Goal: Task Accomplishment & Management: Manage account settings

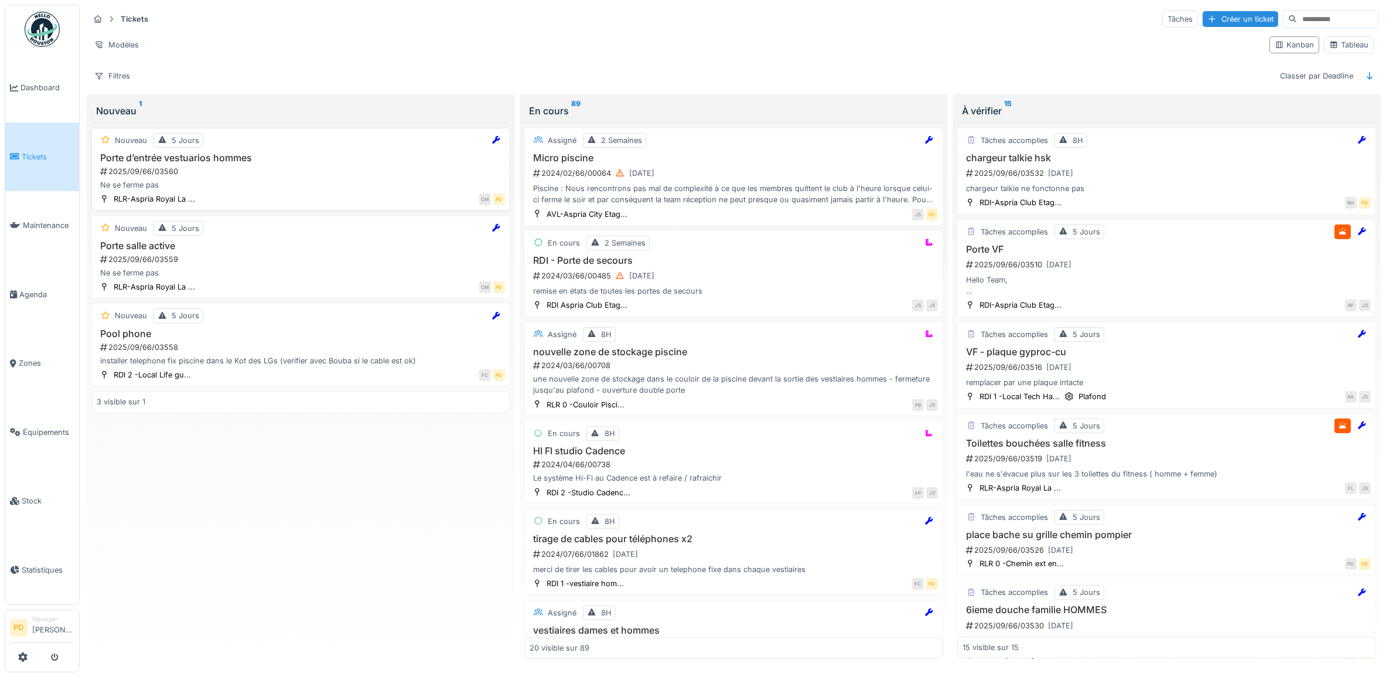
click at [271, 175] on div "2025/09/66/03560" at bounding box center [302, 171] width 406 height 11
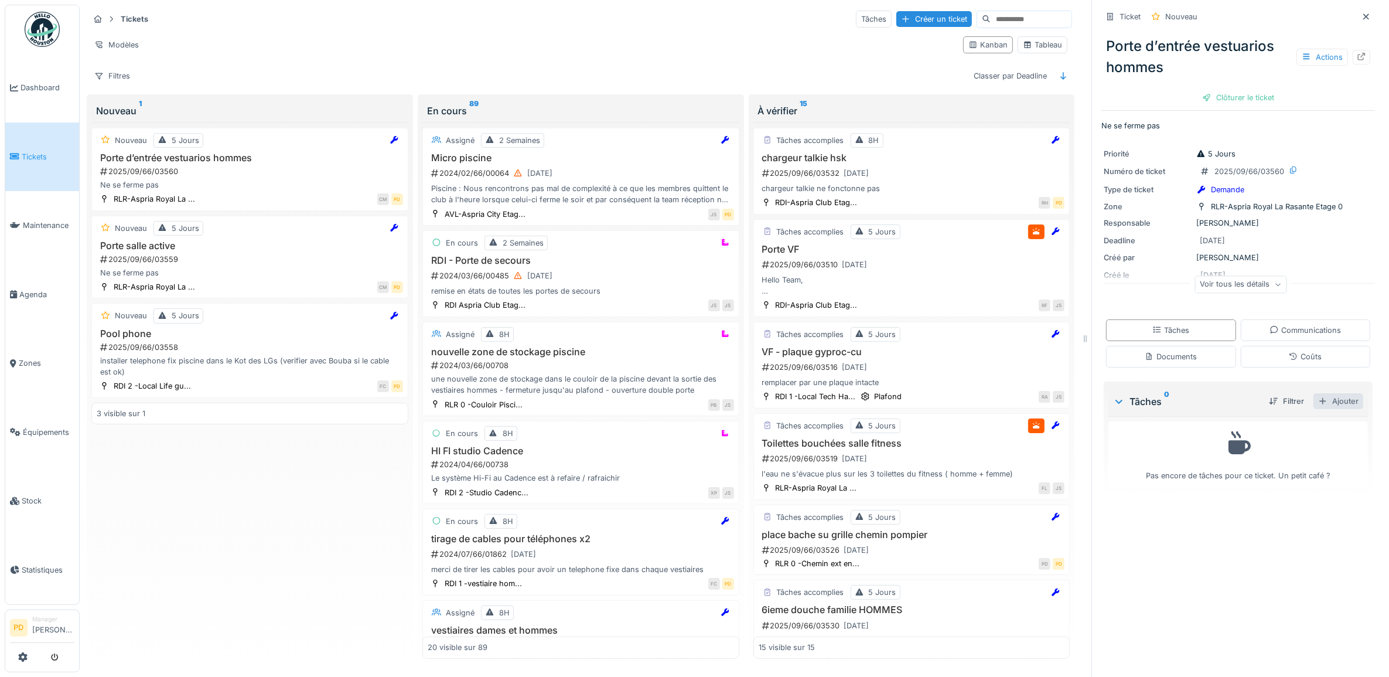
click at [1324, 405] on div "Ajouter" at bounding box center [1338, 401] width 50 height 16
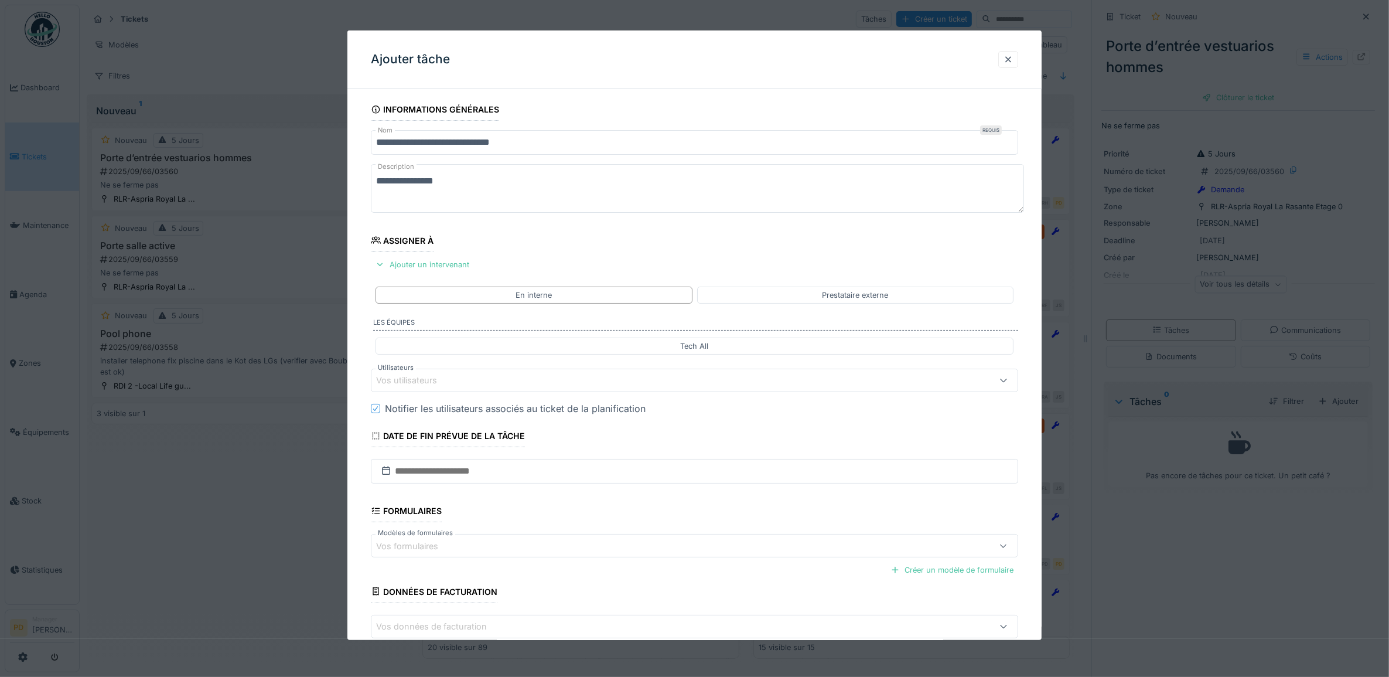
click at [441, 384] on div "Vos utilisateurs" at bounding box center [414, 380] width 77 height 13
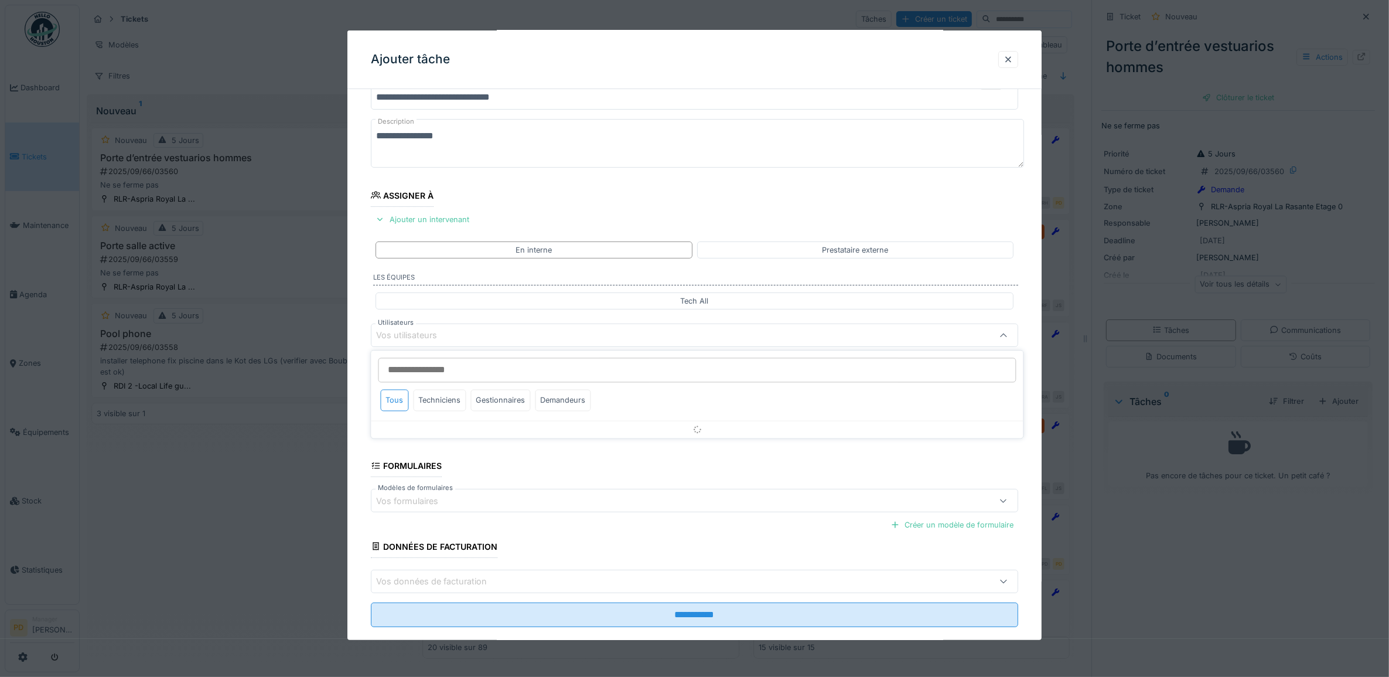
scroll to position [47, 0]
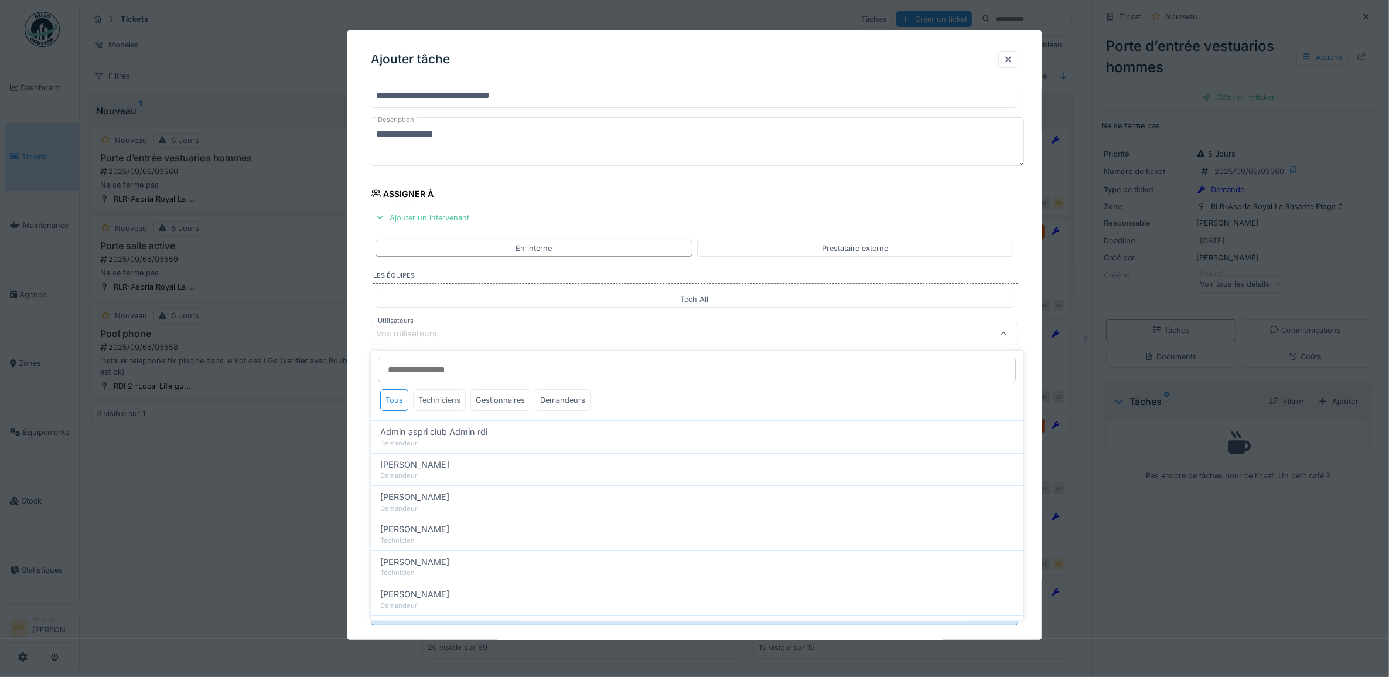
click at [426, 402] on div "Techniciens" at bounding box center [440, 401] width 53 height 22
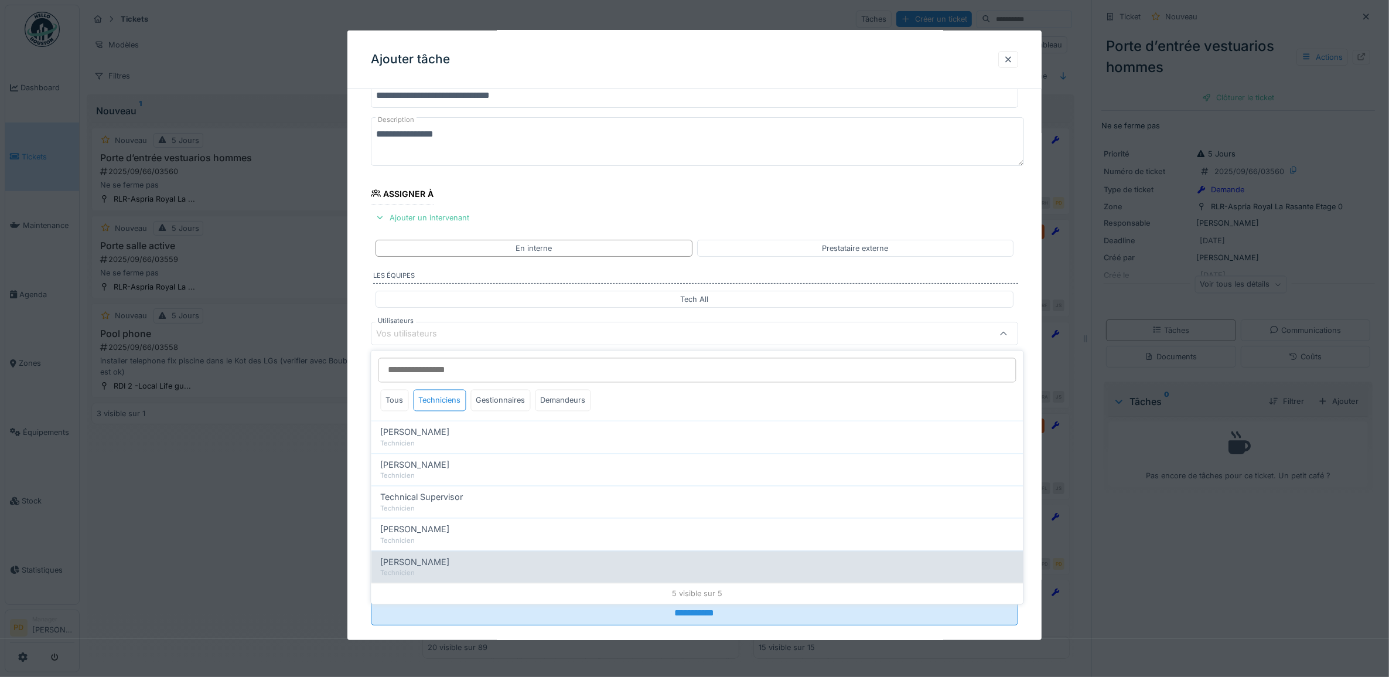
click at [423, 562] on span "Yusuf Siamar" at bounding box center [415, 561] width 69 height 13
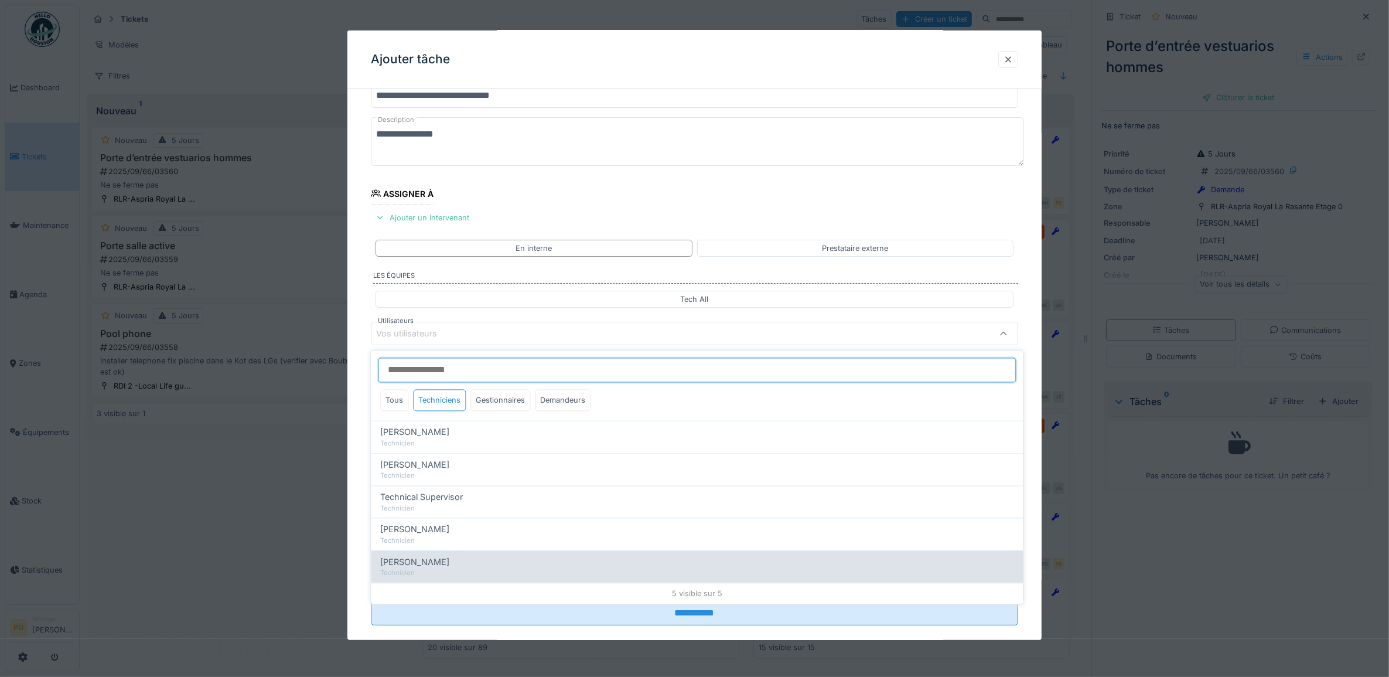
type input "*****"
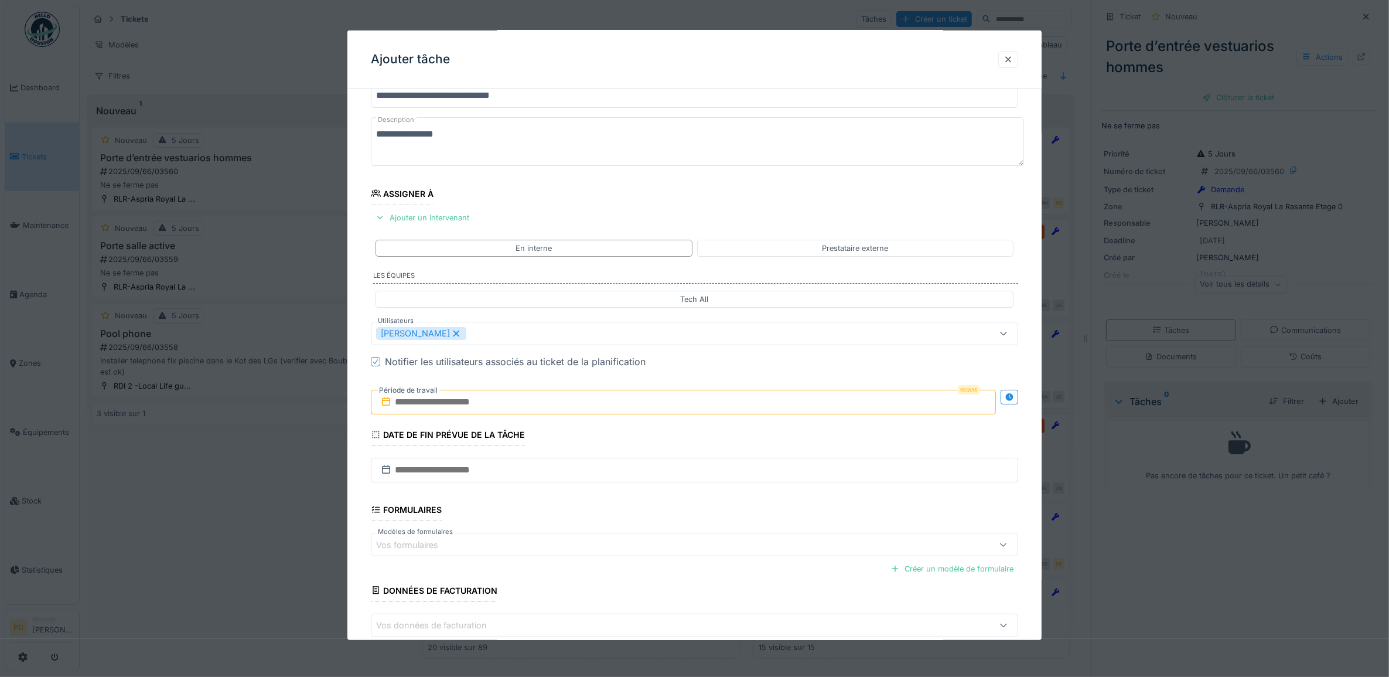
click at [364, 426] on div "**********" at bounding box center [694, 378] width 695 height 652
click at [421, 407] on input "text" at bounding box center [684, 402] width 626 height 25
click at [636, 541] on div "22" at bounding box center [629, 535] width 16 height 17
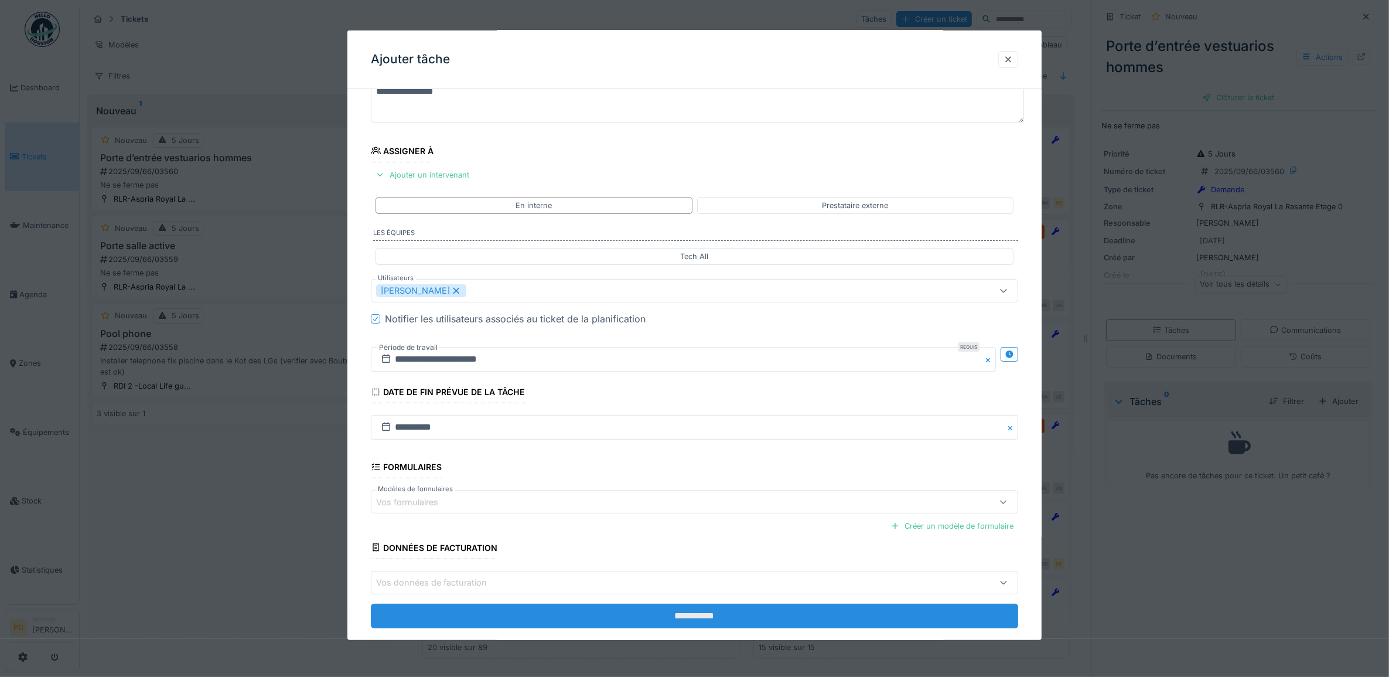
scroll to position [112, 0]
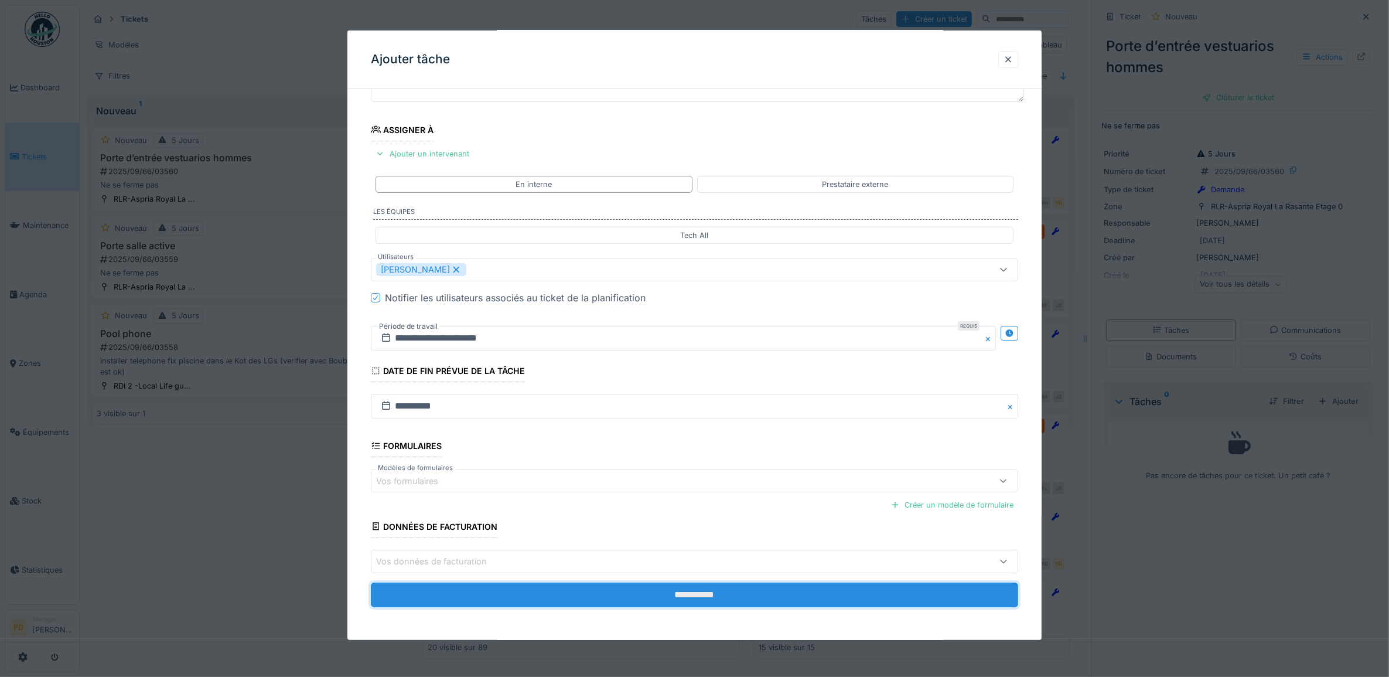
click at [696, 598] on input "**********" at bounding box center [695, 594] width 648 height 25
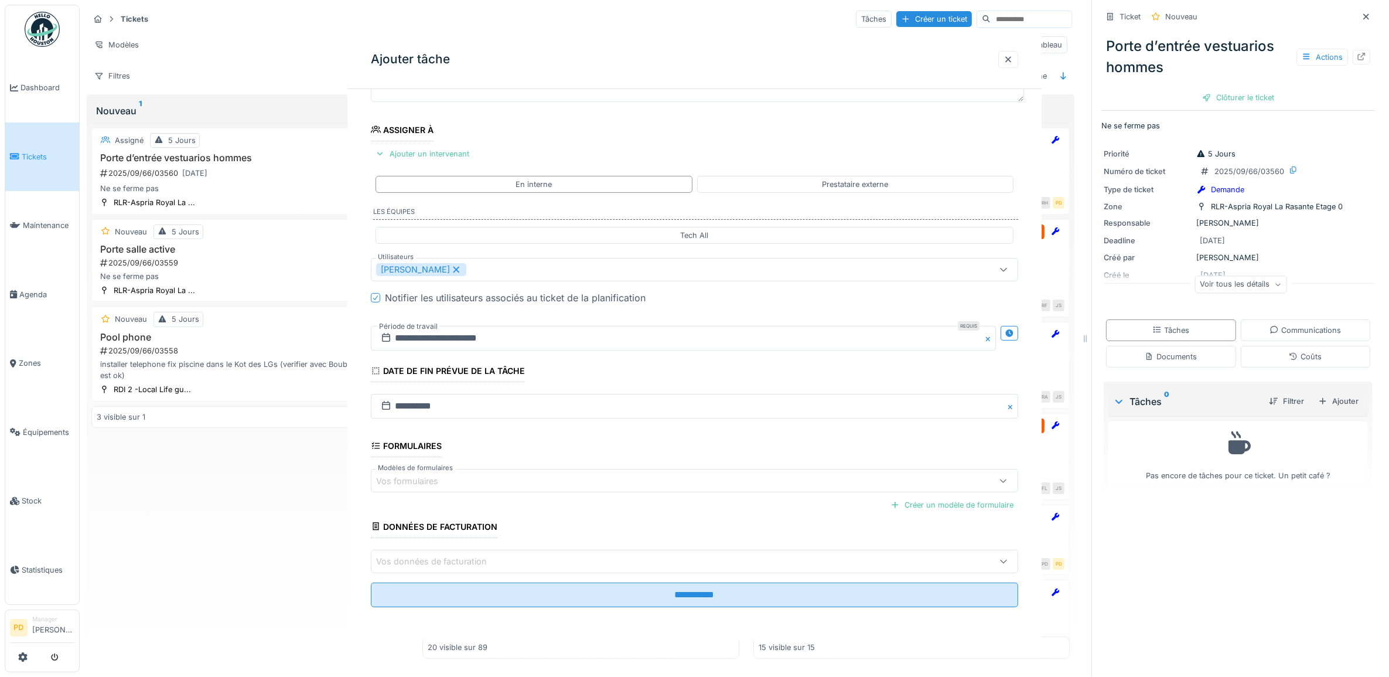
scroll to position [0, 0]
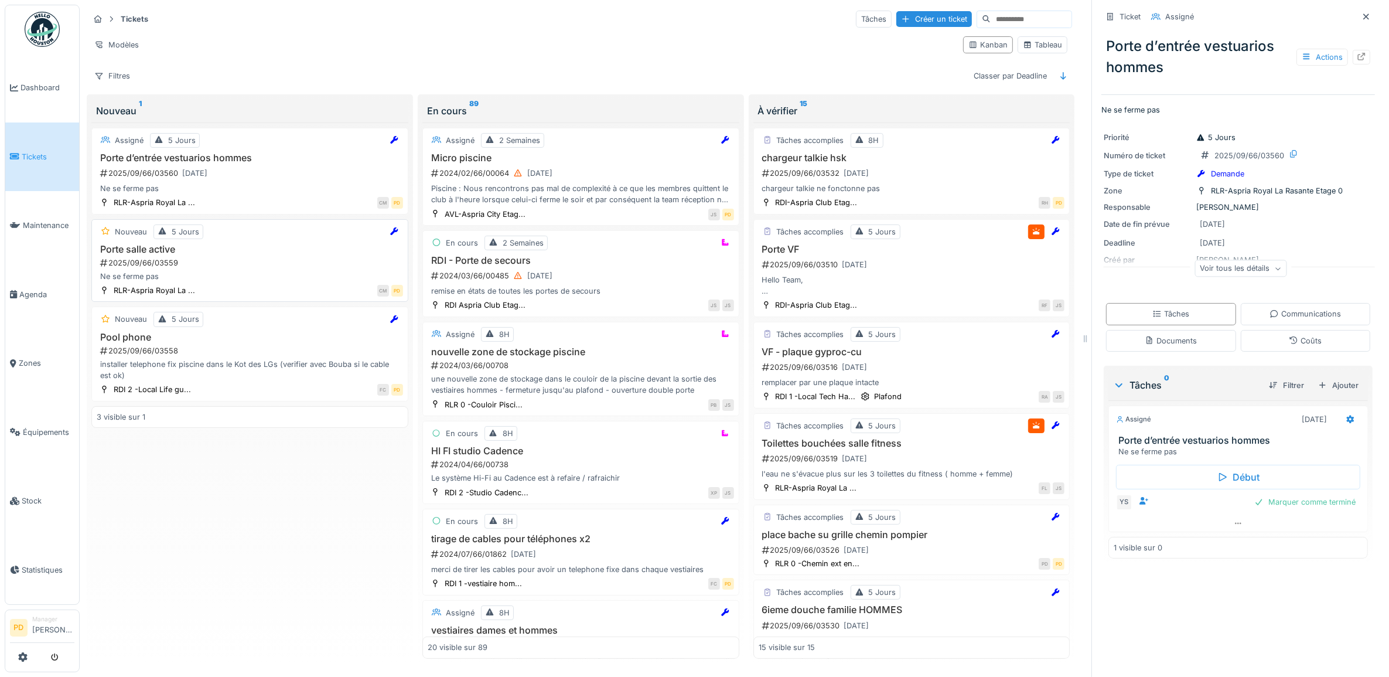
click at [267, 274] on div "Porte salle active 2025/09/66/03559 Ne se ferme pas" at bounding box center [250, 263] width 306 height 39
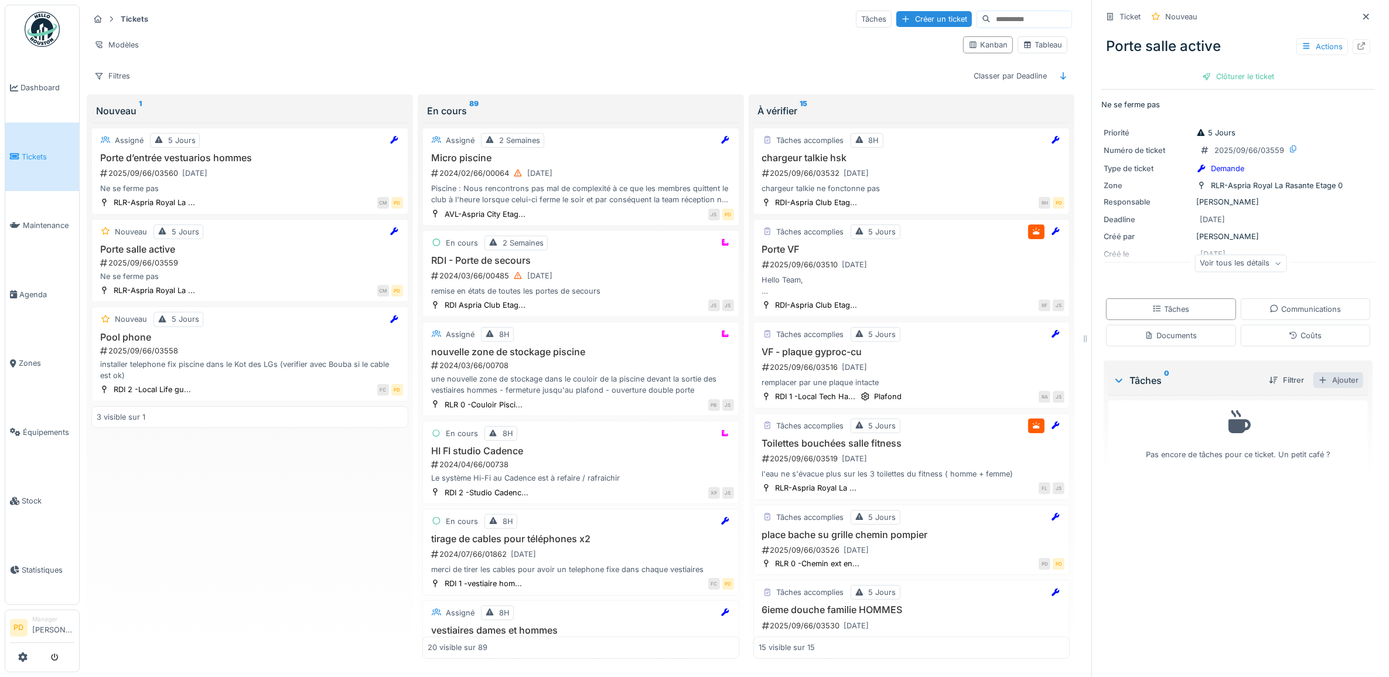
click at [1334, 383] on div "Ajouter" at bounding box center [1338, 380] width 50 height 16
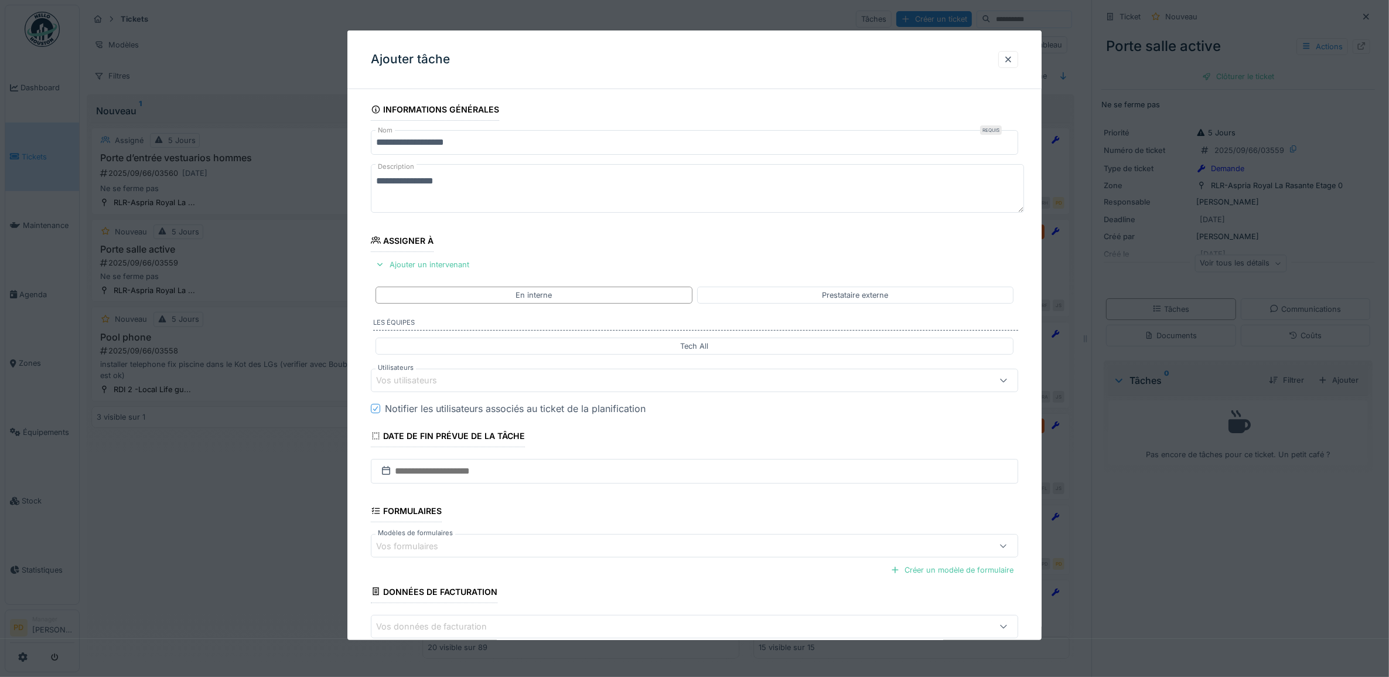
click at [448, 385] on div "Vos utilisateurs" at bounding box center [414, 380] width 77 height 13
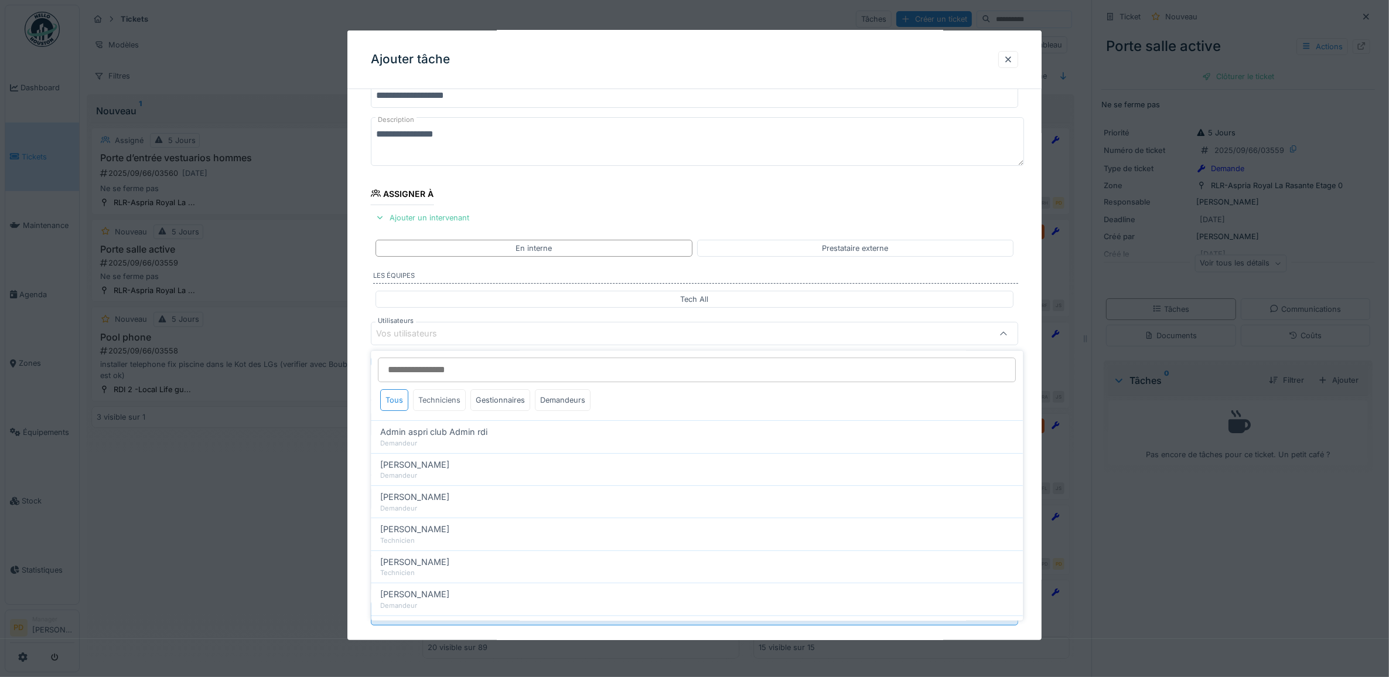
click at [442, 398] on div "Techniciens" at bounding box center [440, 401] width 53 height 22
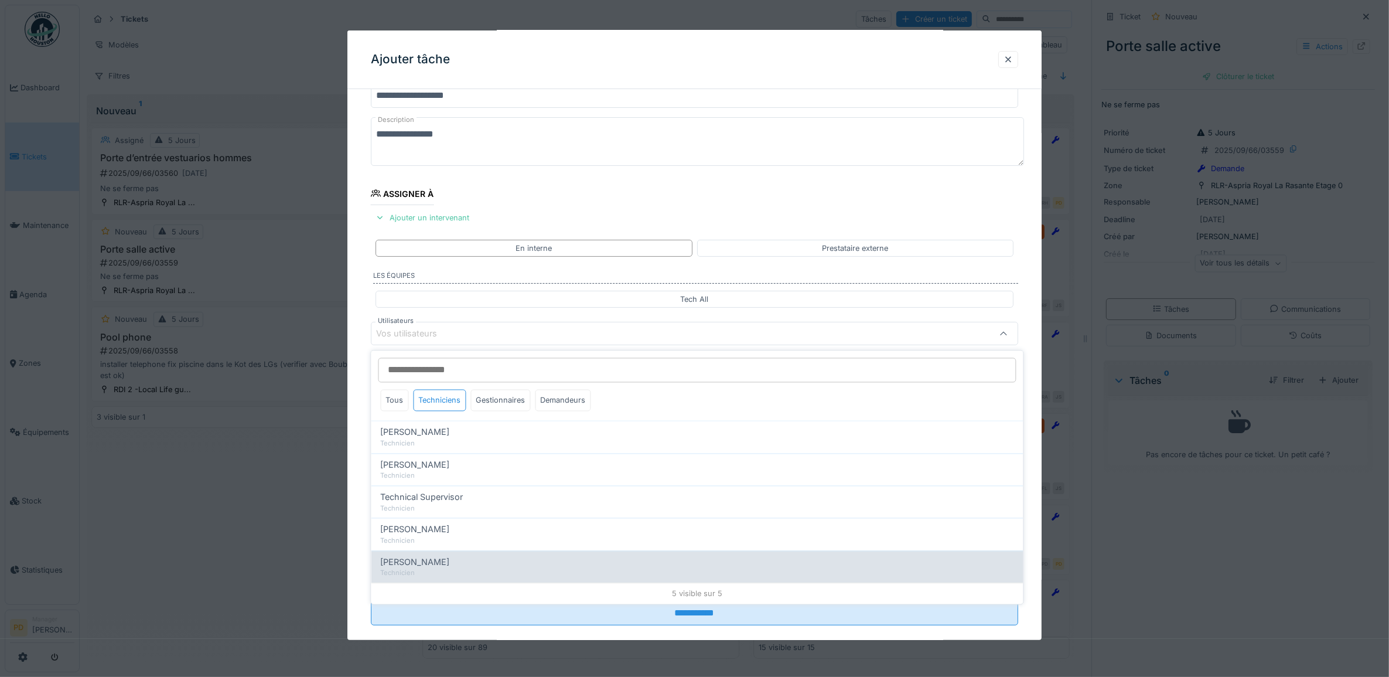
click at [422, 569] on div "Technicien" at bounding box center [697, 573] width 633 height 10
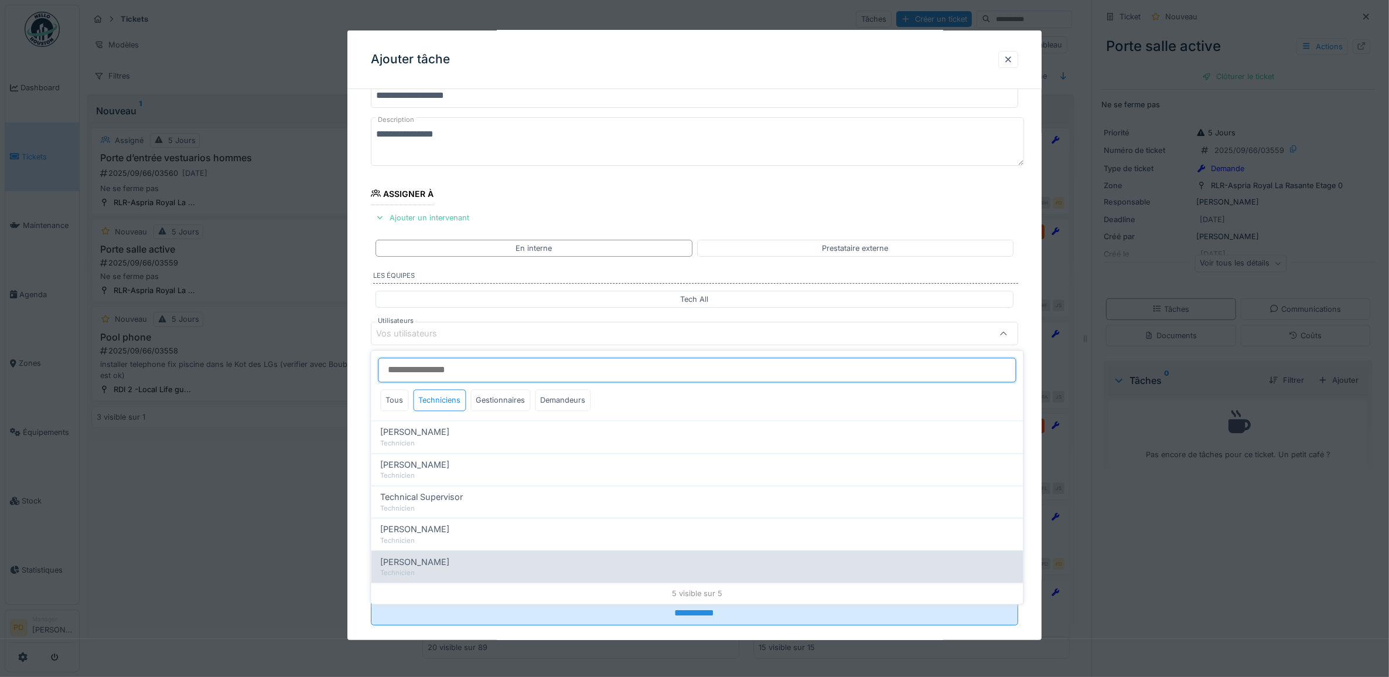
type input "*****"
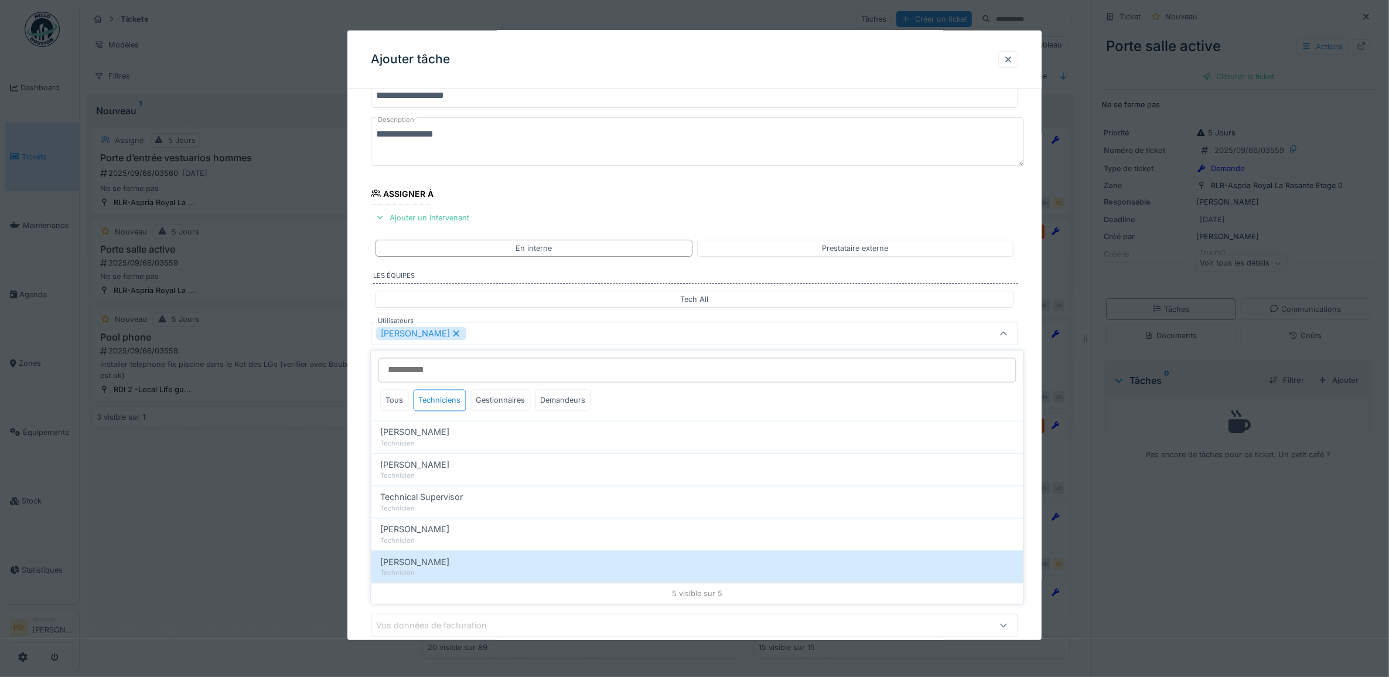
click at [364, 428] on div "**********" at bounding box center [694, 378] width 695 height 652
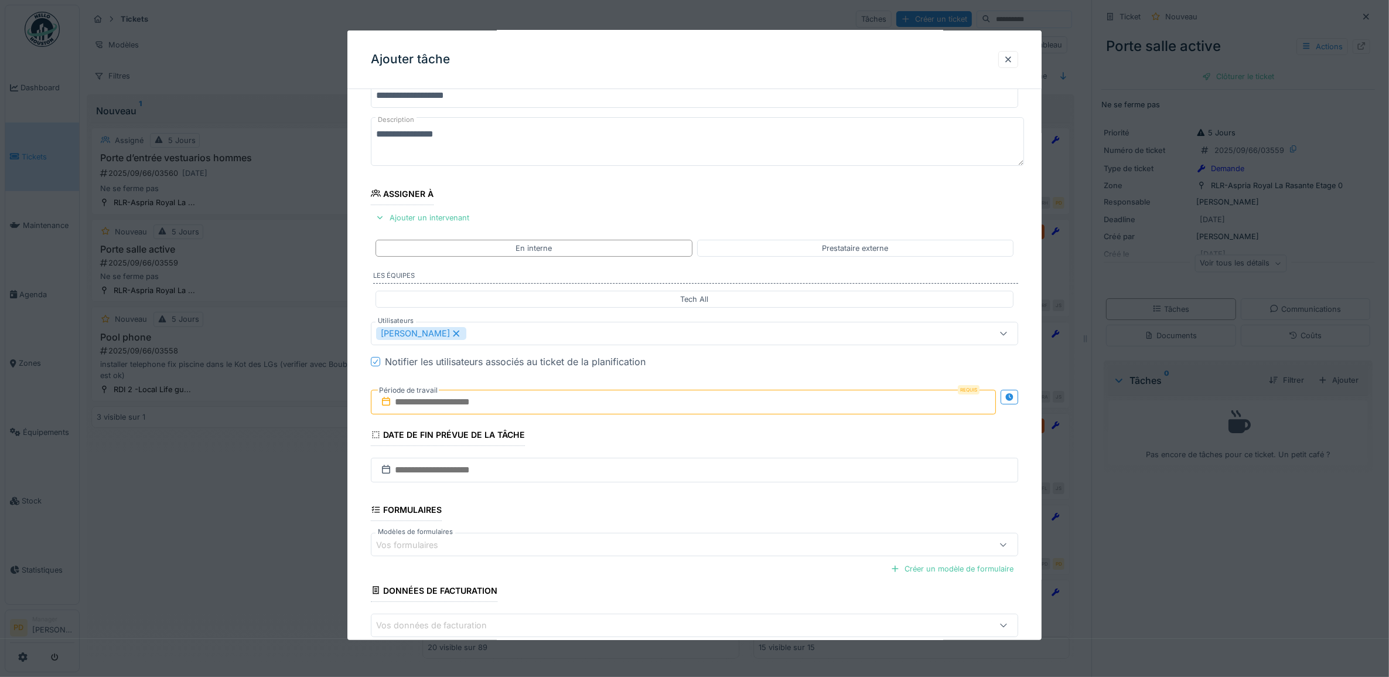
click at [434, 412] on input "text" at bounding box center [684, 402] width 626 height 25
click at [633, 542] on div "22" at bounding box center [629, 535] width 16 height 17
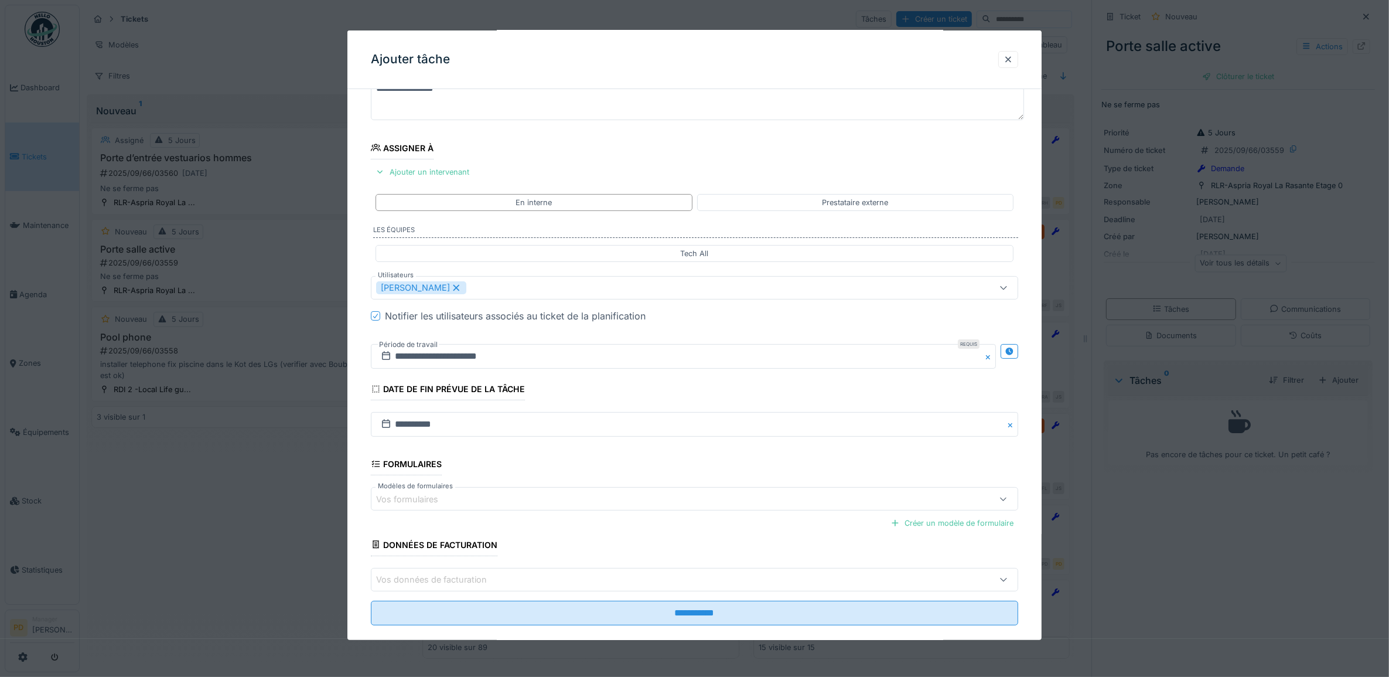
scroll to position [112, 0]
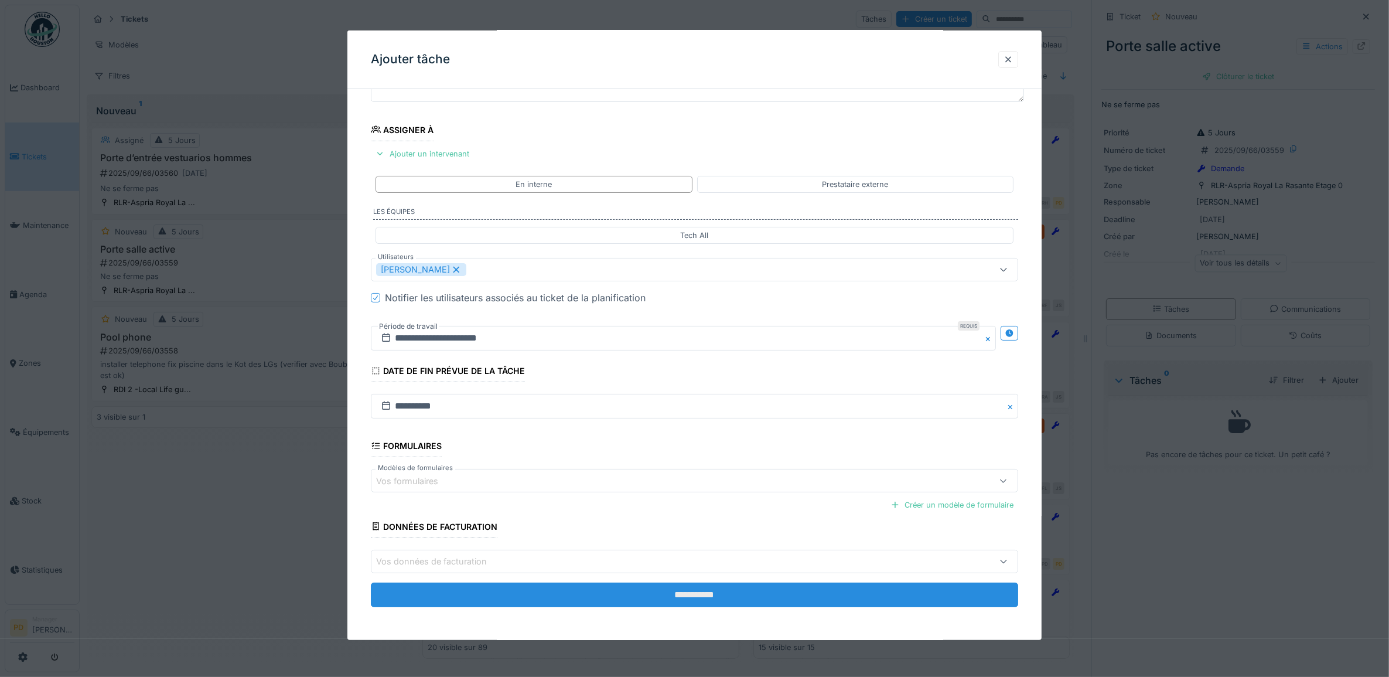
click at [685, 592] on input "**********" at bounding box center [695, 594] width 648 height 25
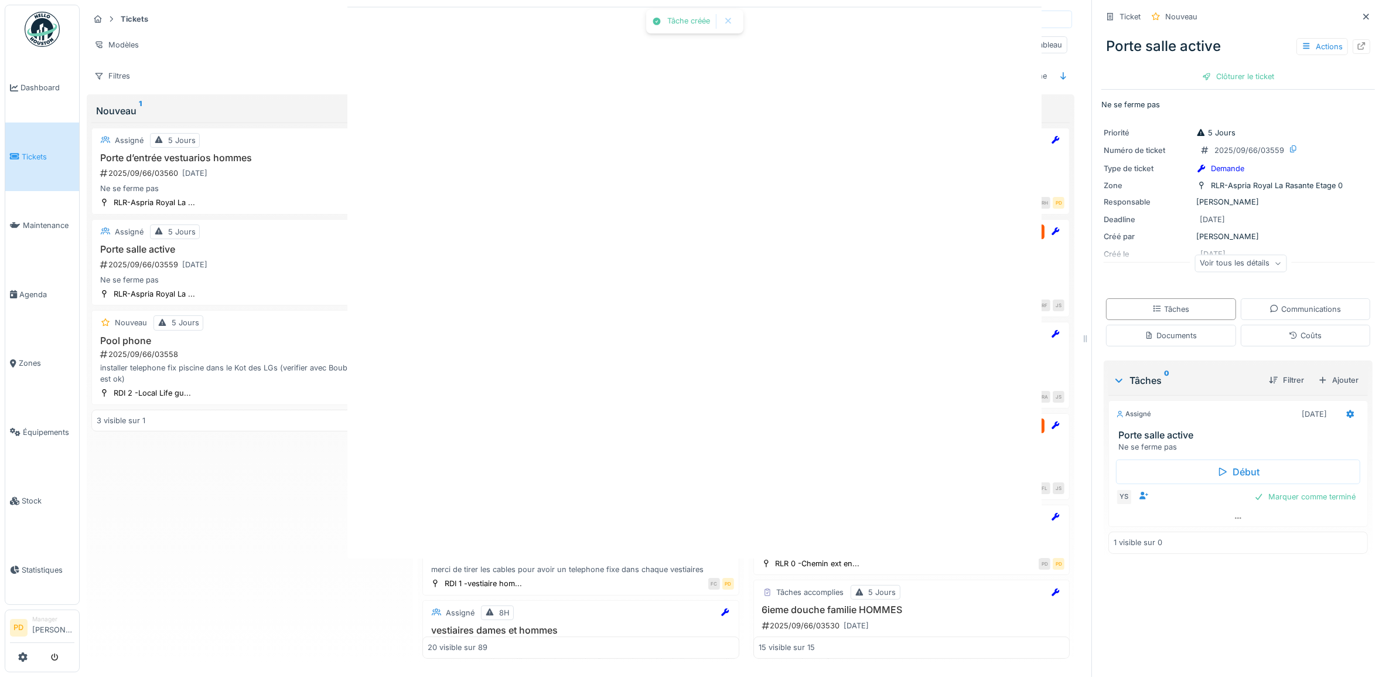
scroll to position [0, 0]
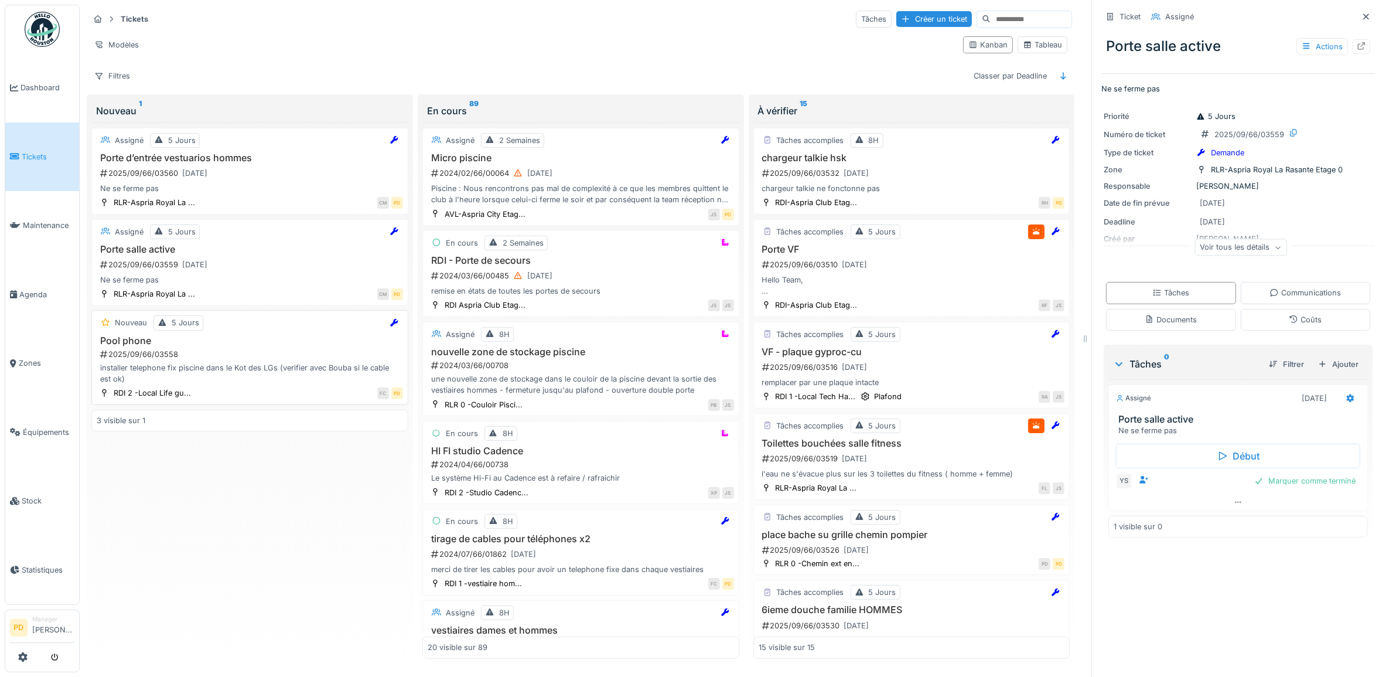
click at [277, 371] on div "installer telephone fix piscine dans le Kot des LGs (verifier avec Bouba si le …" at bounding box center [250, 373] width 306 height 22
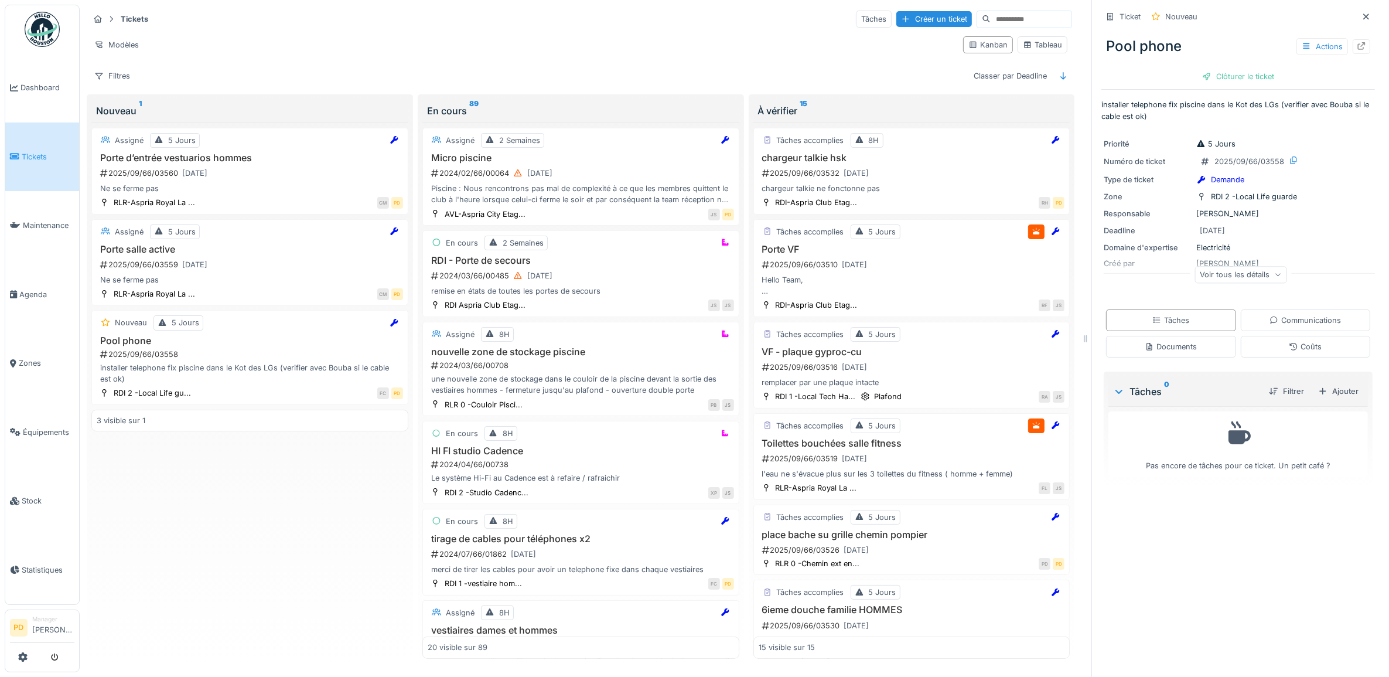
click at [36, 151] on span "Tickets" at bounding box center [48, 156] width 53 height 11
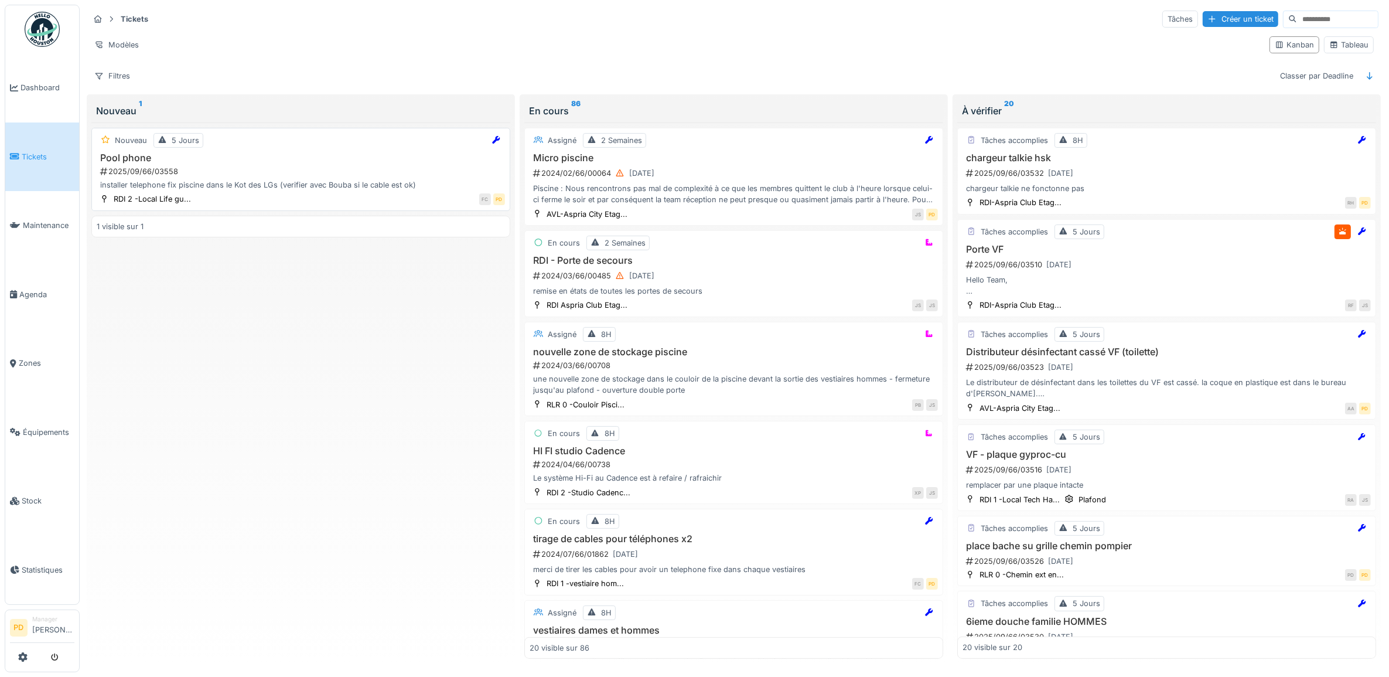
click at [301, 175] on div "2025/09/66/03558" at bounding box center [302, 171] width 406 height 11
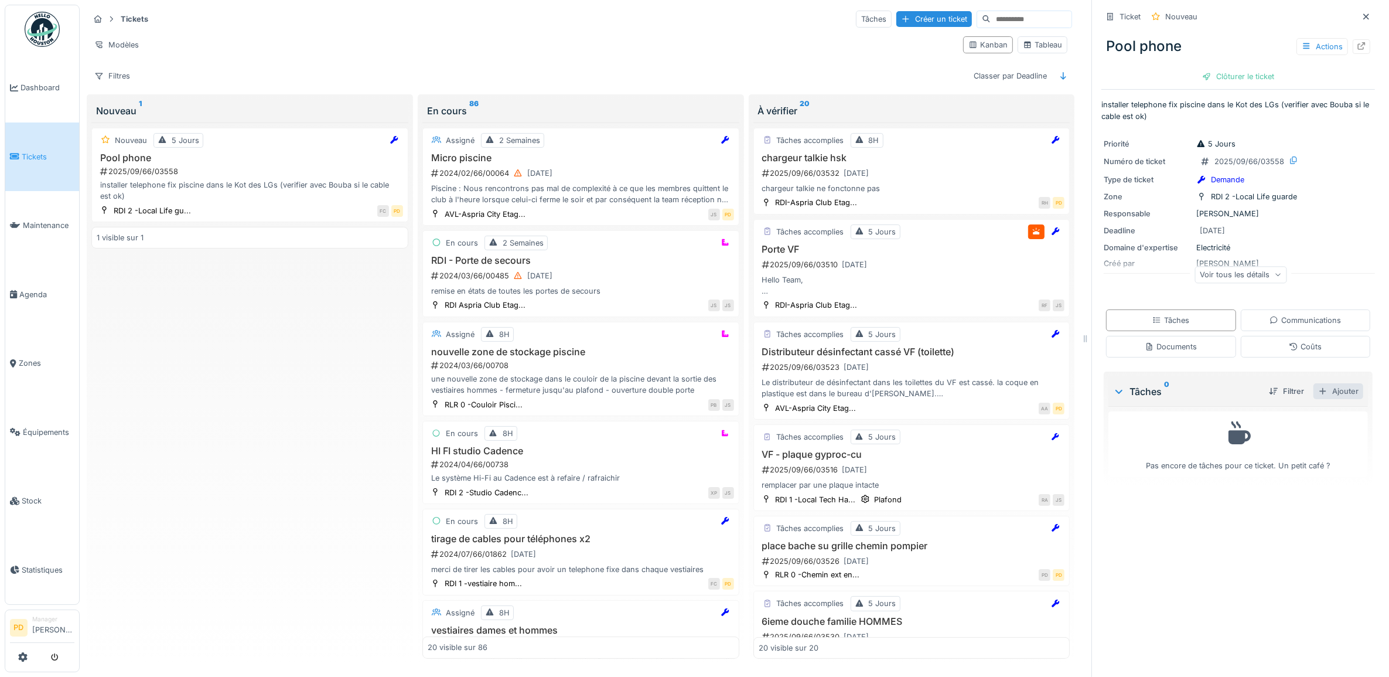
click at [1330, 394] on div "Ajouter" at bounding box center [1338, 391] width 50 height 16
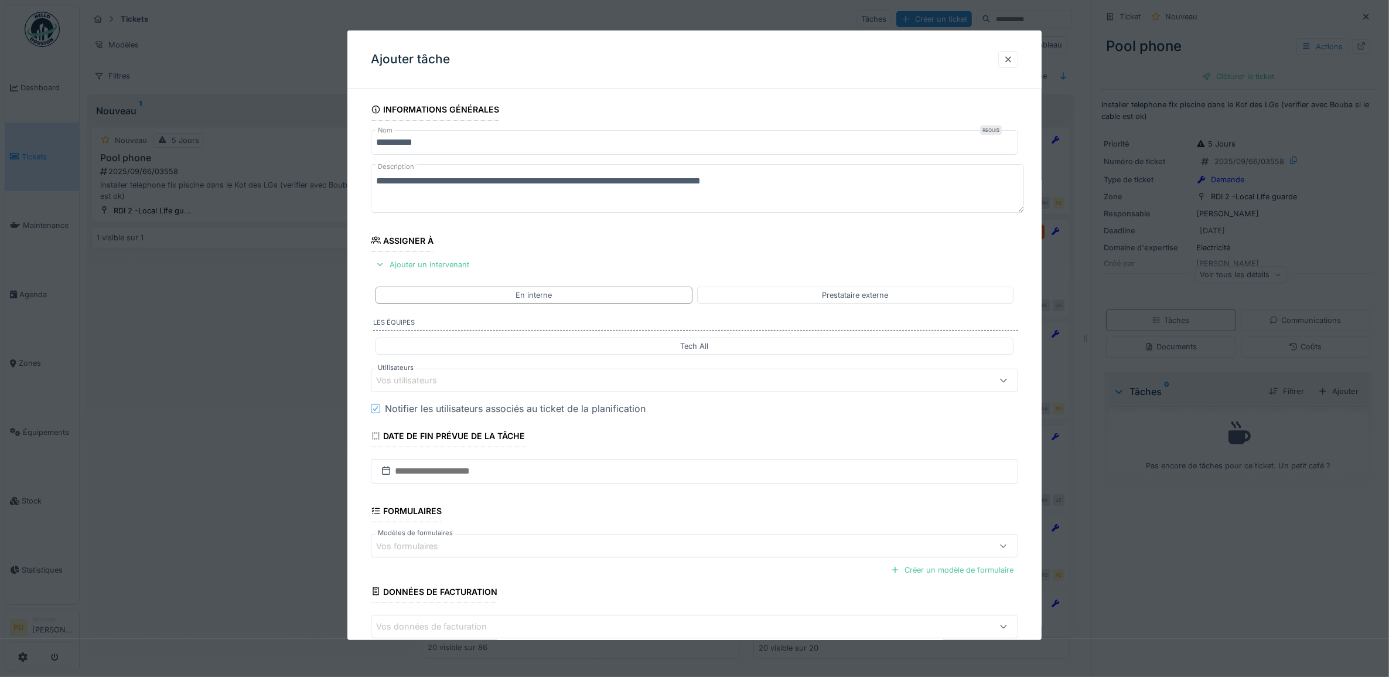
click at [478, 378] on div "Vos utilisateurs" at bounding box center [658, 380] width 564 height 13
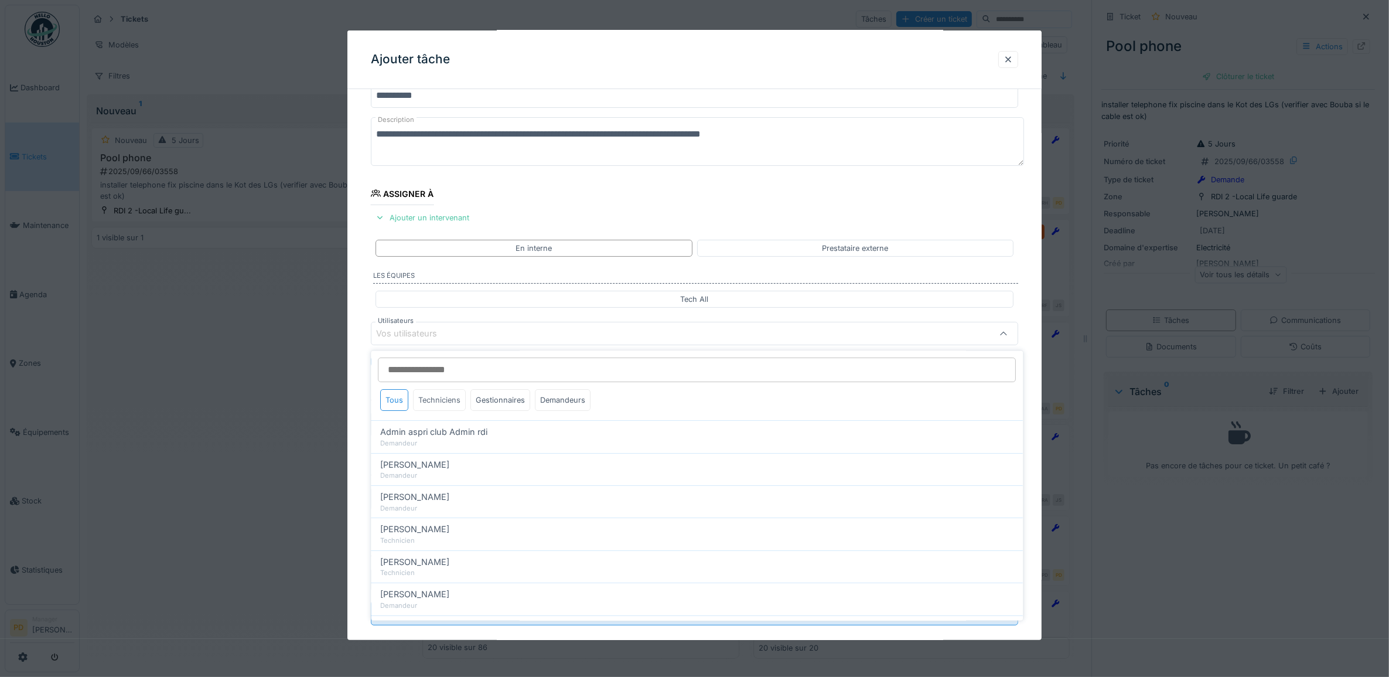
click at [446, 396] on div "Techniciens" at bounding box center [440, 401] width 53 height 22
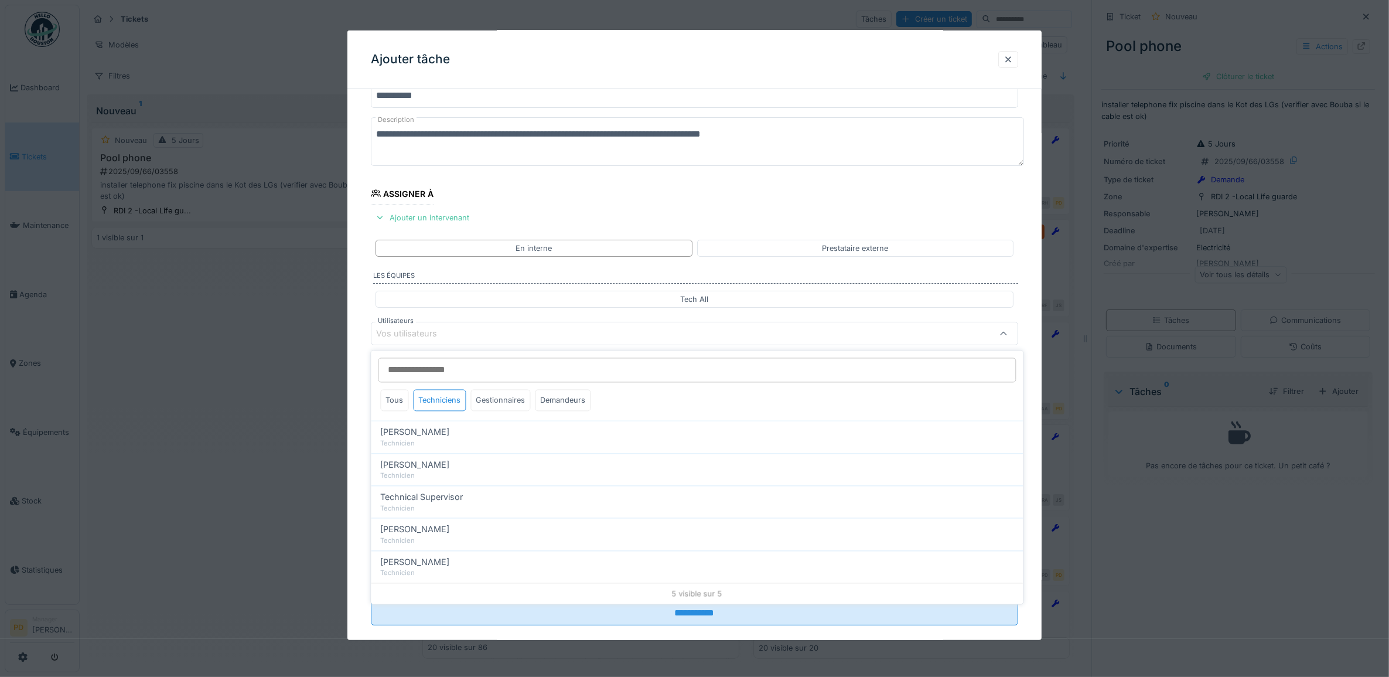
click at [482, 401] on div "Gestionnaires" at bounding box center [501, 401] width 60 height 22
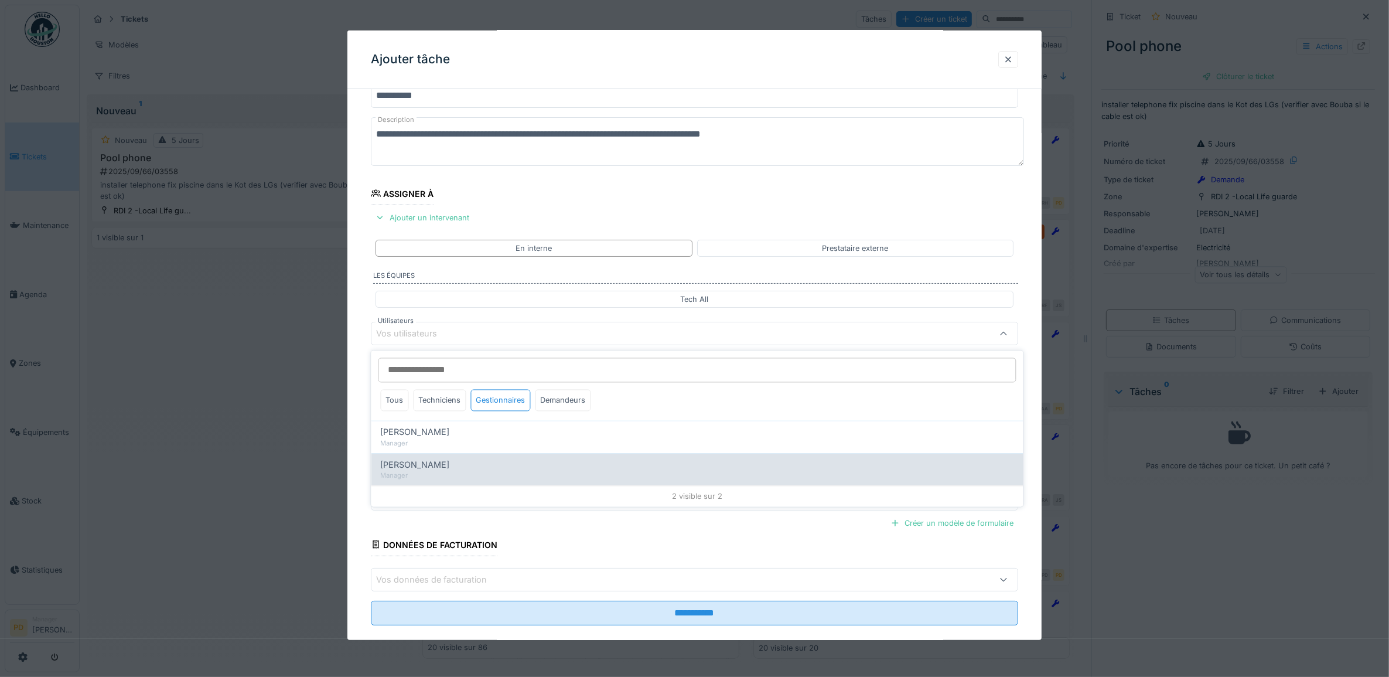
click at [417, 465] on span "[PERSON_NAME]" at bounding box center [415, 464] width 69 height 13
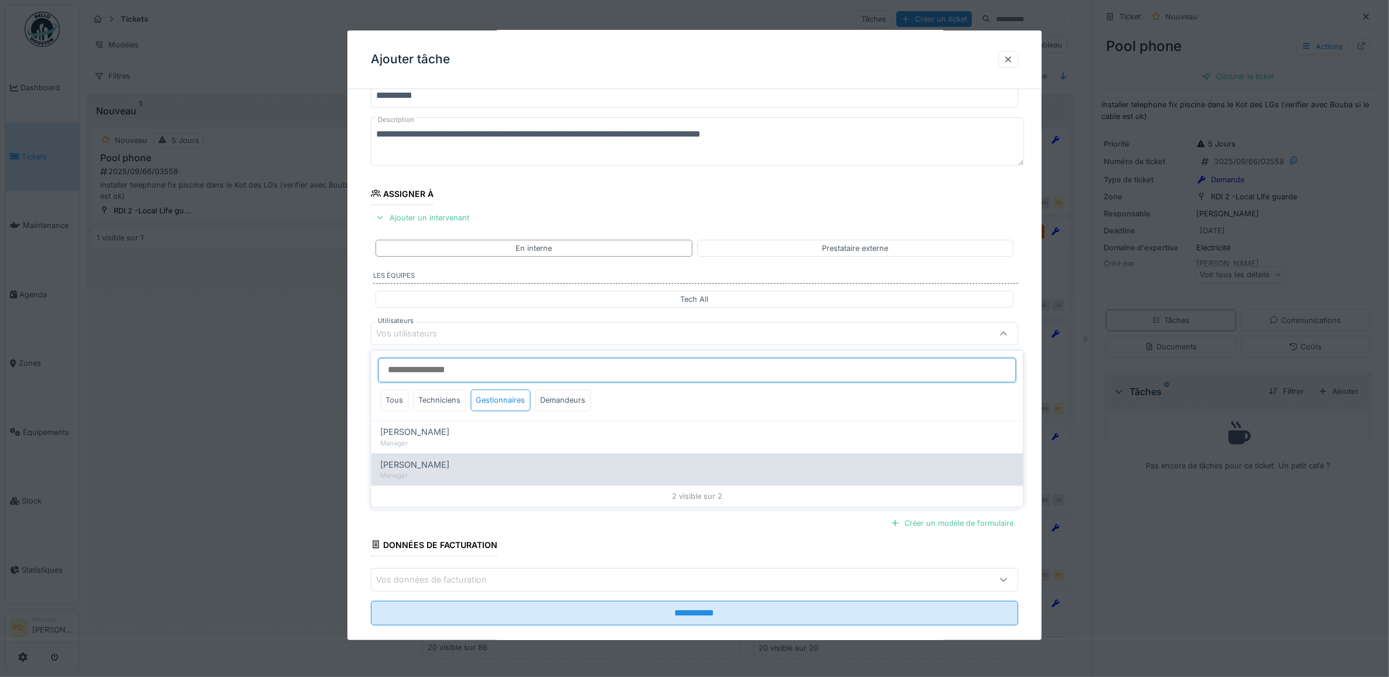
type input "****"
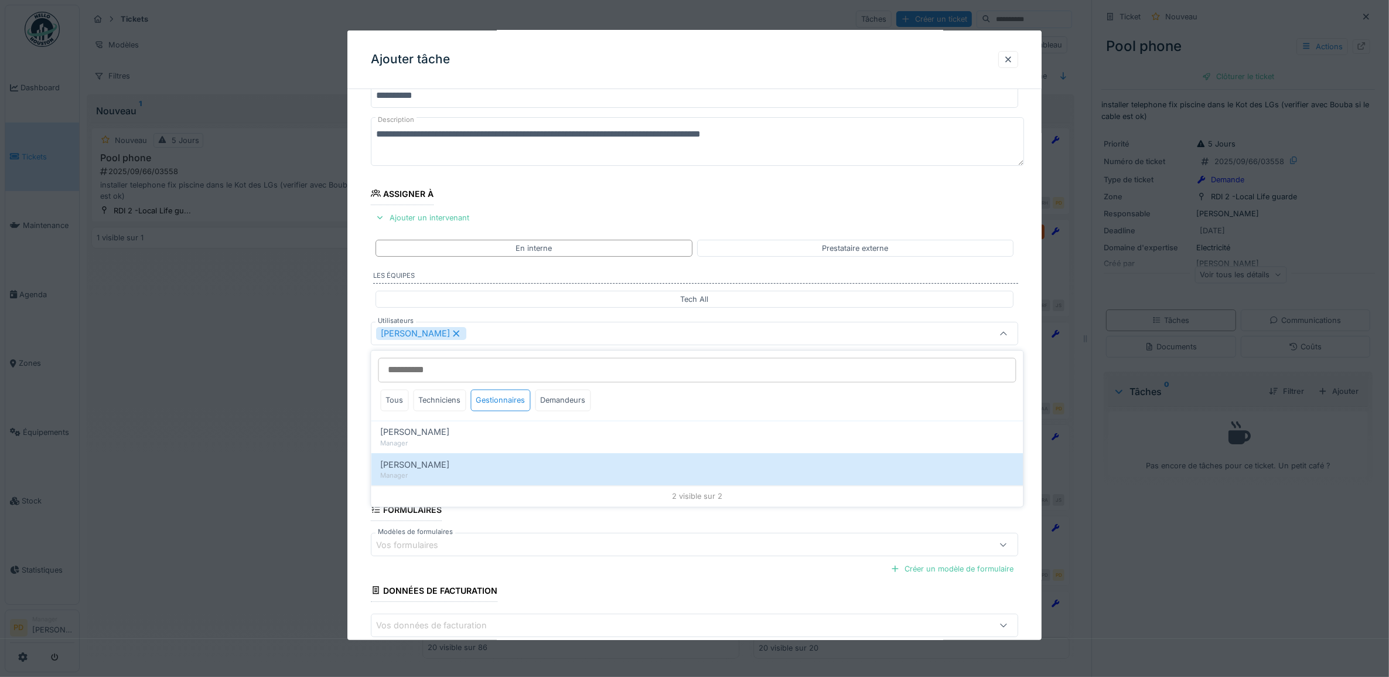
click at [363, 388] on div "**********" at bounding box center [694, 378] width 695 height 652
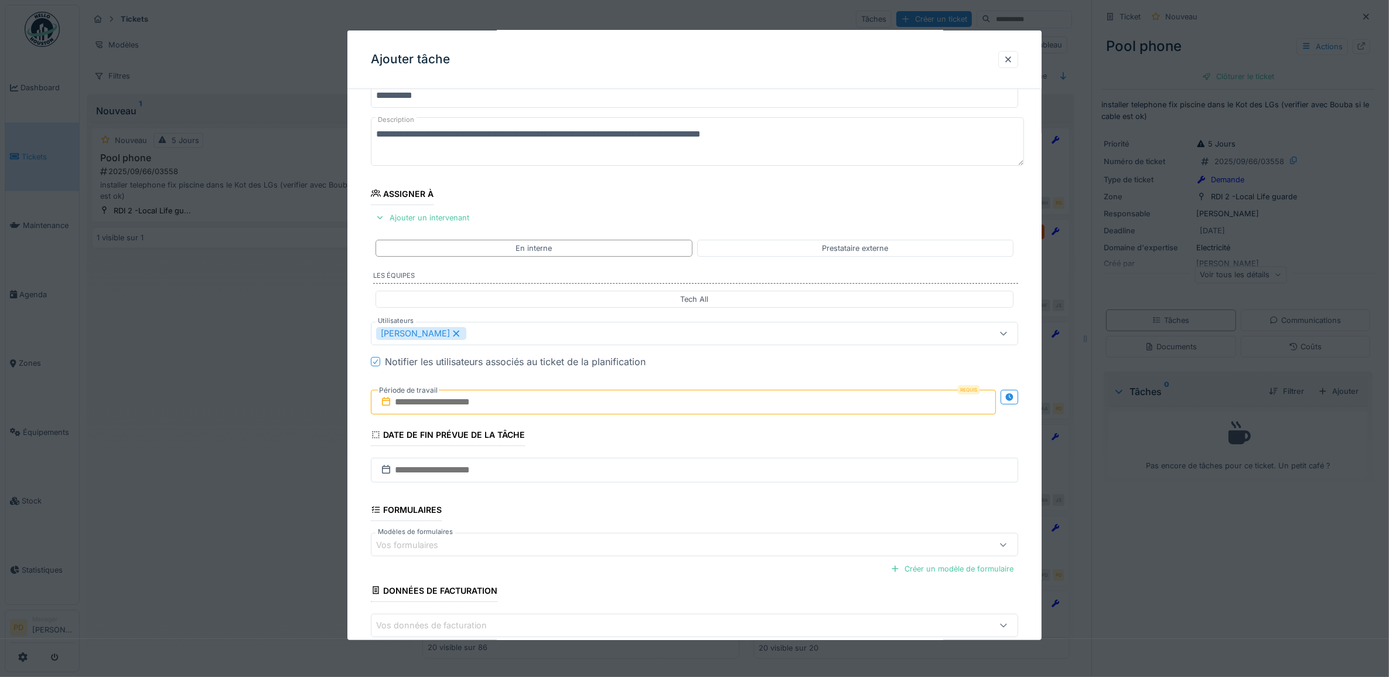
click at [445, 409] on input "text" at bounding box center [684, 402] width 626 height 25
click at [670, 538] on div "24" at bounding box center [667, 536] width 16 height 16
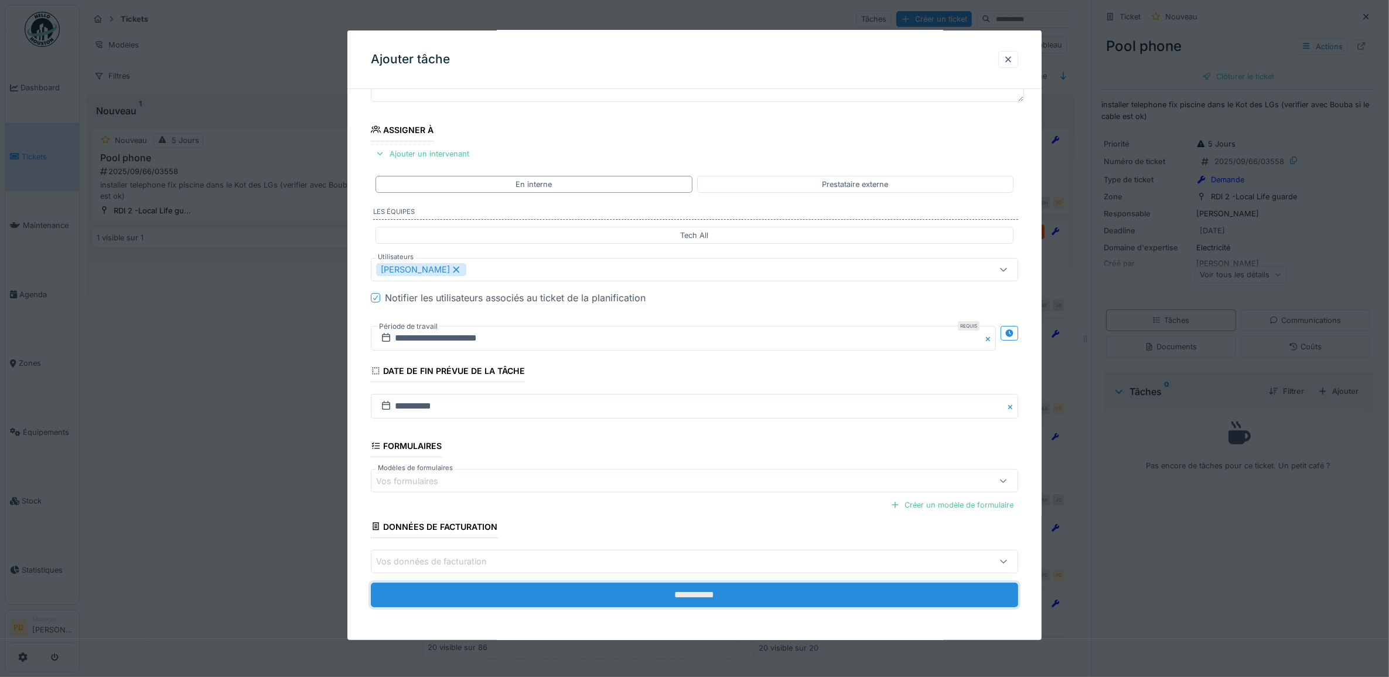
click at [713, 592] on input "**********" at bounding box center [695, 594] width 648 height 25
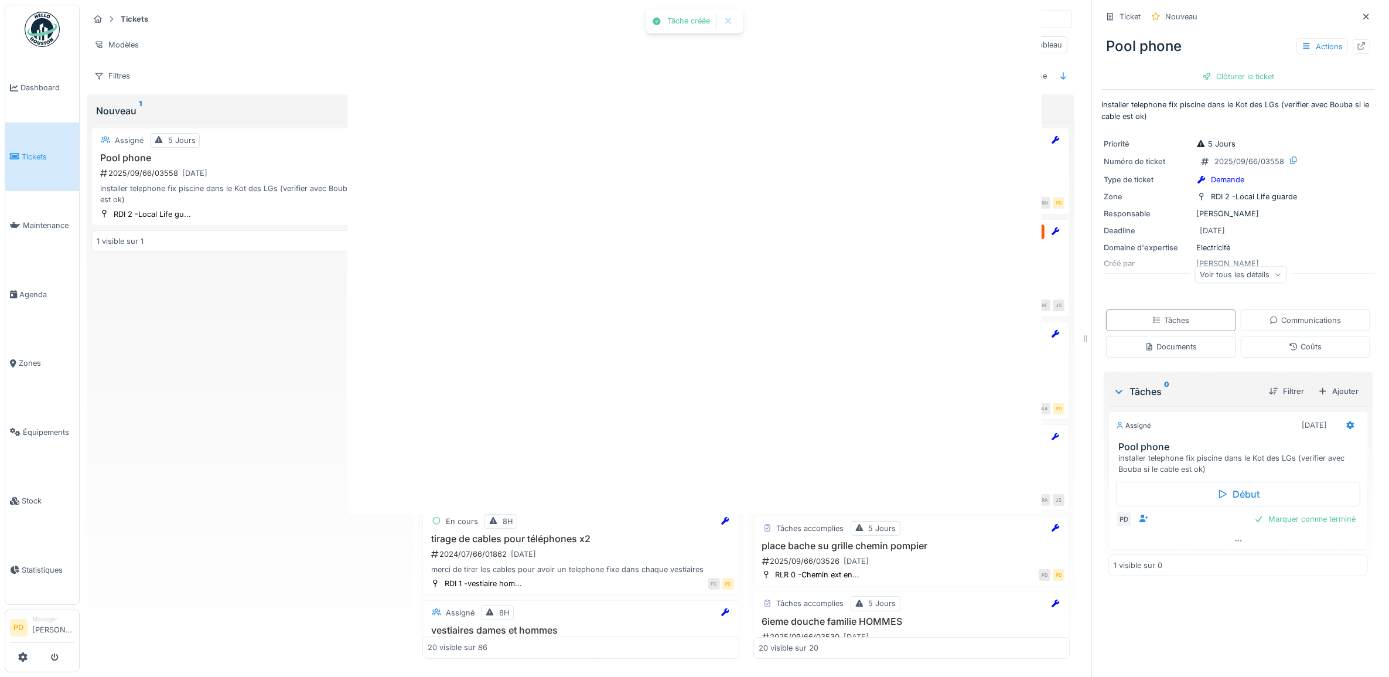
scroll to position [0, 0]
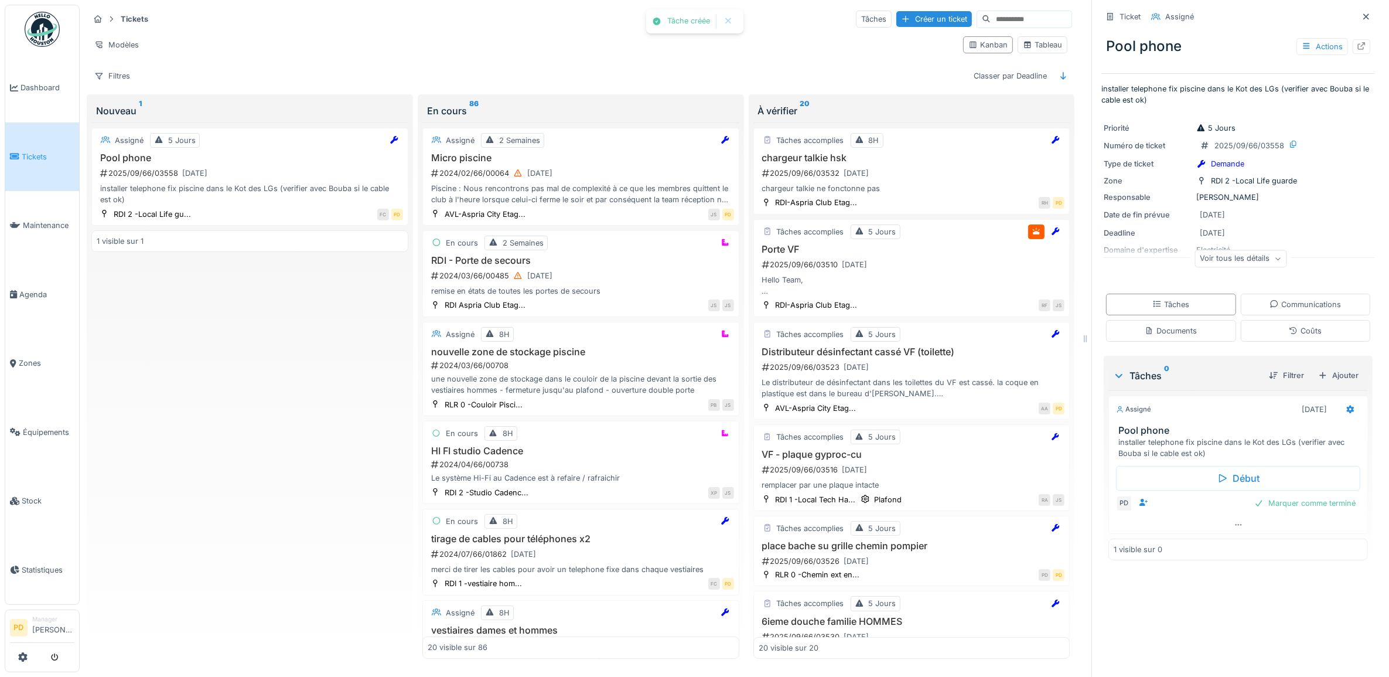
click at [50, 156] on span "Tickets" at bounding box center [48, 156] width 53 height 11
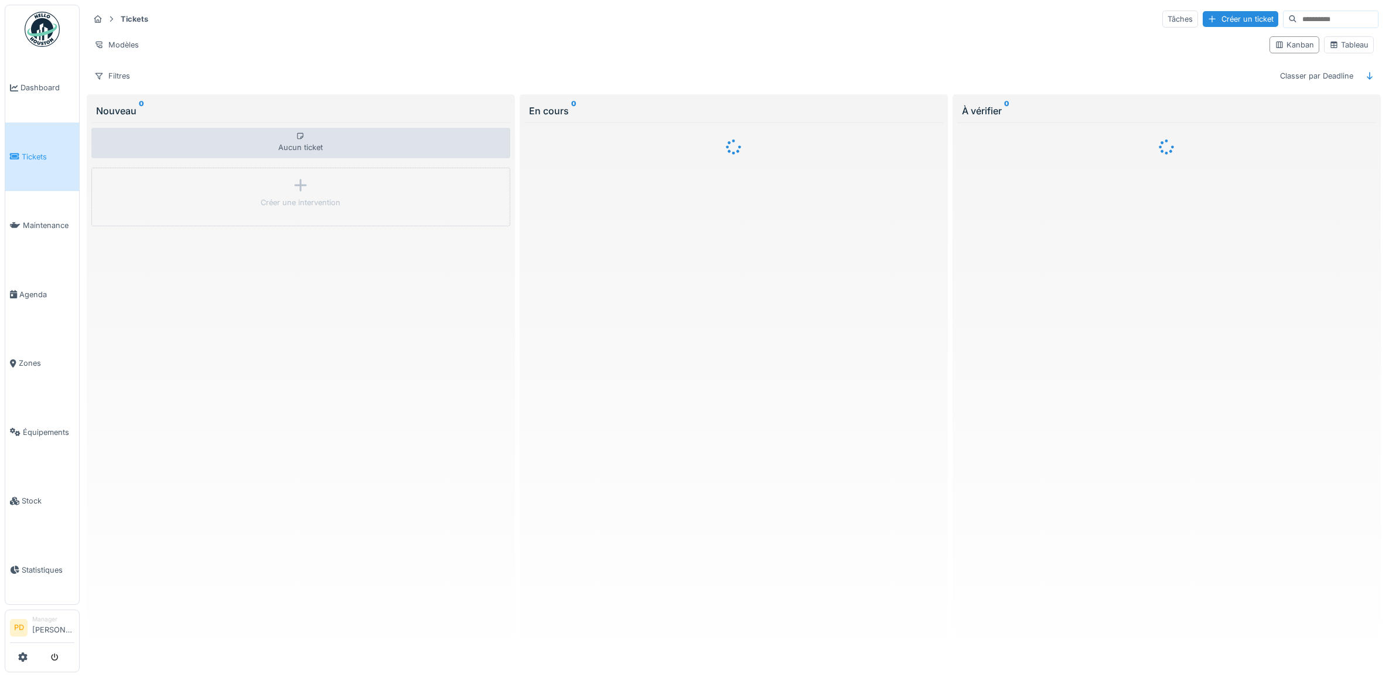
click at [39, 83] on div at bounding box center [694, 338] width 1389 height 677
click at [39, 88] on span "Dashboard" at bounding box center [48, 87] width 54 height 11
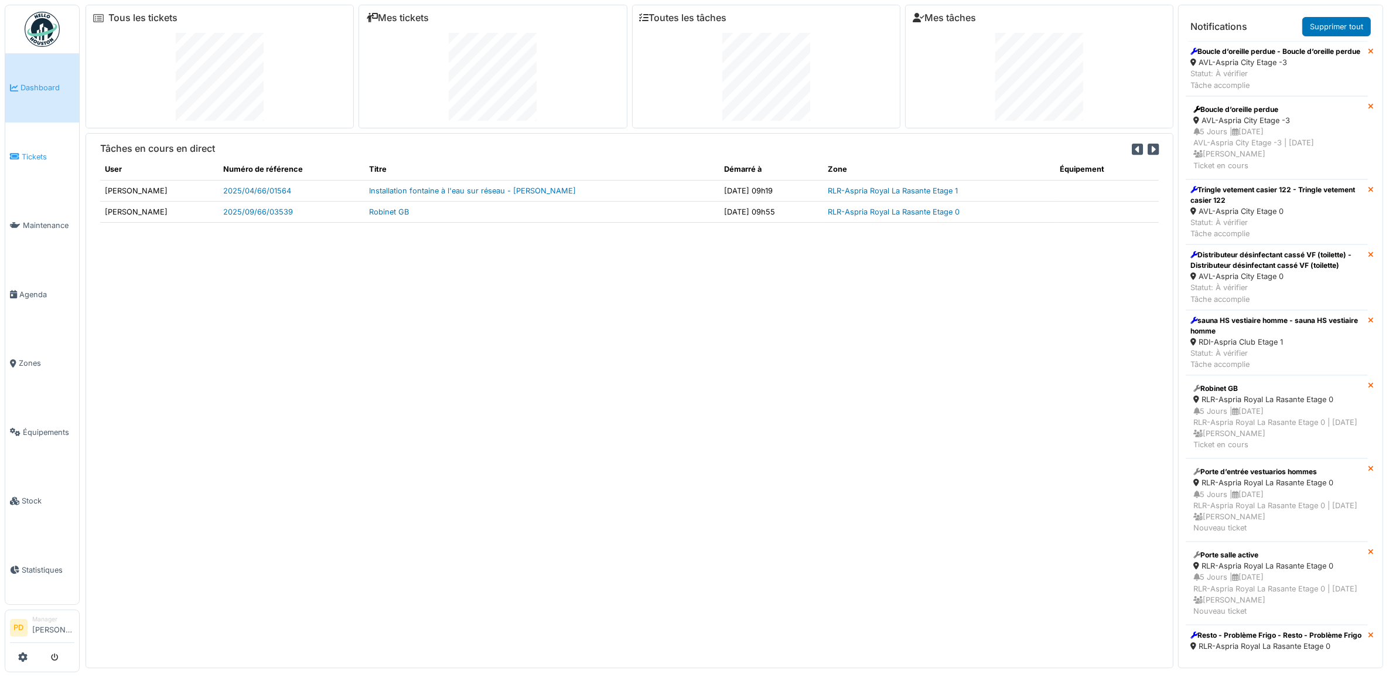
click at [42, 156] on span "Tickets" at bounding box center [48, 156] width 53 height 11
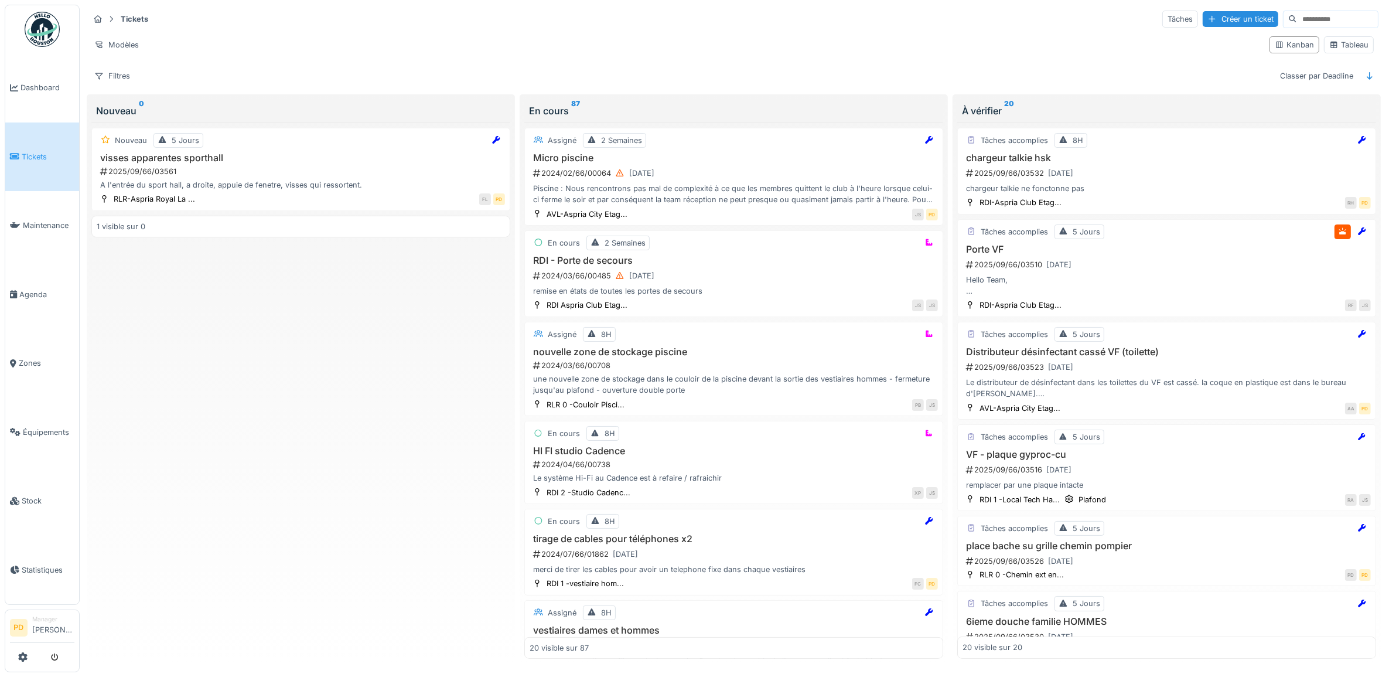
click at [296, 376] on div "Nouveau 5 Jours visses apparentes sporthall 2025/09/66/03561 A l'entrée du spor…" at bounding box center [300, 390] width 419 height 536
click at [249, 163] on h3 "visses apparentes sporthall" at bounding box center [301, 157] width 408 height 11
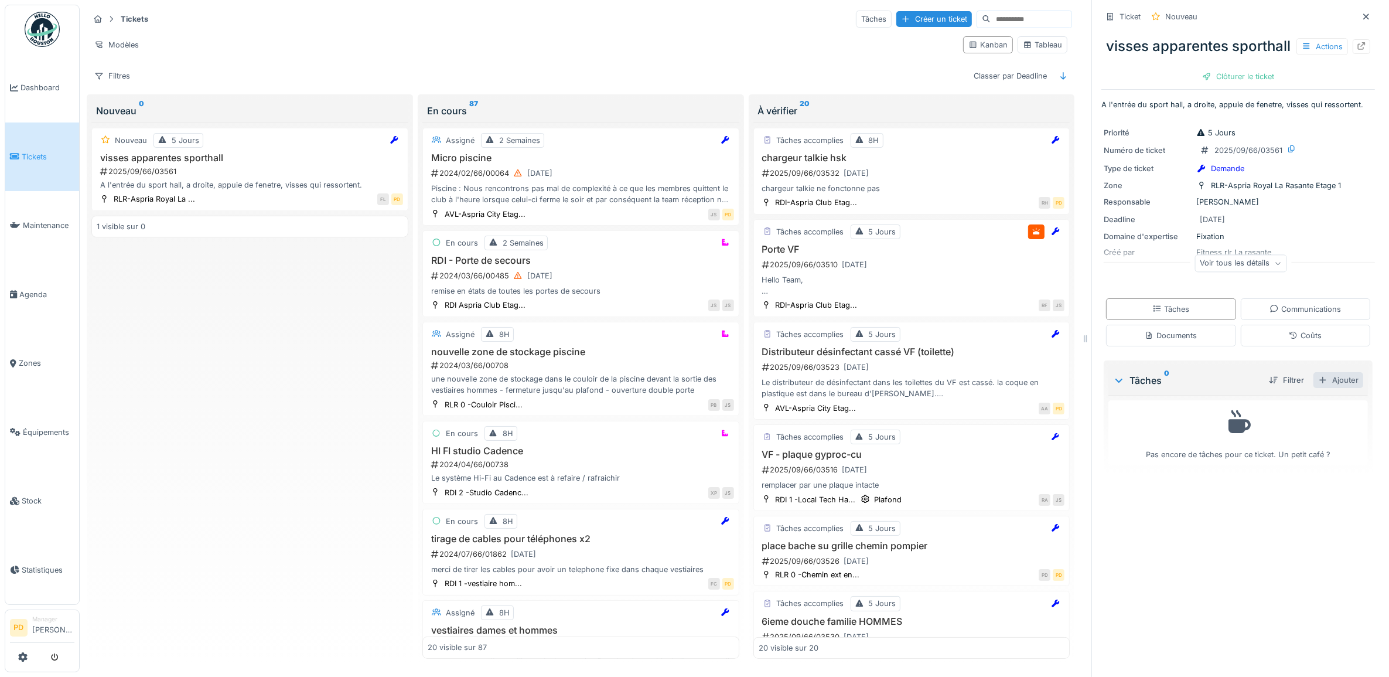
click at [1333, 388] on div "Ajouter" at bounding box center [1338, 380] width 50 height 16
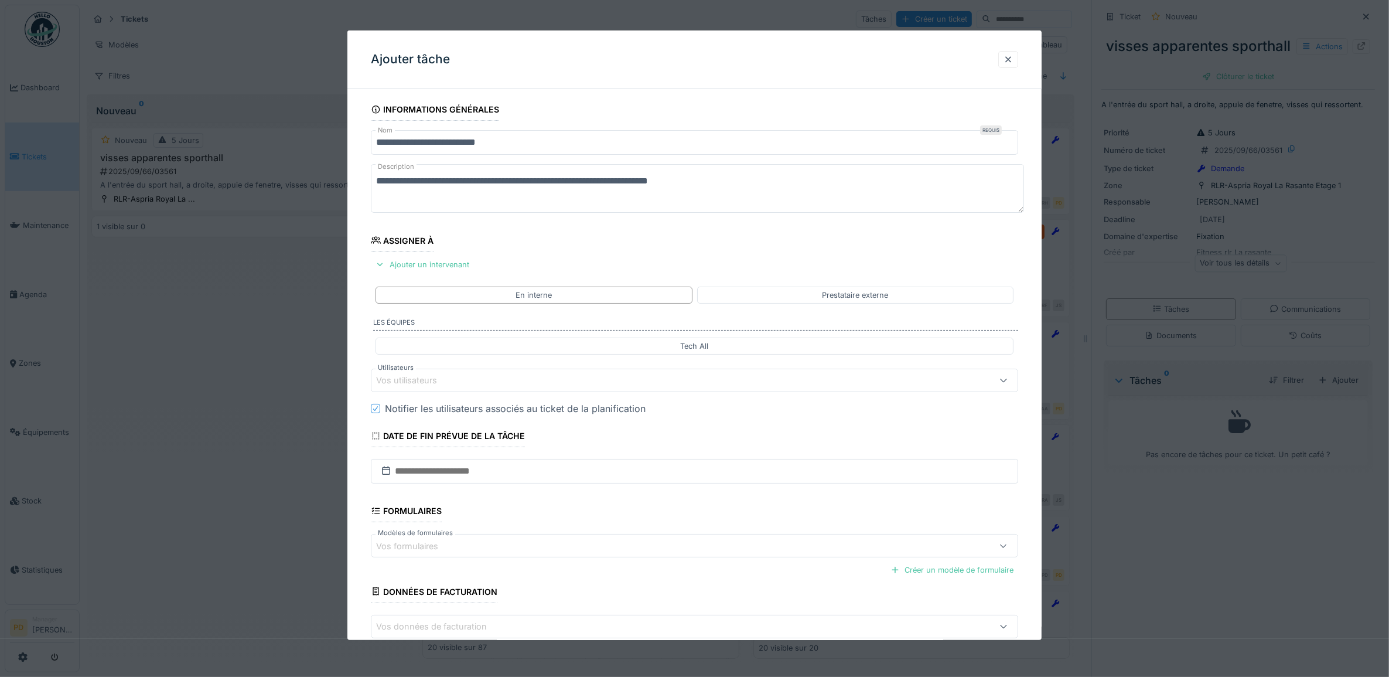
click at [440, 383] on div "Vos utilisateurs" at bounding box center [414, 380] width 77 height 13
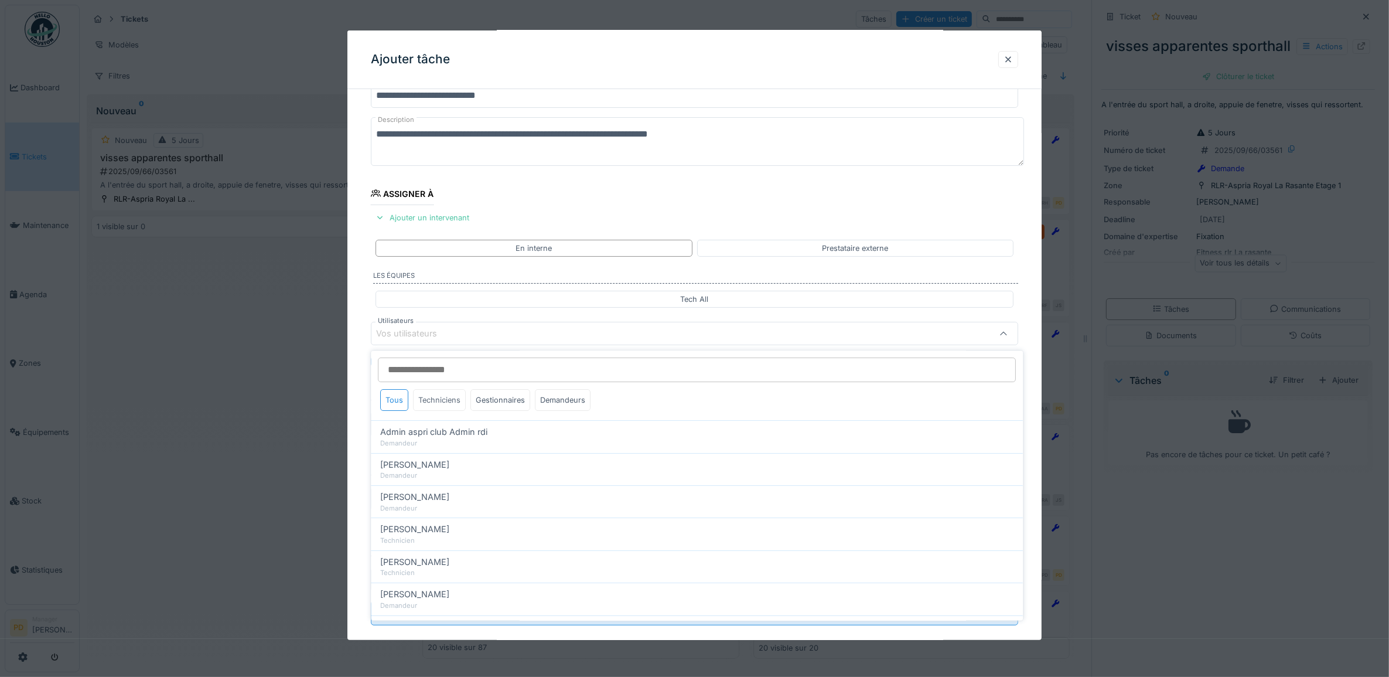
click at [440, 400] on div "Techniciens" at bounding box center [440, 401] width 53 height 22
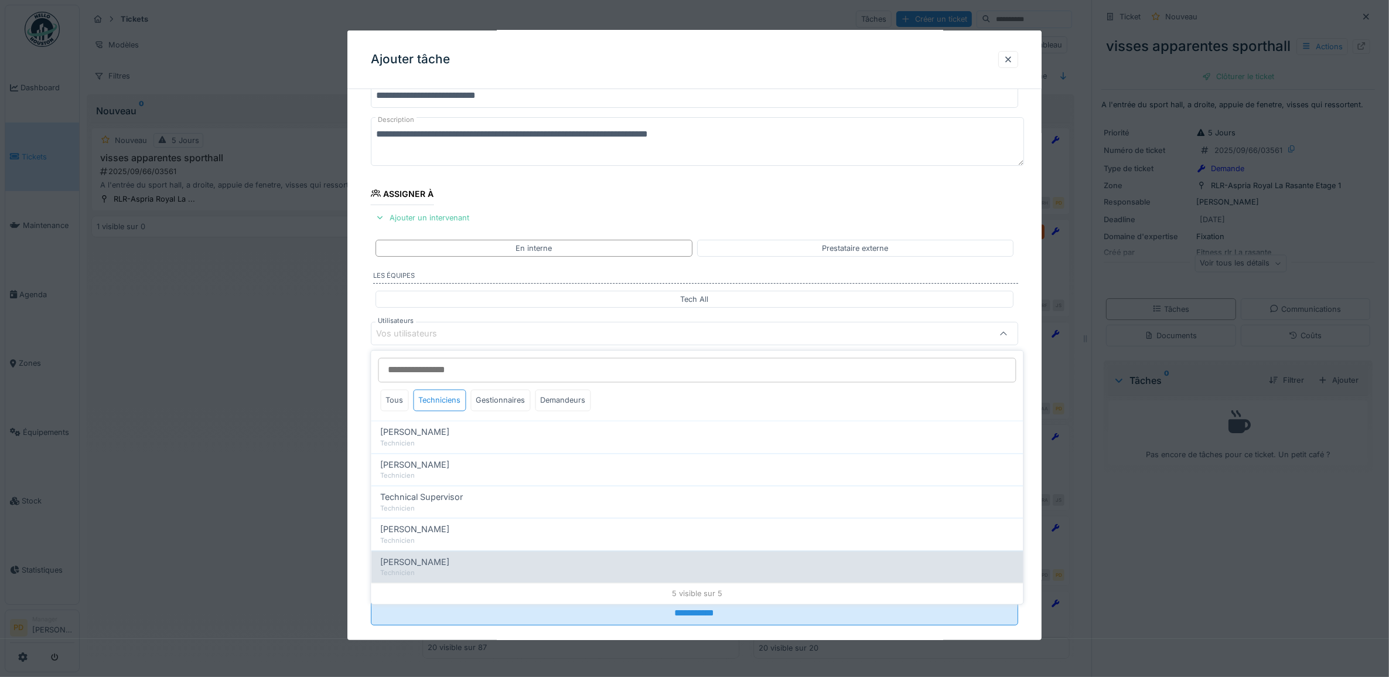
click at [445, 566] on div "Yusuf Siamar" at bounding box center [697, 561] width 633 height 13
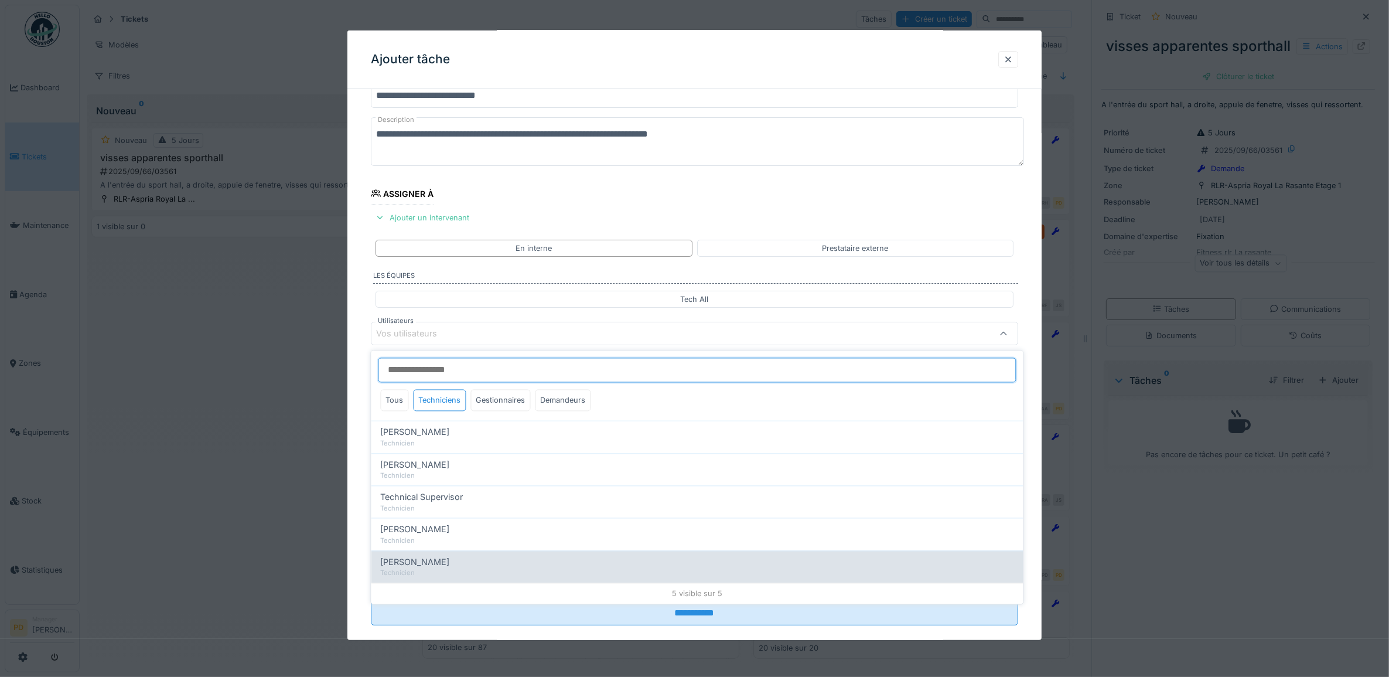
type input "*****"
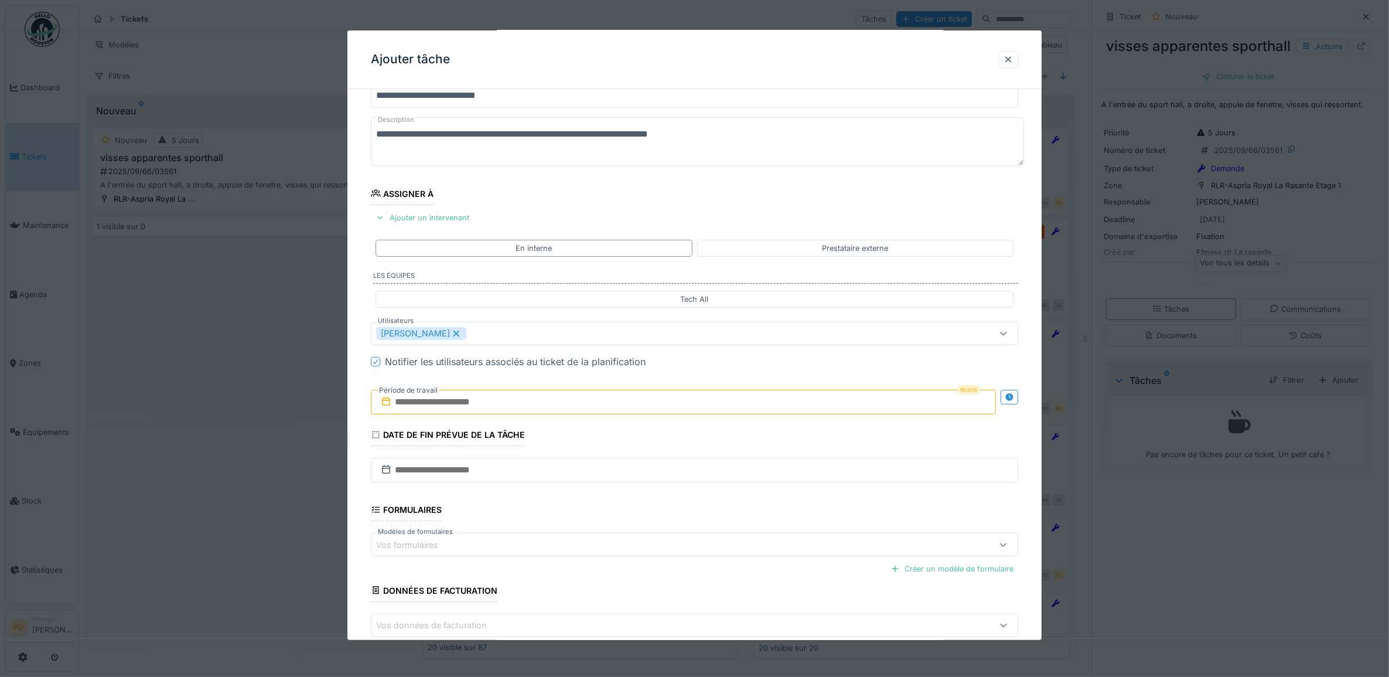
click at [366, 452] on div "**********" at bounding box center [694, 378] width 695 height 652
click at [420, 412] on input "text" at bounding box center [684, 402] width 626 height 25
click at [633, 538] on div "22" at bounding box center [629, 535] width 16 height 17
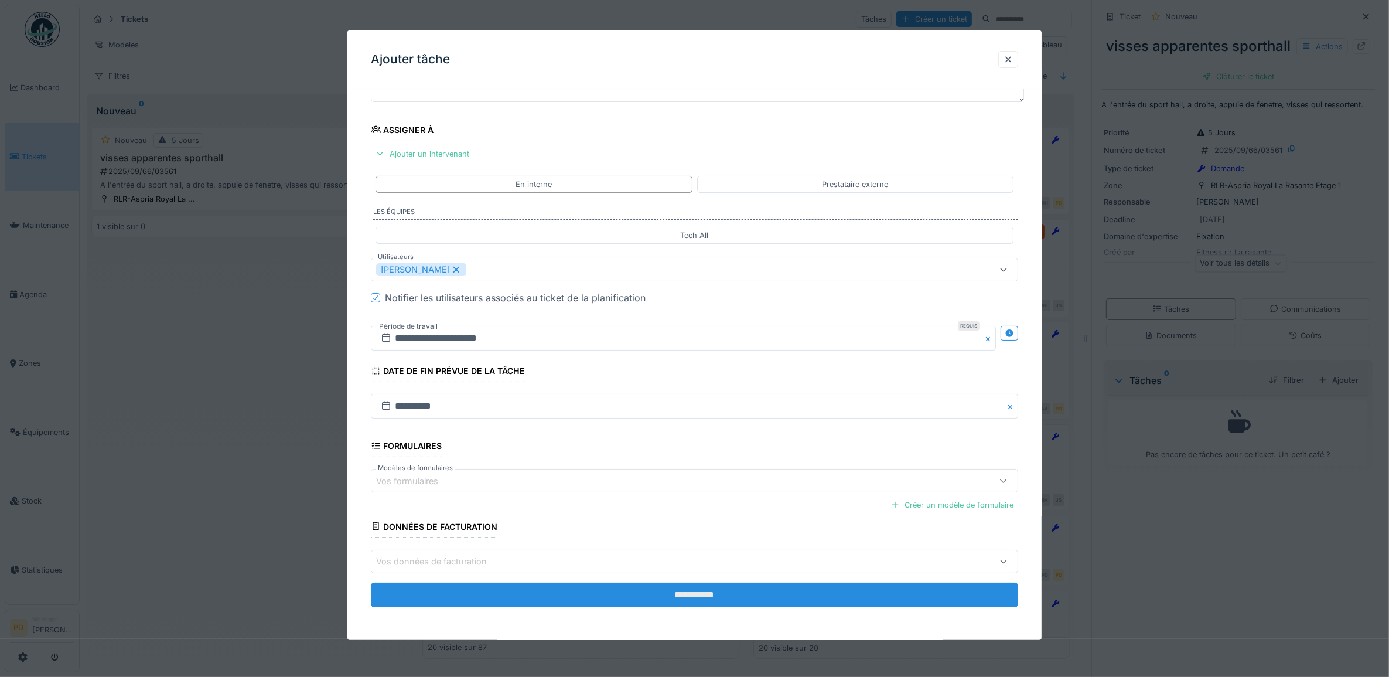
click at [677, 592] on input "**********" at bounding box center [695, 594] width 648 height 25
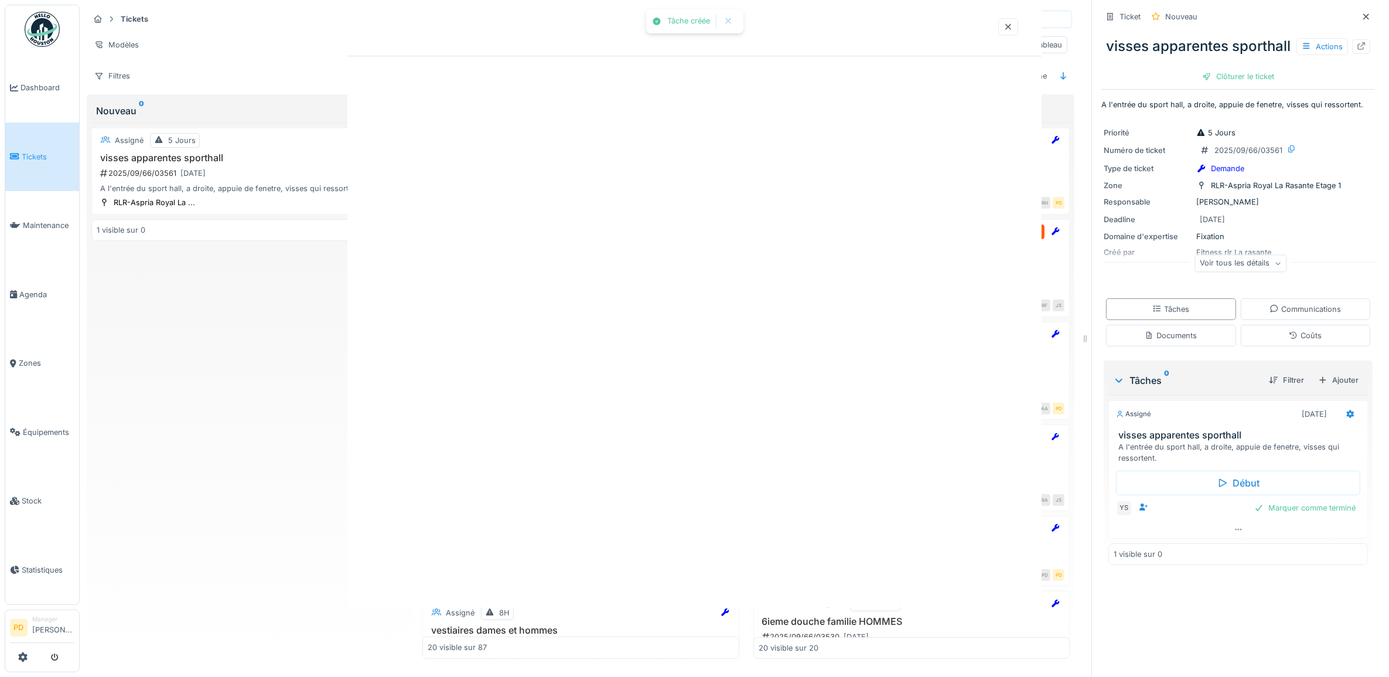
scroll to position [0, 0]
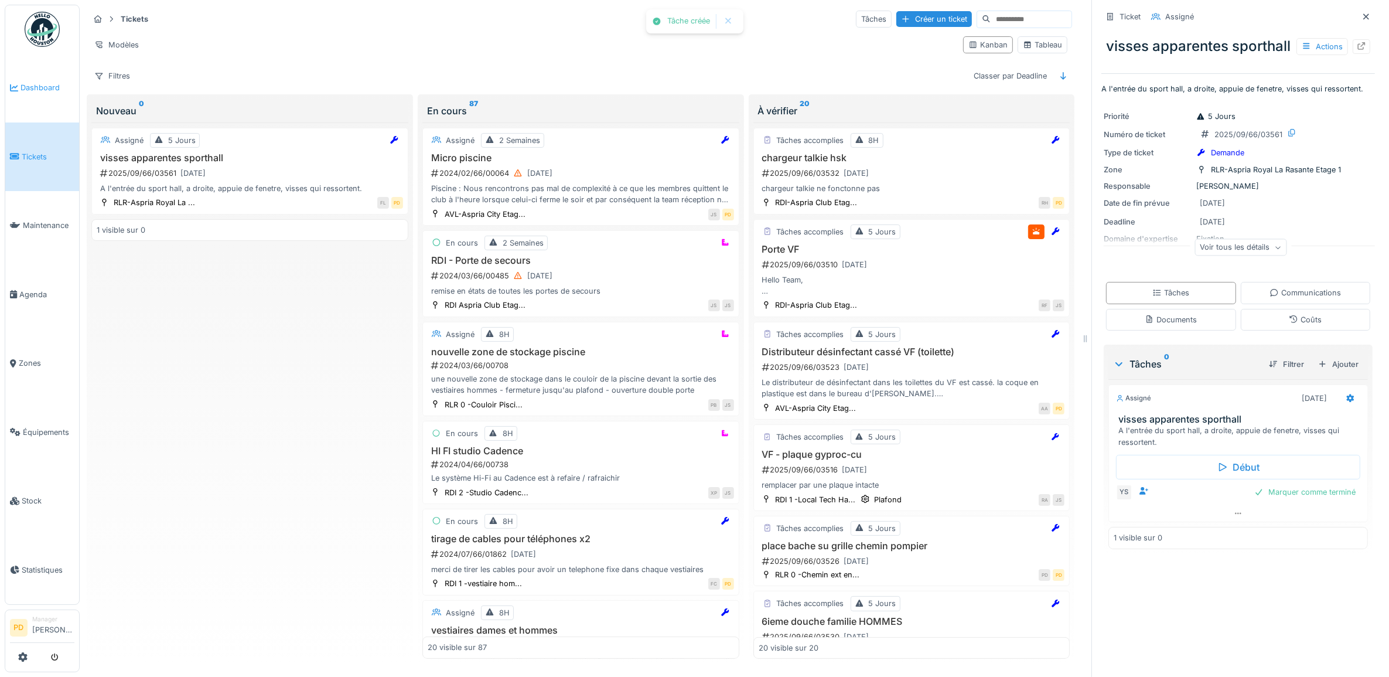
click at [35, 88] on span "Dashboard" at bounding box center [48, 87] width 54 height 11
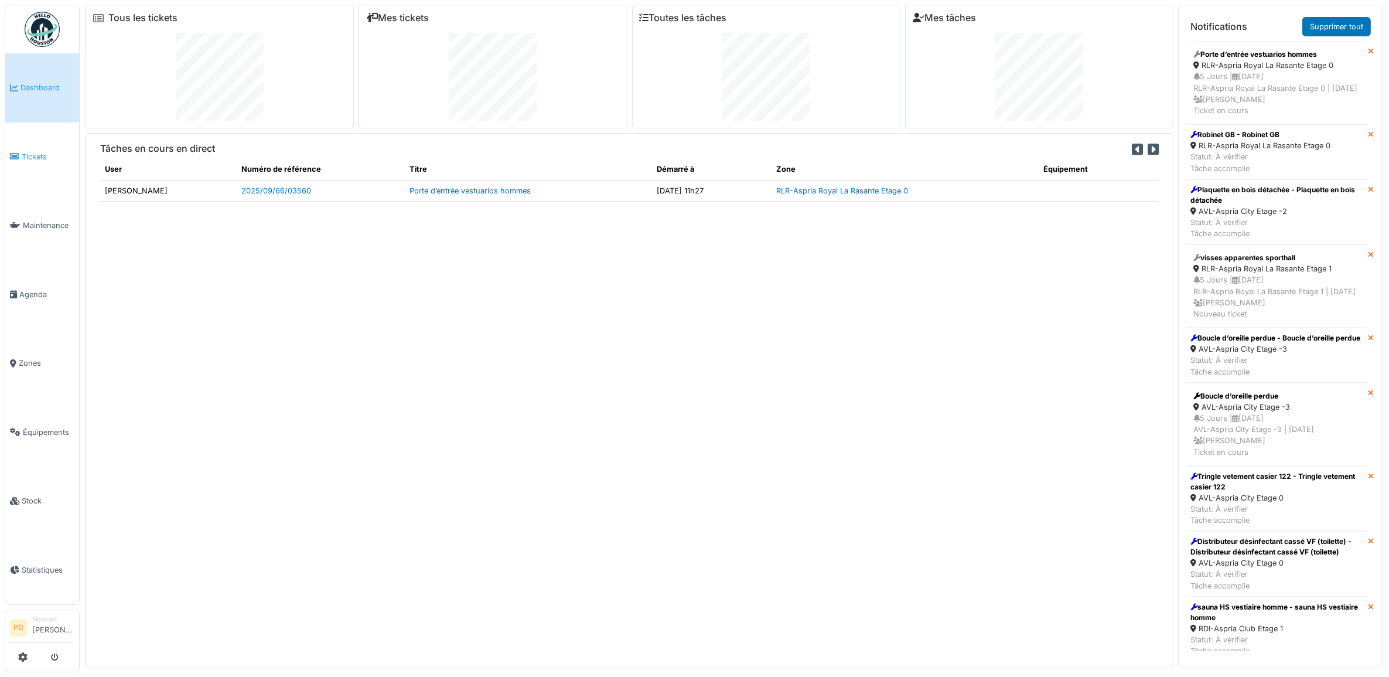
click at [39, 153] on span "Tickets" at bounding box center [48, 156] width 53 height 11
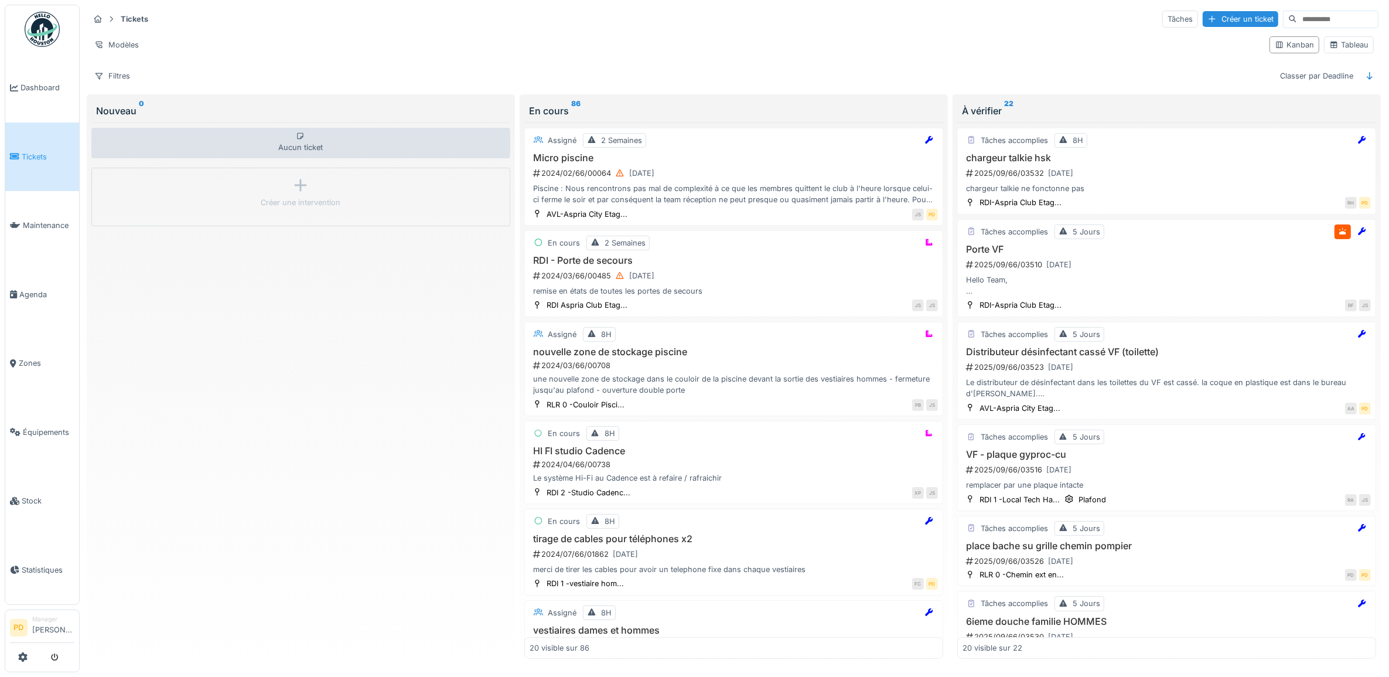
click at [36, 151] on span "Tickets" at bounding box center [48, 156] width 53 height 11
click at [1146, 163] on h3 "chargeur talkie hsk" at bounding box center [1167, 157] width 408 height 11
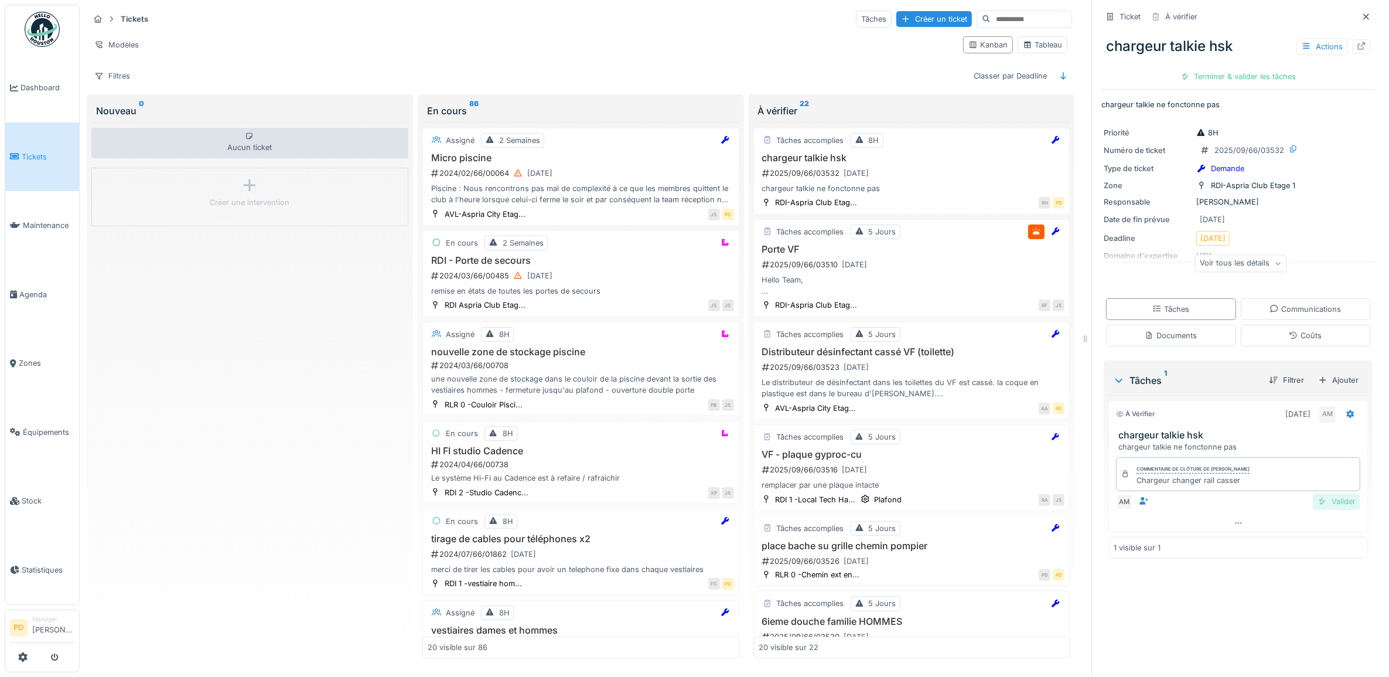
click at [1319, 507] on div "Valider" at bounding box center [1336, 501] width 47 height 16
click at [1245, 77] on div "Clôturer le ticket" at bounding box center [1237, 77] width 81 height 16
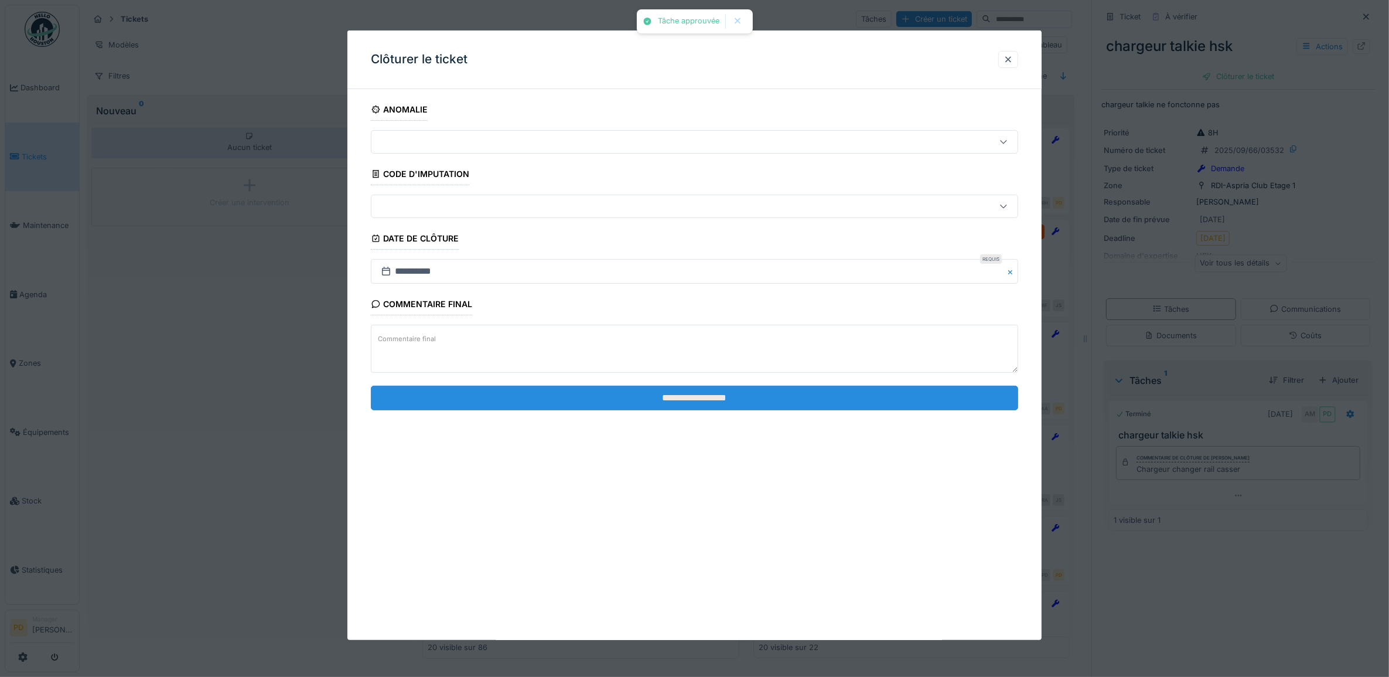
click at [801, 397] on input "**********" at bounding box center [695, 397] width 648 height 25
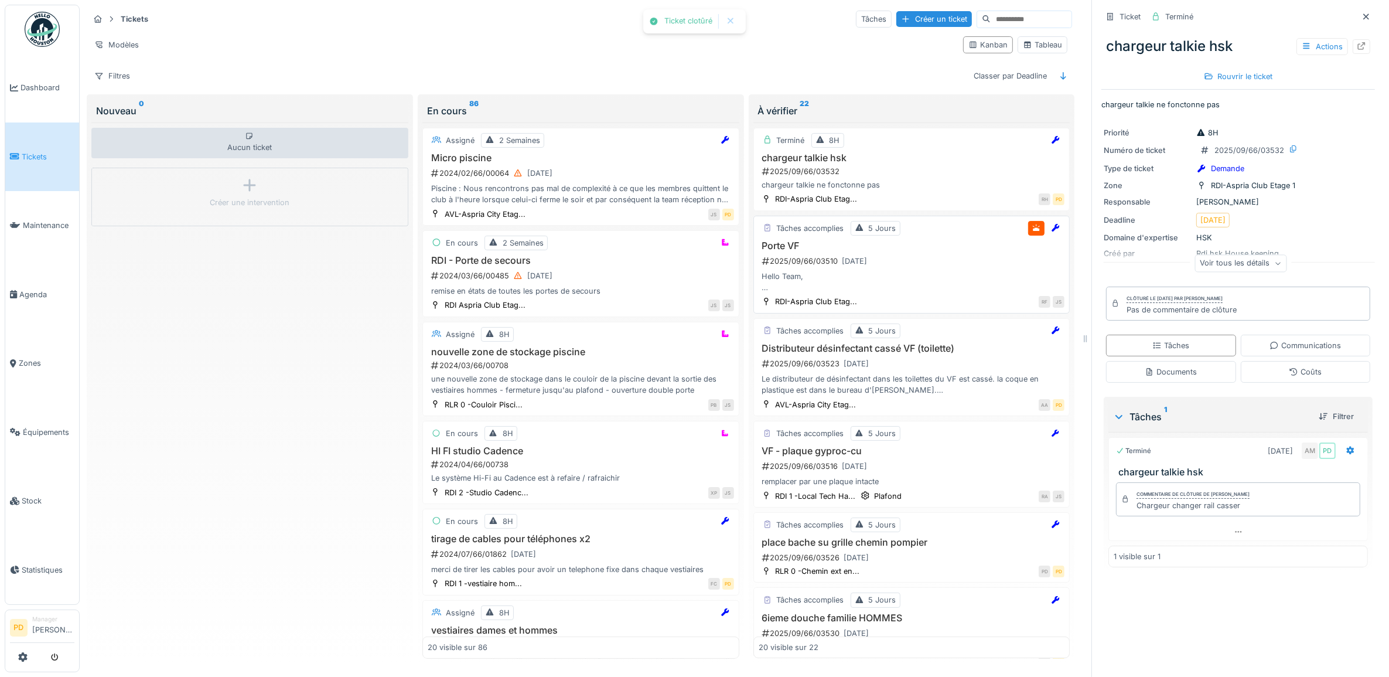
click at [903, 259] on div "2025/09/66/03510 [DATE]" at bounding box center [913, 261] width 304 height 15
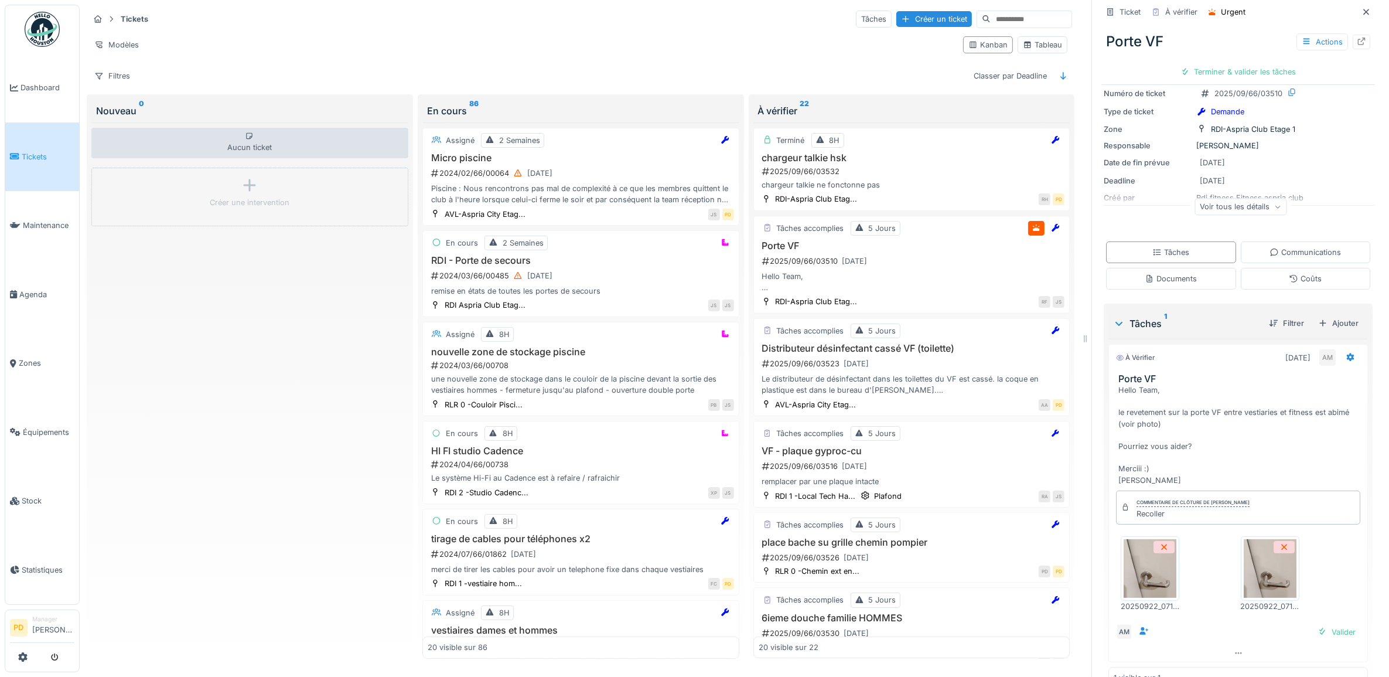
scroll to position [176, 0]
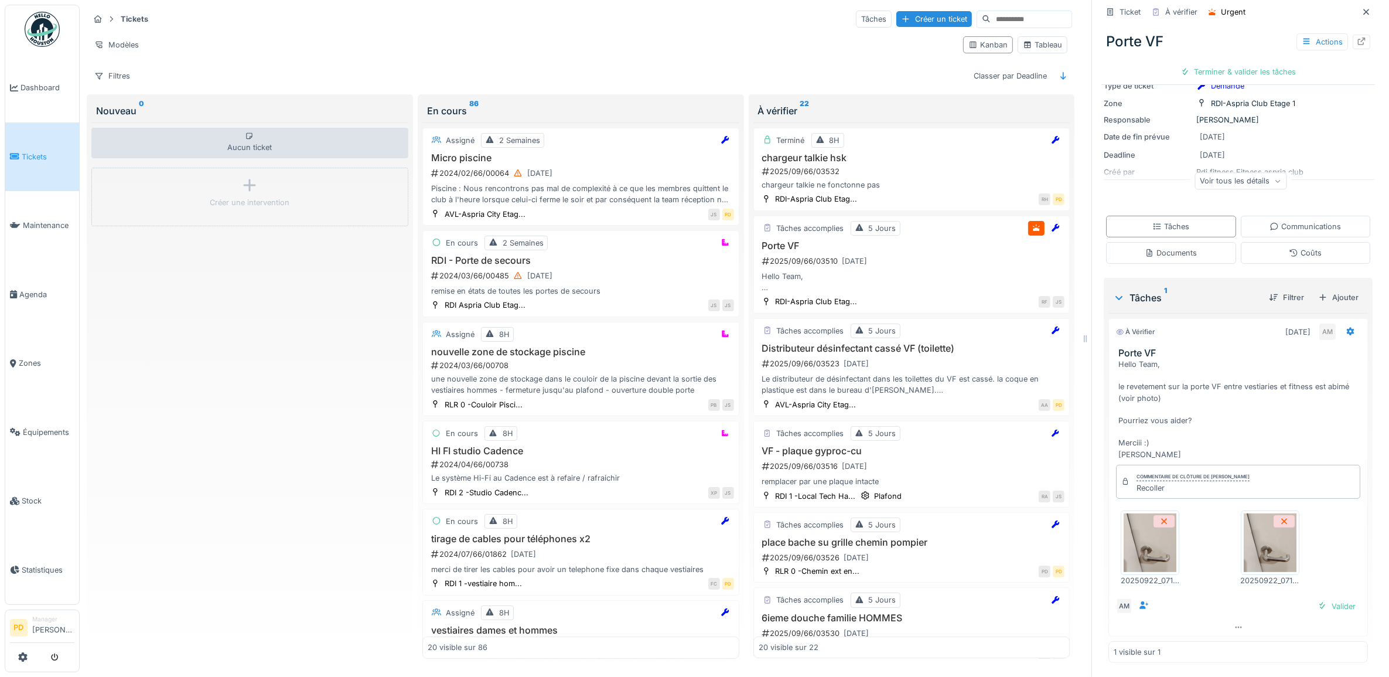
click at [1162, 552] on img at bounding box center [1150, 542] width 53 height 59
click at [1246, 542] on img at bounding box center [1270, 542] width 53 height 59
click at [1322, 598] on div "Valider" at bounding box center [1336, 606] width 47 height 16
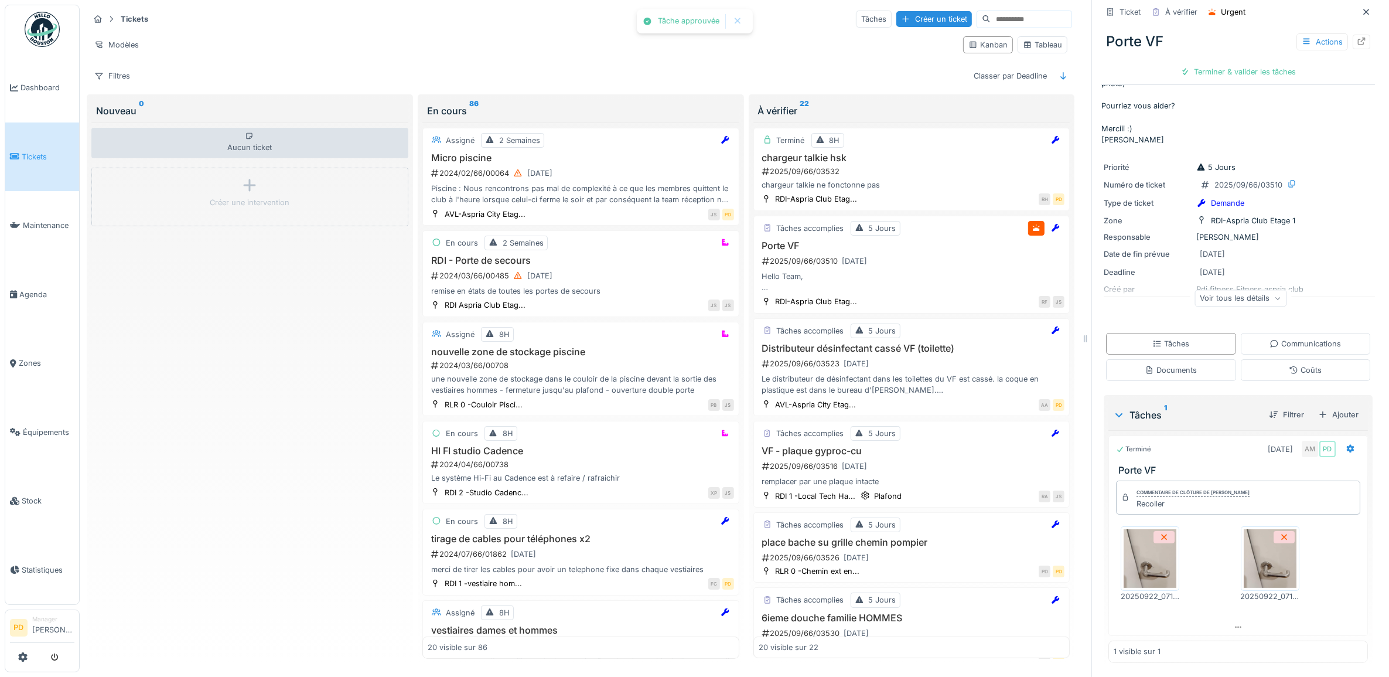
scroll to position [59, 0]
click at [1217, 64] on div "Clôturer le ticket" at bounding box center [1237, 72] width 81 height 16
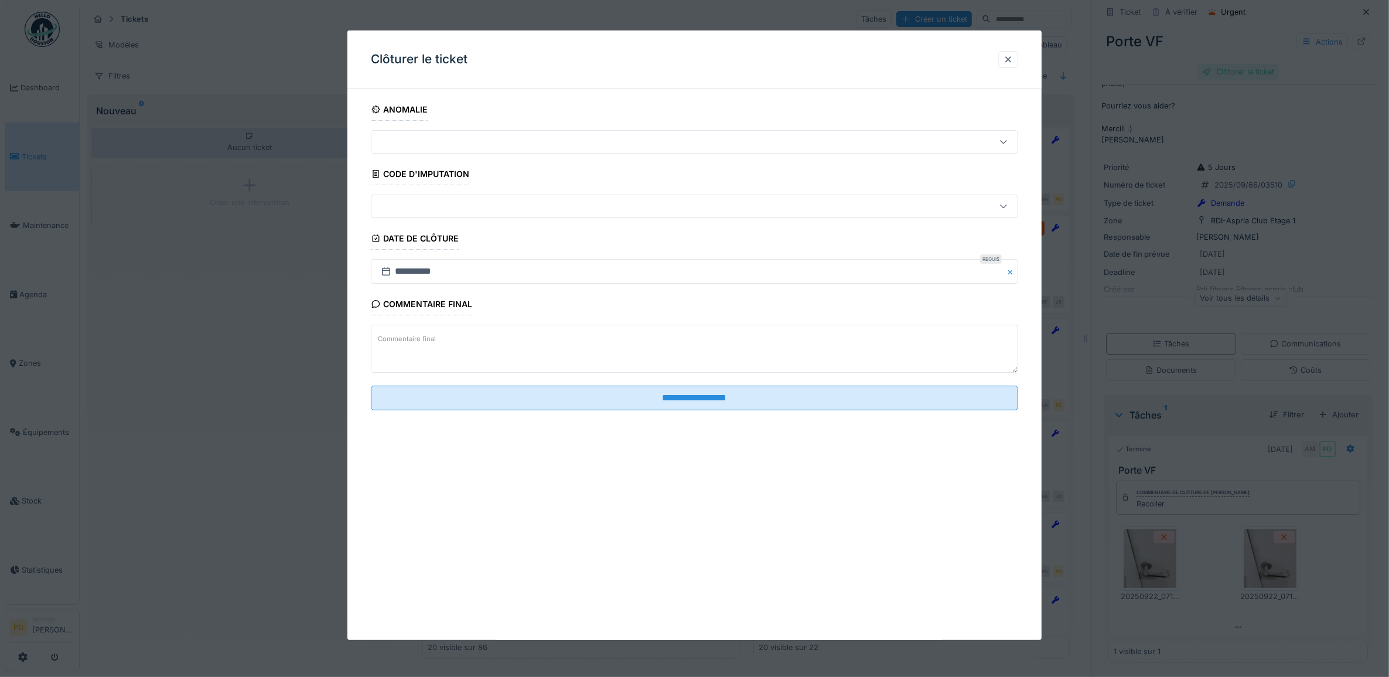
click at [1217, 62] on div at bounding box center [694, 338] width 1389 height 677
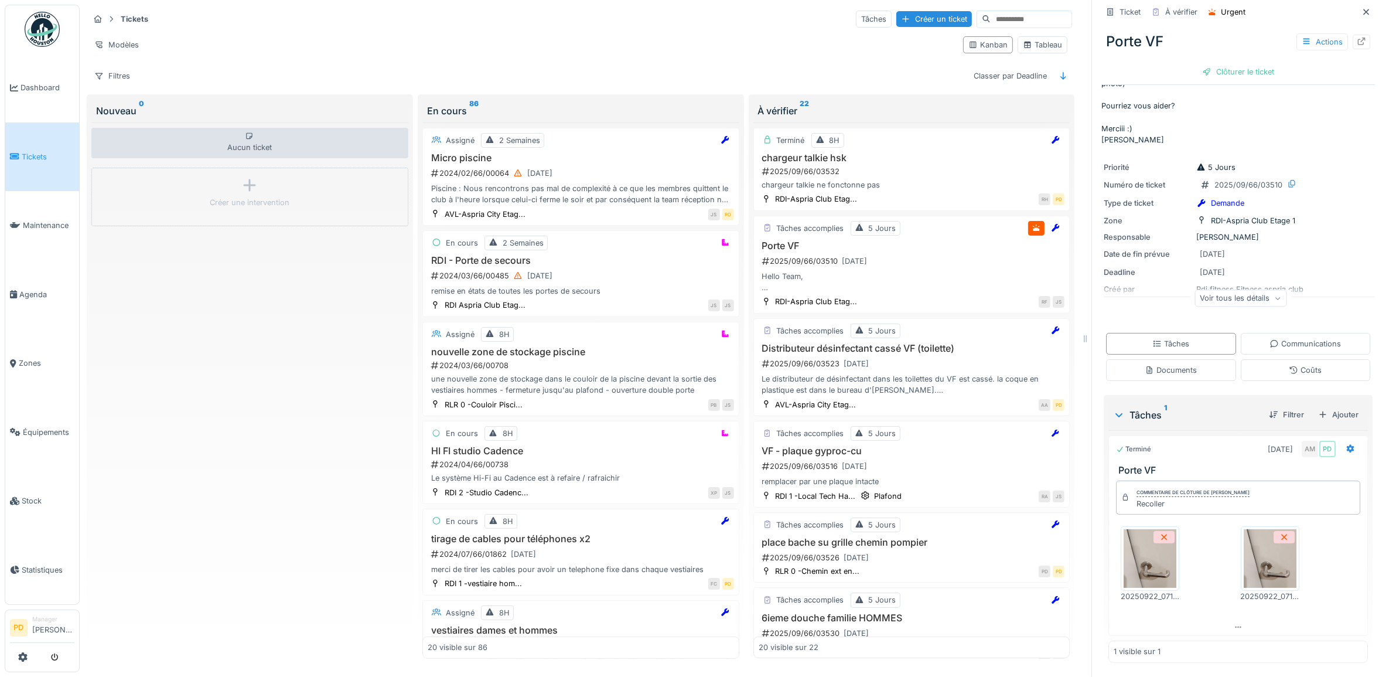
click at [36, 154] on span "Tickets" at bounding box center [48, 156] width 53 height 11
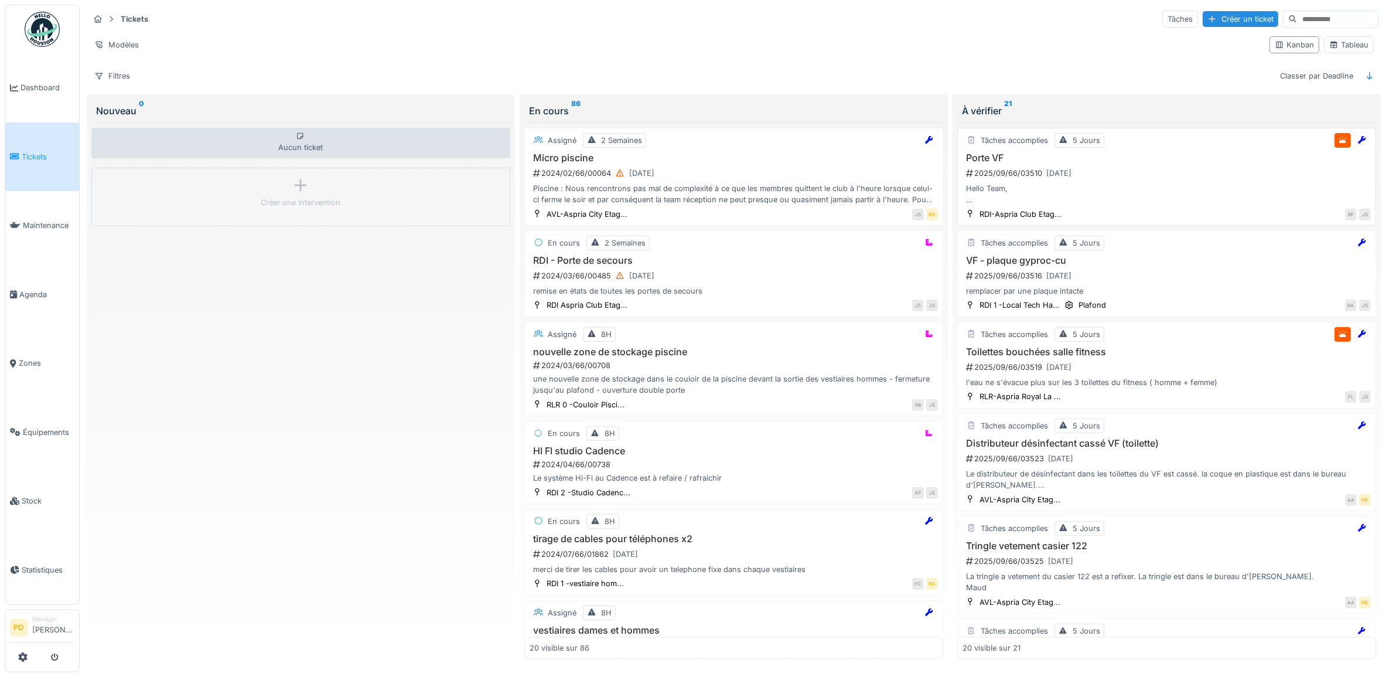
click at [1151, 194] on div "Hello Team, le revetement sur la porte VF entre vestiaries et fitness est abimé…" at bounding box center [1167, 194] width 408 height 22
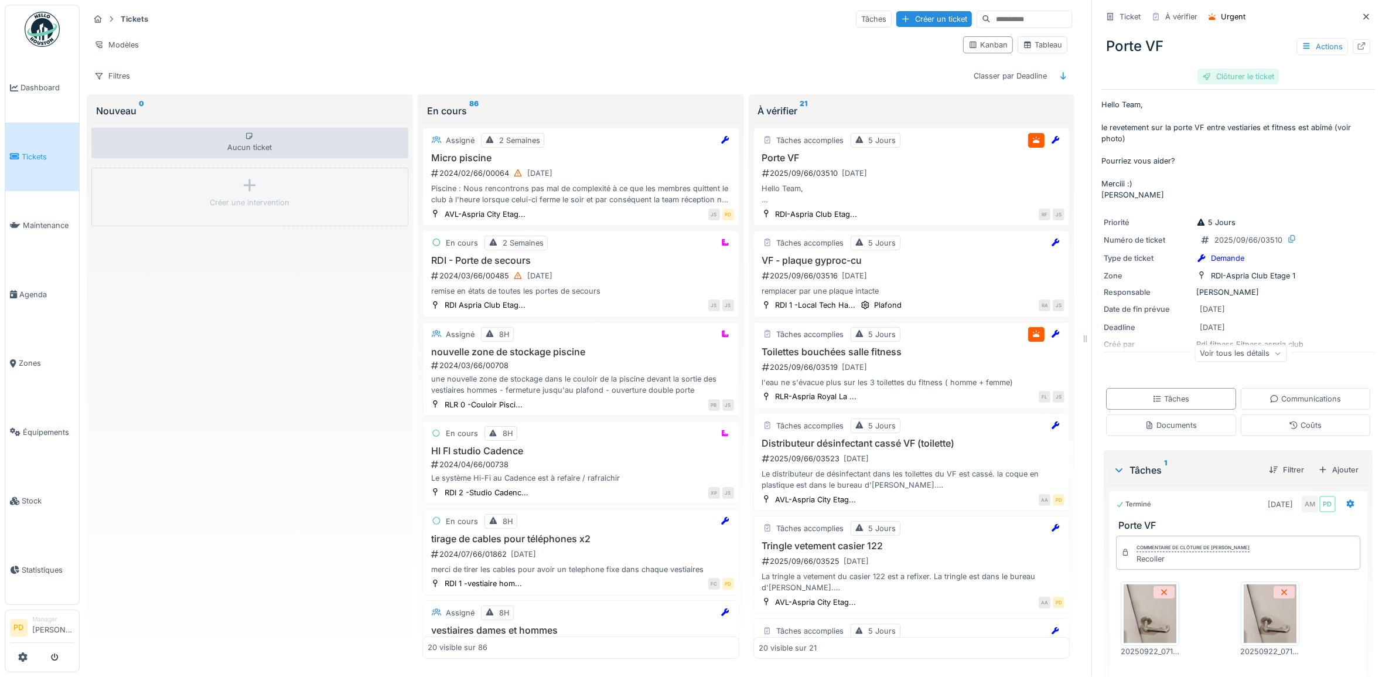
click at [1221, 77] on div "Clôturer le ticket" at bounding box center [1237, 77] width 81 height 16
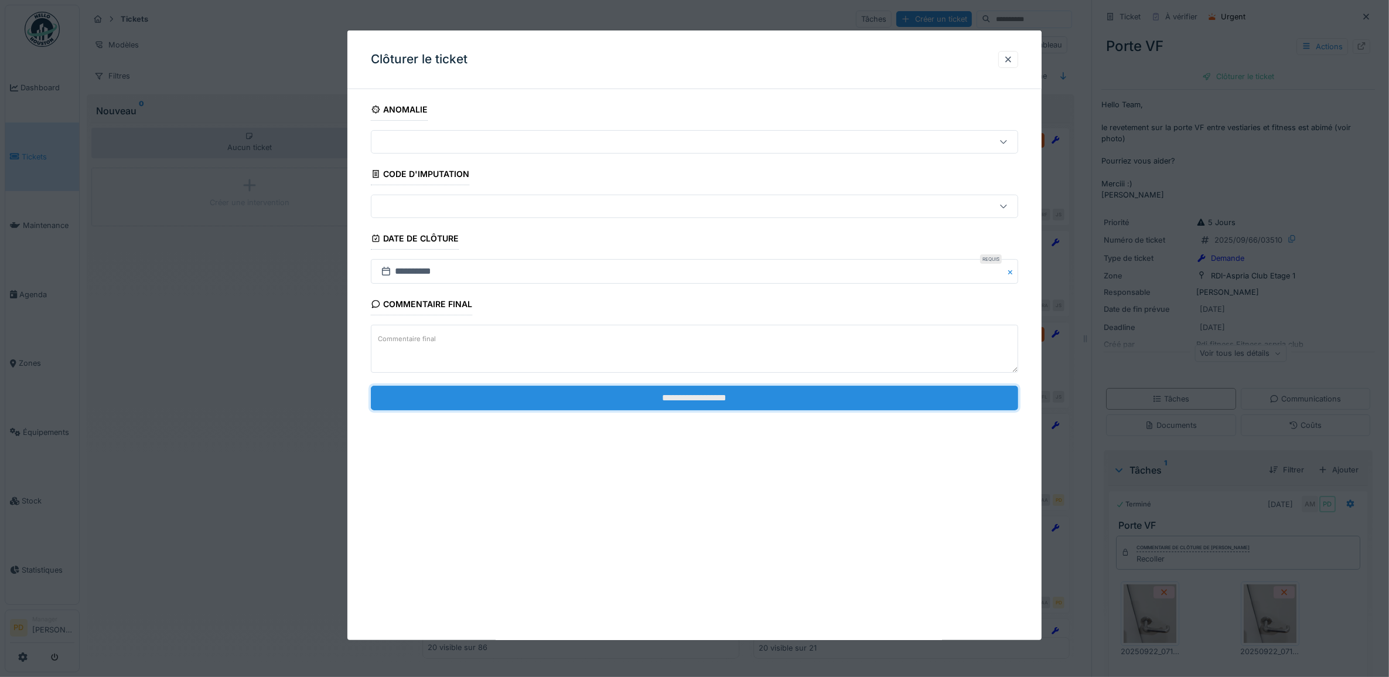
click at [842, 410] on input "**********" at bounding box center [695, 397] width 648 height 25
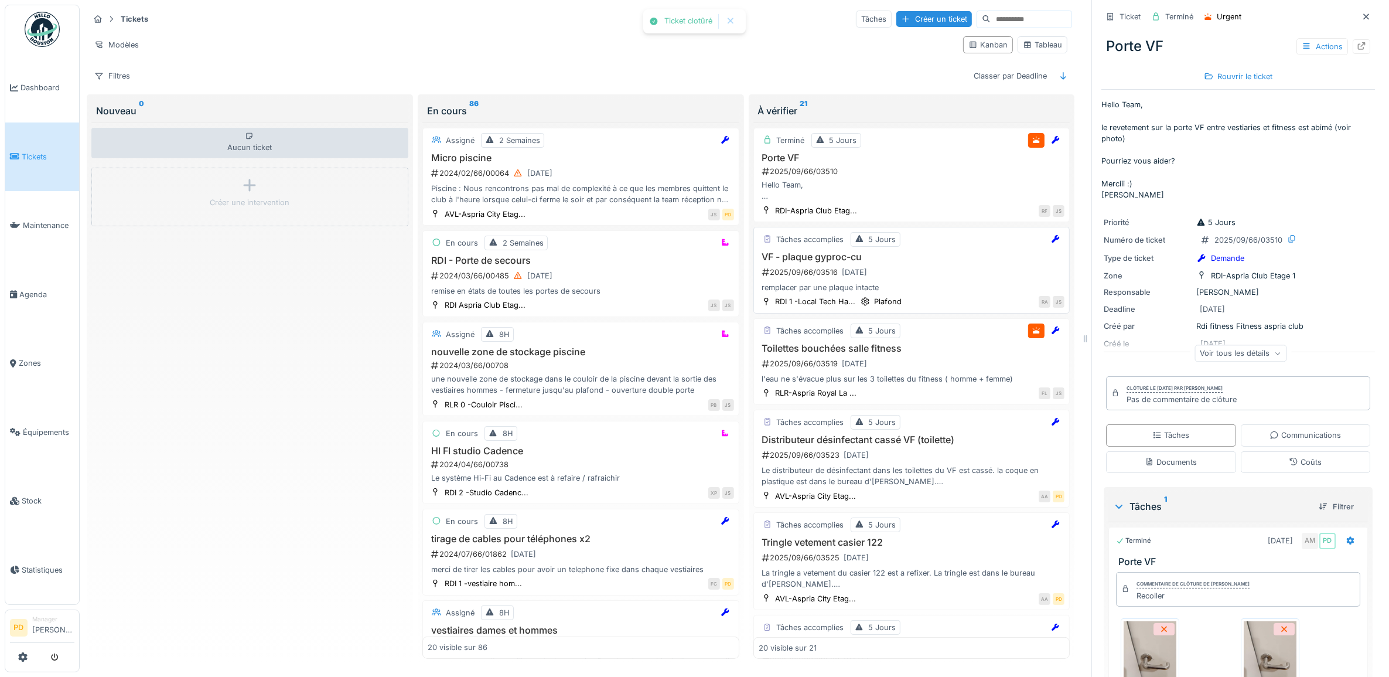
click at [903, 253] on div "Tâches accomplies 5 Jours VF - plaque gyproc-cu 2025/09/66/03516 22/09/2025 rem…" at bounding box center [911, 270] width 317 height 87
click at [885, 279] on div "2025/09/66/03516 22/09/2025" at bounding box center [913, 272] width 304 height 15
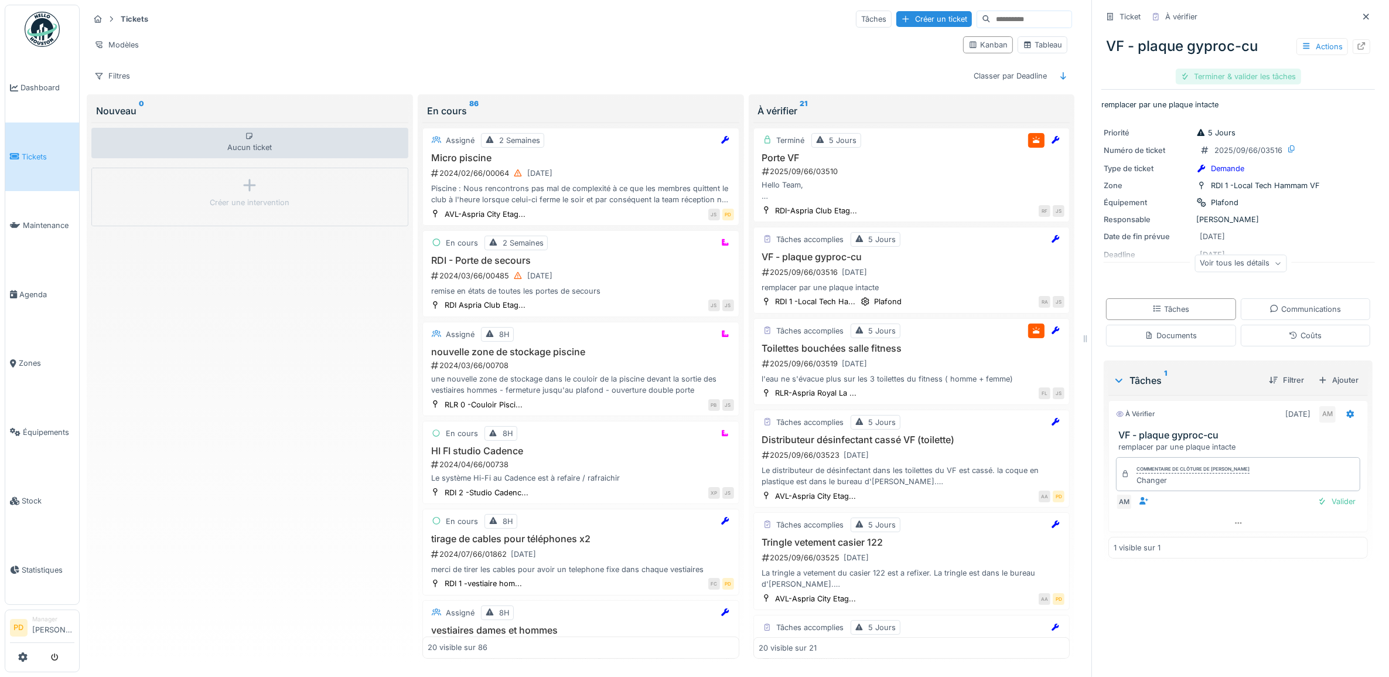
click at [1213, 73] on div "Terminer & valider les tâches" at bounding box center [1238, 77] width 125 height 16
click at [1214, 74] on div "Clôturer le ticket" at bounding box center [1237, 77] width 81 height 16
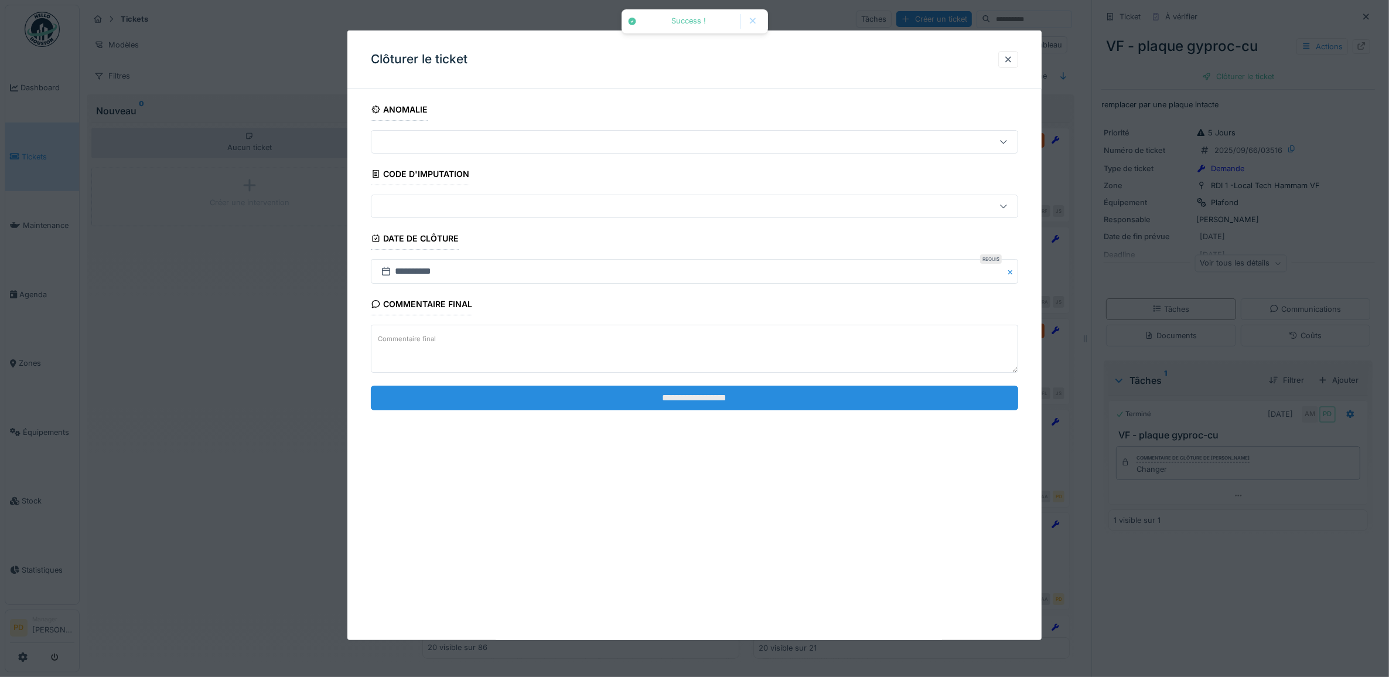
click at [796, 397] on input "**********" at bounding box center [695, 397] width 648 height 25
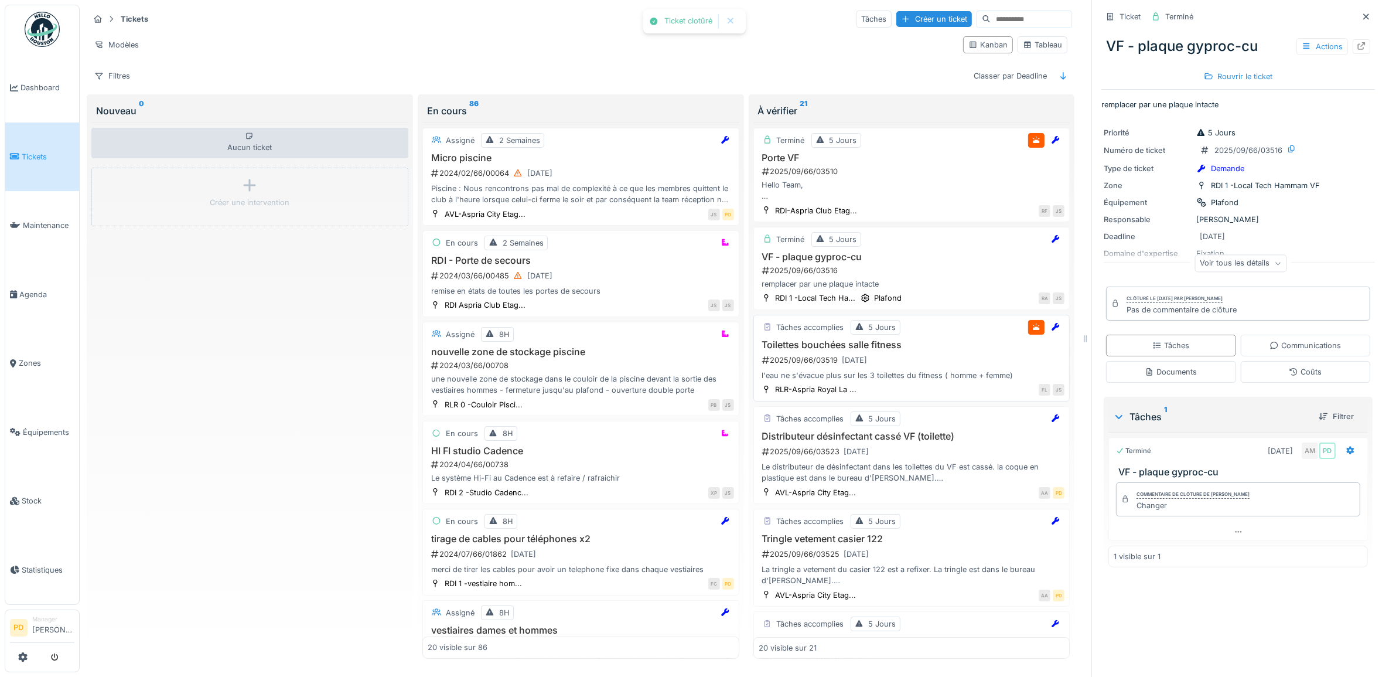
click at [889, 378] on div "l'eau ne s'évacue plus sur les 3 toilettes du fitness ( homme + femme)" at bounding box center [912, 375] width 306 height 11
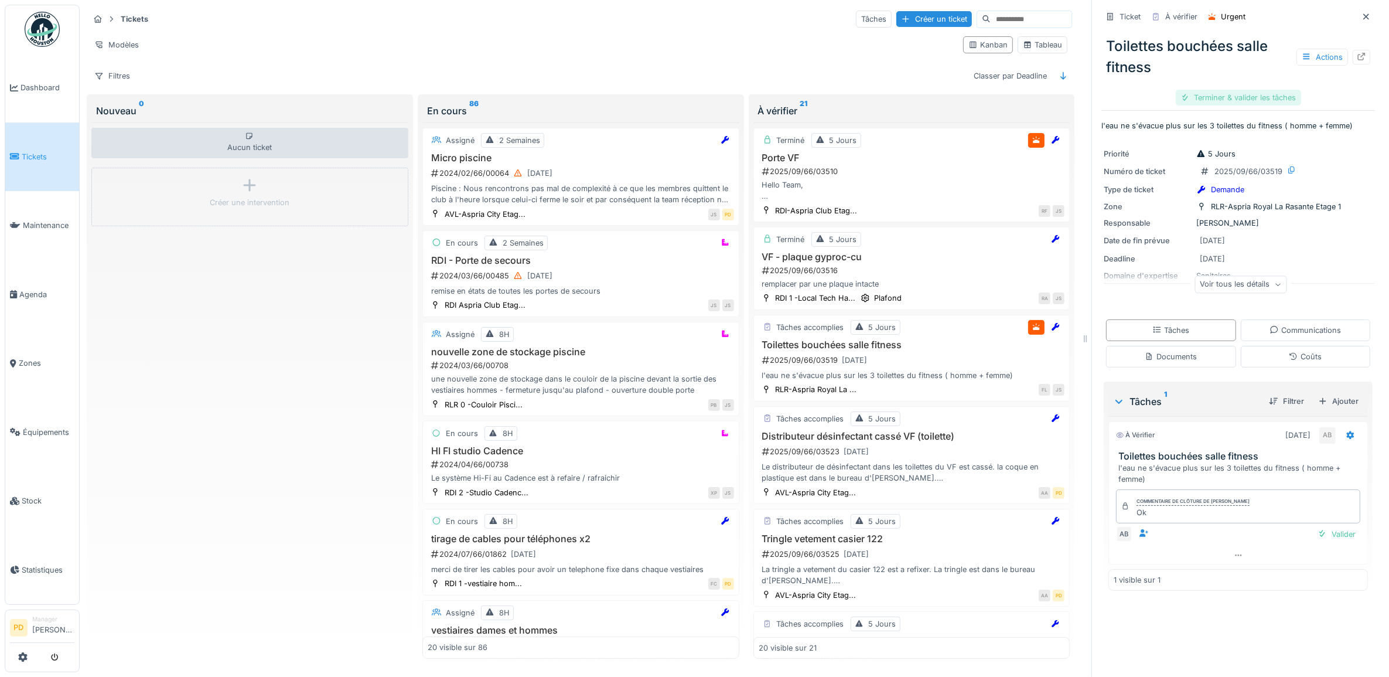
click at [1202, 98] on div "Terminer & valider les tâches" at bounding box center [1238, 98] width 125 height 16
click at [1233, 97] on div "Clôturer le ticket" at bounding box center [1237, 98] width 81 height 16
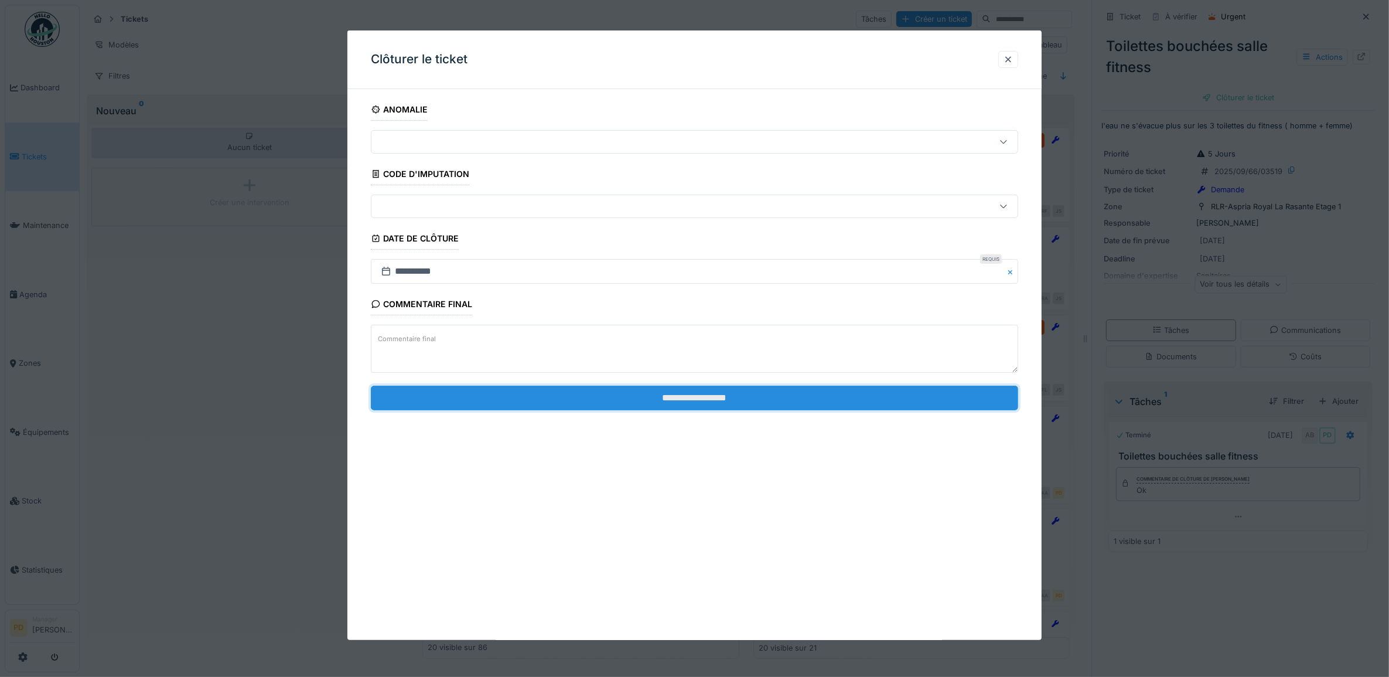
click at [893, 403] on input "**********" at bounding box center [695, 397] width 648 height 25
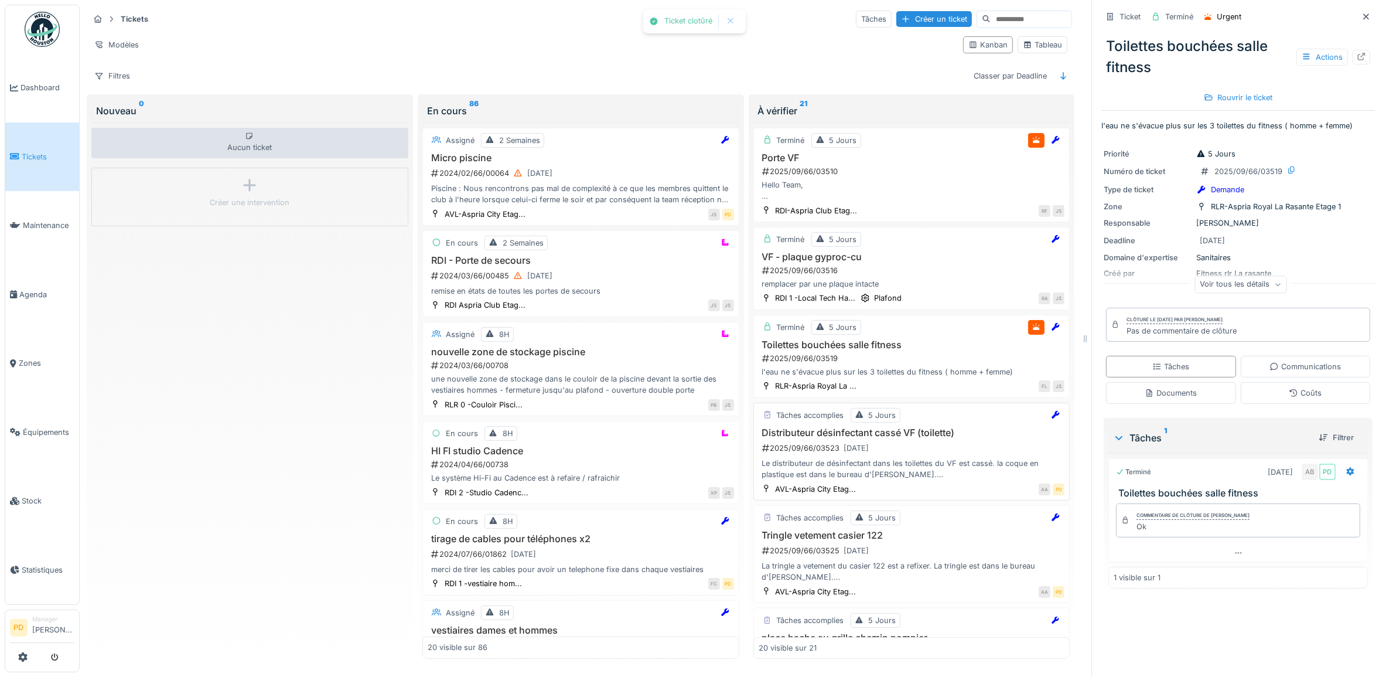
click at [907, 448] on div "2025/09/66/03523 22/09/2025" at bounding box center [913, 448] width 304 height 15
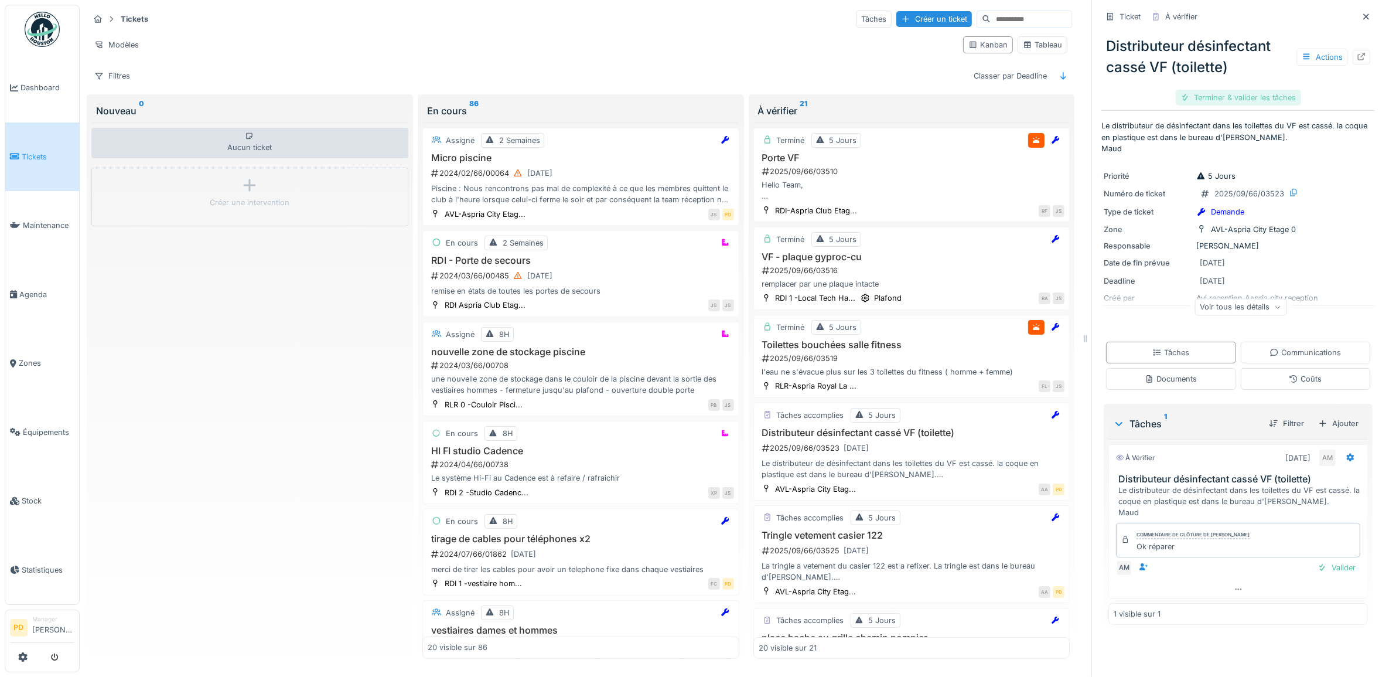
click at [1226, 97] on div "Terminer & valider les tâches" at bounding box center [1238, 98] width 125 height 16
click at [1226, 97] on div "Clôturer le ticket" at bounding box center [1237, 98] width 81 height 16
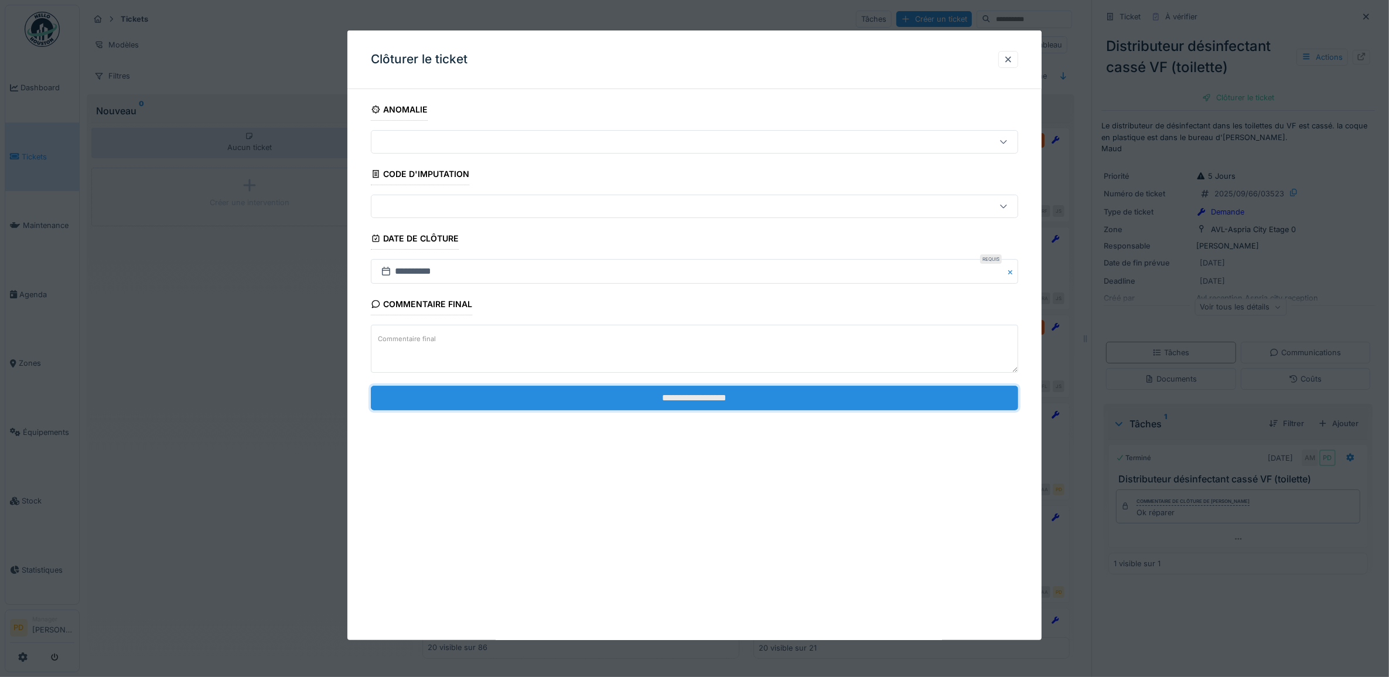
click at [790, 395] on input "**********" at bounding box center [695, 397] width 648 height 25
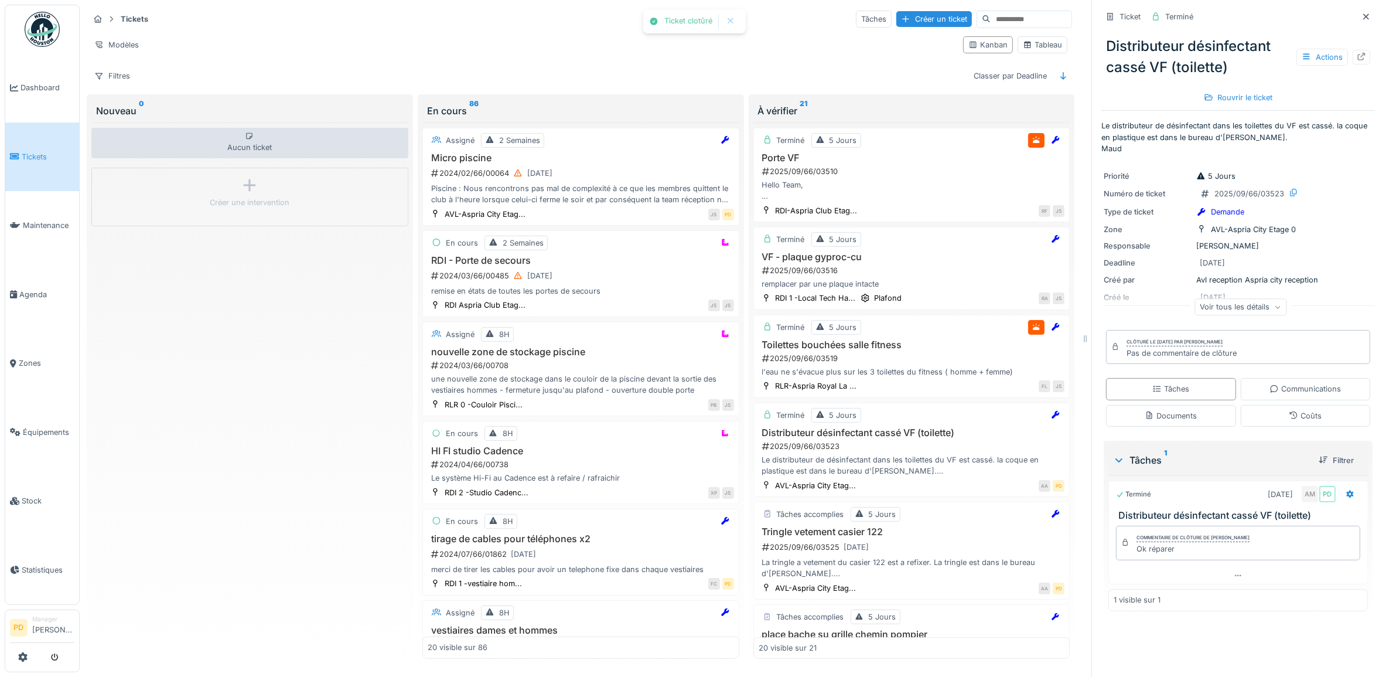
click at [35, 152] on span "Tickets" at bounding box center [48, 156] width 53 height 11
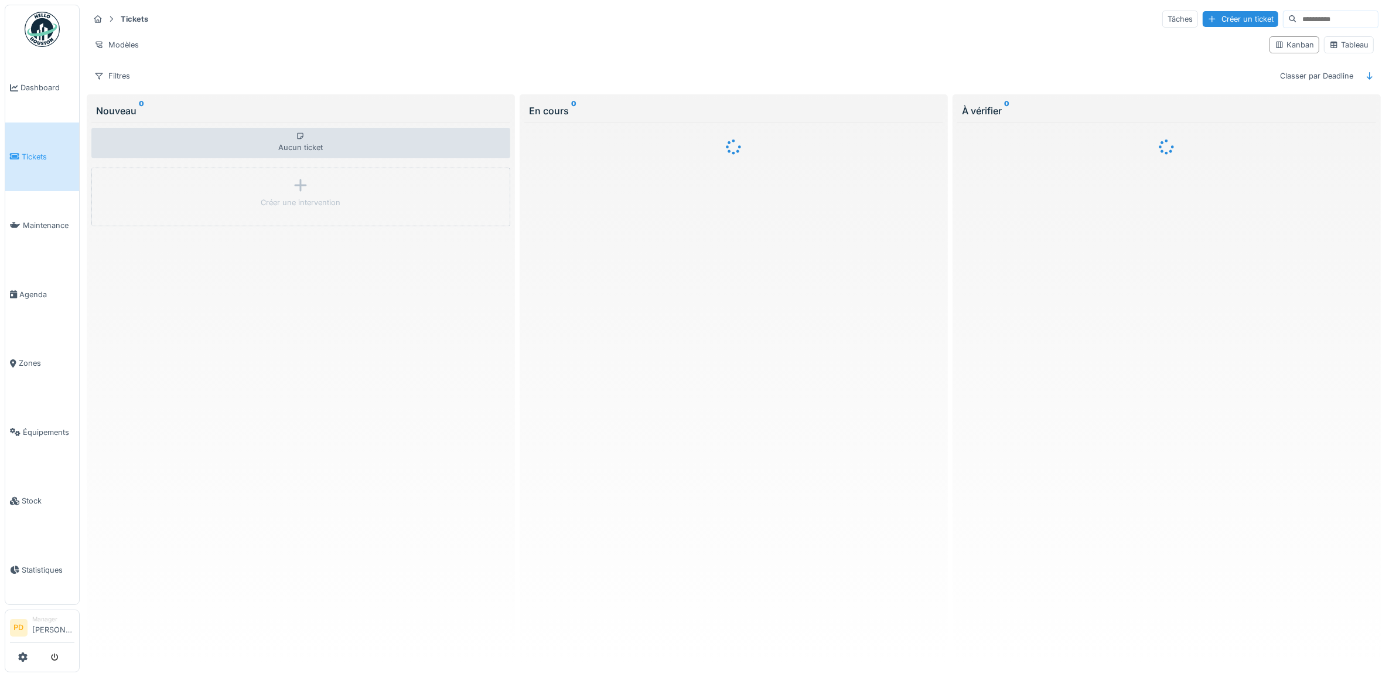
click at [25, 153] on span "Tickets" at bounding box center [48, 156] width 53 height 11
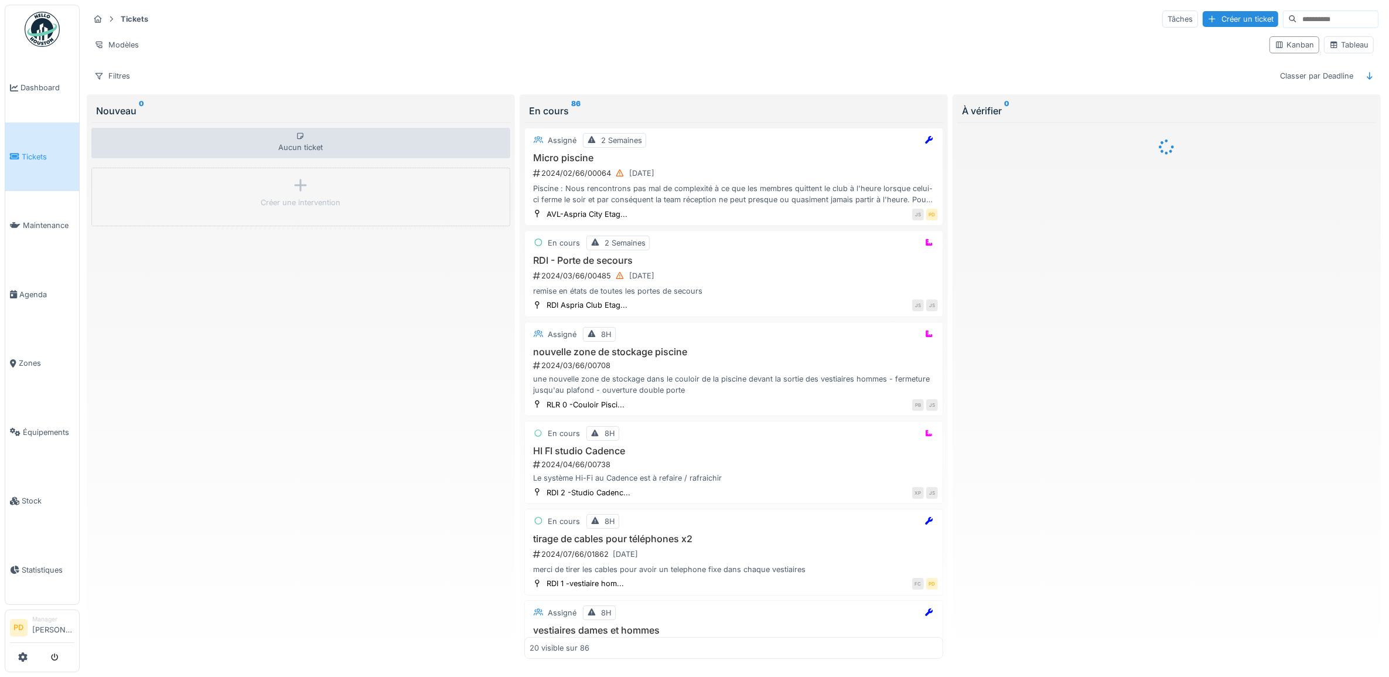
click at [33, 153] on span "Tickets" at bounding box center [48, 156] width 53 height 11
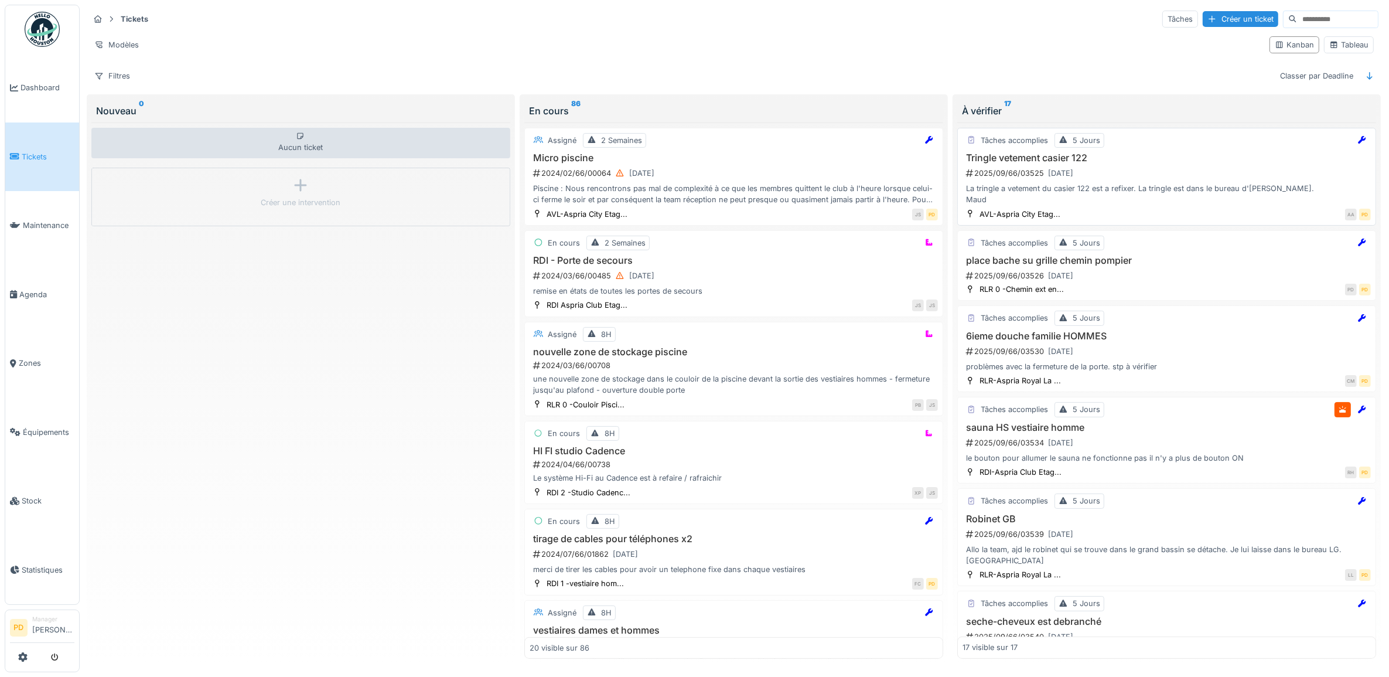
click at [1149, 180] on div "2025/09/66/03525 [DATE]" at bounding box center [1168, 173] width 406 height 15
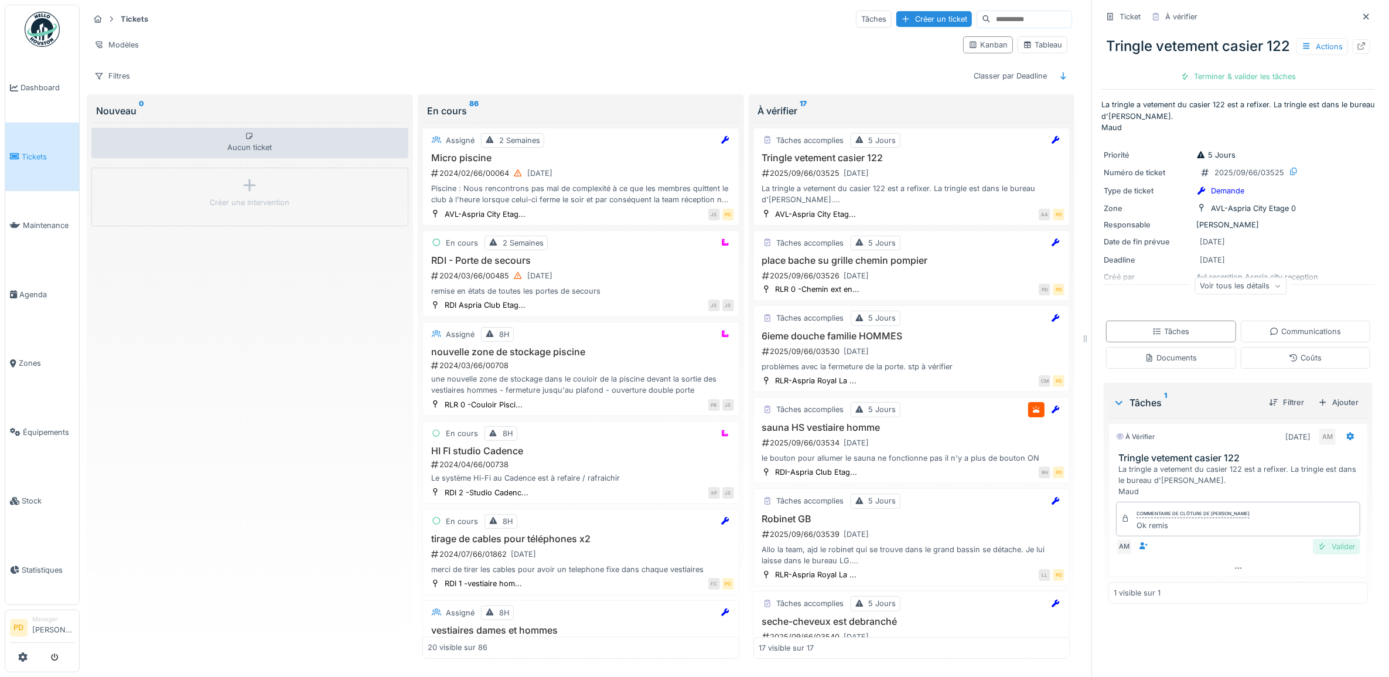
click at [1322, 554] on div "Valider" at bounding box center [1336, 546] width 47 height 16
click at [1252, 84] on div "Clôturer le ticket" at bounding box center [1237, 77] width 81 height 16
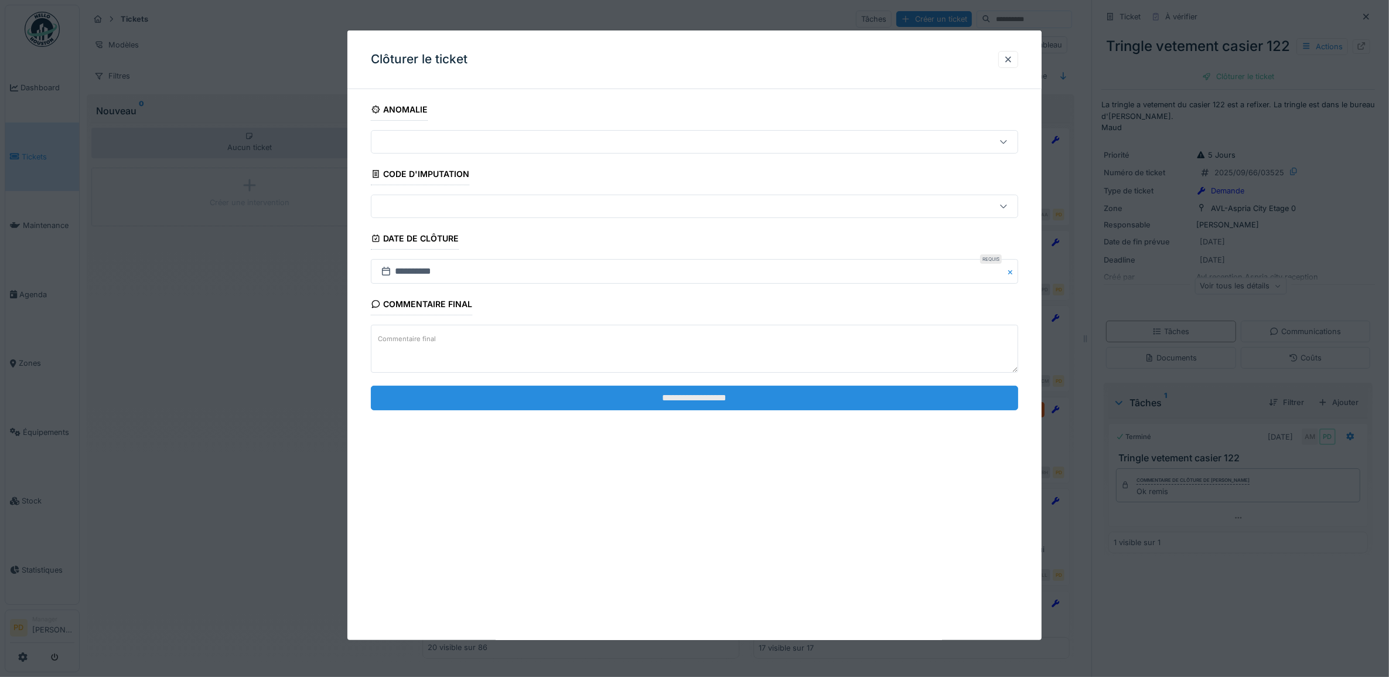
click at [814, 400] on input "**********" at bounding box center [695, 397] width 648 height 25
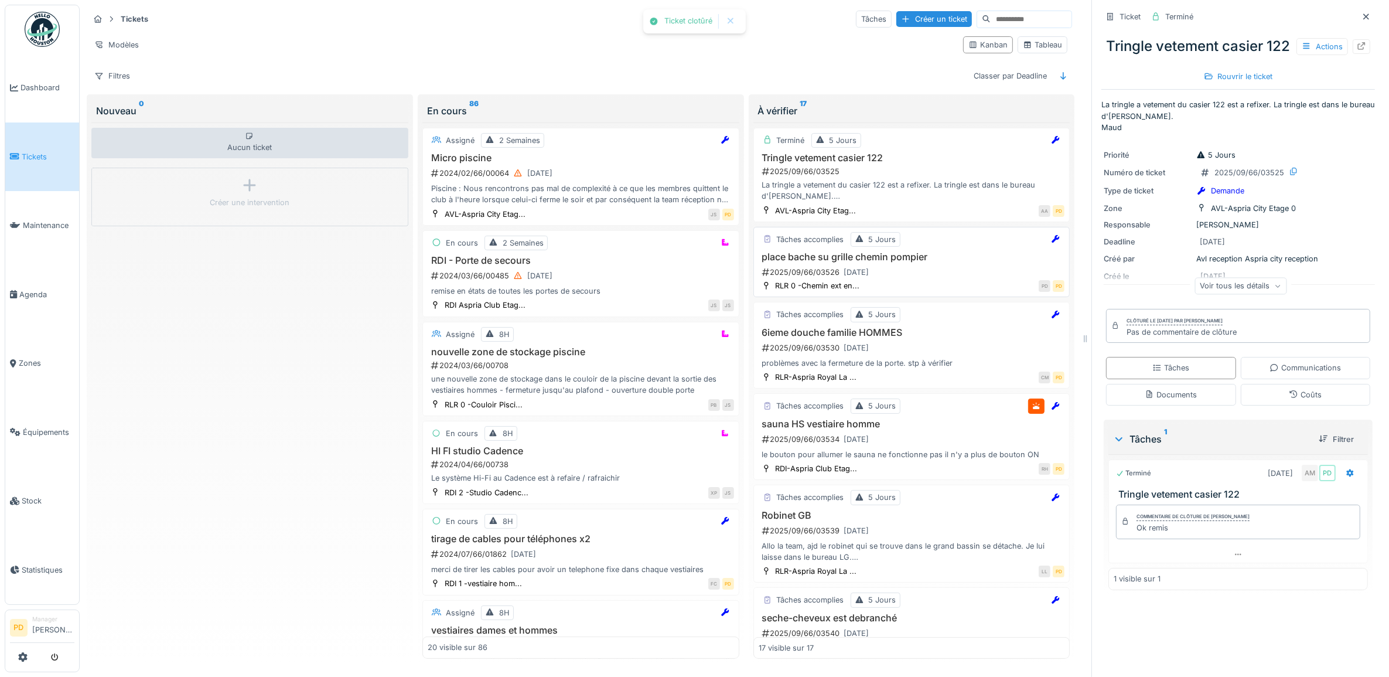
click at [932, 272] on div "2025/09/66/03526 [DATE]" at bounding box center [913, 272] width 304 height 15
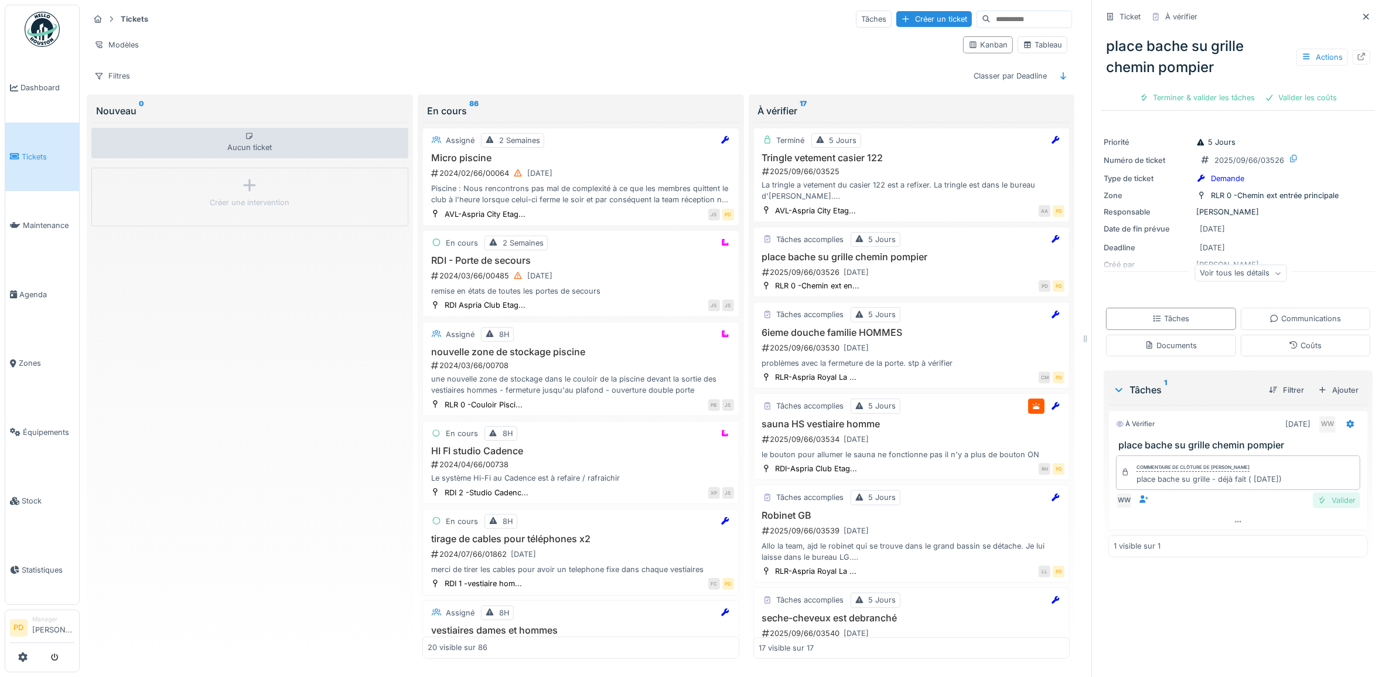
click at [1318, 502] on div "Valider" at bounding box center [1336, 500] width 47 height 16
click at [1216, 101] on div "Valider les coûts" at bounding box center [1197, 98] width 82 height 16
click at [1202, 100] on div "Valider les coûts" at bounding box center [1197, 98] width 82 height 16
click at [1263, 97] on div "Clôturer le ticket" at bounding box center [1278, 98] width 81 height 16
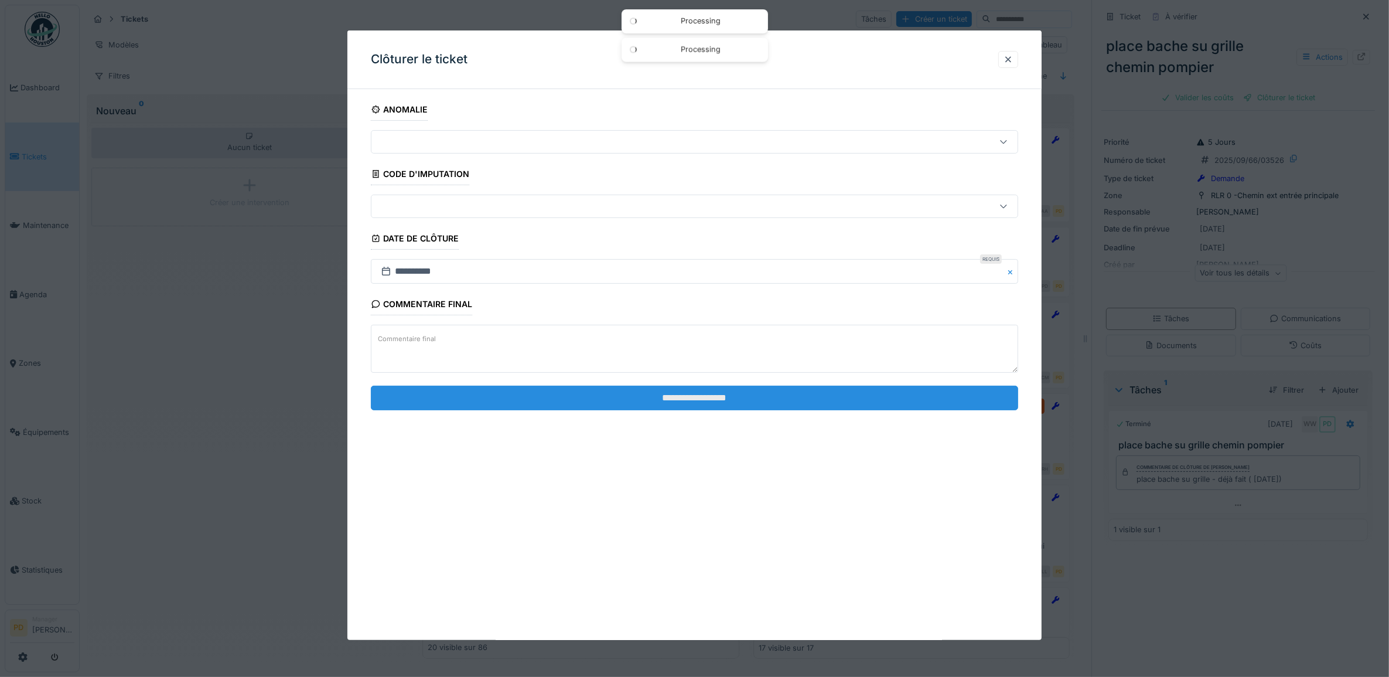
click at [794, 407] on input "**********" at bounding box center [695, 397] width 648 height 25
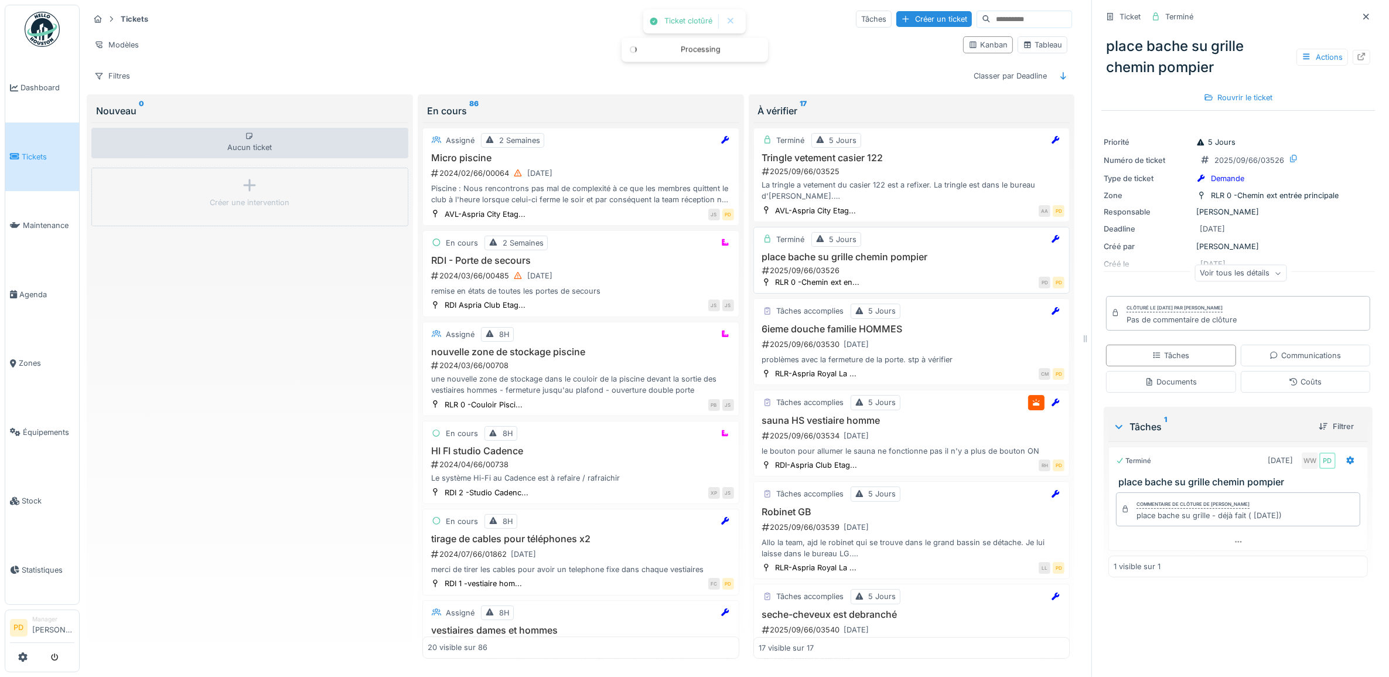
click at [923, 268] on div "2025/09/66/03526" at bounding box center [913, 270] width 304 height 11
click at [919, 332] on h3 "6ieme douche familie HOMMES" at bounding box center [912, 328] width 306 height 11
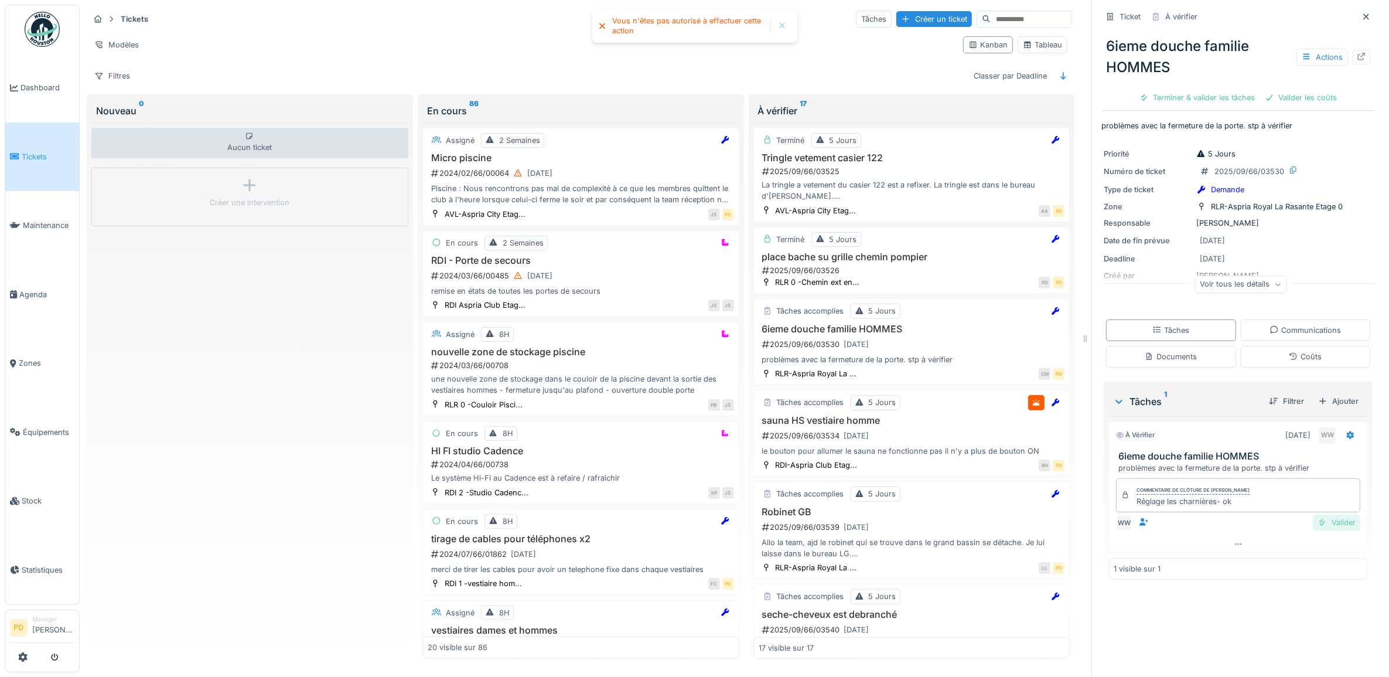
click at [1313, 525] on div "Valider" at bounding box center [1336, 522] width 47 height 16
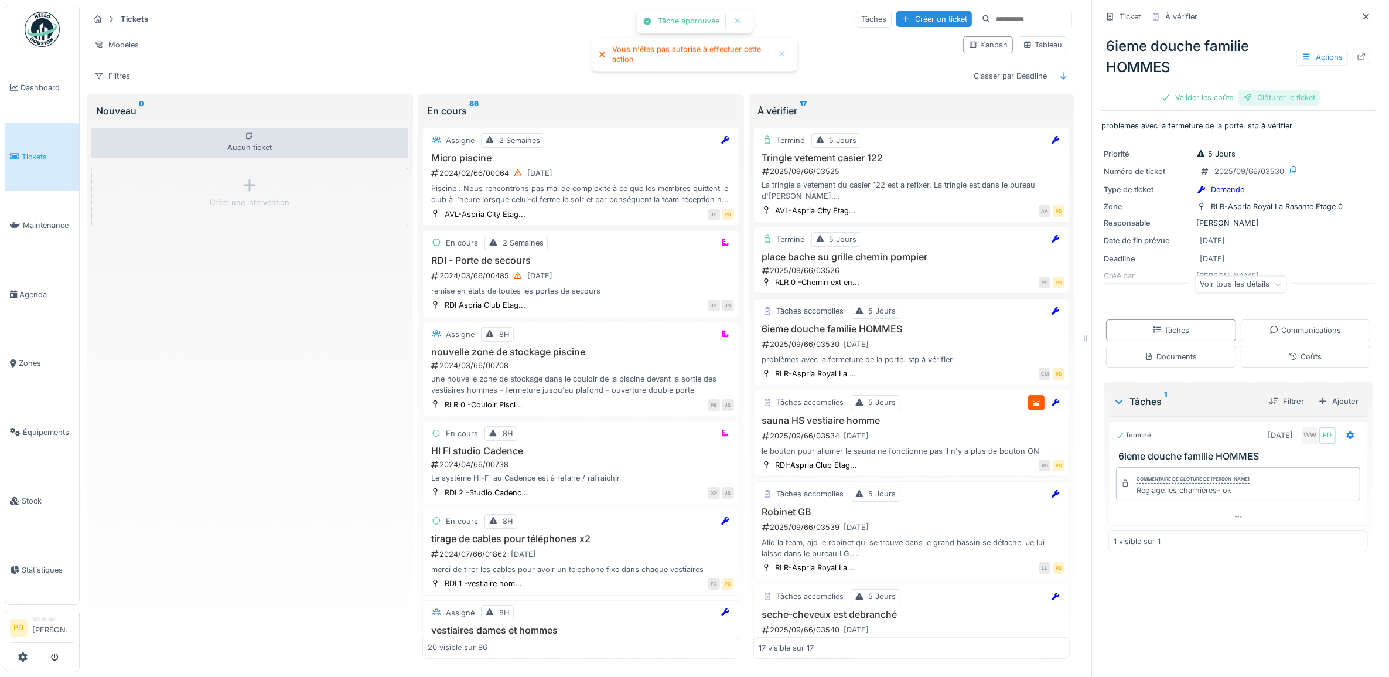
click at [1270, 100] on div "Clôturer le ticket" at bounding box center [1278, 98] width 81 height 16
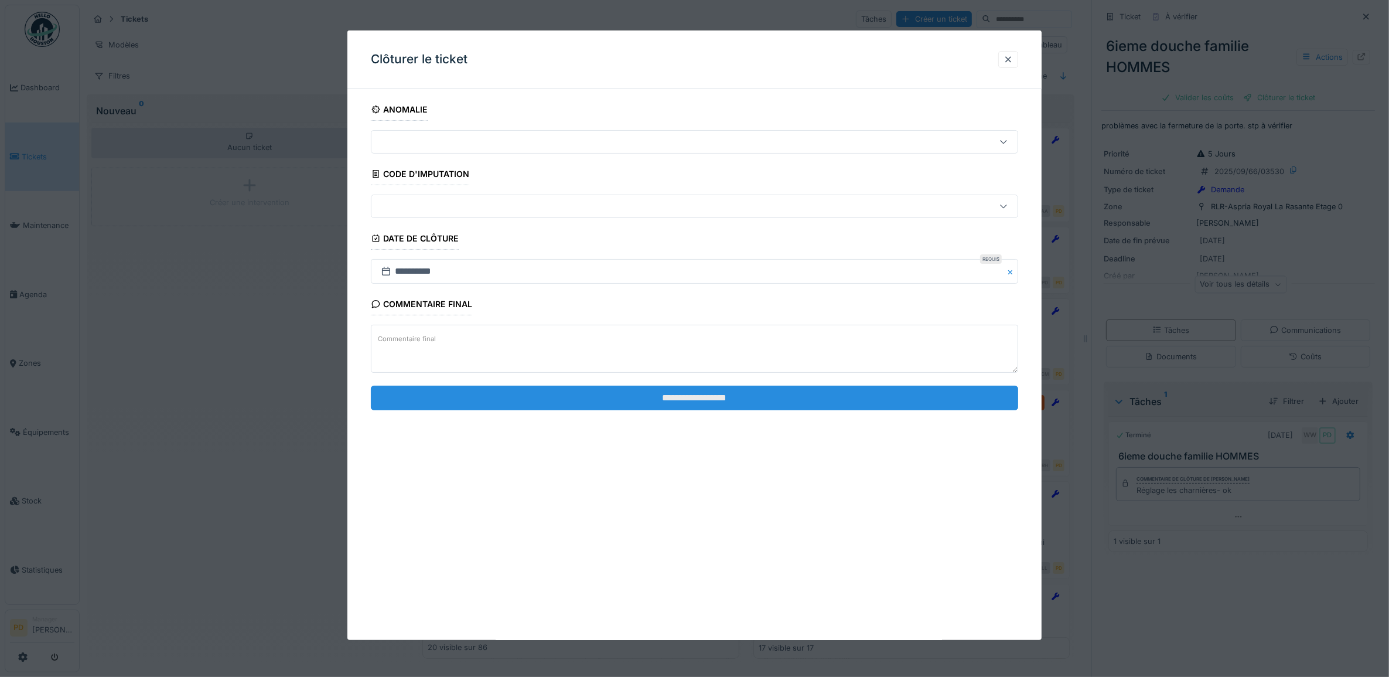
click at [912, 400] on input "**********" at bounding box center [695, 397] width 648 height 25
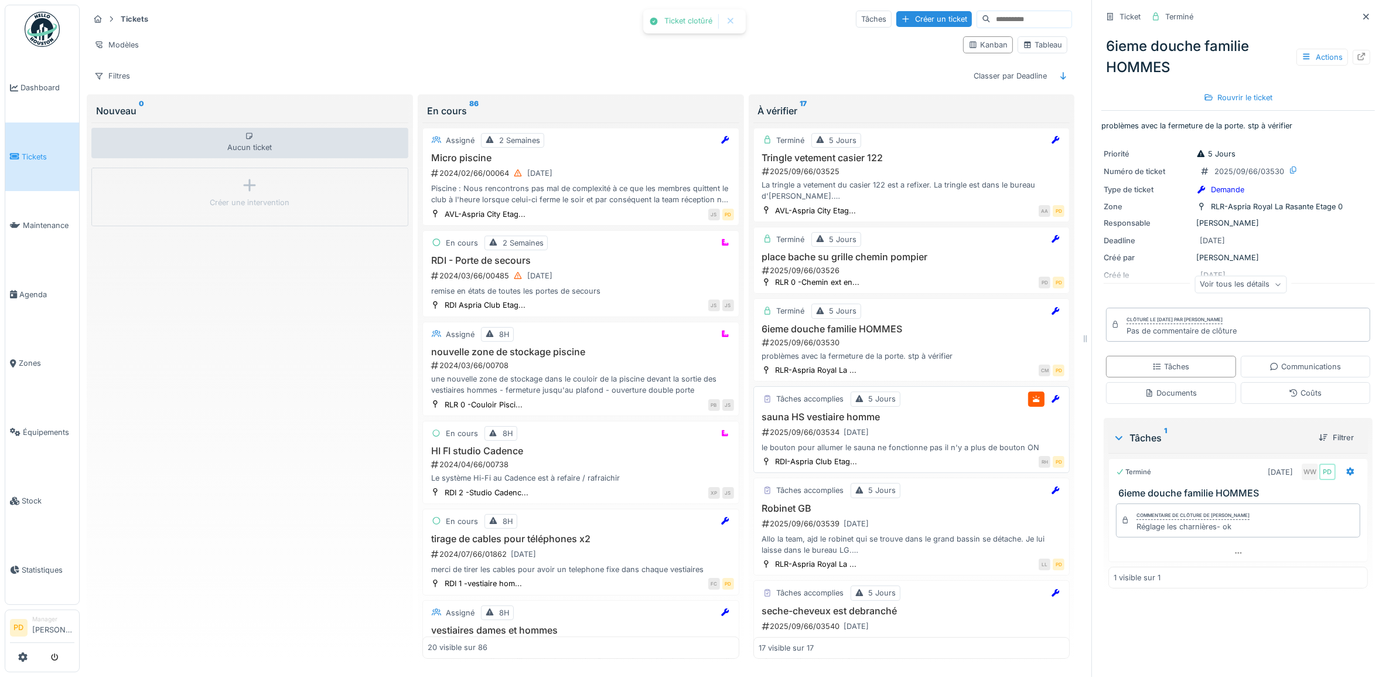
click at [923, 431] on div "2025/09/66/03534 22/09/2025" at bounding box center [913, 432] width 304 height 15
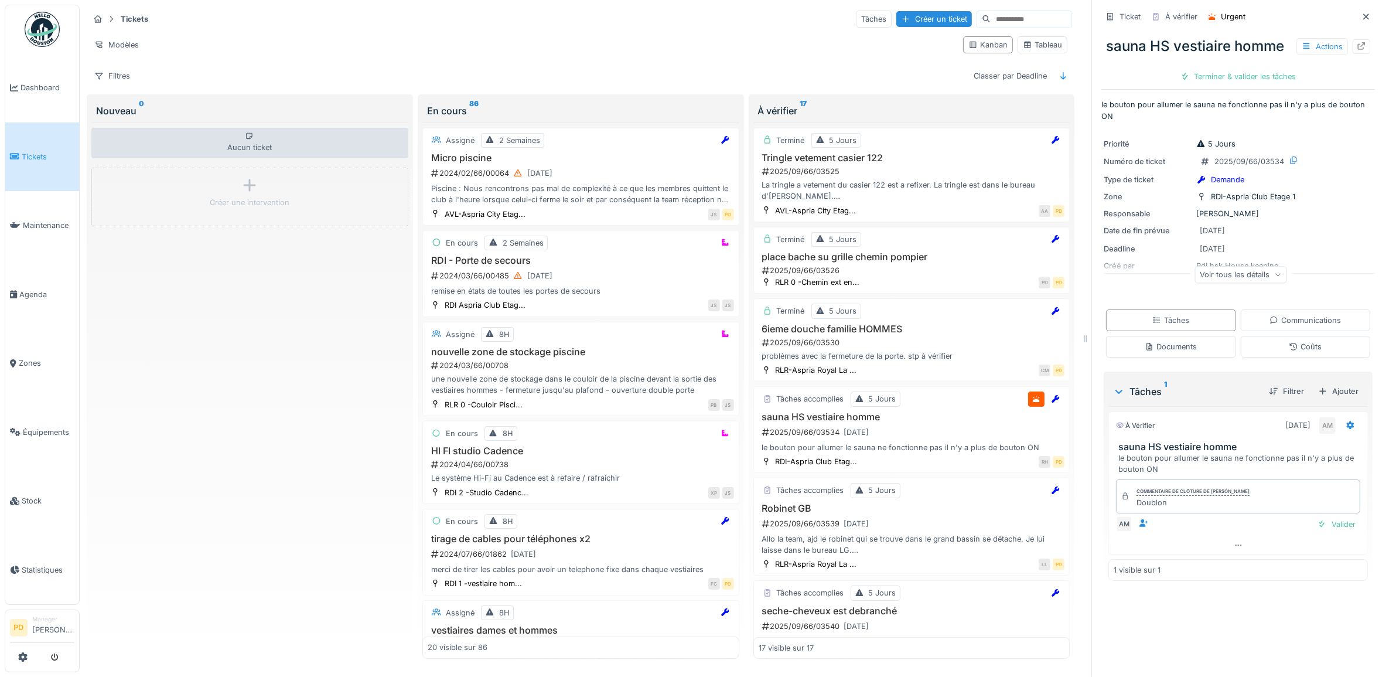
click at [36, 145] on link "Tickets" at bounding box center [42, 156] width 74 height 69
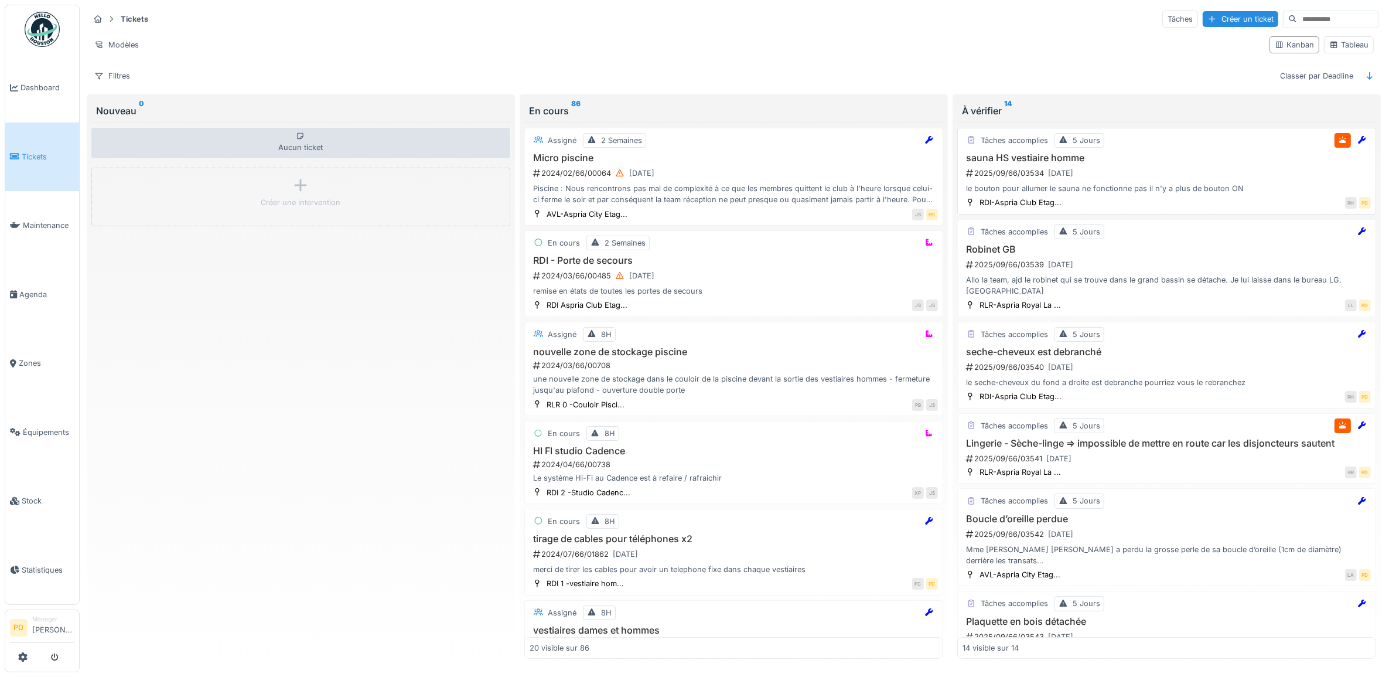
click at [1147, 178] on div "2025/09/66/03534 [DATE]" at bounding box center [1168, 173] width 406 height 15
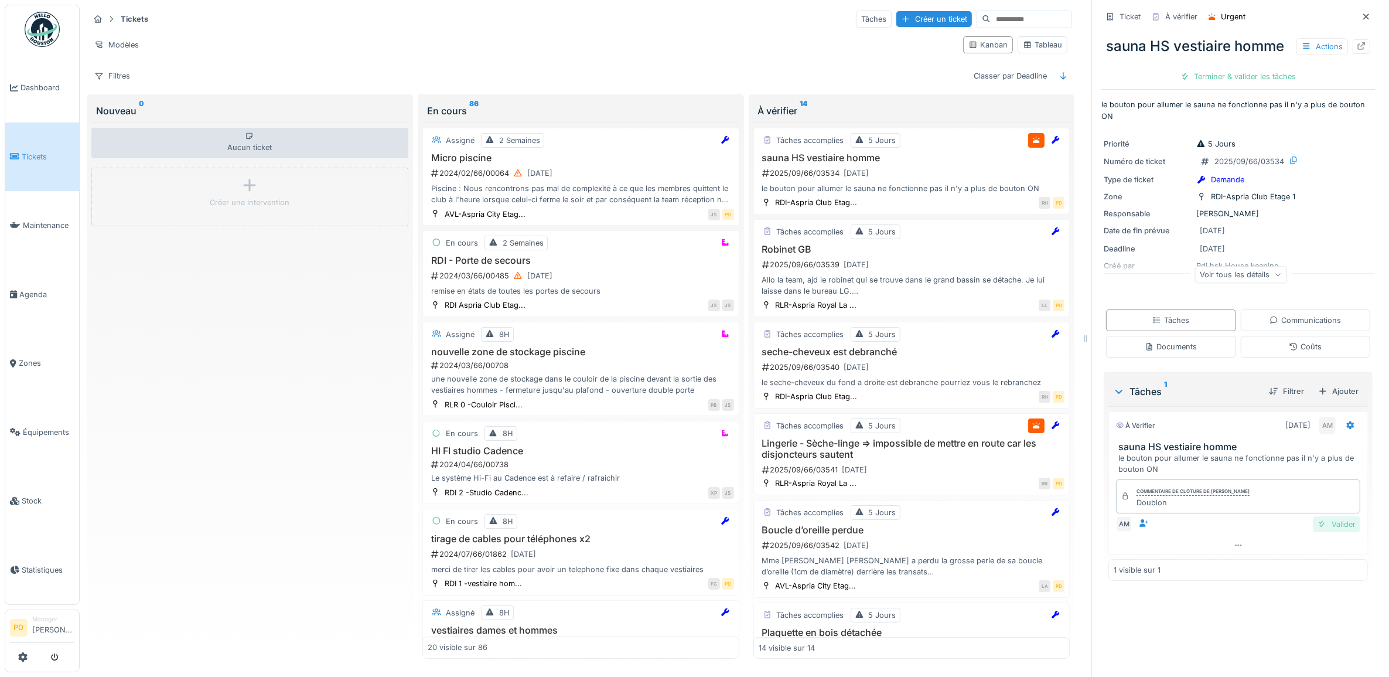
click at [1330, 532] on div "Valider" at bounding box center [1336, 524] width 47 height 16
drag, startPoint x: 1198, startPoint y: 95, endPoint x: 1199, endPoint y: 89, distance: 6.5
click at [1199, 84] on div "Clôturer le ticket" at bounding box center [1237, 77] width 81 height 16
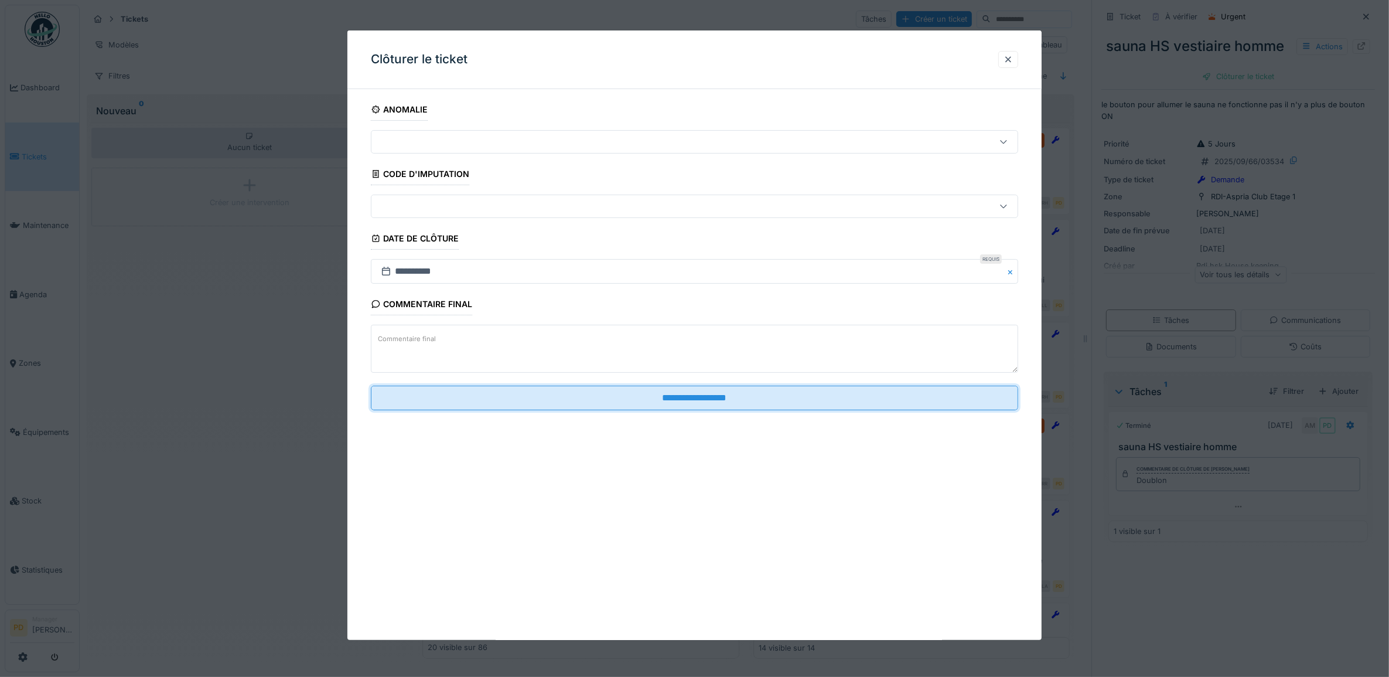
drag, startPoint x: 789, startPoint y: 405, endPoint x: 790, endPoint y: 412, distance: 6.5
click at [789, 407] on input "**********" at bounding box center [695, 397] width 648 height 25
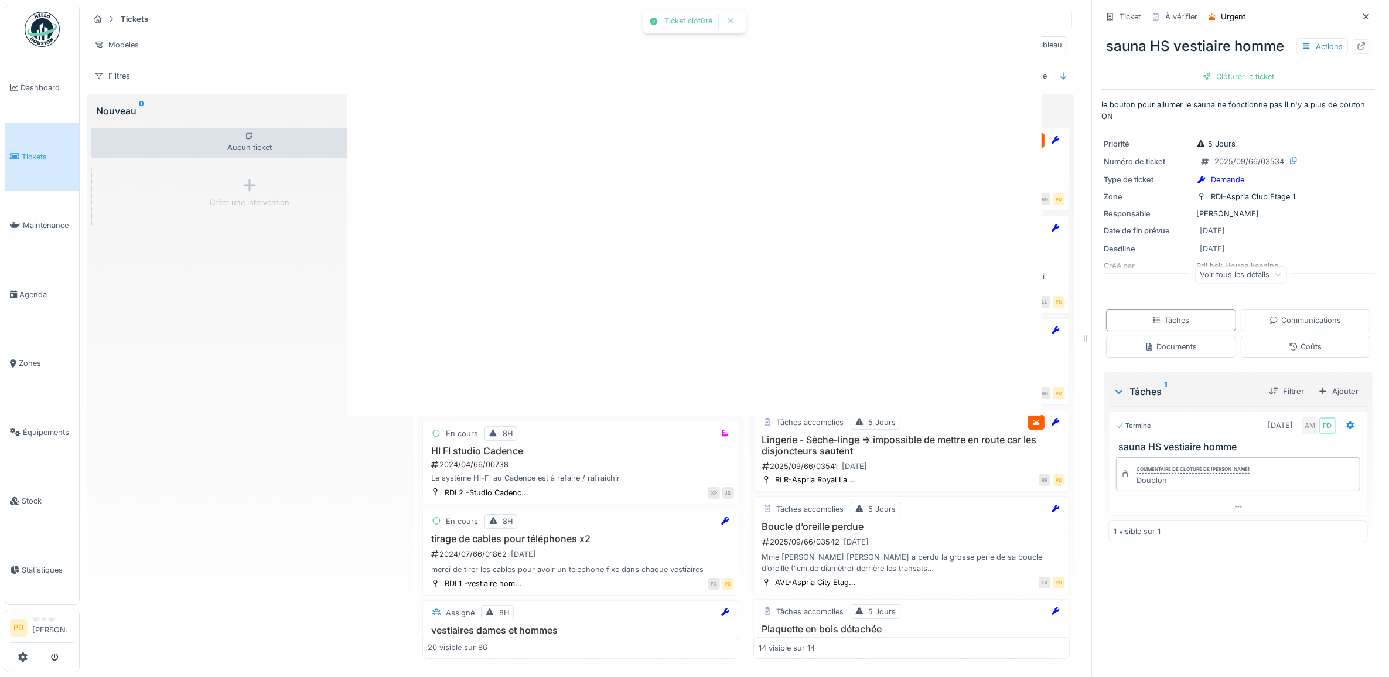
click at [786, 404] on div "Ticket clotûré Annuler Tickets Tâches Créer un ticket Modèles Kanban Tableau Fi…" at bounding box center [734, 338] width 1309 height 677
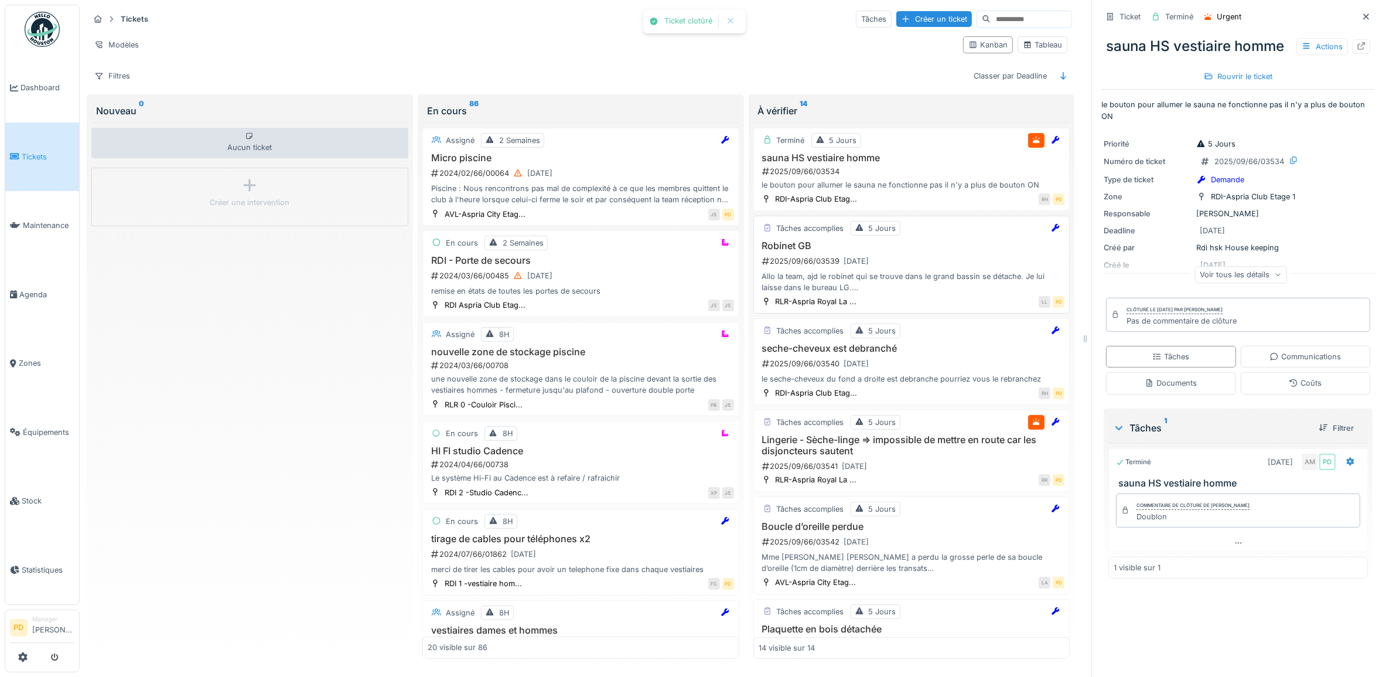
click at [914, 284] on div "Allo la team, ajd le robinet qui se trouve dans le grand bassin se détache. Je …" at bounding box center [912, 282] width 306 height 22
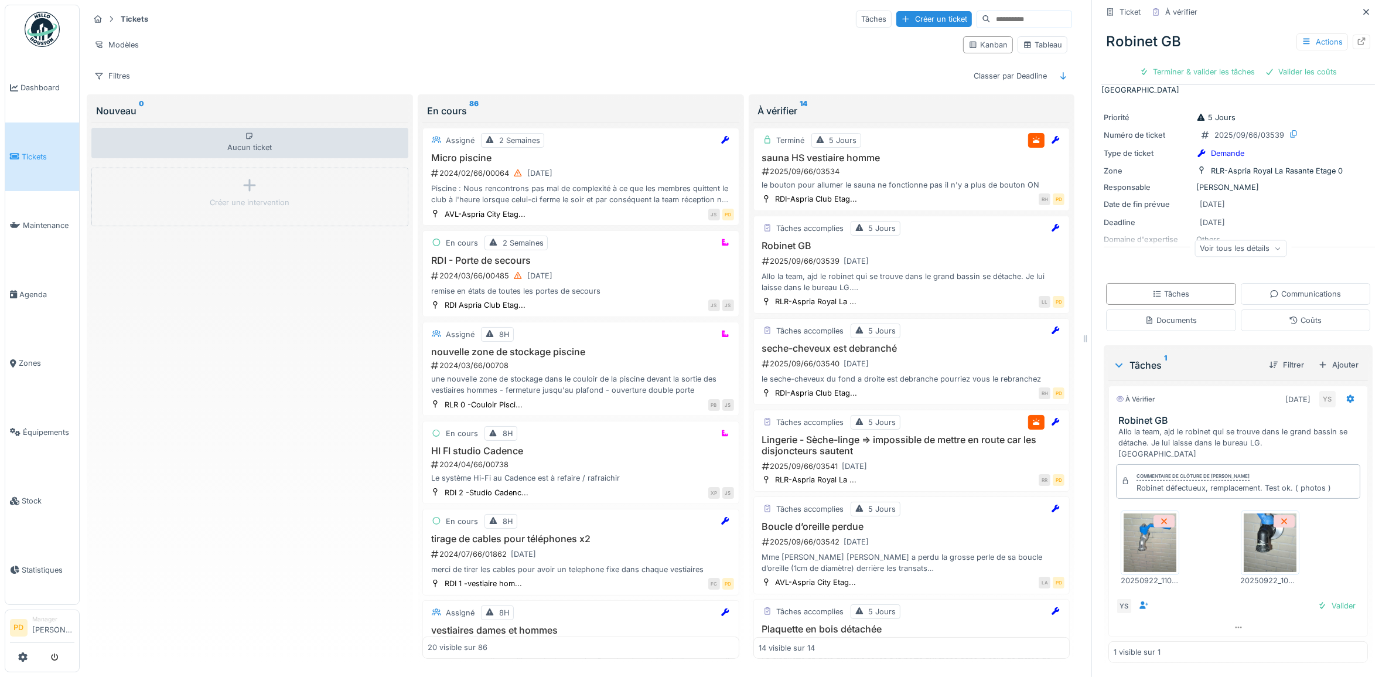
scroll to position [11, 0]
click at [1157, 532] on img at bounding box center [1150, 542] width 53 height 59
click at [1275, 533] on img at bounding box center [1270, 542] width 53 height 59
click at [1220, 64] on div "Terminer & valider les tâches" at bounding box center [1197, 72] width 125 height 16
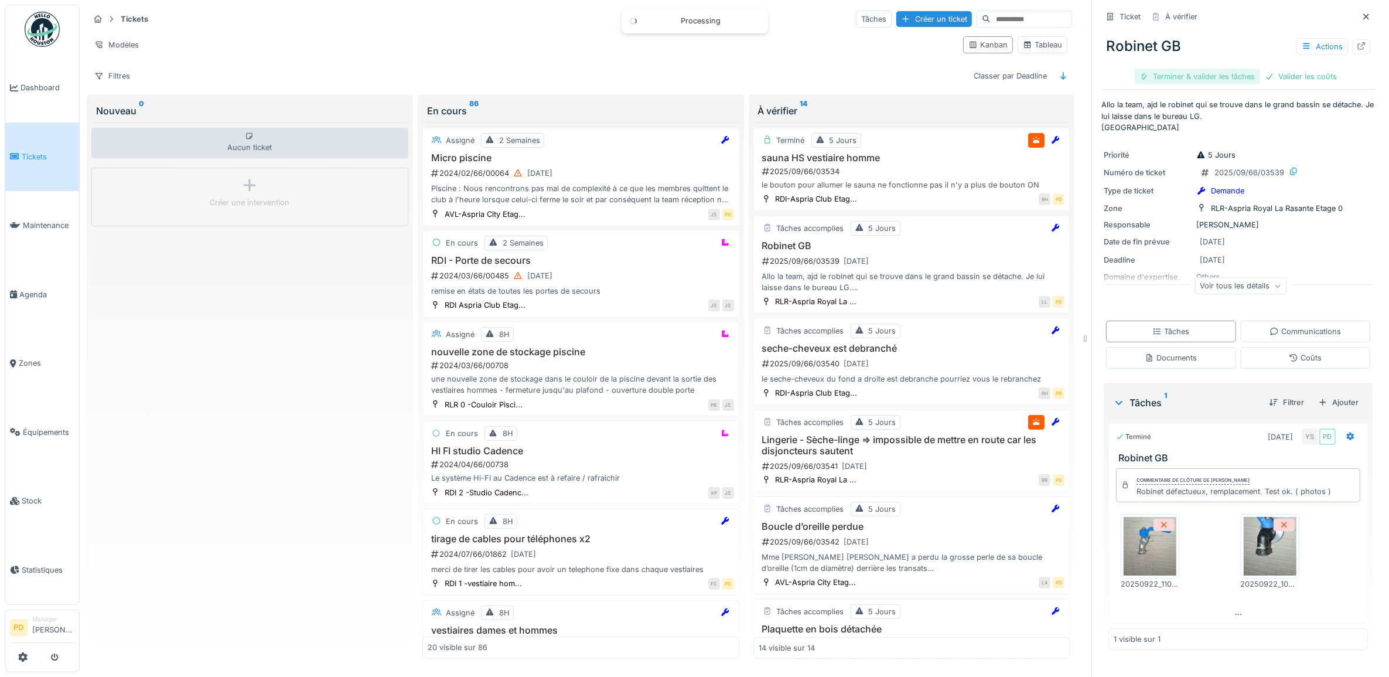
scroll to position [3, 0]
click at [1229, 69] on div "Terminer & valider les tâches" at bounding box center [1197, 77] width 125 height 16
click at [1268, 69] on div "Clôturer le ticket" at bounding box center [1278, 77] width 81 height 16
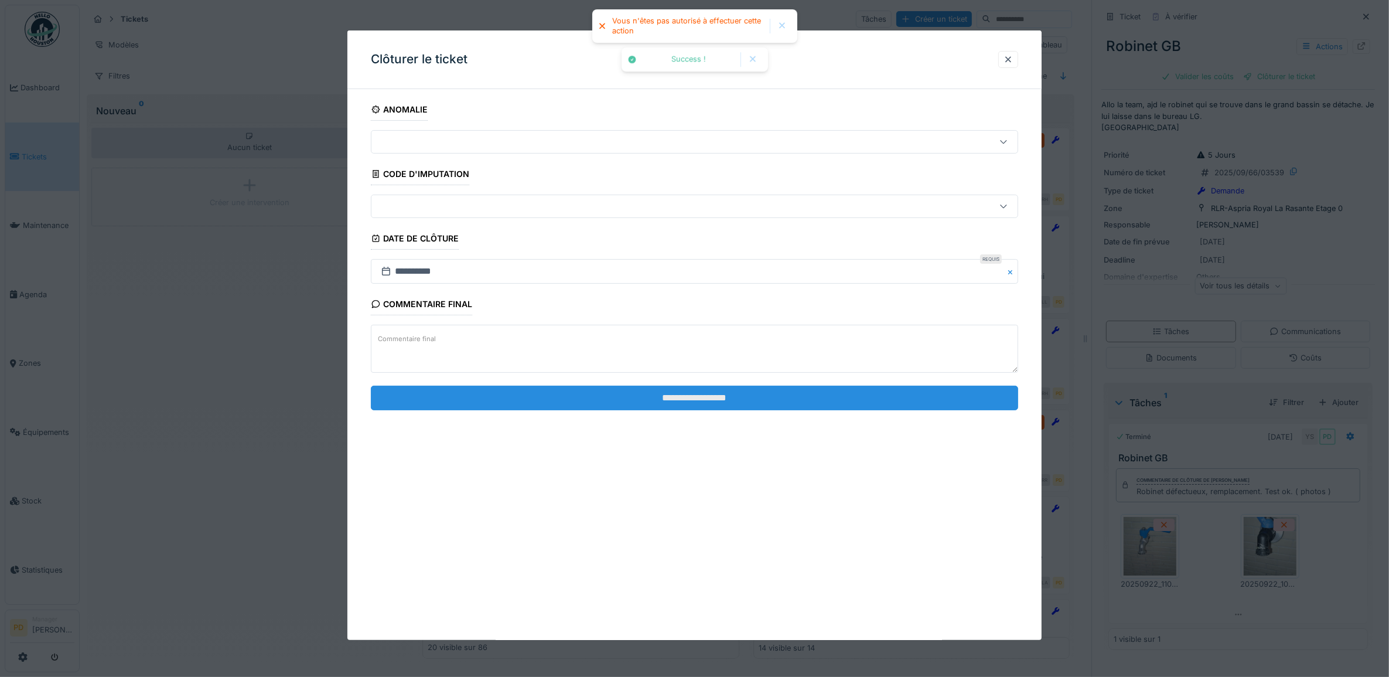
click at [844, 393] on input "**********" at bounding box center [695, 397] width 648 height 25
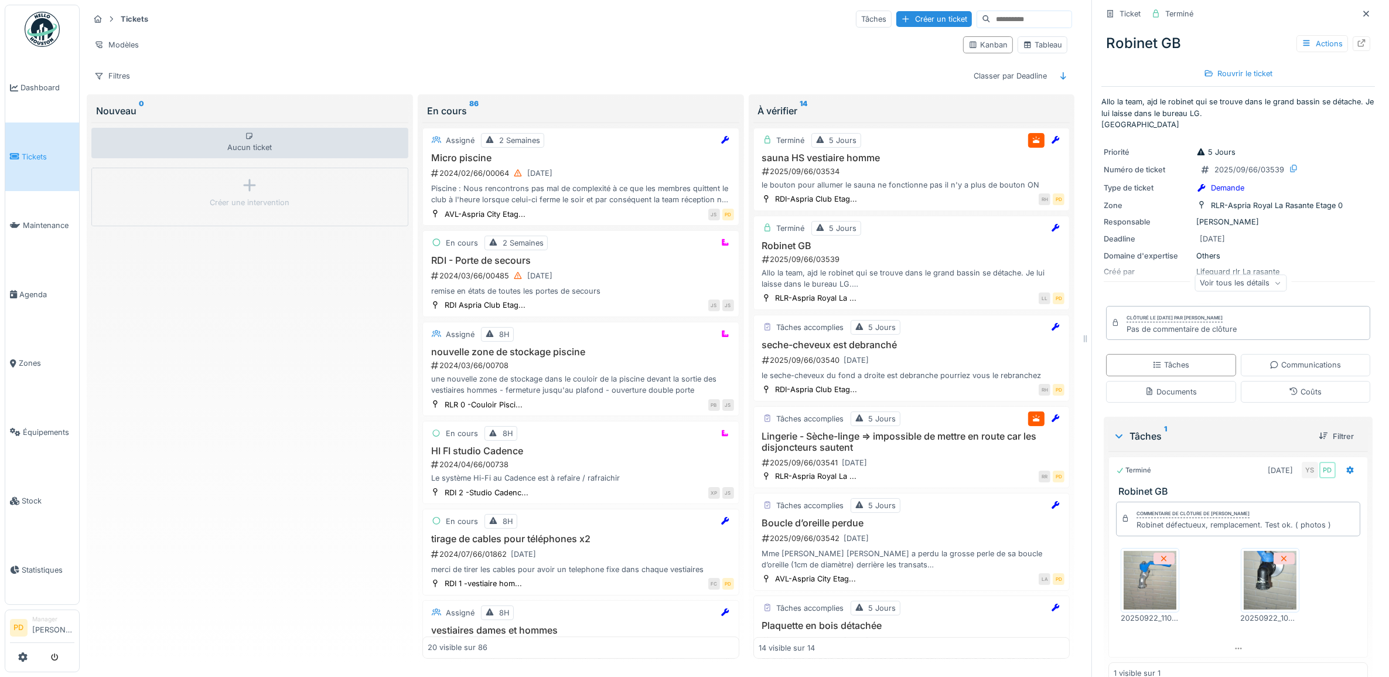
click at [36, 154] on span "Tickets" at bounding box center [48, 156] width 53 height 11
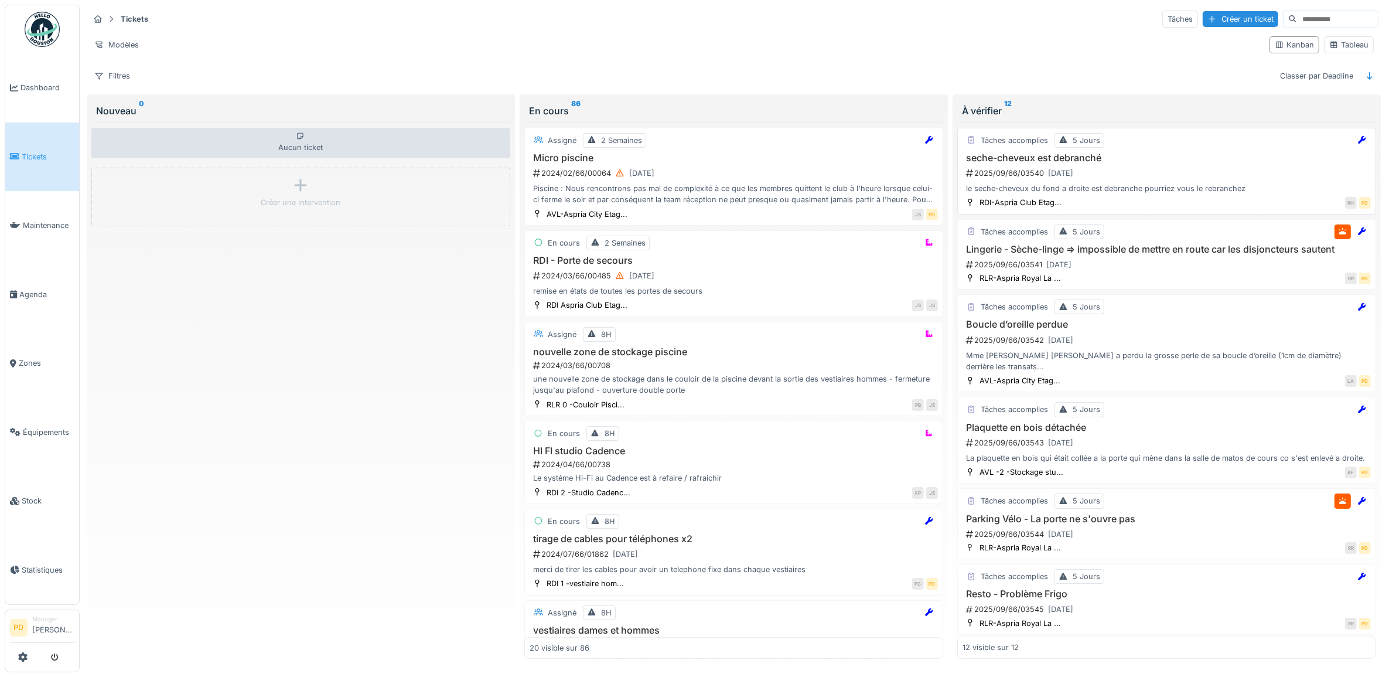
click at [1146, 180] on div "2025/09/66/03540 [DATE]" at bounding box center [1168, 173] width 406 height 15
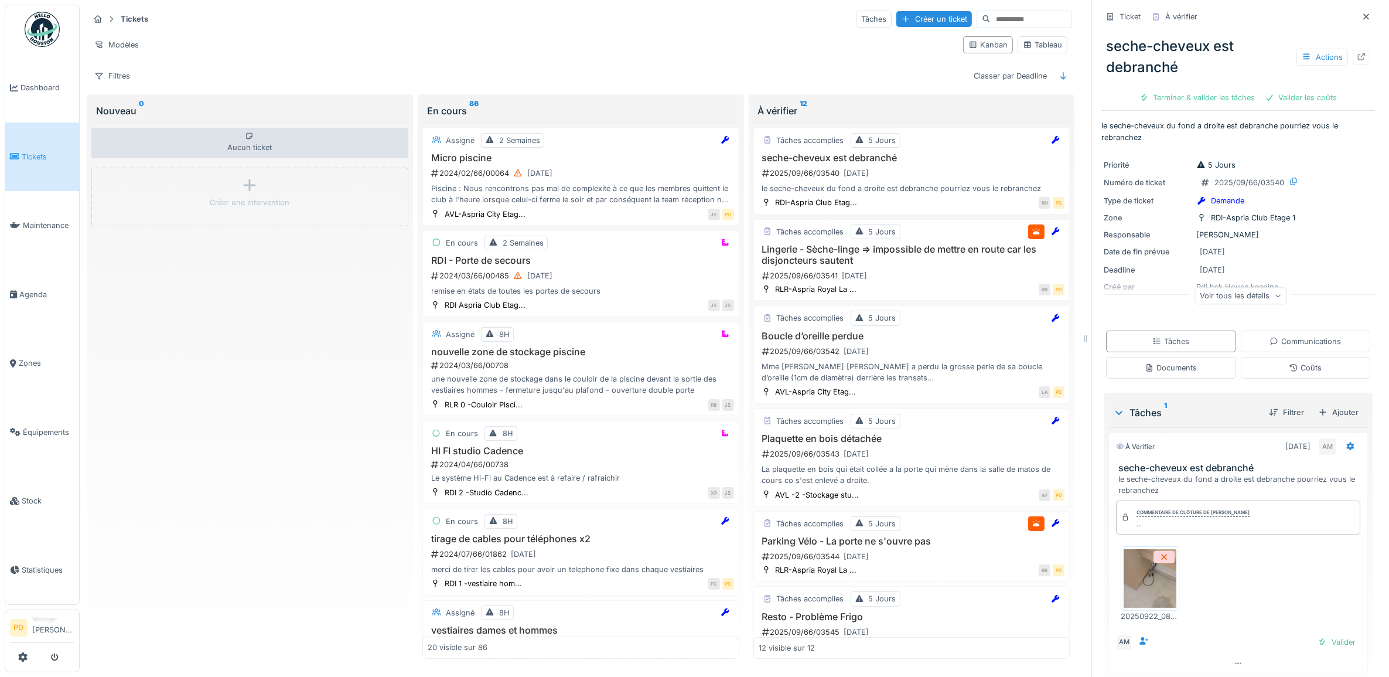
click at [1146, 587] on img at bounding box center [1150, 578] width 53 height 59
click at [1204, 100] on div "Terminer & valider les tâches" at bounding box center [1197, 98] width 125 height 16
click at [1206, 97] on div "Valider les coûts" at bounding box center [1197, 98] width 82 height 16
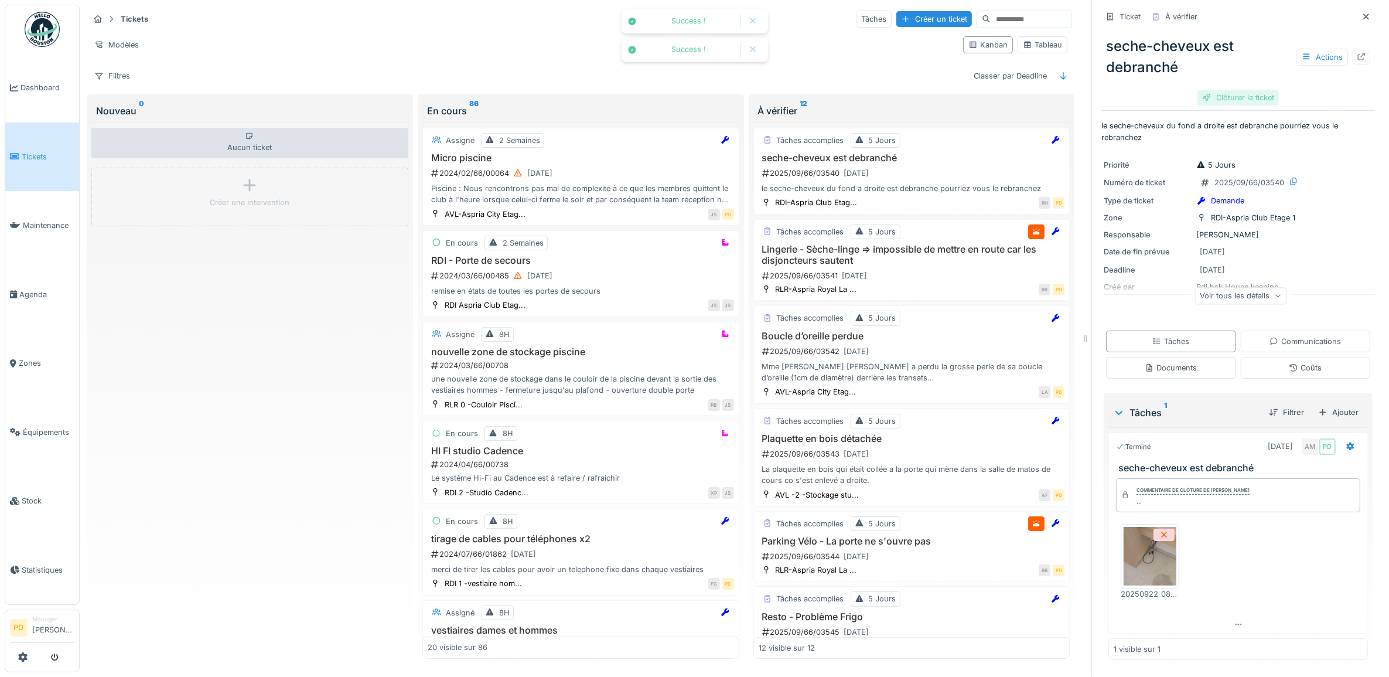
click at [1228, 97] on div "Clôturer le ticket" at bounding box center [1237, 98] width 81 height 16
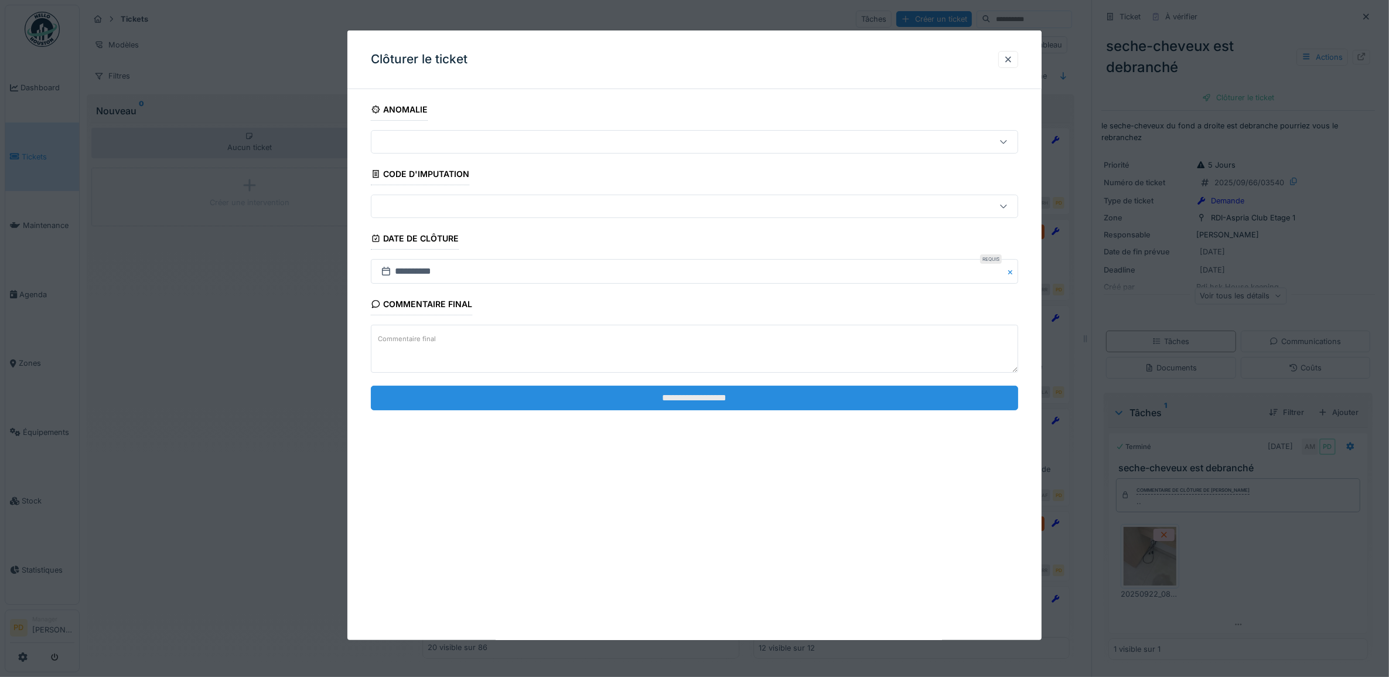
click at [725, 401] on input "**********" at bounding box center [695, 397] width 648 height 25
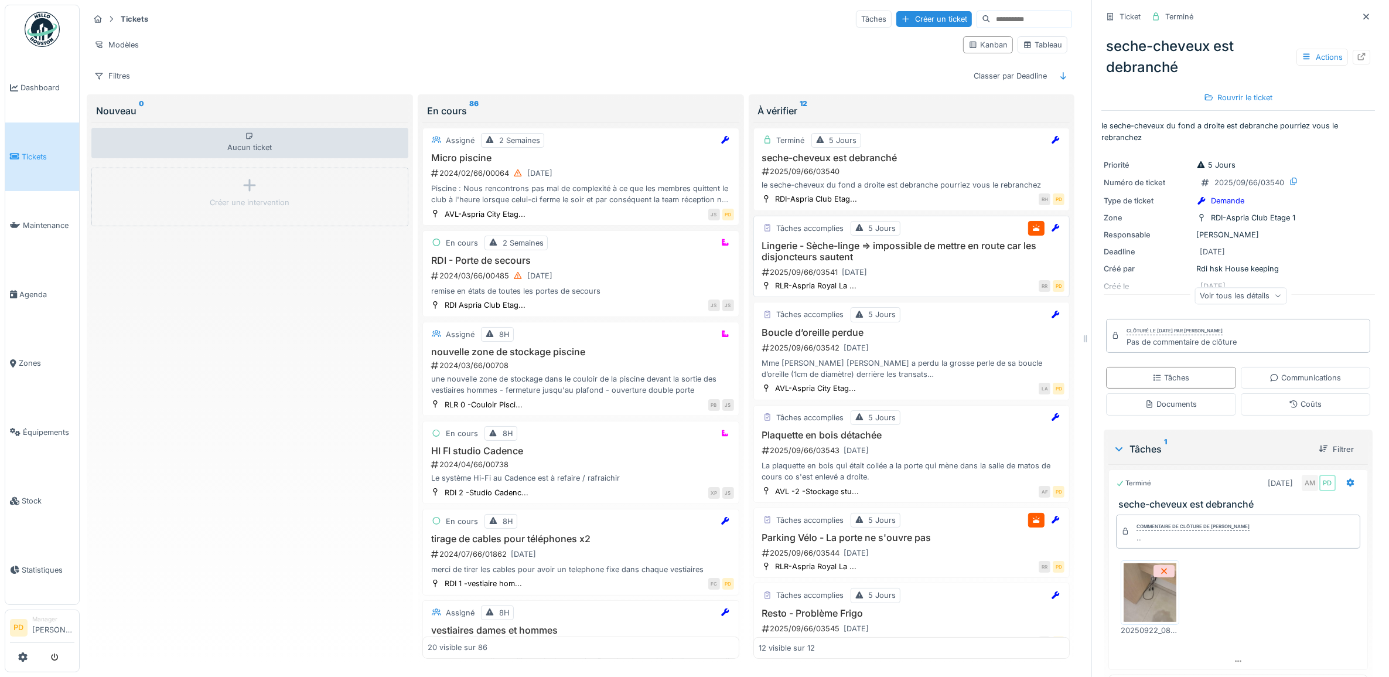
click at [917, 254] on h3 "Lingerie - Sèche-linge => impossible de mettre en route car les disjoncteurs sa…" at bounding box center [912, 251] width 306 height 22
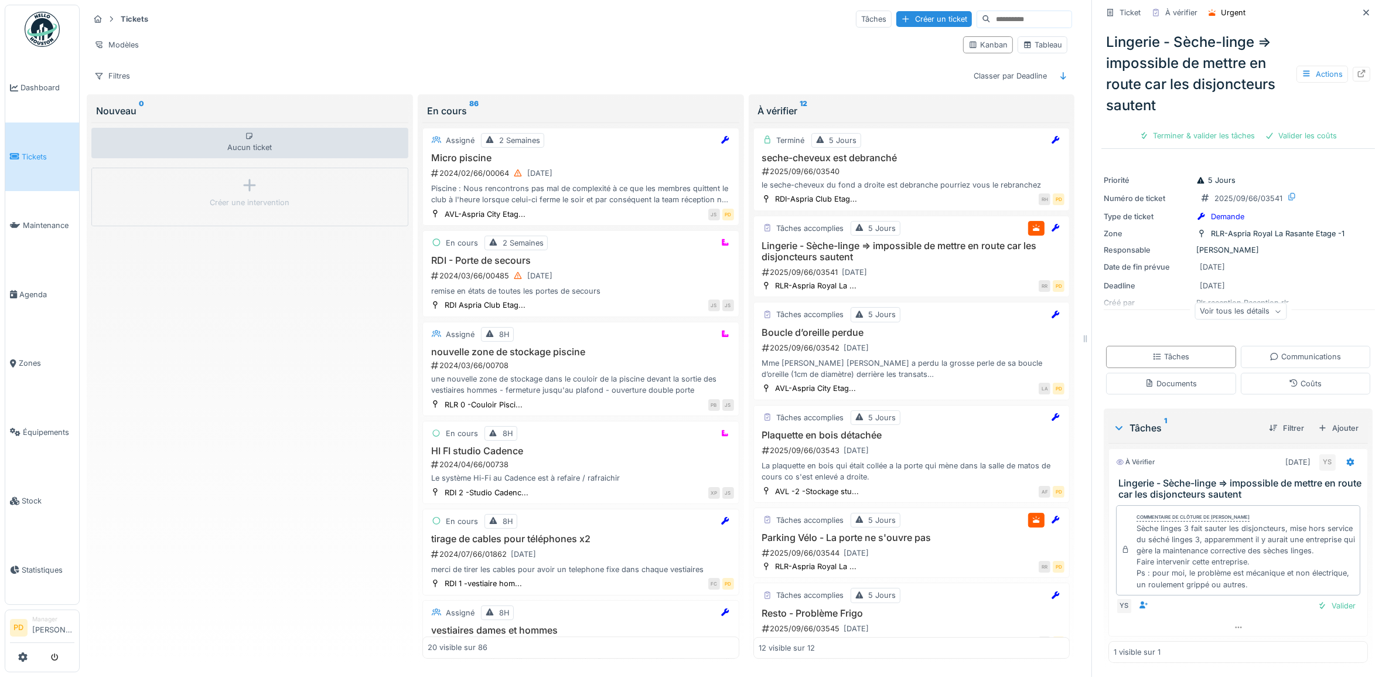
scroll to position [11, 0]
click at [1291, 128] on div "Valider les coûts" at bounding box center [1301, 136] width 82 height 16
click at [1201, 130] on div "Terminer & valider les tâches" at bounding box center [1238, 136] width 125 height 16
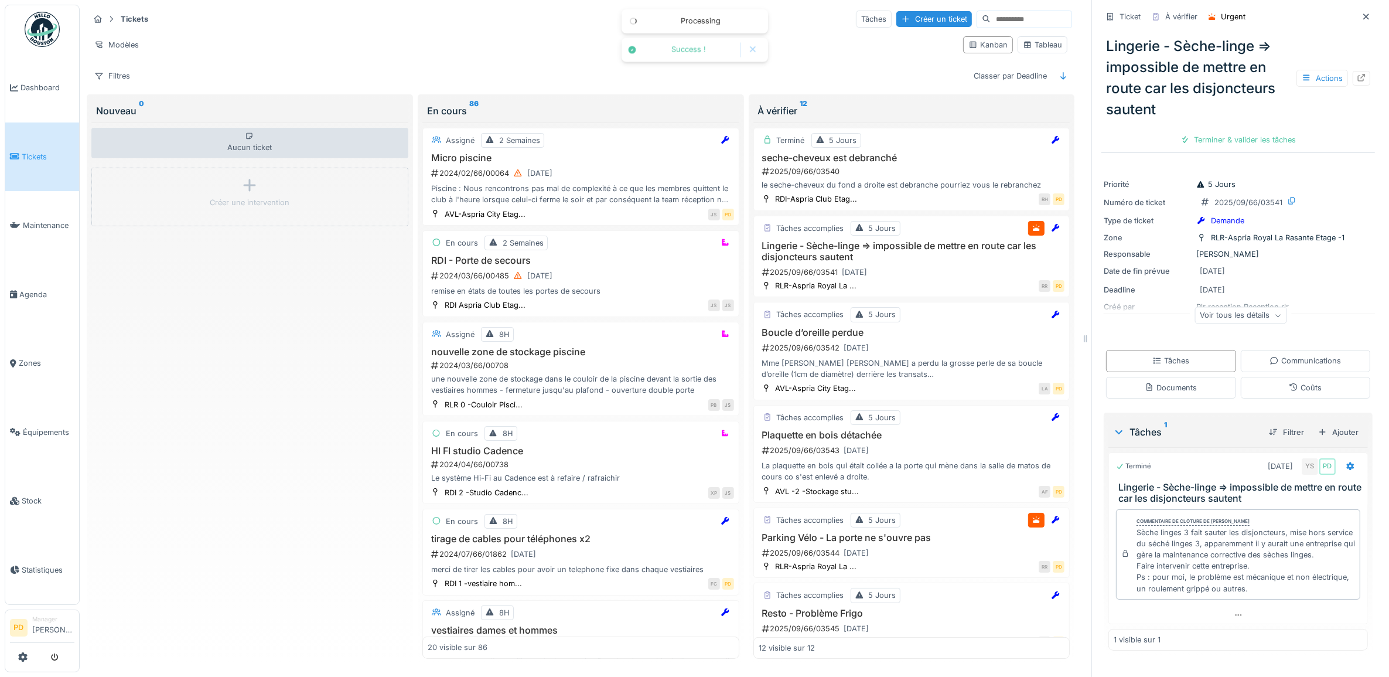
scroll to position [3, 0]
click at [1217, 132] on div "Clôturer le ticket" at bounding box center [1237, 140] width 81 height 16
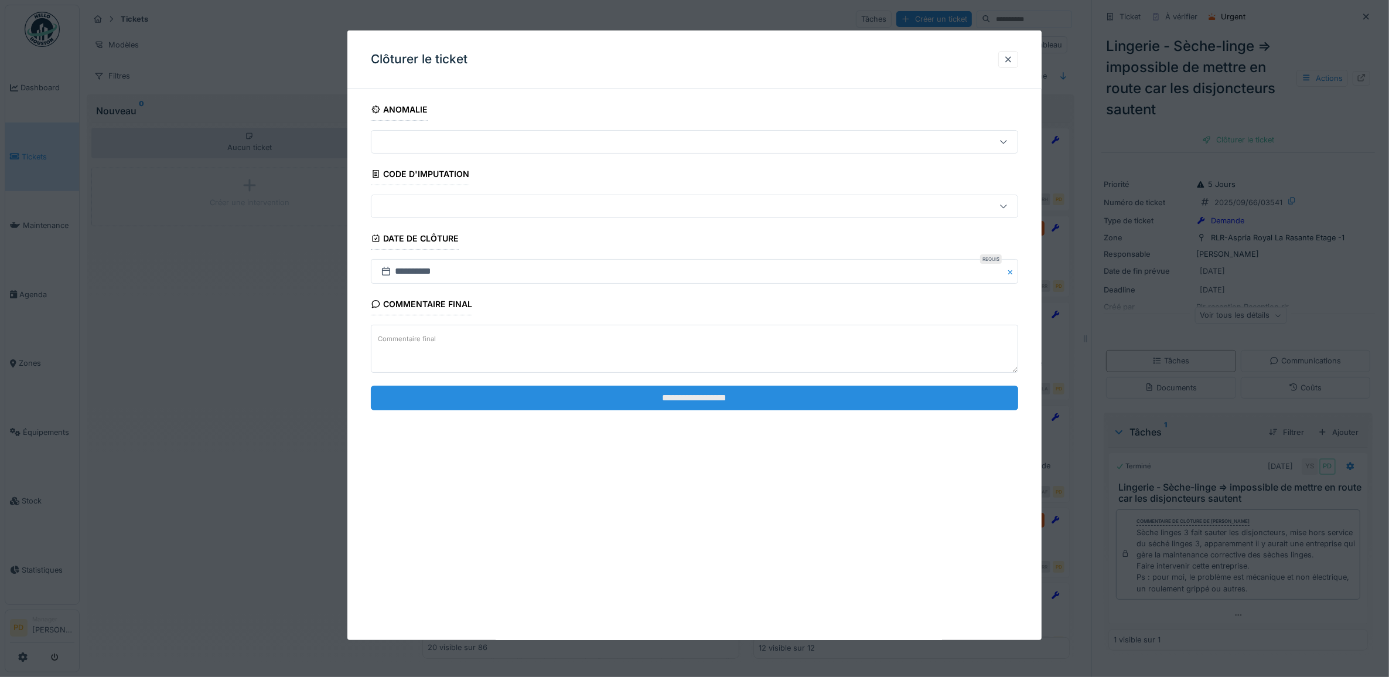
click at [819, 400] on input "**********" at bounding box center [695, 397] width 648 height 25
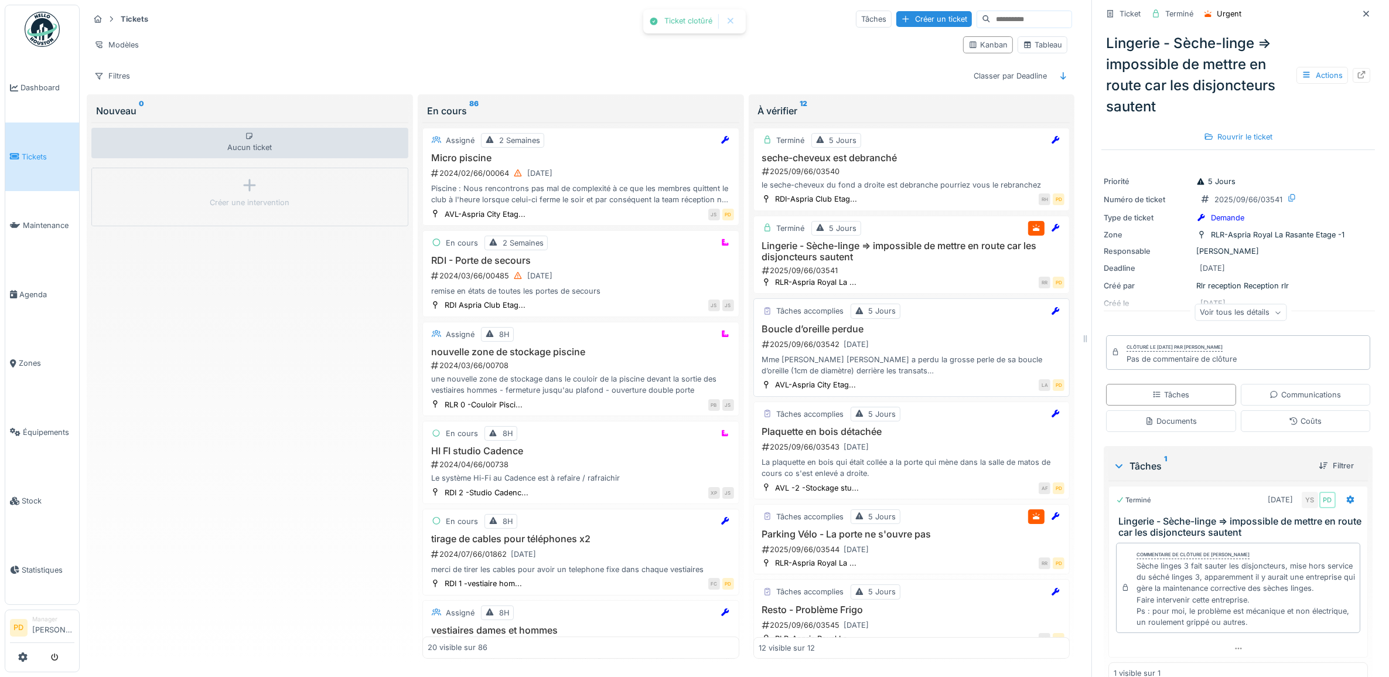
click at [936, 337] on div "2025/09/66/03542 22/09/2025" at bounding box center [913, 344] width 304 height 15
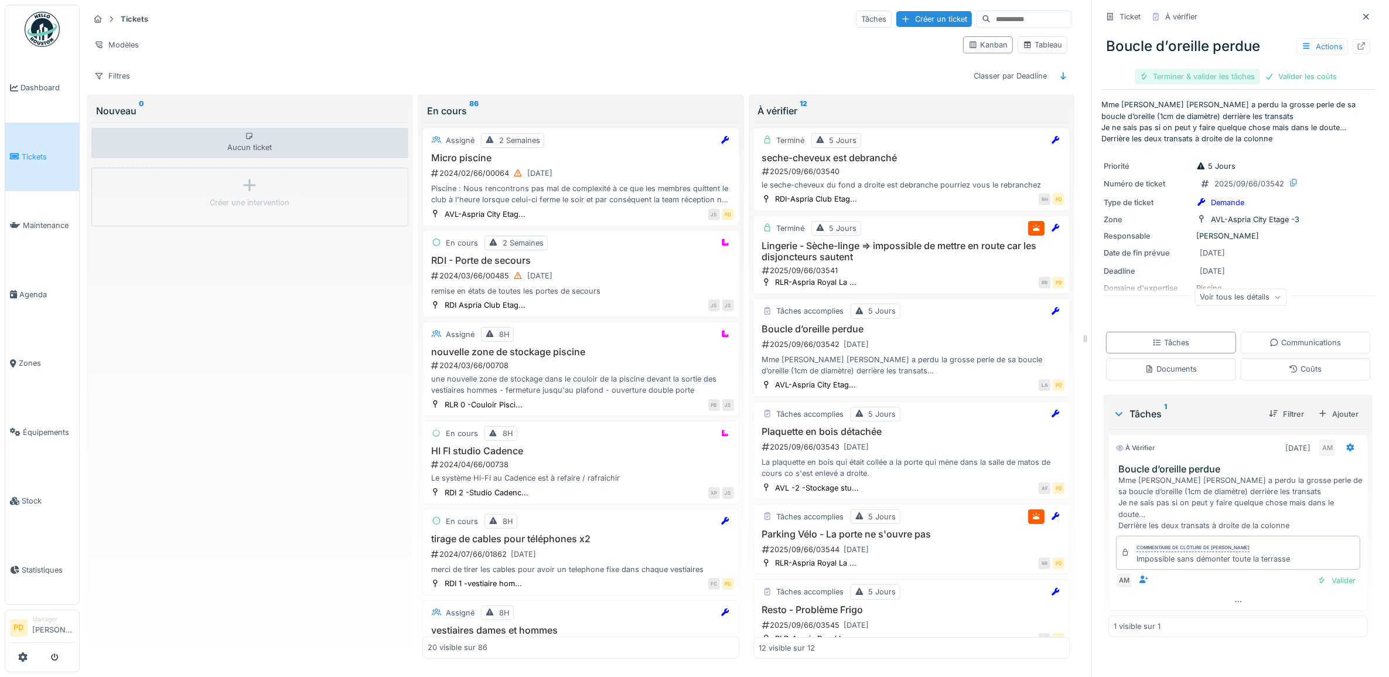
click at [1216, 69] on div "Terminer & valider les tâches" at bounding box center [1197, 77] width 125 height 16
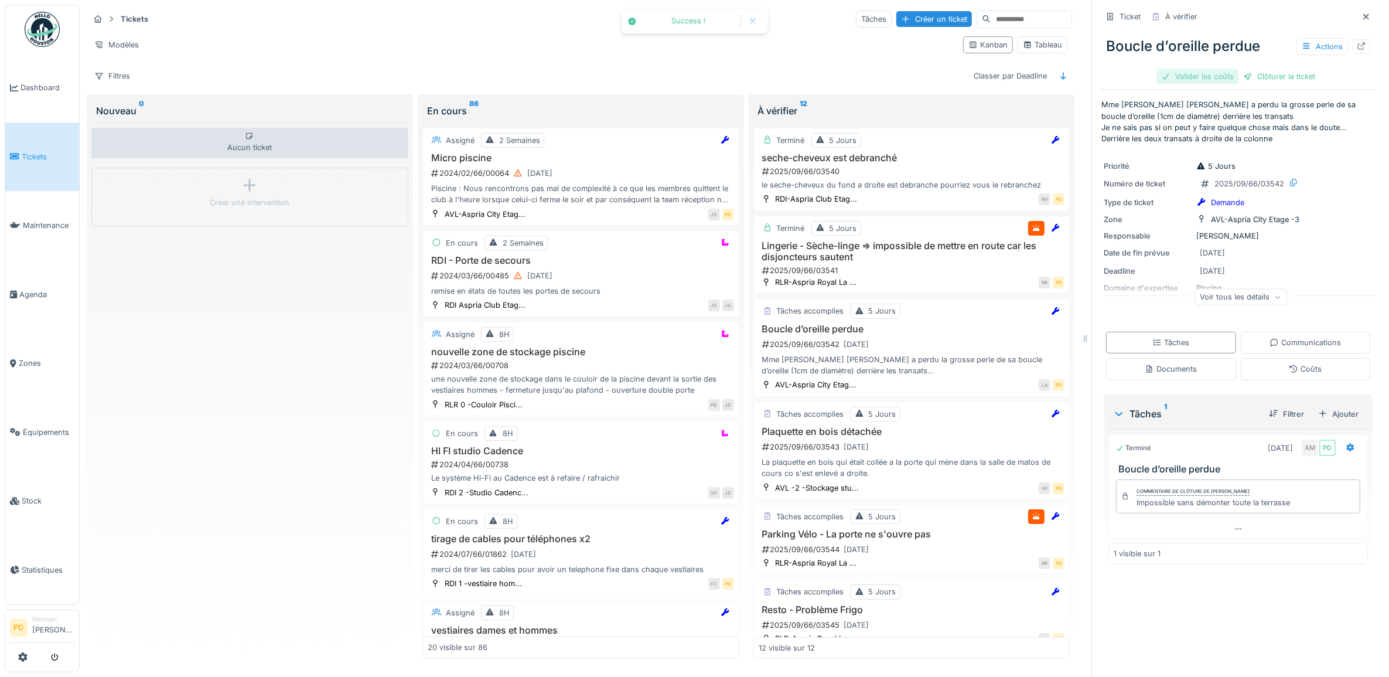
click at [1277, 69] on div "Clôturer le ticket" at bounding box center [1278, 77] width 81 height 16
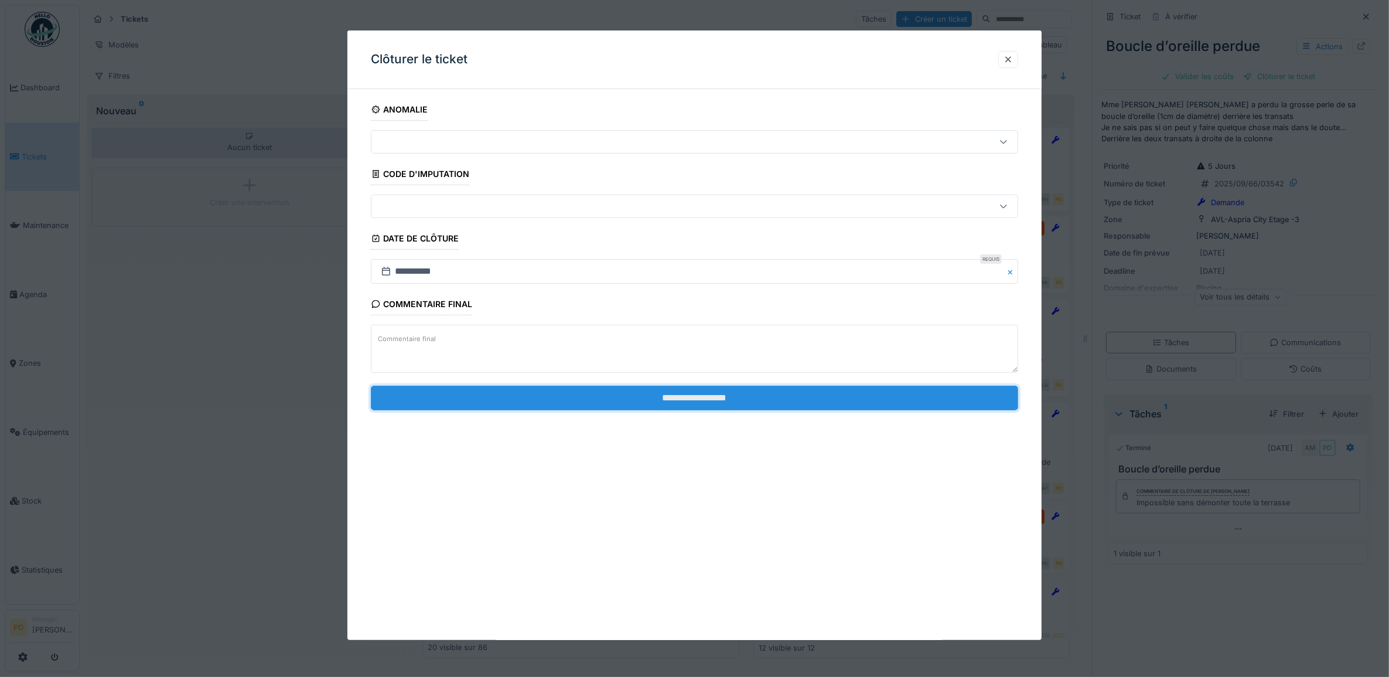
click at [801, 400] on input "**********" at bounding box center [695, 397] width 648 height 25
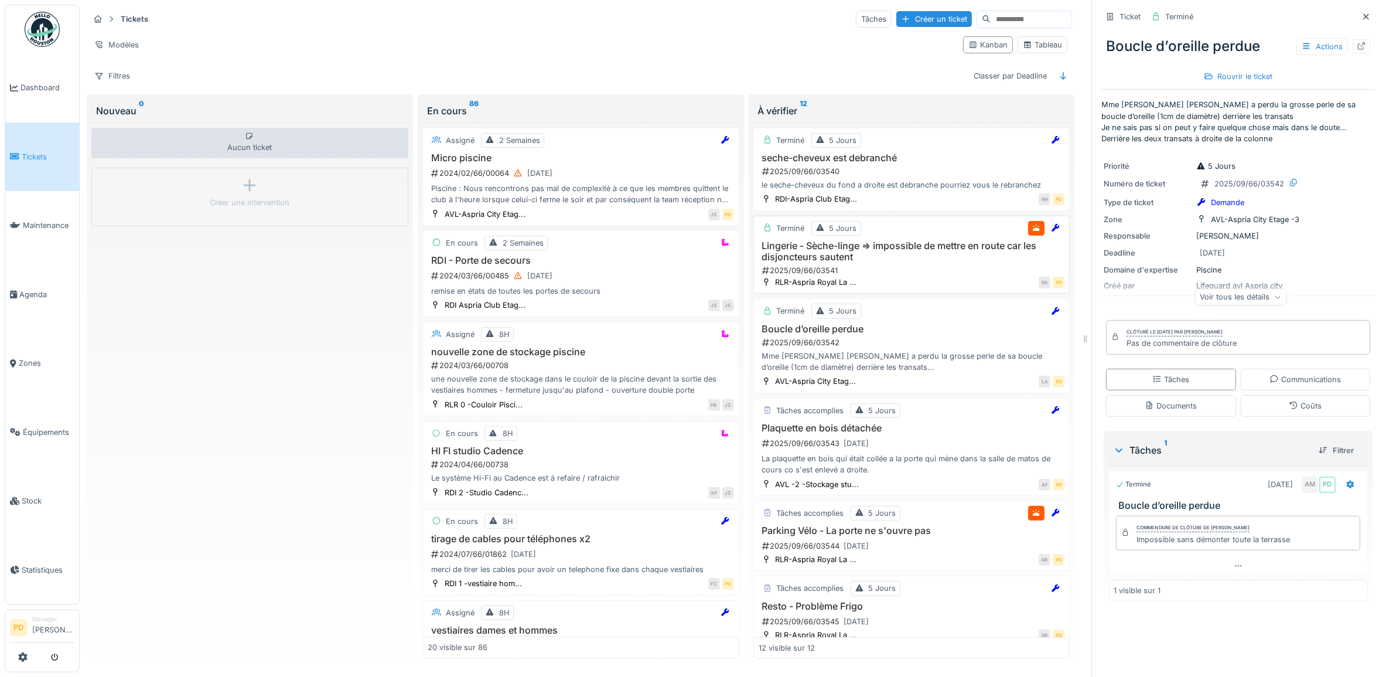
click at [898, 253] on h3 "Lingerie - Sèche-linge => impossible de mettre en route car les disjoncteurs sa…" at bounding box center [912, 251] width 306 height 22
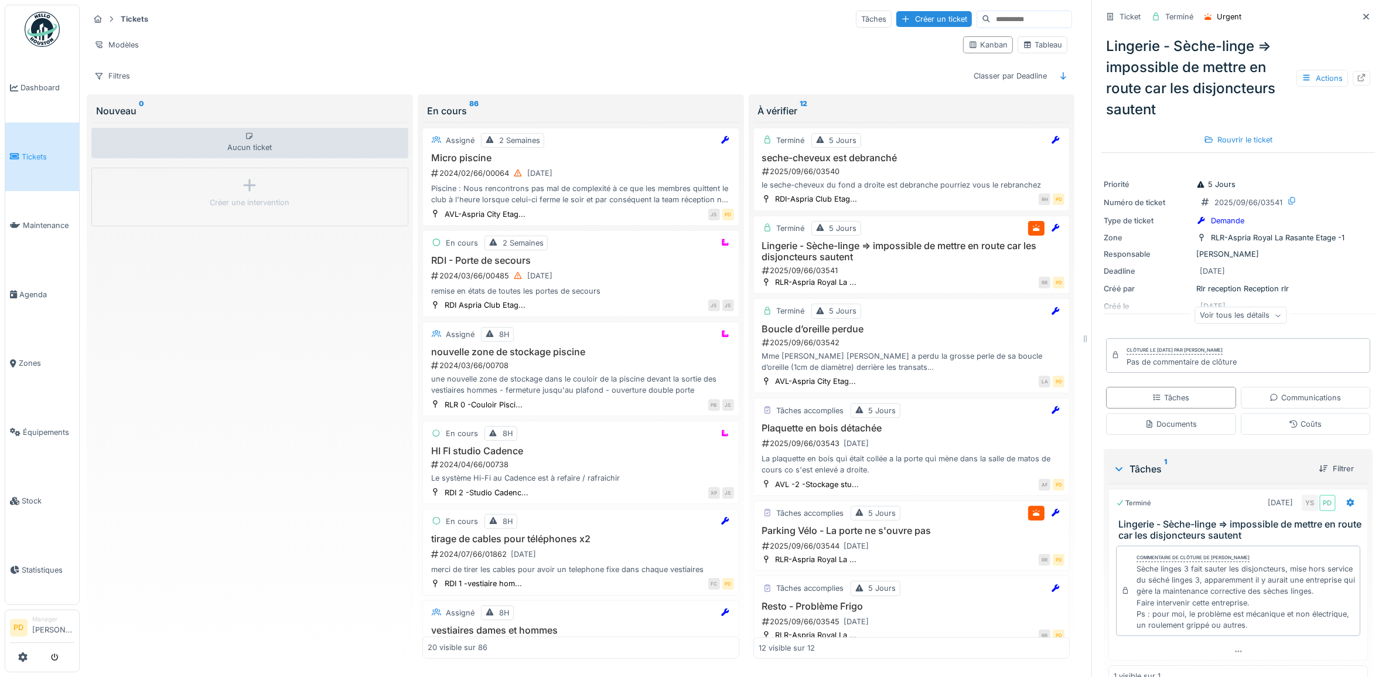
click at [30, 151] on span "Tickets" at bounding box center [48, 156] width 53 height 11
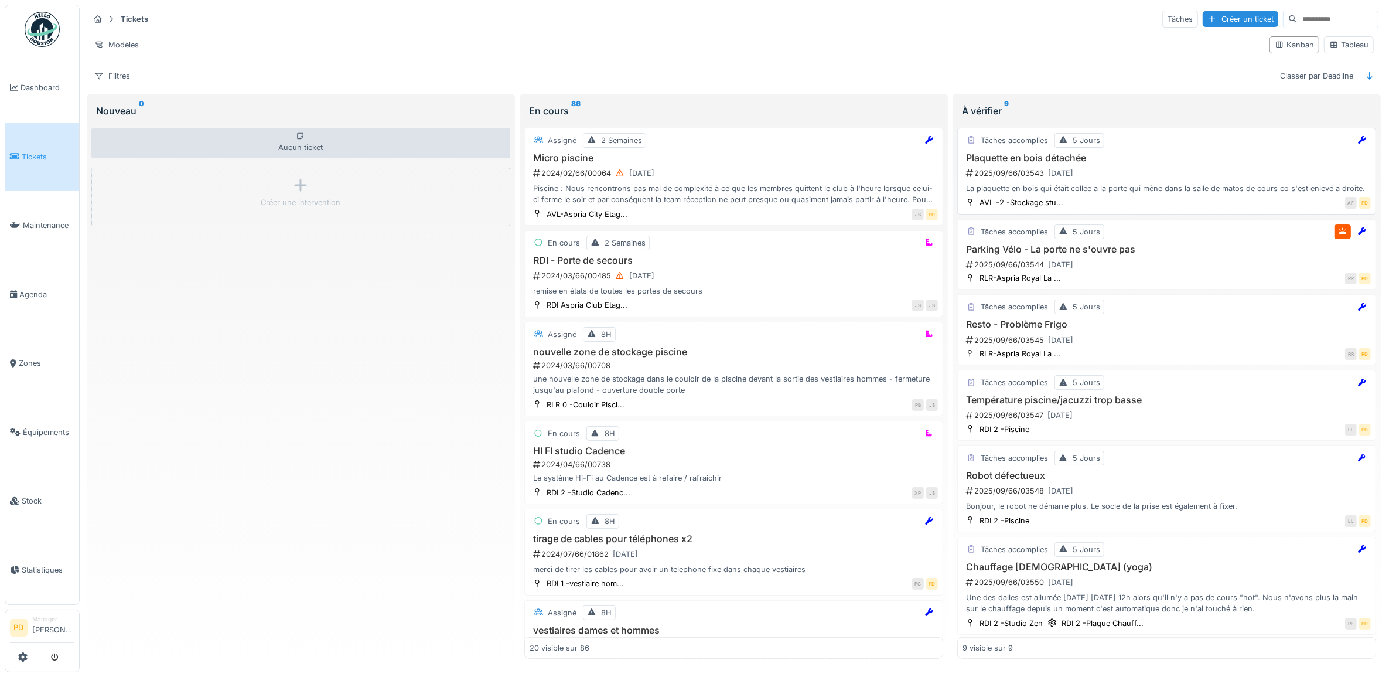
click at [1225, 178] on div "2025/09/66/03543 [DATE]" at bounding box center [1168, 173] width 406 height 15
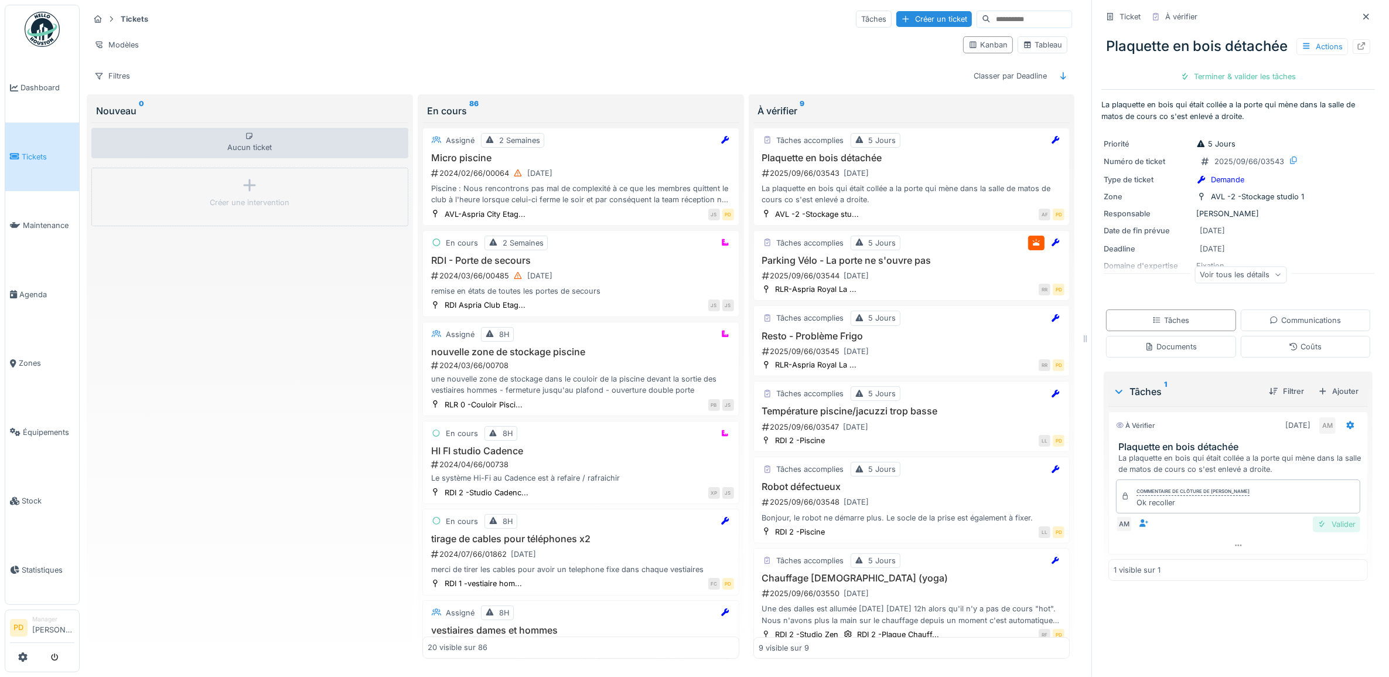
click at [1322, 532] on div "Valider" at bounding box center [1336, 524] width 47 height 16
click at [1247, 84] on div "Clôturer le ticket" at bounding box center [1237, 77] width 81 height 16
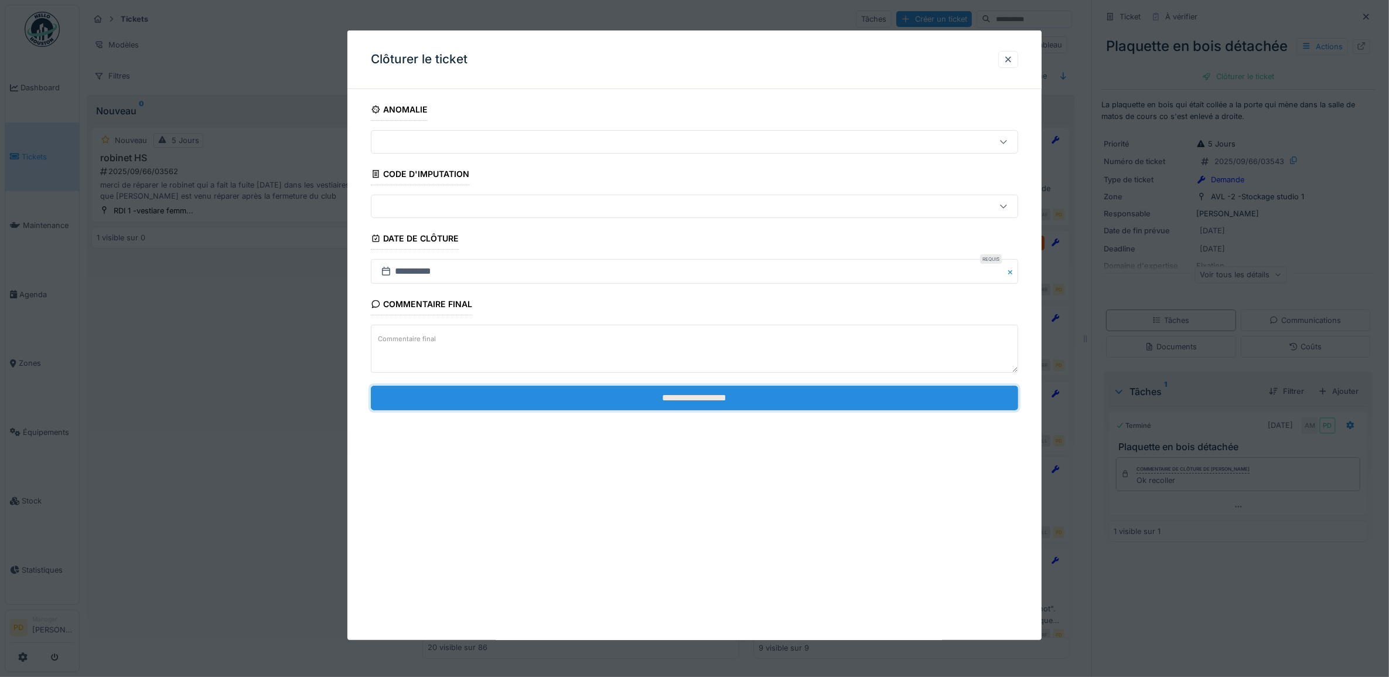
click at [678, 404] on input "**********" at bounding box center [695, 397] width 648 height 25
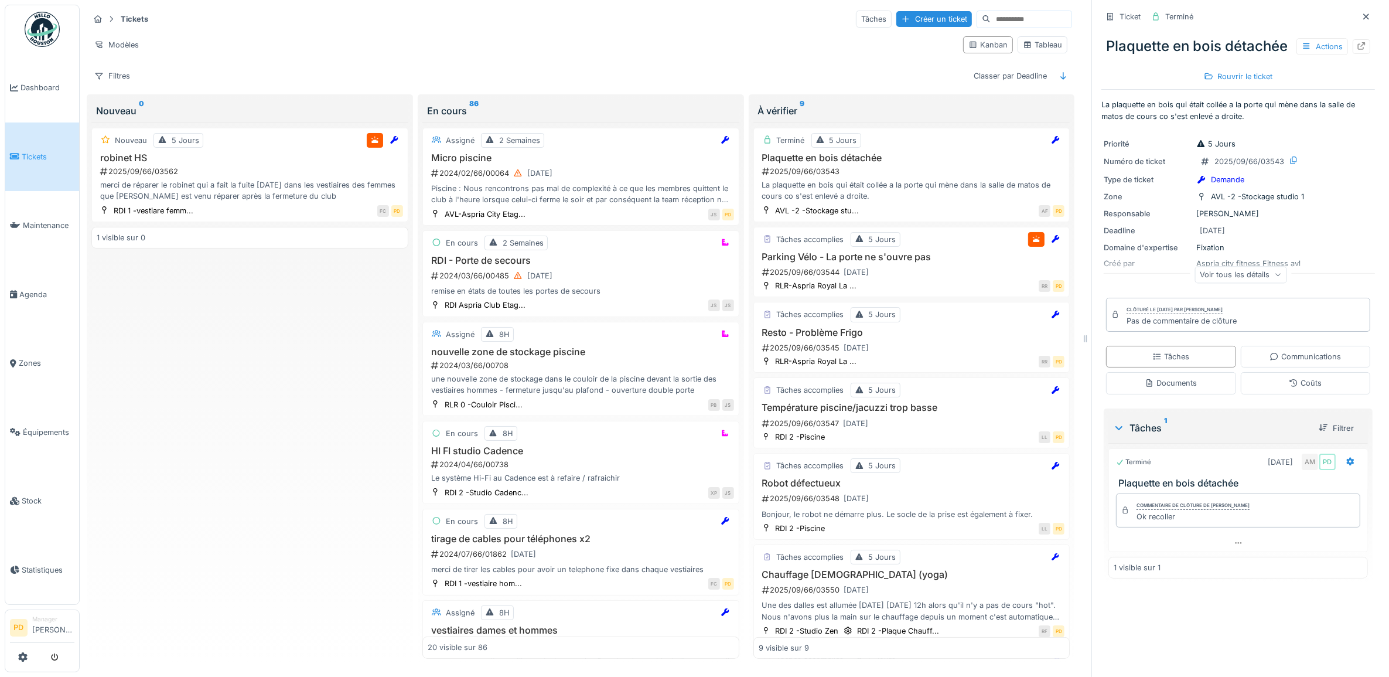
click at [37, 151] on span "Tickets" at bounding box center [48, 156] width 53 height 11
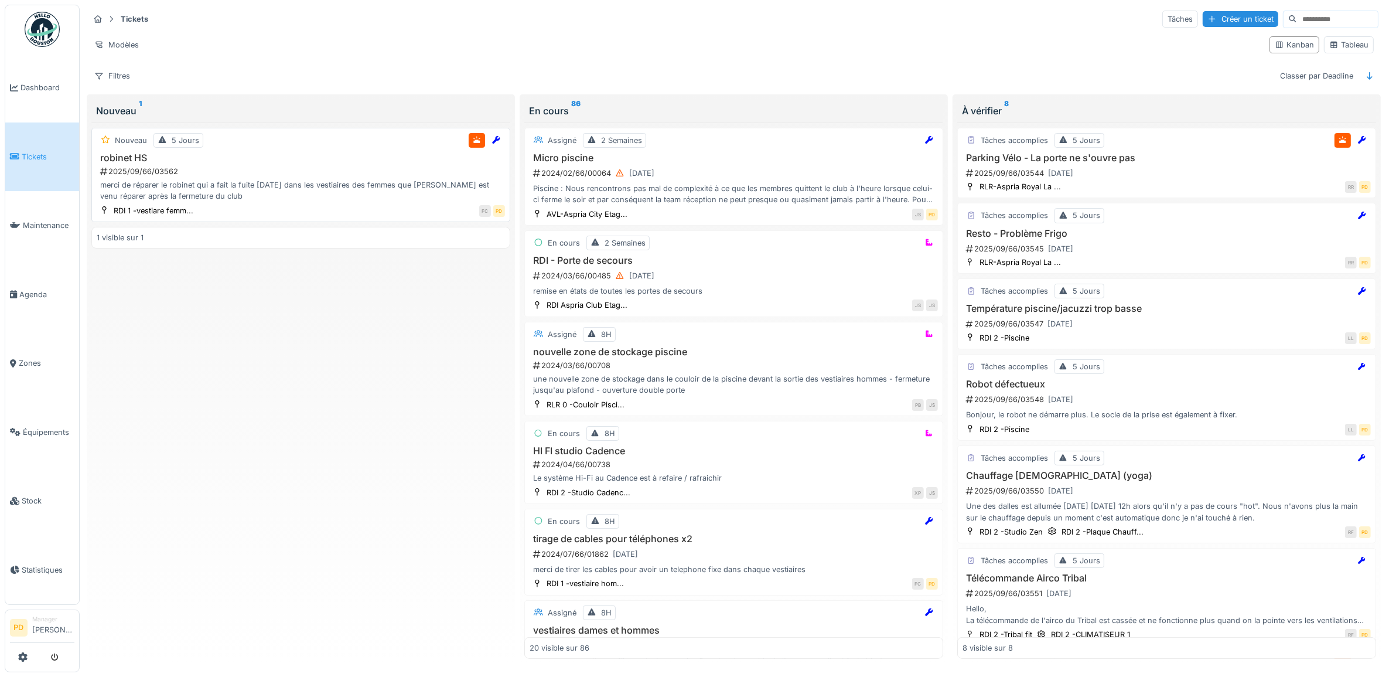
click at [288, 177] on div "2025/09/66/03562" at bounding box center [302, 171] width 406 height 11
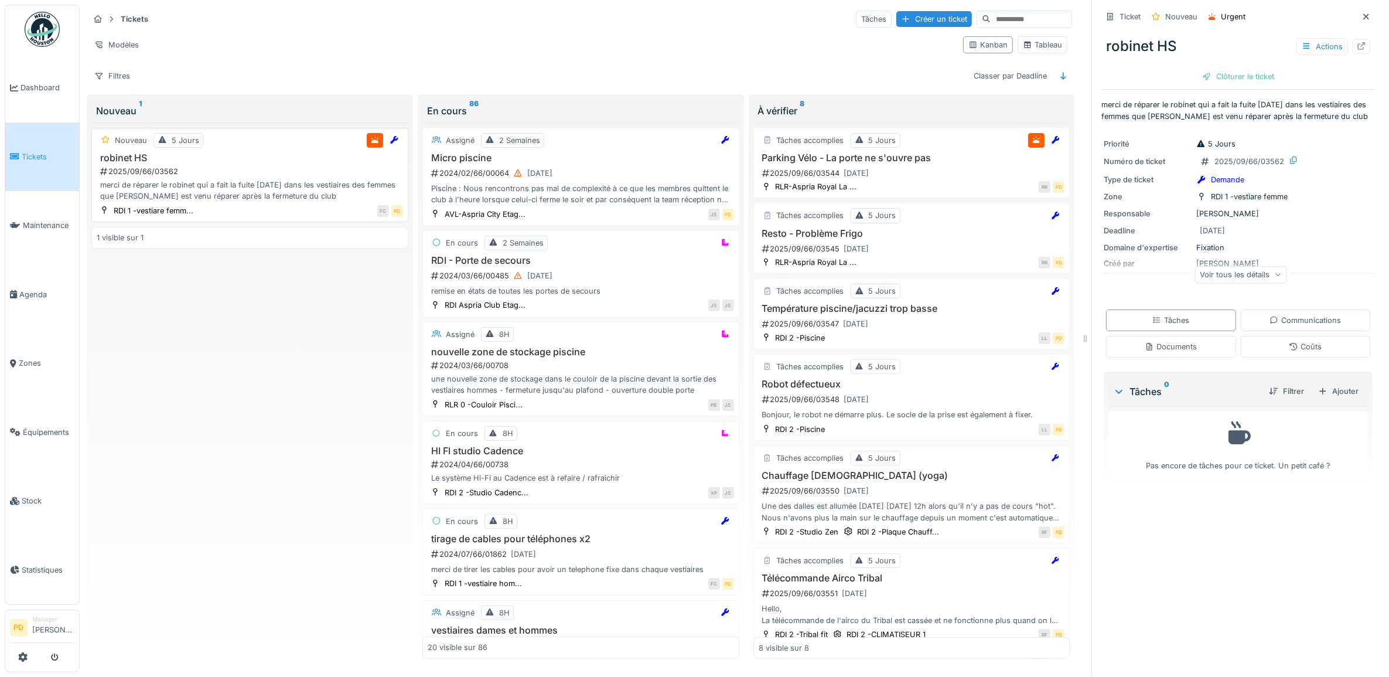
click at [248, 197] on div "merci de réparer le robinet qui a fait la fuite [DATE] dans les vestiaires des …" at bounding box center [250, 190] width 306 height 22
click at [217, 176] on div "2025/09/66/03562" at bounding box center [251, 171] width 304 height 11
click at [547, 255] on div "En cours 2 Semaines RDI - Porte de secours 2024/03/66/00485 25/08/2025 remise e…" at bounding box center [580, 273] width 317 height 87
click at [293, 194] on div "merci de réparer le robinet qui a fait la fuite il y a deux semaines dans les v…" at bounding box center [250, 190] width 306 height 22
click at [25, 153] on span "Tickets" at bounding box center [48, 156] width 53 height 11
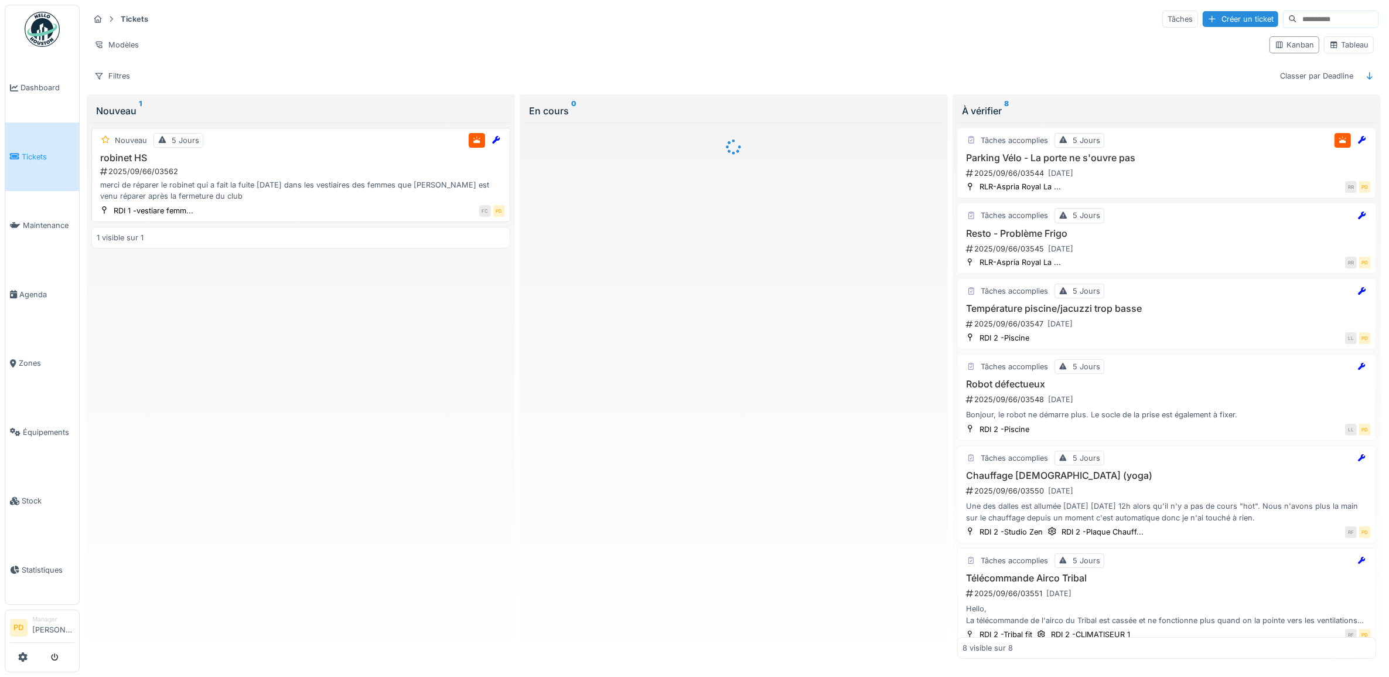
click at [268, 193] on div "merci de réparer le robinet qui a fait la fuite [DATE] dans les vestiaires des …" at bounding box center [301, 190] width 408 height 22
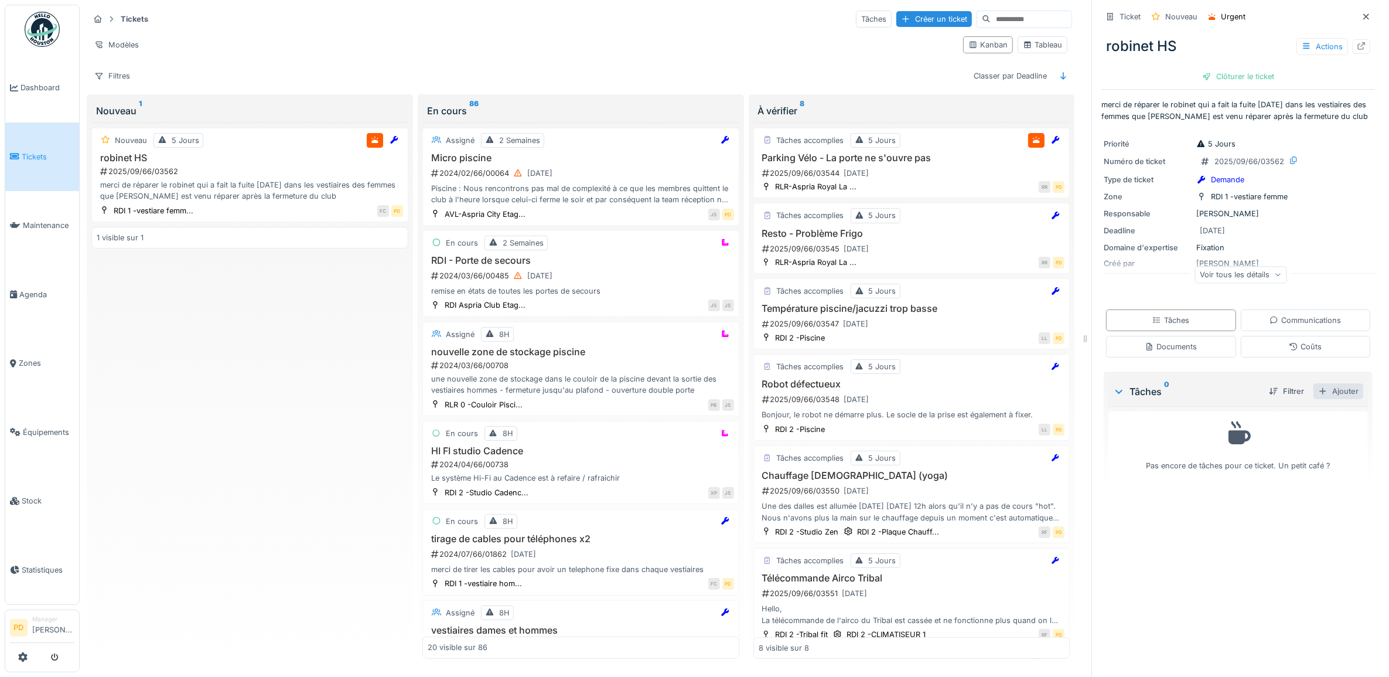
click at [1325, 399] on div "Ajouter" at bounding box center [1338, 391] width 50 height 16
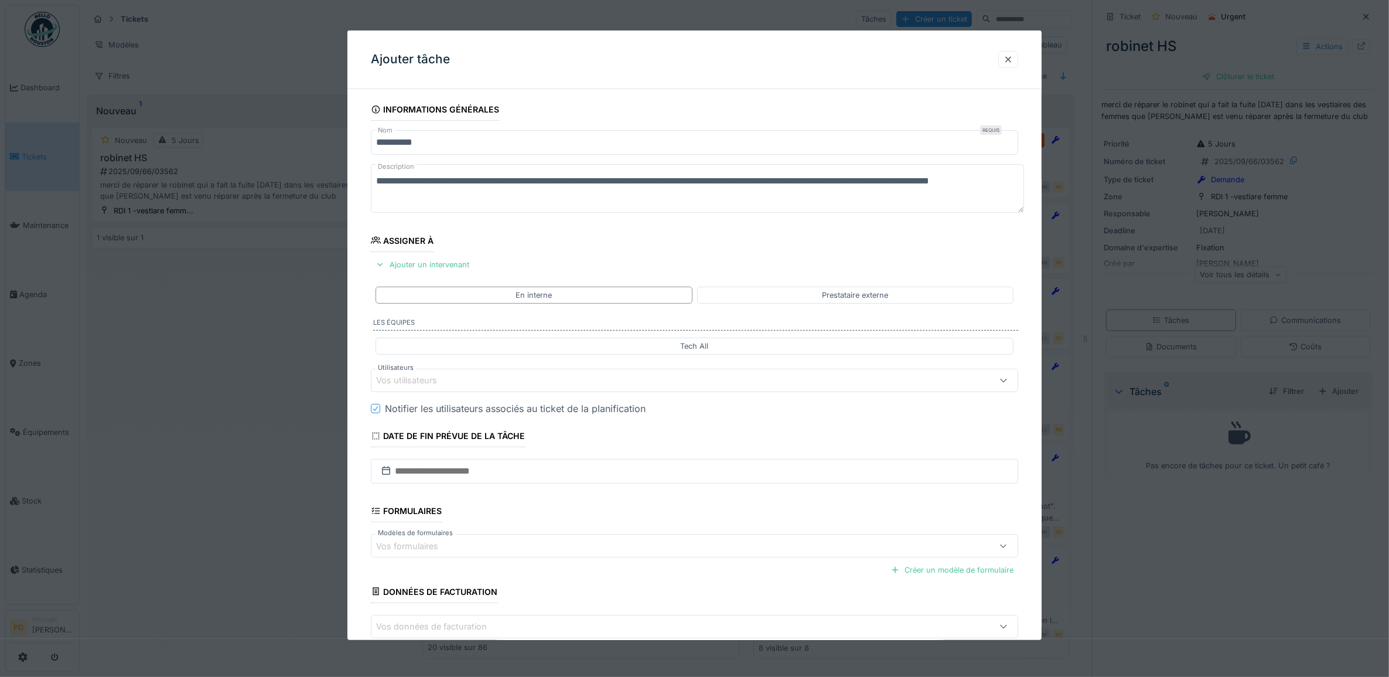
click at [445, 377] on div "Vos utilisateurs" at bounding box center [414, 380] width 77 height 13
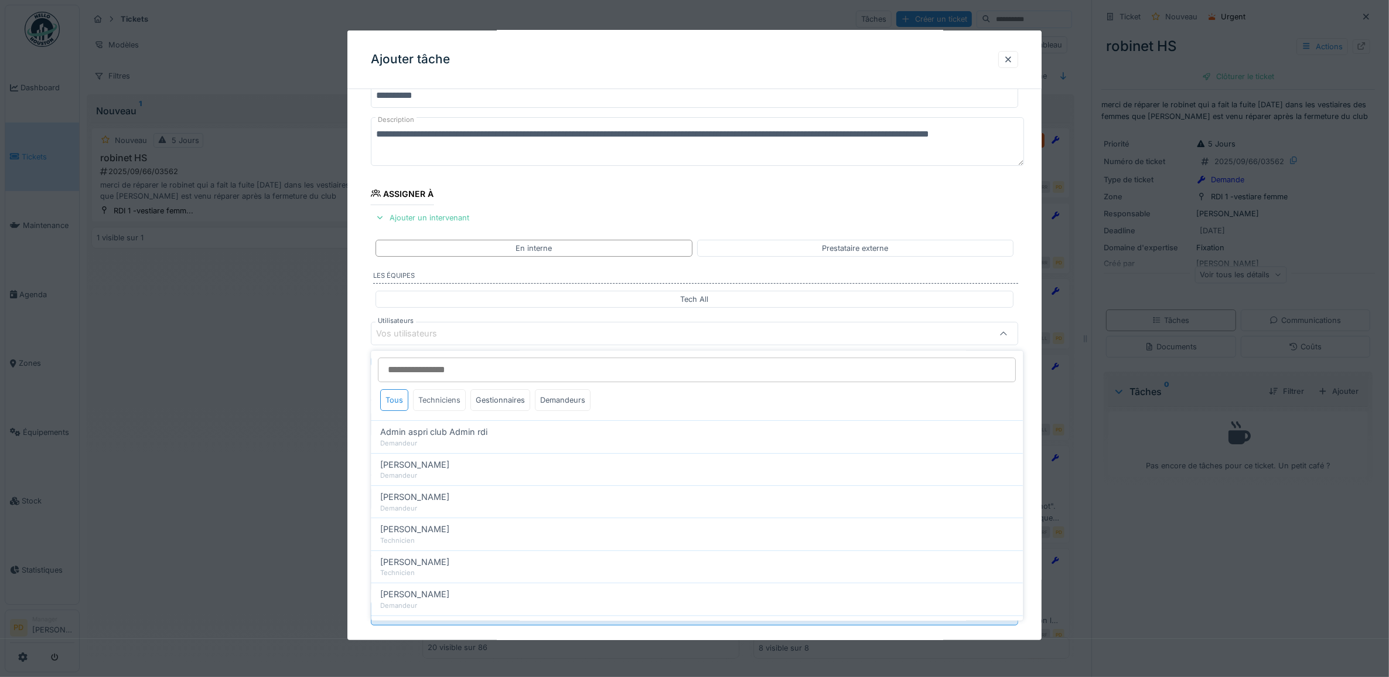
click at [451, 403] on div "Techniciens" at bounding box center [440, 401] width 53 height 22
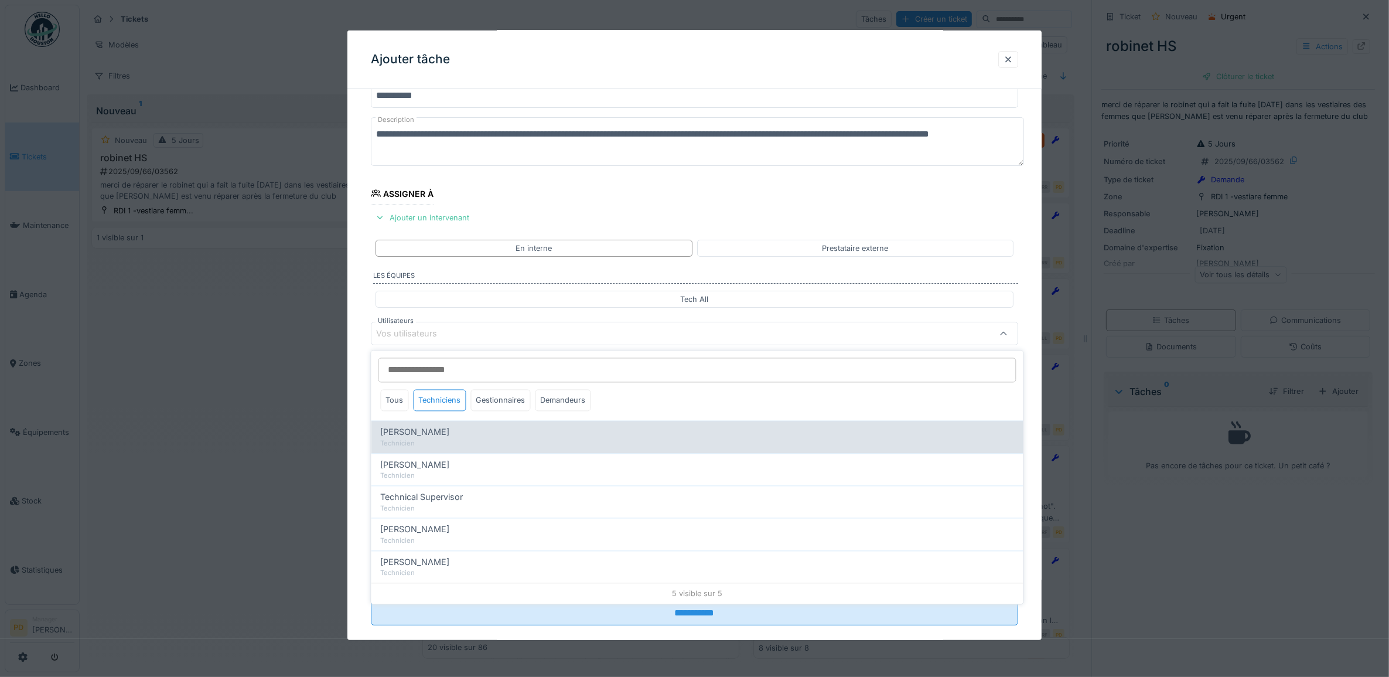
click at [450, 438] on span "[PERSON_NAME]" at bounding box center [415, 432] width 69 height 13
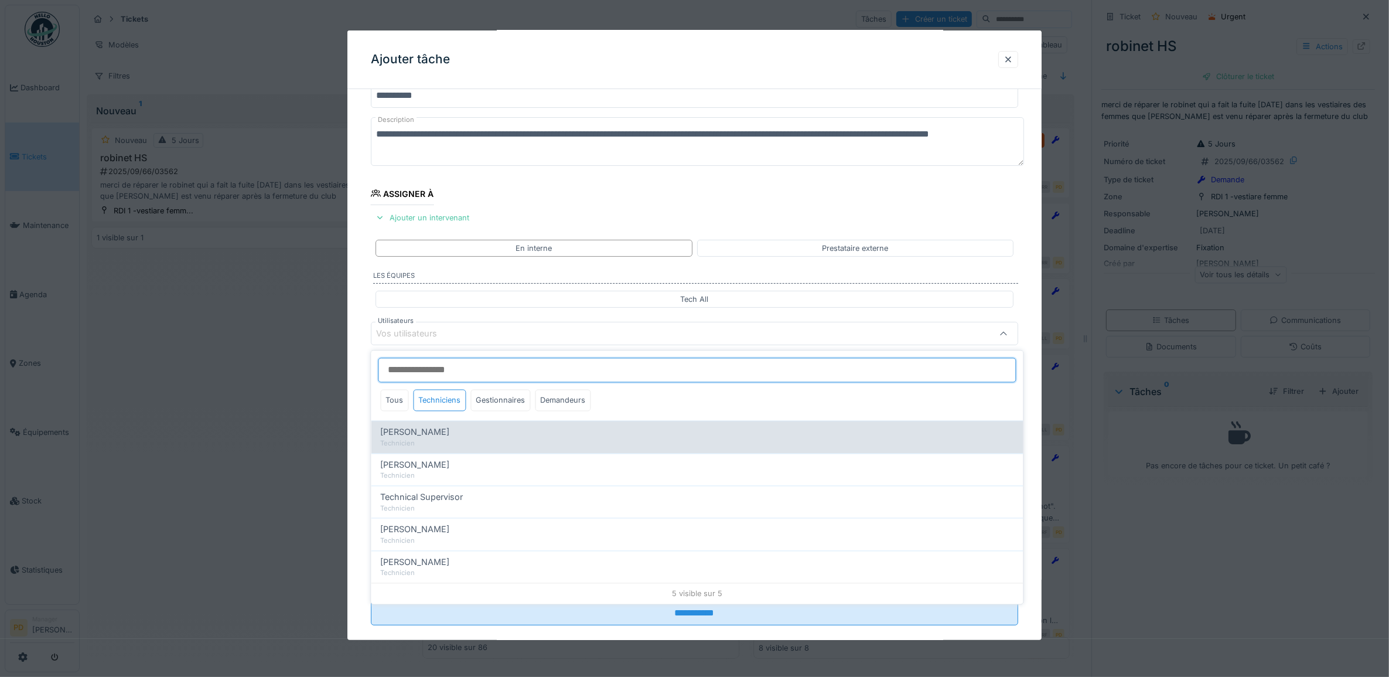
type input "*****"
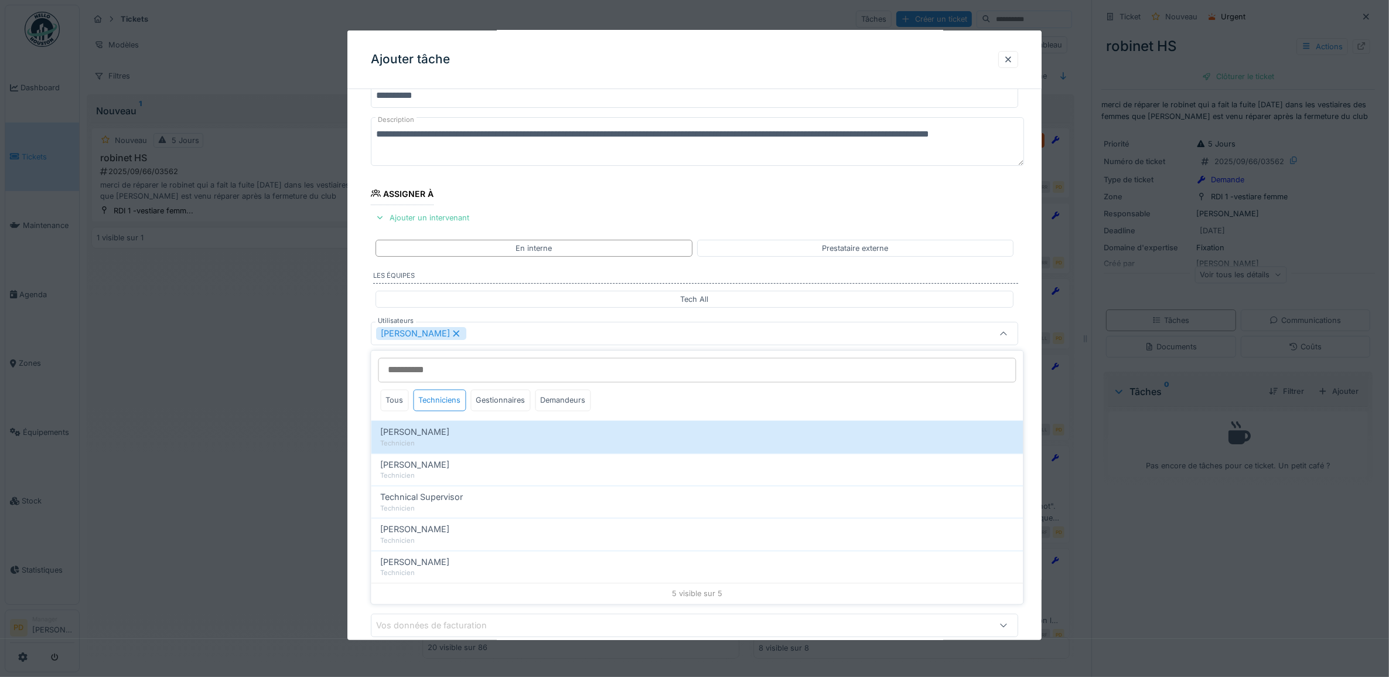
click at [361, 381] on div "**********" at bounding box center [694, 378] width 695 height 652
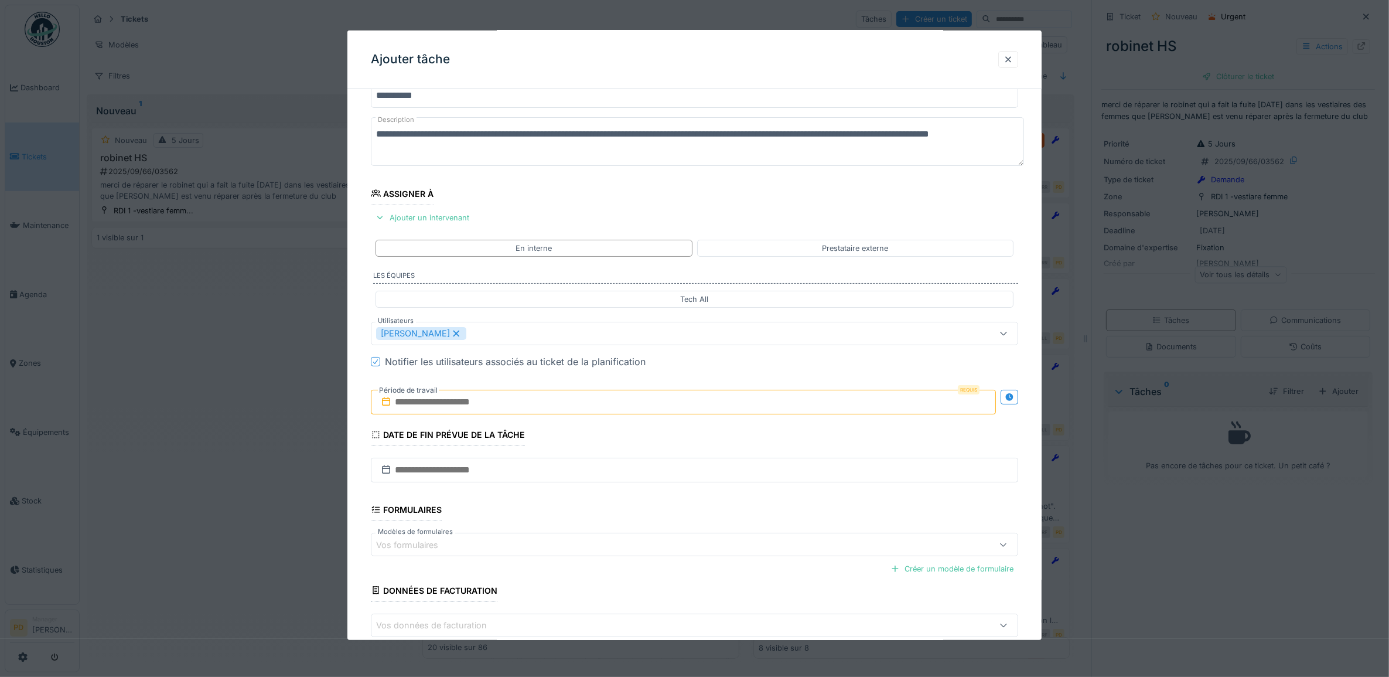
click at [447, 411] on input "text" at bounding box center [684, 402] width 626 height 25
click at [646, 534] on div "23" at bounding box center [648, 536] width 16 height 16
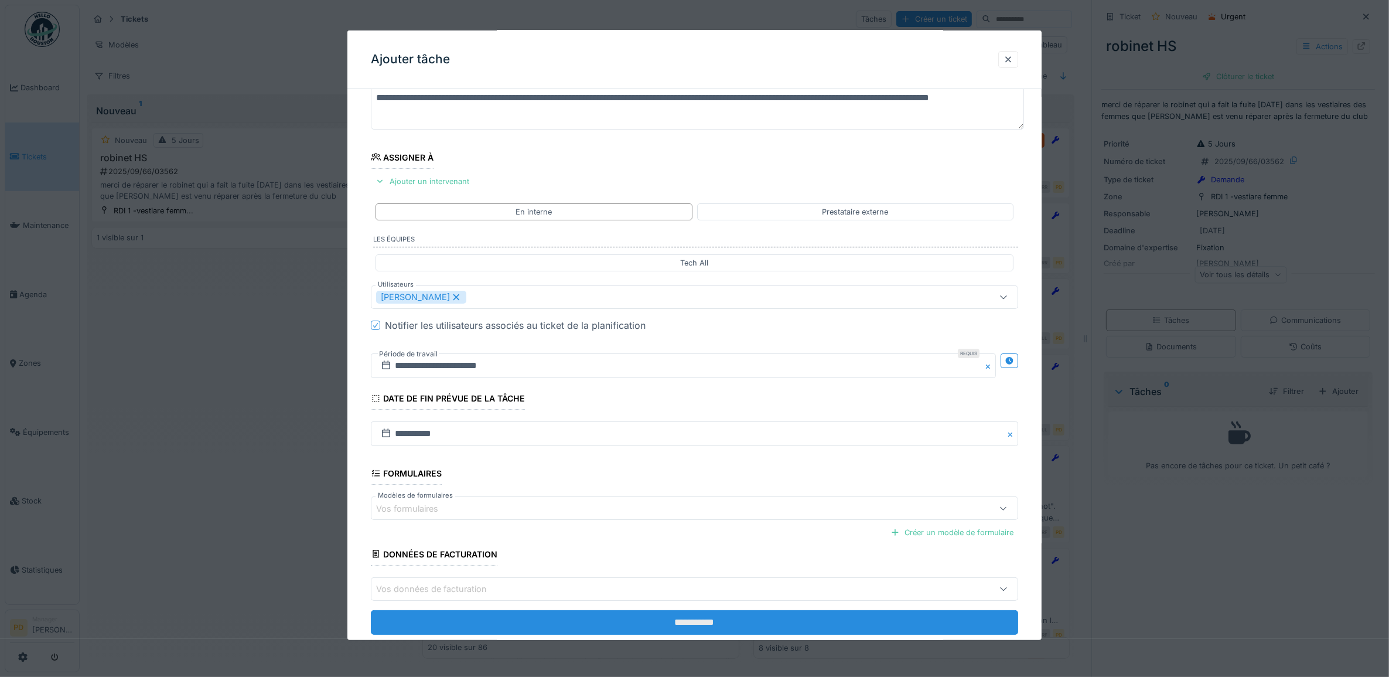
scroll to position [112, 0]
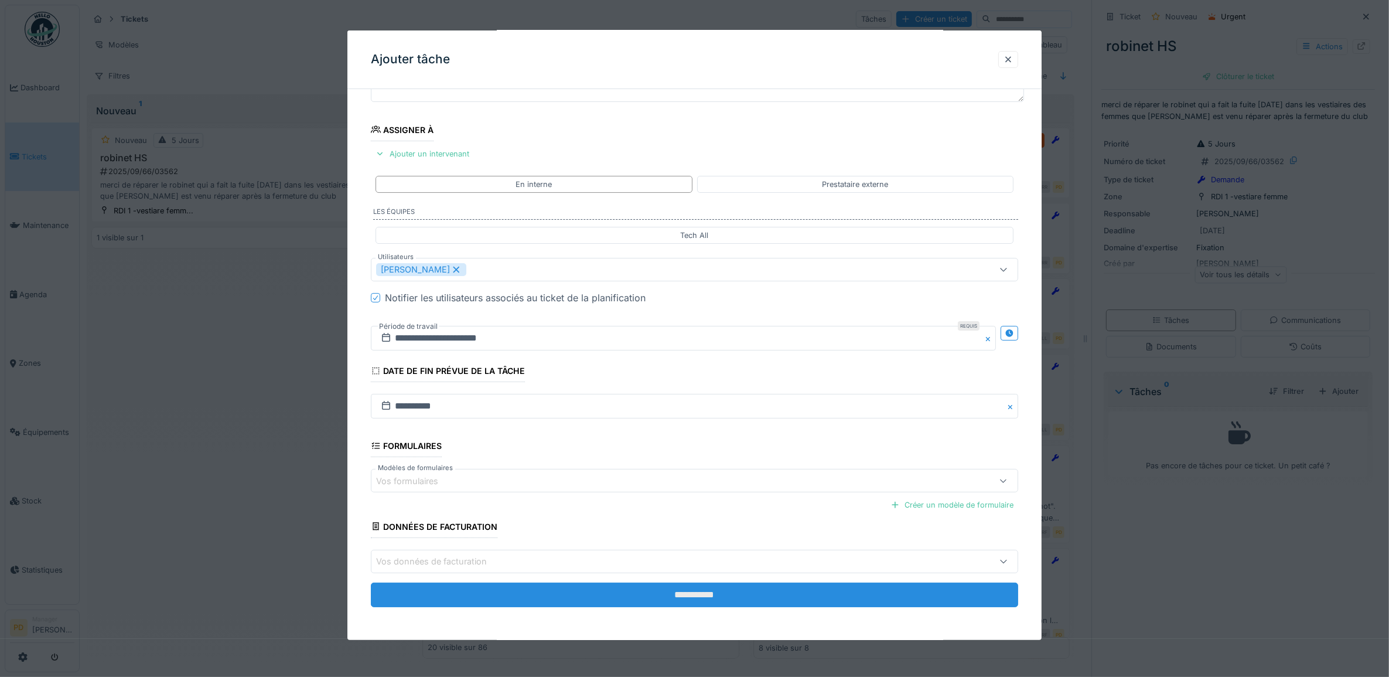
click at [701, 586] on input "**********" at bounding box center [695, 594] width 648 height 25
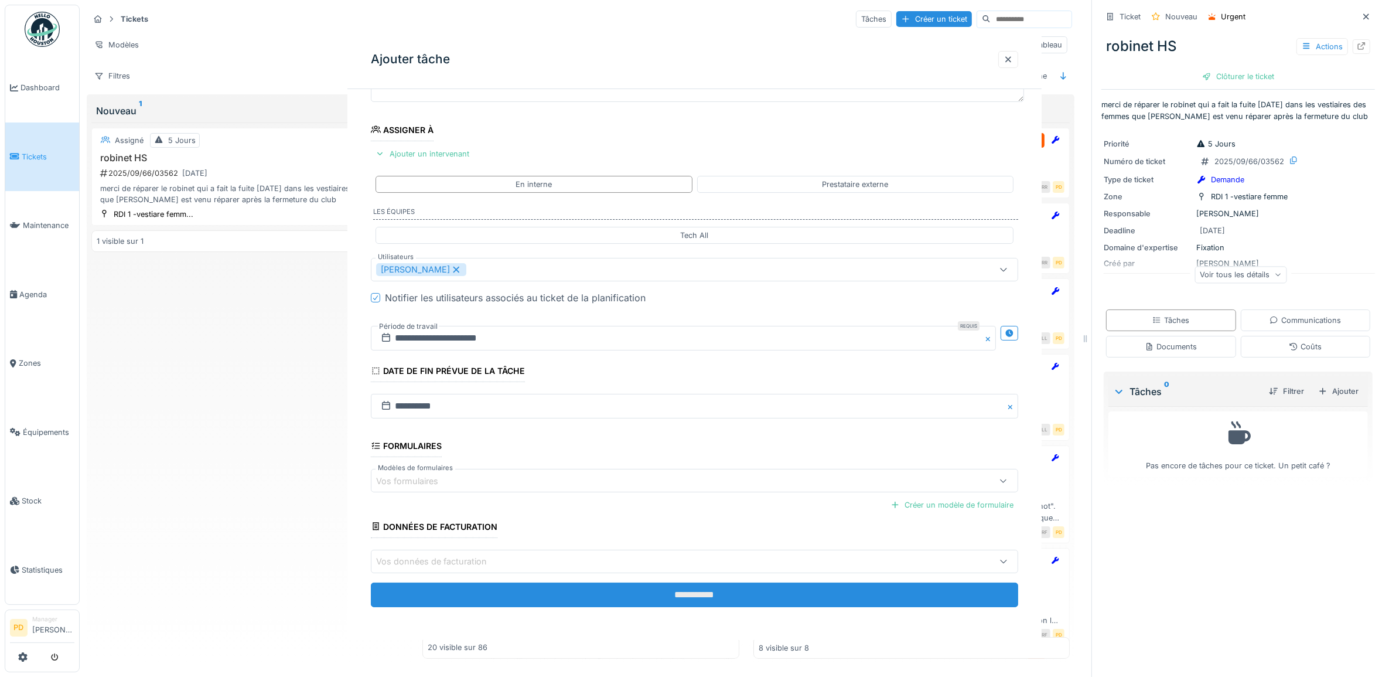
scroll to position [0, 0]
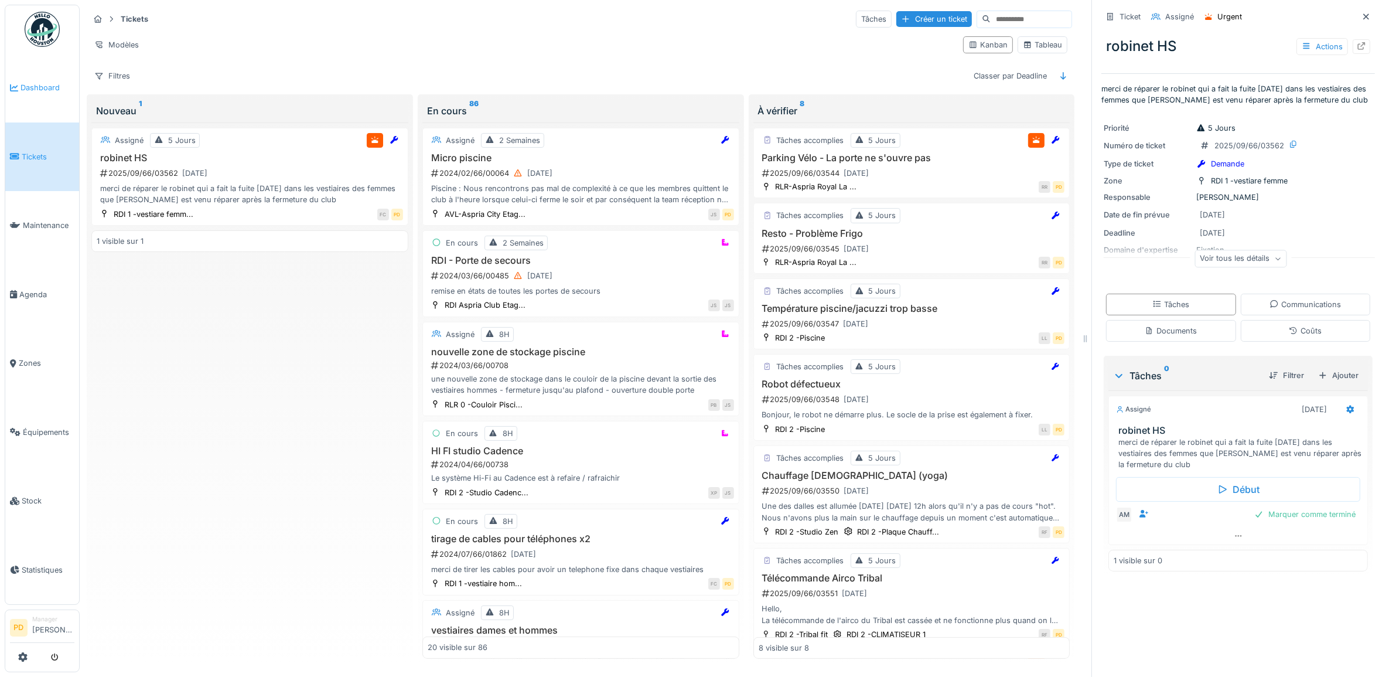
click at [49, 91] on span "Dashboard" at bounding box center [48, 87] width 54 height 11
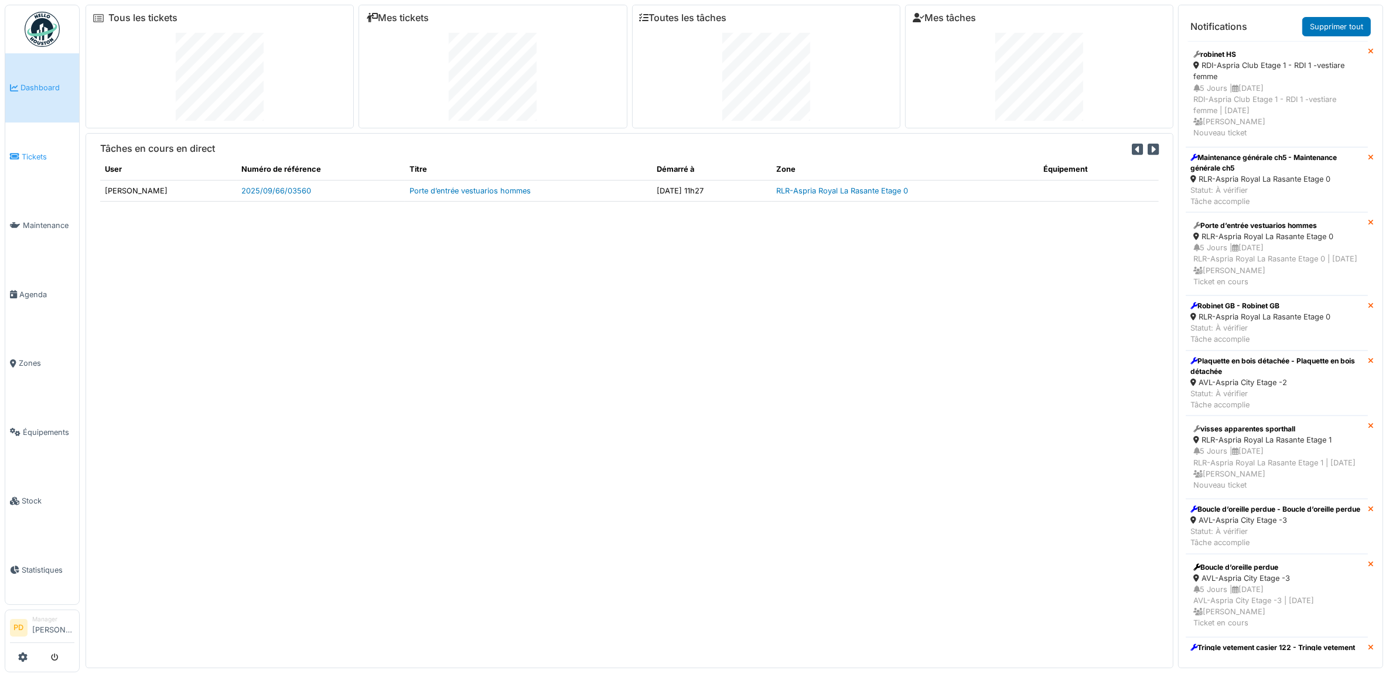
click at [32, 153] on span "Tickets" at bounding box center [48, 156] width 53 height 11
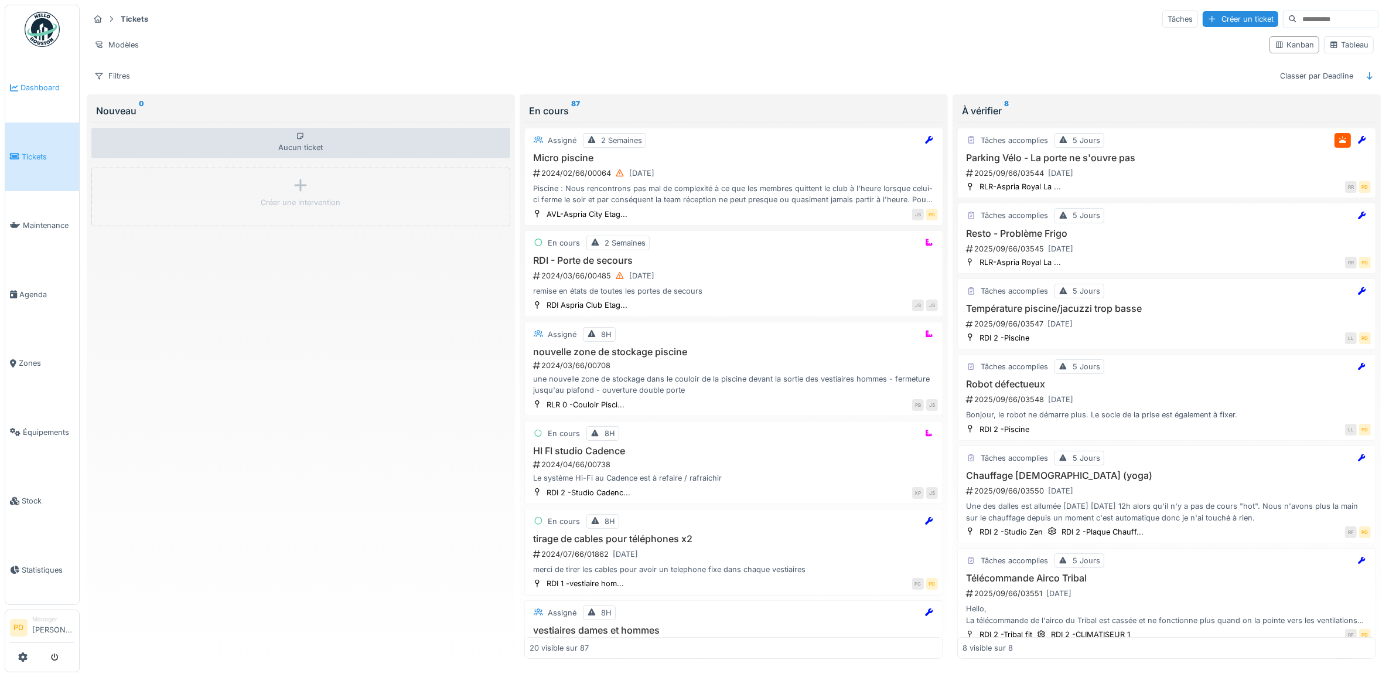
click at [54, 86] on span "Dashboard" at bounding box center [48, 87] width 54 height 11
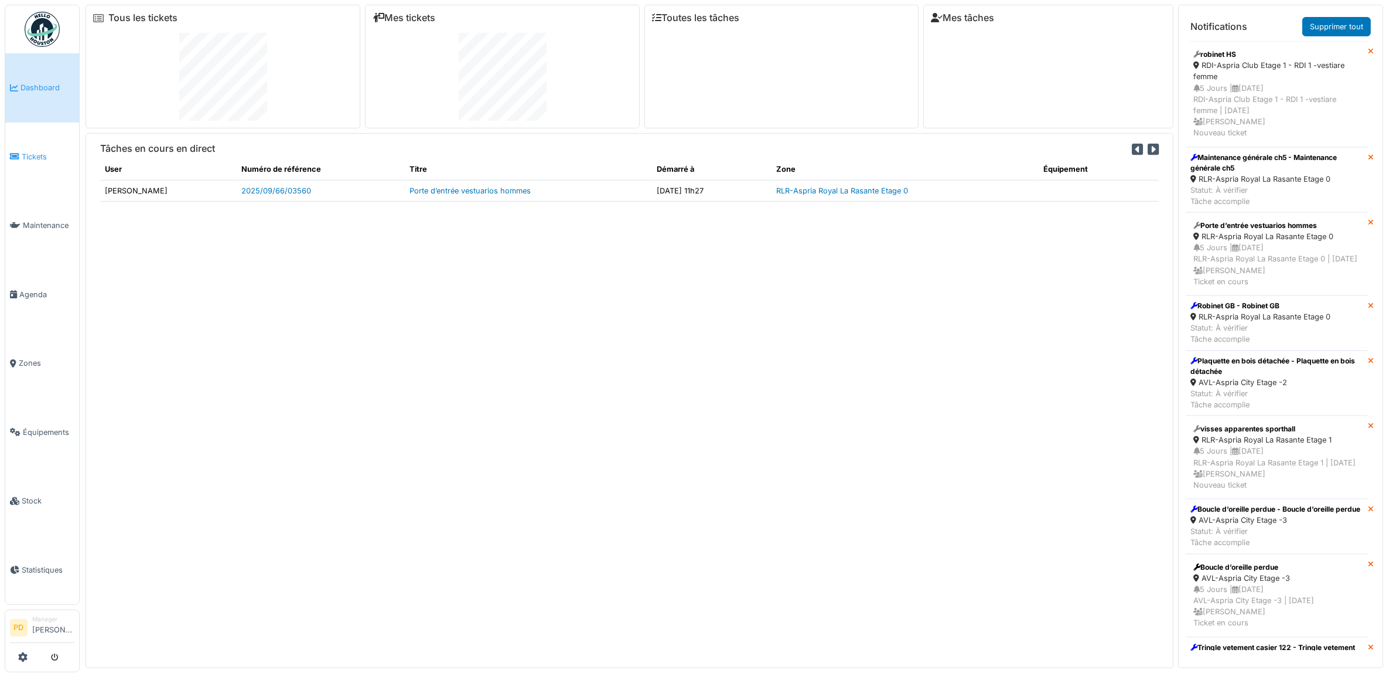
click at [40, 151] on span "Tickets" at bounding box center [48, 156] width 53 height 11
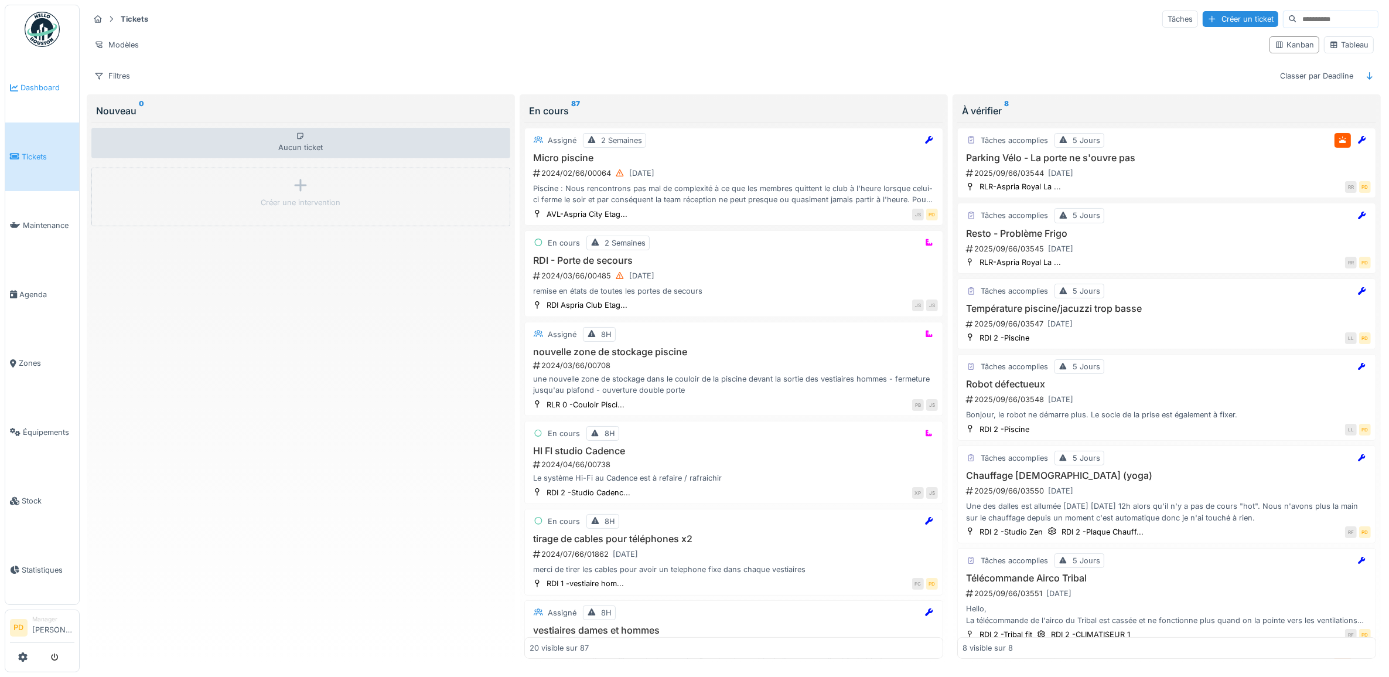
click at [24, 91] on span "Dashboard" at bounding box center [48, 87] width 54 height 11
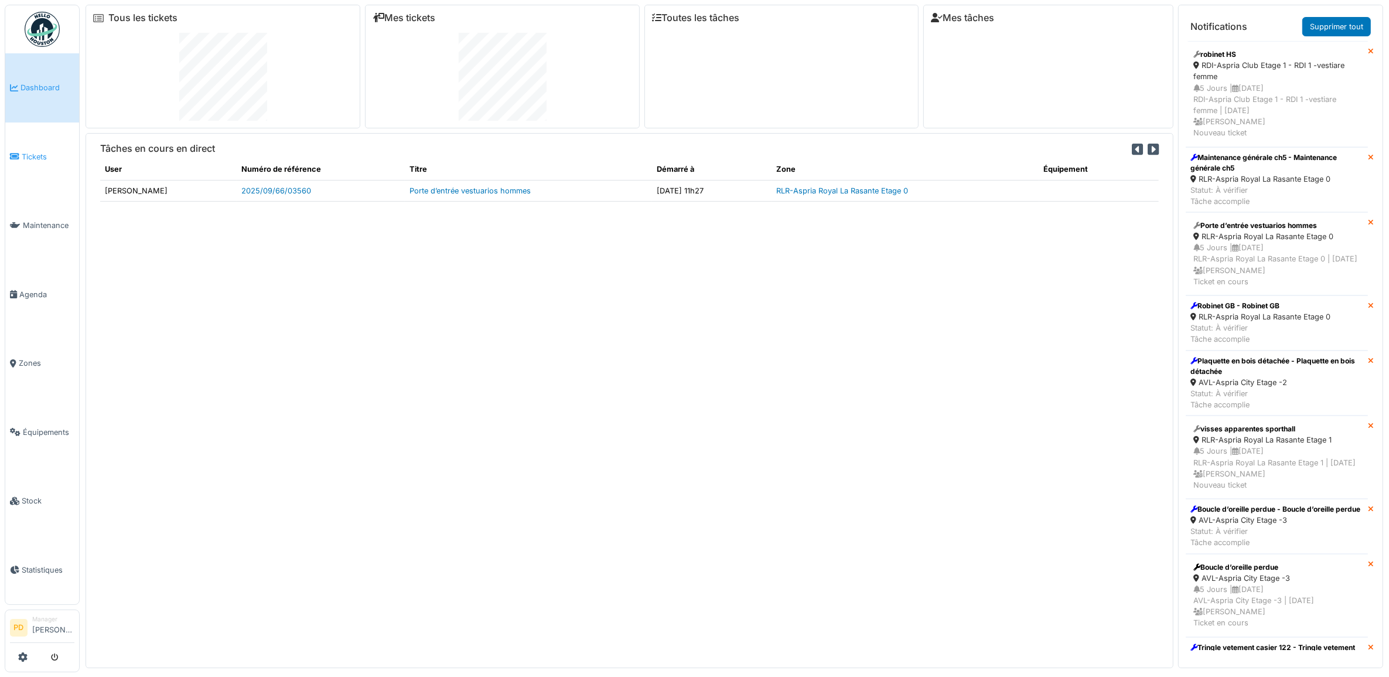
click at [44, 154] on span "Tickets" at bounding box center [48, 156] width 53 height 11
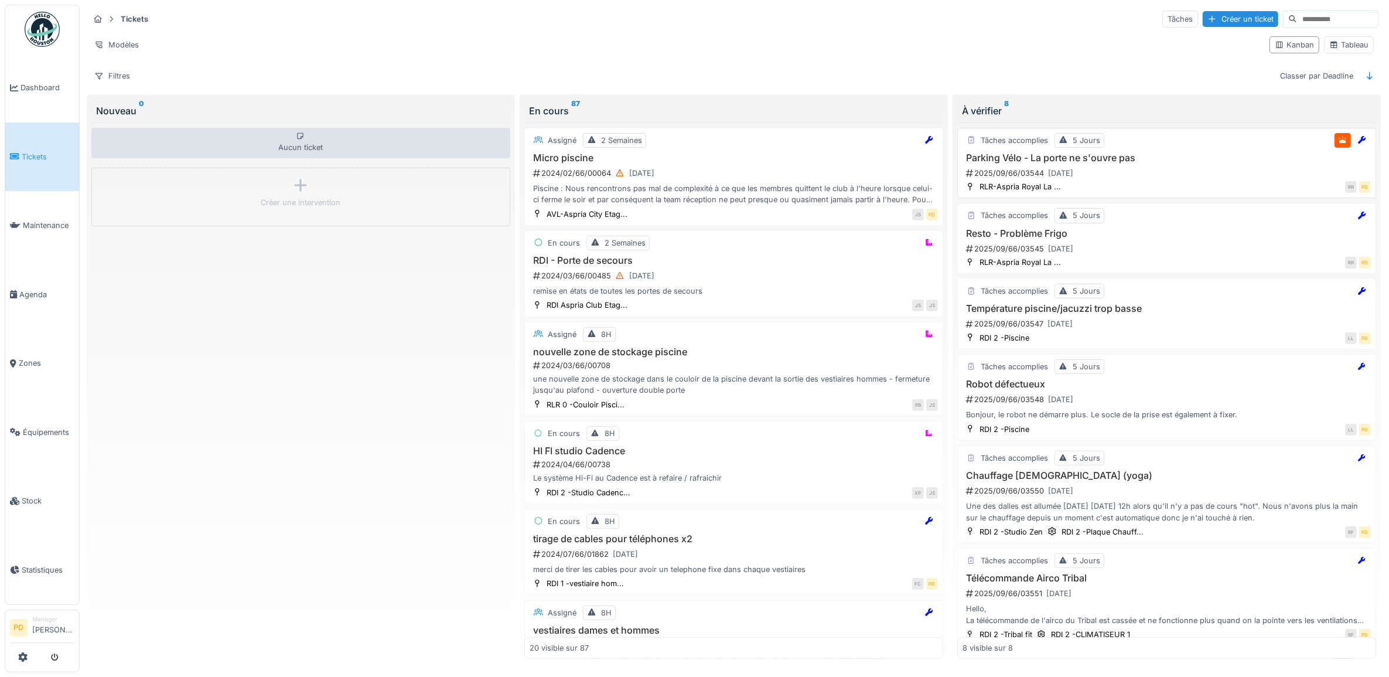
click at [1202, 180] on div "2025/09/66/03544 22/09/2025" at bounding box center [1168, 173] width 406 height 15
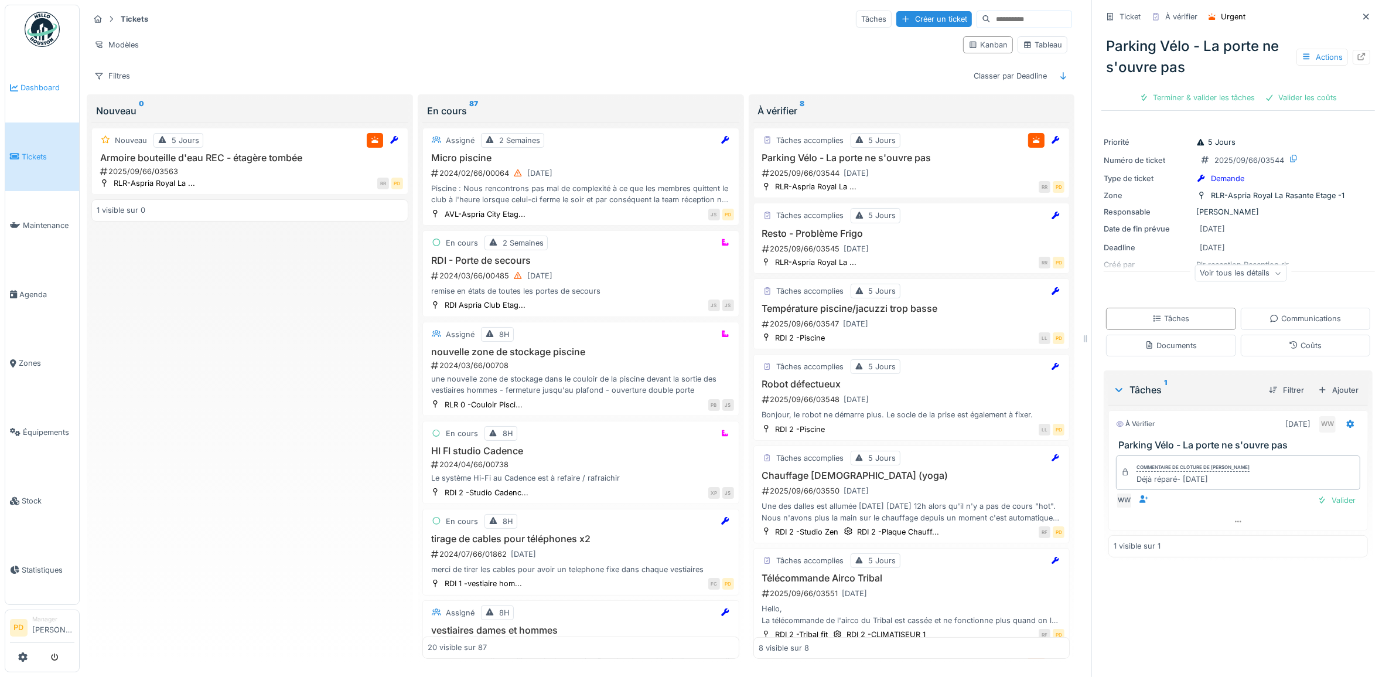
click at [47, 91] on span "Dashboard" at bounding box center [48, 87] width 54 height 11
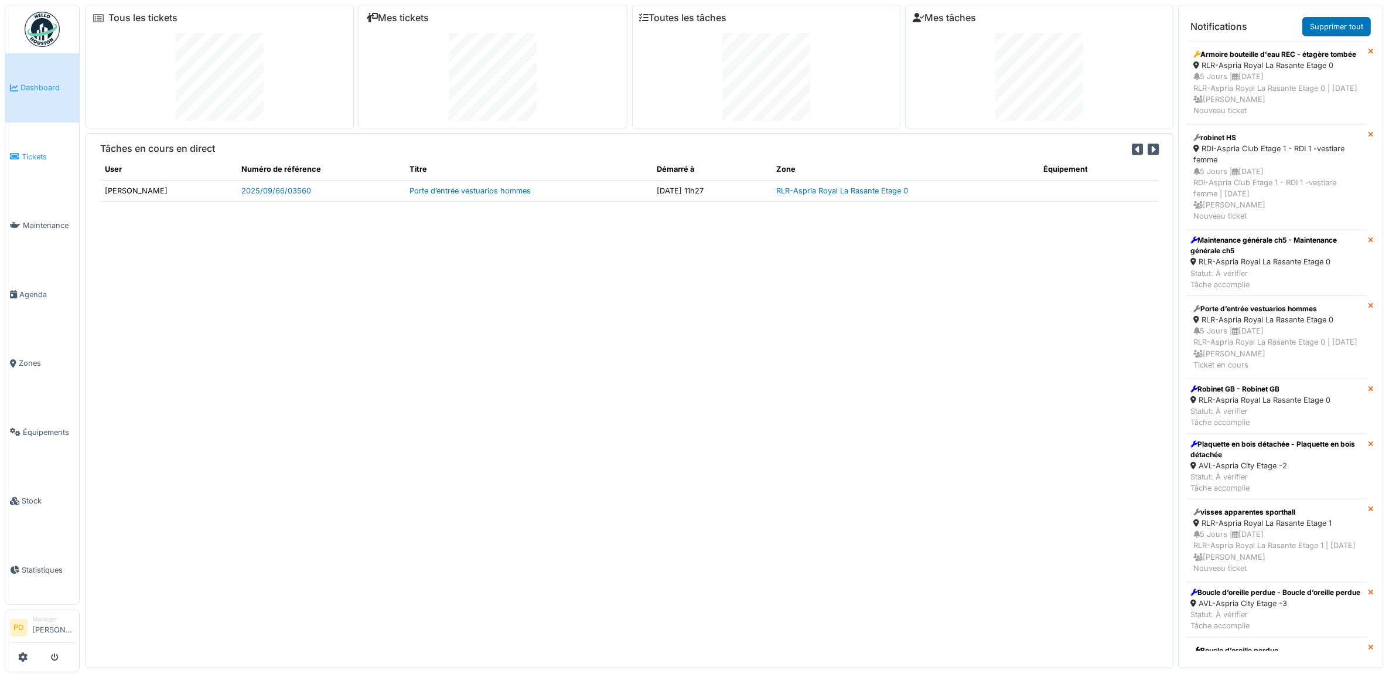
click at [33, 156] on span "Tickets" at bounding box center [48, 156] width 53 height 11
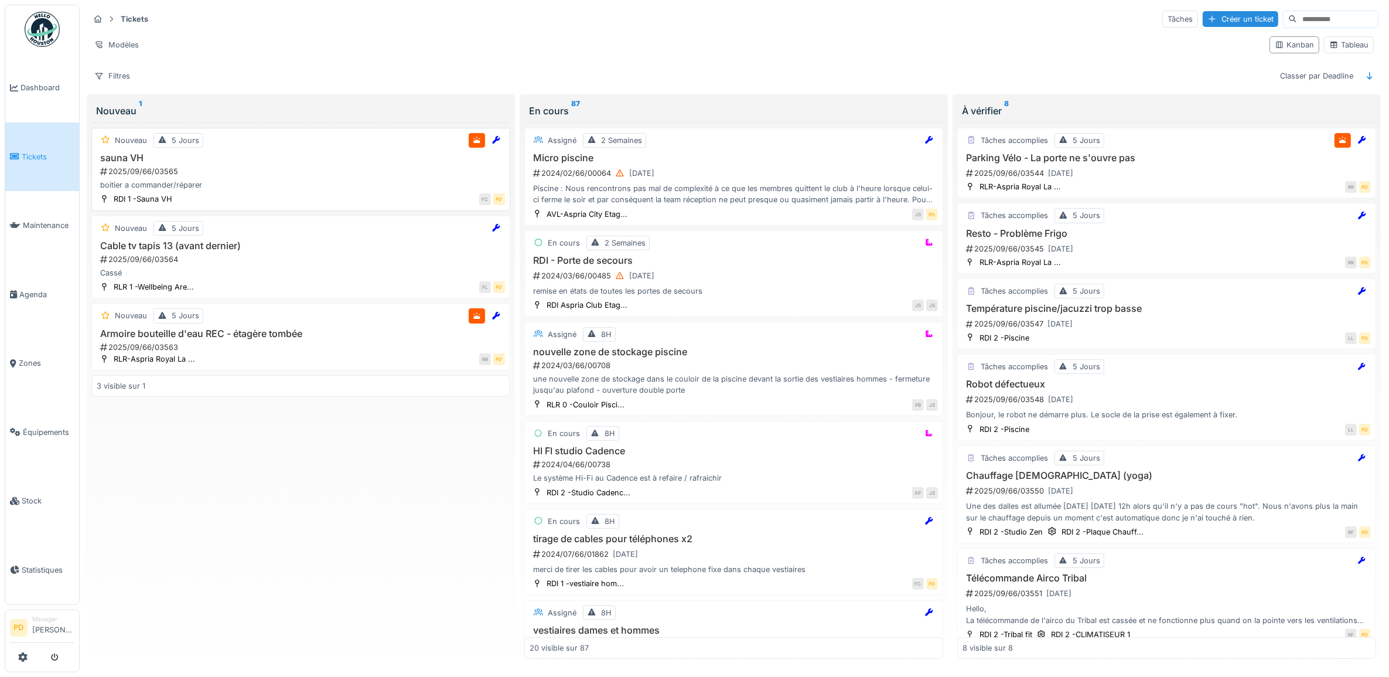
click at [299, 169] on div "2025/09/66/03565" at bounding box center [302, 171] width 406 height 11
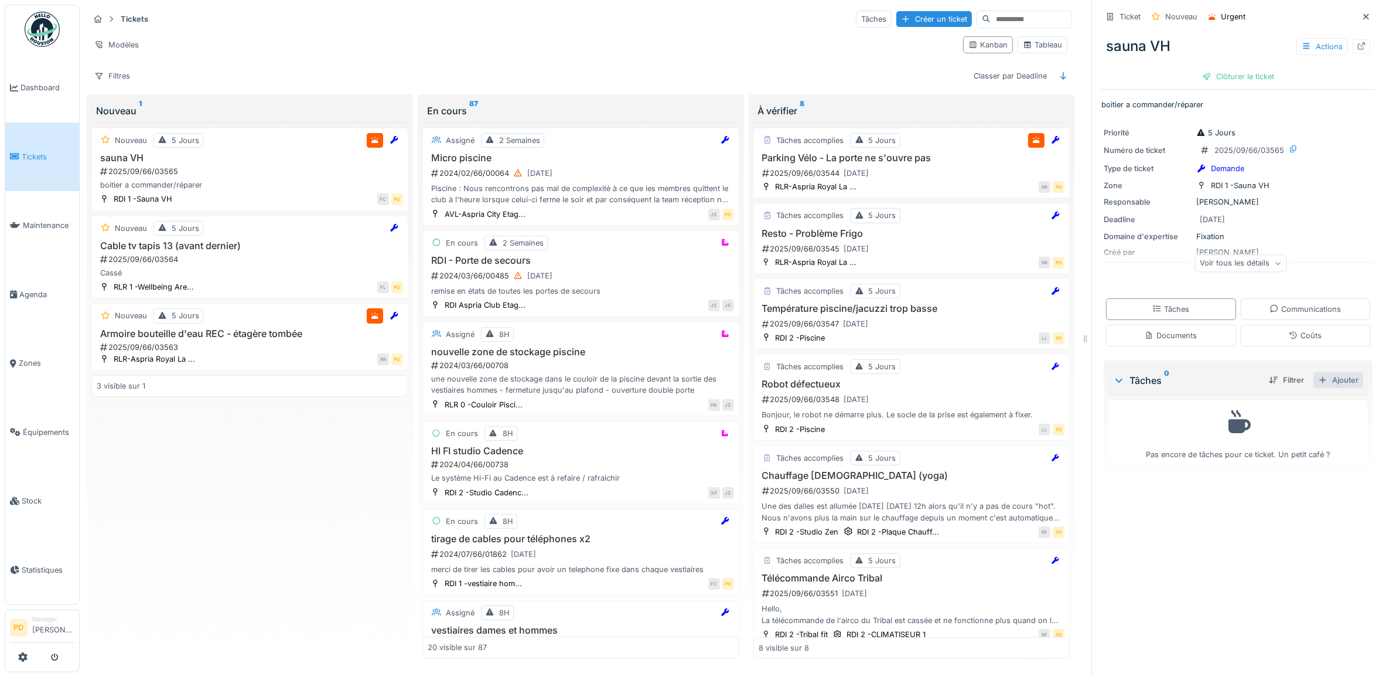
click at [1324, 373] on div "Ajouter" at bounding box center [1338, 380] width 50 height 16
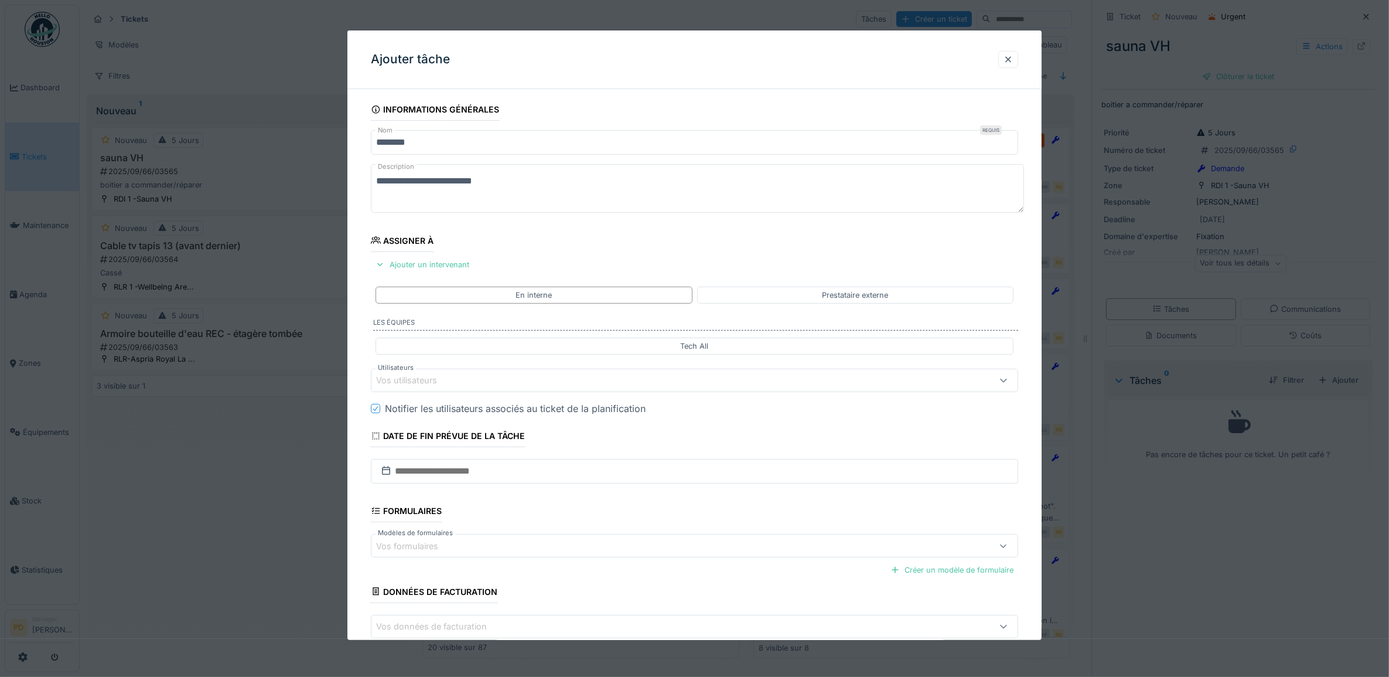
click at [467, 385] on div "Vos utilisateurs" at bounding box center [658, 380] width 564 height 13
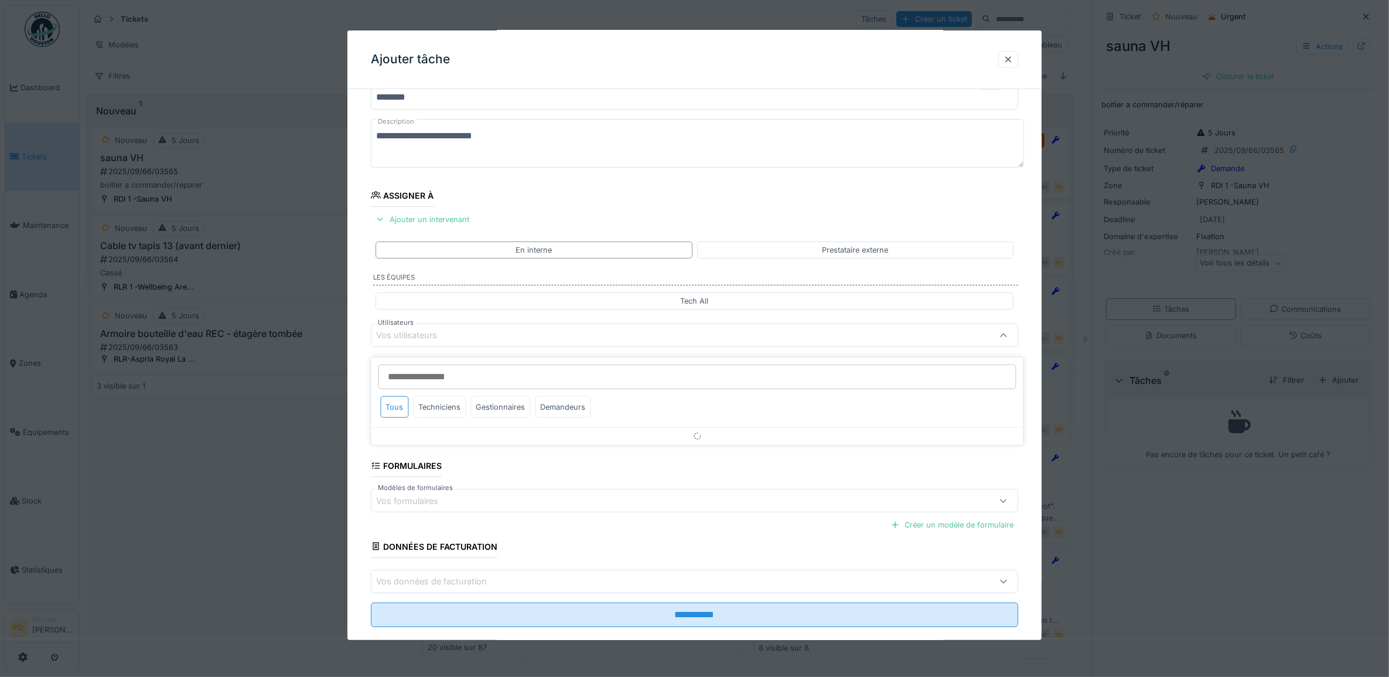
scroll to position [47, 0]
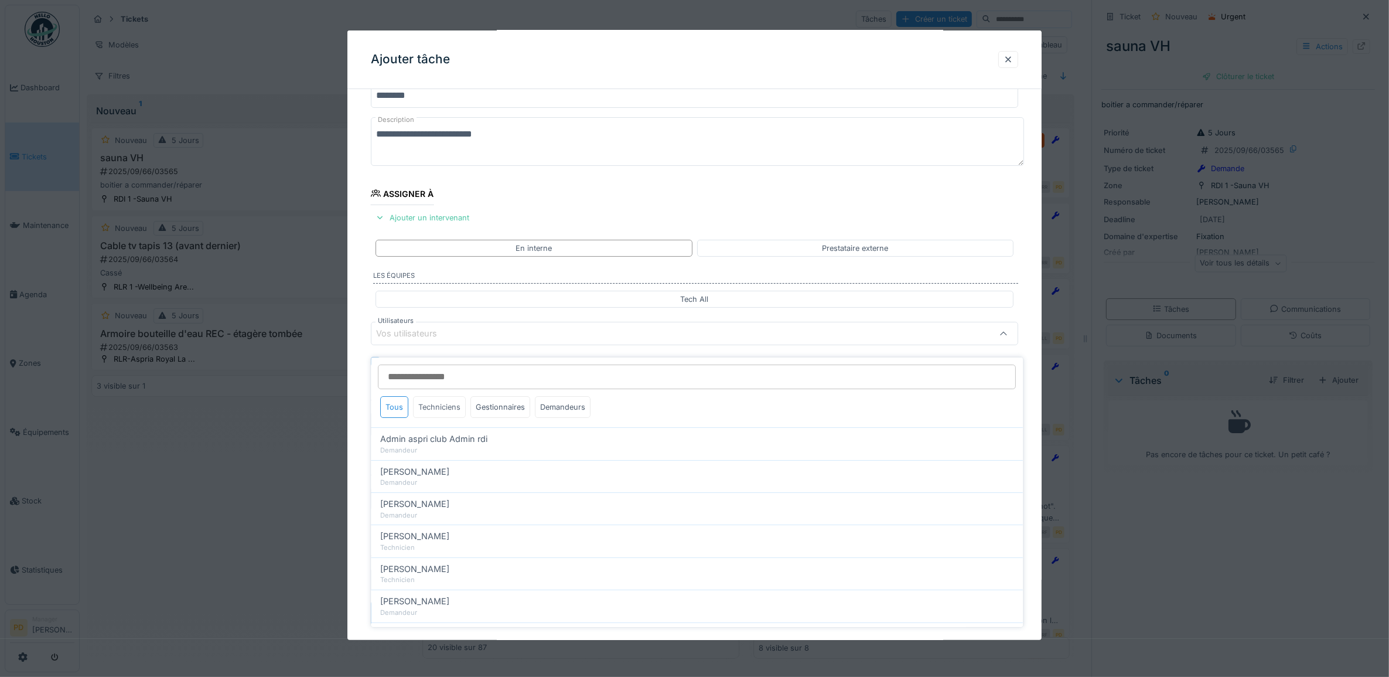
click at [449, 399] on div "Techniciens" at bounding box center [440, 407] width 53 height 22
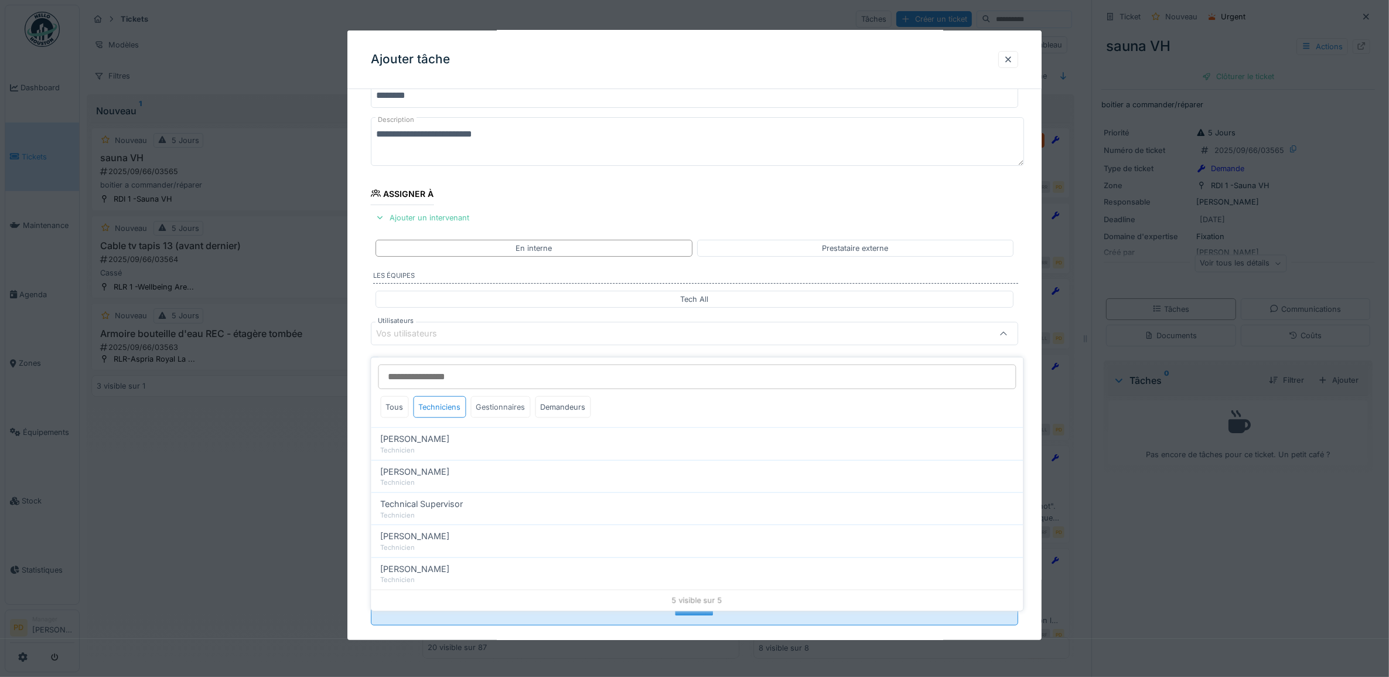
click at [493, 402] on div "Gestionnaires" at bounding box center [501, 407] width 60 height 22
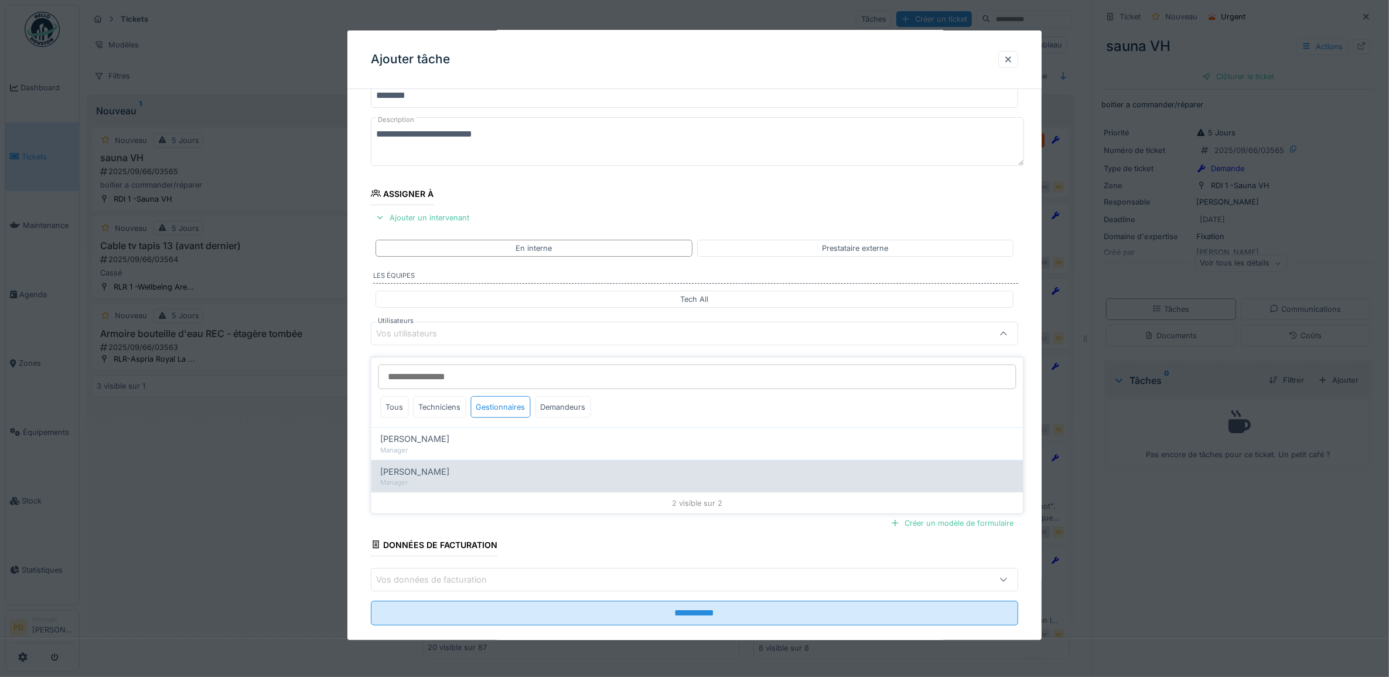
click at [425, 467] on span "[PERSON_NAME]" at bounding box center [415, 471] width 69 height 13
type input "****"
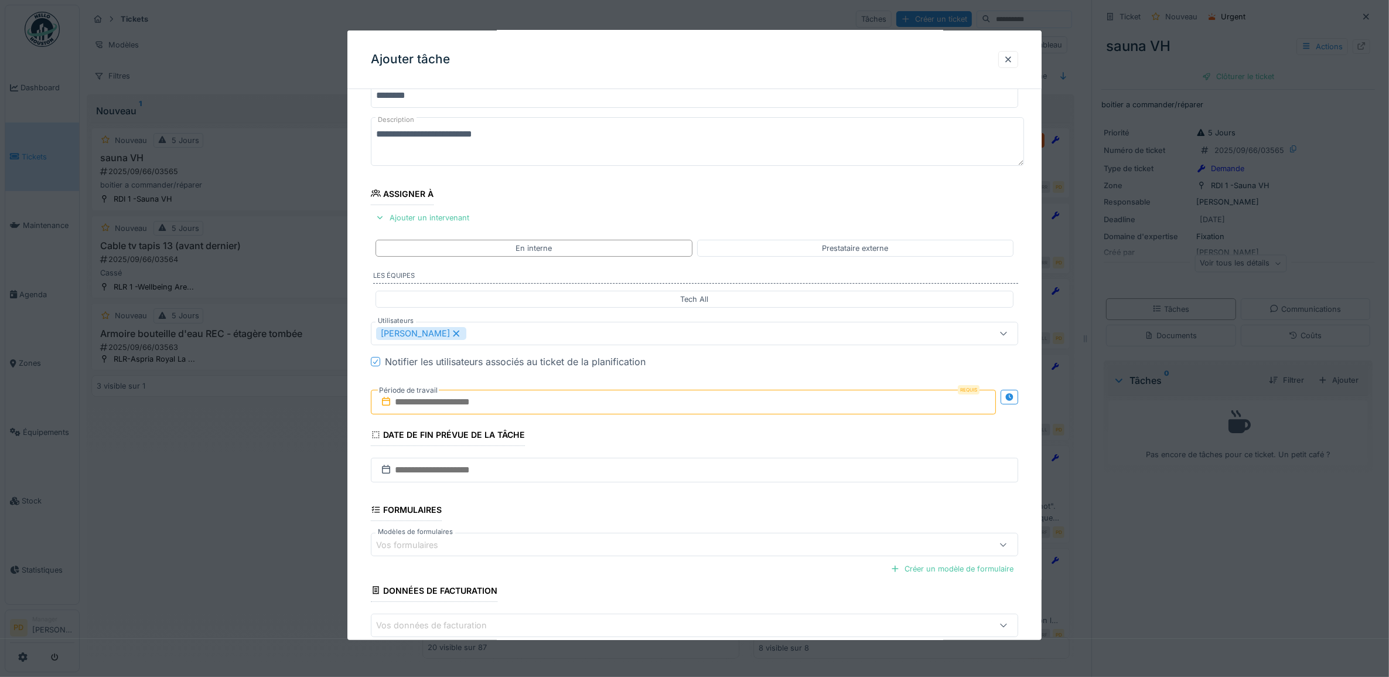
click at [359, 418] on div "**********" at bounding box center [694, 378] width 695 height 652
drag, startPoint x: 480, startPoint y: 405, endPoint x: 487, endPoint y: 409, distance: 7.9
click at [480, 405] on input "text" at bounding box center [684, 402] width 626 height 25
click at [636, 540] on div "22" at bounding box center [629, 535] width 16 height 17
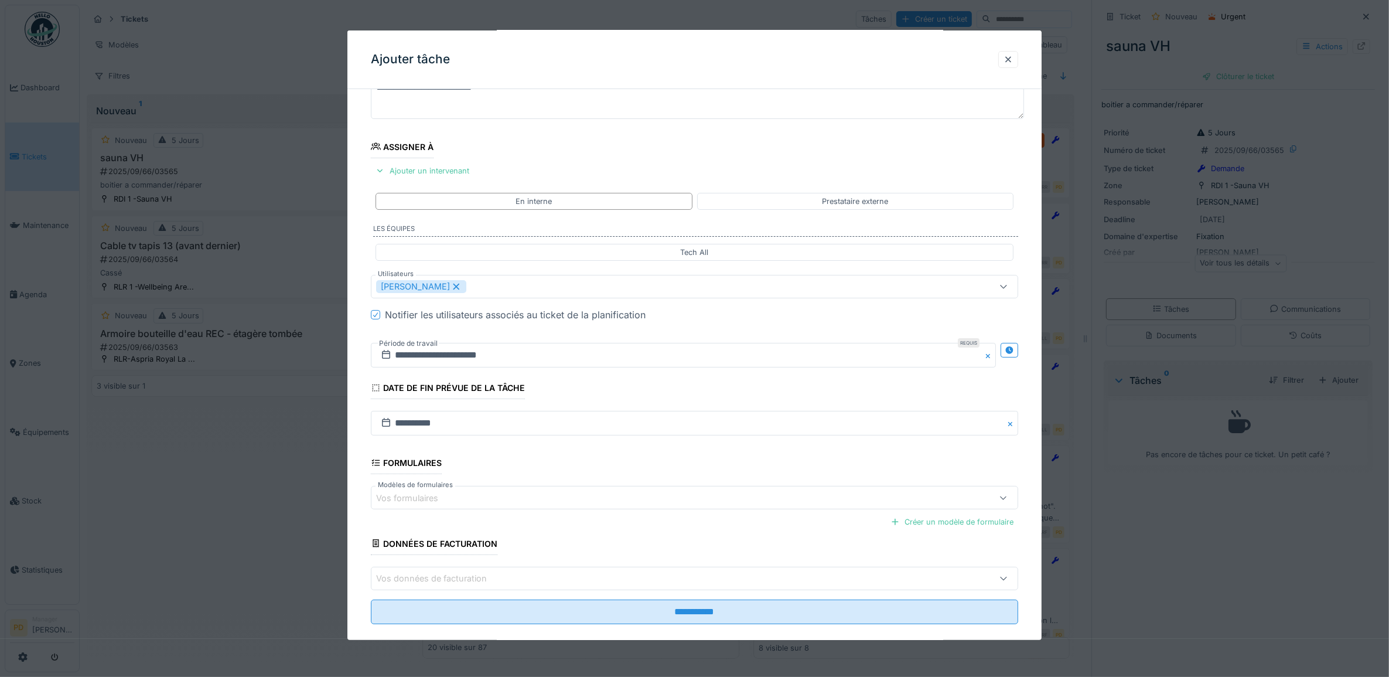
scroll to position [112, 0]
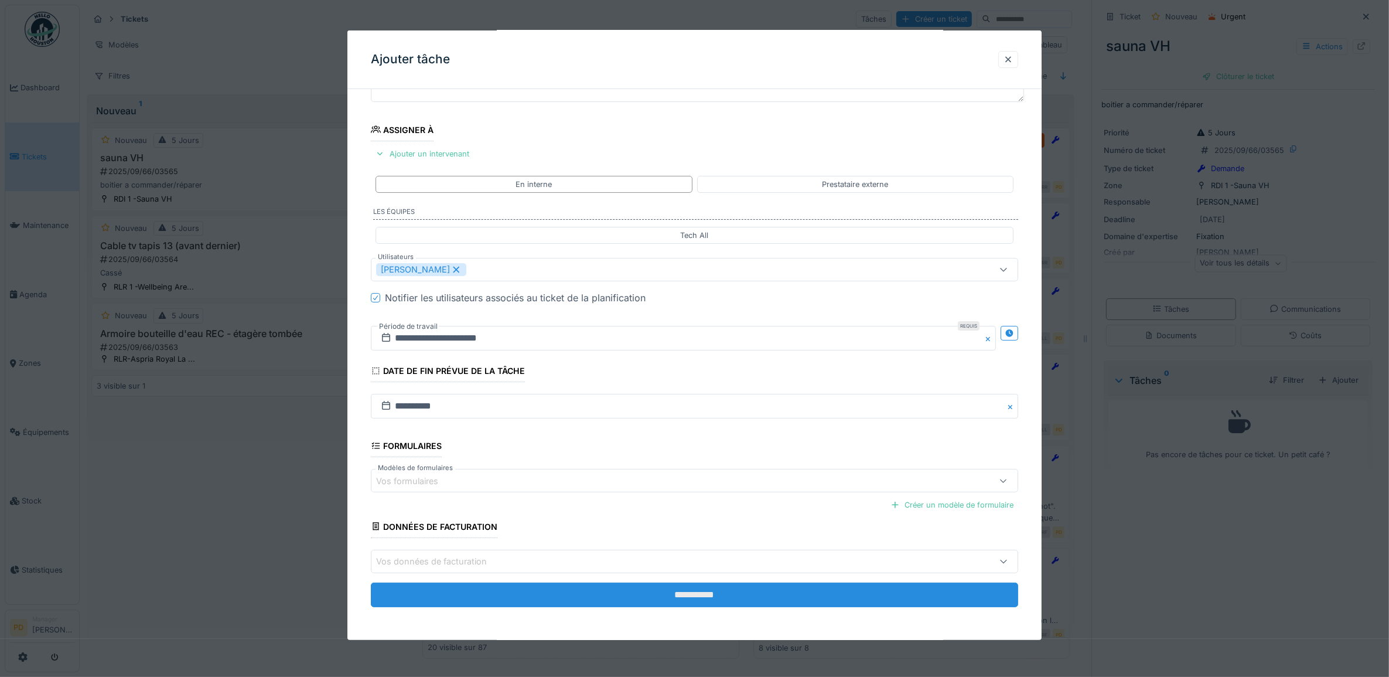
click at [688, 595] on input "**********" at bounding box center [695, 594] width 648 height 25
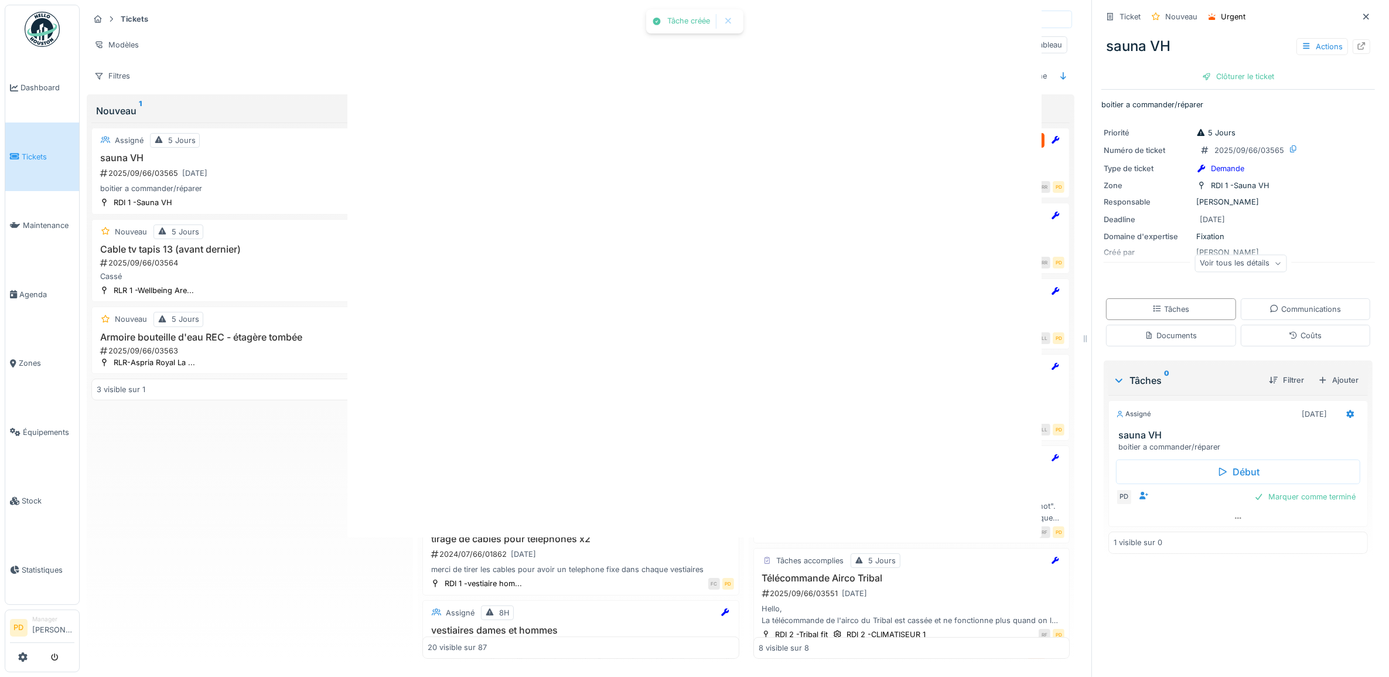
scroll to position [0, 0]
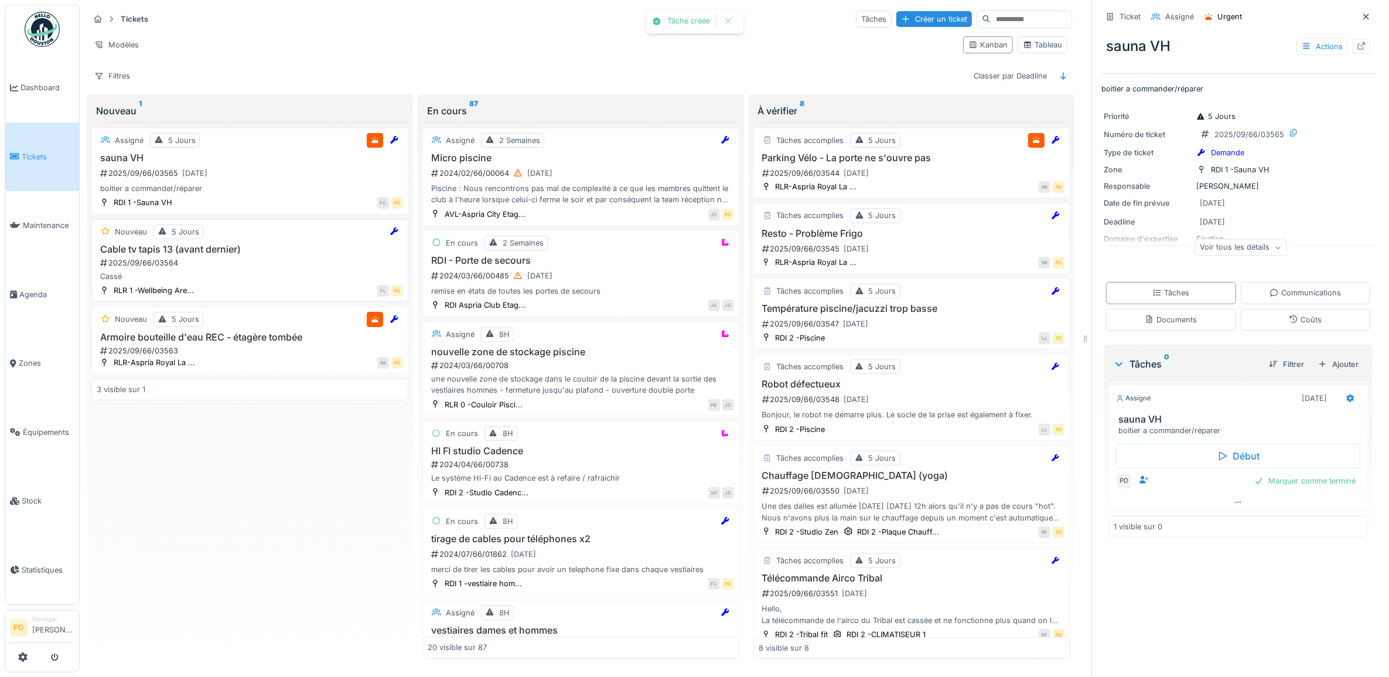
click at [148, 252] on h3 "Cable tv tapis 13 (avant dernier)" at bounding box center [250, 249] width 306 height 11
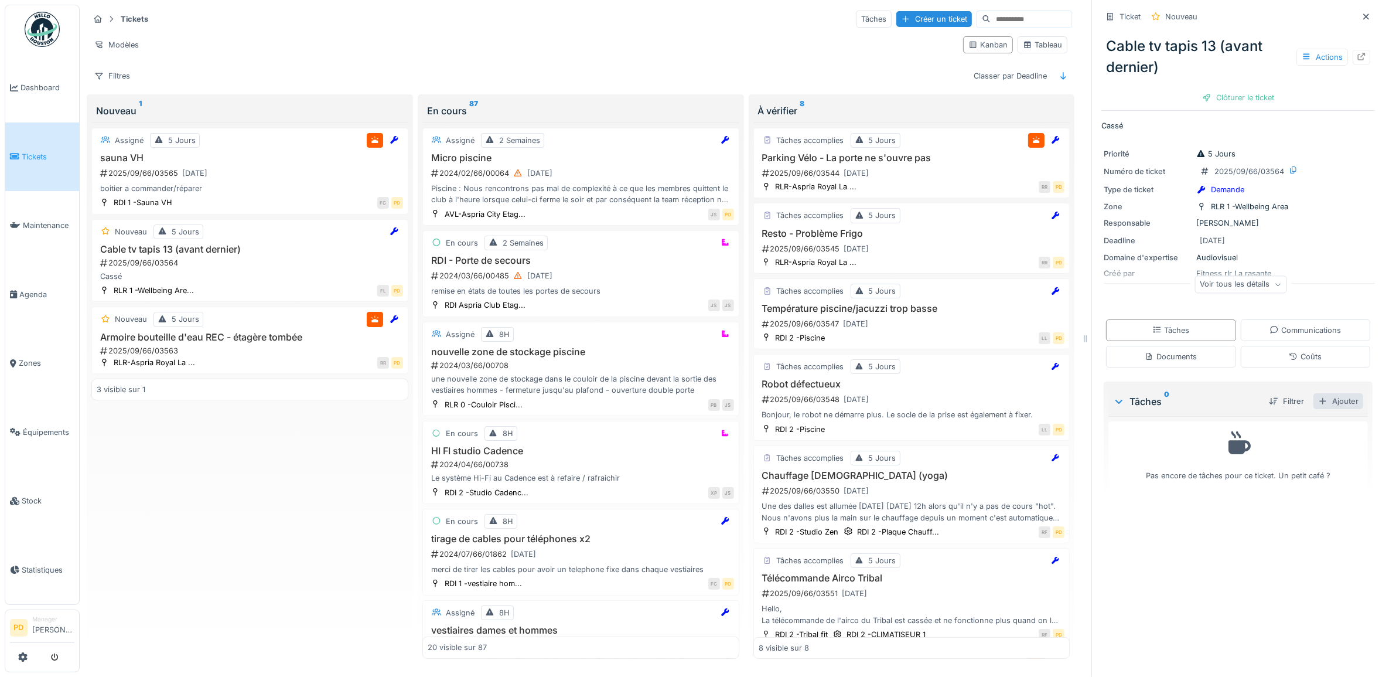
click at [1326, 393] on div "Ajouter" at bounding box center [1338, 401] width 50 height 16
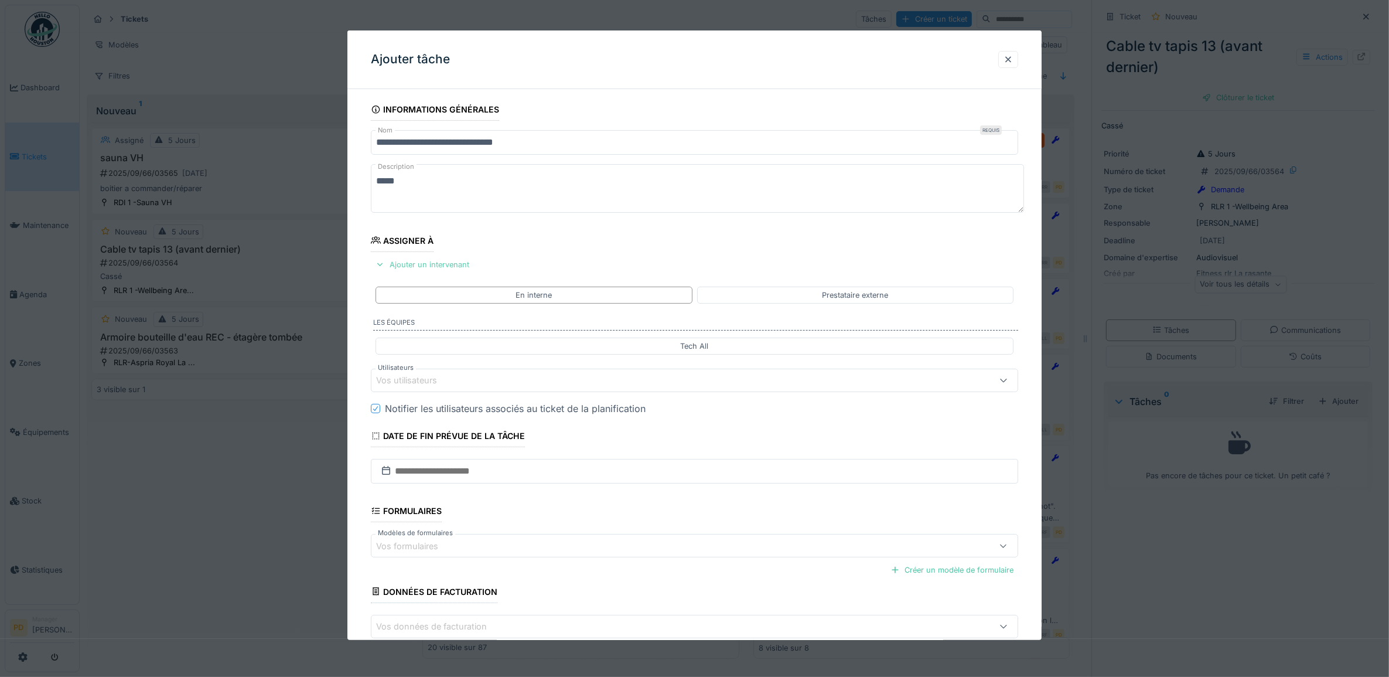
click at [454, 265] on div "Ajouter un intervenant" at bounding box center [422, 265] width 103 height 16
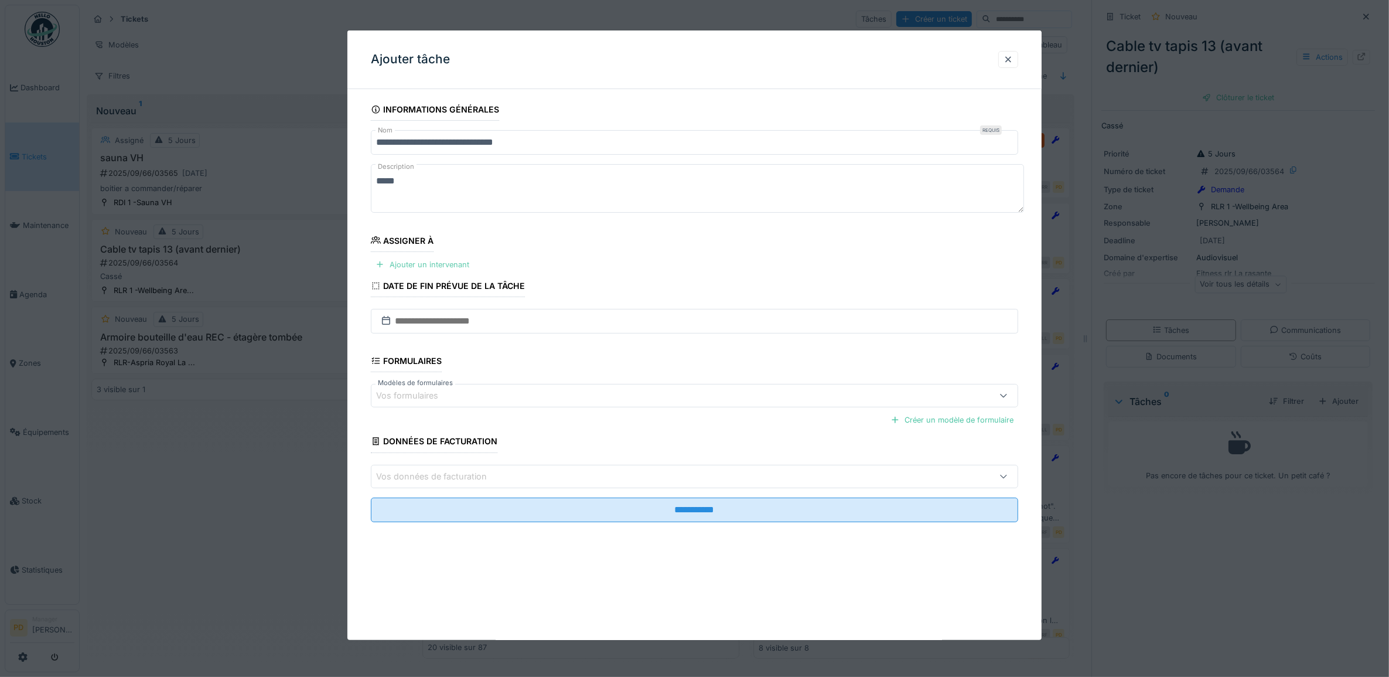
click at [446, 264] on div "Ajouter un intervenant" at bounding box center [422, 265] width 103 height 16
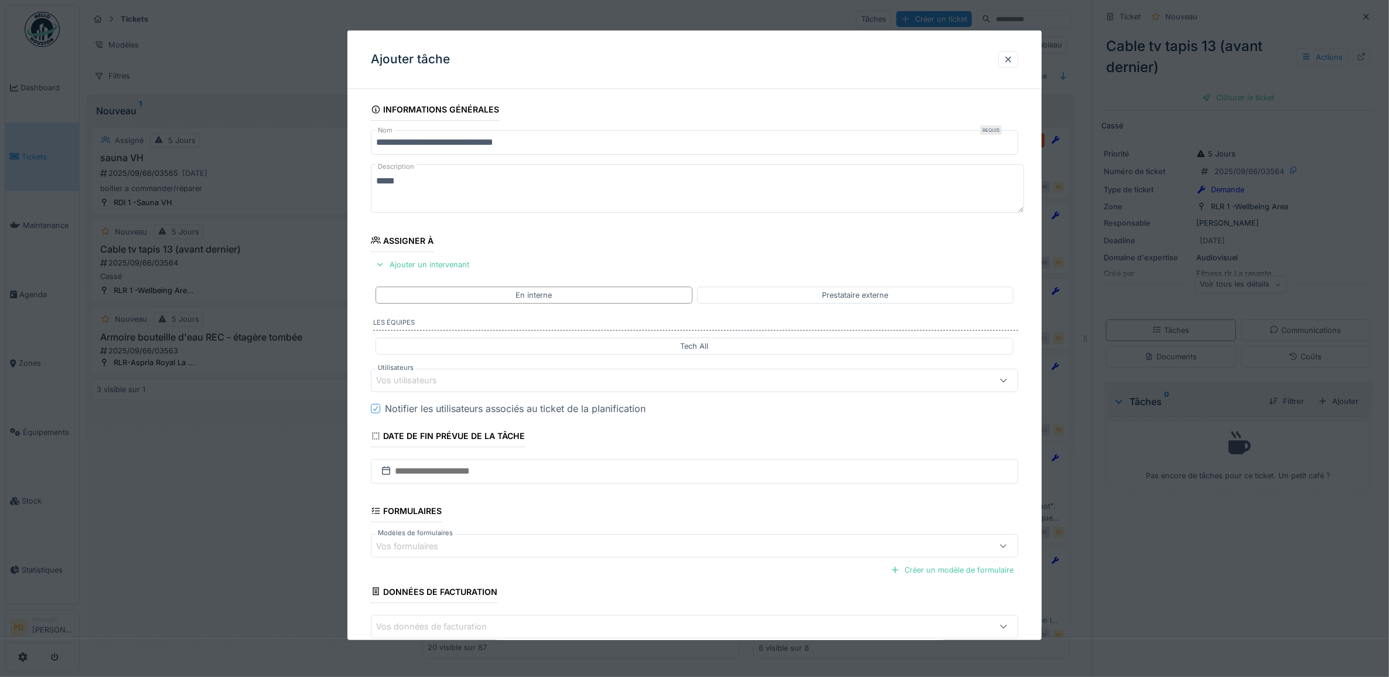
click at [446, 388] on div "Vos utilisateurs" at bounding box center [695, 379] width 648 height 23
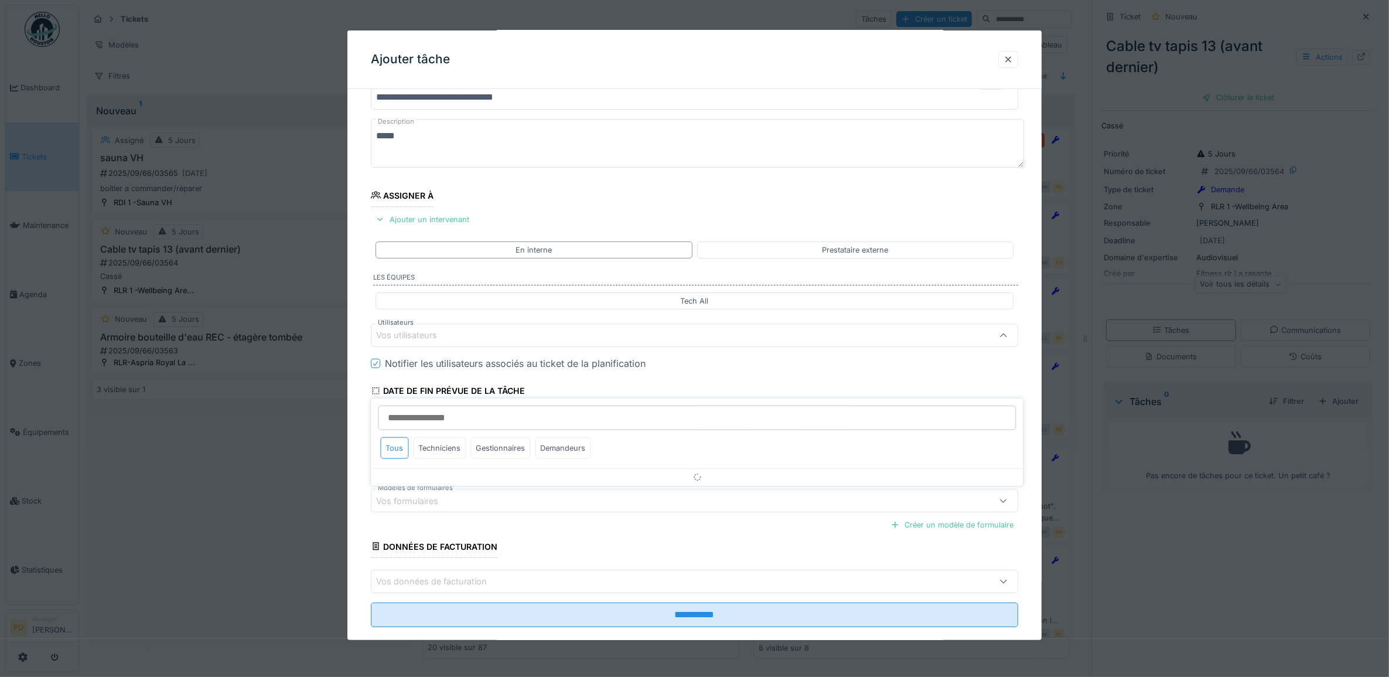
scroll to position [47, 0]
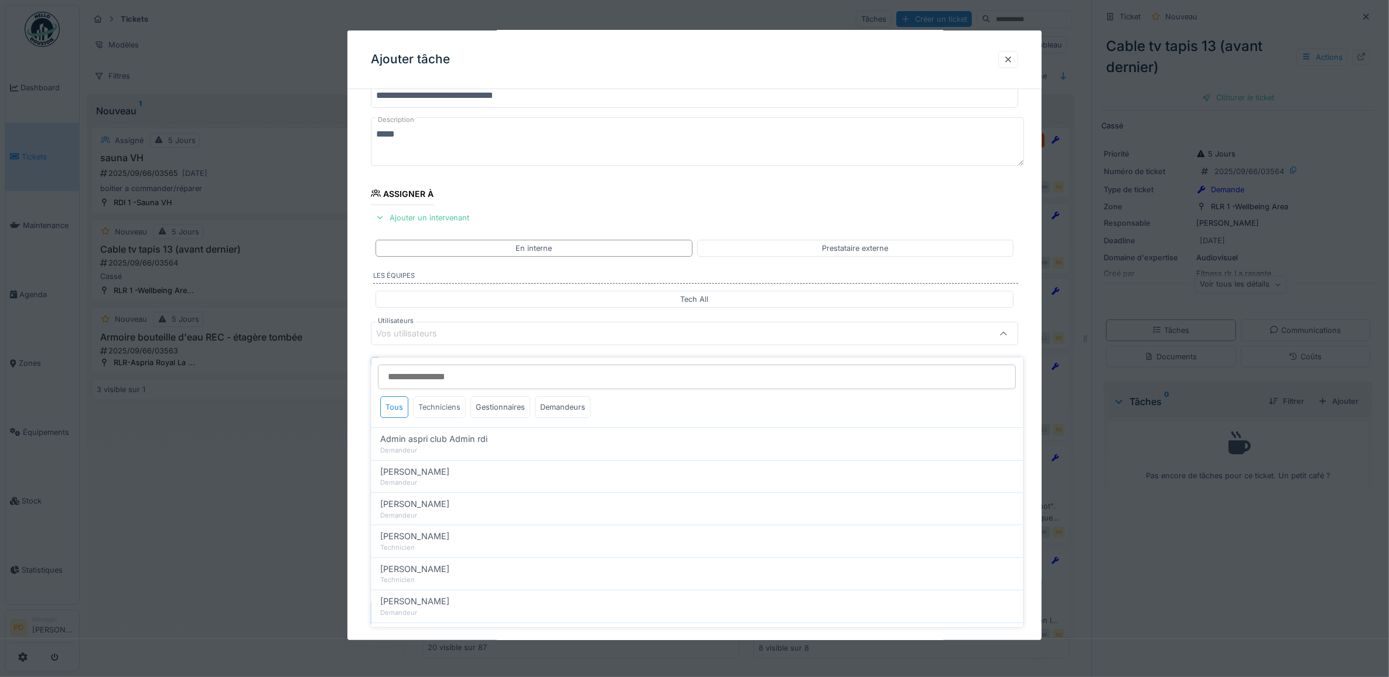
click at [441, 402] on div "Techniciens" at bounding box center [440, 407] width 53 height 22
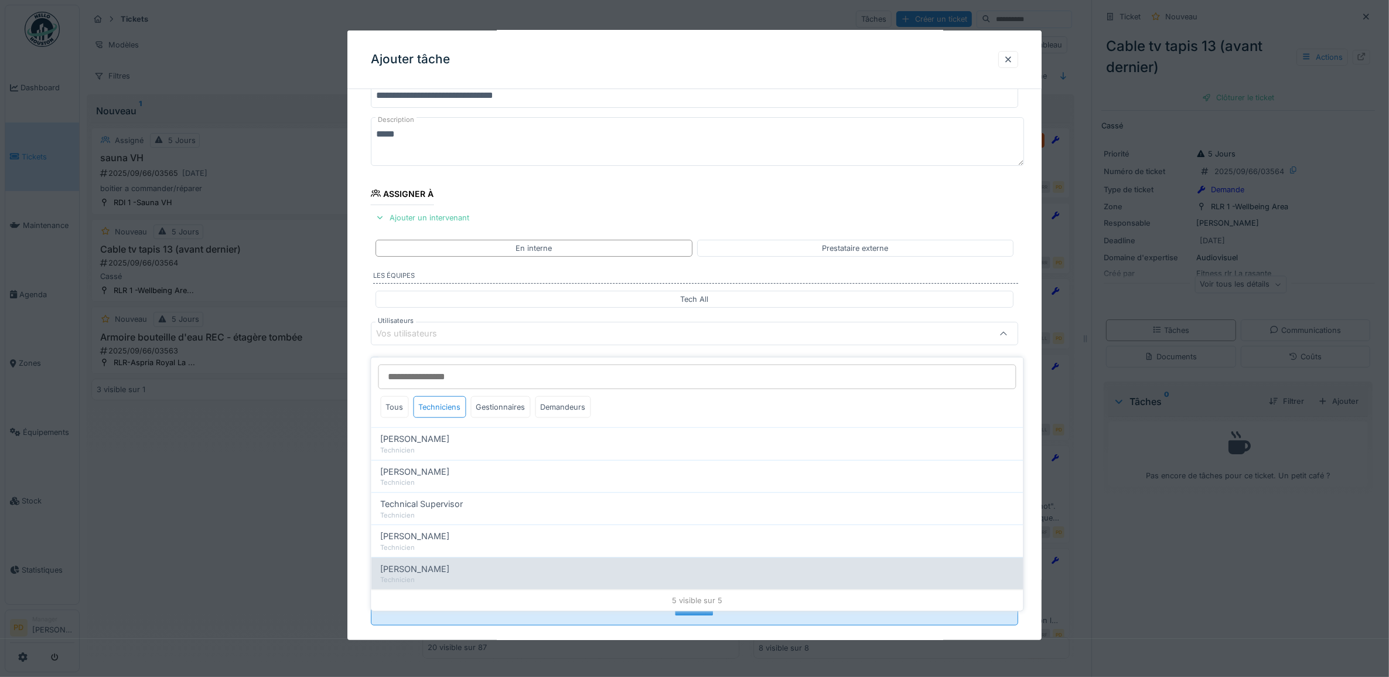
click at [419, 564] on span "Yusuf Siamar" at bounding box center [415, 568] width 69 height 13
type input "*****"
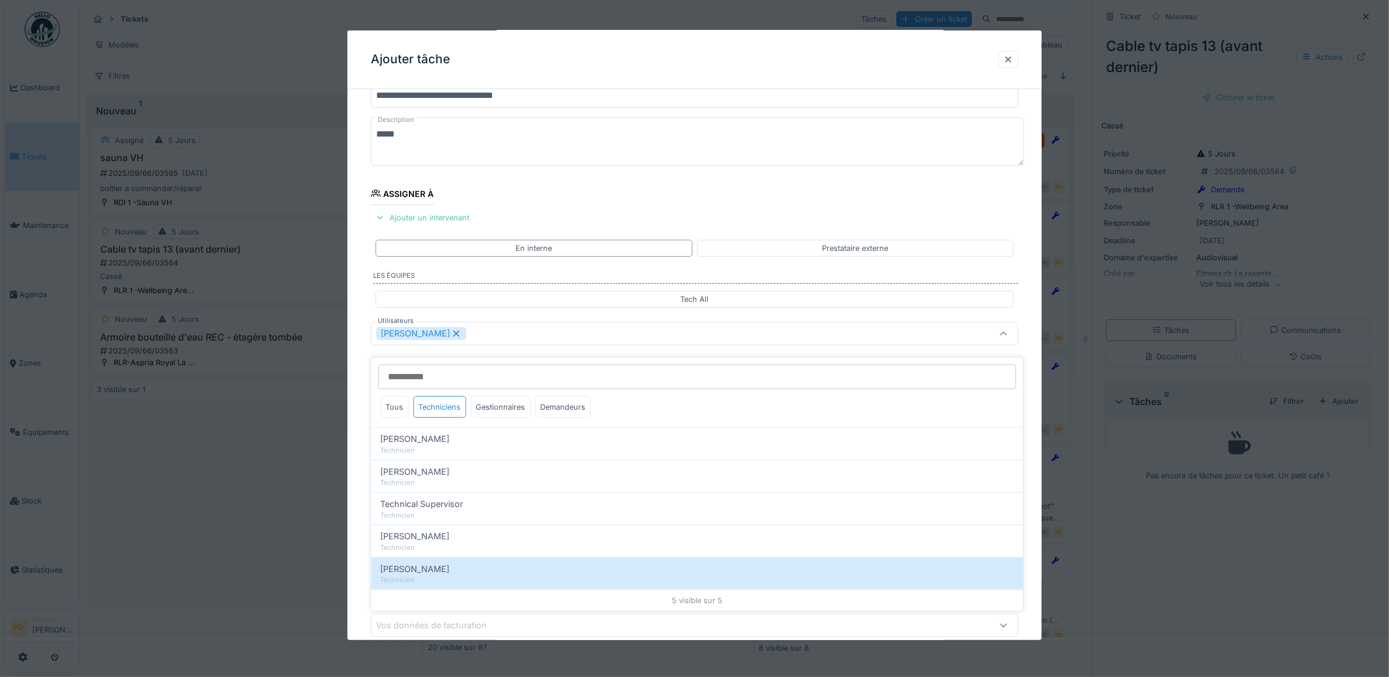
drag, startPoint x: 356, startPoint y: 439, endPoint x: 393, endPoint y: 438, distance: 36.9
click at [358, 438] on div "**********" at bounding box center [694, 378] width 695 height 652
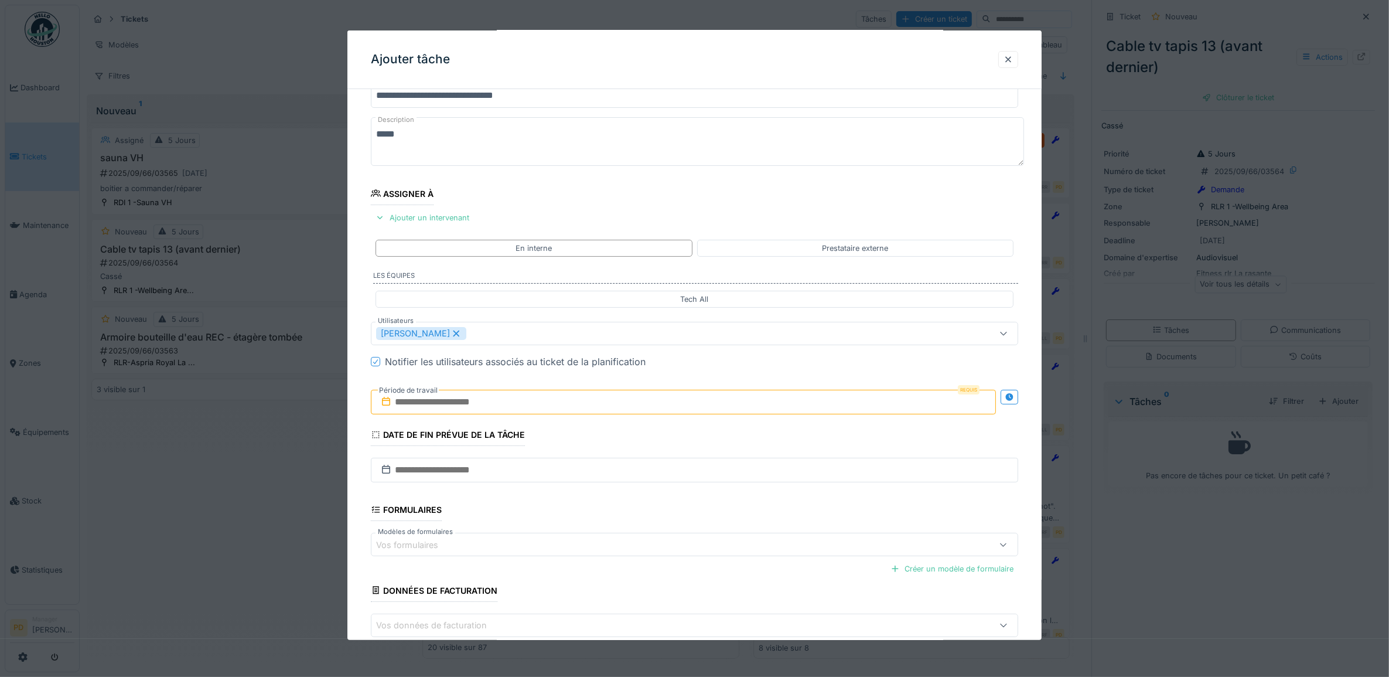
click at [457, 403] on input "text" at bounding box center [684, 402] width 626 height 25
click at [634, 538] on div "22" at bounding box center [629, 535] width 16 height 17
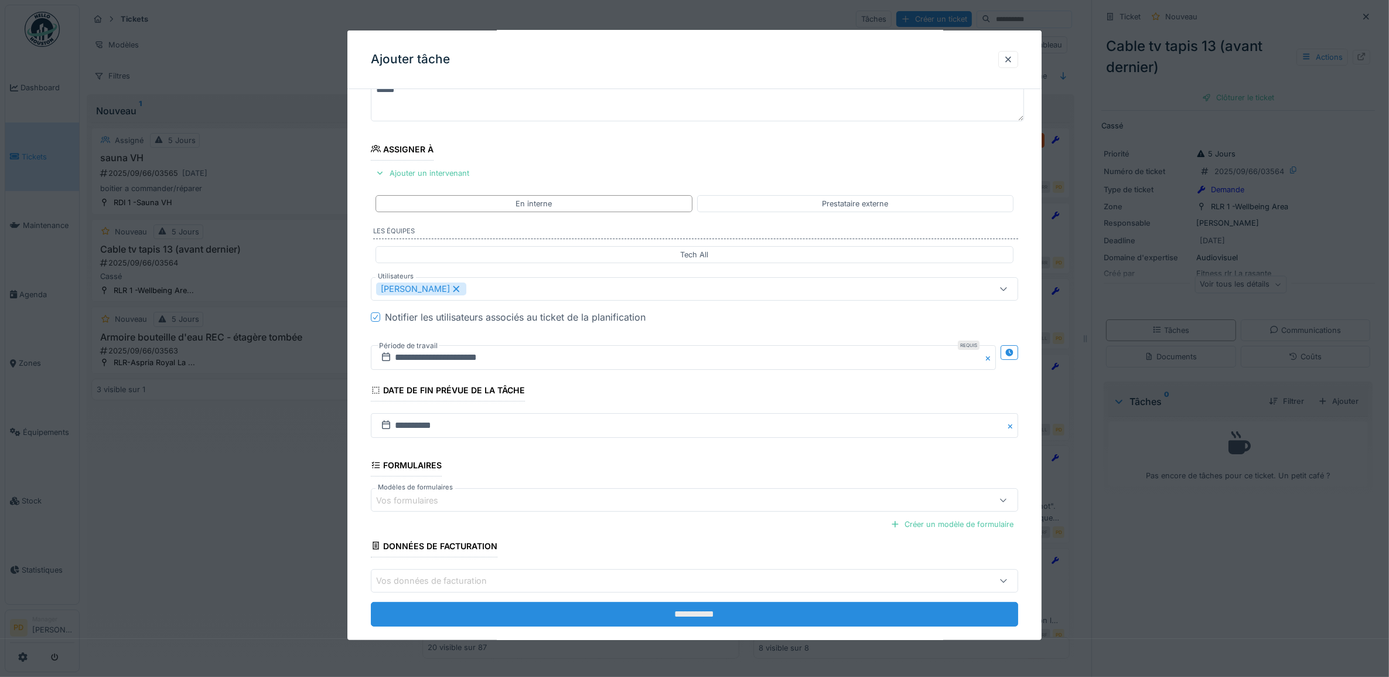
scroll to position [112, 0]
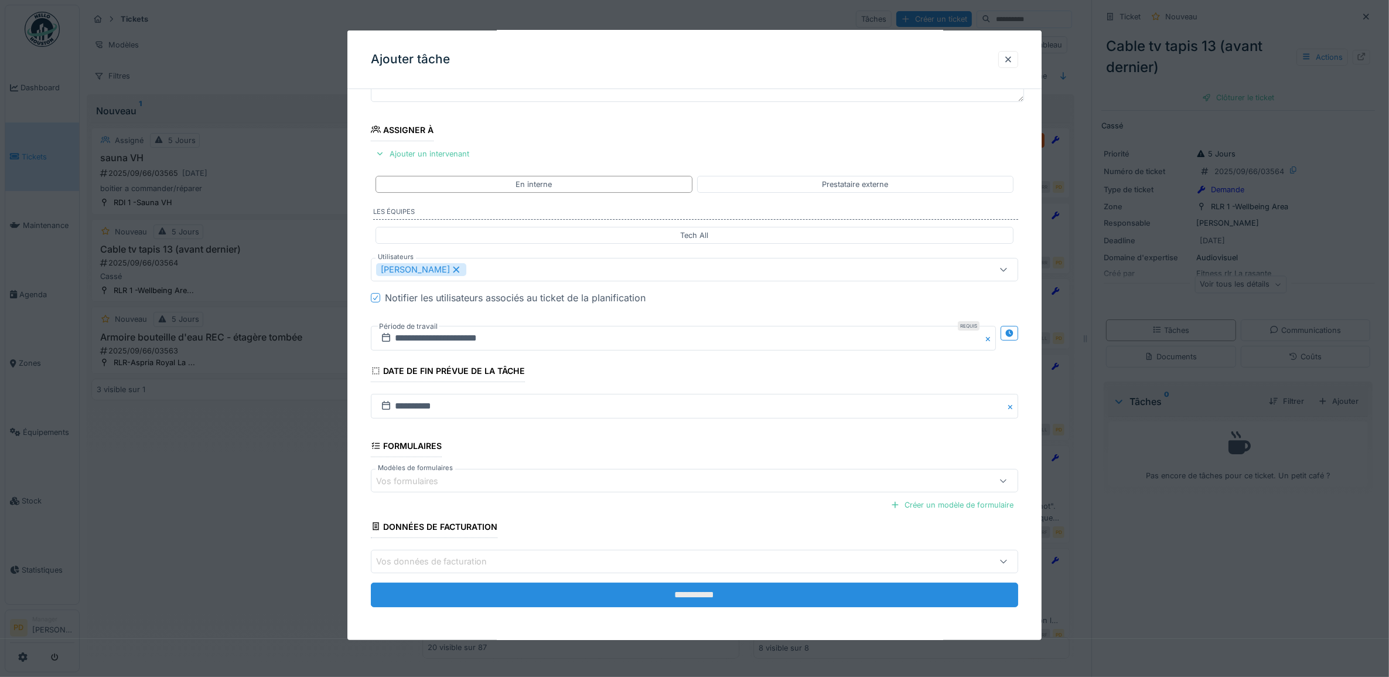
click at [703, 591] on input "**********" at bounding box center [695, 594] width 648 height 25
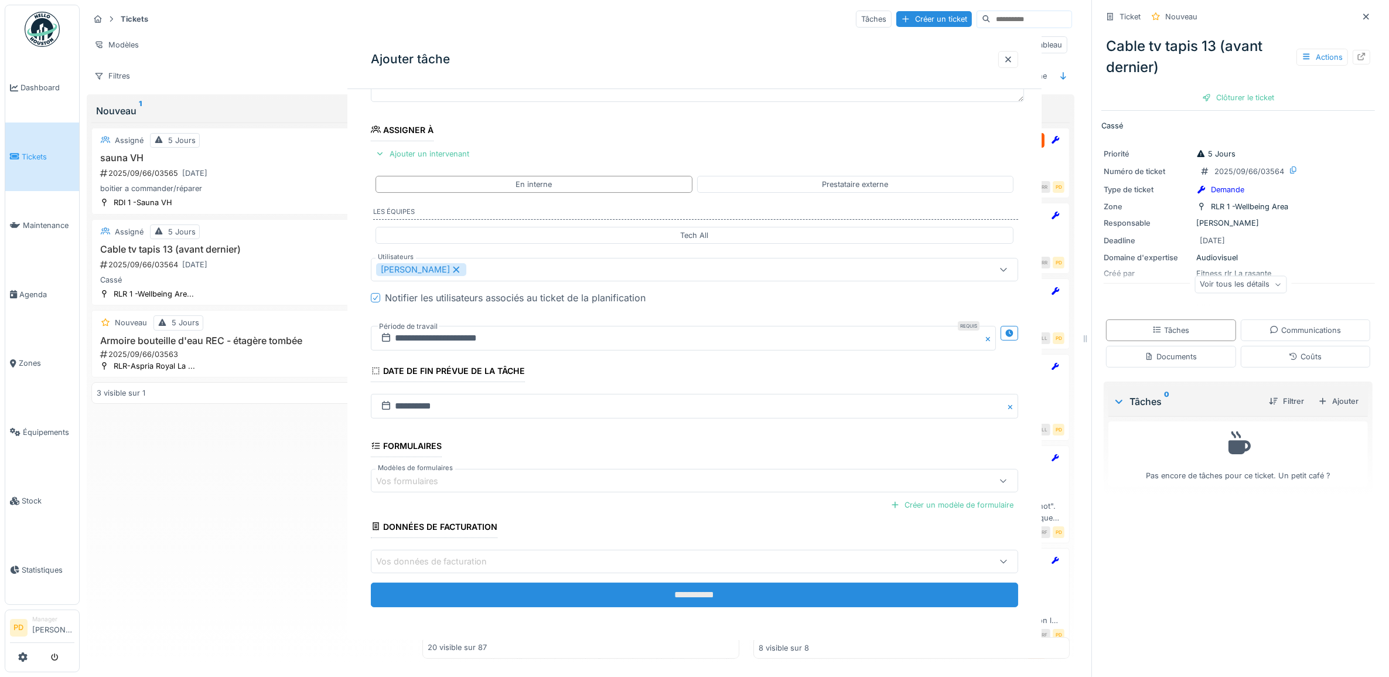
scroll to position [0, 0]
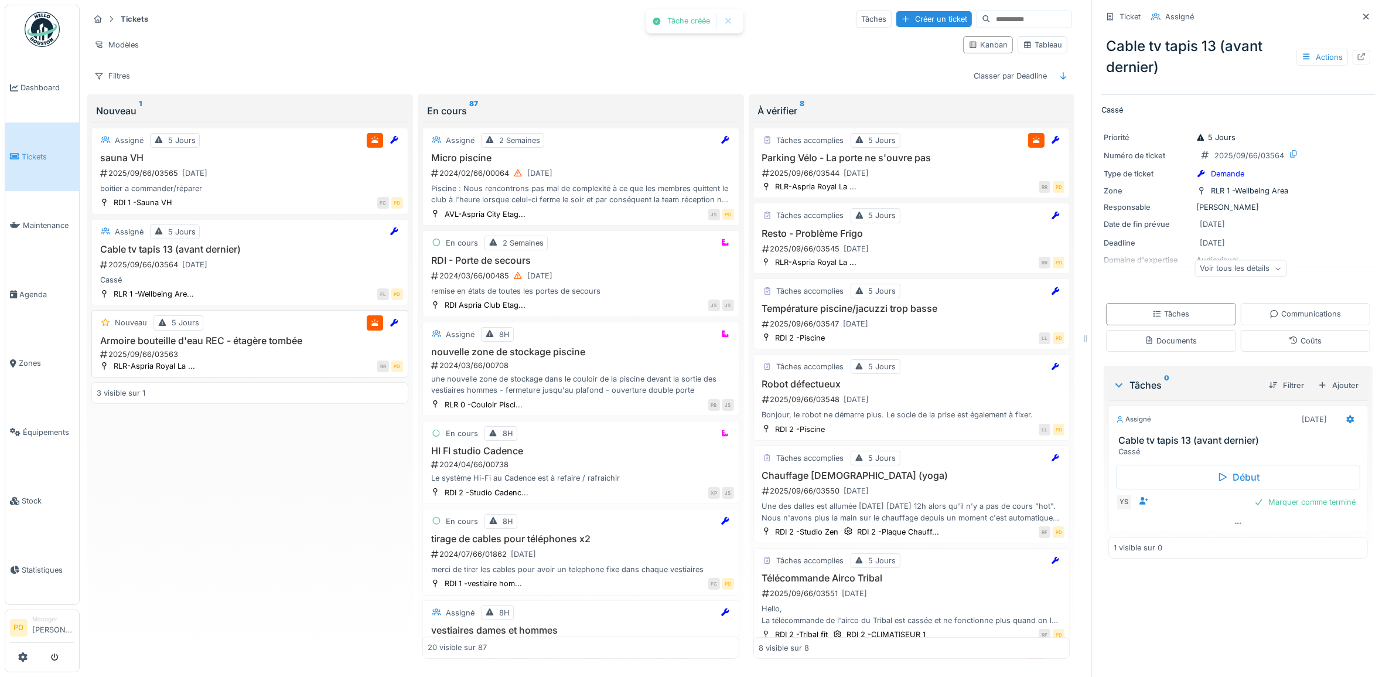
click at [289, 349] on div "2025/09/66/03563" at bounding box center [251, 354] width 304 height 11
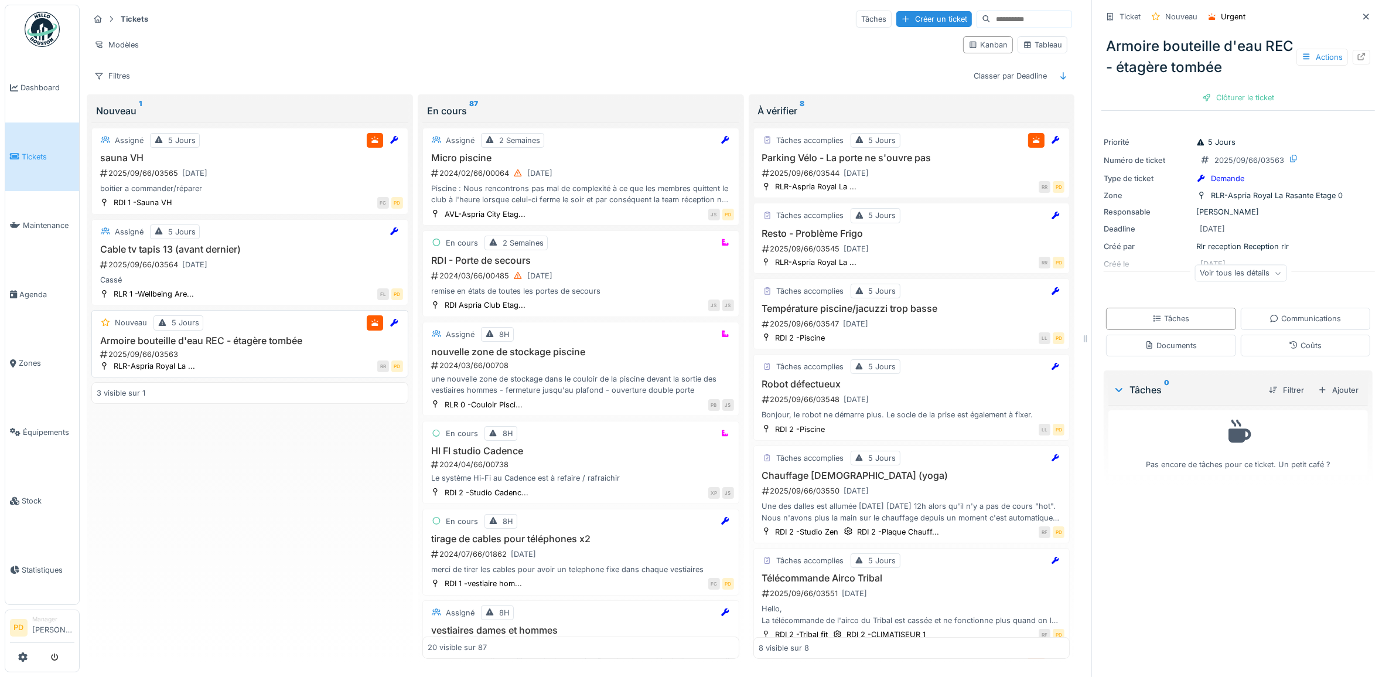
click at [209, 339] on h3 "Armoire bouteille d'eau REC - étagère tombée" at bounding box center [250, 340] width 306 height 11
click at [1332, 384] on div "Ajouter" at bounding box center [1338, 390] width 50 height 16
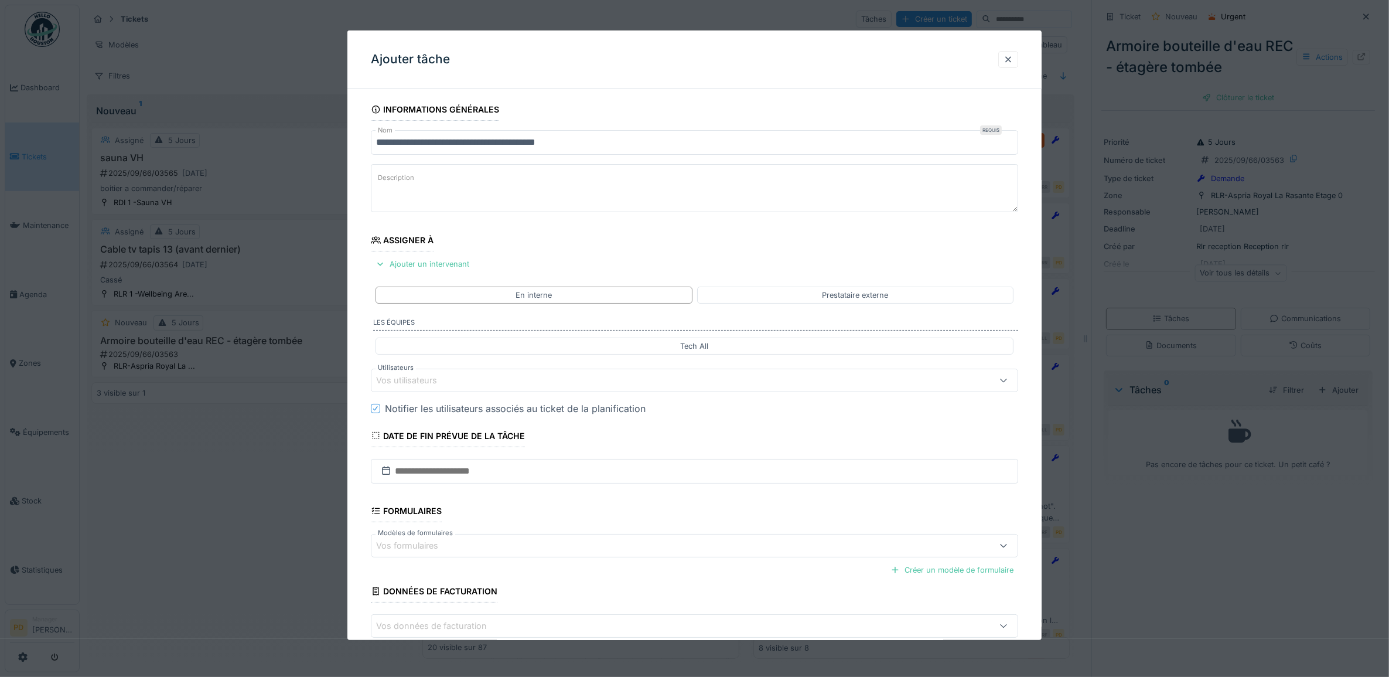
click at [444, 380] on div "Vos utilisateurs" at bounding box center [414, 380] width 77 height 13
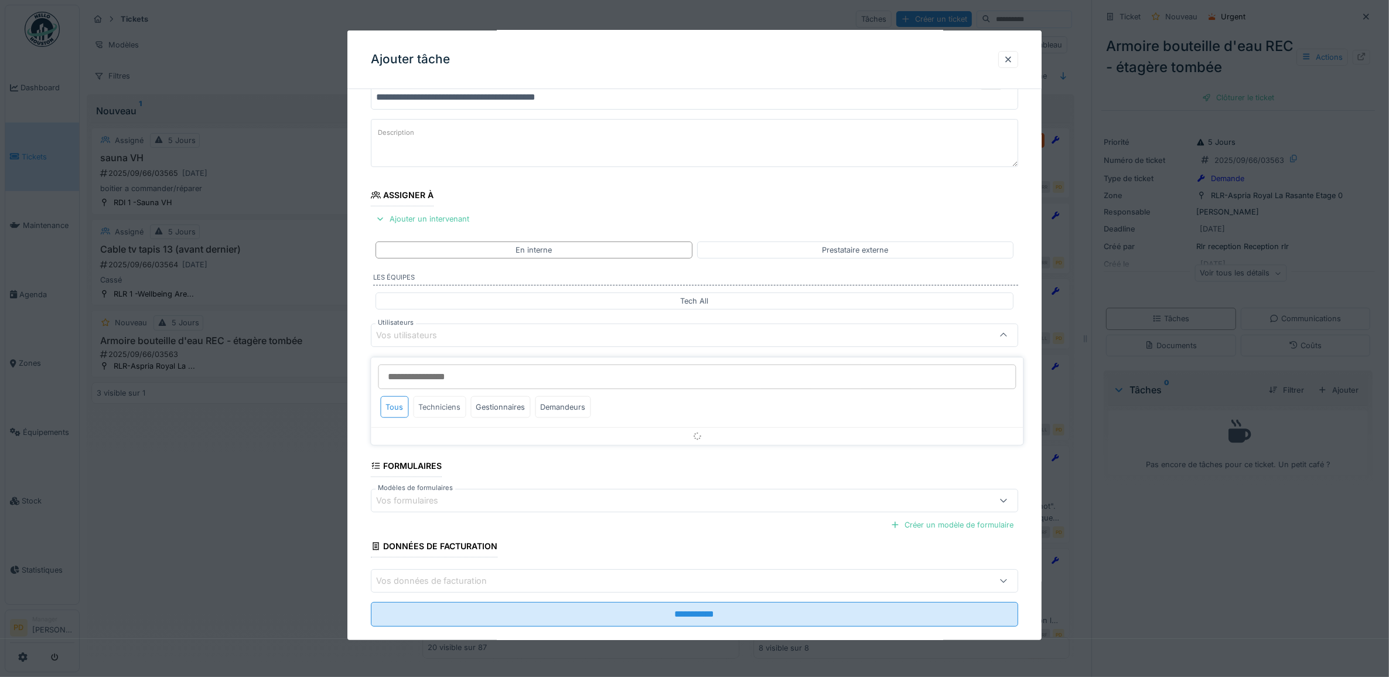
scroll to position [47, 0]
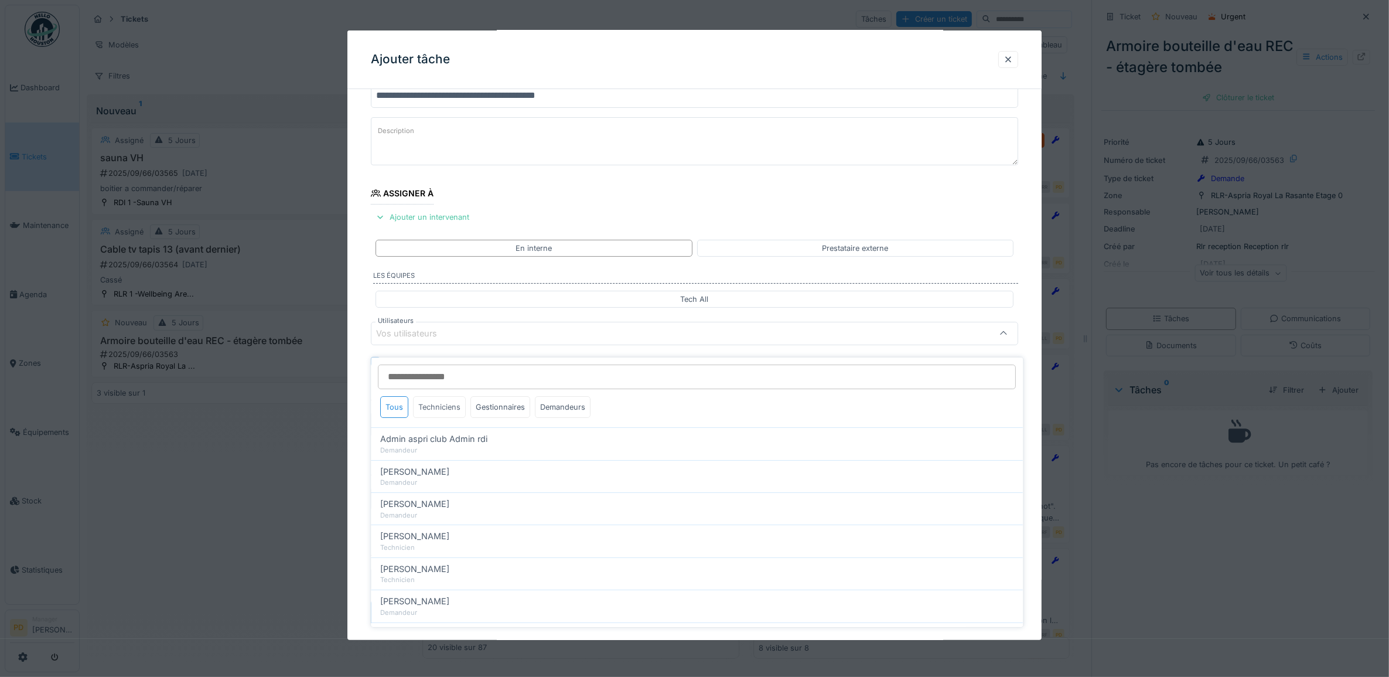
click at [451, 402] on div "Techniciens" at bounding box center [440, 407] width 53 height 22
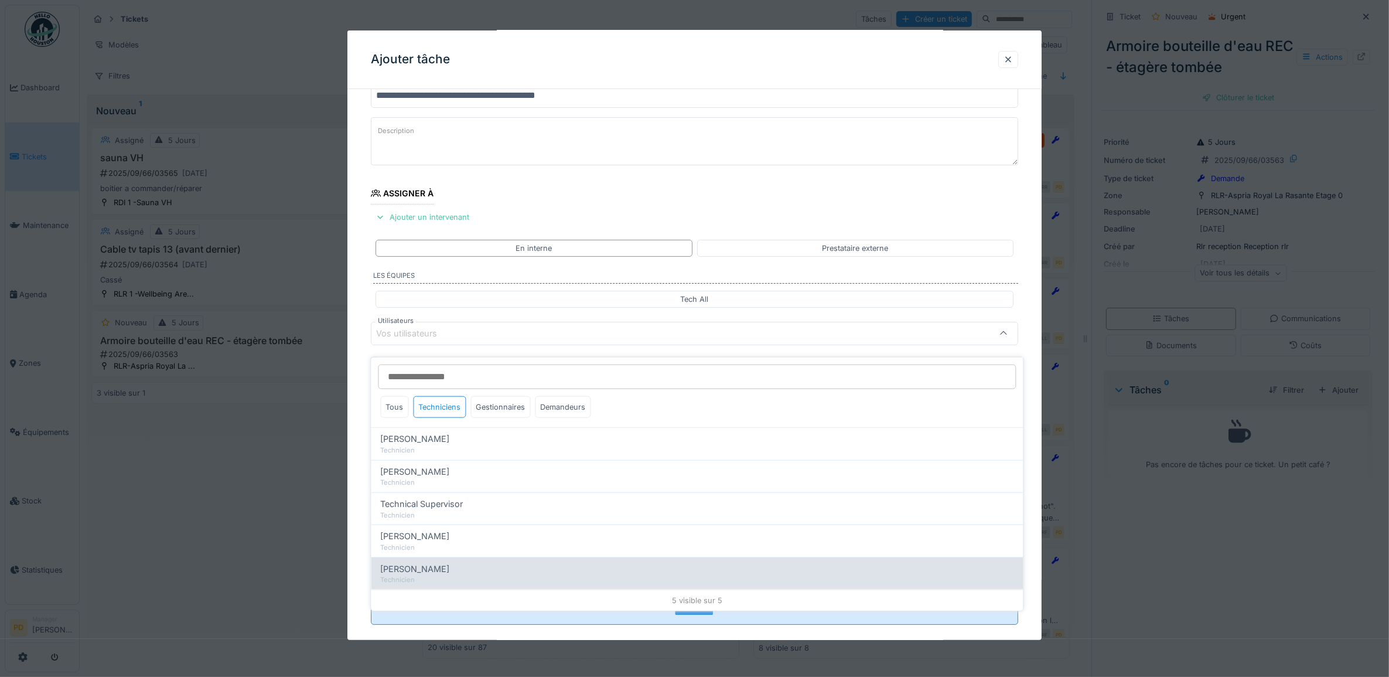
click at [422, 563] on span "Yusuf Siamar" at bounding box center [415, 568] width 69 height 13
type input "*****"
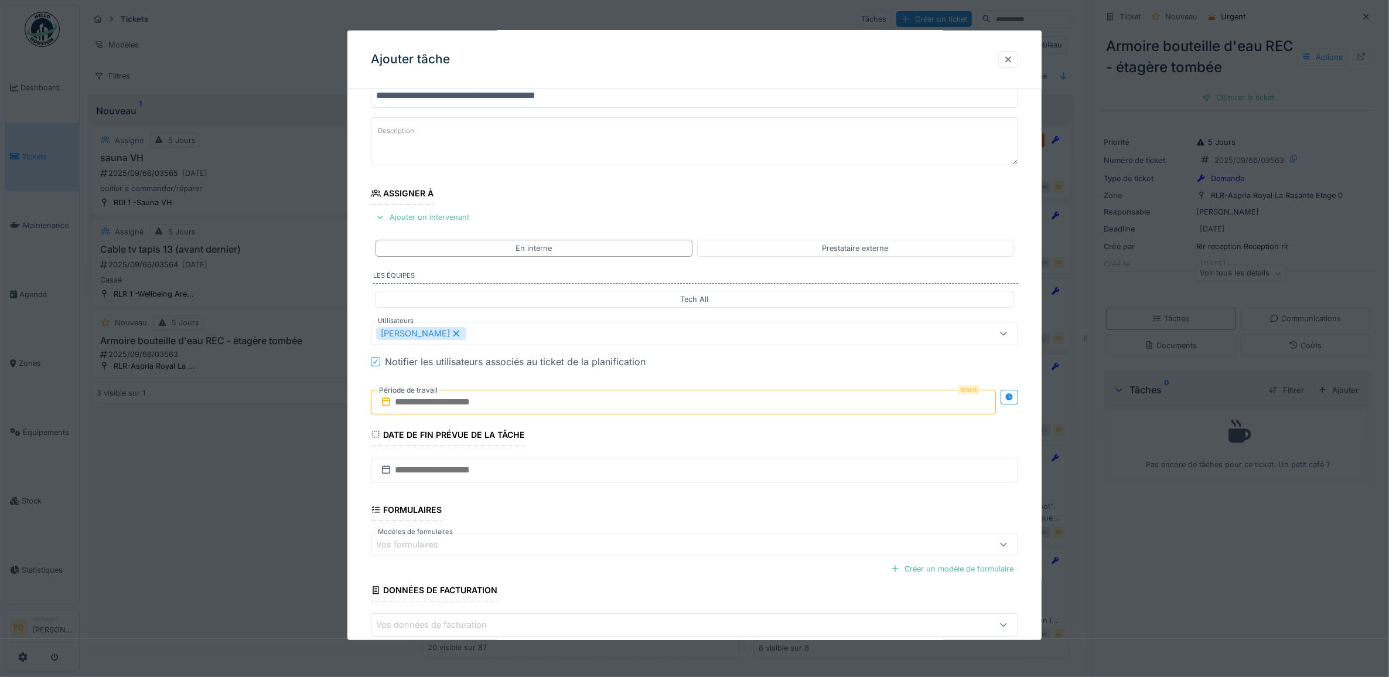
click at [368, 476] on div "**********" at bounding box center [694, 377] width 695 height 651
click at [463, 409] on input "text" at bounding box center [684, 402] width 626 height 25
click at [636, 540] on div "22" at bounding box center [629, 535] width 16 height 17
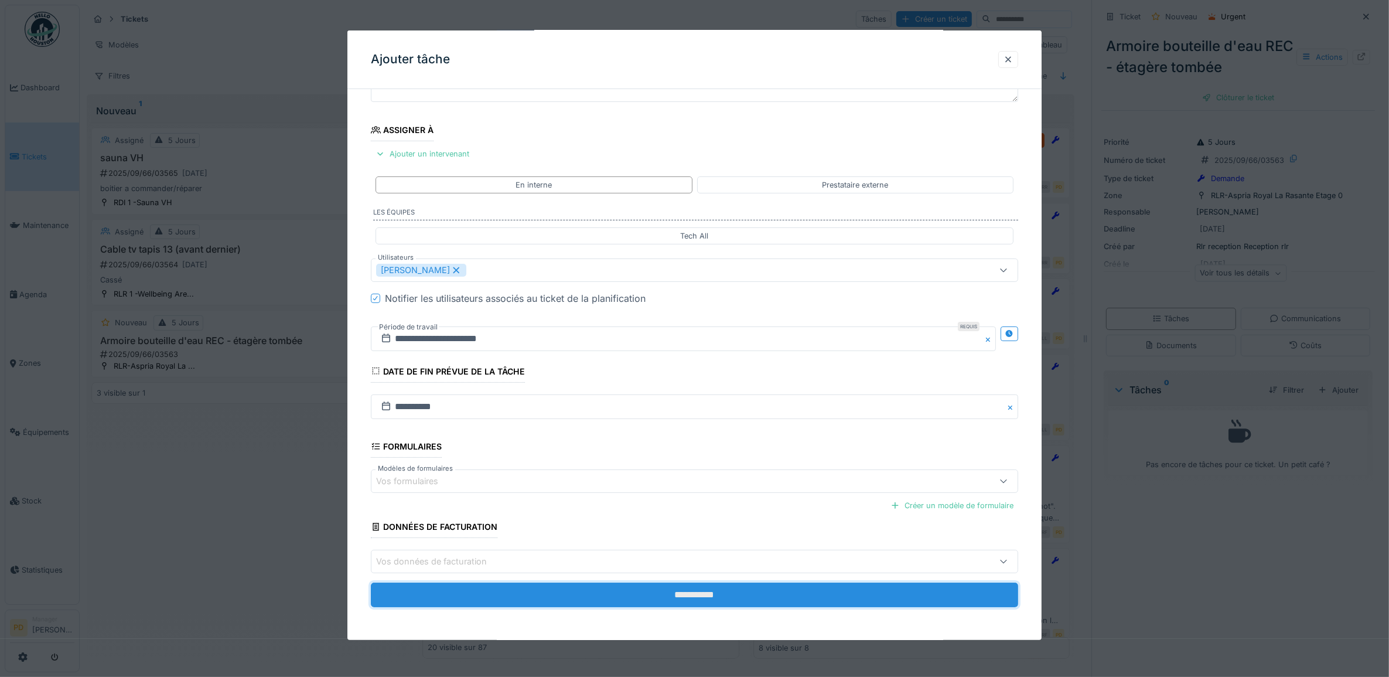
click at [692, 593] on input "**********" at bounding box center [695, 594] width 648 height 25
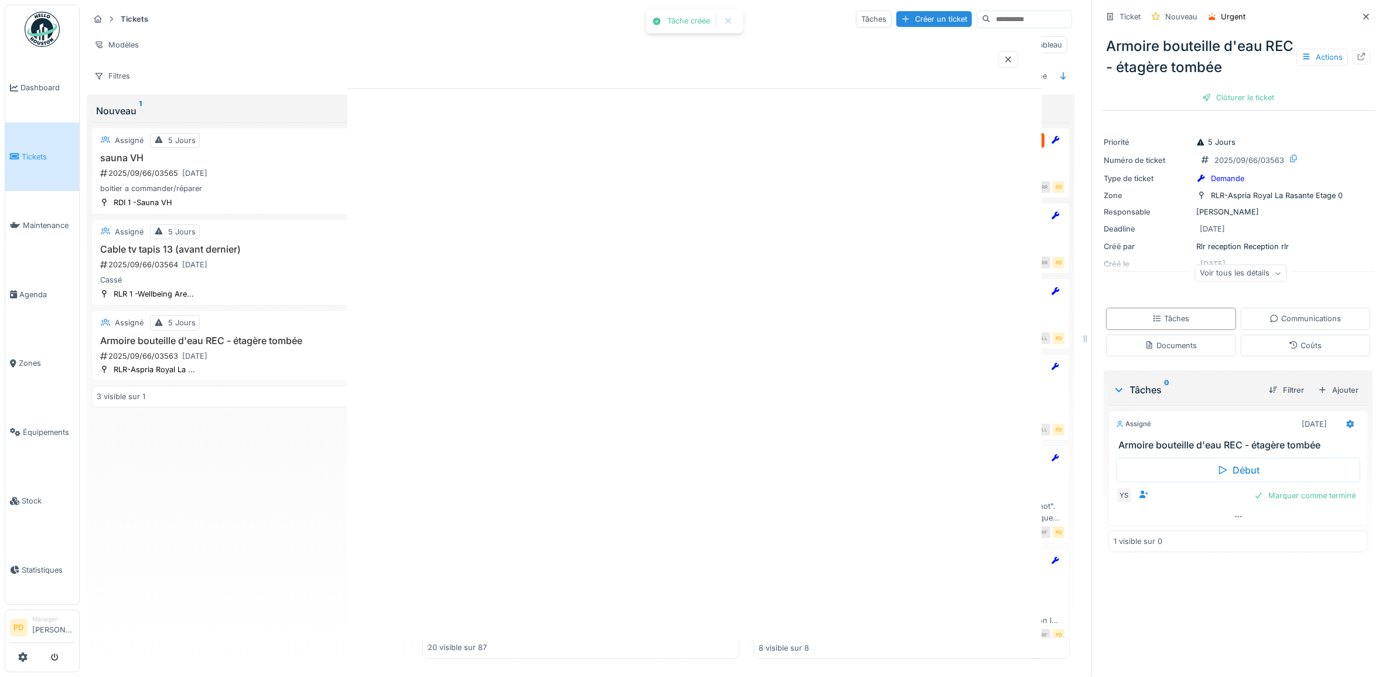
scroll to position [0, 0]
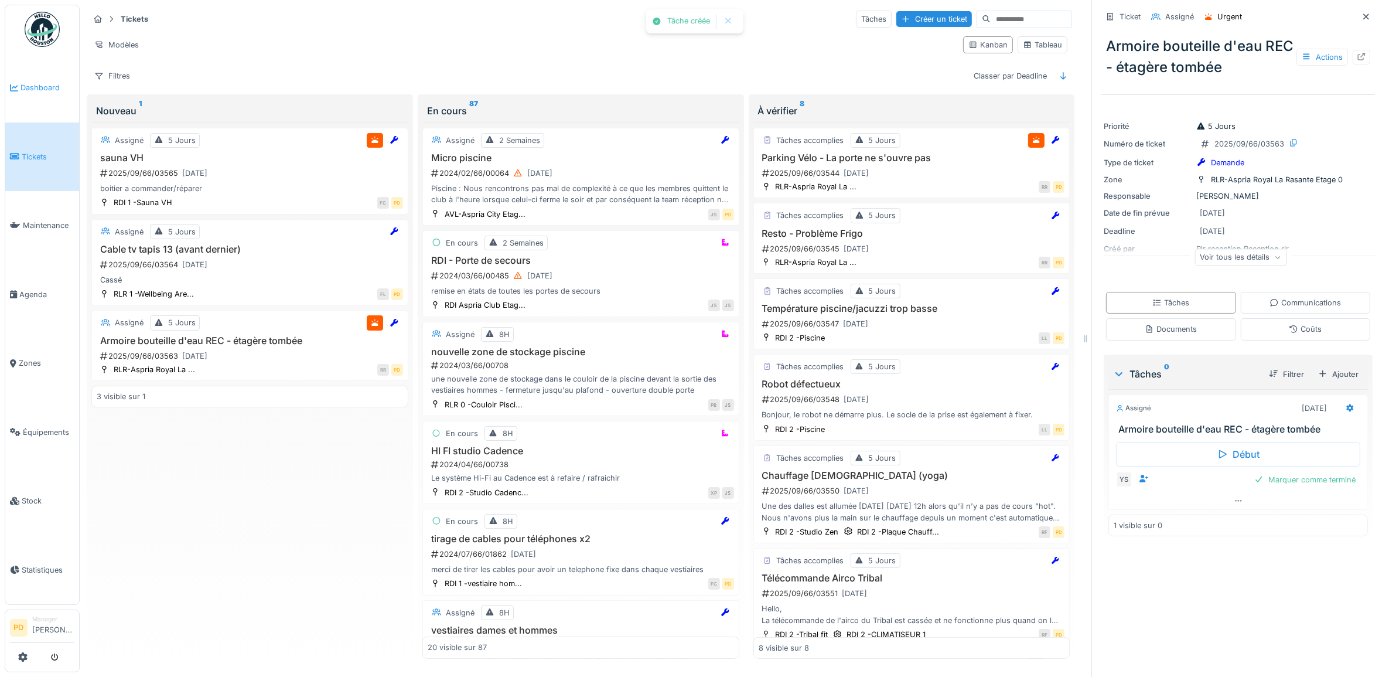
click at [47, 86] on span "Dashboard" at bounding box center [48, 87] width 54 height 11
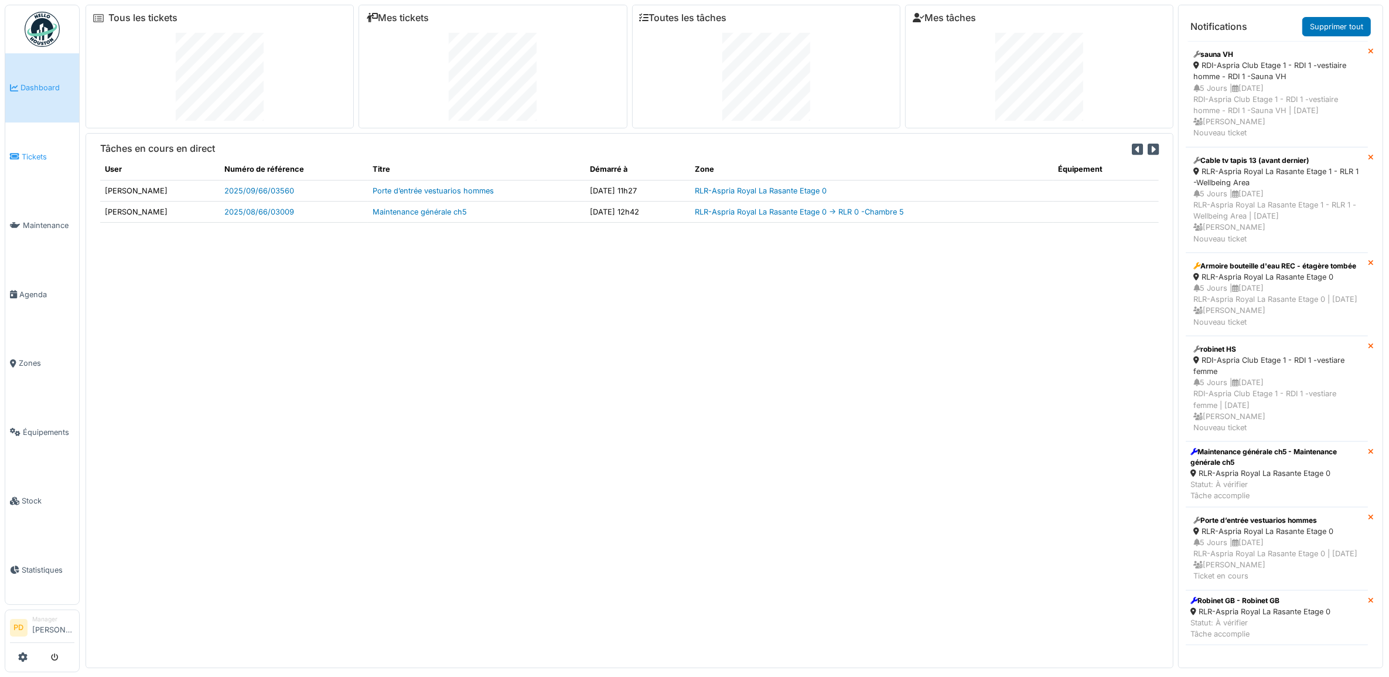
click at [28, 148] on link "Tickets" at bounding box center [42, 156] width 74 height 69
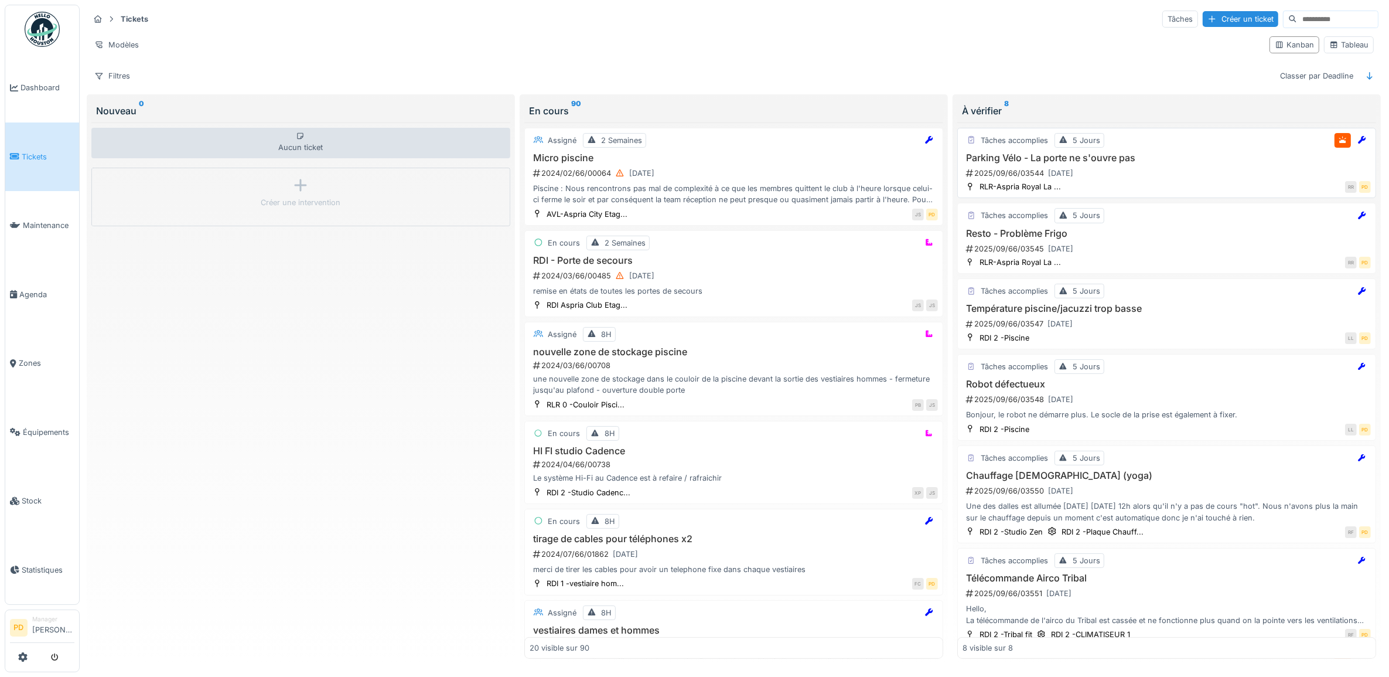
click at [1146, 170] on div "2025/09/66/03544 [DATE]" at bounding box center [1168, 173] width 406 height 15
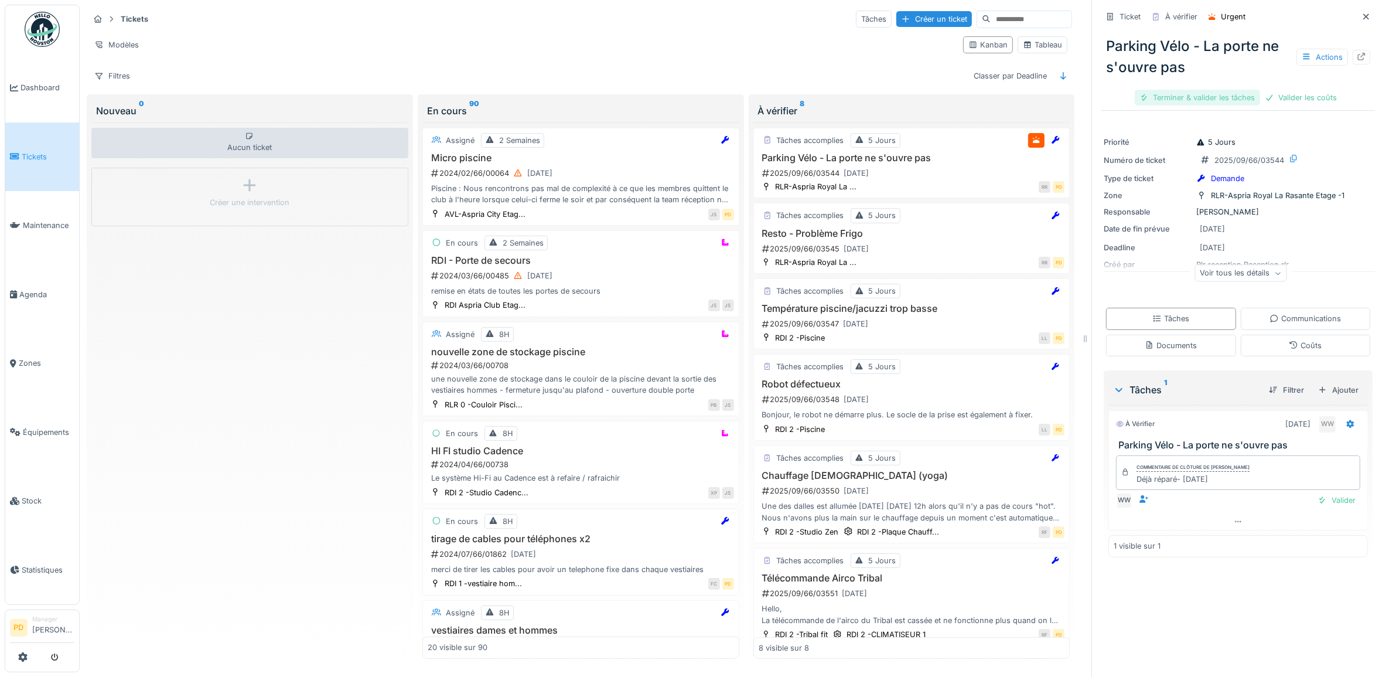
click at [1223, 101] on div "Terminer & valider les tâches" at bounding box center [1197, 98] width 125 height 16
click at [1238, 97] on div "Clôturer le ticket" at bounding box center [1278, 98] width 81 height 16
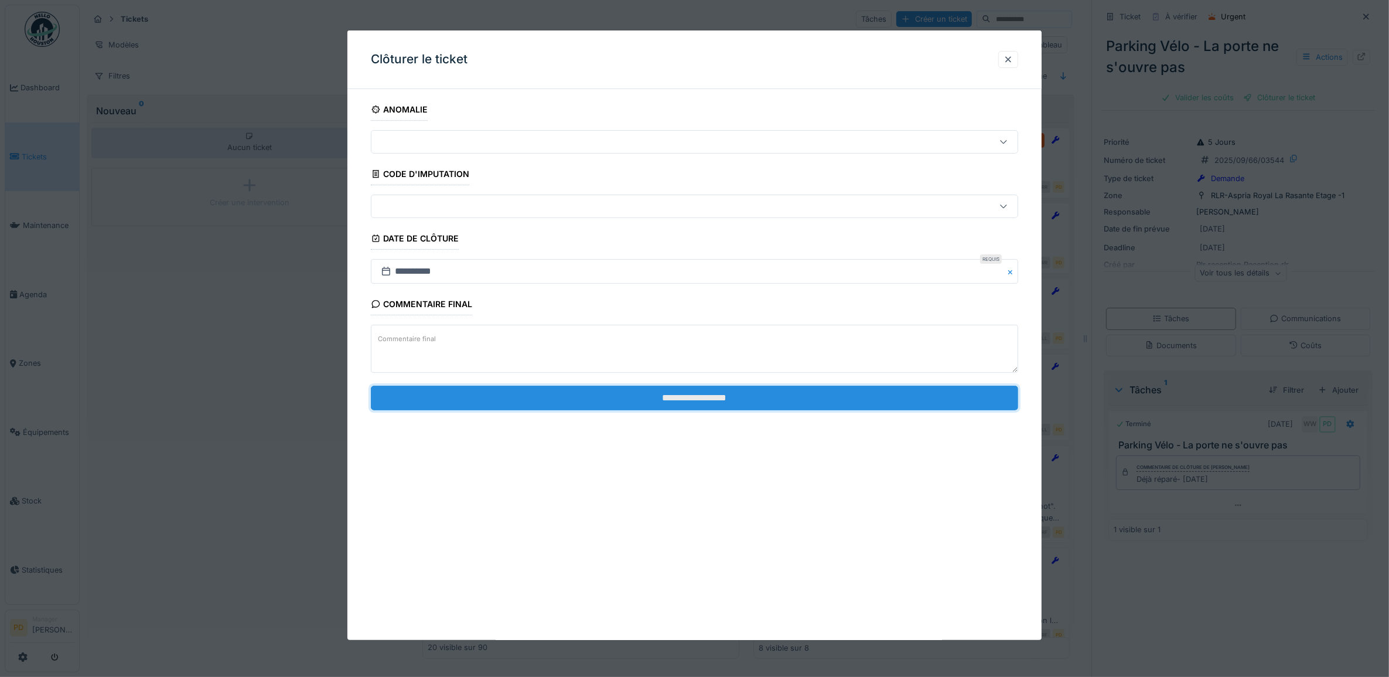
click at [842, 394] on input "**********" at bounding box center [695, 397] width 648 height 25
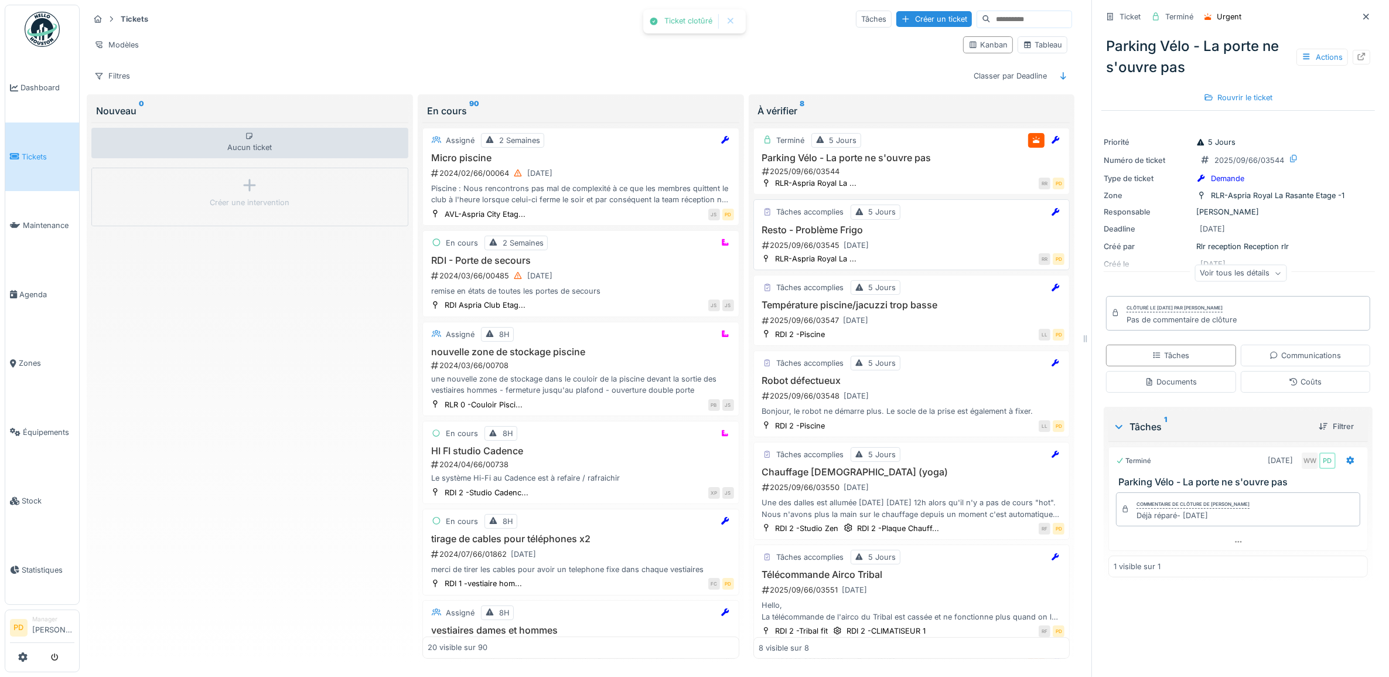
click at [917, 235] on h3 "Resto - Problème Frigo" at bounding box center [912, 229] width 306 height 11
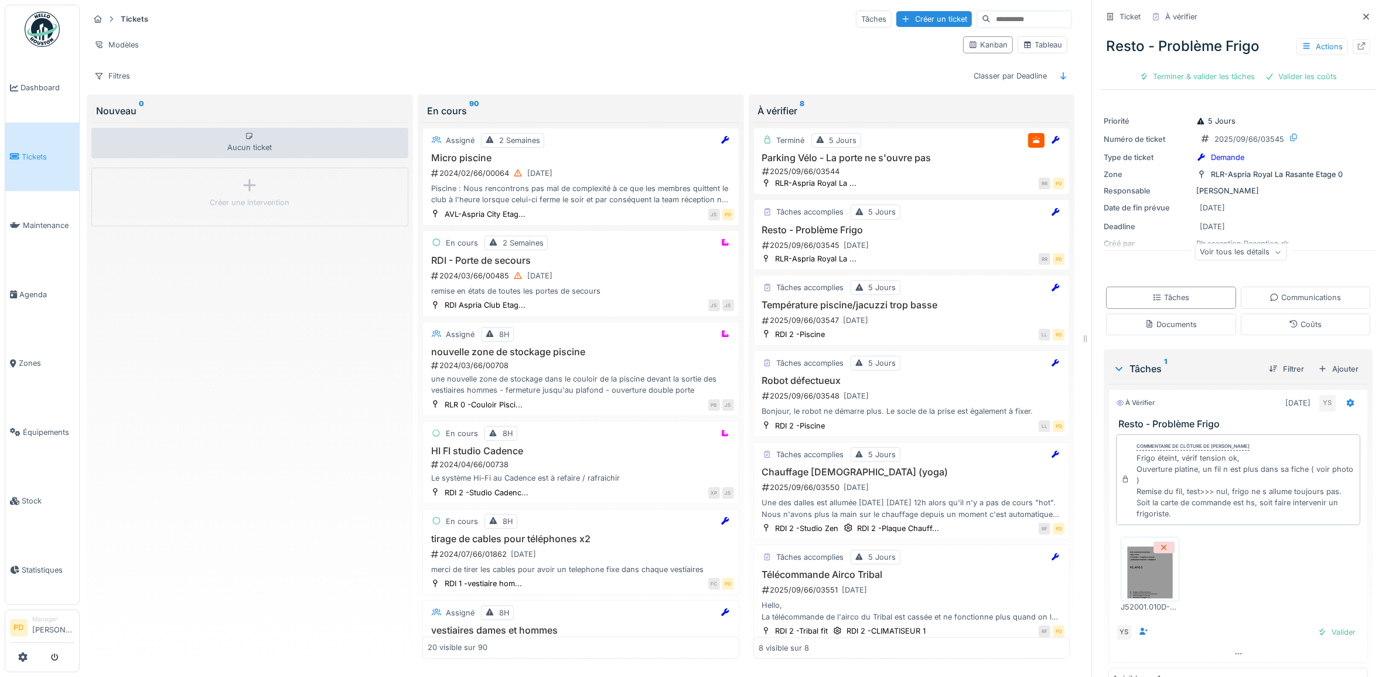
click at [1152, 581] on img at bounding box center [1150, 569] width 53 height 59
click at [1147, 579] on img at bounding box center [1150, 569] width 53 height 59
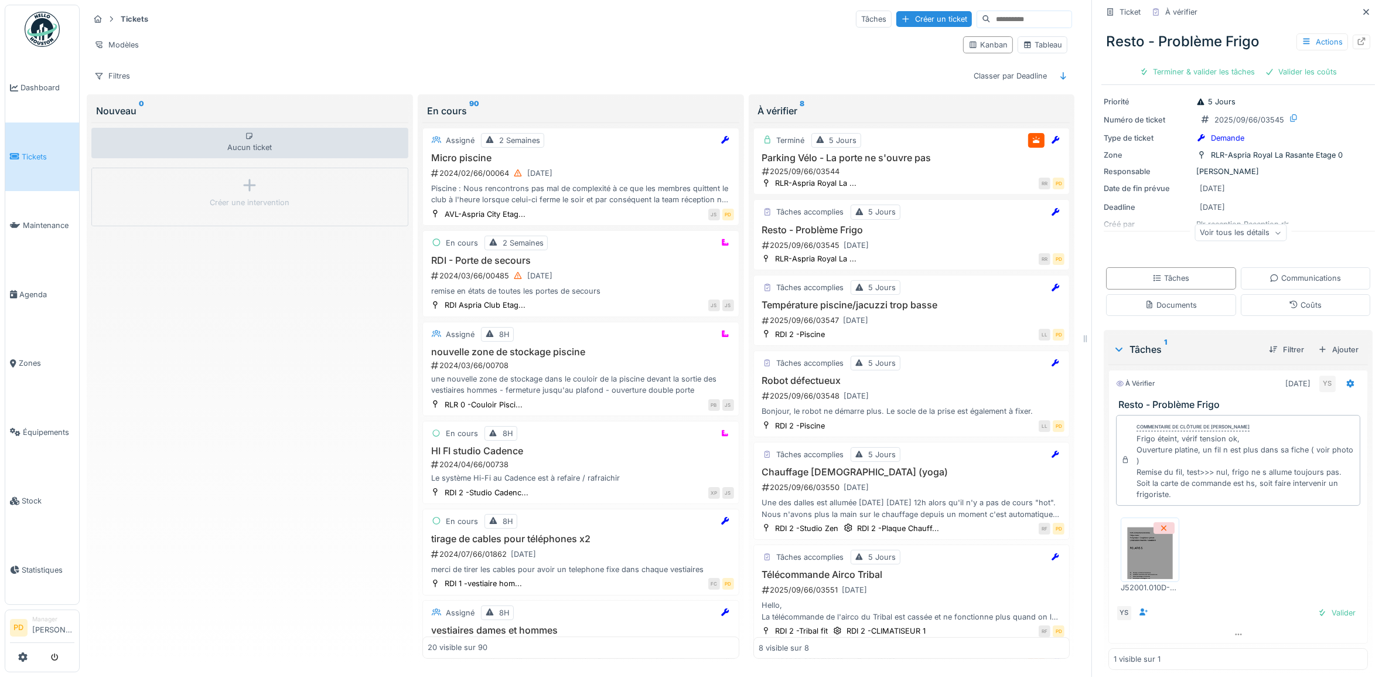
scroll to position [30, 0]
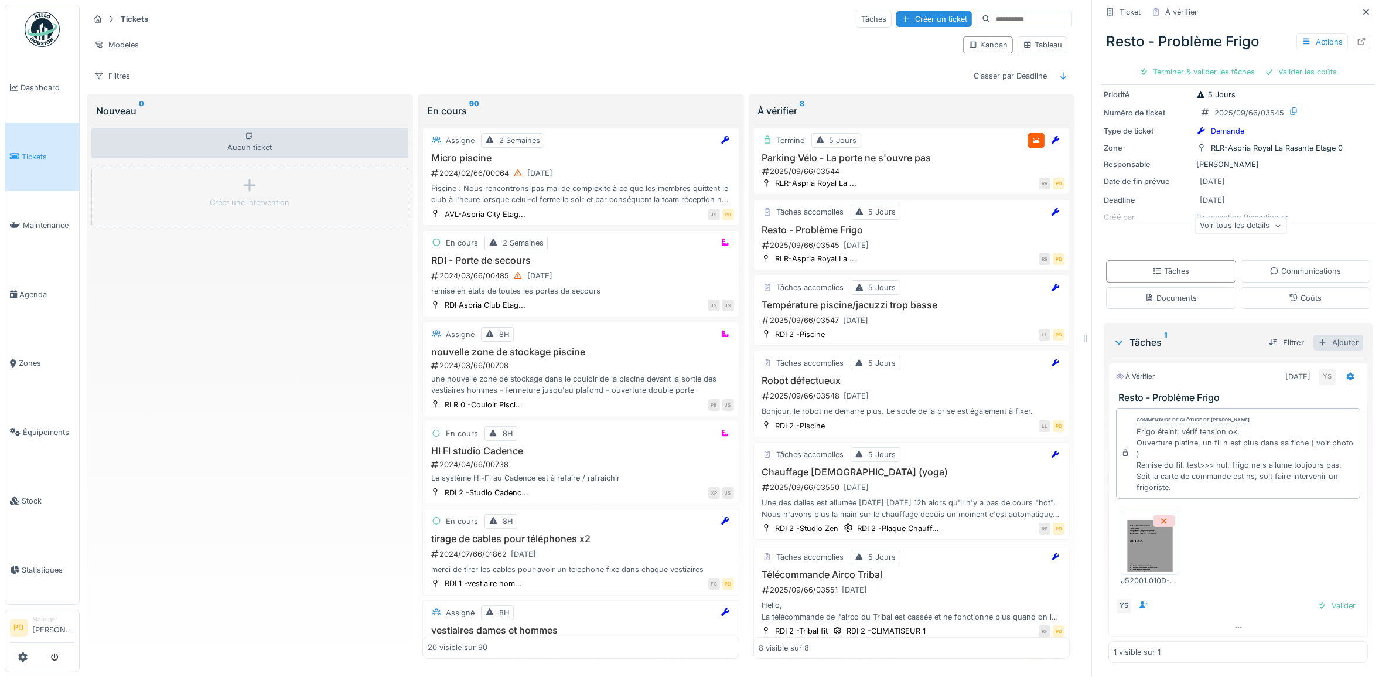
click at [1327, 335] on div "Ajouter" at bounding box center [1338, 343] width 50 height 16
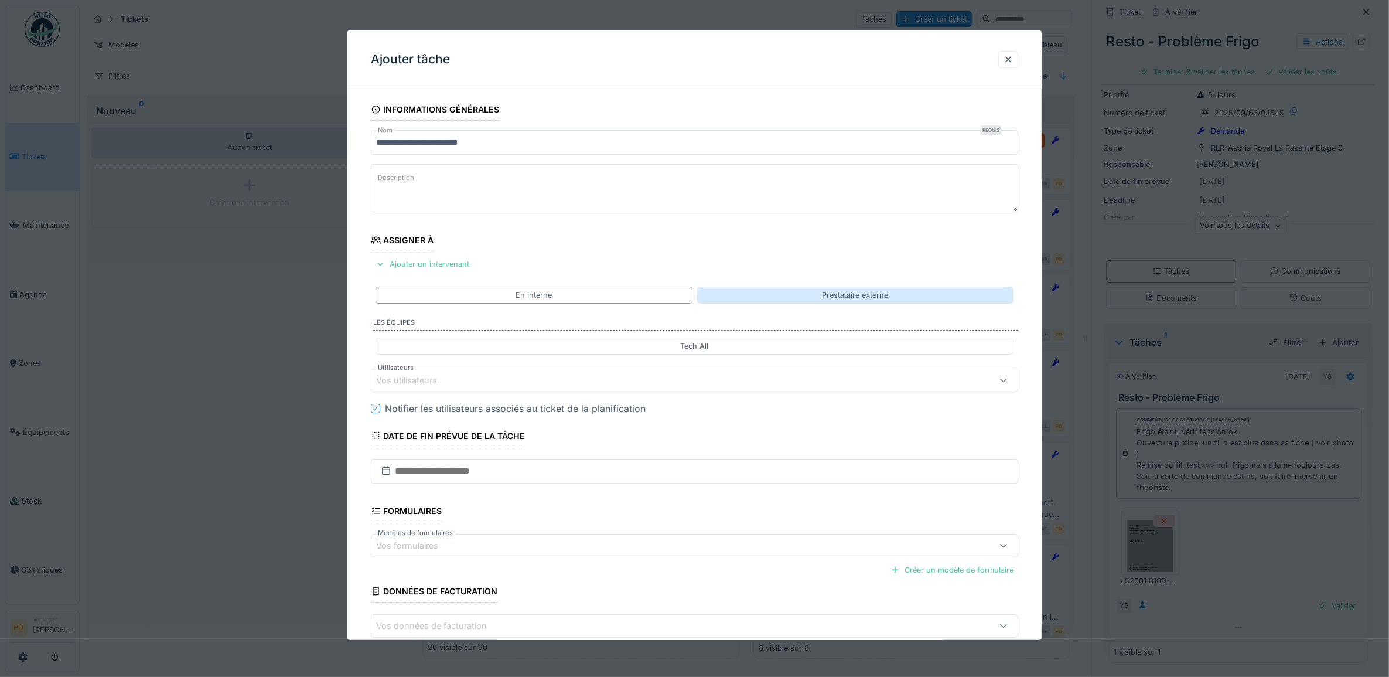
click at [786, 296] on div "Prestataire externe" at bounding box center [855, 294] width 317 height 17
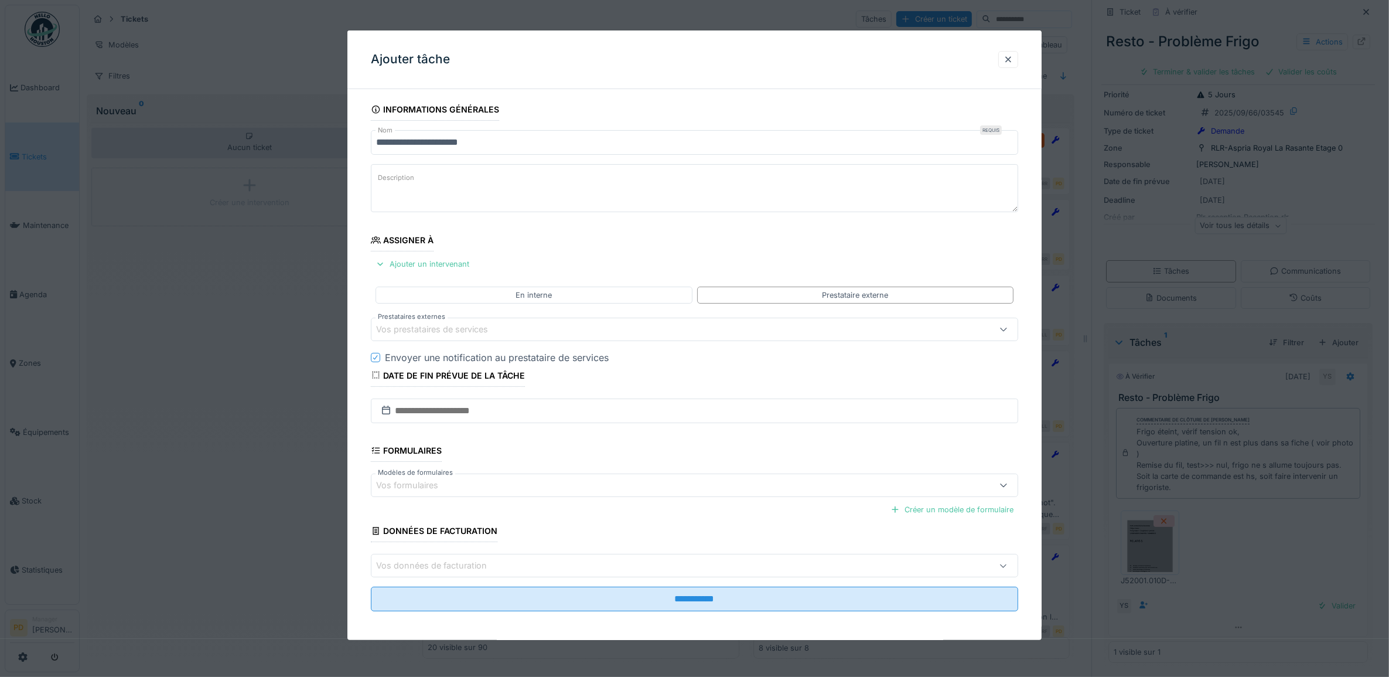
click at [479, 330] on div "Vos prestataires de services" at bounding box center [440, 329] width 128 height 13
drag, startPoint x: 443, startPoint y: 476, endPoint x: 431, endPoint y: 456, distance: 23.4
click at [443, 484] on div "Chauffage, Air condionné" at bounding box center [697, 489] width 633 height 10
type input "*****"
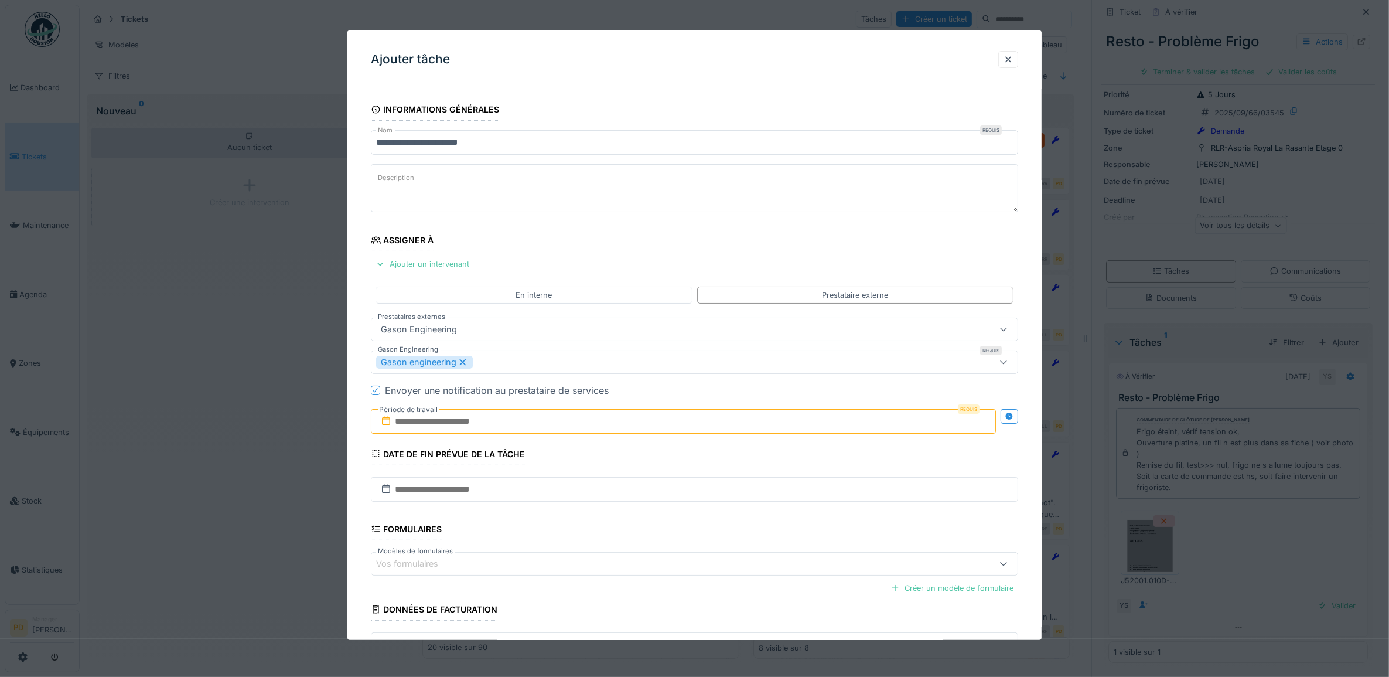
click at [359, 369] on div "**********" at bounding box center [694, 410] width 695 height 624
click at [436, 431] on input "text" at bounding box center [684, 421] width 626 height 25
click at [650, 557] on div "23" at bounding box center [648, 555] width 16 height 16
click at [648, 557] on div "23" at bounding box center [648, 555] width 16 height 16
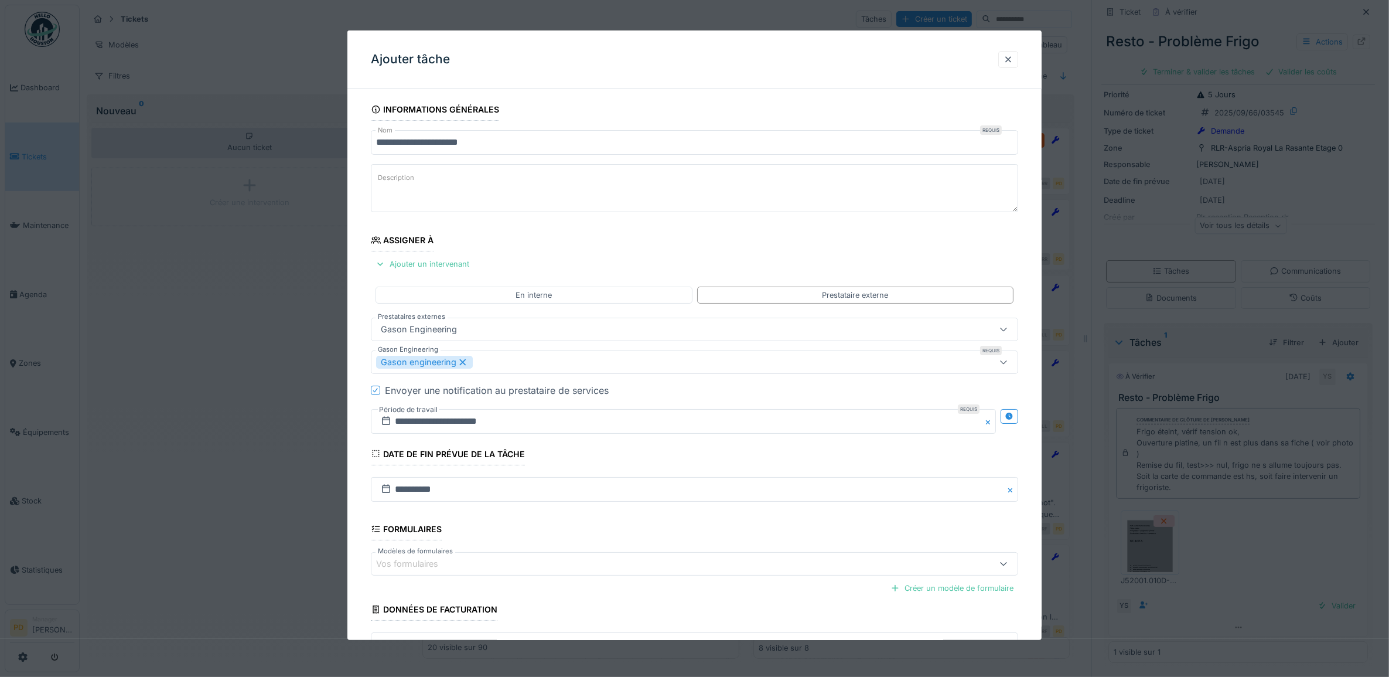
click at [445, 185] on textarea "Description" at bounding box center [695, 188] width 648 height 48
drag, startPoint x: 438, startPoint y: 182, endPoint x: 416, endPoint y: 194, distance: 25.2
click at [402, 192] on textarea "**********" at bounding box center [695, 188] width 648 height 48
click at [454, 183] on textarea "**********" at bounding box center [695, 188] width 648 height 48
drag, startPoint x: 456, startPoint y: 182, endPoint x: 458, endPoint y: 199, distance: 17.1
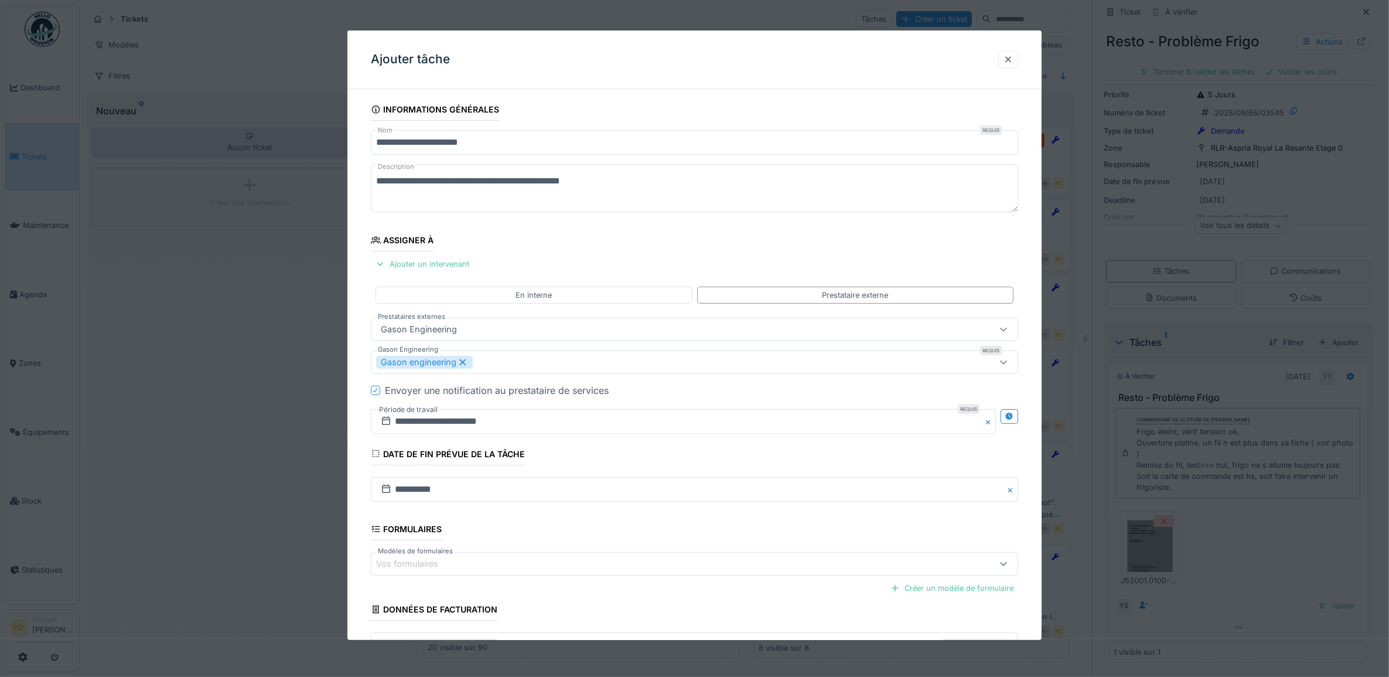
click at [455, 186] on textarea "**********" at bounding box center [695, 188] width 648 height 48
click at [465, 185] on textarea "**********" at bounding box center [695, 188] width 648 height 48
click at [627, 188] on textarea "**********" at bounding box center [695, 188] width 648 height 48
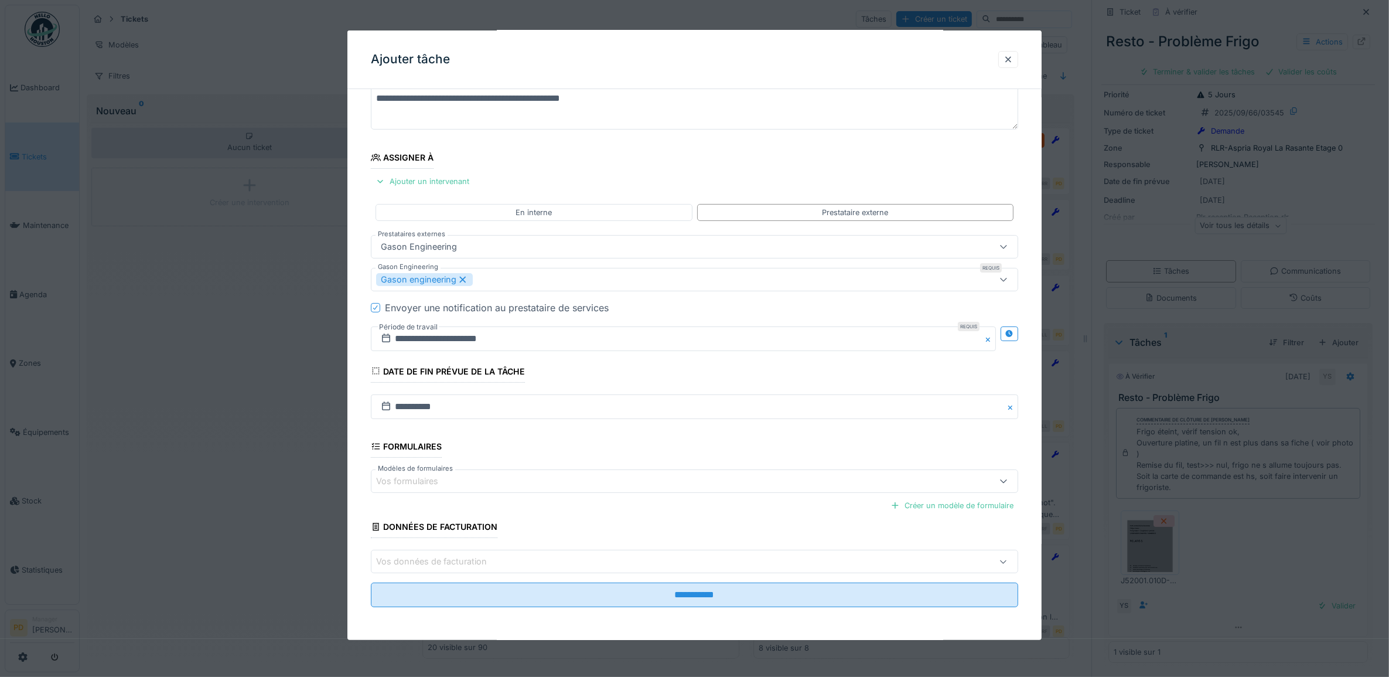
scroll to position [11, 0]
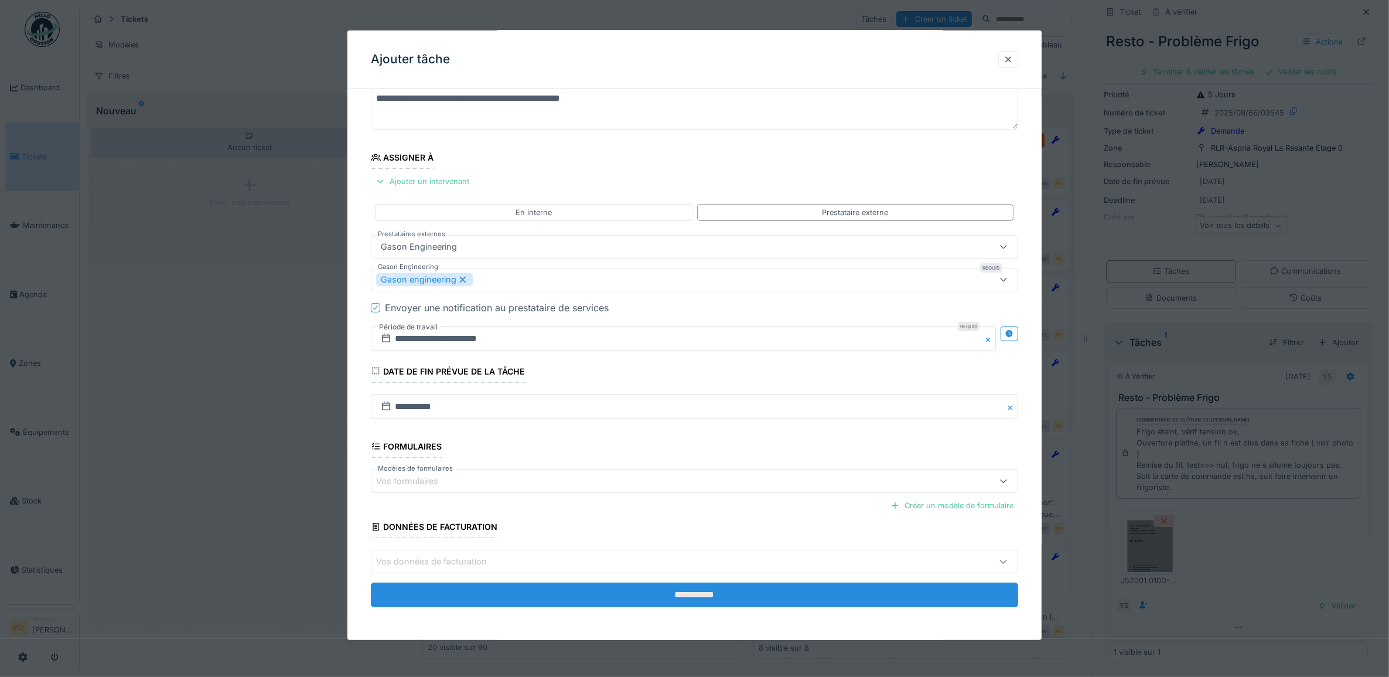
type textarea "**********"
click at [706, 595] on input "**********" at bounding box center [695, 594] width 648 height 25
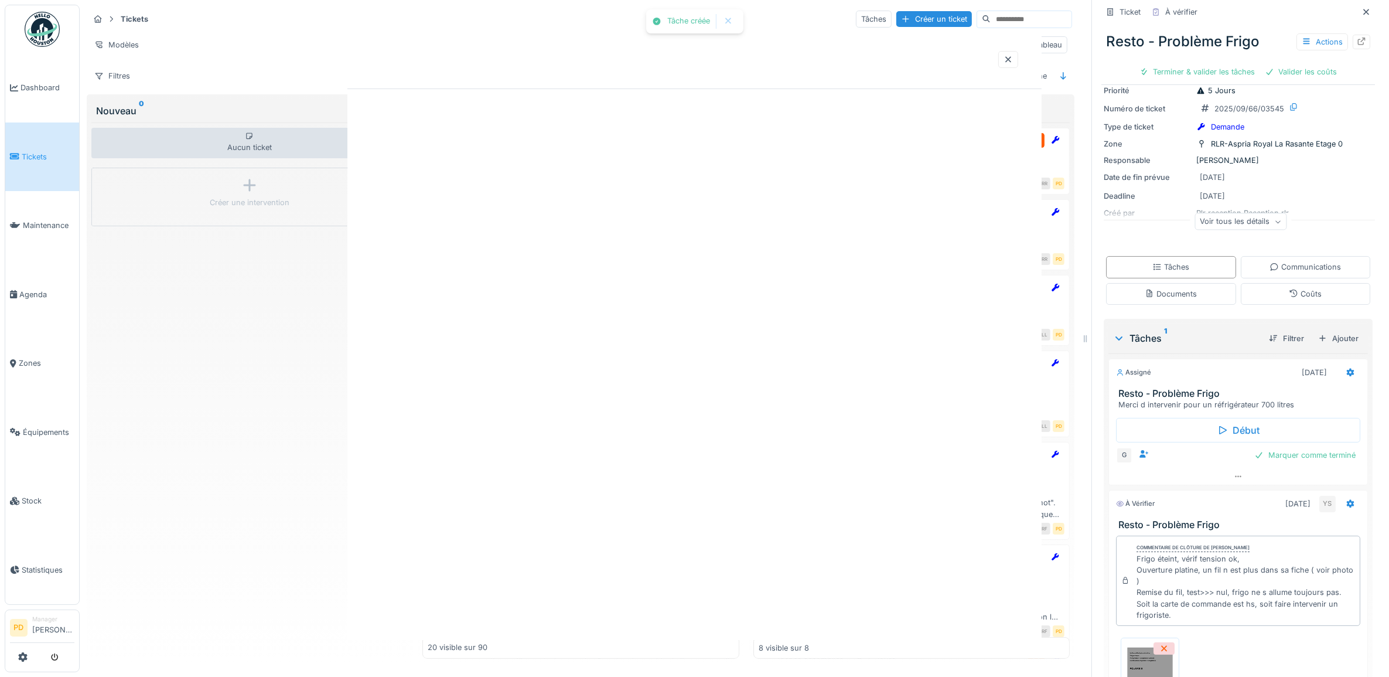
scroll to position [0, 0]
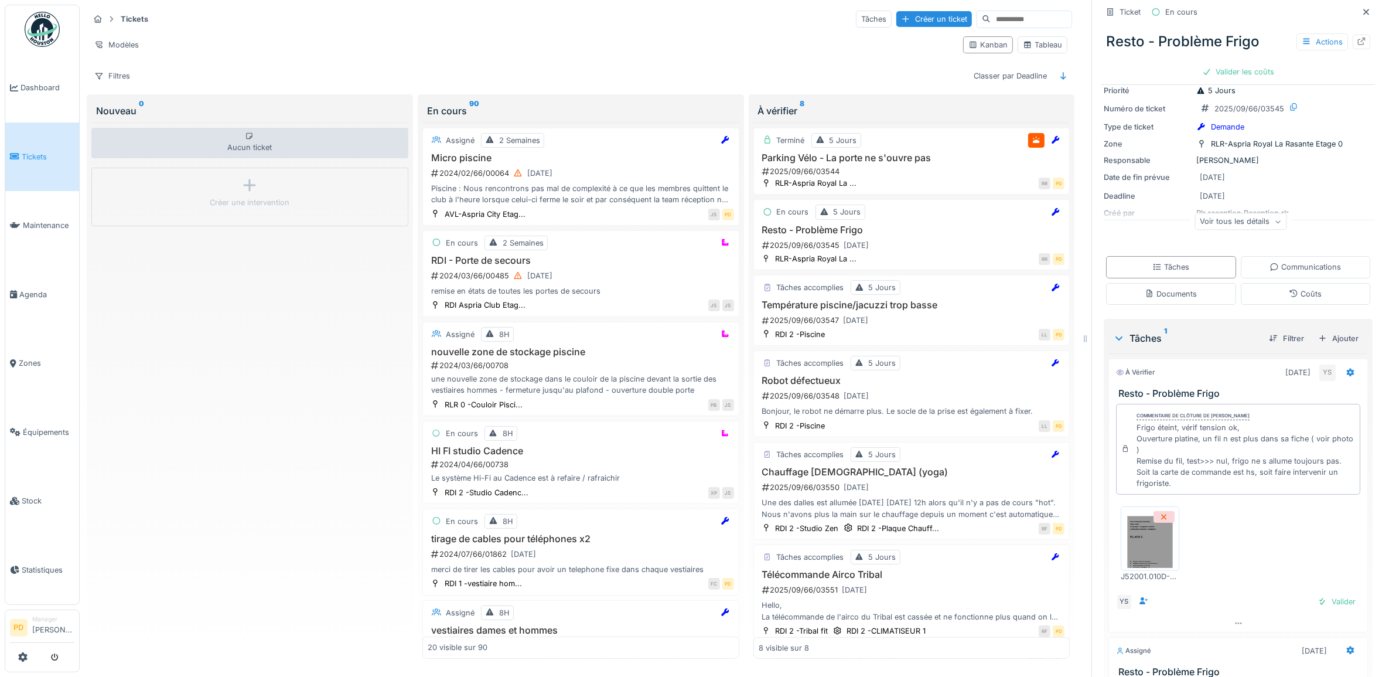
click at [46, 153] on span "Tickets" at bounding box center [48, 156] width 53 height 11
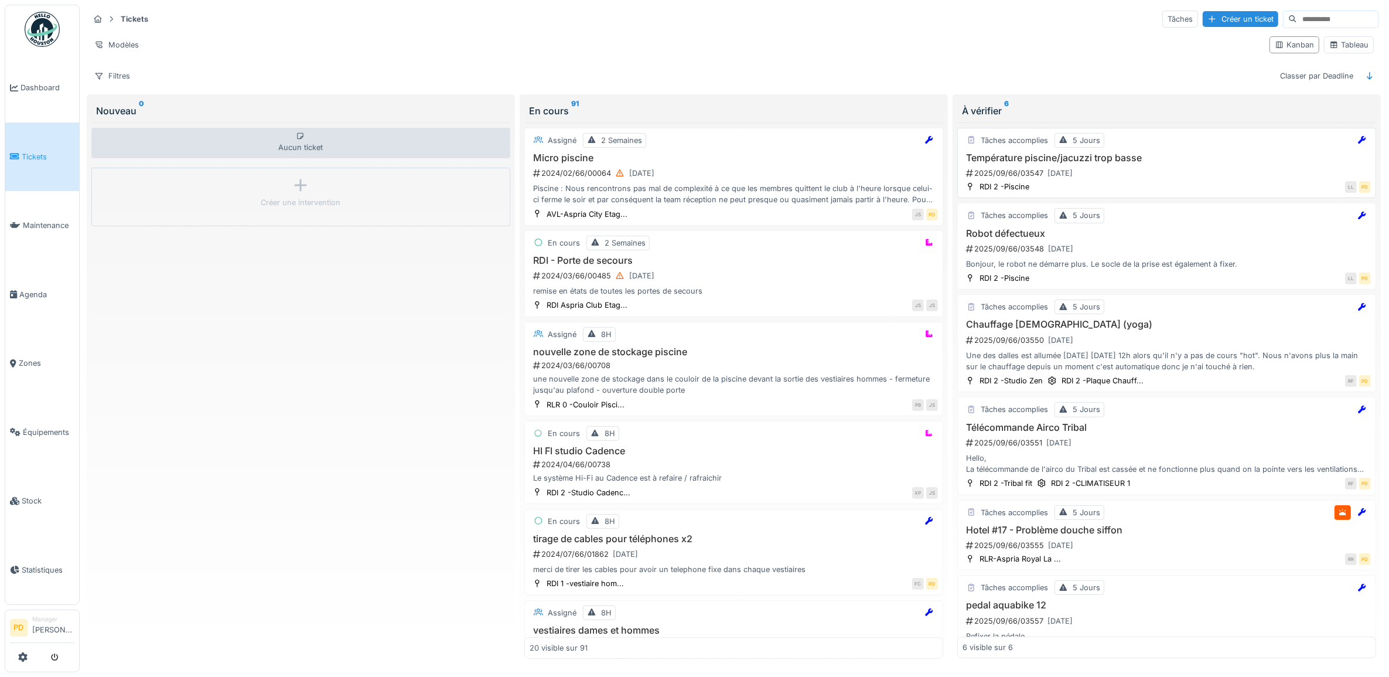
click at [1150, 176] on div "2025/09/66/03547 [DATE]" at bounding box center [1168, 173] width 406 height 15
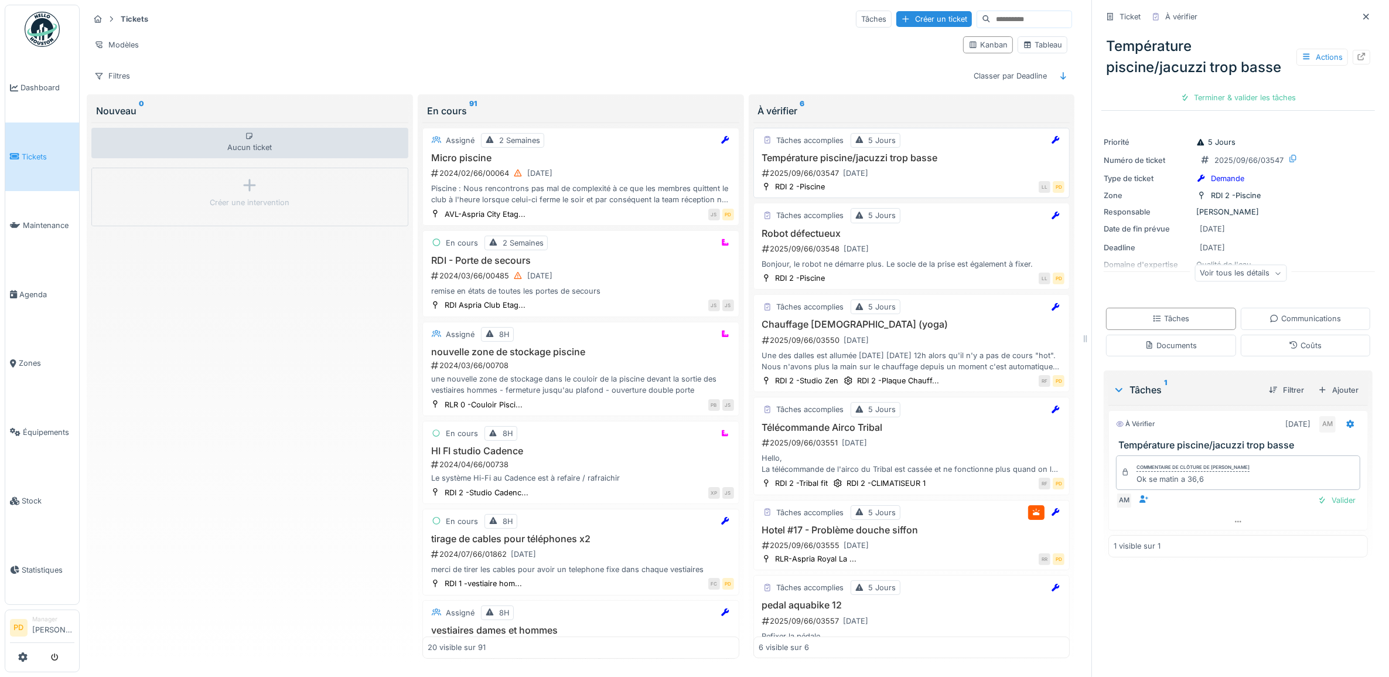
click at [974, 173] on div "2025/09/66/03547 [DATE]" at bounding box center [913, 173] width 304 height 15
click at [1313, 501] on div "Valider" at bounding box center [1336, 500] width 47 height 16
click at [1255, 105] on div "Terminer & valider les tâches" at bounding box center [1238, 98] width 125 height 16
click at [1220, 98] on div "Terminer & valider les tâches" at bounding box center [1238, 98] width 125 height 16
click at [948, 231] on h3 "Robot défectueux" at bounding box center [912, 233] width 306 height 11
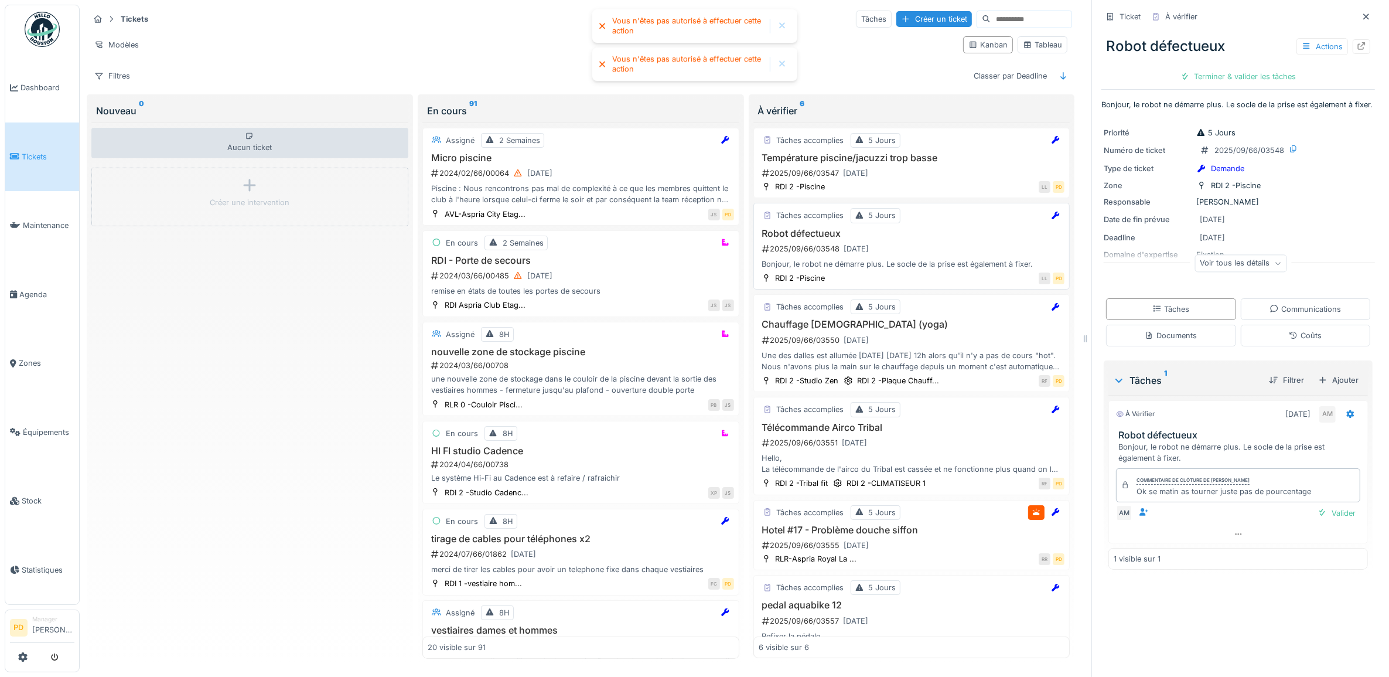
click at [933, 244] on div "Robot défectueux 2025/09/66/03548 [DATE] Bonjour, le robot ne démarre plus. Le …" at bounding box center [912, 249] width 306 height 42
click at [877, 261] on div "Robot défectueux 2025/09/66/03548 [DATE] Bonjour, le robot ne démarre plus. Le …" at bounding box center [912, 249] width 306 height 42
click at [1234, 77] on div "Terminer & valider les tâches" at bounding box center [1238, 77] width 125 height 16
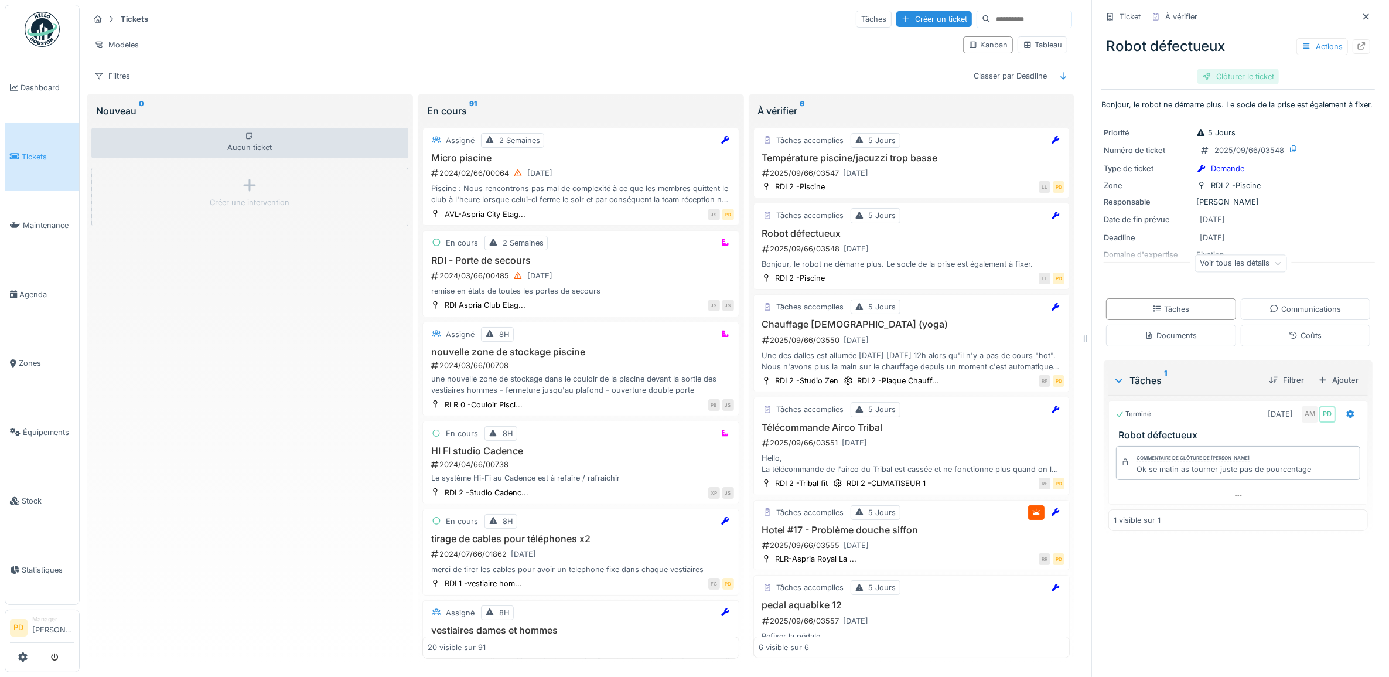
click at [1220, 78] on div "Clôturer le ticket" at bounding box center [1237, 77] width 81 height 16
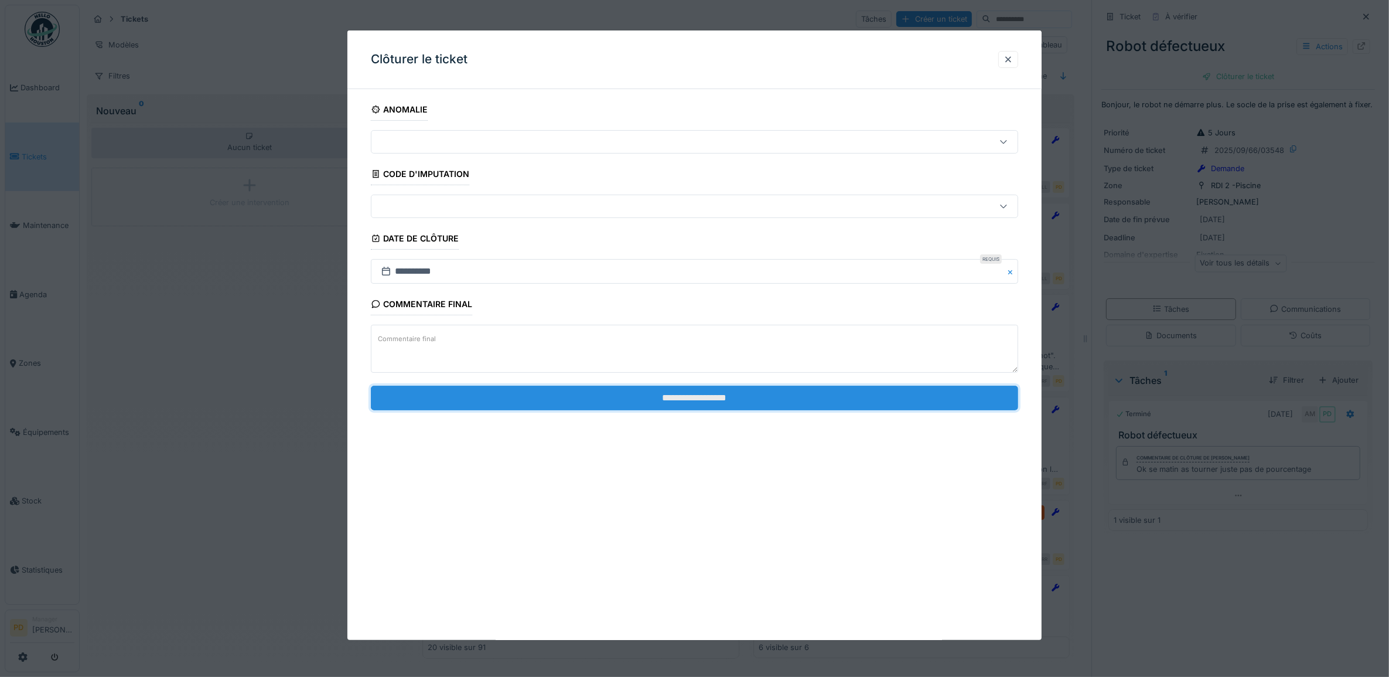
click at [798, 400] on input "**********" at bounding box center [695, 397] width 648 height 25
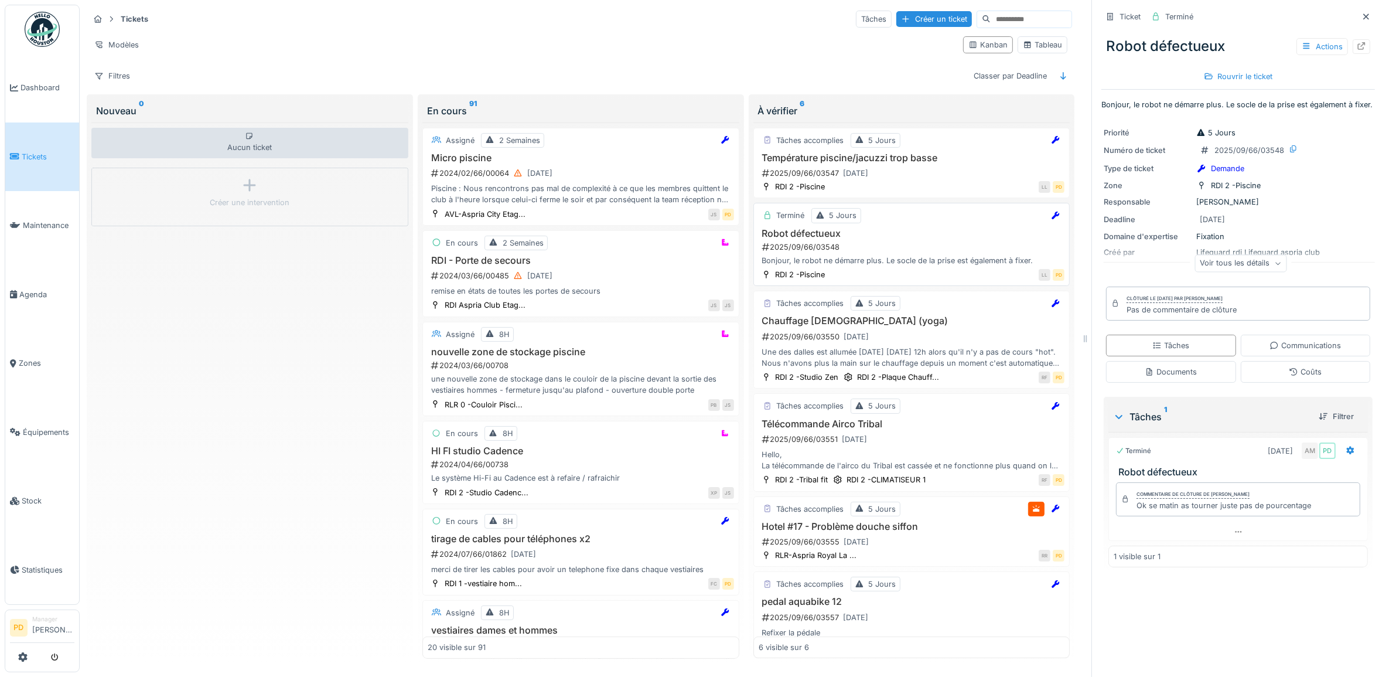
click at [883, 262] on div "Bonjour, le robot ne démarre plus. Le socle de la prise est également à fixer." at bounding box center [912, 260] width 306 height 11
click at [30, 151] on span "Tickets" at bounding box center [48, 156] width 53 height 11
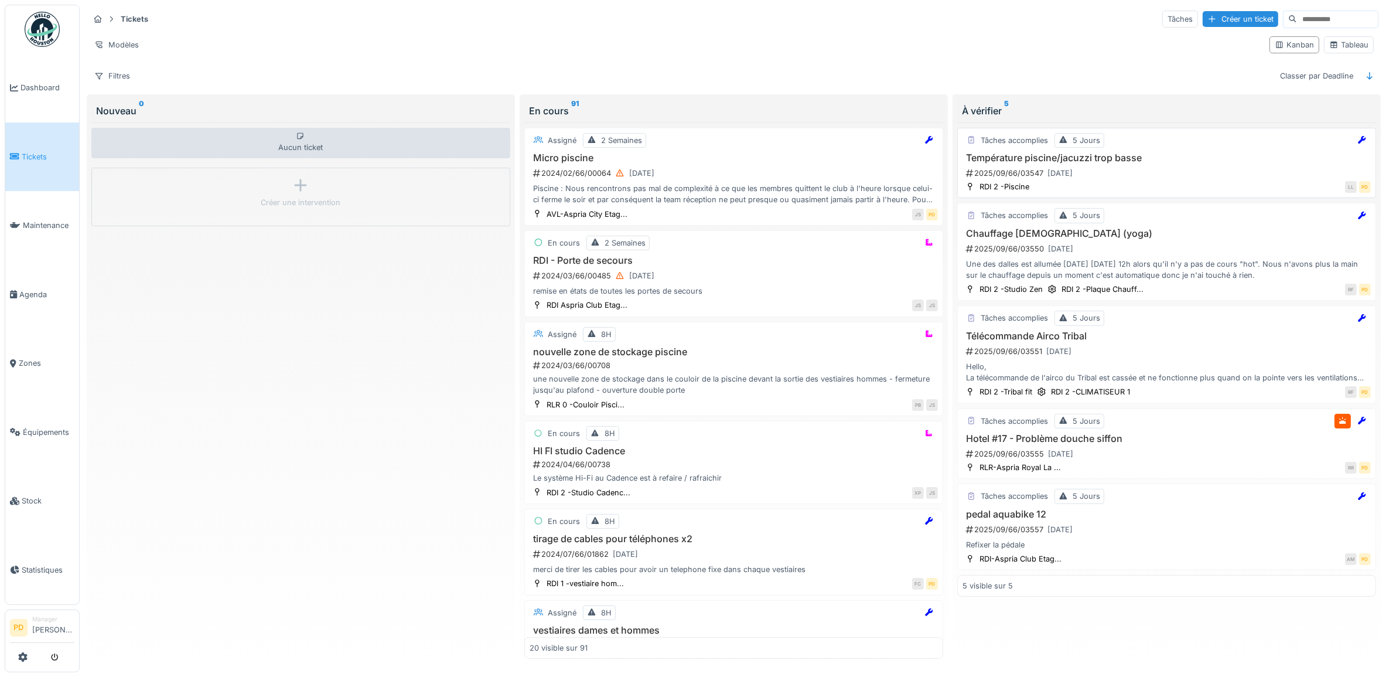
click at [1132, 170] on div "2025/09/66/03547 [DATE]" at bounding box center [1168, 173] width 406 height 15
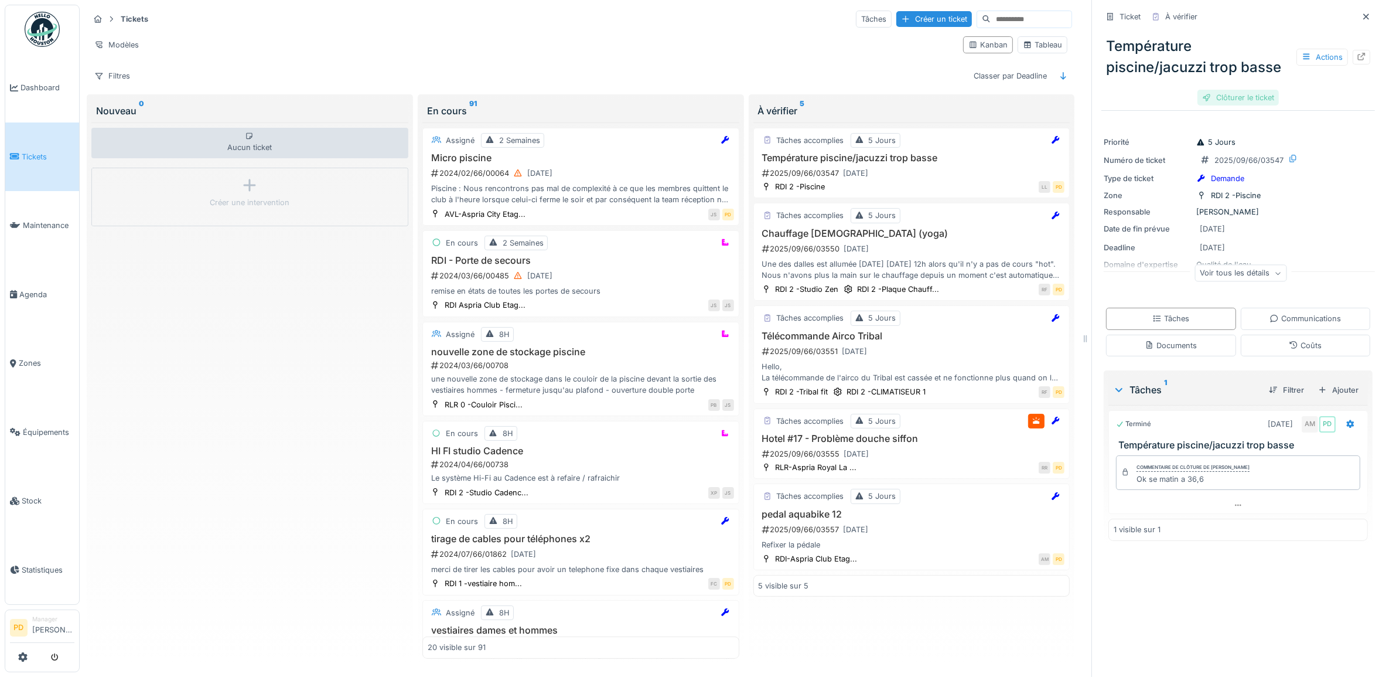
click at [1216, 104] on div "Clôturer le ticket" at bounding box center [1237, 98] width 81 height 16
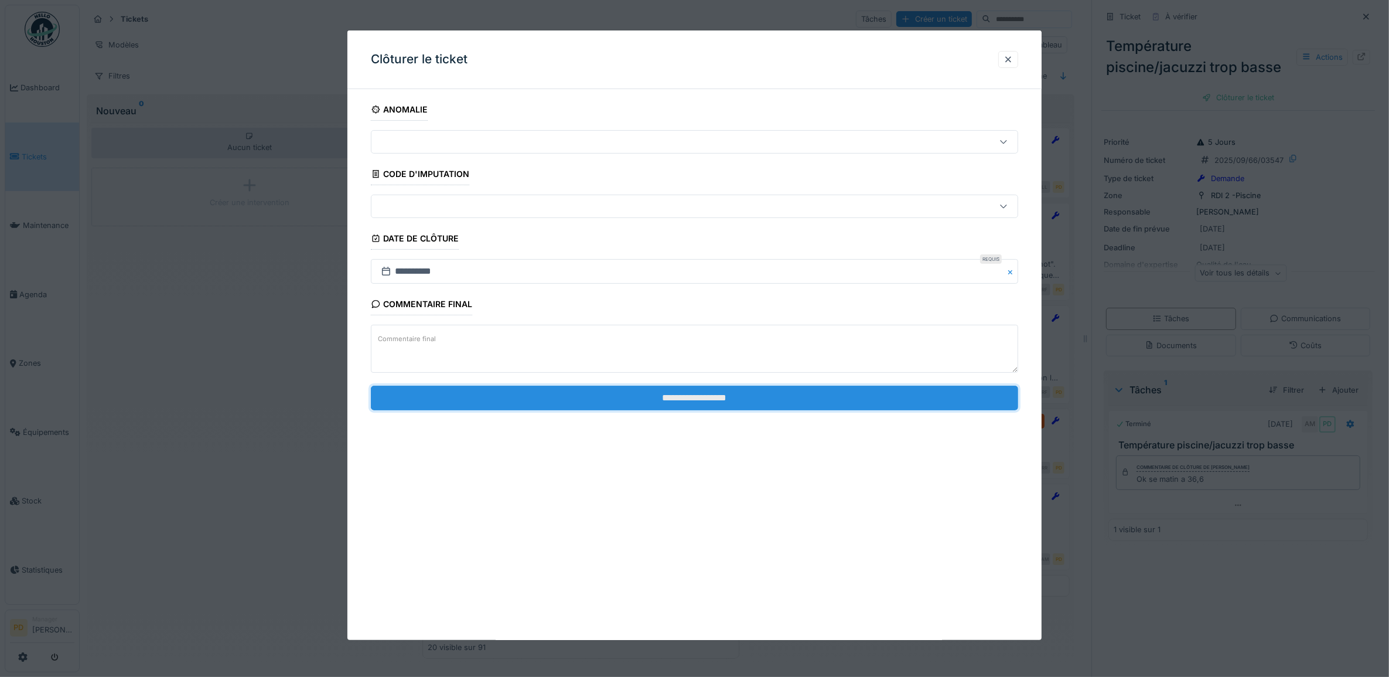
click at [826, 402] on input "**********" at bounding box center [695, 397] width 648 height 25
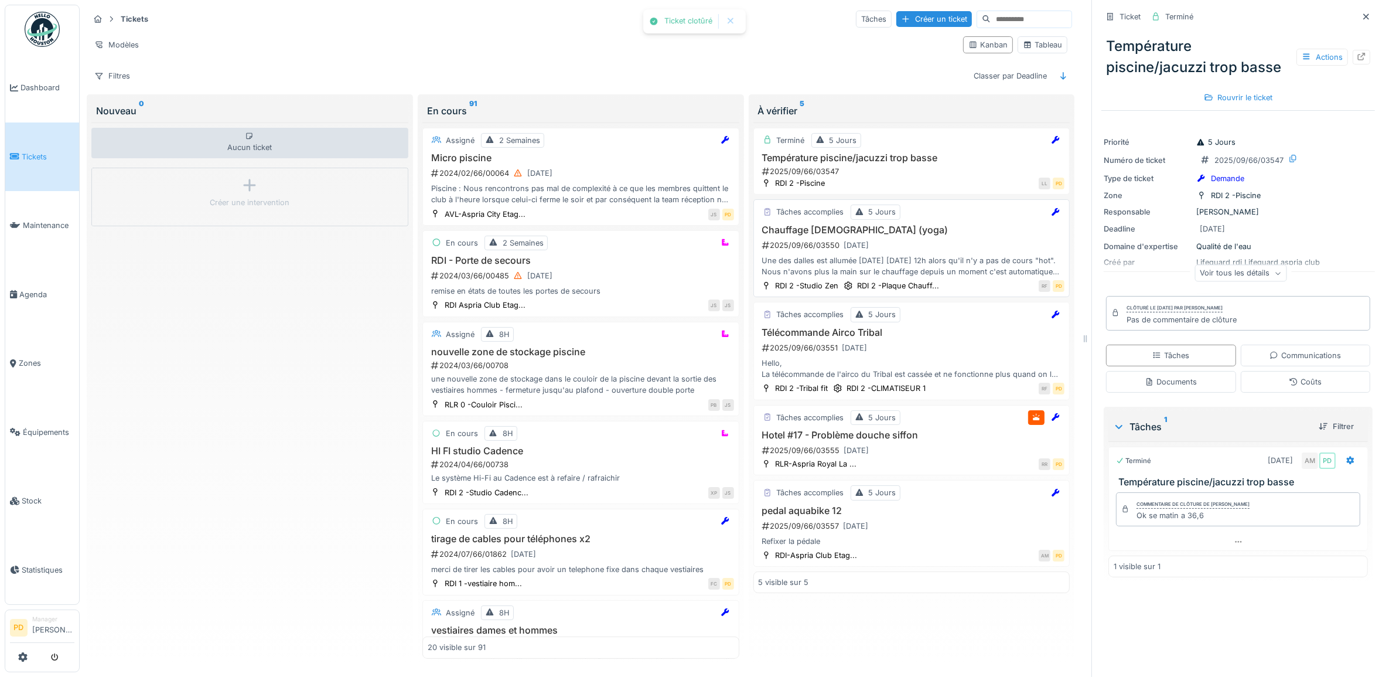
click at [909, 252] on div "2025/09/66/03550 22/09/2025" at bounding box center [913, 245] width 304 height 15
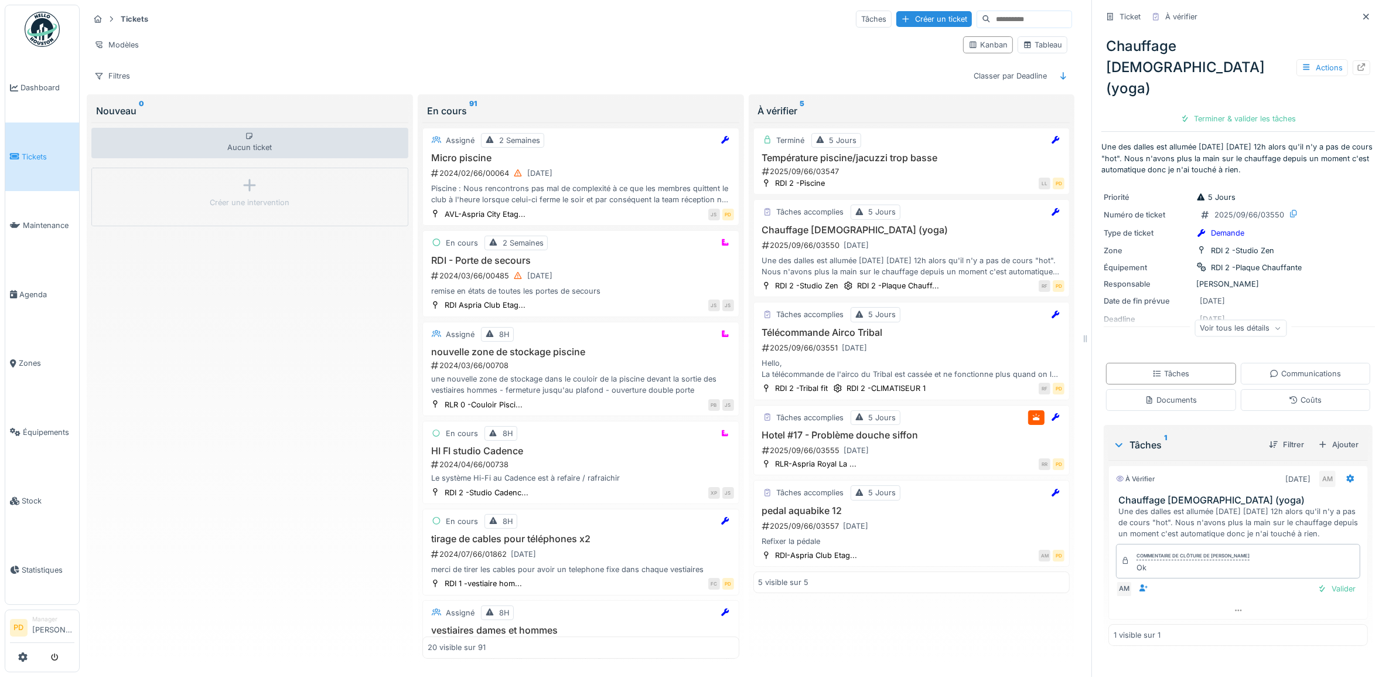
scroll to position [11, 0]
click at [1324, 581] on div "Valider" at bounding box center [1336, 589] width 47 height 16
click at [1221, 111] on div "Clôturer le ticket" at bounding box center [1237, 119] width 81 height 16
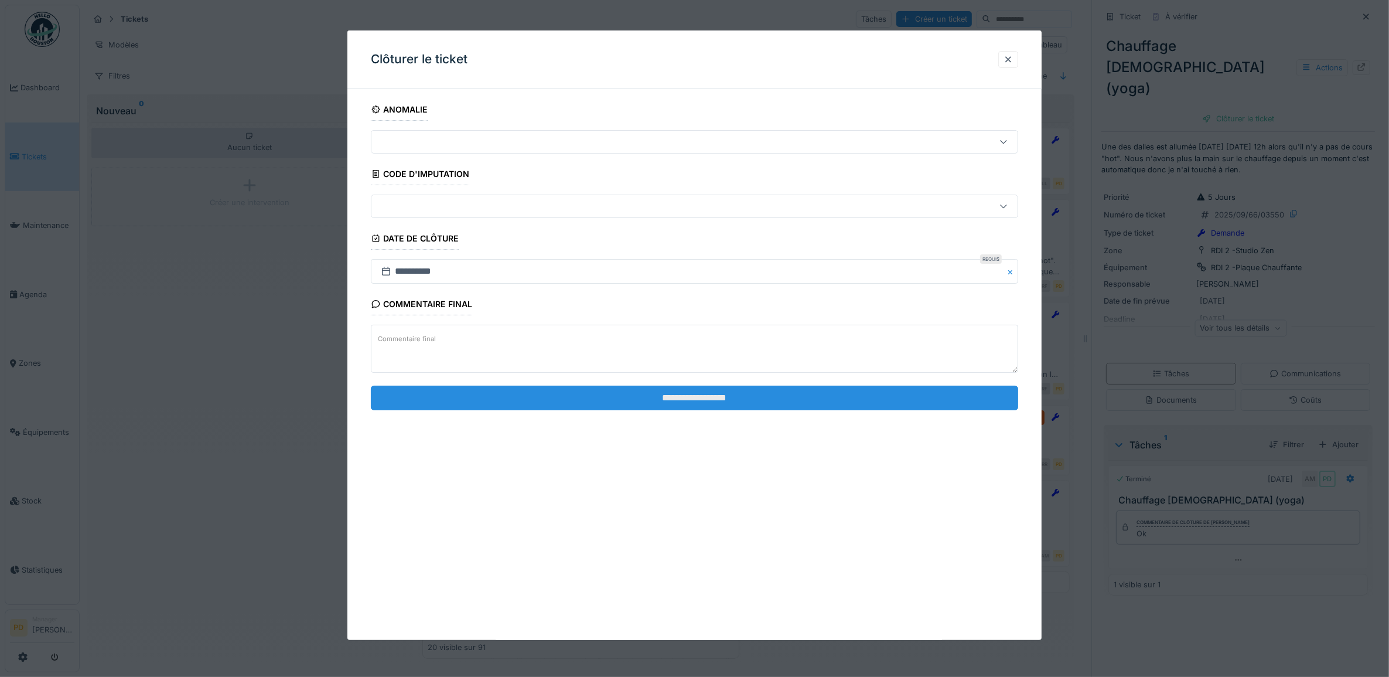
click at [716, 402] on input "**********" at bounding box center [695, 397] width 648 height 25
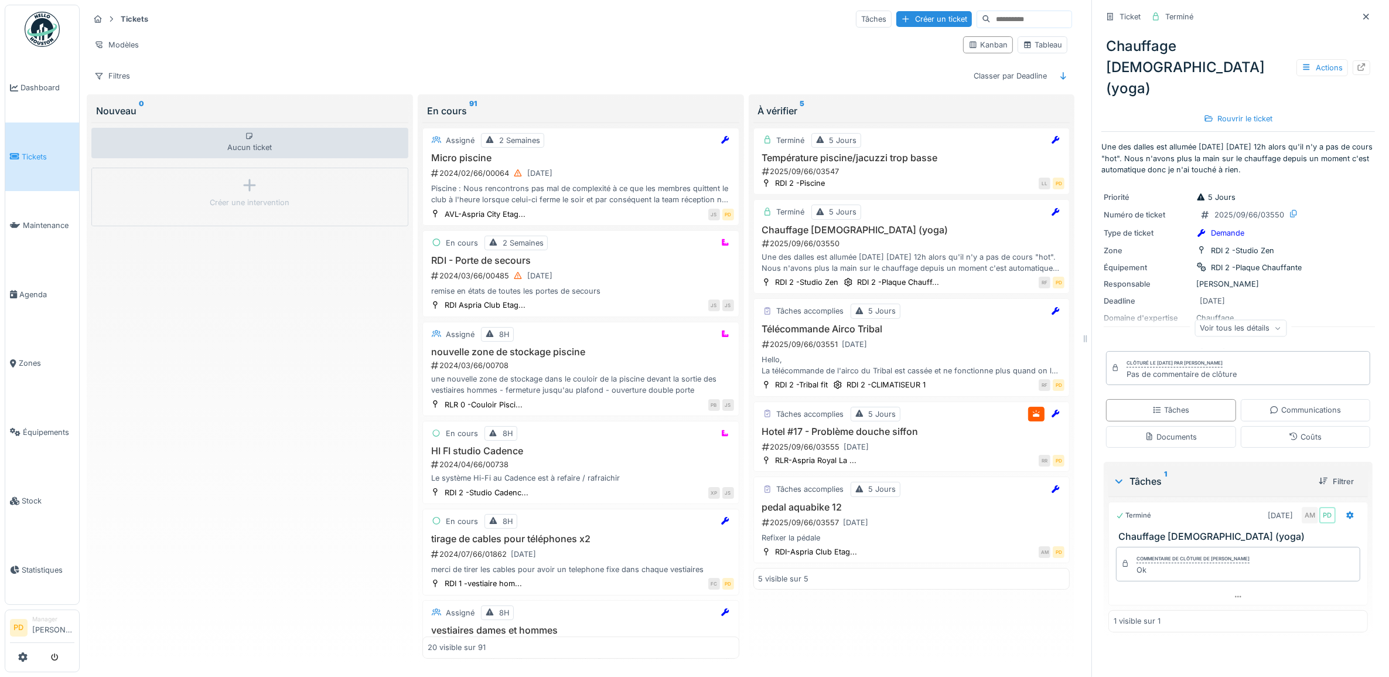
drag, startPoint x: 29, startPoint y: 151, endPoint x: 30, endPoint y: 160, distance: 8.9
click at [30, 153] on span "Tickets" at bounding box center [48, 156] width 53 height 11
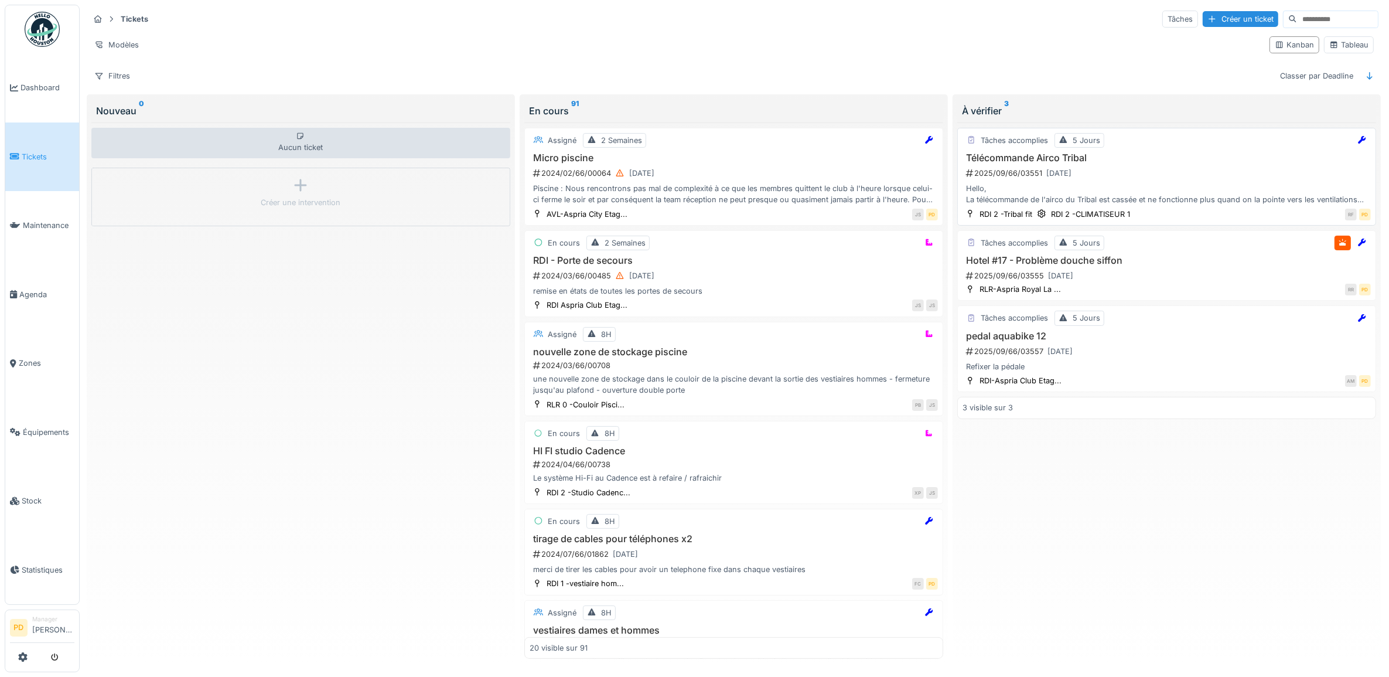
click at [1161, 174] on div "2025/09/66/03551 [DATE]" at bounding box center [1168, 173] width 406 height 15
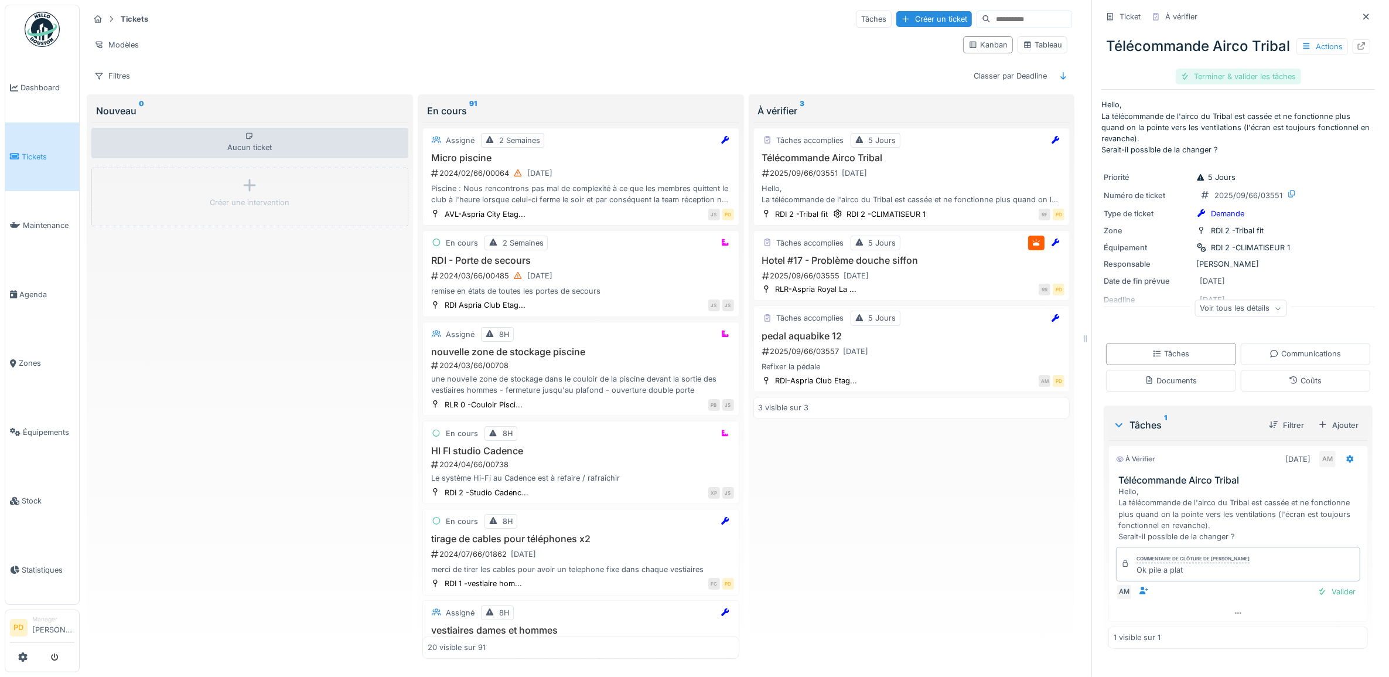
click at [1240, 84] on div "Terminer & valider les tâches" at bounding box center [1238, 77] width 125 height 16
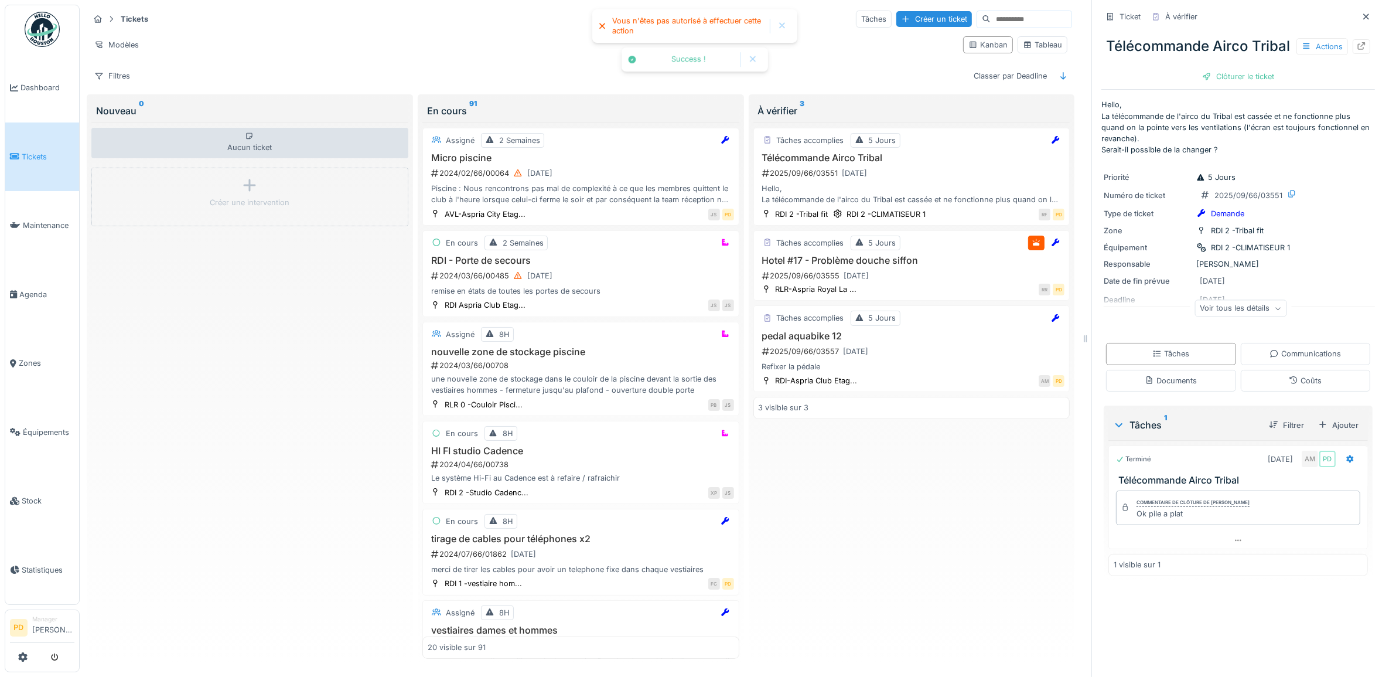
click at [1240, 84] on div "Clôturer le ticket" at bounding box center [1237, 77] width 81 height 16
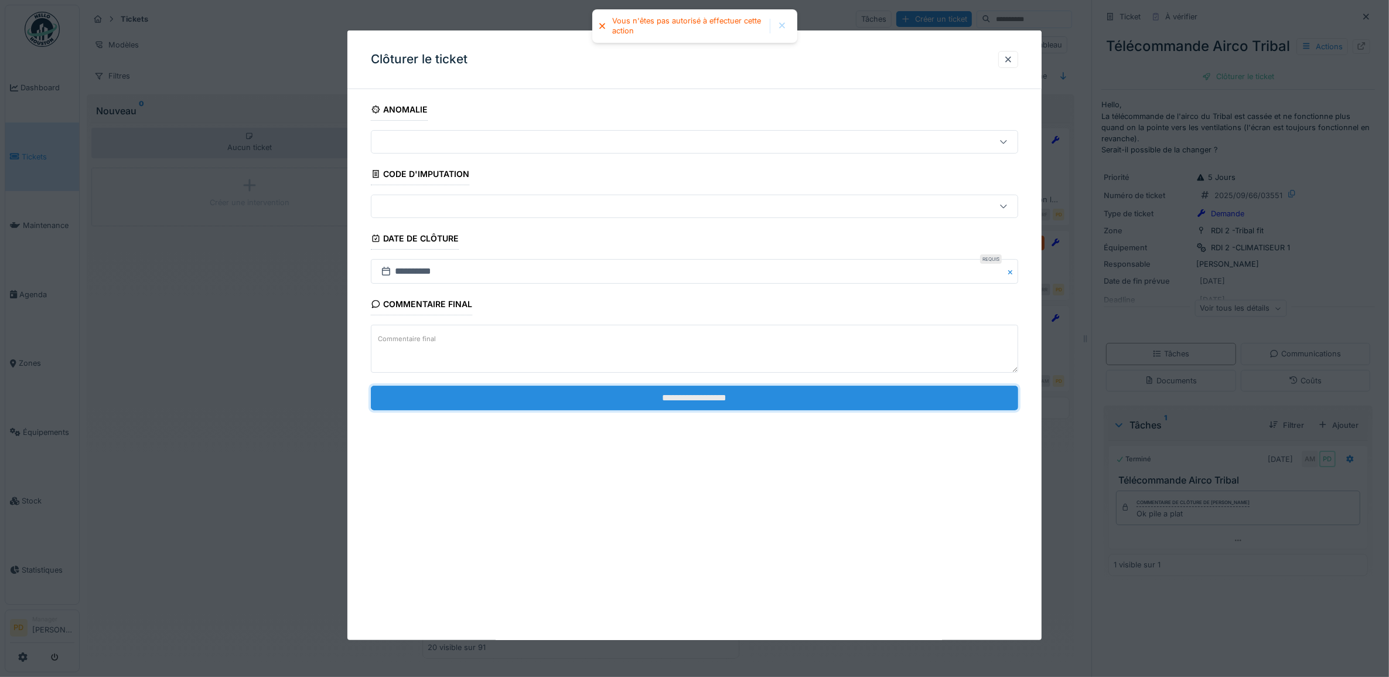
click at [852, 400] on input "**********" at bounding box center [695, 397] width 648 height 25
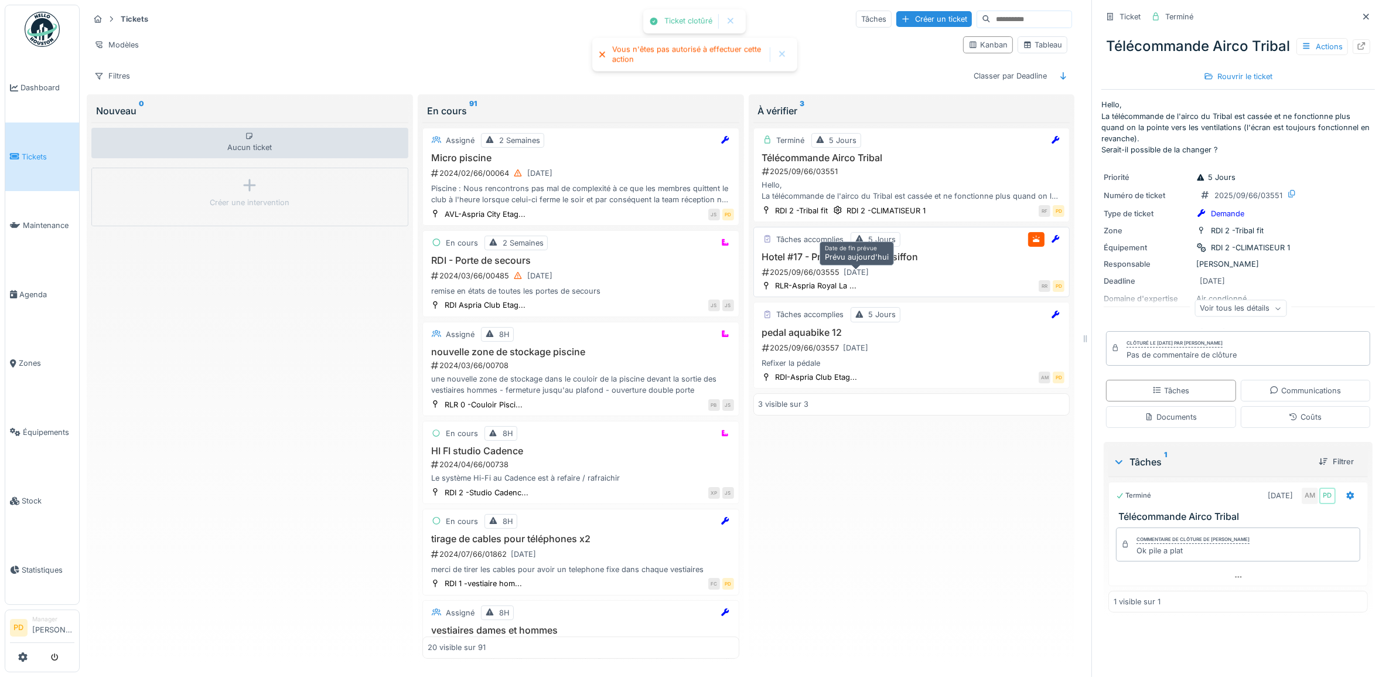
click at [865, 278] on div "[DATE]" at bounding box center [856, 272] width 25 height 11
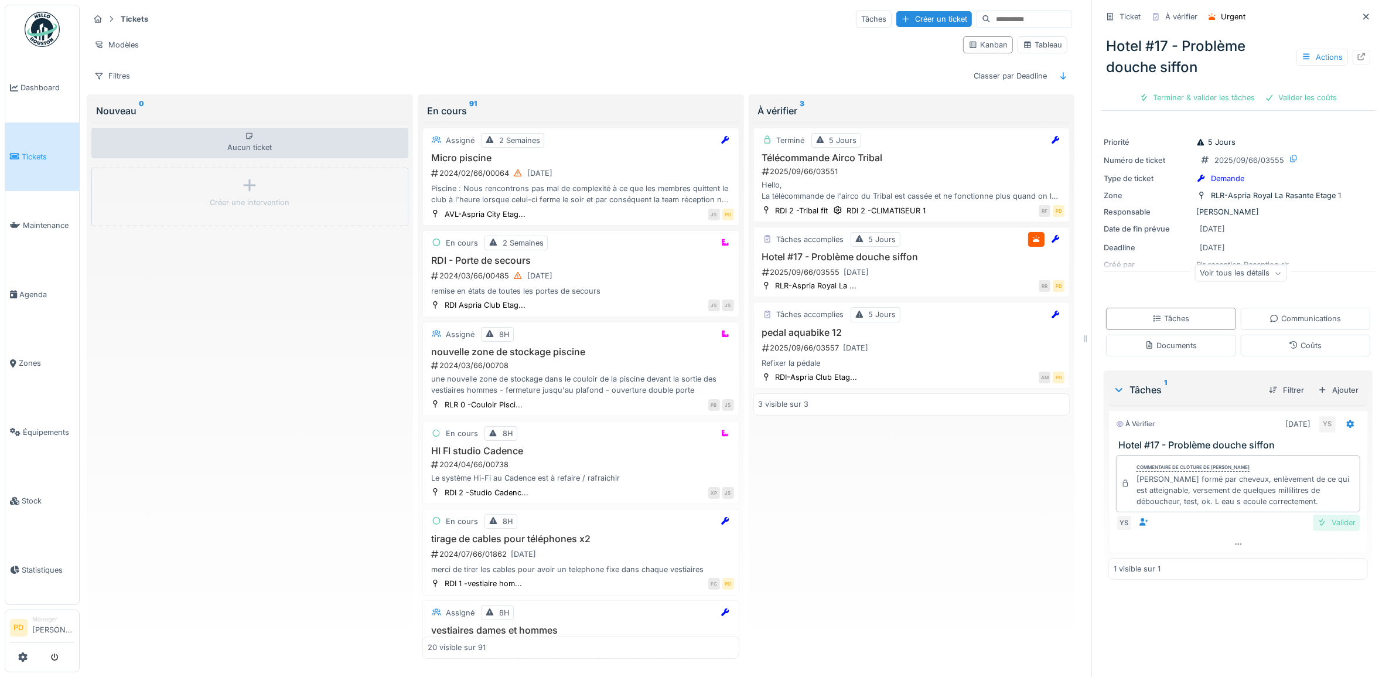
click at [1327, 530] on div "Valider" at bounding box center [1336, 522] width 47 height 16
click at [1205, 100] on div "Valider les coûts" at bounding box center [1197, 98] width 82 height 16
click at [1212, 98] on div "Clôturer le ticket" at bounding box center [1237, 98] width 81 height 16
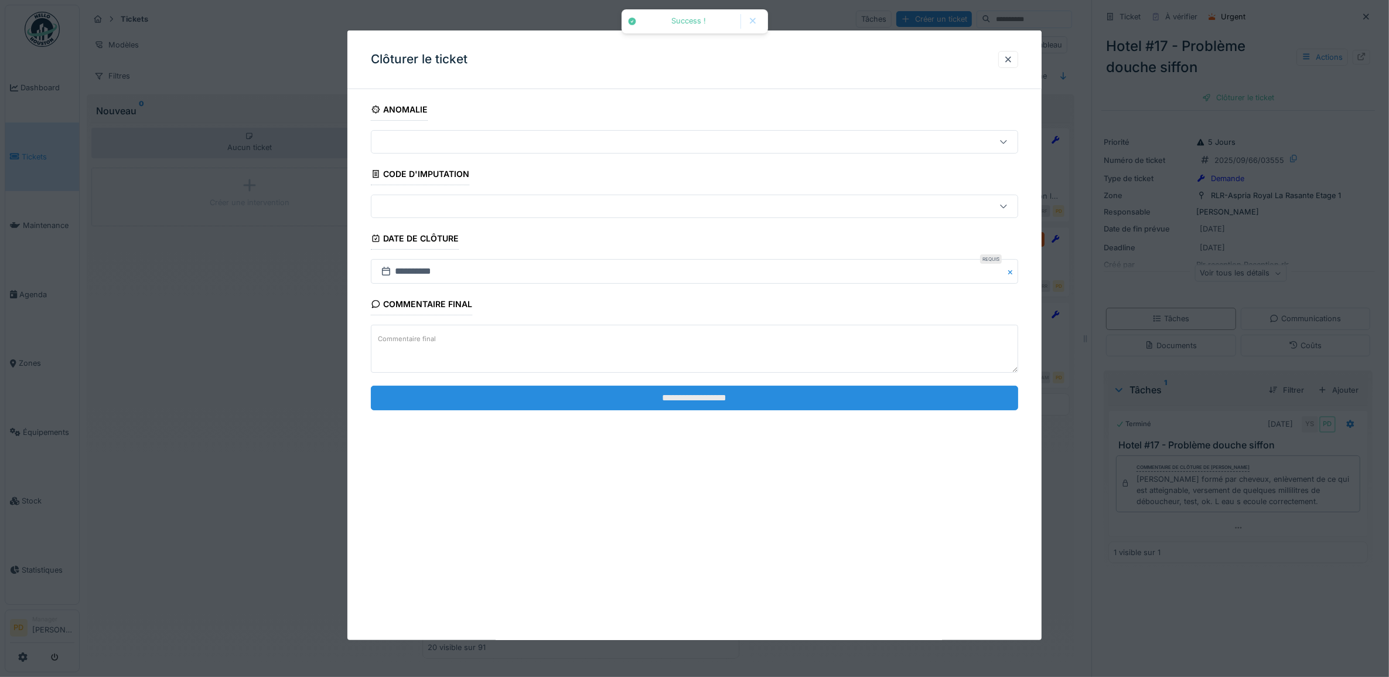
click at [866, 402] on input "**********" at bounding box center [695, 397] width 648 height 25
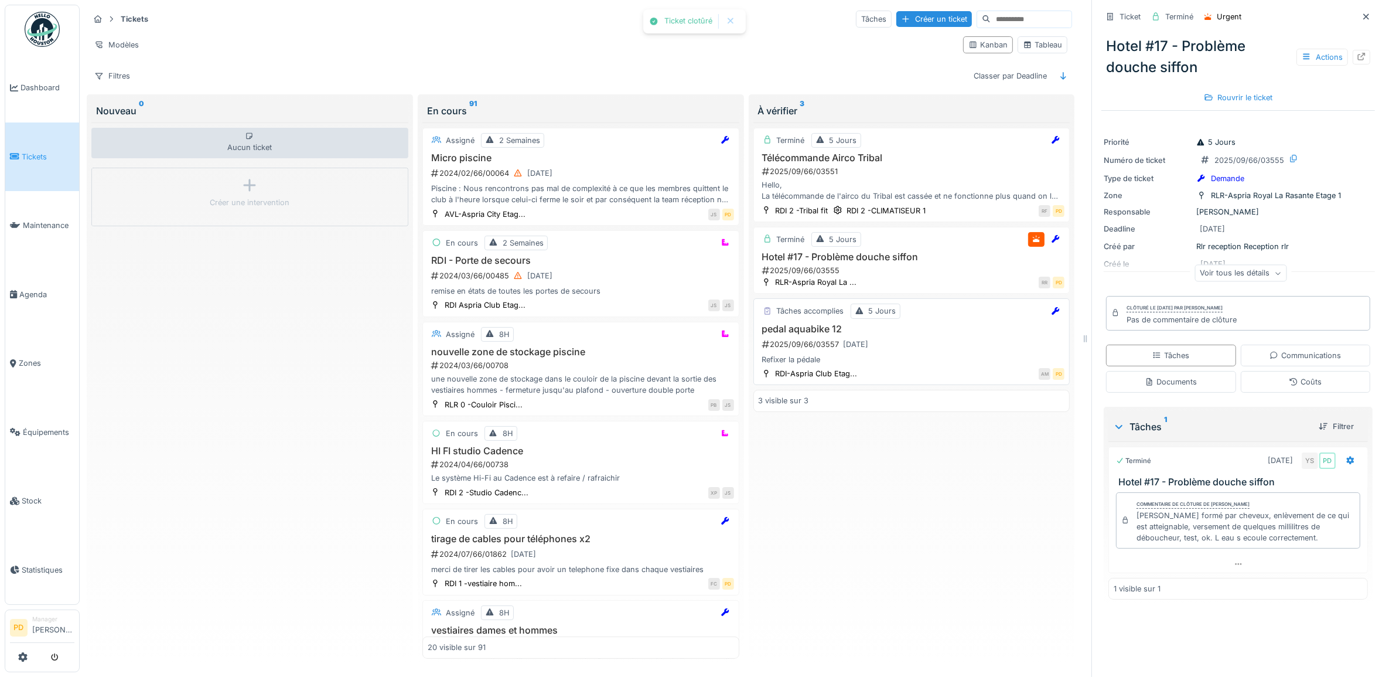
click at [883, 335] on h3 "pedal aquabike 12" at bounding box center [912, 328] width 306 height 11
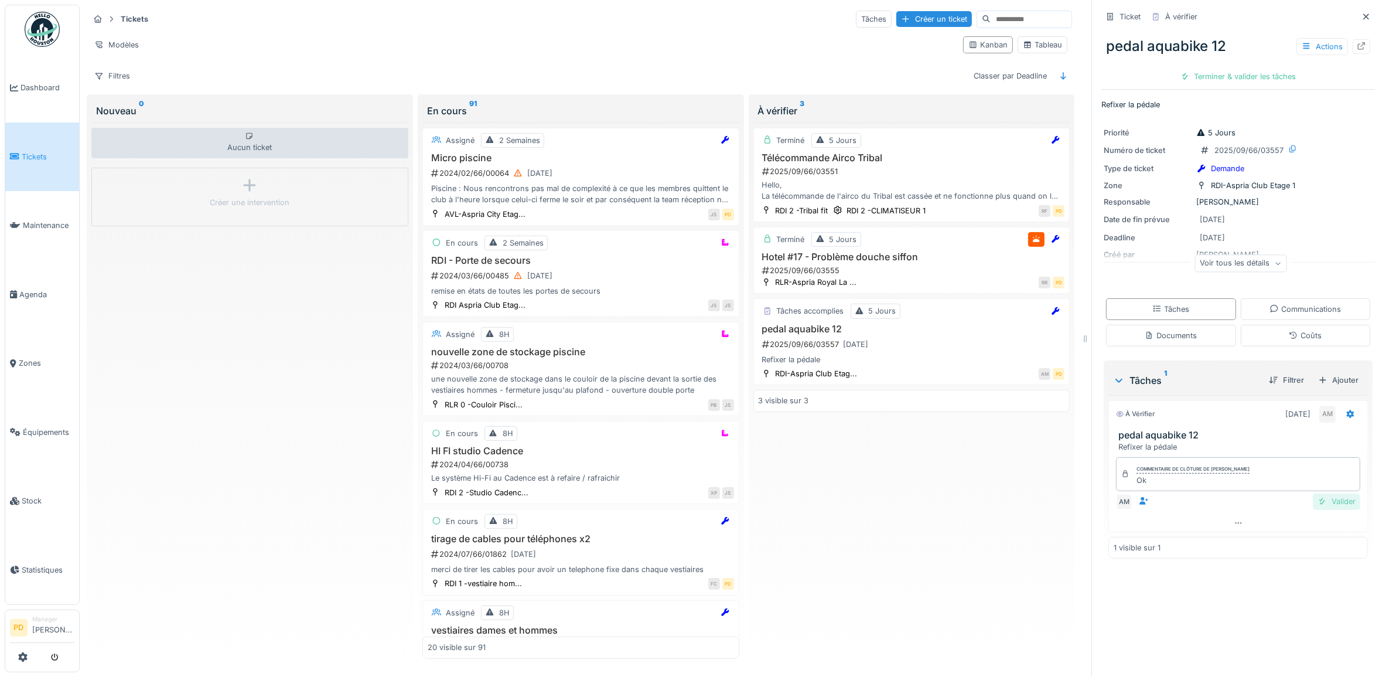
click at [1320, 502] on div "Valider" at bounding box center [1336, 501] width 47 height 16
click at [1217, 76] on div "Terminer & valider les tâches" at bounding box center [1238, 77] width 125 height 16
click at [1217, 76] on div "Clôturer le ticket" at bounding box center [1237, 77] width 81 height 16
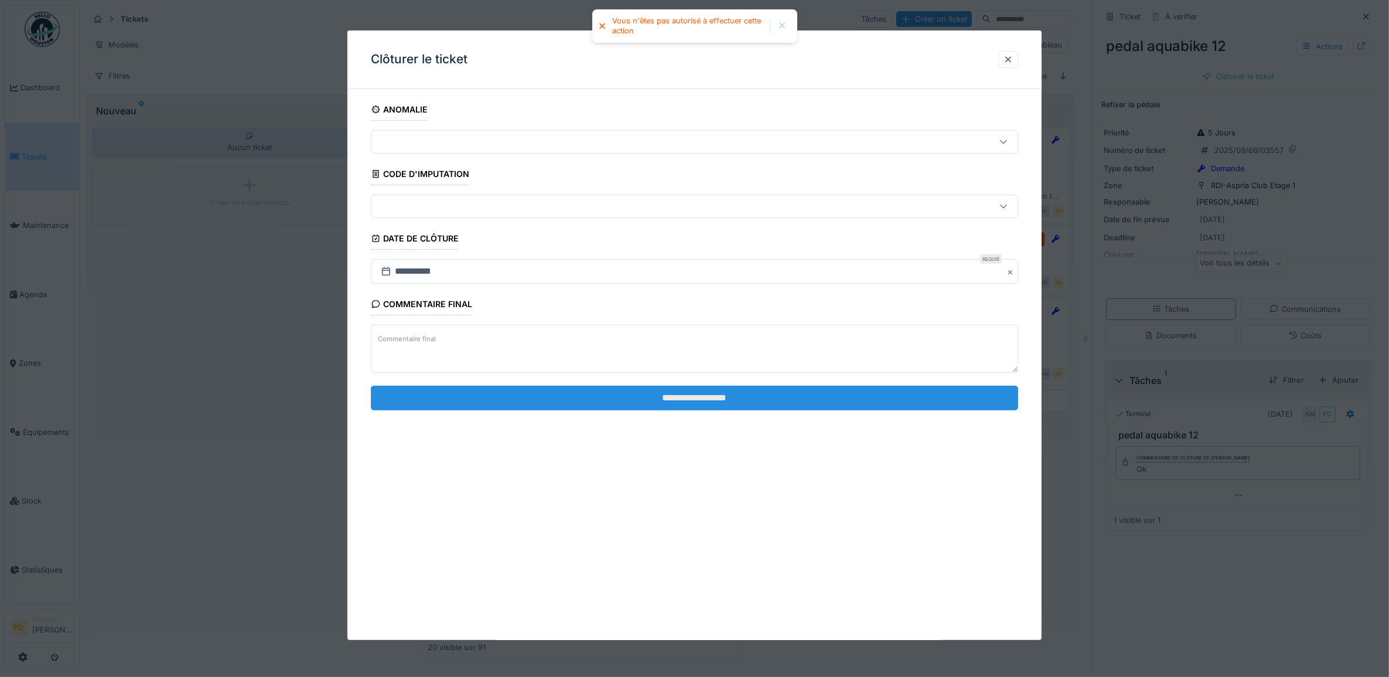
click at [748, 405] on input "**********" at bounding box center [695, 397] width 648 height 25
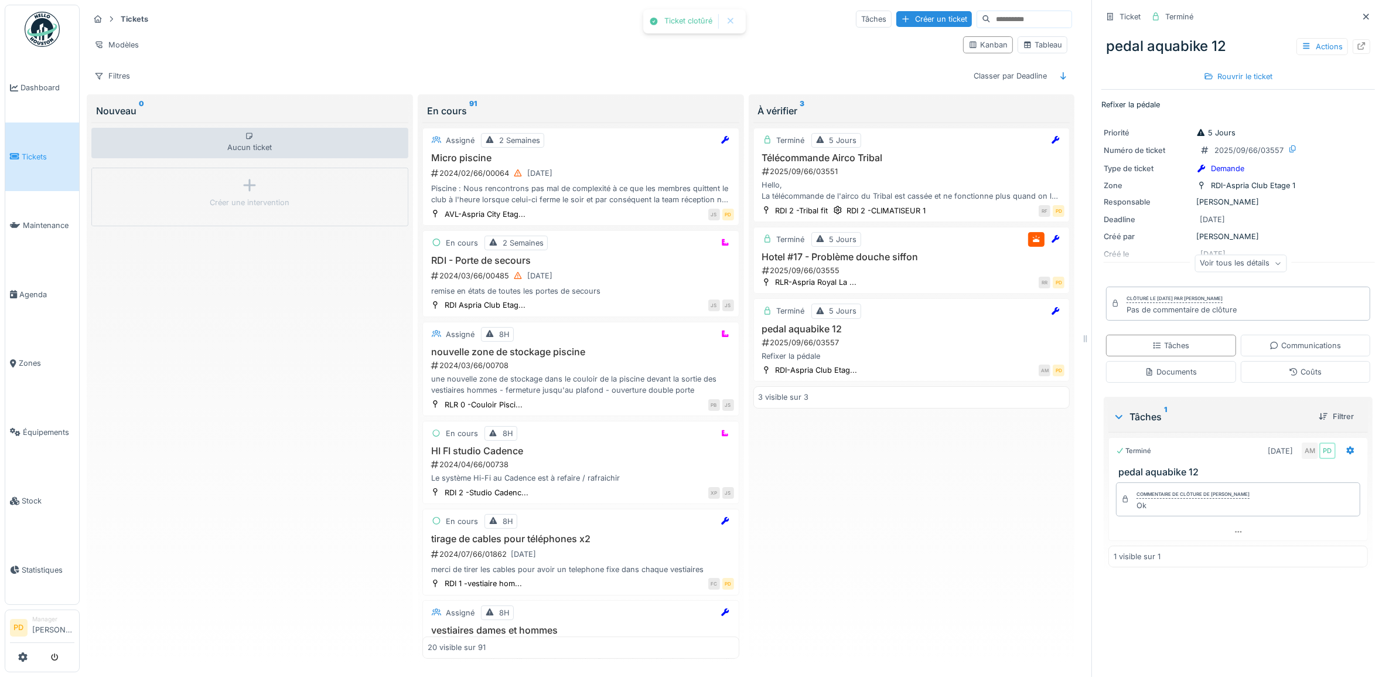
click at [34, 152] on span "Tickets" at bounding box center [48, 156] width 53 height 11
click at [33, 151] on span "Tickets" at bounding box center [48, 156] width 53 height 11
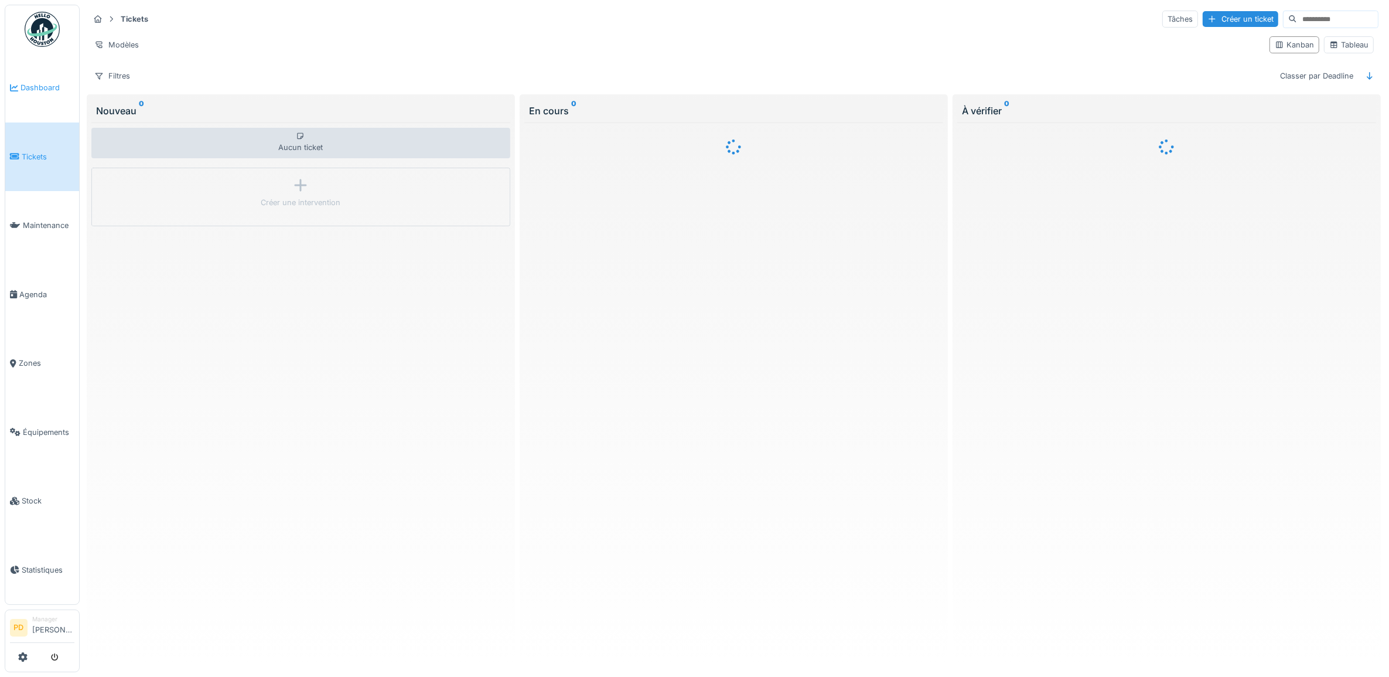
click at [52, 88] on span "Dashboard" at bounding box center [48, 87] width 54 height 11
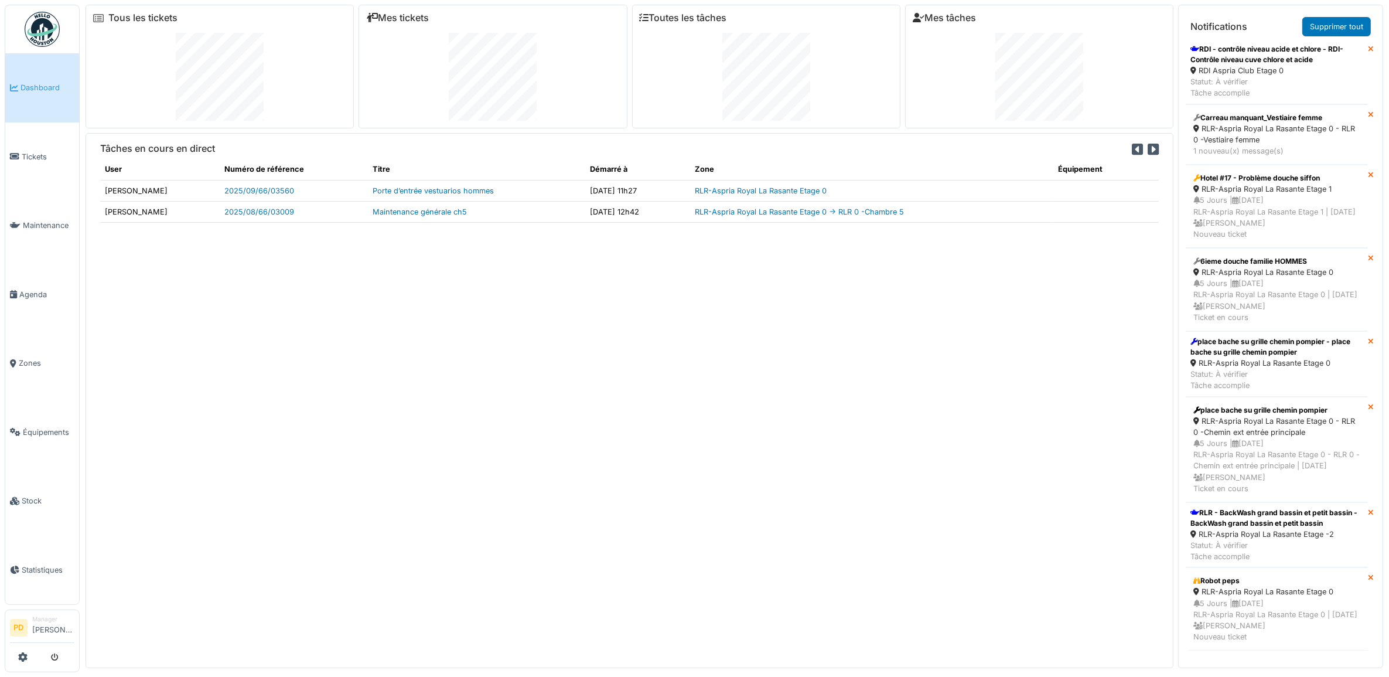
scroll to position [3423, 0]
click at [1334, 28] on link "Supprimer tout" at bounding box center [1336, 26] width 69 height 19
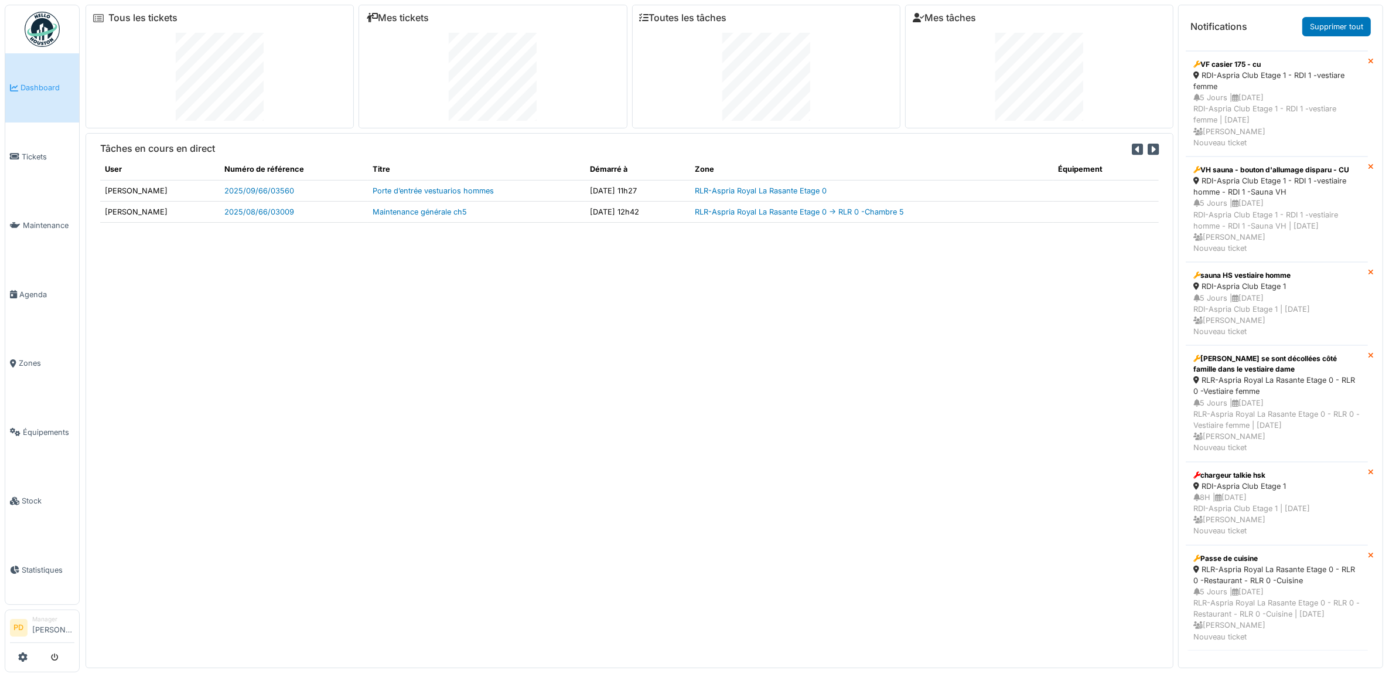
scroll to position [1815, 0]
click at [1337, 24] on link "Supprimer tout" at bounding box center [1336, 26] width 69 height 19
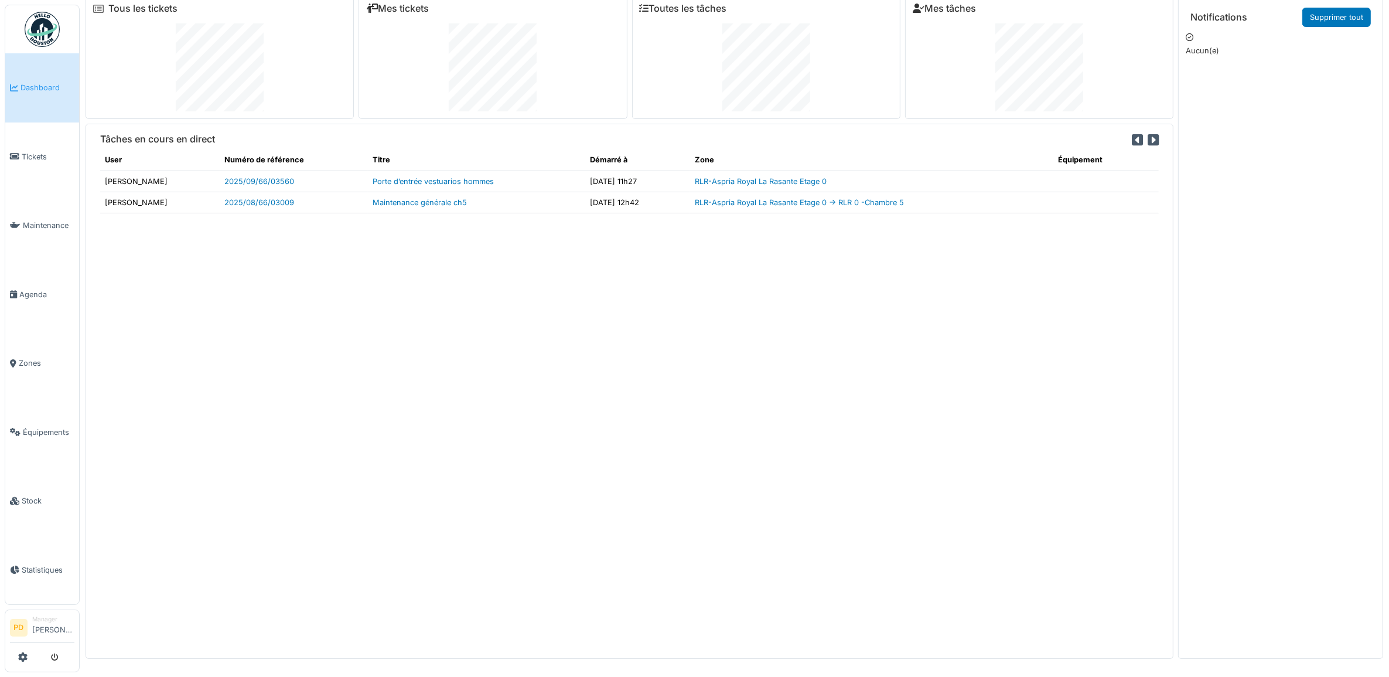
scroll to position [12, 0]
click at [36, 153] on span "Tickets" at bounding box center [48, 156] width 53 height 11
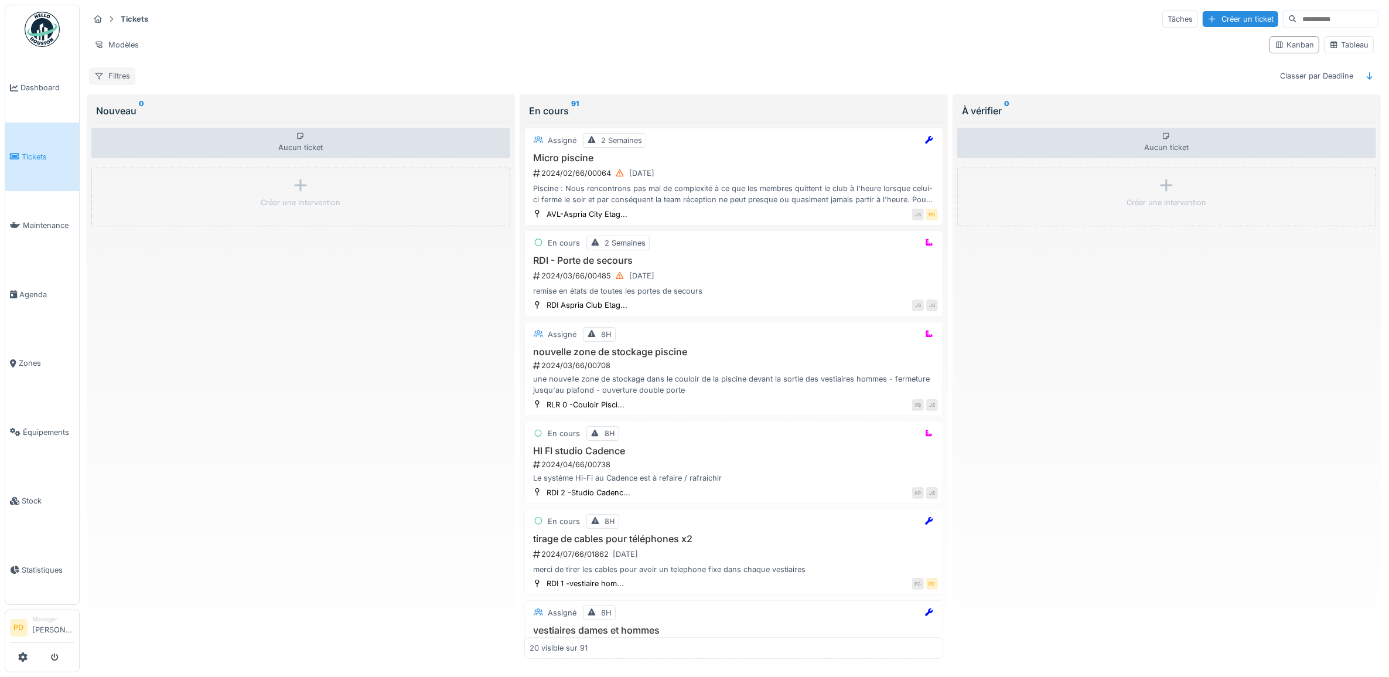
click at [114, 79] on div "Filtres" at bounding box center [112, 75] width 46 height 17
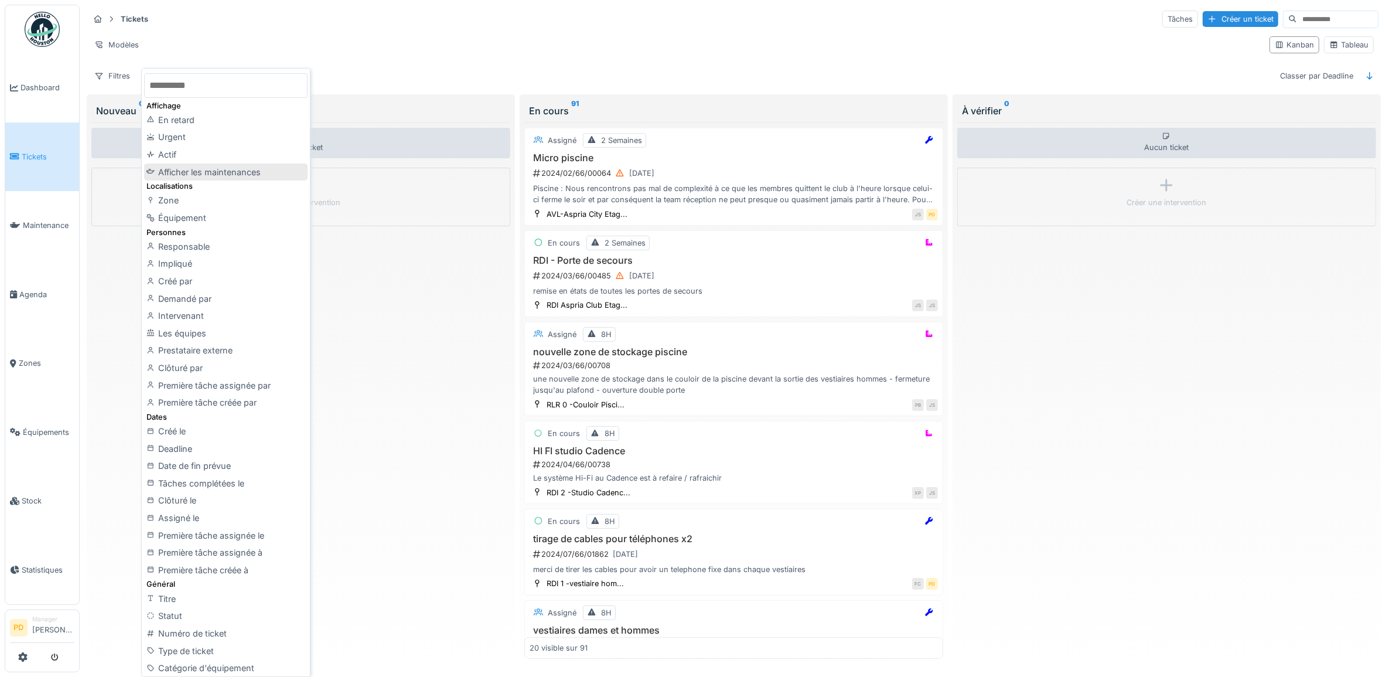
click at [198, 174] on div "Afficher les maintenances" at bounding box center [225, 172] width 163 height 18
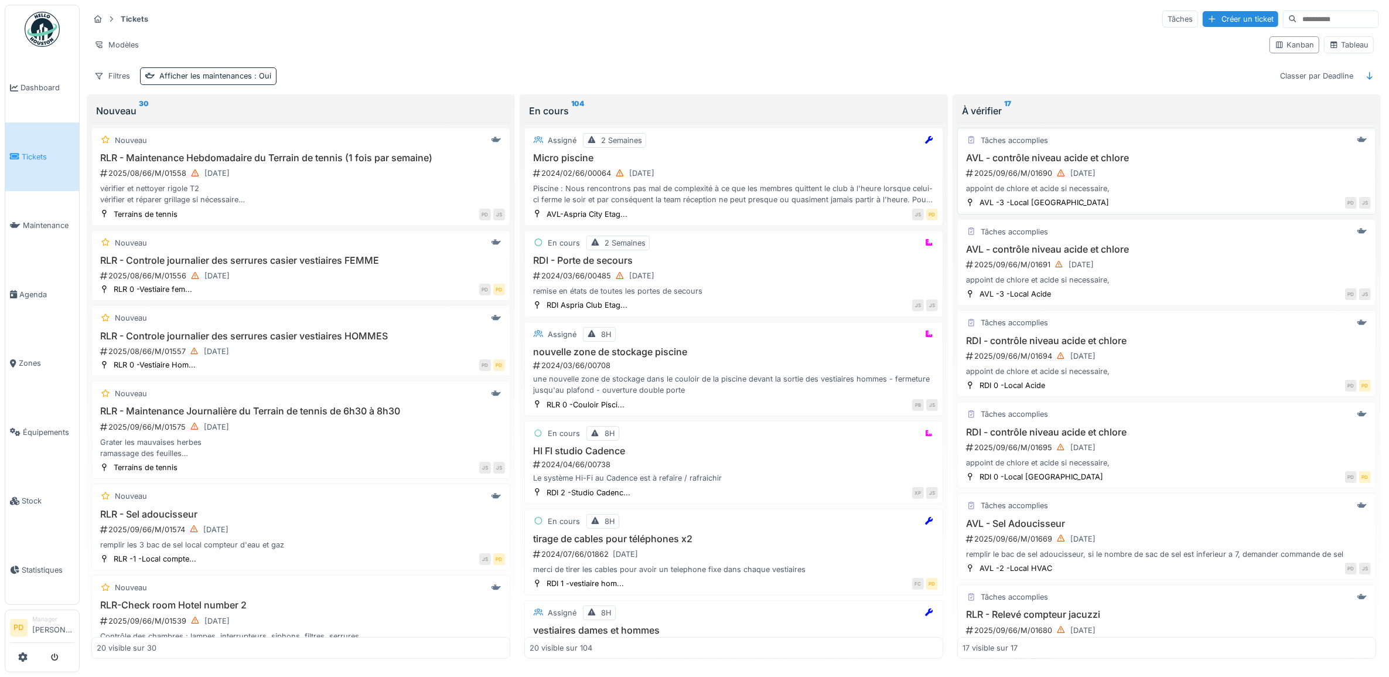
click at [1168, 163] on h3 "AVL - contrôle niveau acide et chlore" at bounding box center [1167, 157] width 408 height 11
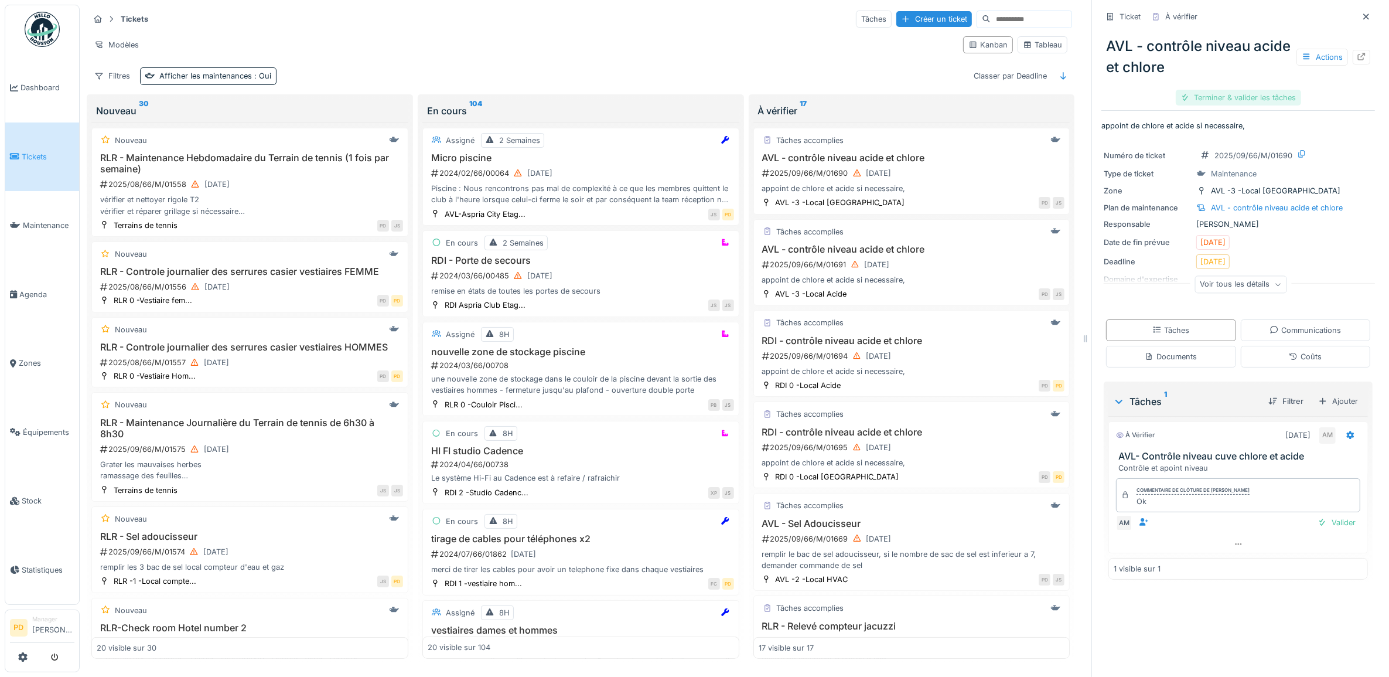
click at [1260, 97] on div "Terminer & valider les tâches" at bounding box center [1238, 98] width 125 height 16
click at [1260, 97] on div "Clôturer le ticket" at bounding box center [1237, 98] width 81 height 16
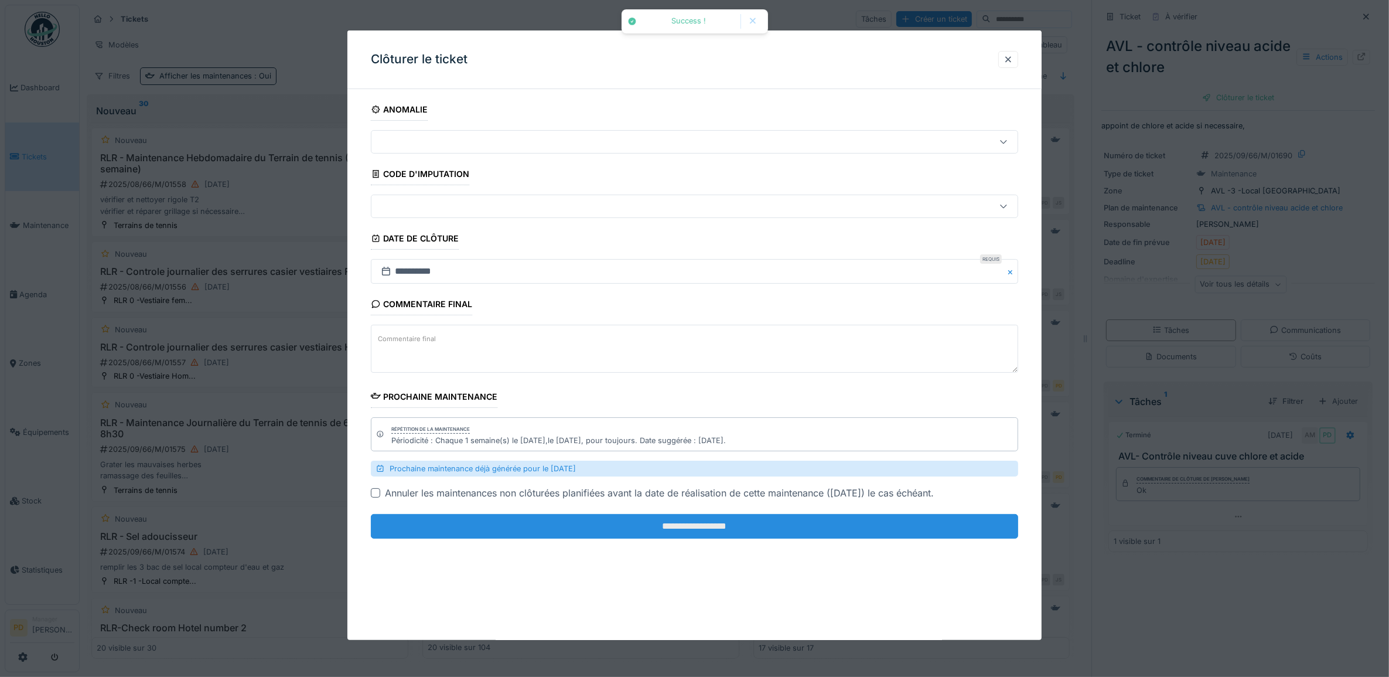
click at [909, 525] on input "**********" at bounding box center [695, 526] width 648 height 25
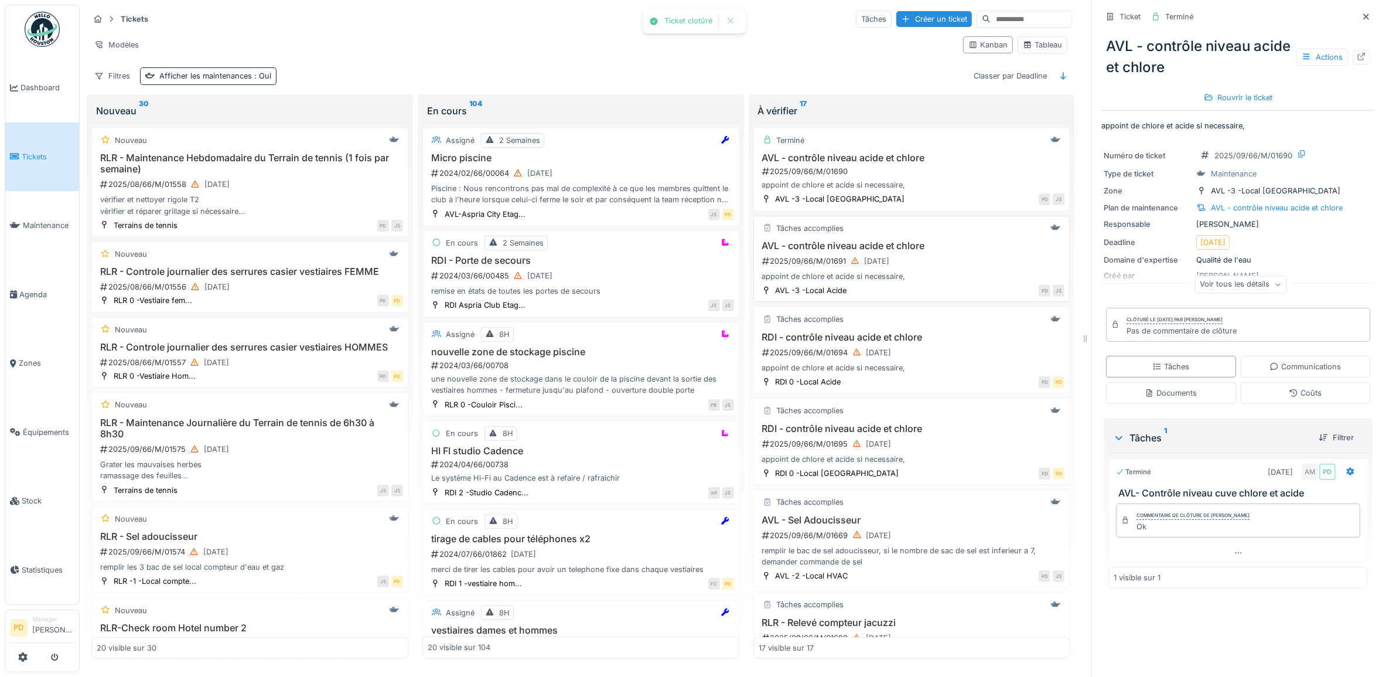
click at [933, 251] on h3 "AVL - contrôle niveau acide et chlore" at bounding box center [912, 245] width 306 height 11
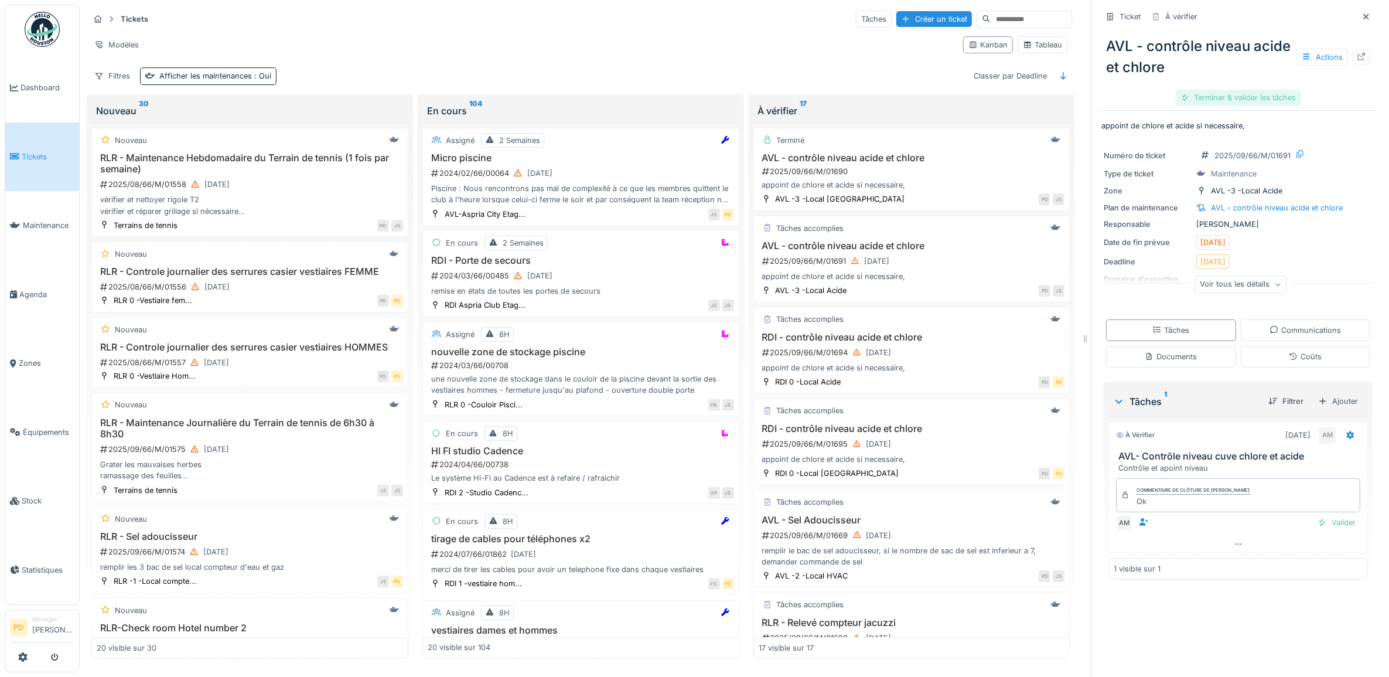
click at [1198, 97] on div "Terminer & valider les tâches" at bounding box center [1238, 98] width 125 height 16
click at [1220, 98] on div "Clôturer le ticket" at bounding box center [1237, 98] width 81 height 16
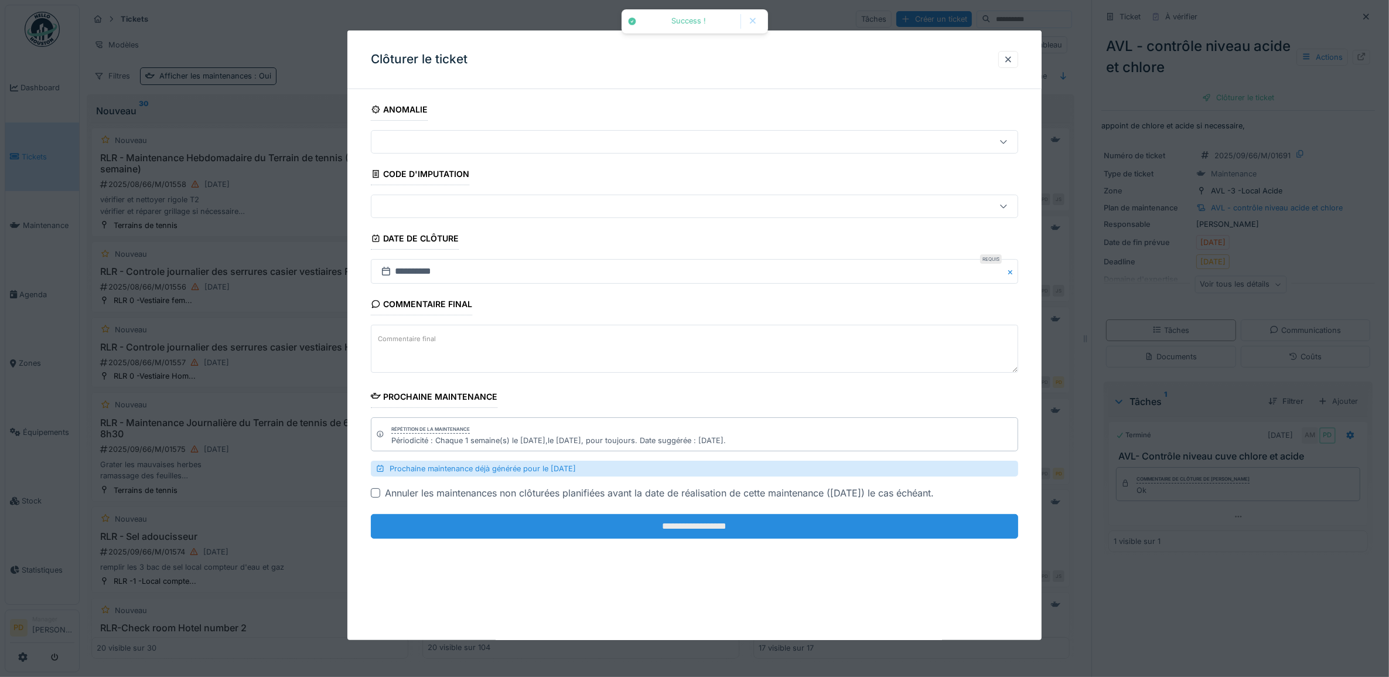
click at [828, 525] on input "**********" at bounding box center [695, 526] width 648 height 25
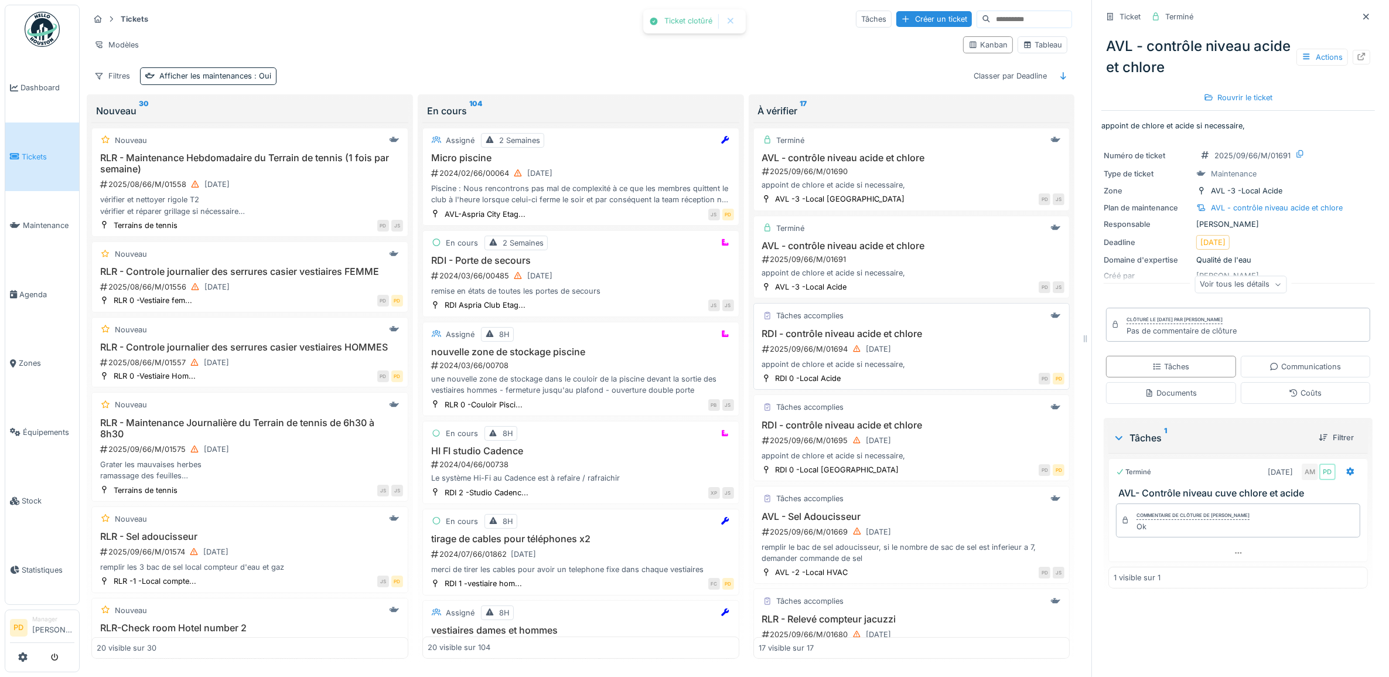
click at [918, 337] on h3 "RDI - contrôle niveau acide et chlore" at bounding box center [912, 333] width 306 height 11
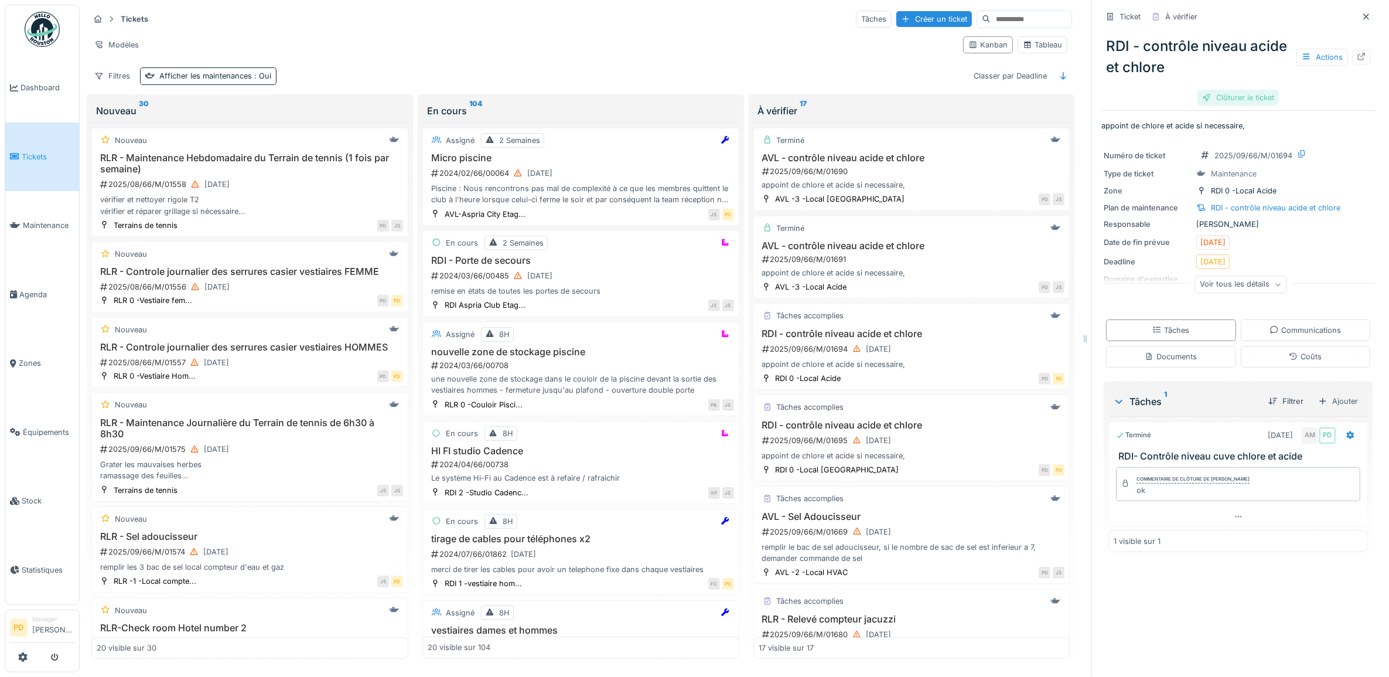
click at [1220, 100] on div "Clôturer le ticket" at bounding box center [1237, 98] width 81 height 16
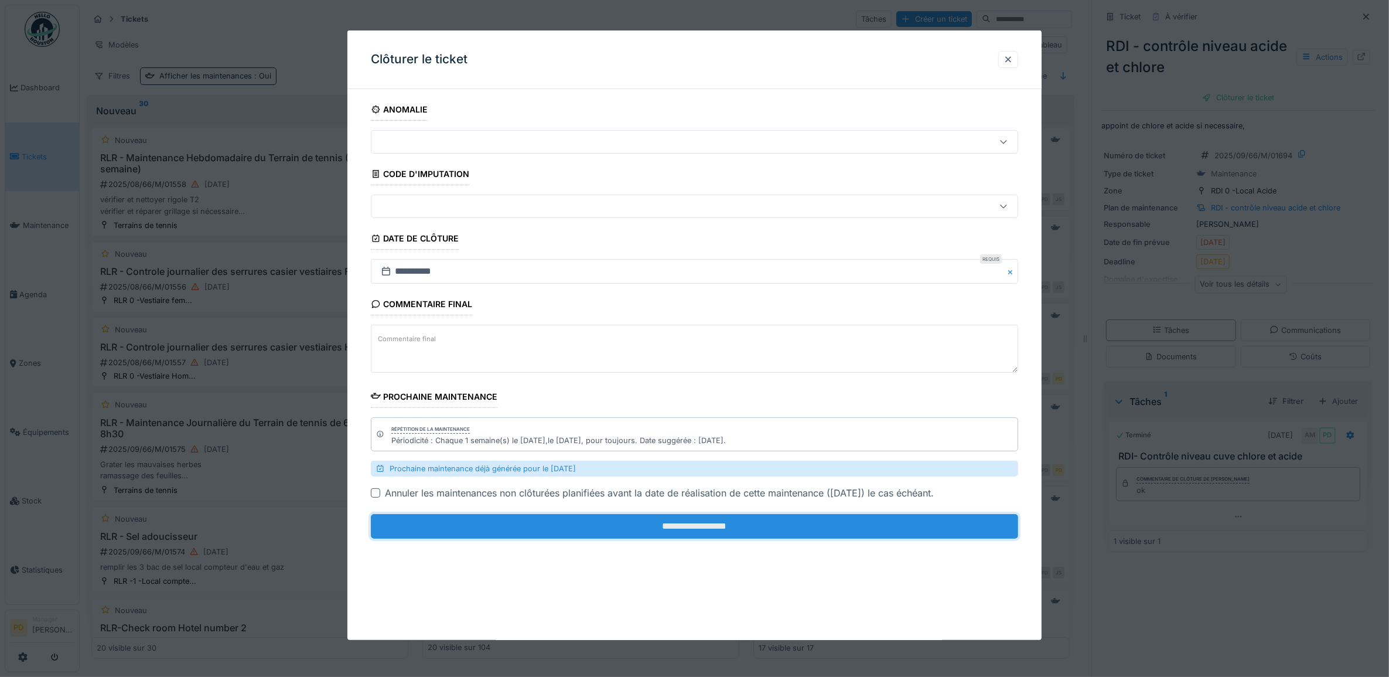
click at [807, 533] on input "**********" at bounding box center [695, 526] width 648 height 25
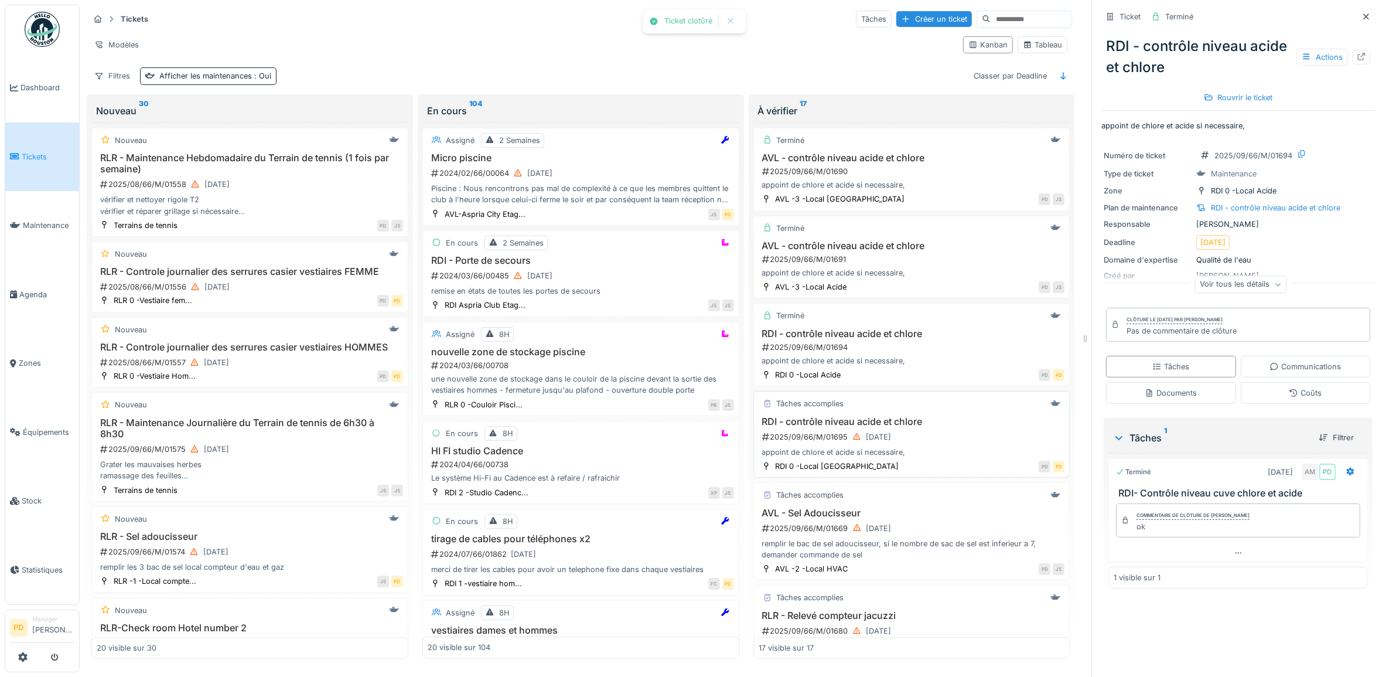
click at [885, 458] on div "appoint de chlore et acide si necessaire," at bounding box center [912, 451] width 306 height 11
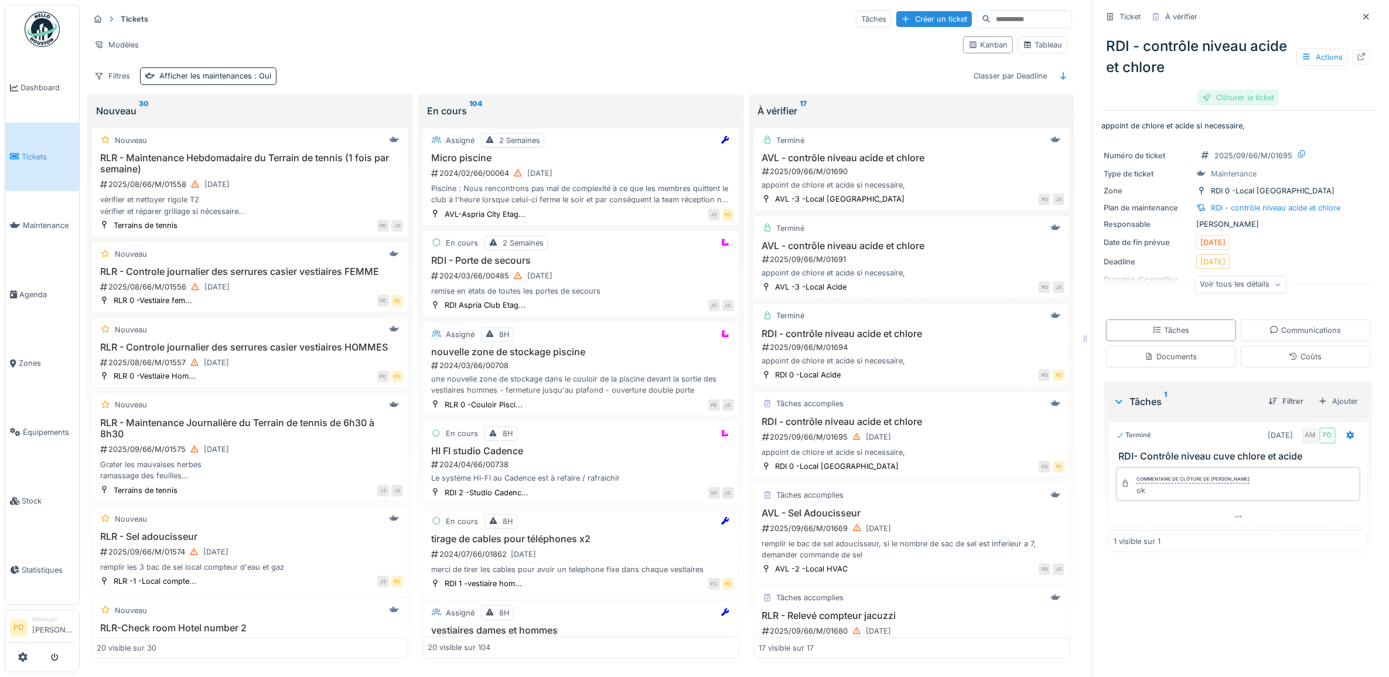
click at [1221, 97] on div "Clôturer le ticket" at bounding box center [1237, 98] width 81 height 16
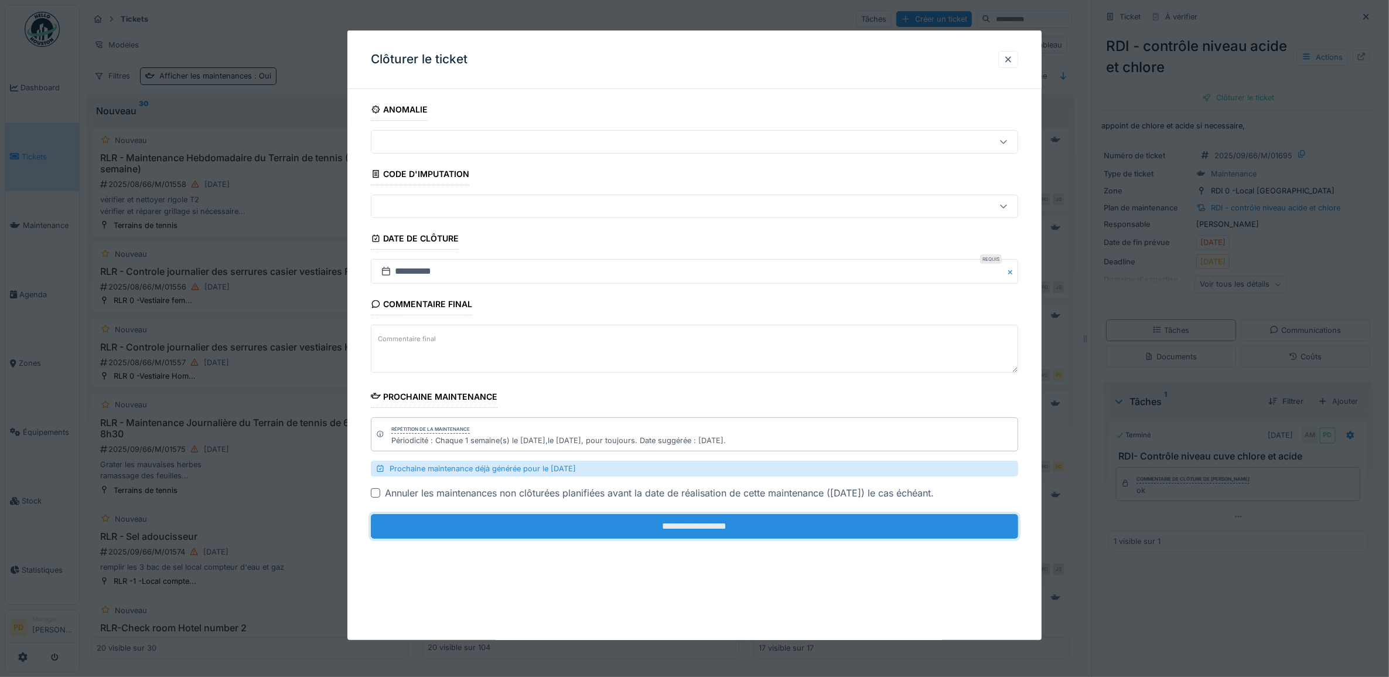
click at [762, 528] on input "**********" at bounding box center [695, 526] width 648 height 25
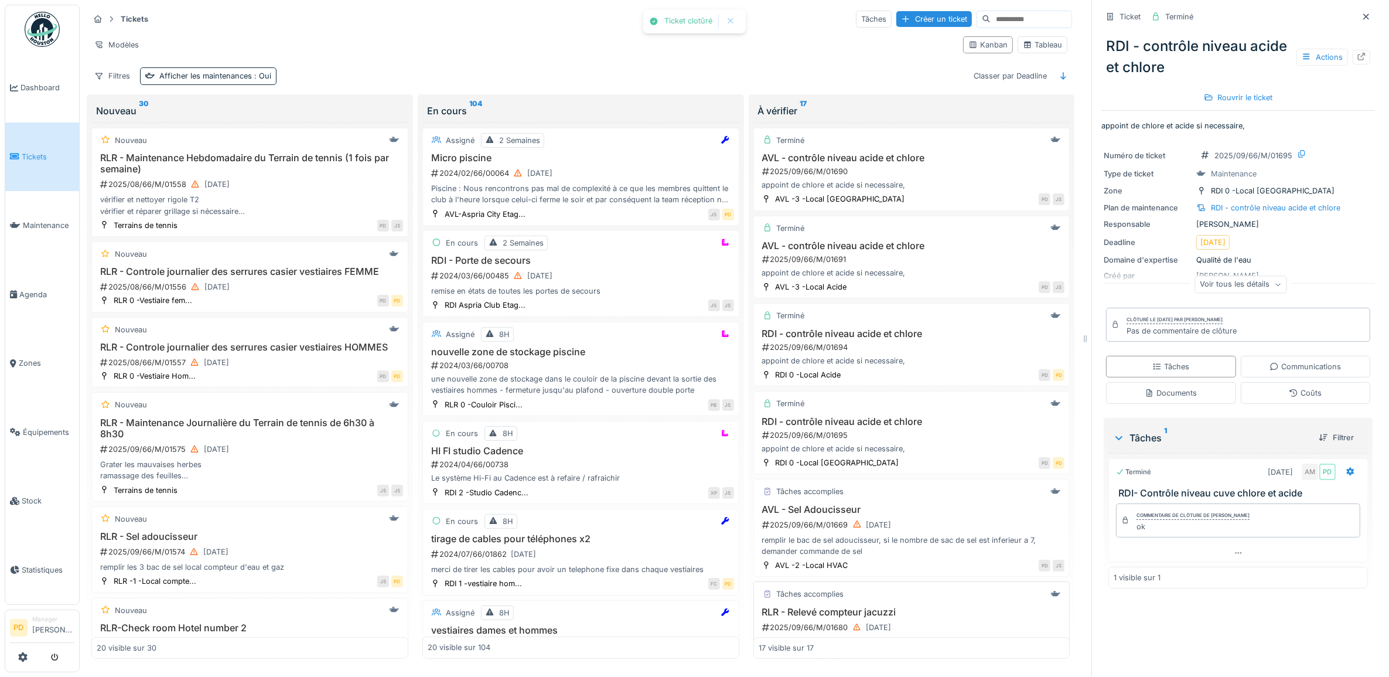
click at [856, 612] on div "Tâches accomplies RLR - Relevé compteur jacuzzi 2025/09/66/M/01680 19/09/2025 R…" at bounding box center [911, 624] width 317 height 87
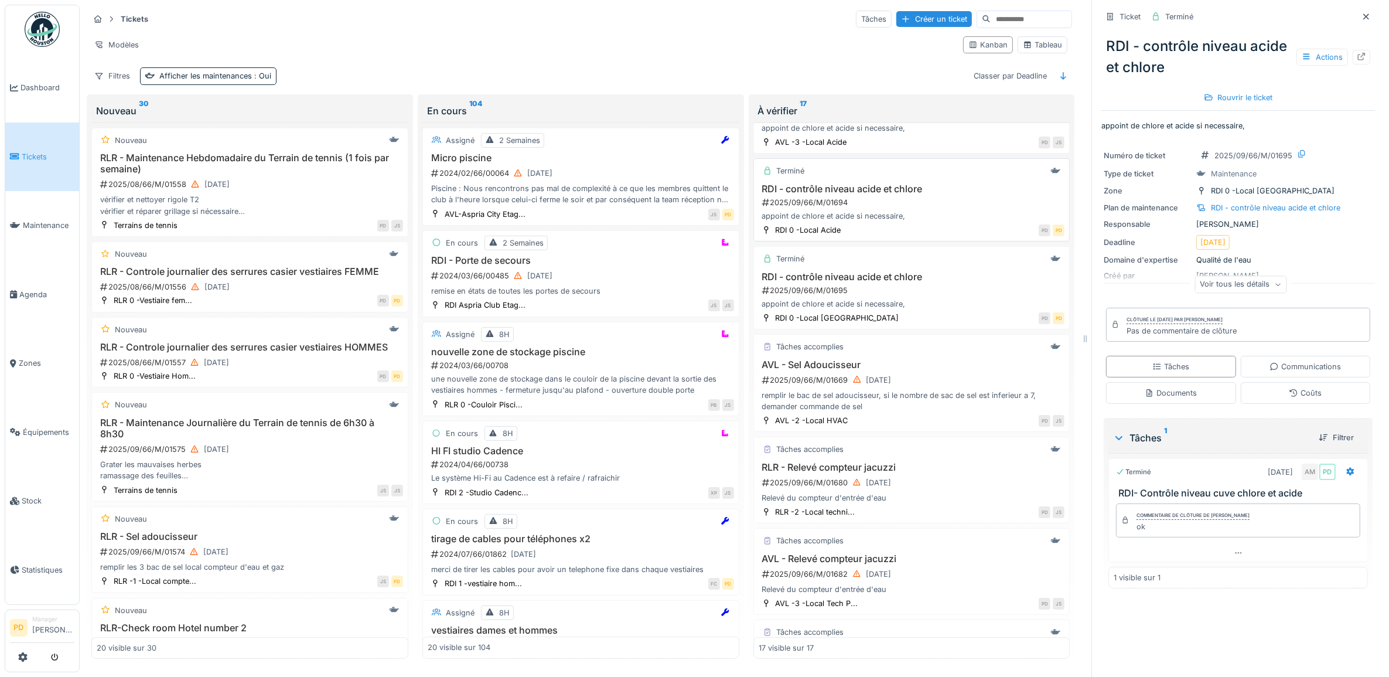
scroll to position [146, 0]
click at [22, 151] on span "Tickets" at bounding box center [48, 156] width 53 height 11
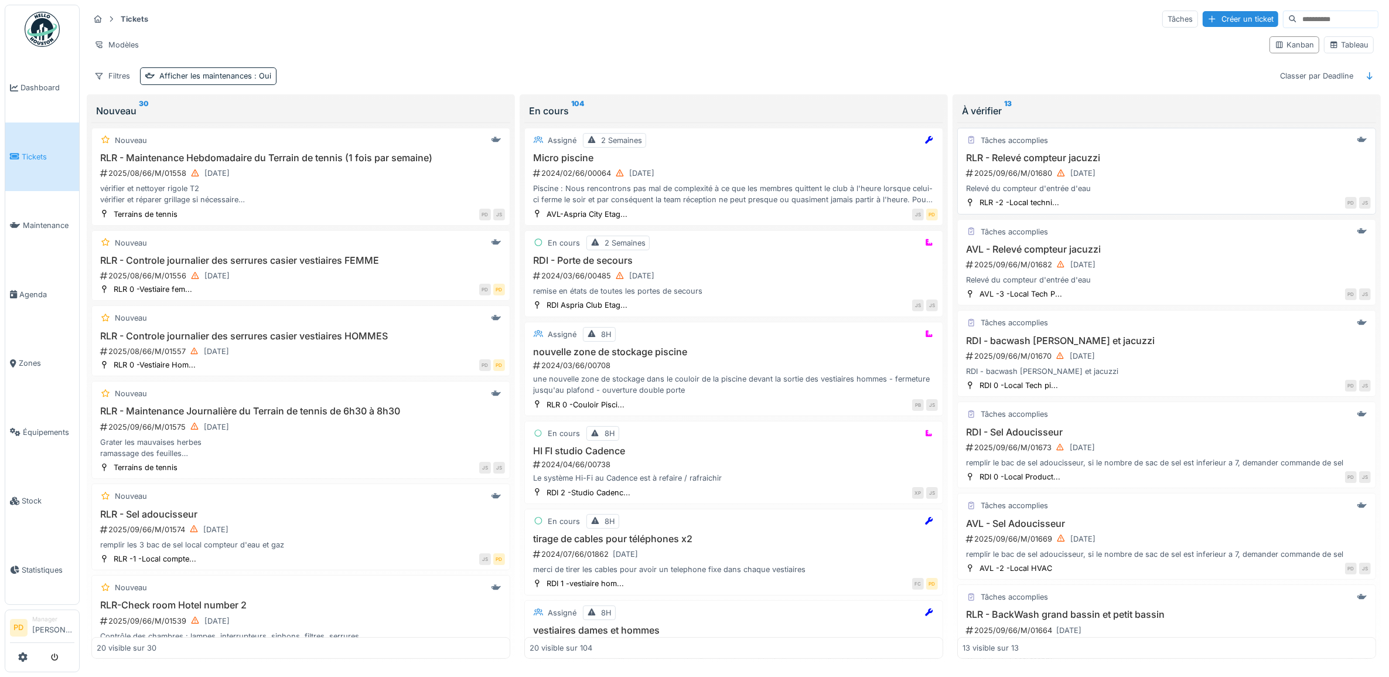
click at [1125, 173] on div "2025/09/66/M/01680 [DATE]" at bounding box center [1168, 173] width 406 height 15
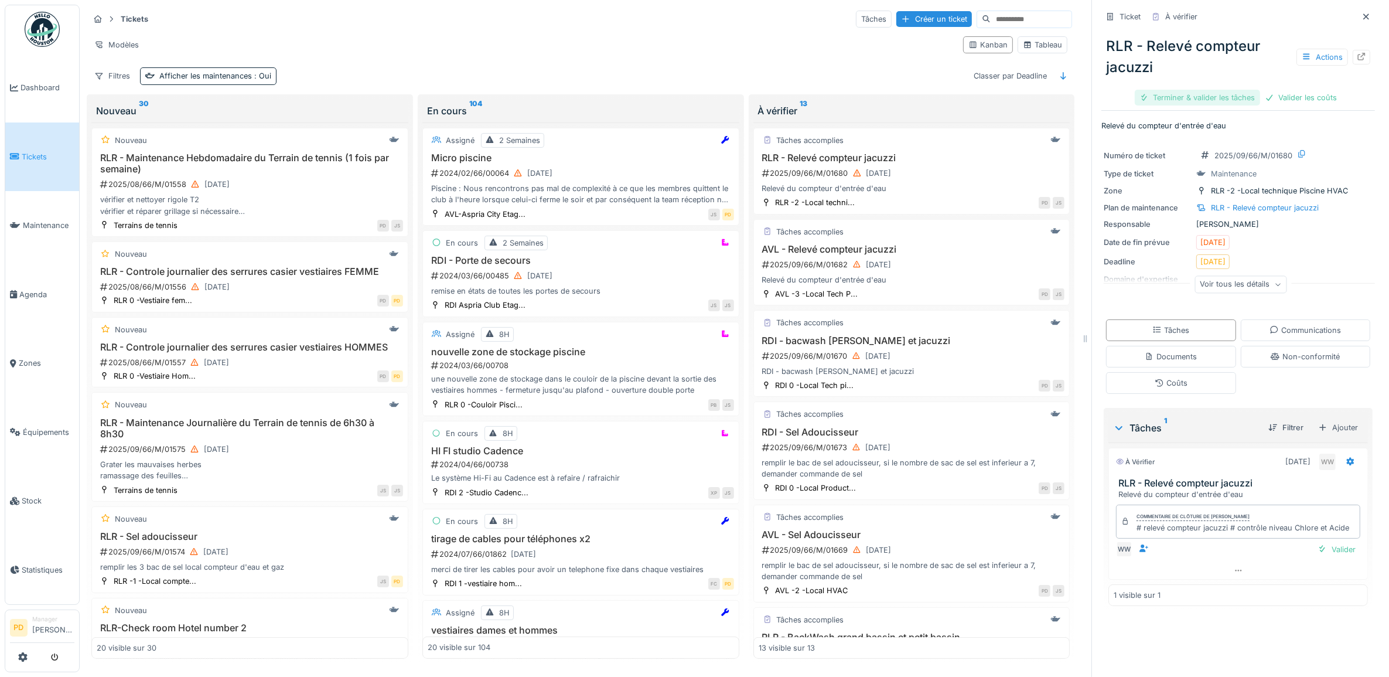
click at [1176, 98] on div "Terminer & valider les tâches" at bounding box center [1197, 98] width 125 height 16
click at [1176, 98] on div "Valider les coûts" at bounding box center [1197, 98] width 82 height 16
click at [1210, 98] on div "Clôturer le ticket" at bounding box center [1237, 98] width 81 height 16
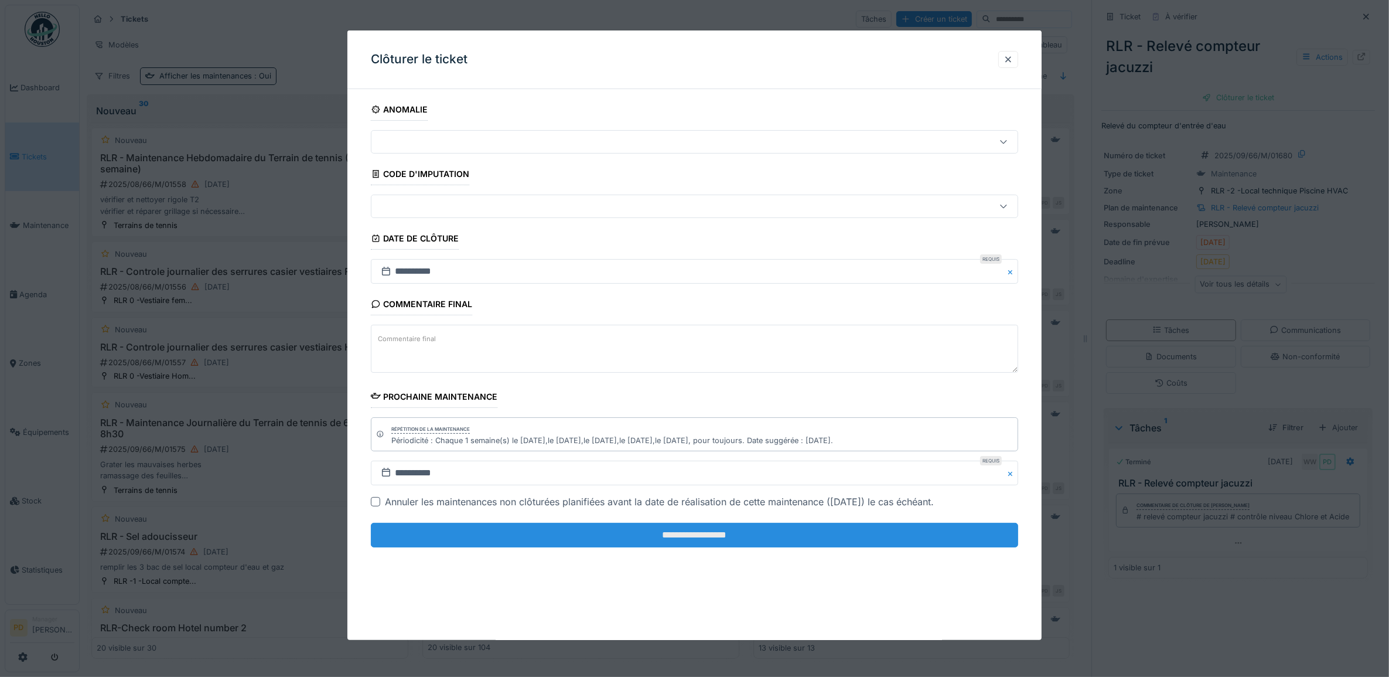
click at [912, 531] on input "**********" at bounding box center [695, 535] width 648 height 25
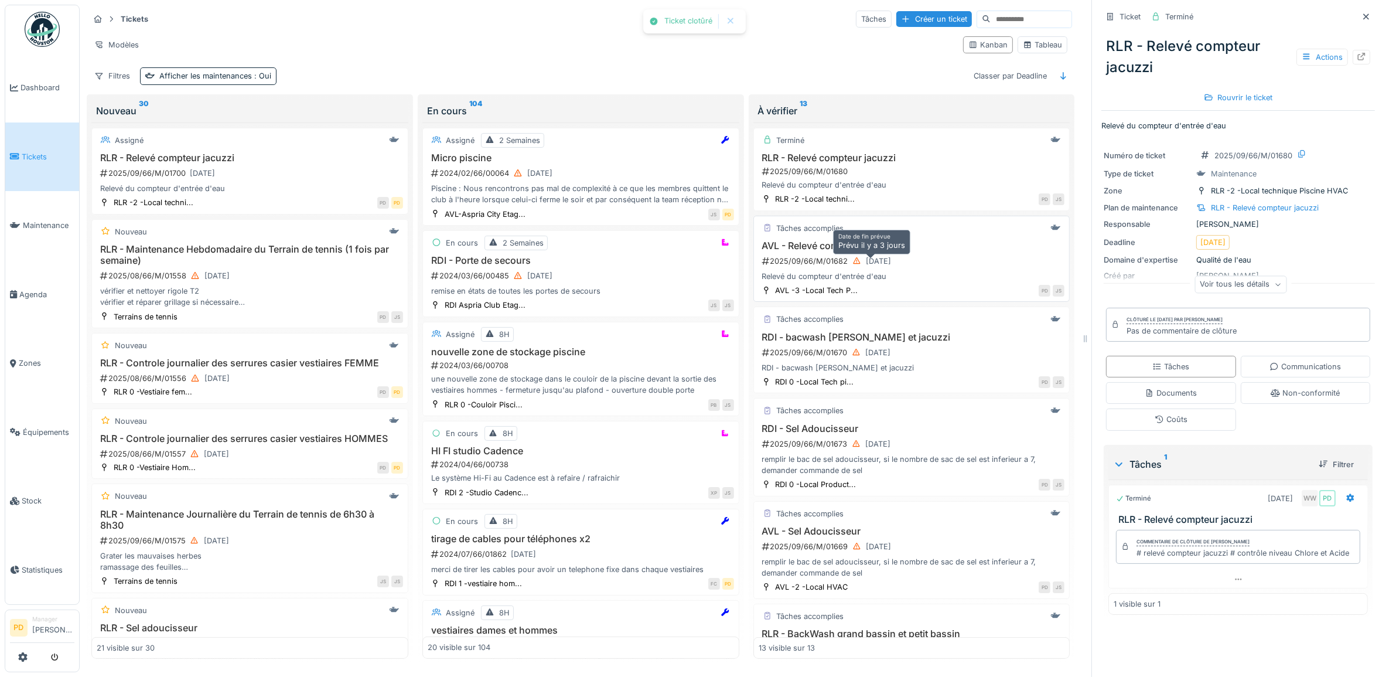
click at [892, 267] on div "[DATE]" at bounding box center [878, 260] width 25 height 11
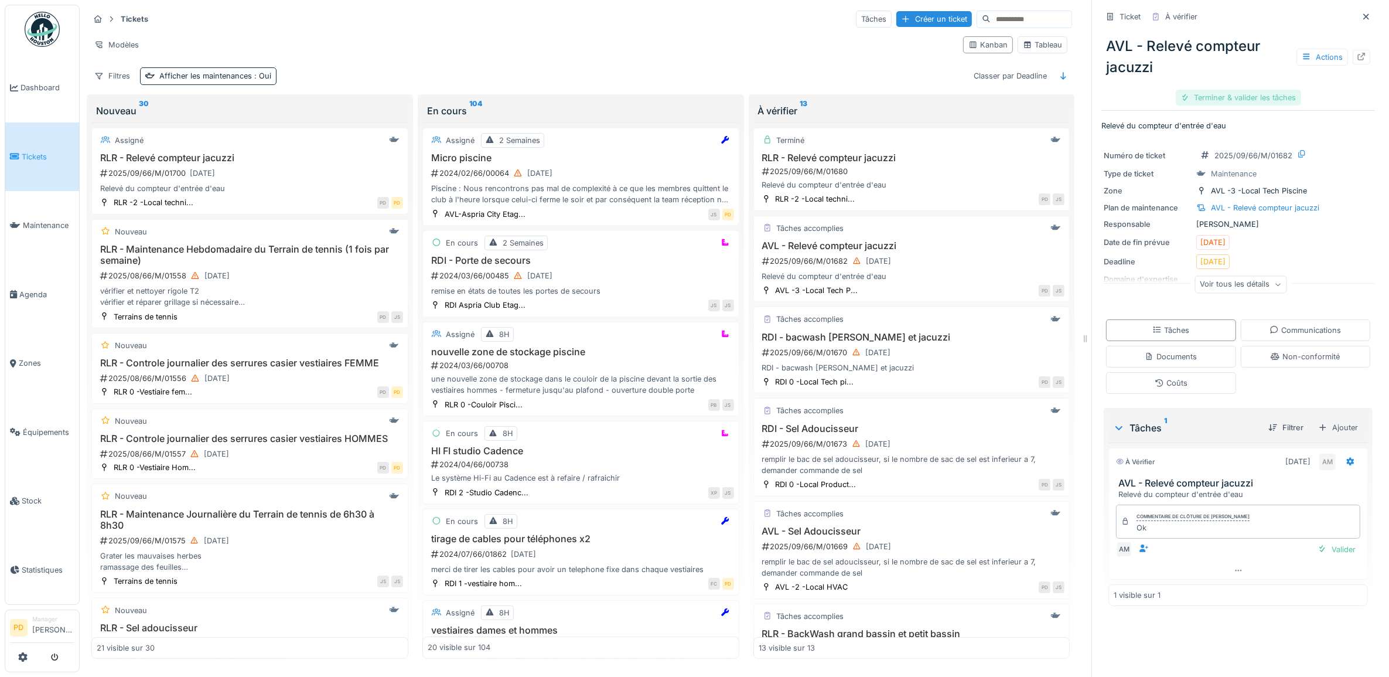
click at [1190, 98] on div "Terminer & valider les tâches" at bounding box center [1238, 98] width 125 height 16
click at [1202, 98] on div "Clôturer le ticket" at bounding box center [1237, 98] width 81 height 16
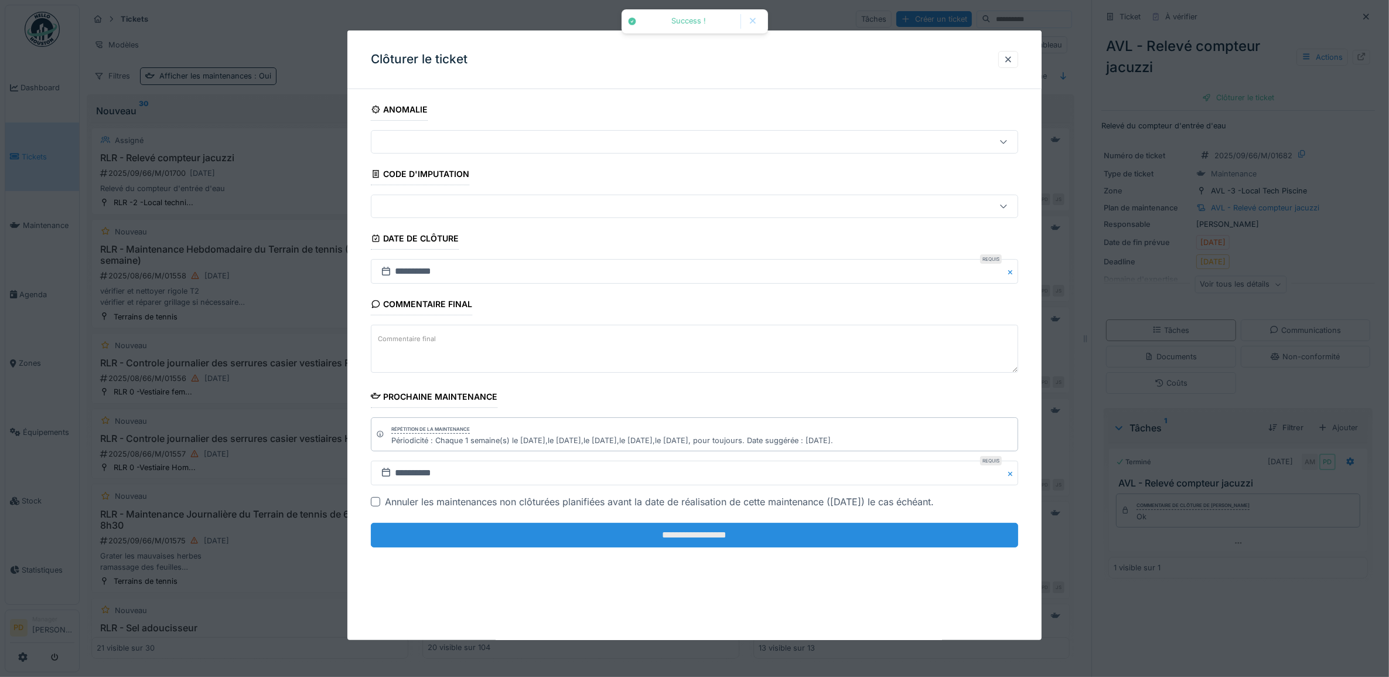
click at [762, 539] on input "**********" at bounding box center [695, 535] width 648 height 25
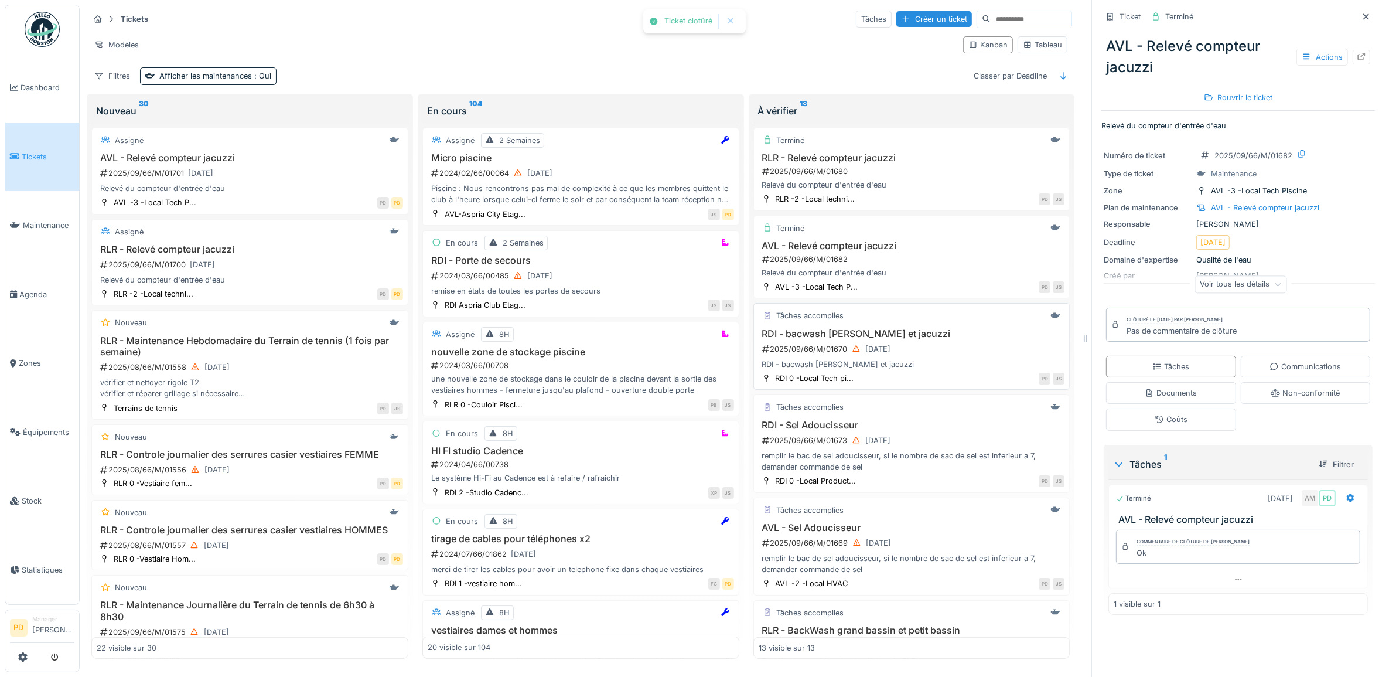
click at [856, 339] on h3 "RDI - bacwash piscine et jacuzzi" at bounding box center [912, 333] width 306 height 11
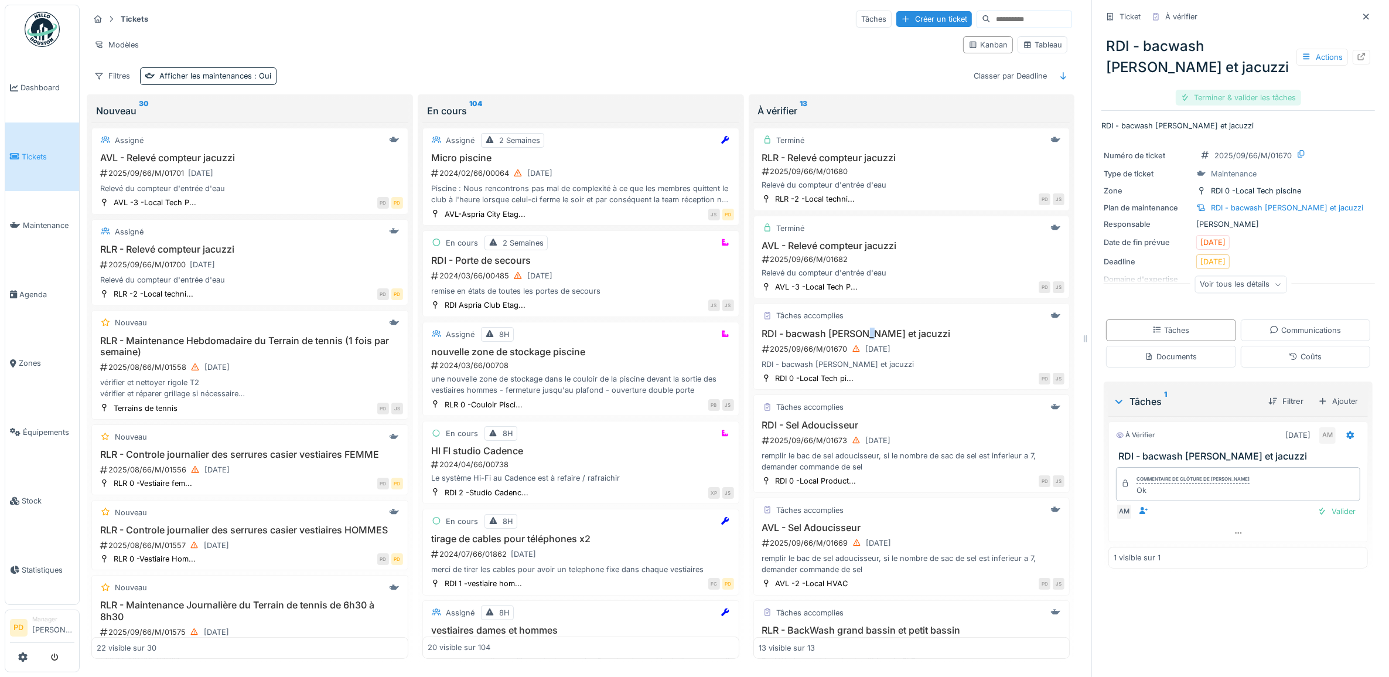
click at [1189, 97] on div "Terminer & valider les tâches" at bounding box center [1238, 98] width 125 height 16
click at [1231, 101] on div "Clôturer le ticket" at bounding box center [1237, 98] width 81 height 16
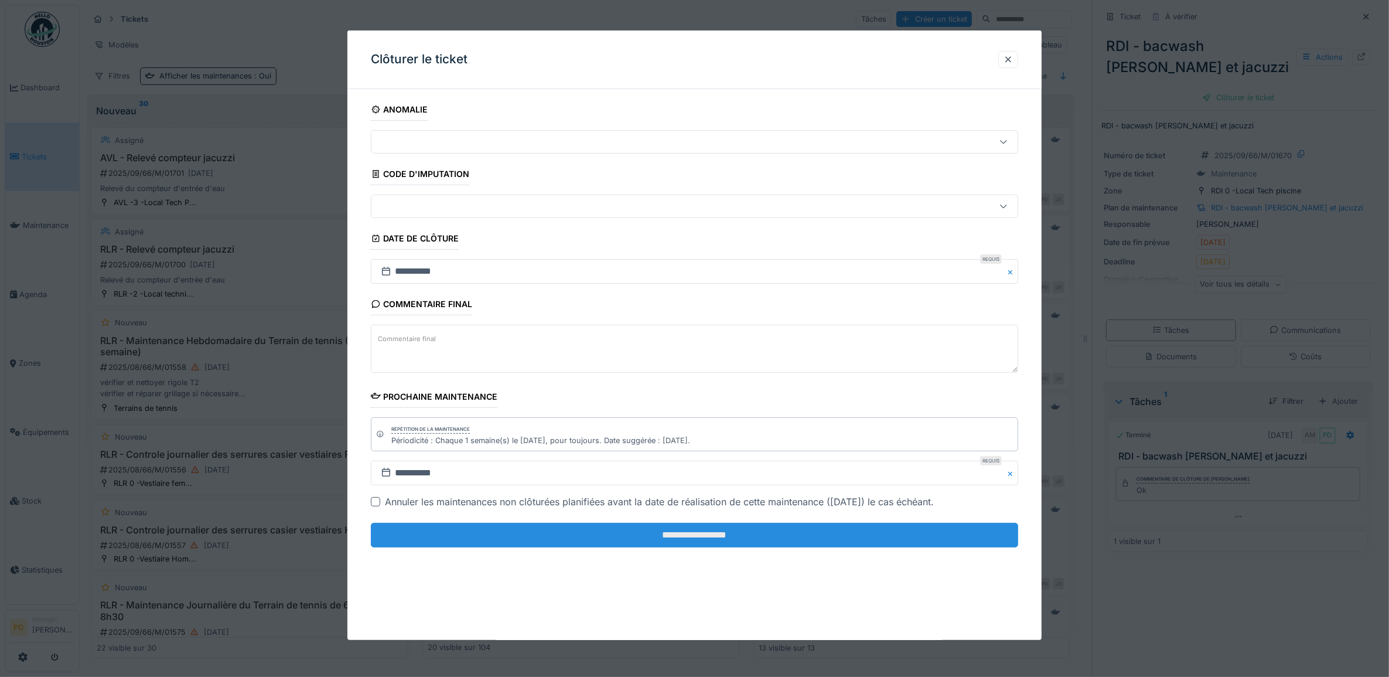
click at [830, 540] on input "**********" at bounding box center [695, 535] width 648 height 25
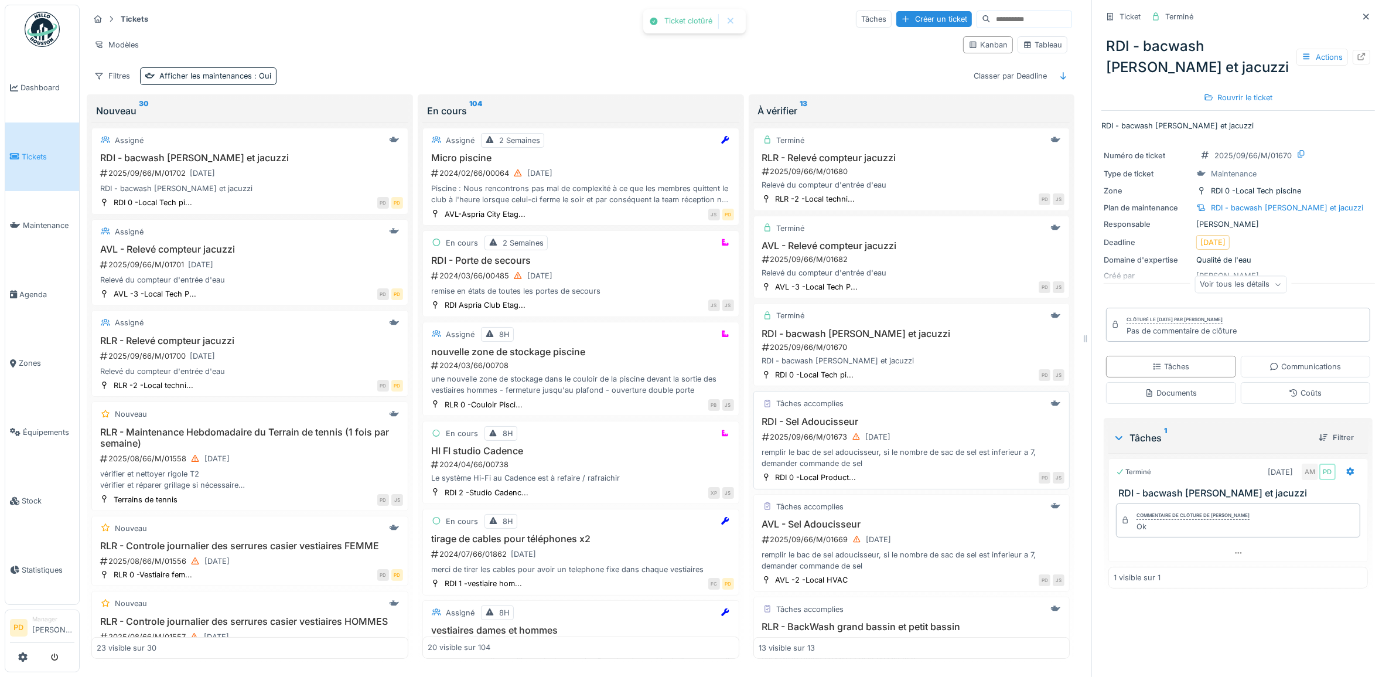
click at [872, 455] on div "remplir le bac de sel adoucisseur, si le nombre de sac de sel est inferieur a 7…" at bounding box center [912, 457] width 306 height 22
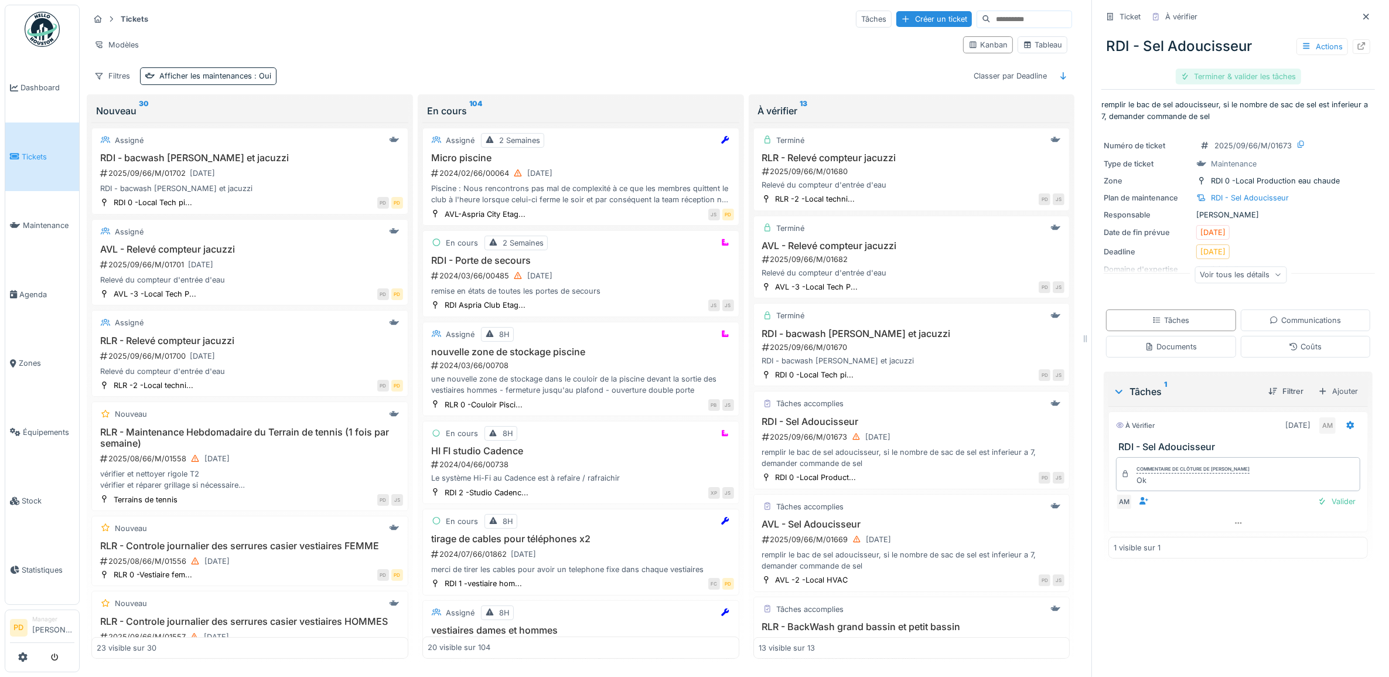
click at [1208, 79] on div "Terminer & valider les tâches" at bounding box center [1238, 77] width 125 height 16
click at [1213, 78] on div "Clôturer le ticket" at bounding box center [1237, 77] width 81 height 16
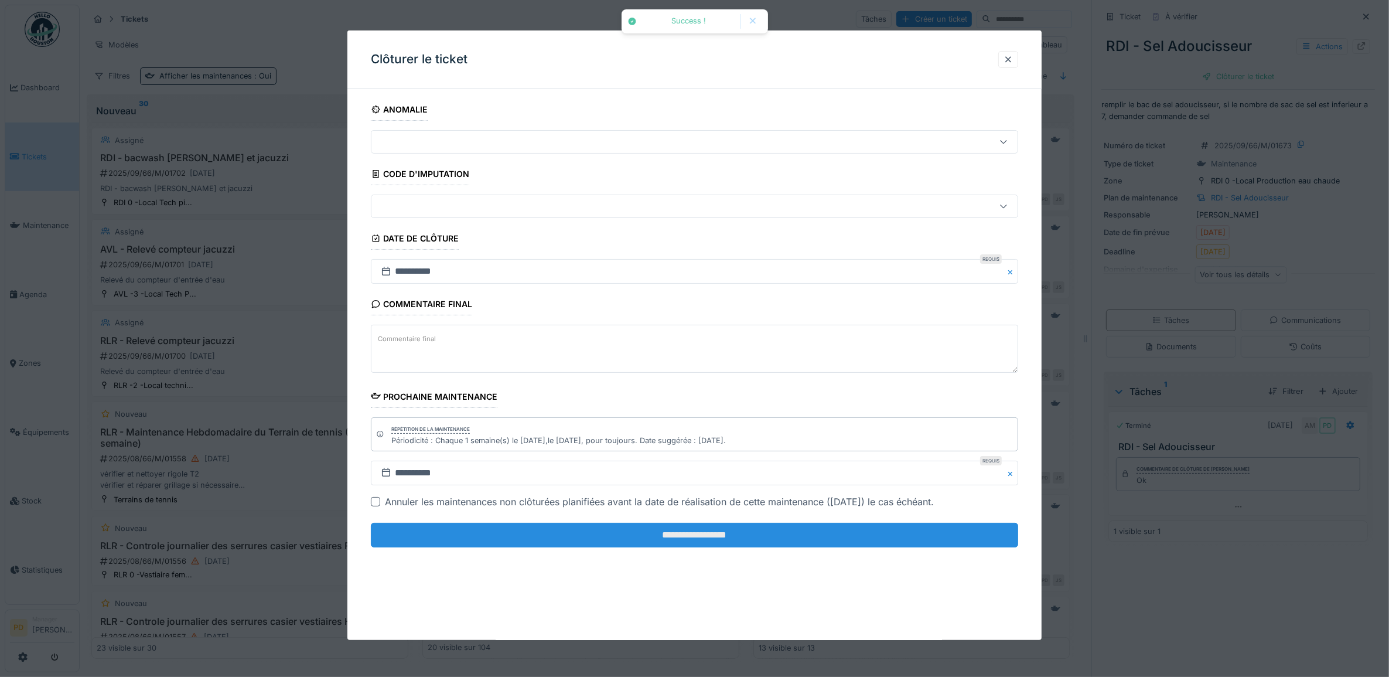
click at [857, 541] on input "**********" at bounding box center [695, 535] width 648 height 25
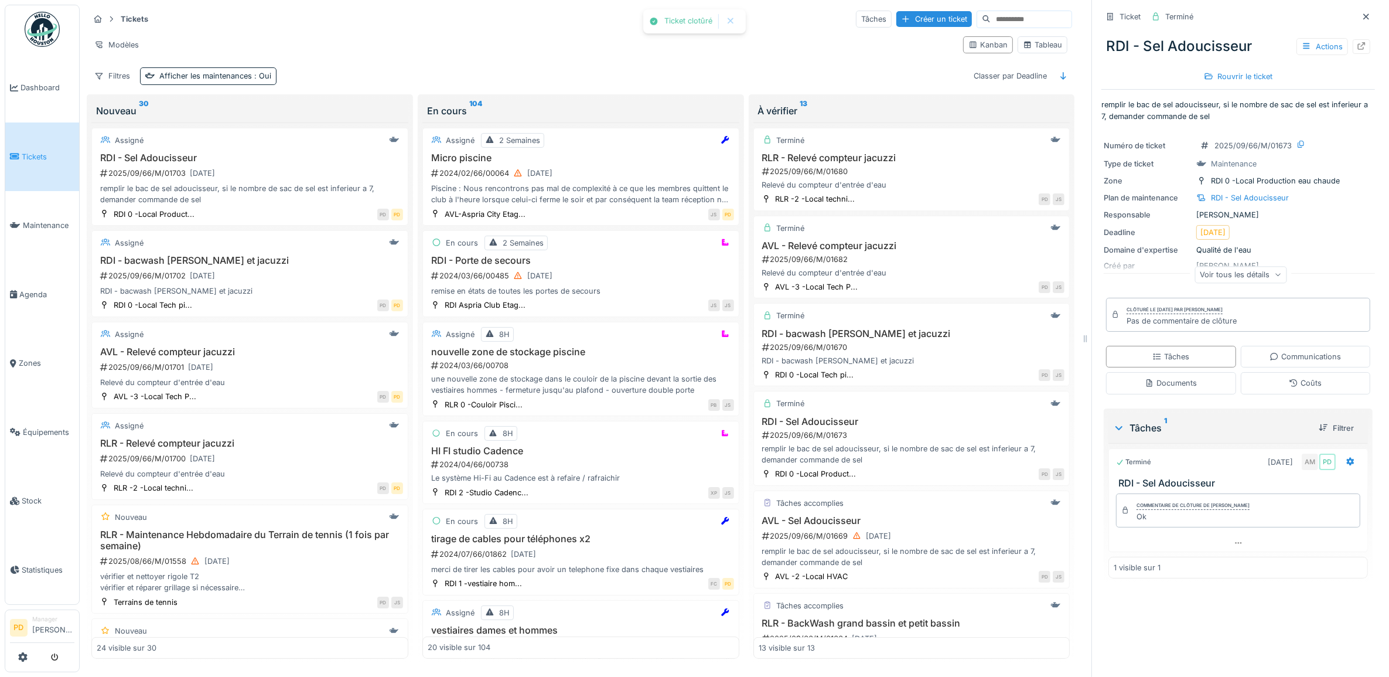
click at [39, 153] on span "Tickets" at bounding box center [48, 156] width 53 height 11
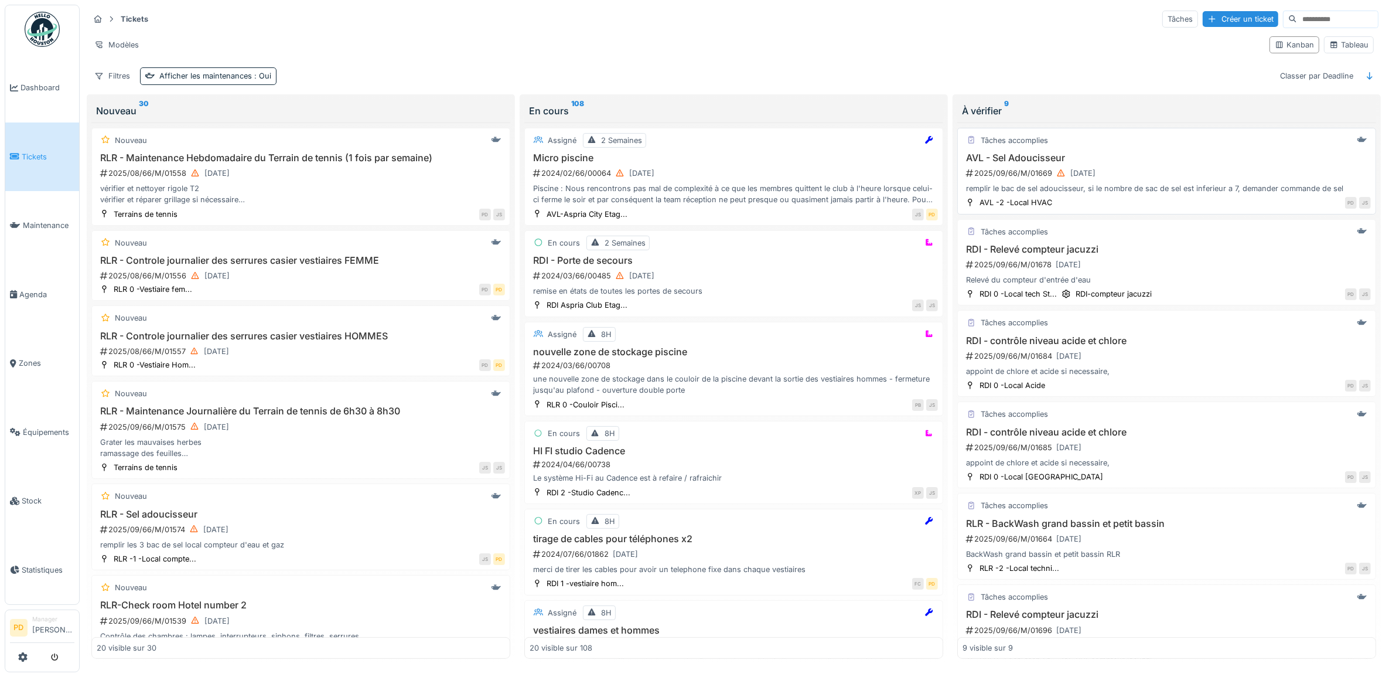
click at [1161, 168] on div "AVL - Sel Adoucisseur 2025/09/66/M/01669 [DATE] remplir le bac de sel adoucisse…" at bounding box center [1167, 173] width 408 height 42
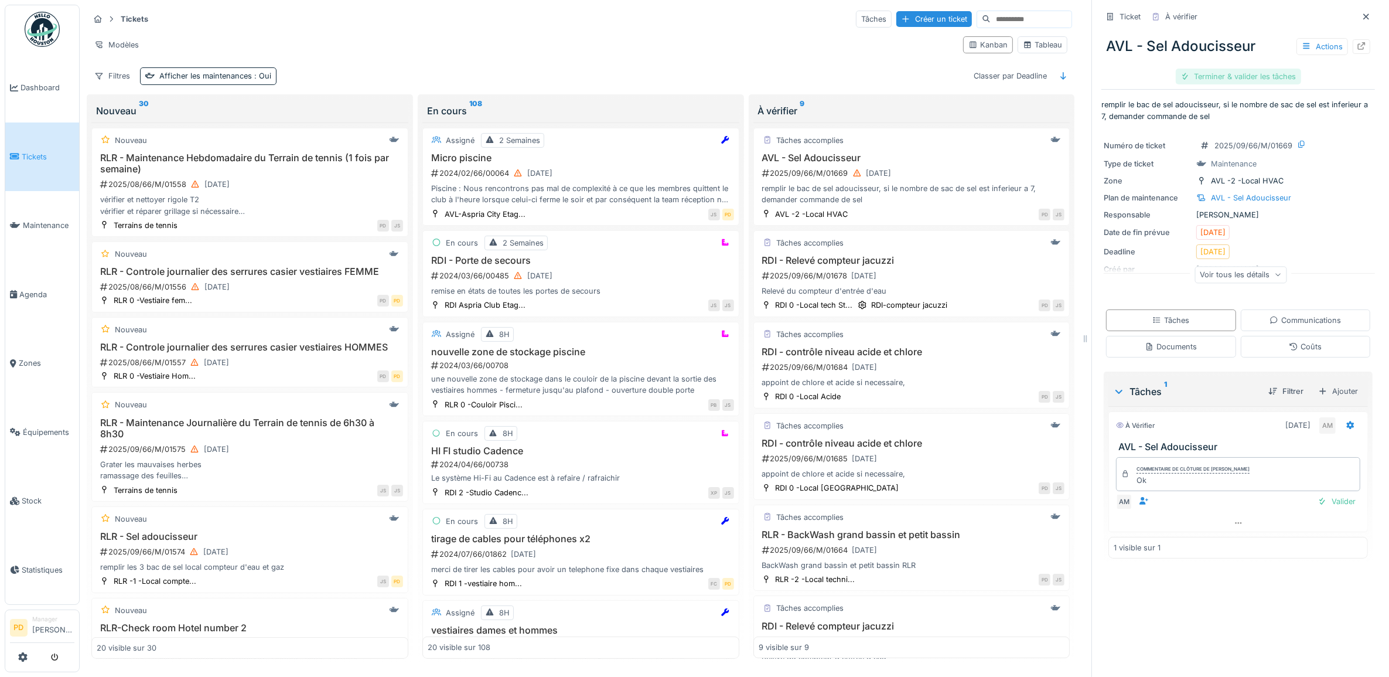
click at [1208, 80] on div "Terminer & valider les tâches" at bounding box center [1238, 77] width 125 height 16
click at [1211, 78] on div "Clôturer le ticket" at bounding box center [1237, 77] width 81 height 16
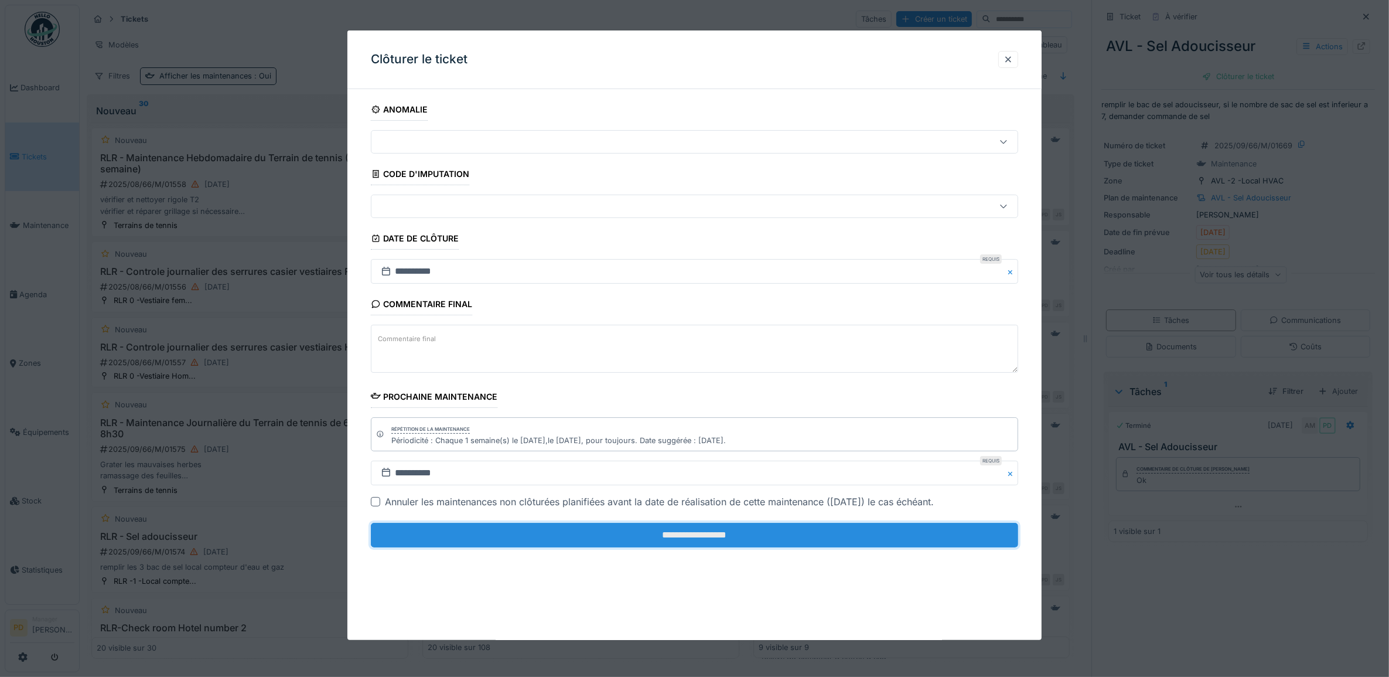
click at [790, 541] on input "**********" at bounding box center [695, 535] width 648 height 25
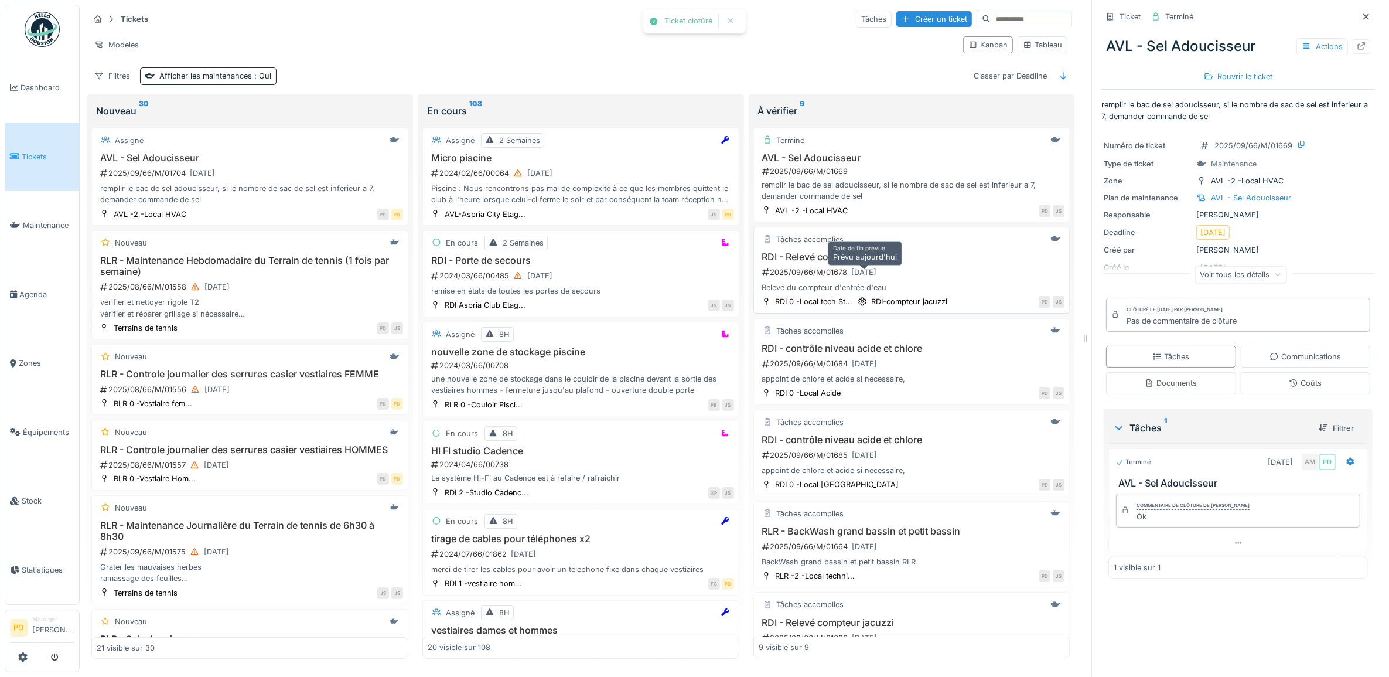
click at [858, 271] on div "[DATE]" at bounding box center [864, 272] width 25 height 11
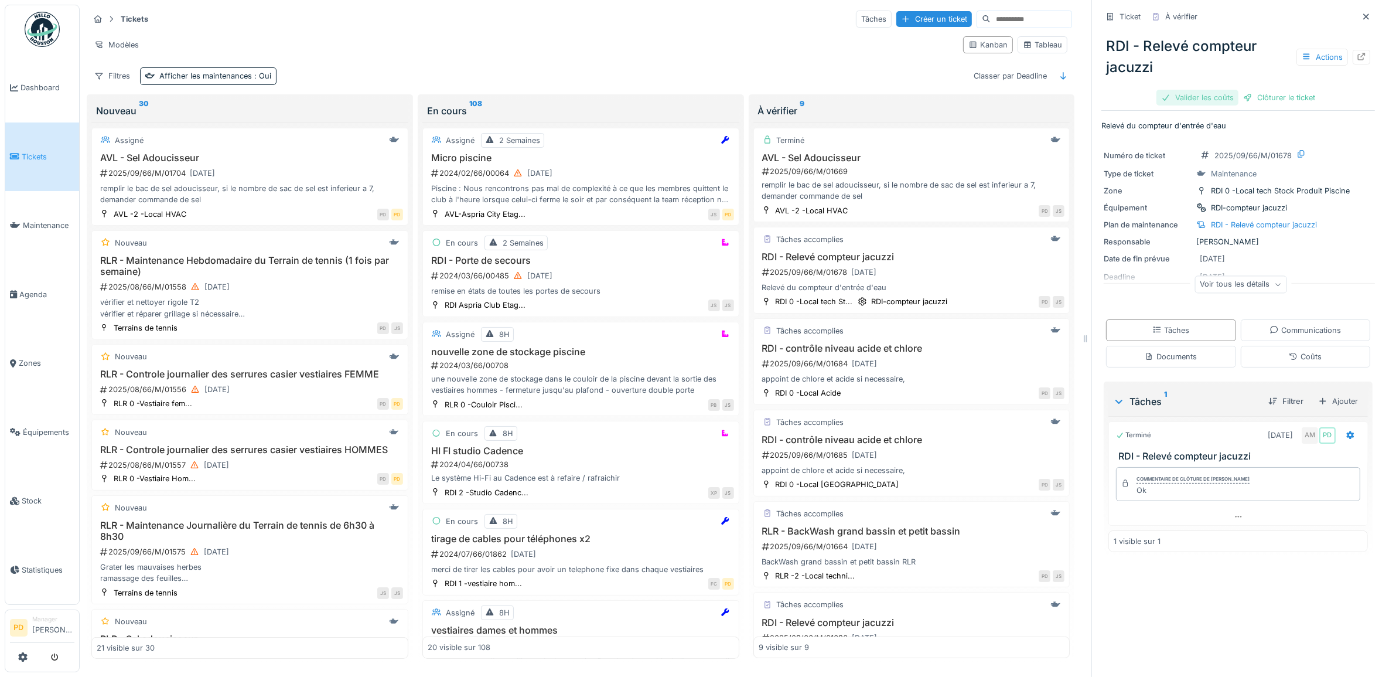
click at [1197, 95] on div "Valider les coûts" at bounding box center [1197, 98] width 82 height 16
click at [1253, 97] on div "Clôturer le ticket" at bounding box center [1278, 98] width 81 height 16
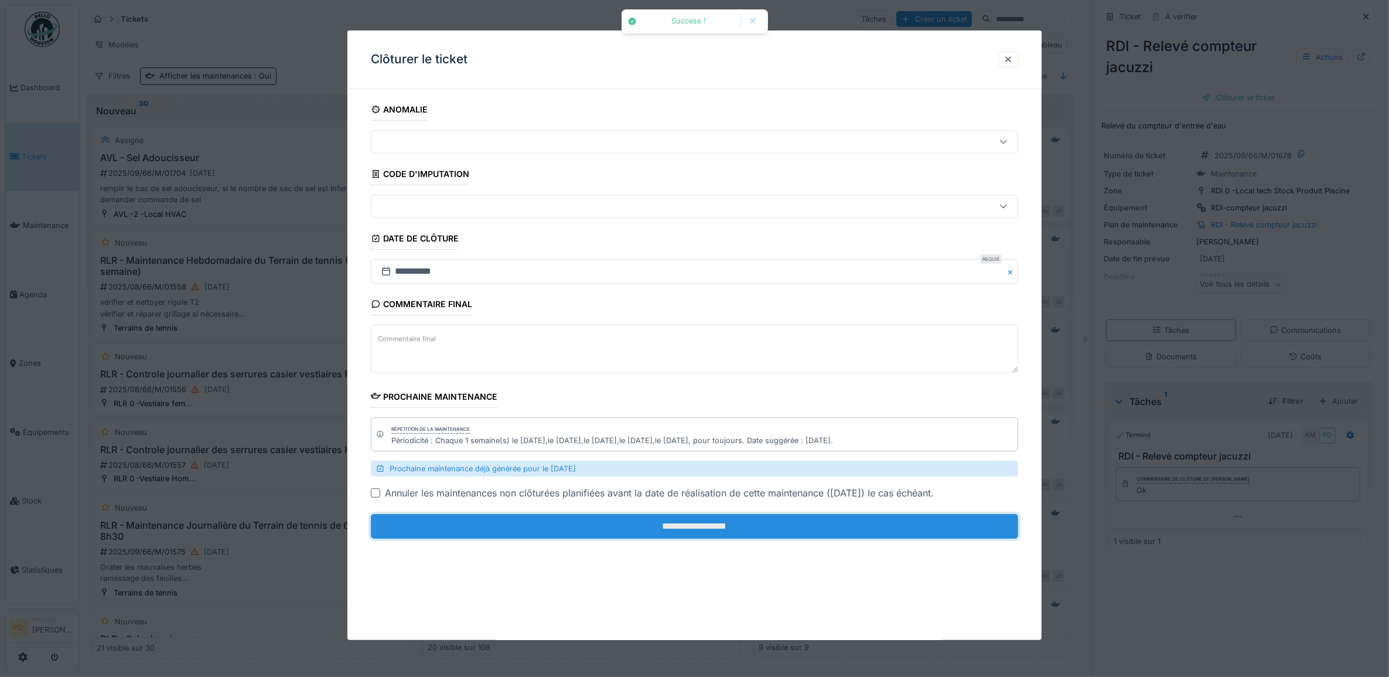
click at [919, 525] on input "**********" at bounding box center [695, 526] width 648 height 25
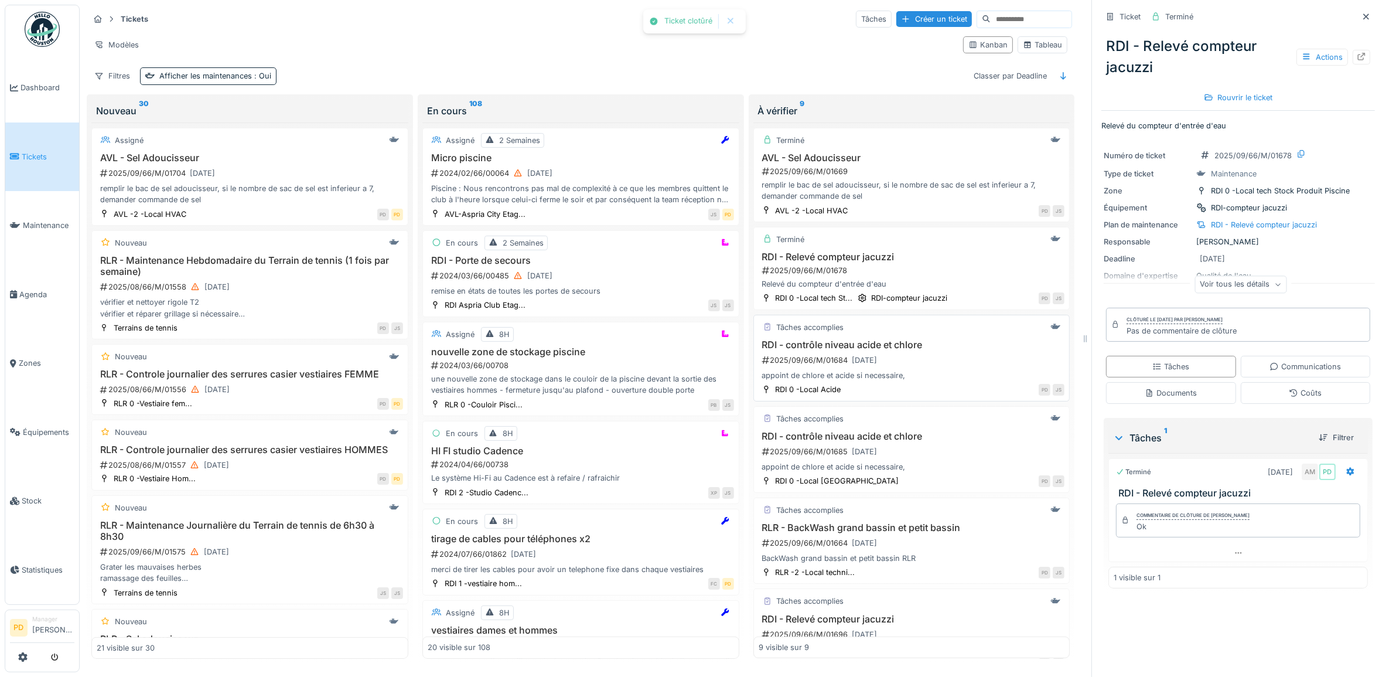
click at [919, 380] on div "appoint de chlore et acide si necessaire," at bounding box center [912, 375] width 306 height 11
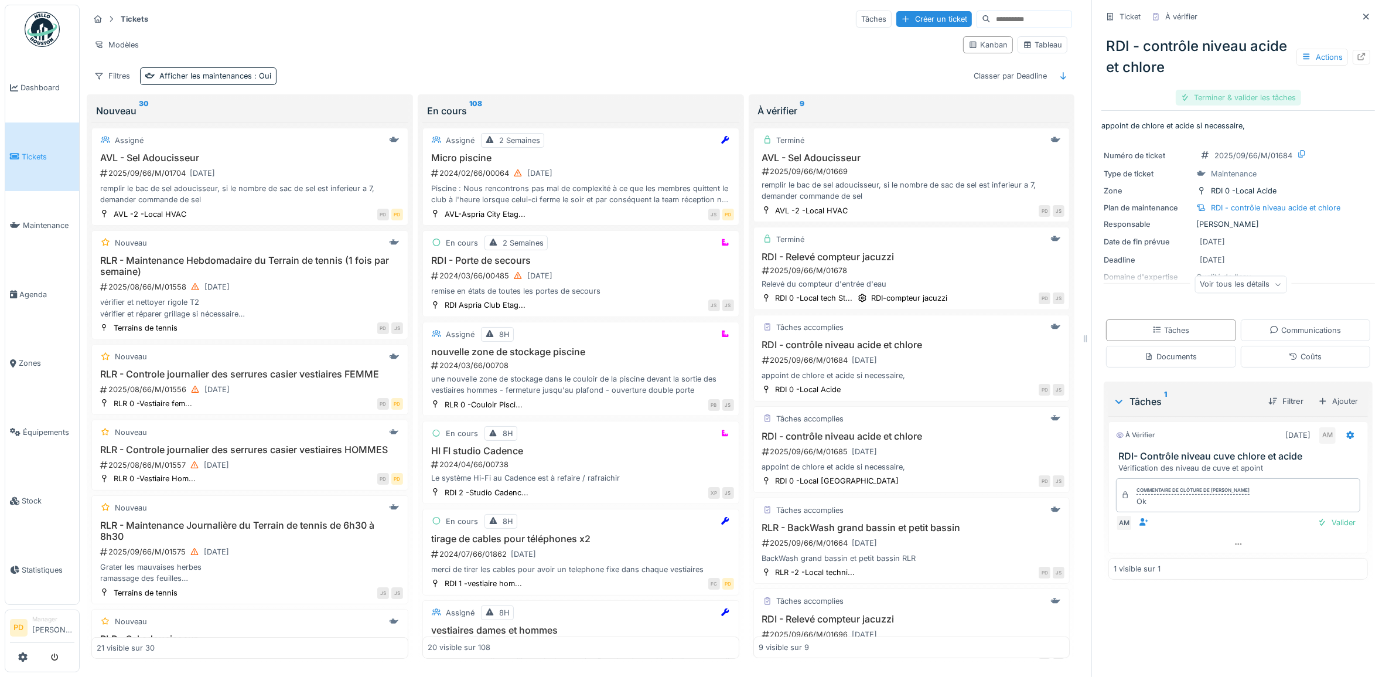
click at [1231, 101] on div "Terminer & valider les tâches" at bounding box center [1238, 98] width 125 height 16
click at [1233, 100] on div "Clôturer le ticket" at bounding box center [1237, 98] width 81 height 16
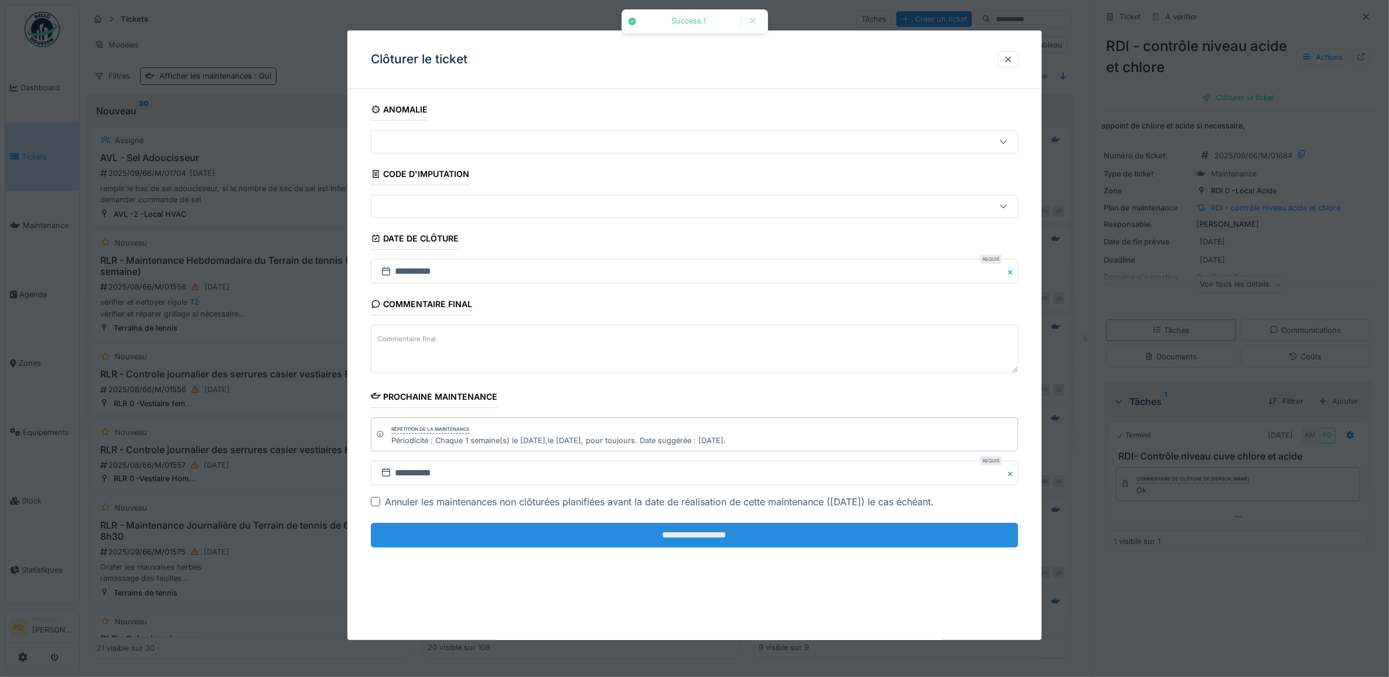
click at [889, 540] on input "**********" at bounding box center [695, 535] width 648 height 25
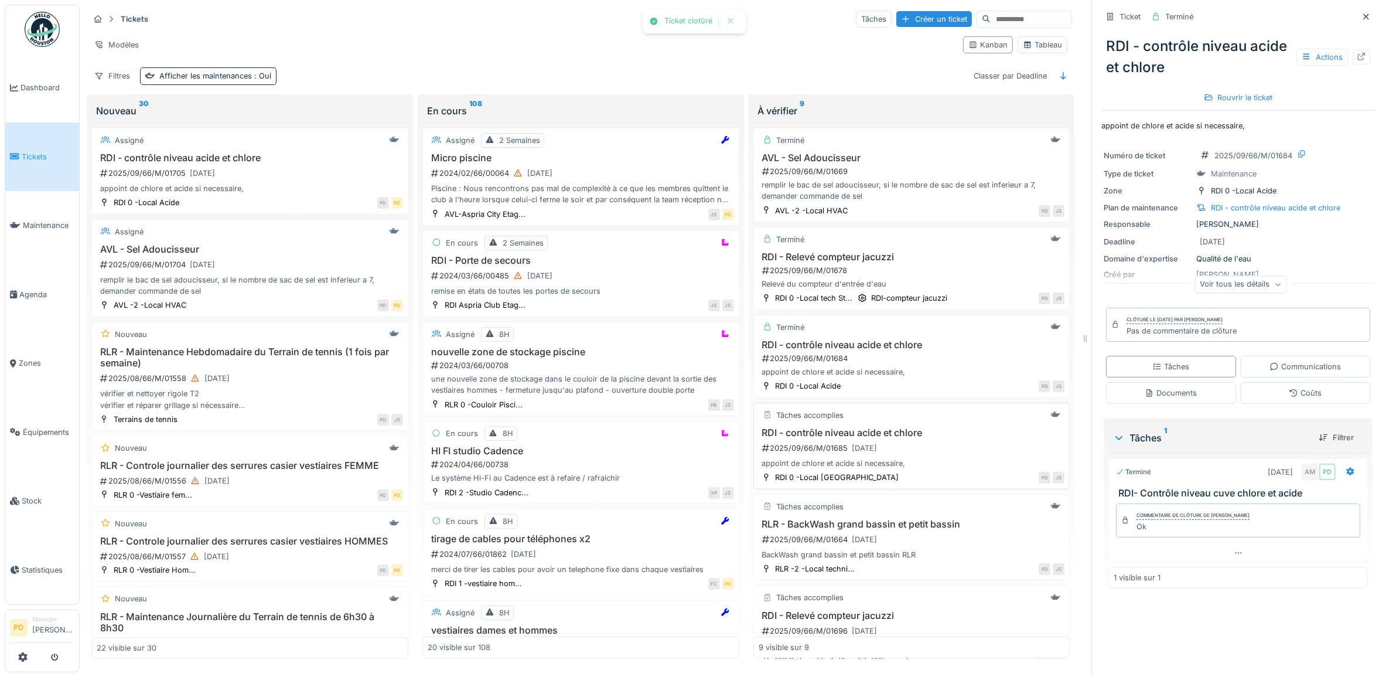
click at [903, 469] on div "appoint de chlore et acide si necessaire," at bounding box center [912, 463] width 306 height 11
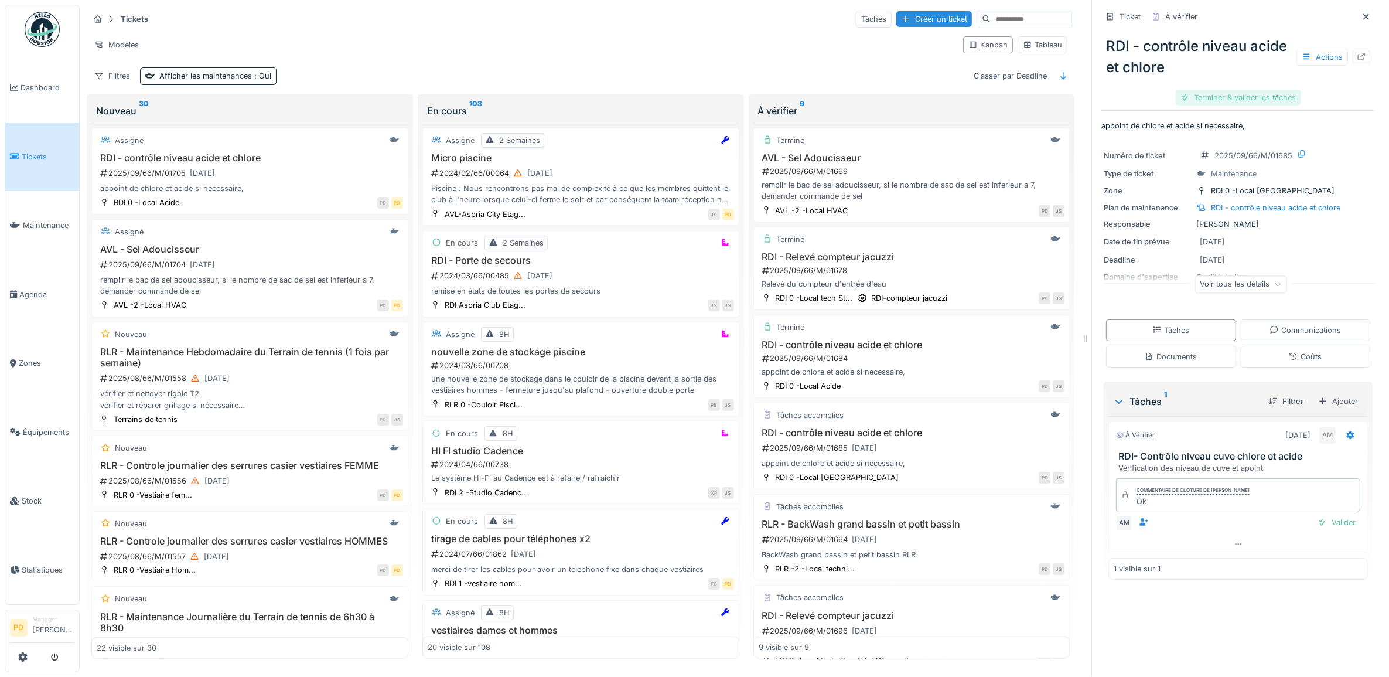
click at [1240, 98] on div "Terminer & valider les tâches" at bounding box center [1238, 98] width 125 height 16
click at [1224, 101] on div "Clôturer le ticket" at bounding box center [1237, 98] width 81 height 16
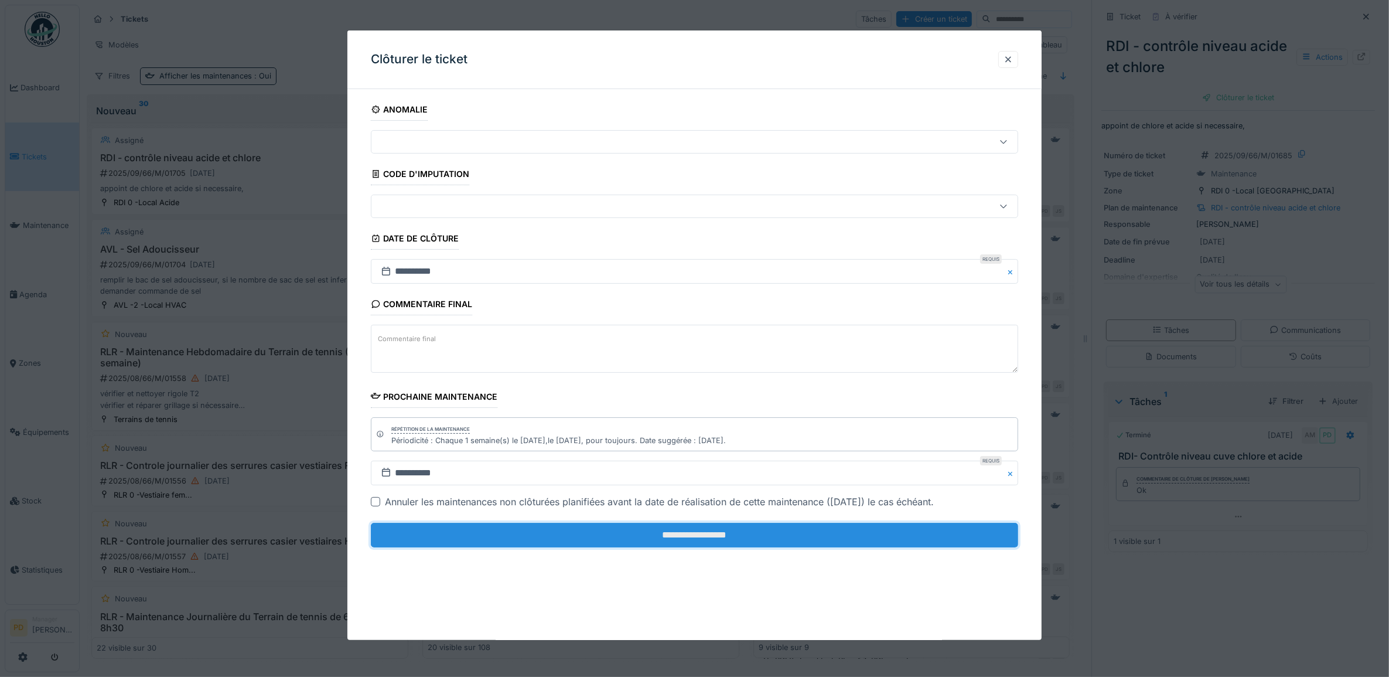
click at [871, 531] on input "**********" at bounding box center [695, 535] width 648 height 25
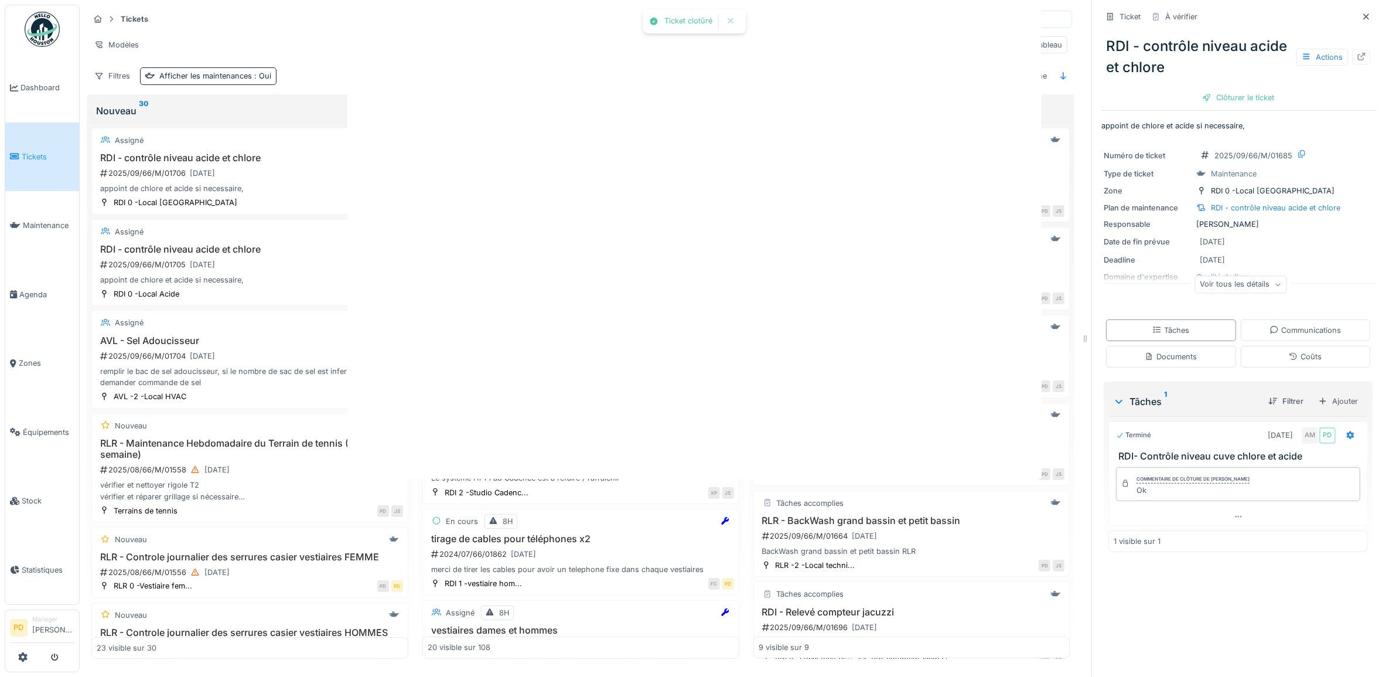
scroll to position [11, 0]
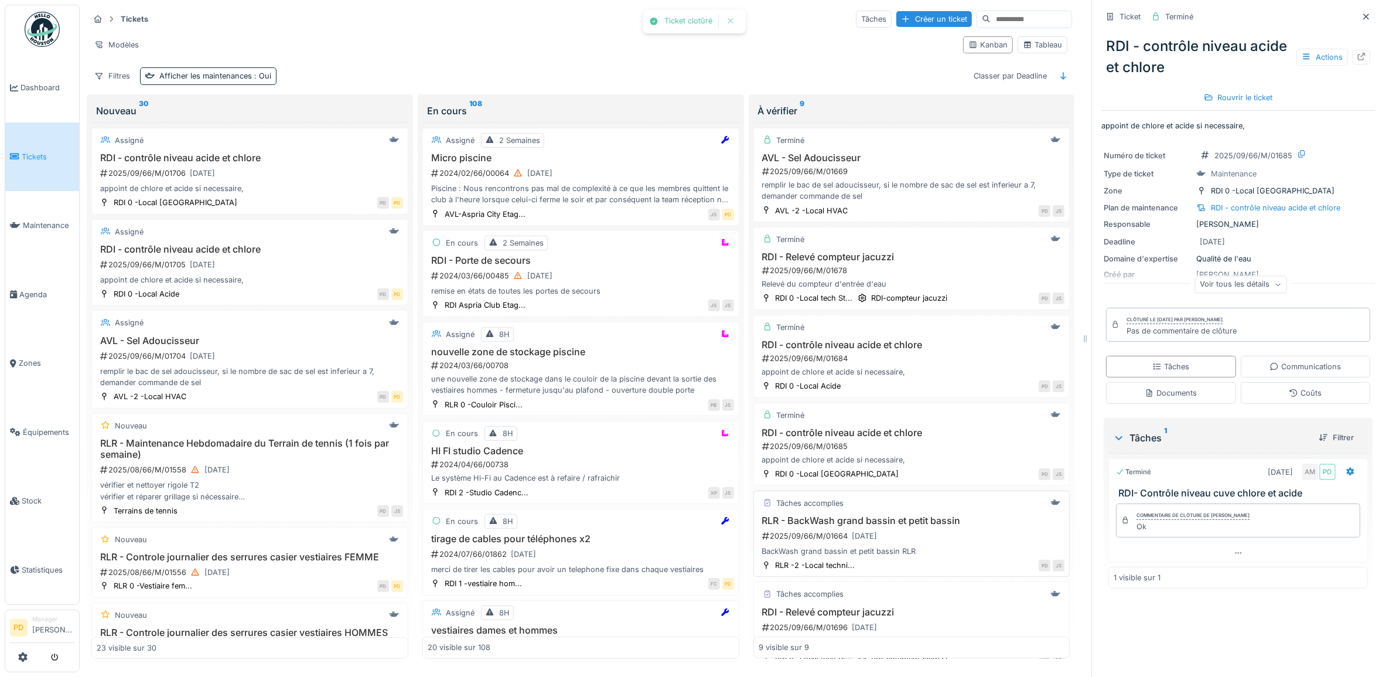
click at [899, 533] on div "2025/09/66/M/01664 22/09/2025" at bounding box center [913, 535] width 304 height 15
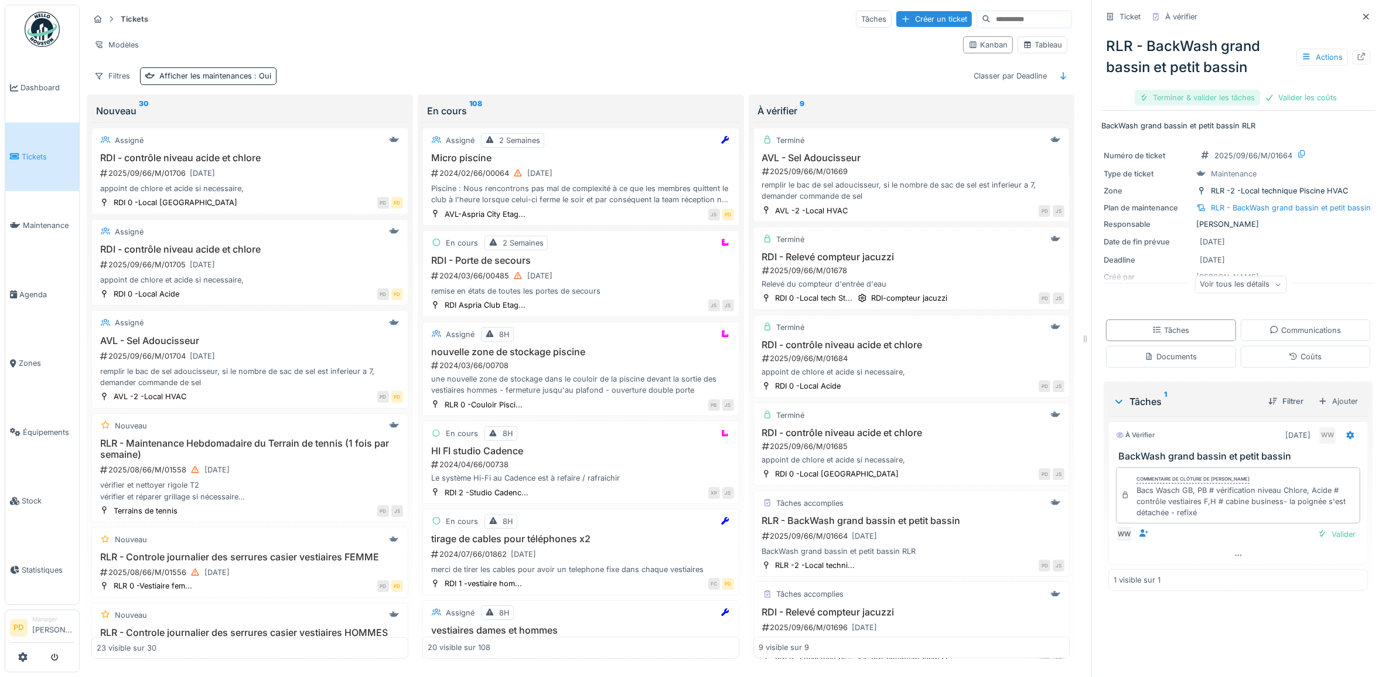
click at [1221, 90] on div "Terminer & valider les tâches" at bounding box center [1197, 98] width 125 height 16
click at [1248, 90] on div "Clôturer le ticket" at bounding box center [1278, 98] width 81 height 16
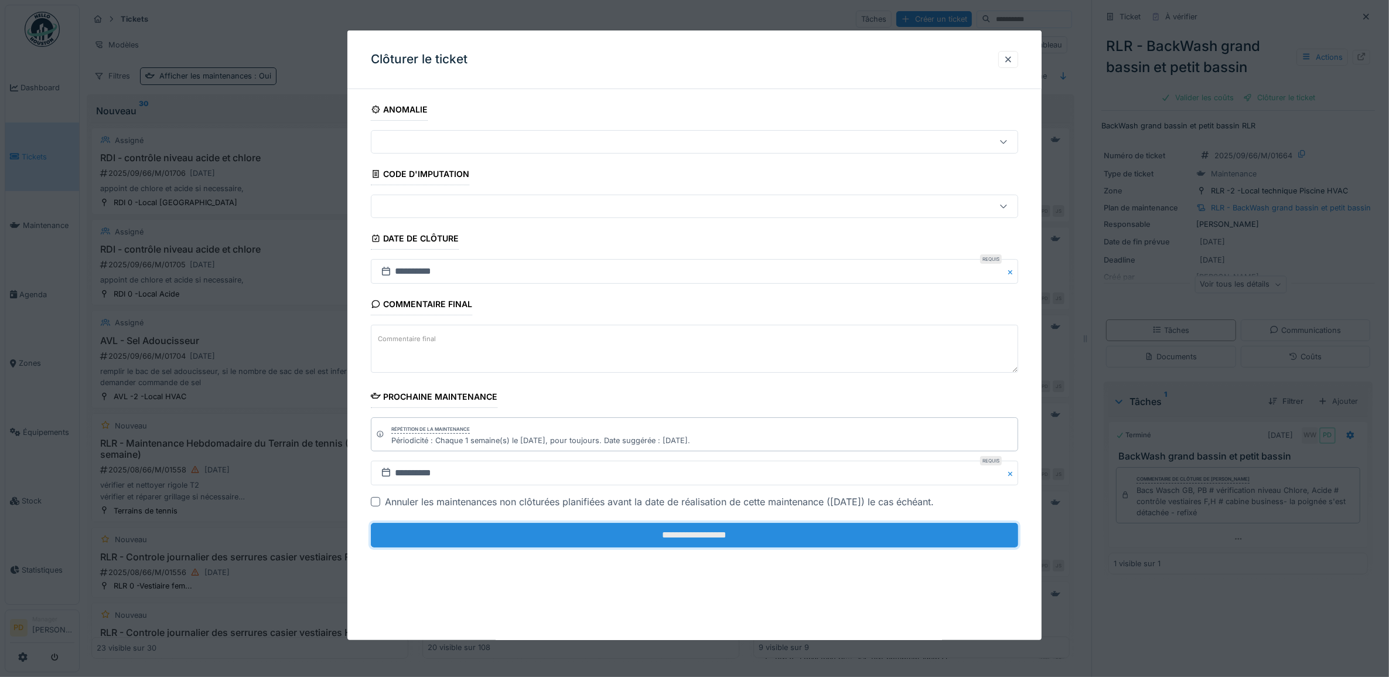
click at [876, 533] on input "**********" at bounding box center [695, 535] width 648 height 25
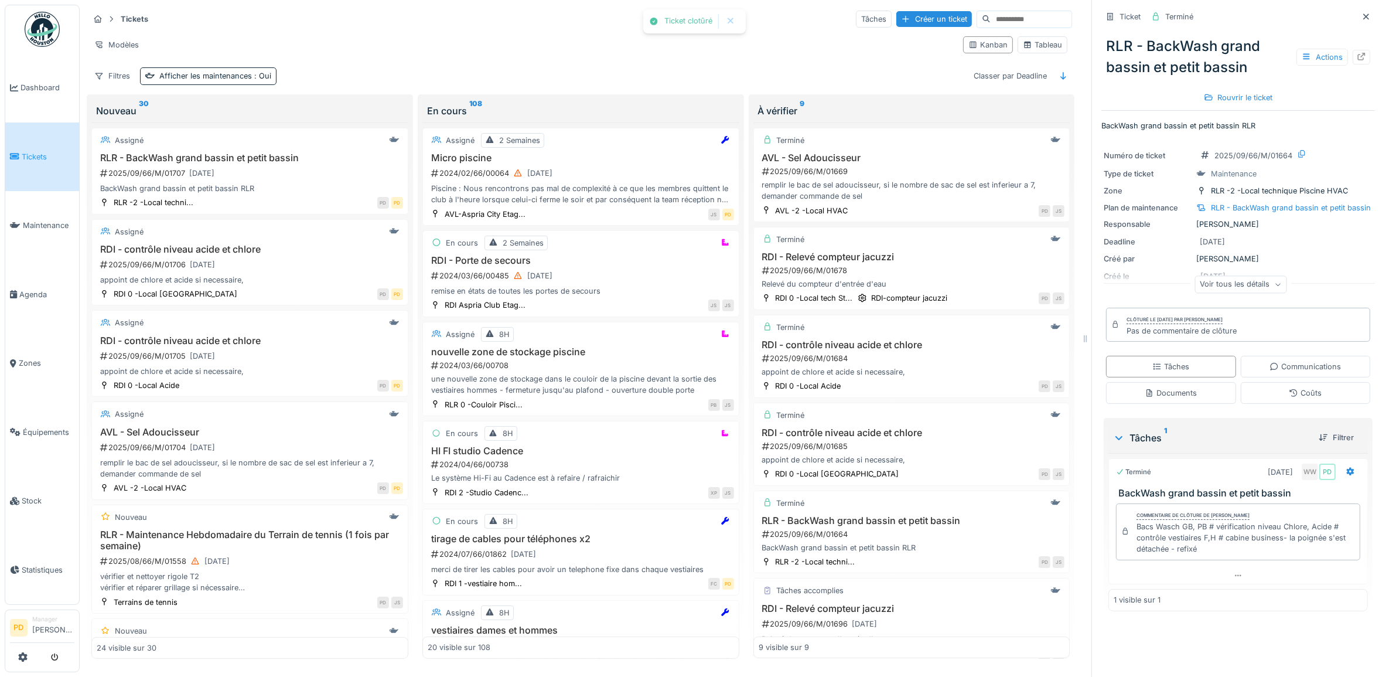
click at [22, 153] on li "Tickets" at bounding box center [42, 156] width 64 height 11
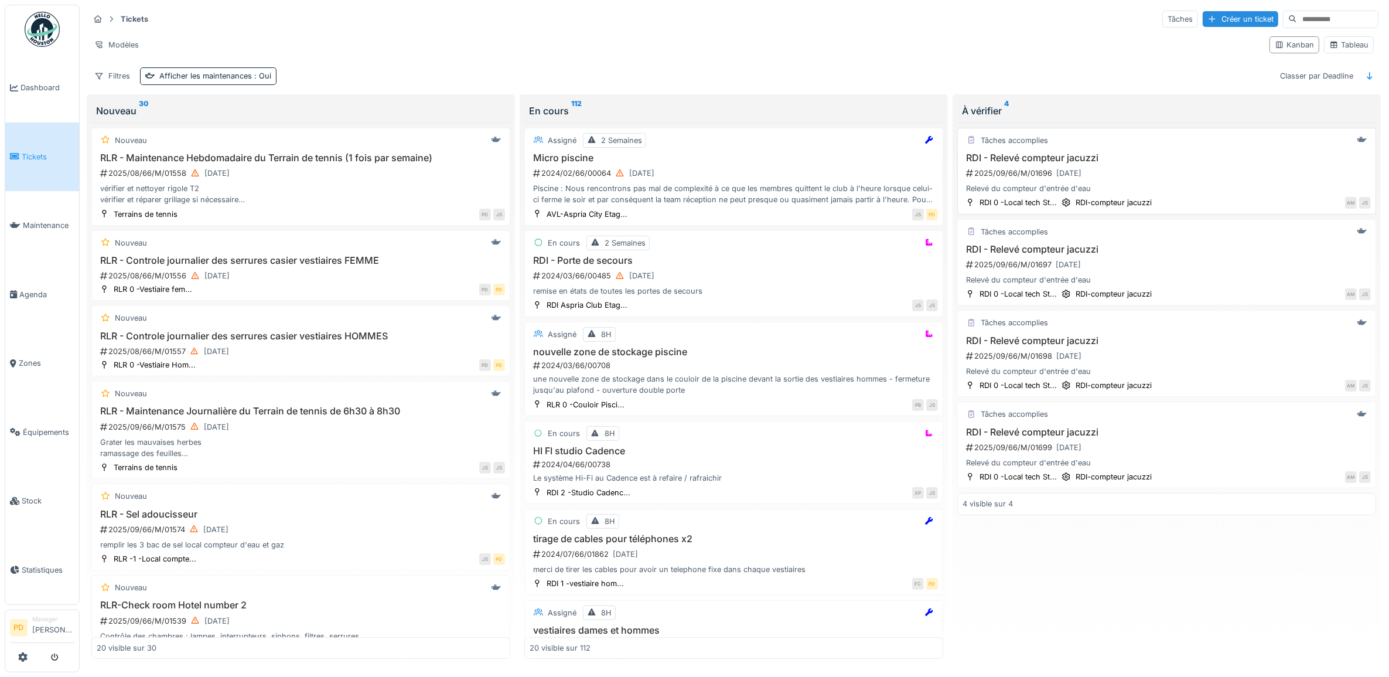
click at [1138, 188] on div "Relevé du compteur d'entrée d'eau" at bounding box center [1167, 188] width 408 height 11
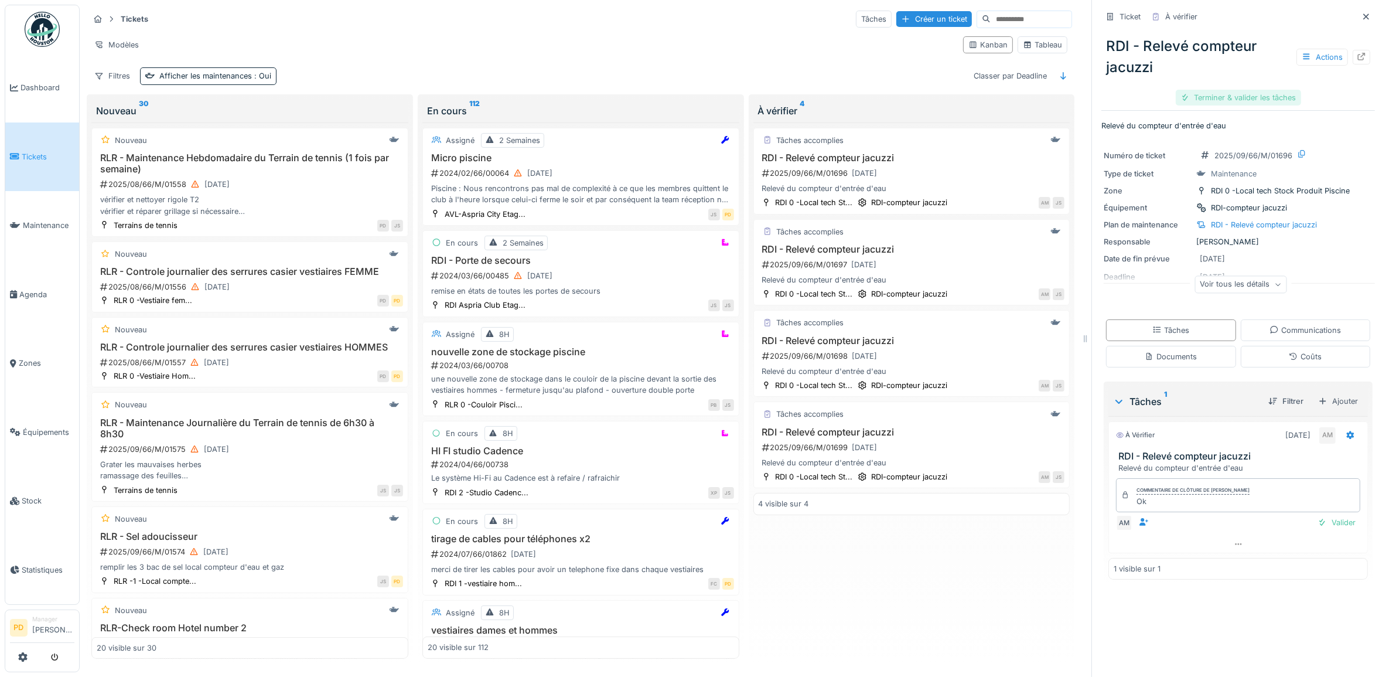
click at [1248, 94] on div "Terminer & valider les tâches" at bounding box center [1238, 98] width 125 height 16
click at [1243, 98] on div "Clôturer le ticket" at bounding box center [1237, 98] width 81 height 16
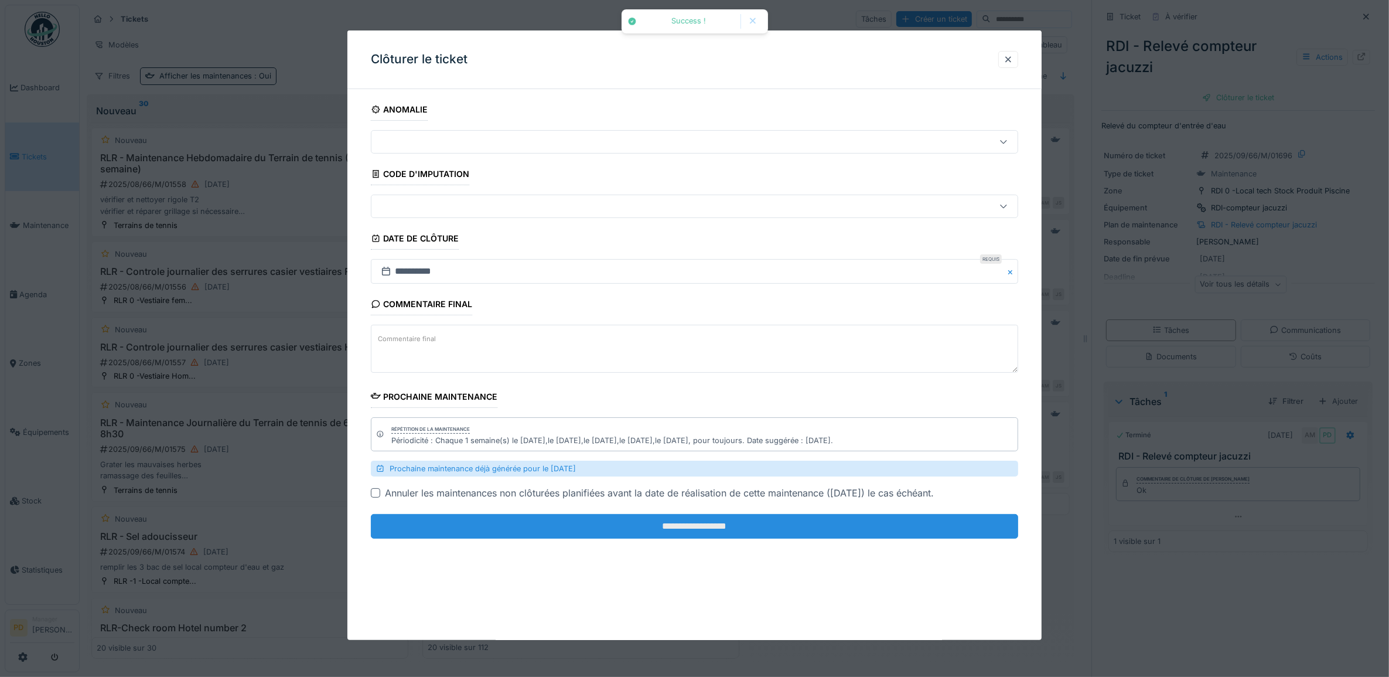
click at [933, 525] on input "**********" at bounding box center [695, 526] width 648 height 25
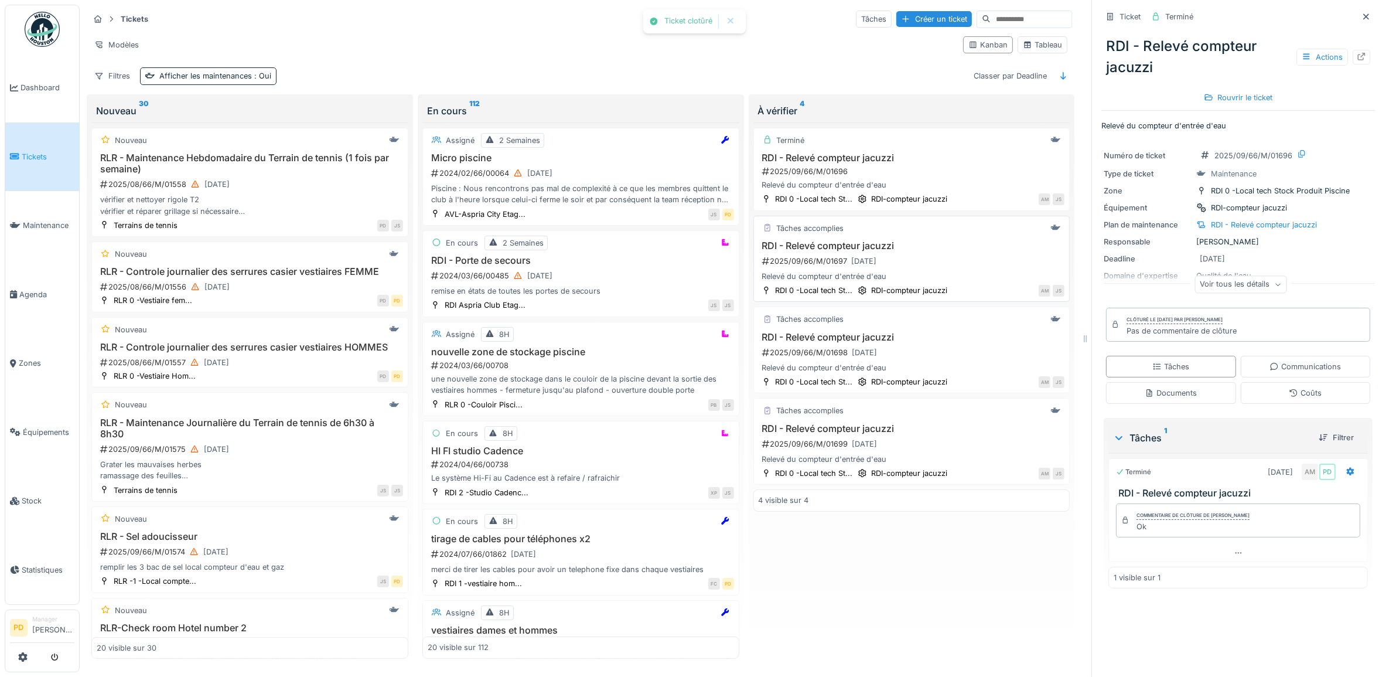
click at [956, 274] on div "RDI - Relevé compteur jacuzzi 2025/09/66/M/01697 23/09/2025 Relevé du compteur …" at bounding box center [912, 261] width 306 height 42
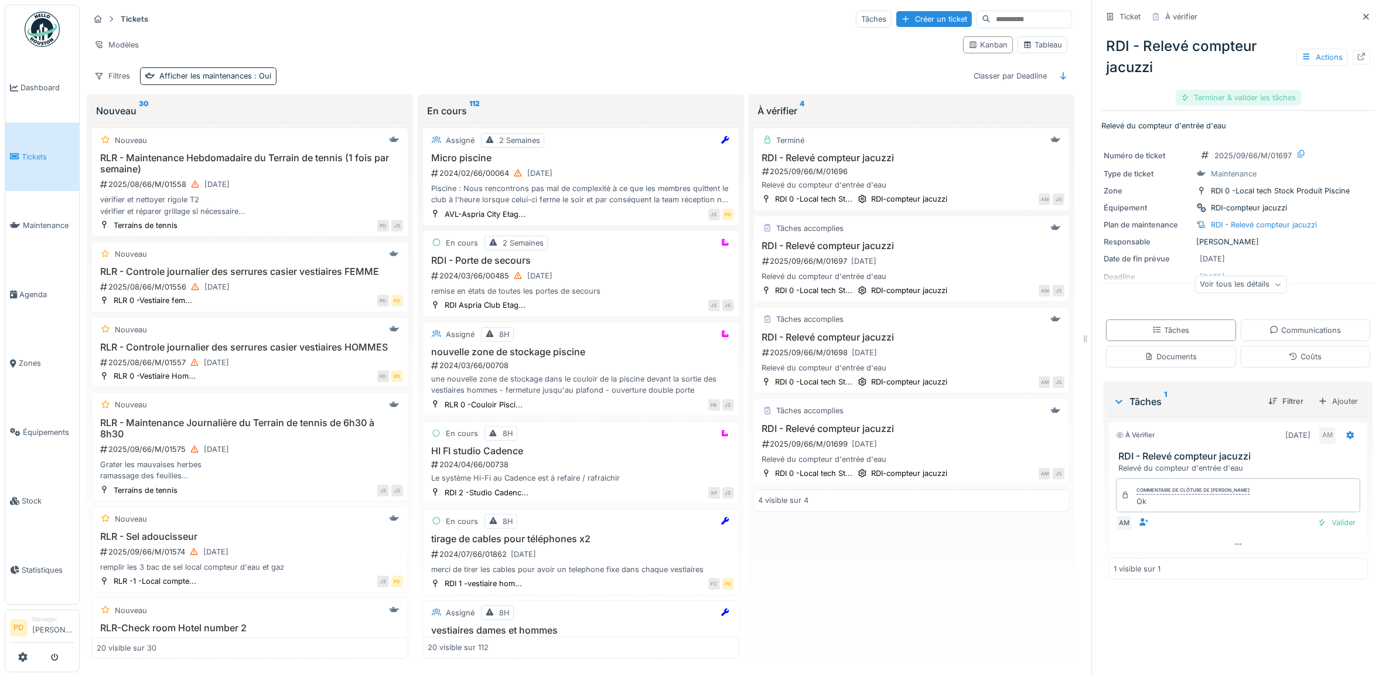
click at [1260, 97] on div "Terminer & valider les tâches" at bounding box center [1238, 98] width 125 height 16
click at [1221, 103] on div "Clôturer le ticket" at bounding box center [1237, 98] width 81 height 16
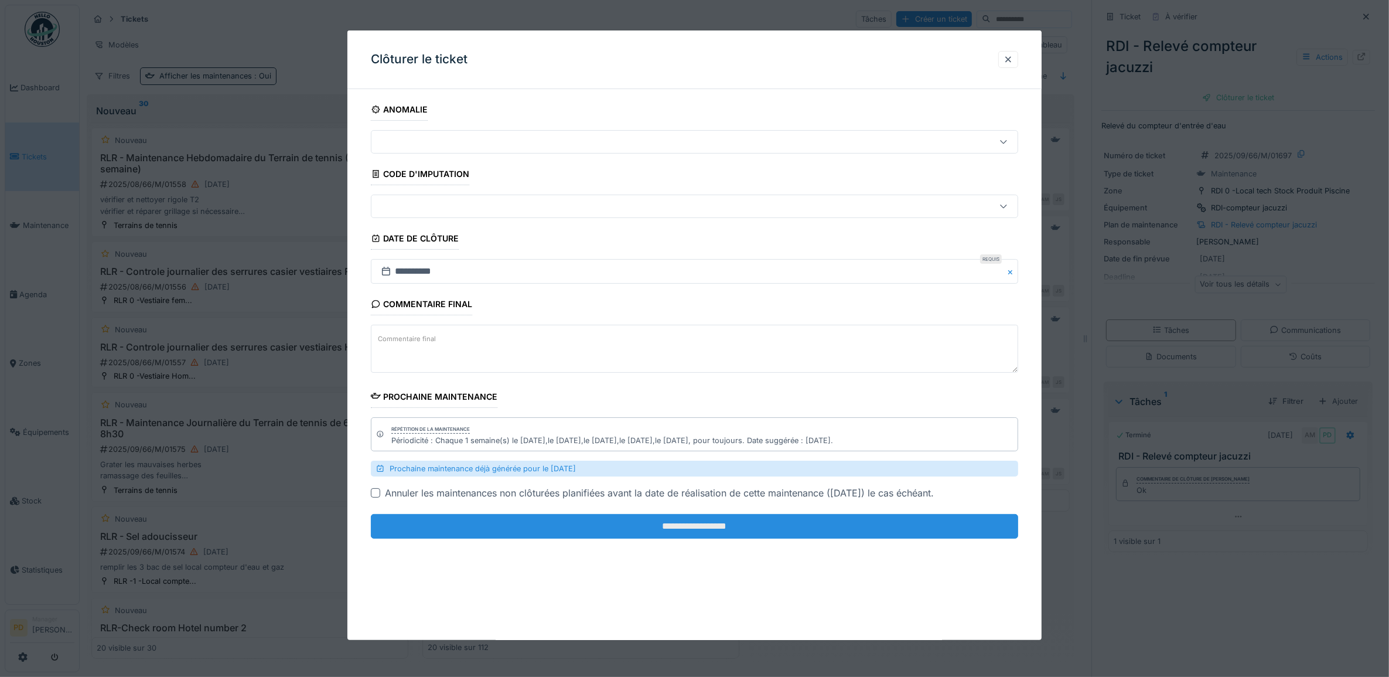
click at [931, 527] on input "**********" at bounding box center [695, 526] width 648 height 25
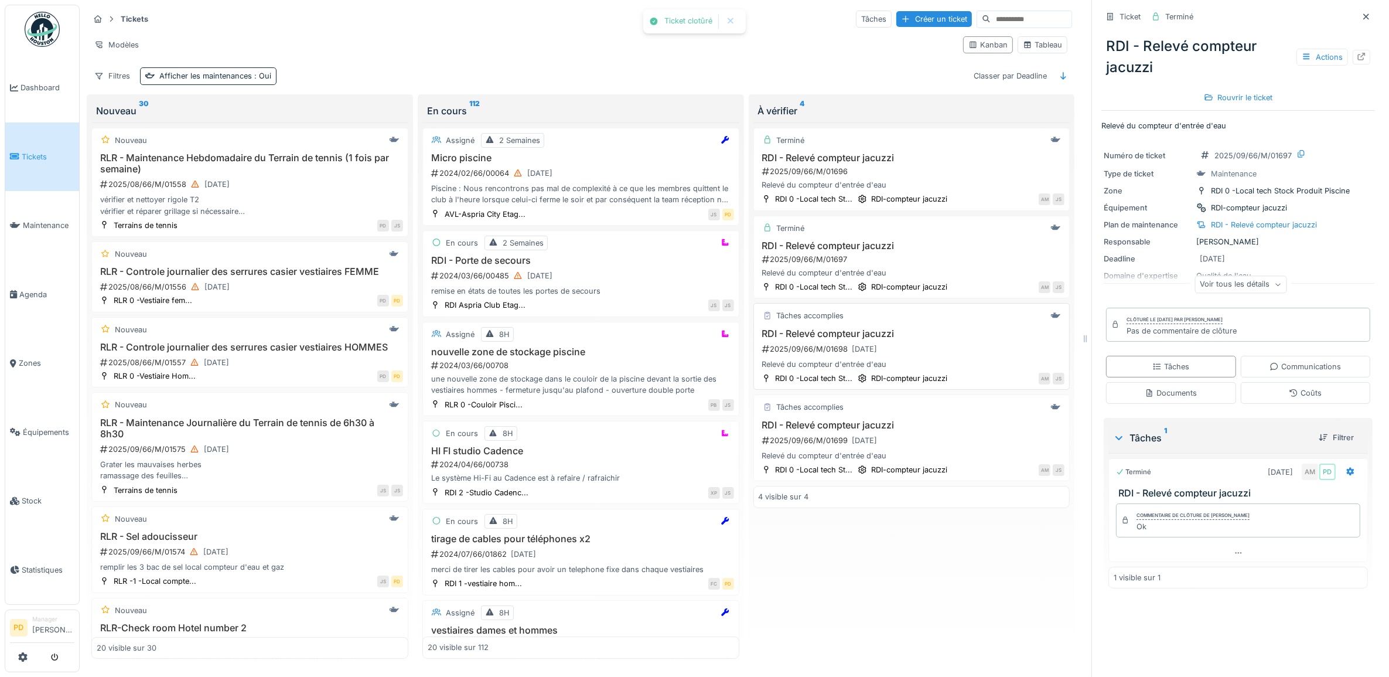
click at [922, 367] on div "Relevé du compteur d'entrée d'eau" at bounding box center [912, 364] width 306 height 11
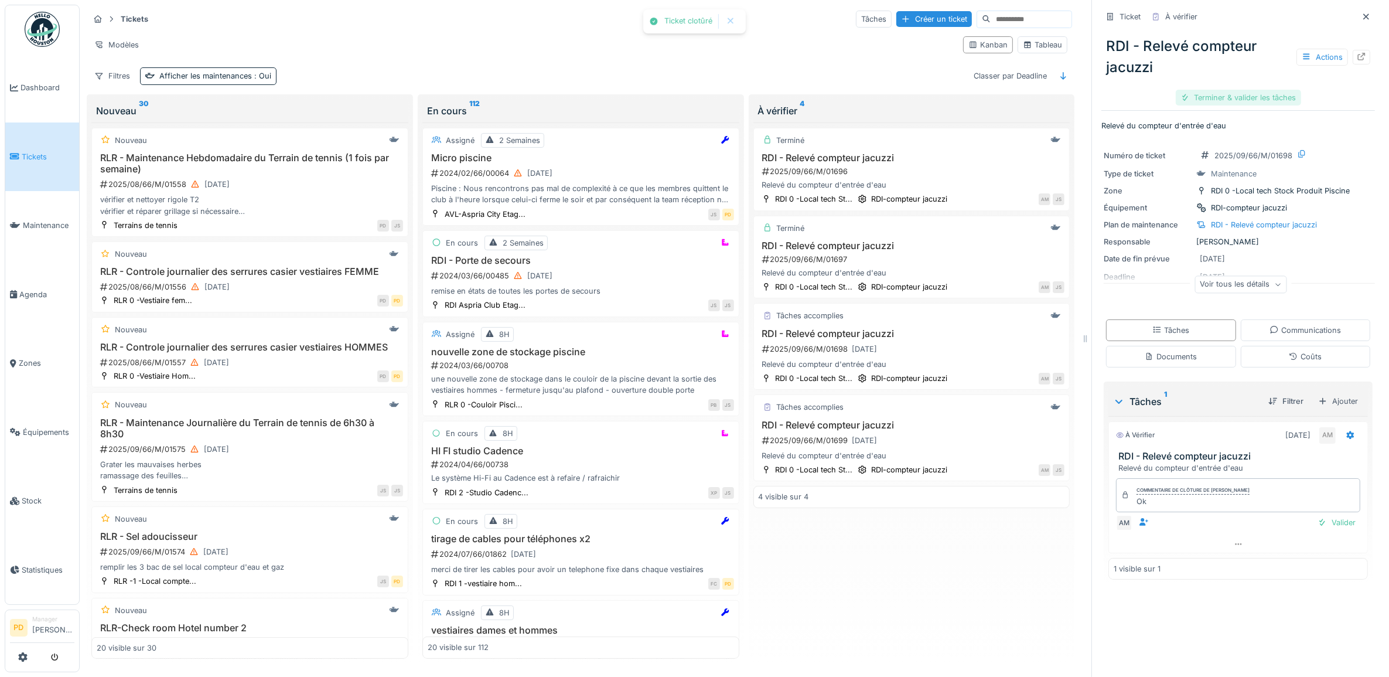
click at [1227, 97] on div "Terminer & valider les tâches" at bounding box center [1238, 98] width 125 height 16
click at [1245, 101] on div "Clôturer le ticket" at bounding box center [1237, 98] width 81 height 16
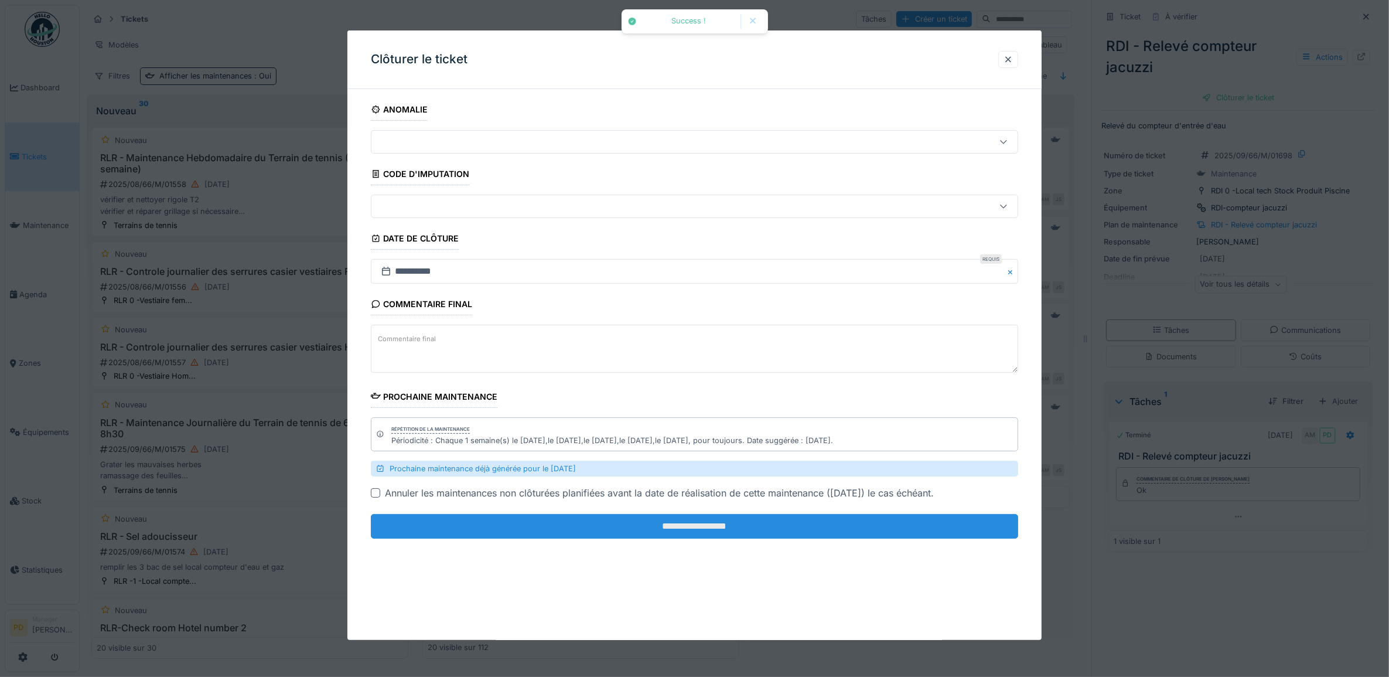
click at [894, 528] on input "**********" at bounding box center [695, 526] width 648 height 25
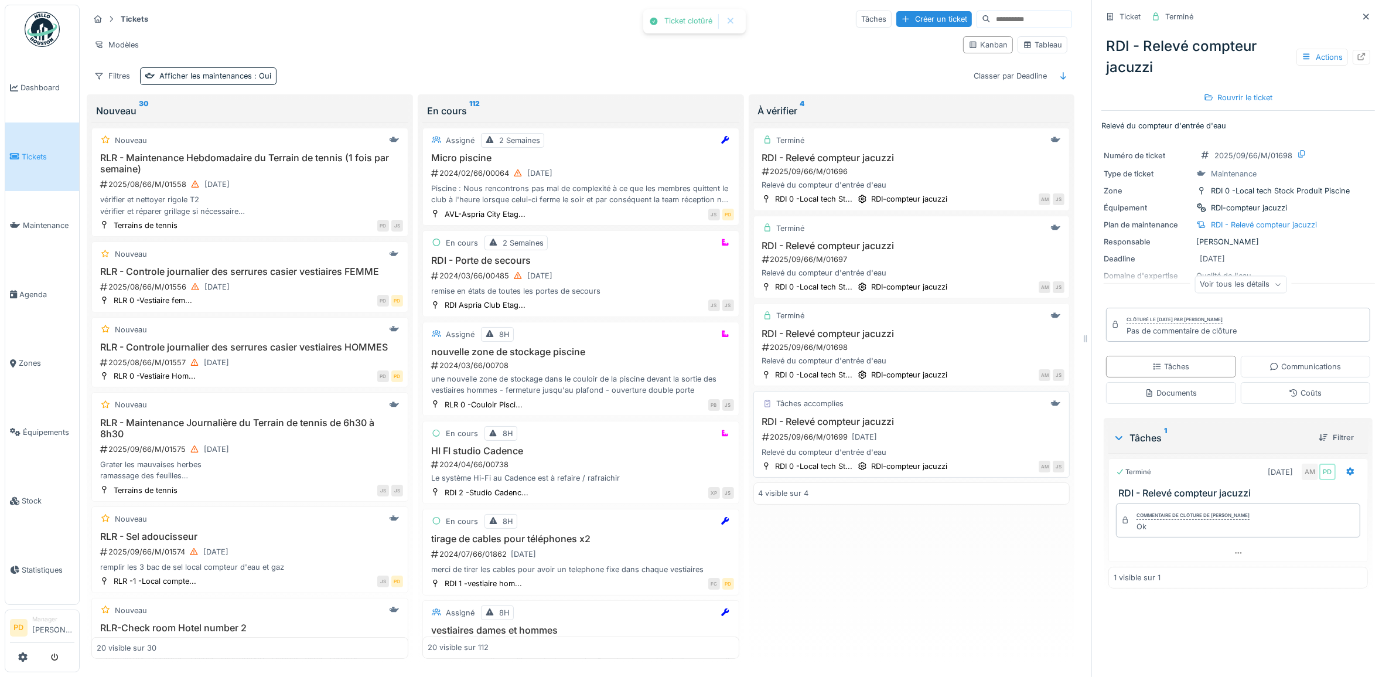
click at [917, 450] on div "RDI - Relevé compteur jacuzzi 2025/09/66/M/01699 23/09/2025 Relevé du compteur …" at bounding box center [912, 437] width 306 height 42
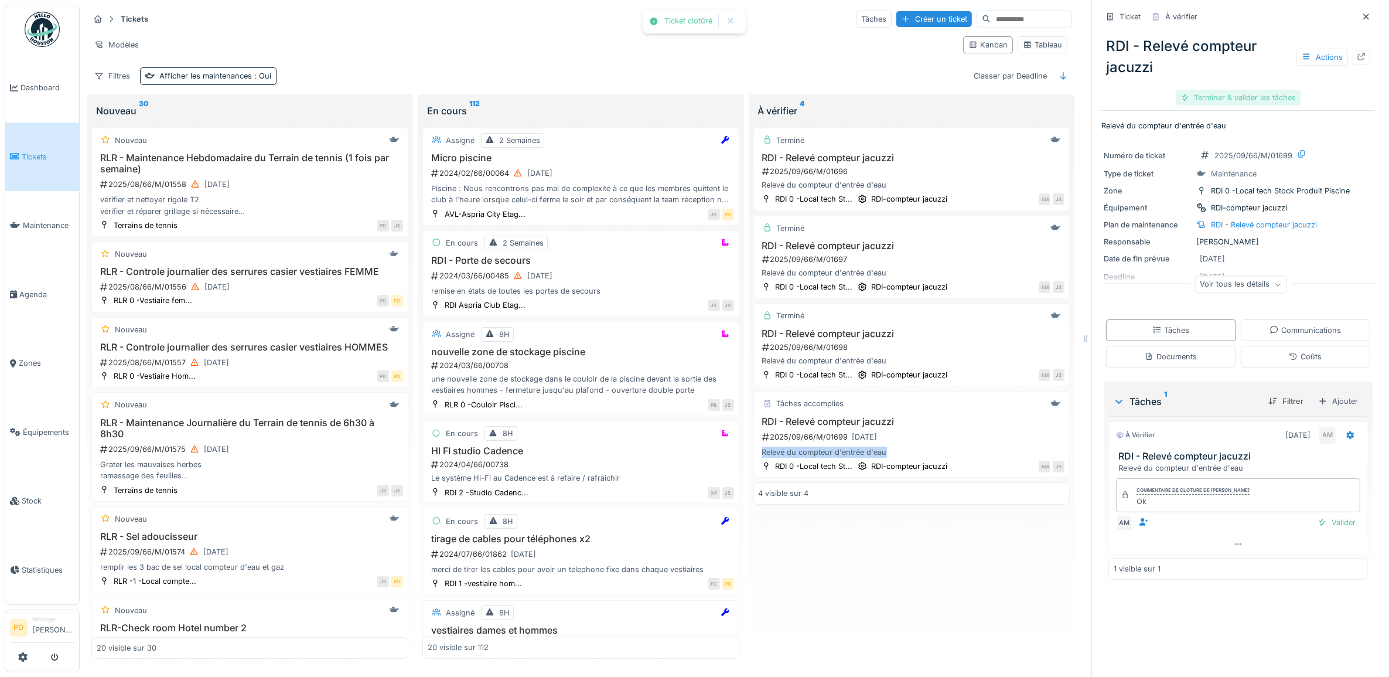
click at [1221, 97] on div "Terminer & valider les tâches" at bounding box center [1238, 98] width 125 height 16
drag, startPoint x: 1225, startPoint y: 97, endPoint x: 1222, endPoint y: 107, distance: 9.8
click at [1225, 98] on div "Clôturer le ticket" at bounding box center [1237, 98] width 81 height 16
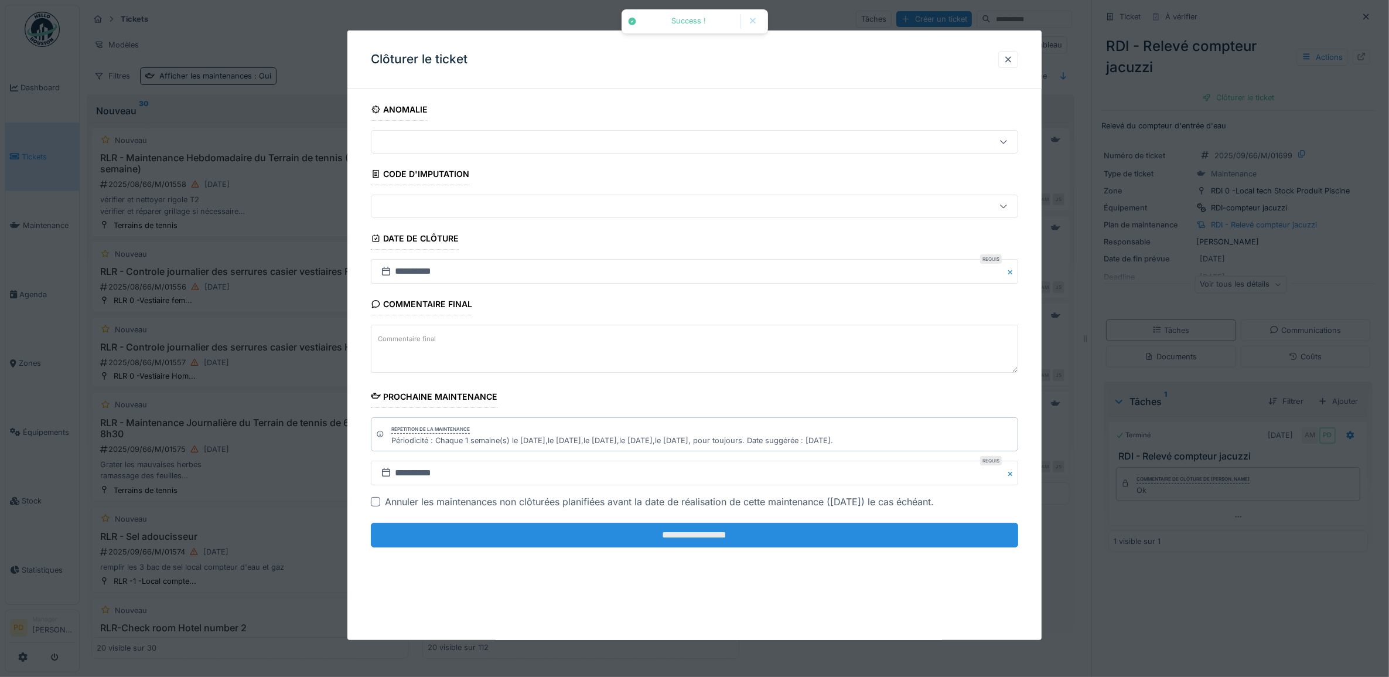
click at [922, 545] on input "**********" at bounding box center [695, 535] width 648 height 25
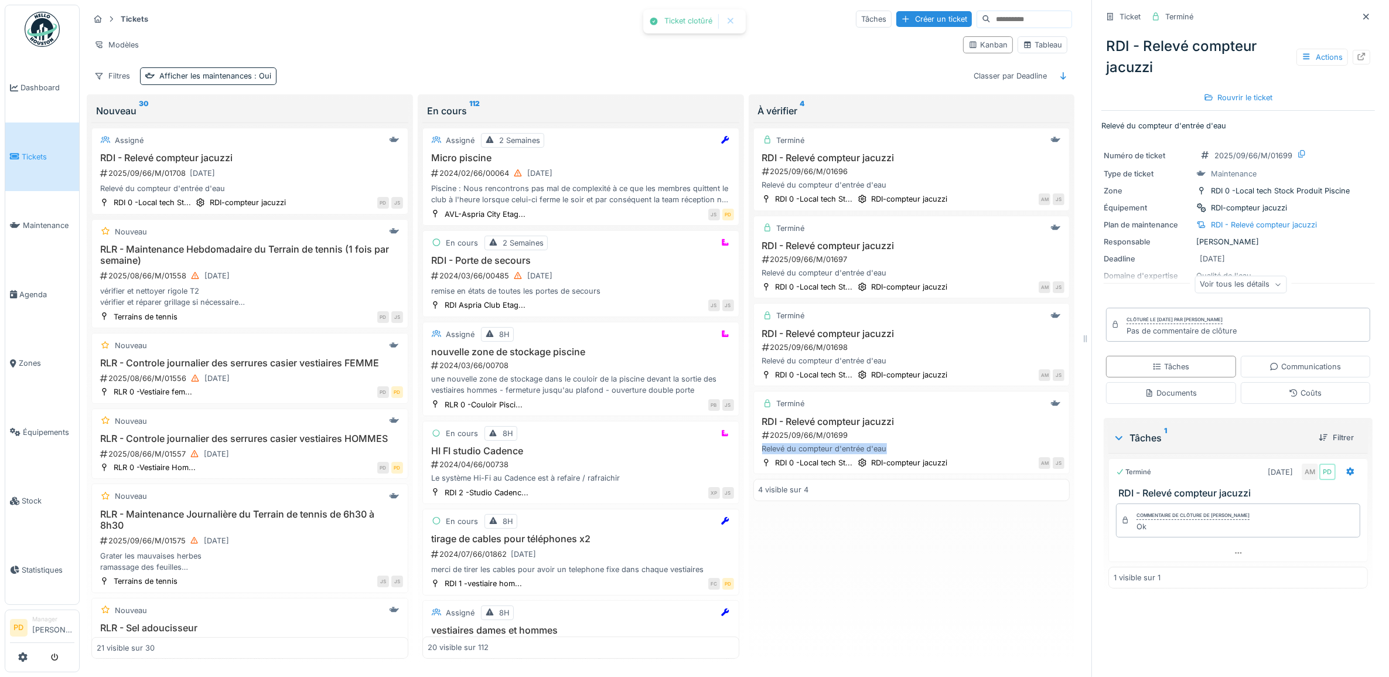
click at [28, 151] on span "Tickets" at bounding box center [48, 156] width 53 height 11
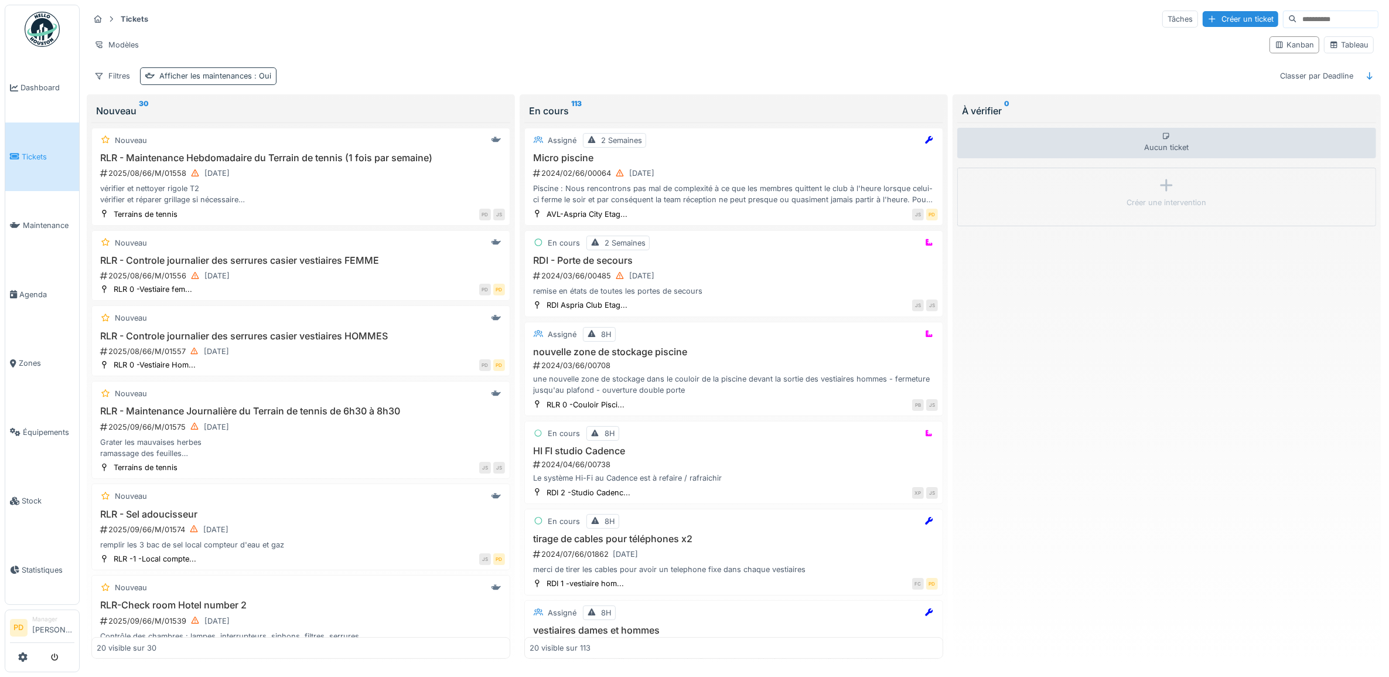
click at [217, 78] on div "Afficher les maintenances : Oui" at bounding box center [215, 75] width 112 height 11
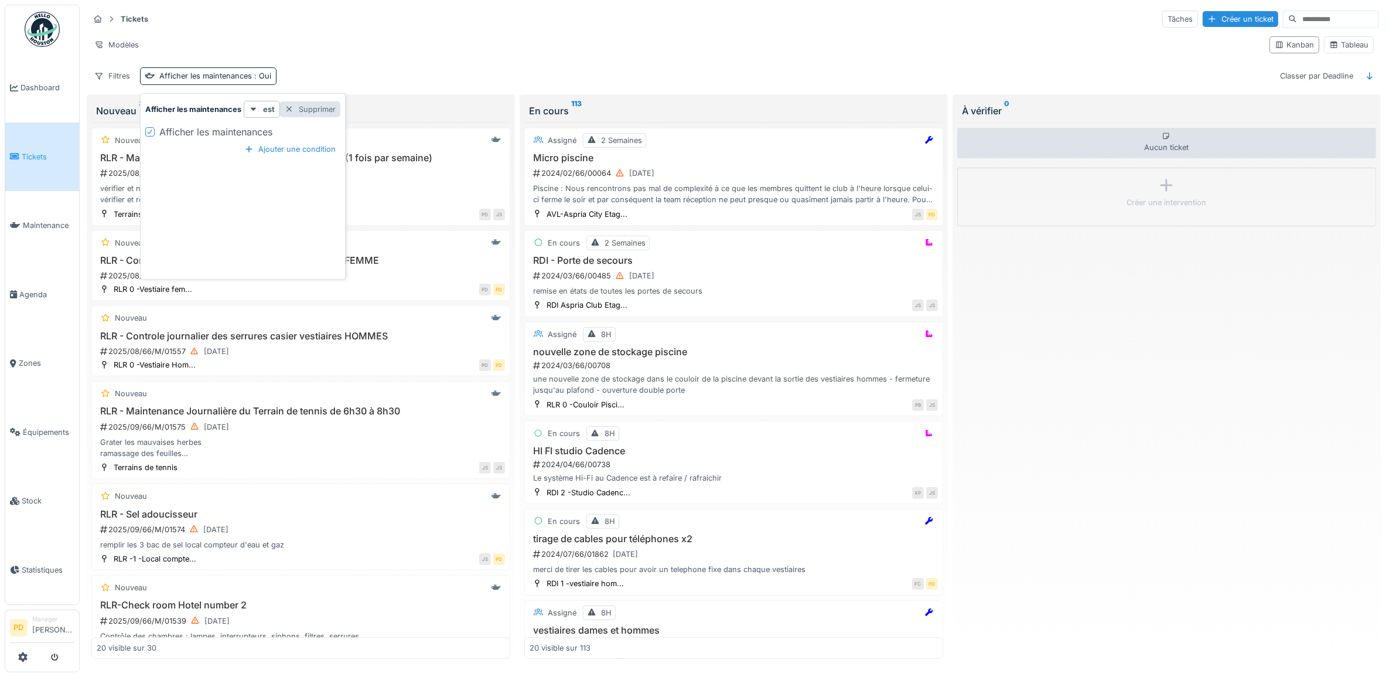
click at [324, 107] on div "Supprimer" at bounding box center [310, 109] width 60 height 16
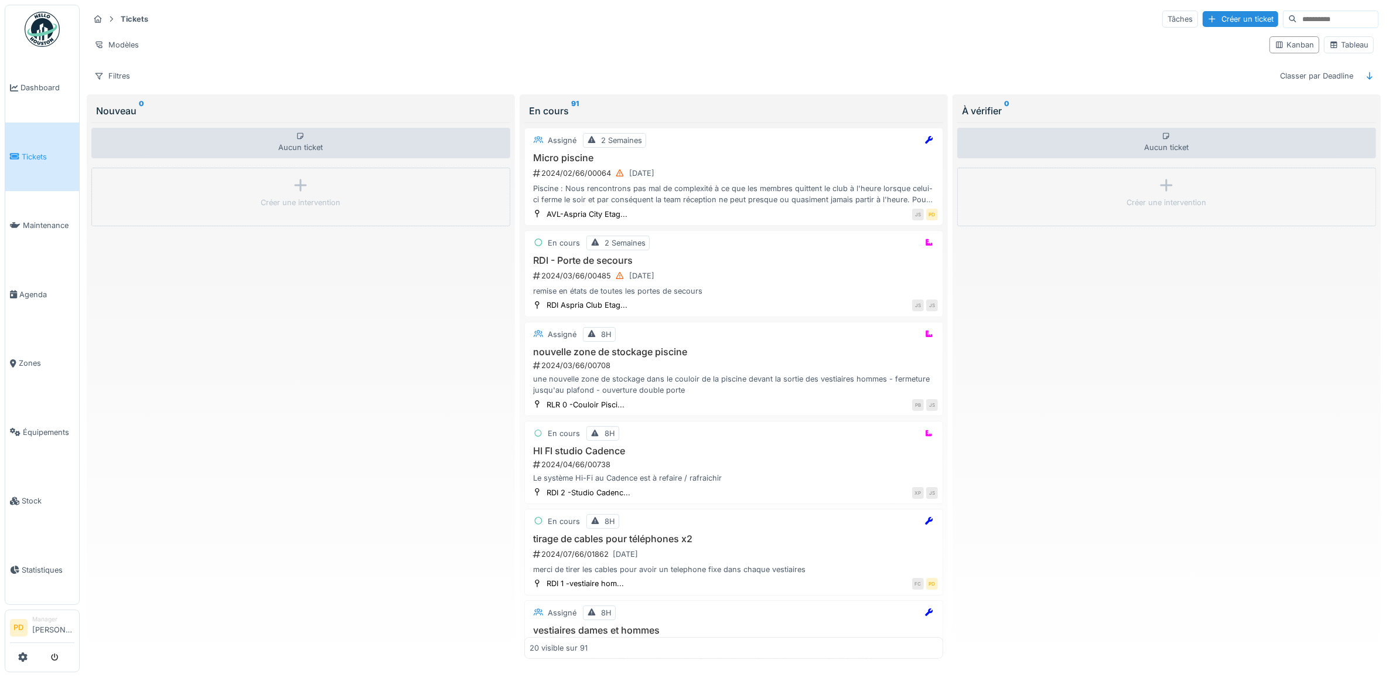
click at [39, 151] on span "Tickets" at bounding box center [48, 156] width 53 height 11
click at [45, 87] on span "Dashboard" at bounding box center [48, 87] width 54 height 11
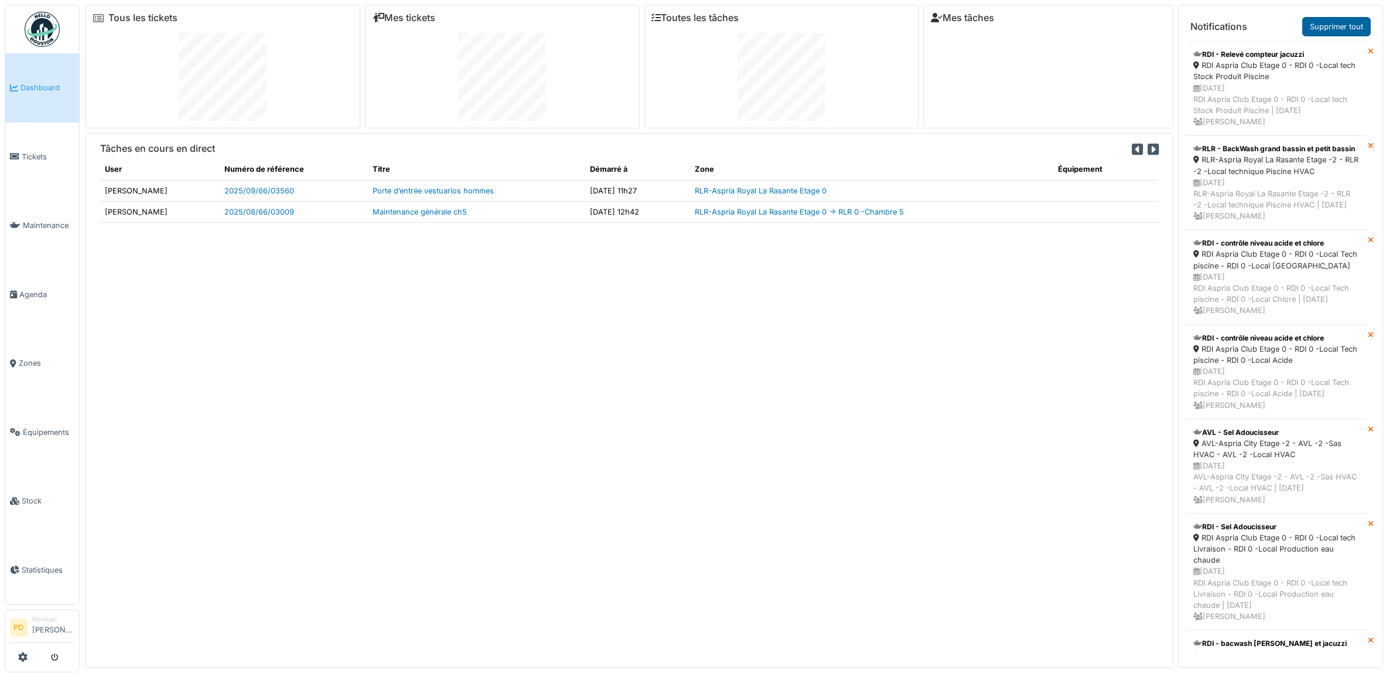
click at [1334, 32] on link "Supprimer tout" at bounding box center [1336, 26] width 69 height 19
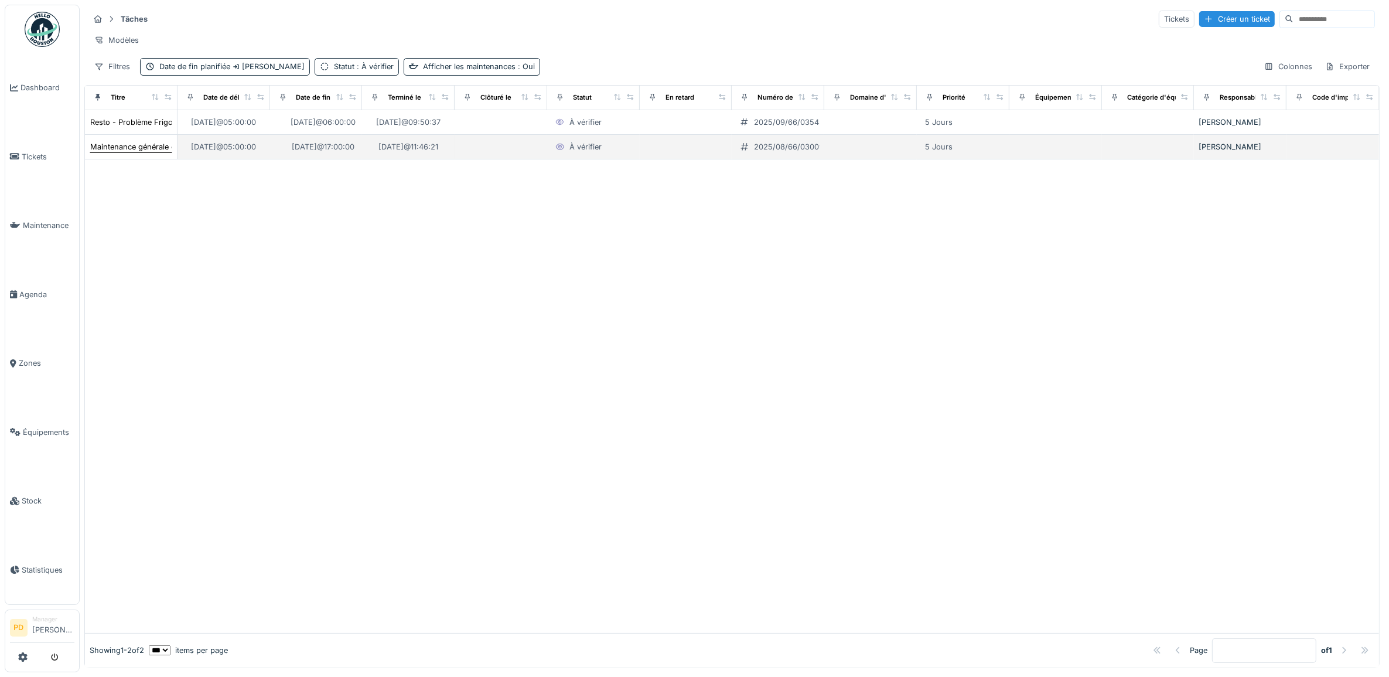
click at [163, 152] on div "Maintenance générale ch5" at bounding box center [137, 146] width 94 height 11
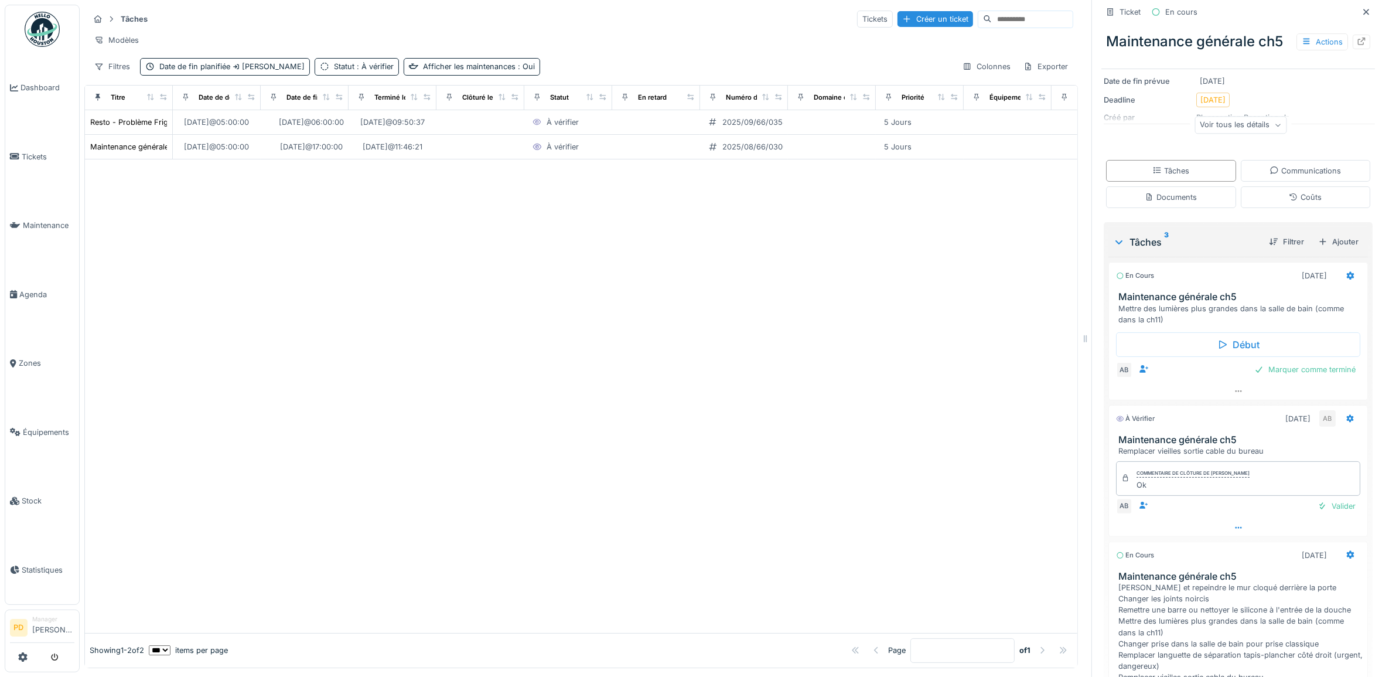
scroll to position [293, 0]
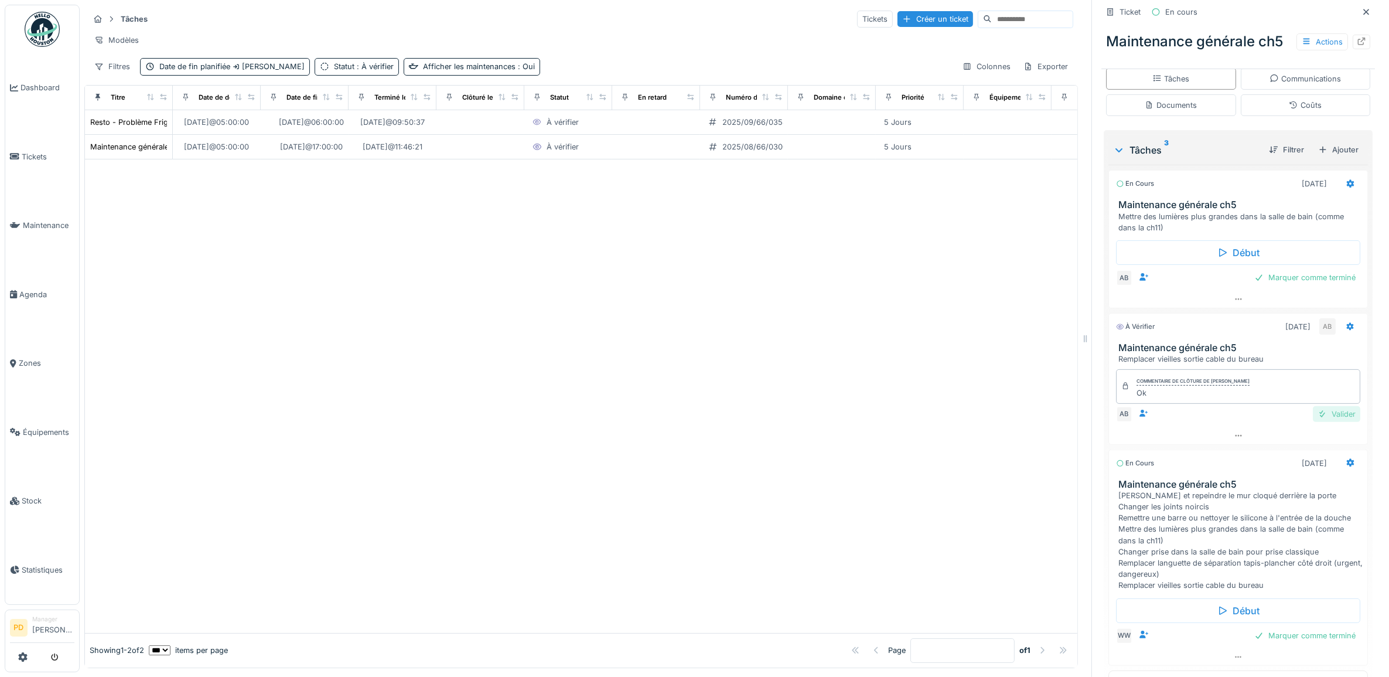
click at [1325, 422] on div "Valider" at bounding box center [1336, 414] width 47 height 16
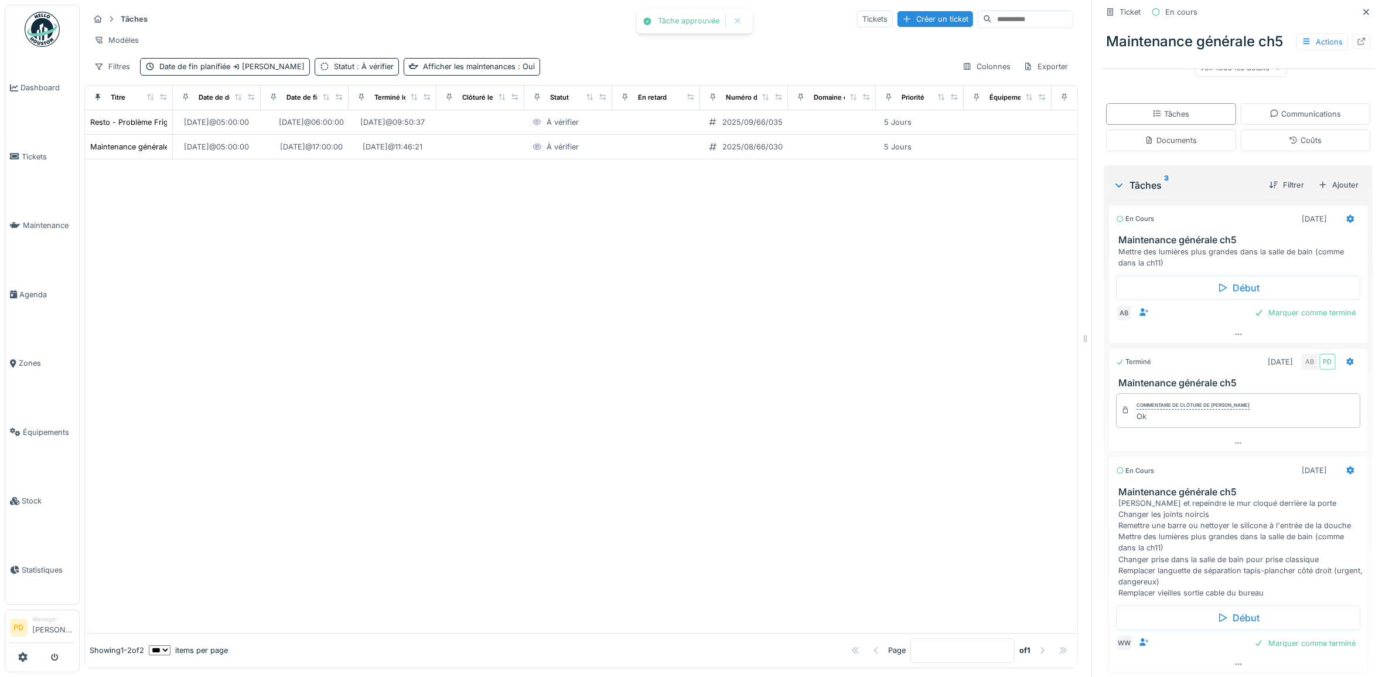
scroll to position [186, 0]
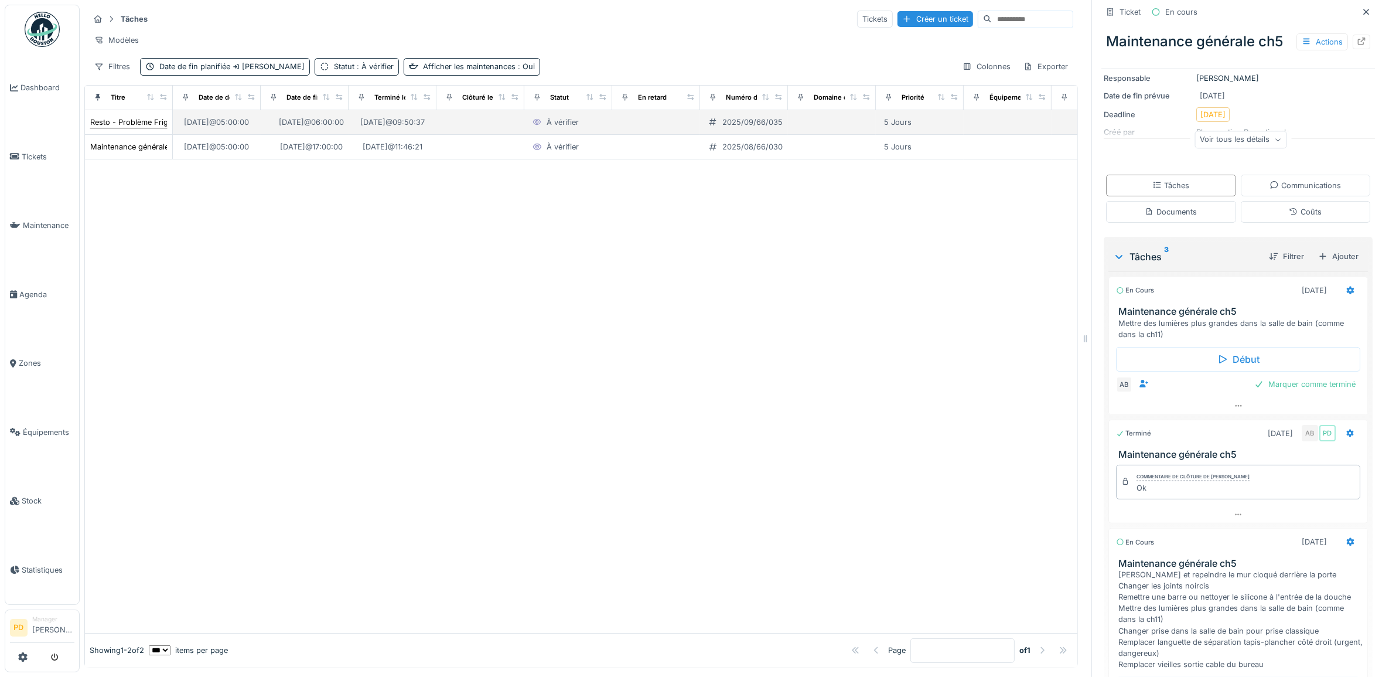
click at [156, 125] on div "Resto - Problème Frigo" at bounding box center [131, 122] width 83 height 11
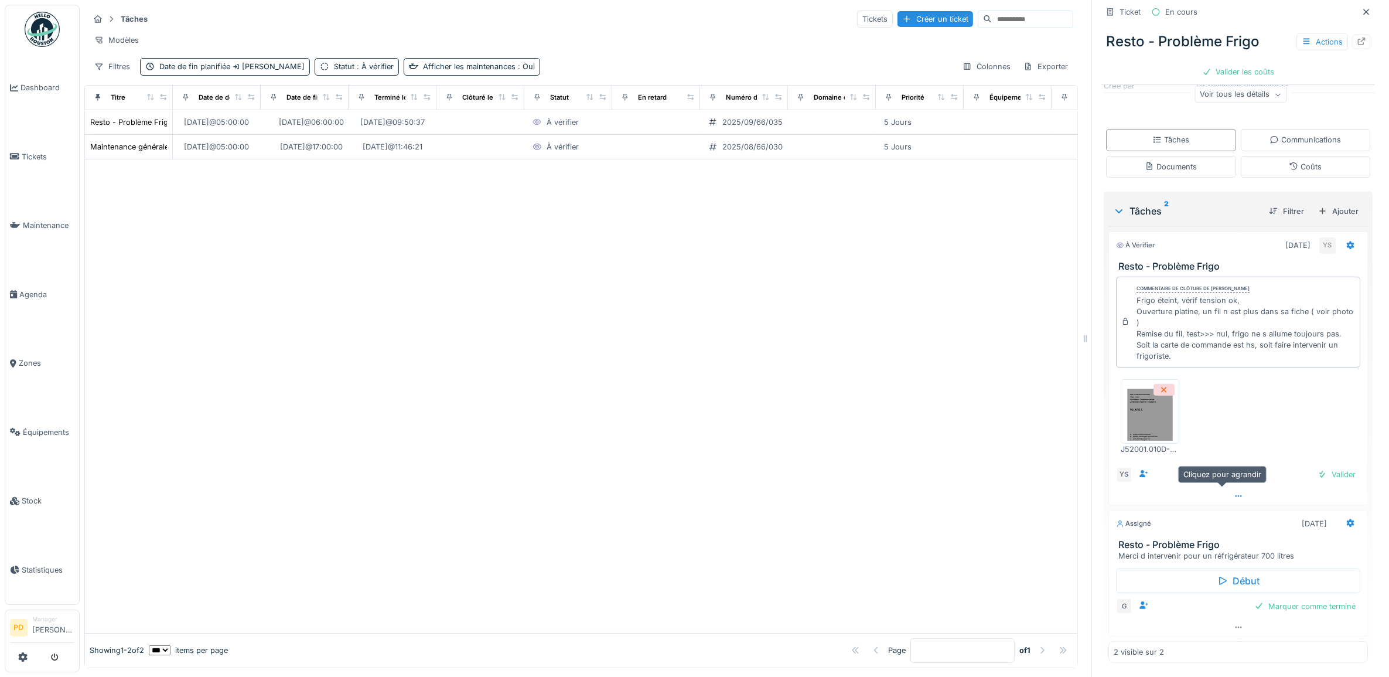
scroll to position [11, 0]
click at [1329, 466] on div "Valider" at bounding box center [1336, 474] width 47 height 16
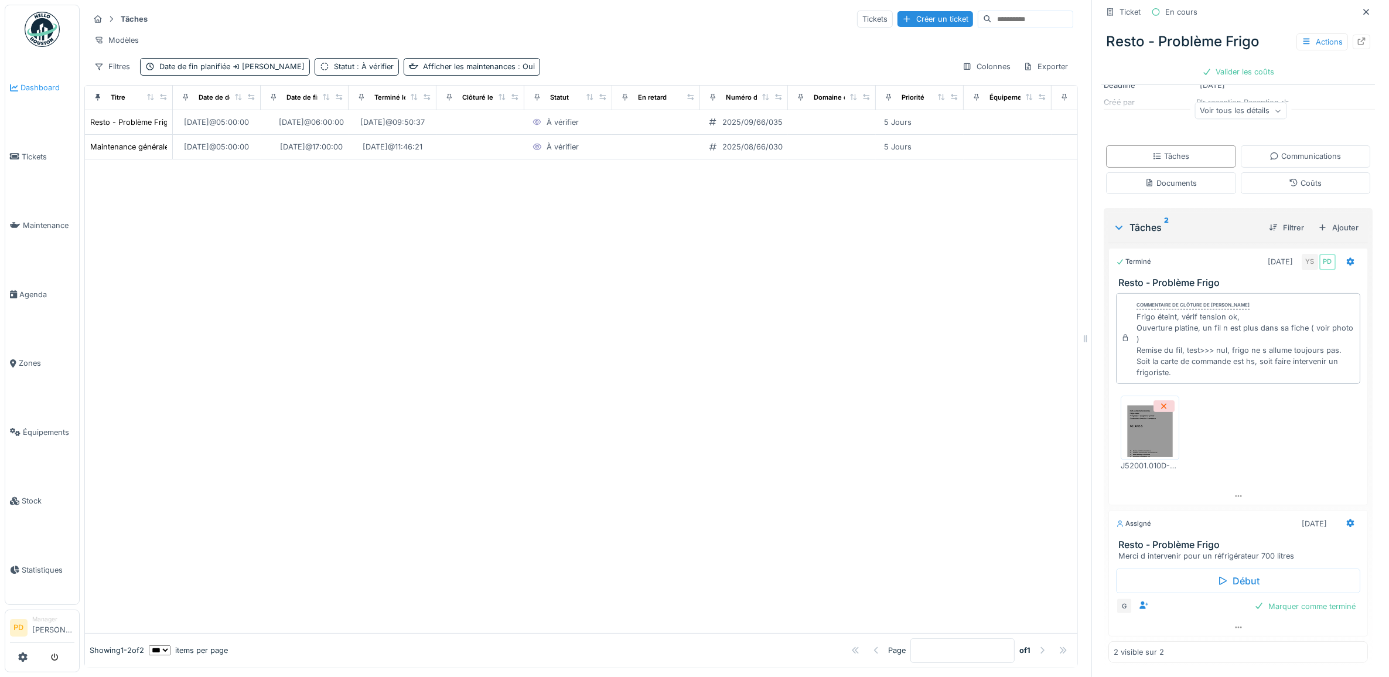
click at [38, 86] on span "Dashboard" at bounding box center [48, 87] width 54 height 11
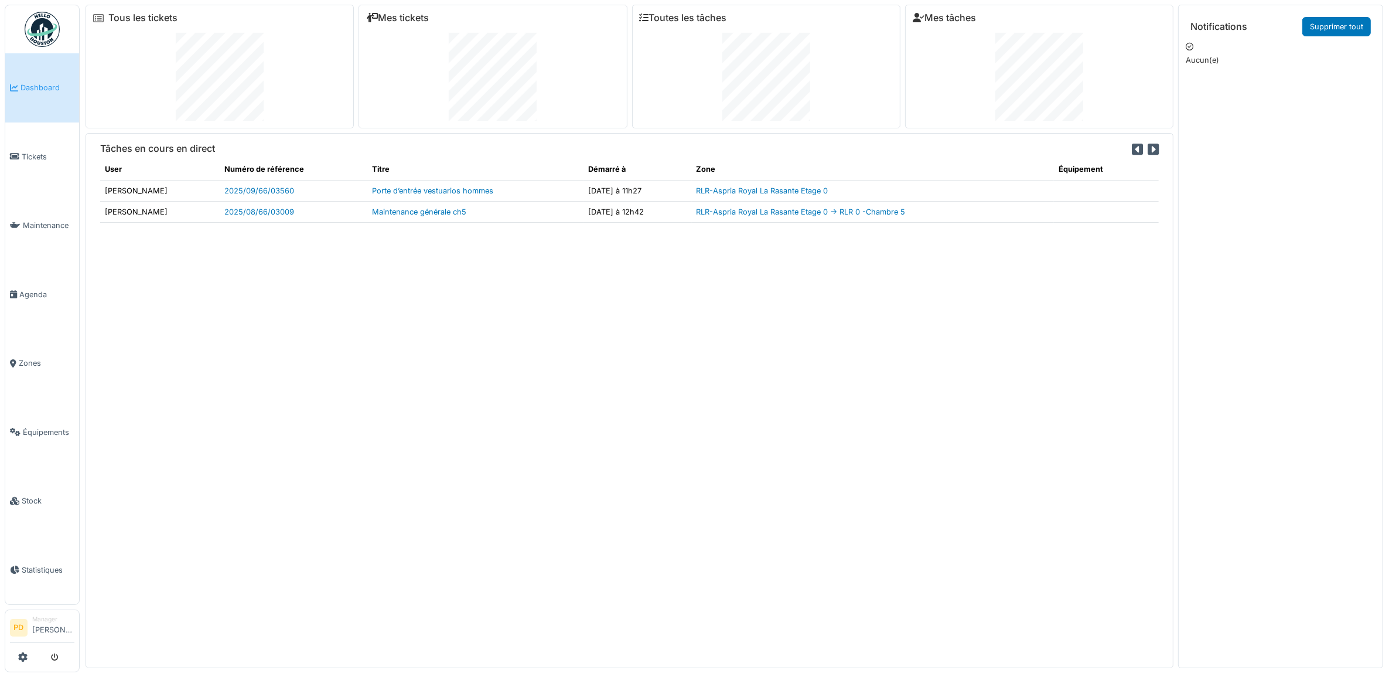
click at [1148, 151] on icon at bounding box center [1153, 149] width 11 height 13
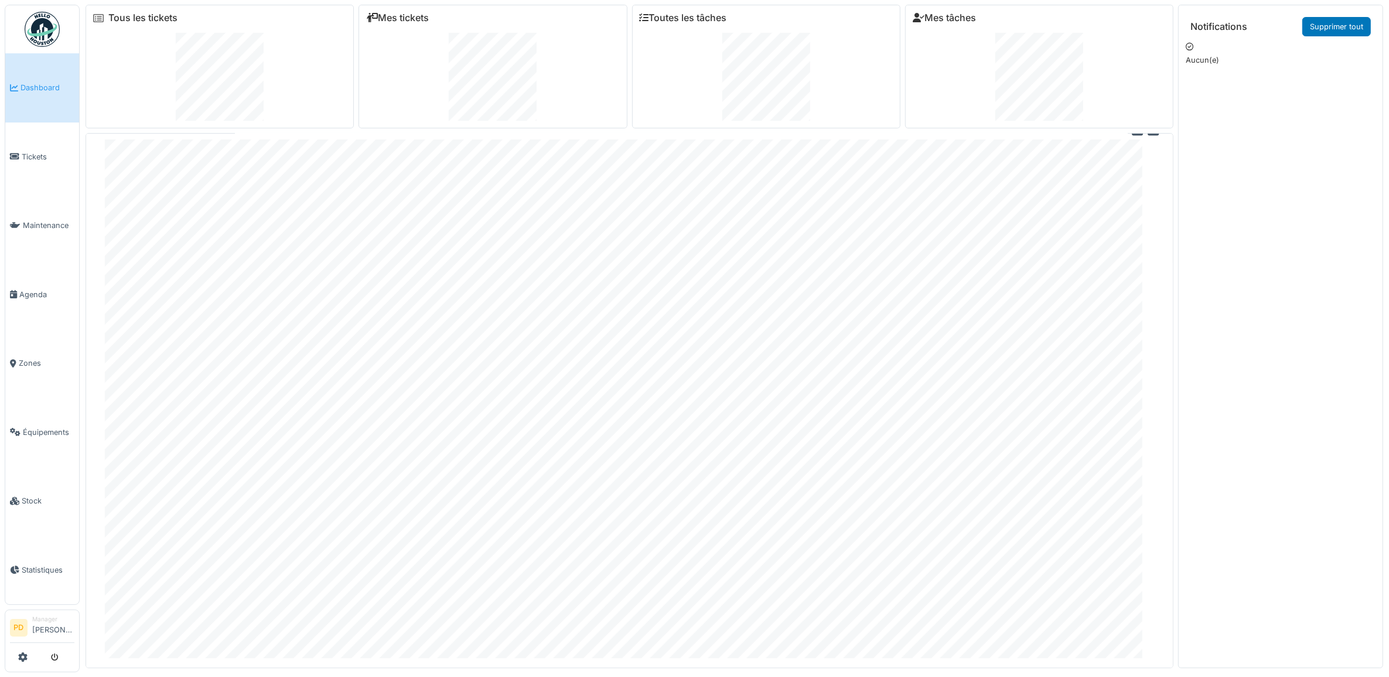
scroll to position [30, 0]
click at [34, 156] on span "Tickets" at bounding box center [48, 156] width 53 height 11
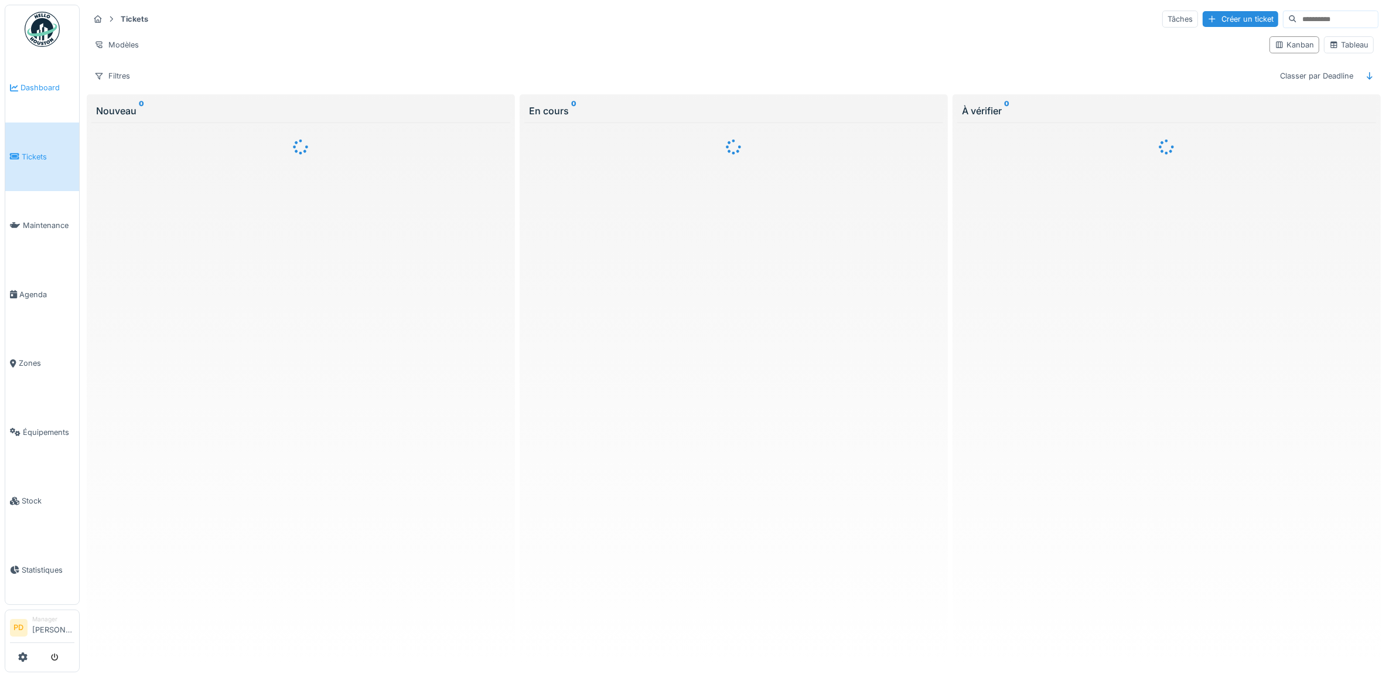
click at [37, 94] on link "Dashboard" at bounding box center [42, 87] width 74 height 69
click at [38, 86] on span "Dashboard" at bounding box center [48, 87] width 54 height 11
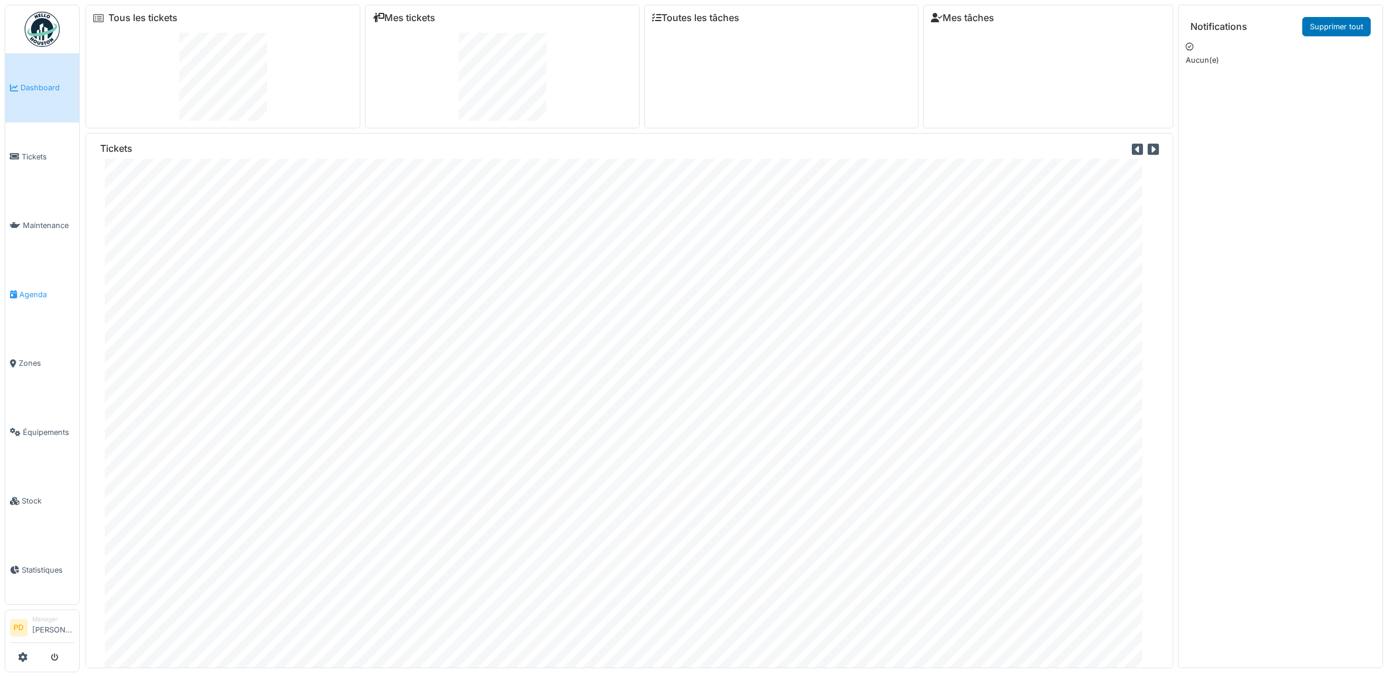
click at [38, 293] on span "Agenda" at bounding box center [46, 294] width 55 height 11
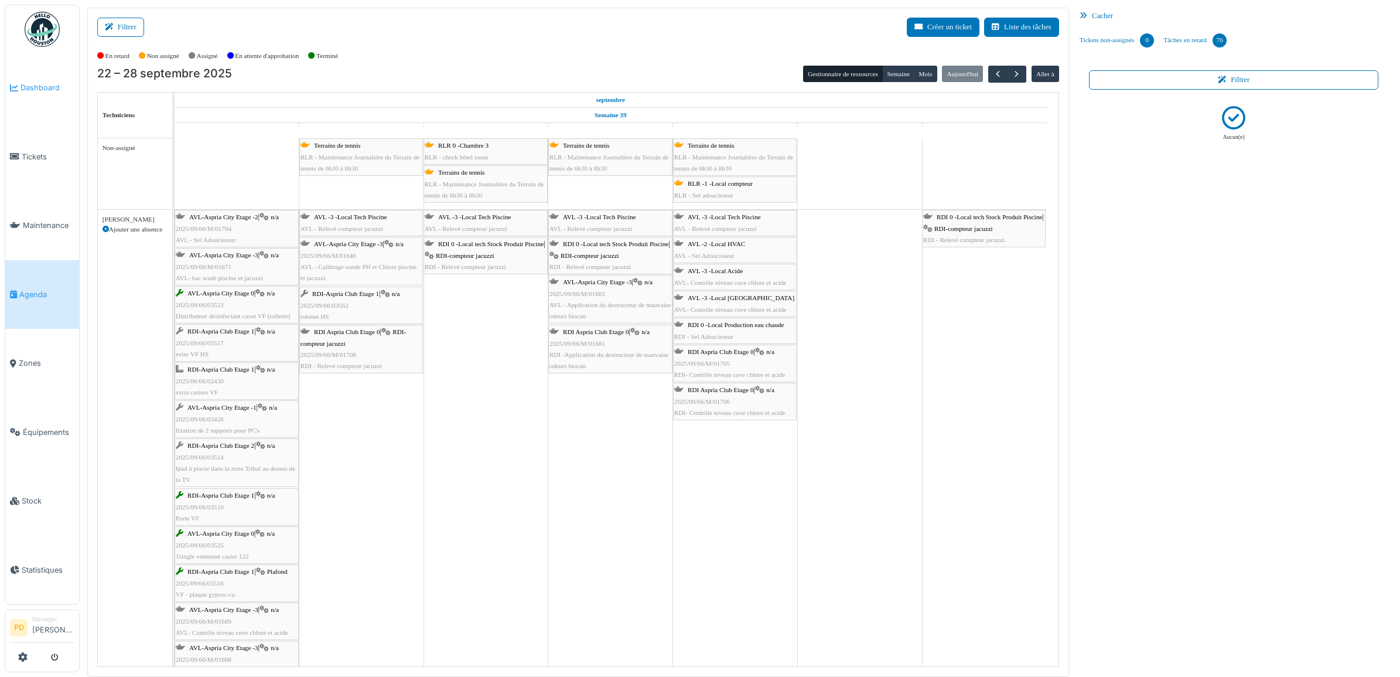
click at [50, 86] on span "Dashboard" at bounding box center [48, 87] width 54 height 11
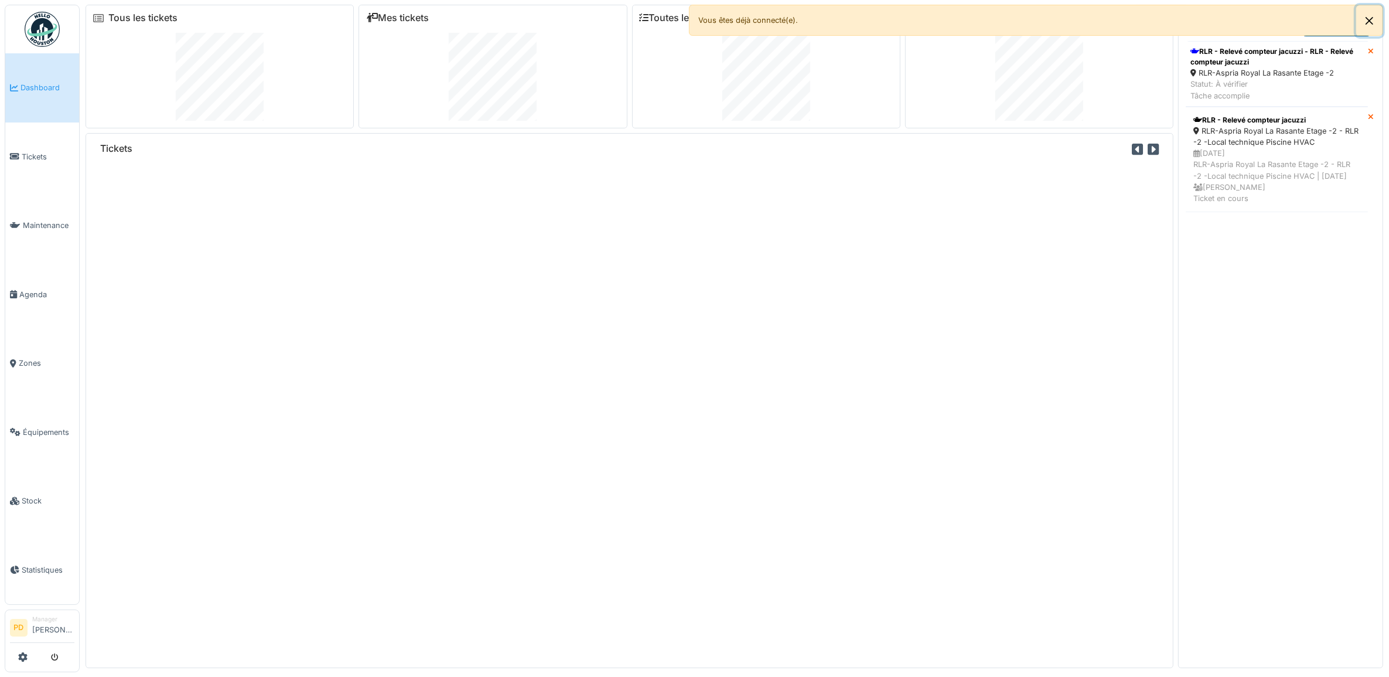
drag, startPoint x: 1370, startPoint y: 19, endPoint x: 1344, endPoint y: 30, distance: 27.5
click at [1369, 19] on button "Close" at bounding box center [1369, 20] width 26 height 31
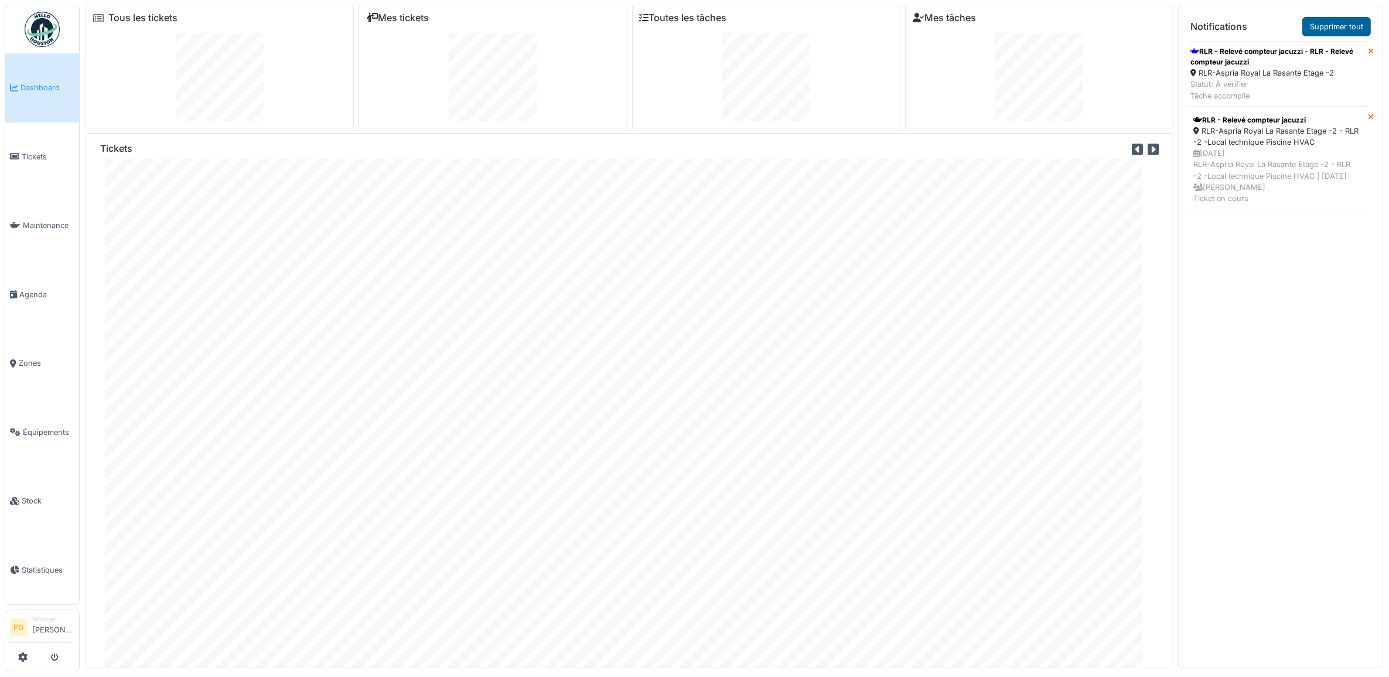
click at [1339, 25] on link "Supprimer tout" at bounding box center [1336, 26] width 69 height 19
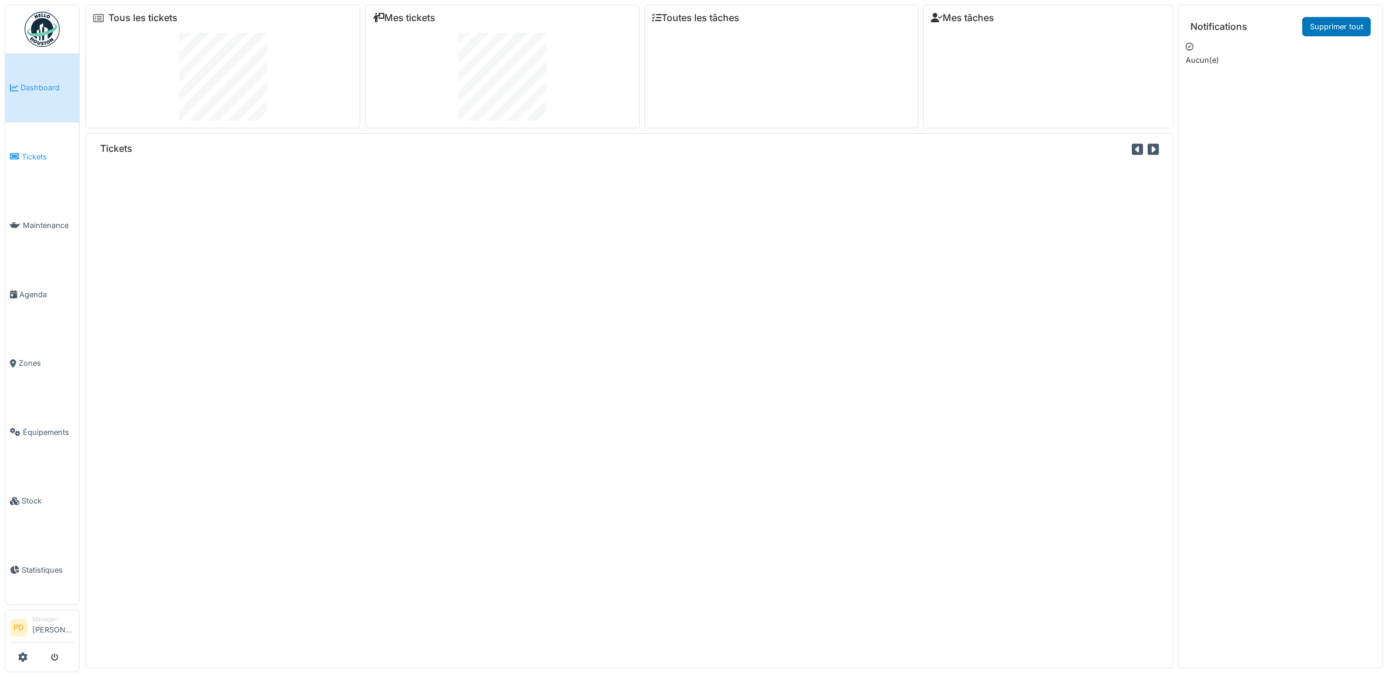
click at [42, 152] on span "Tickets" at bounding box center [48, 156] width 53 height 11
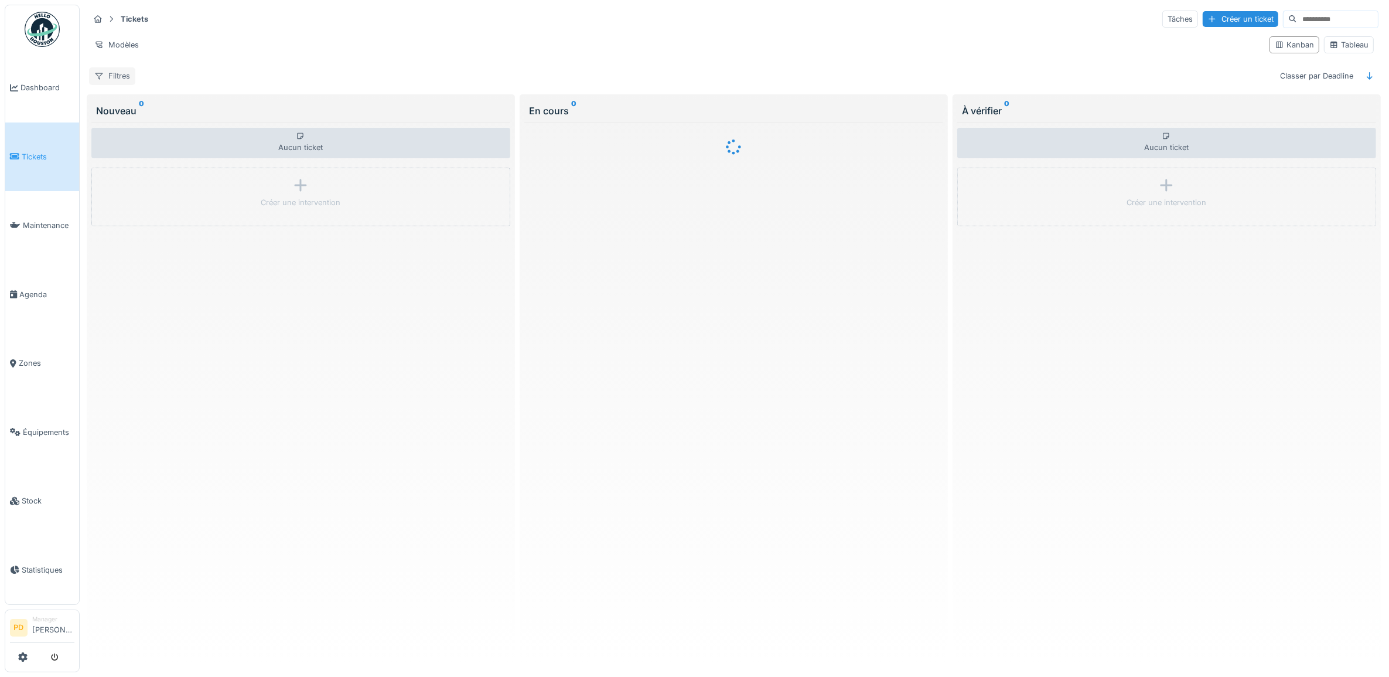
click at [126, 74] on div "Filtres" at bounding box center [112, 75] width 46 height 17
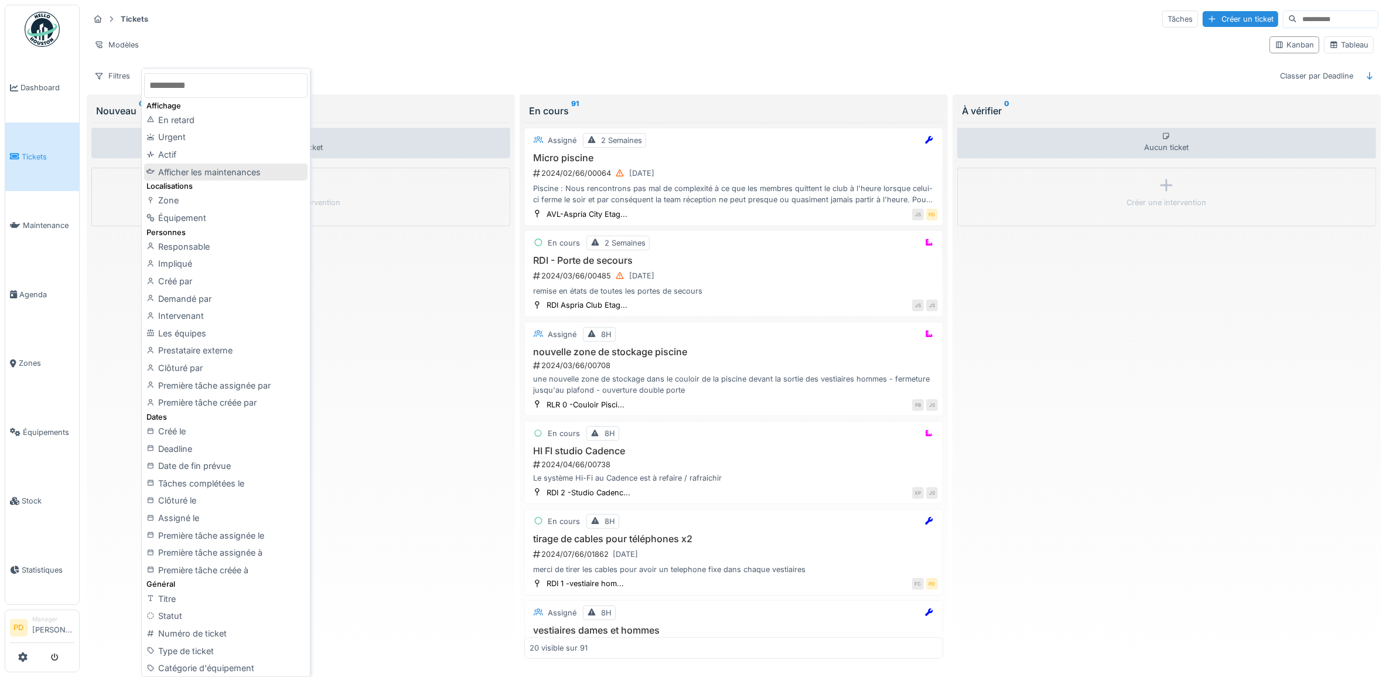
click at [209, 167] on div "Afficher les maintenances" at bounding box center [225, 172] width 163 height 18
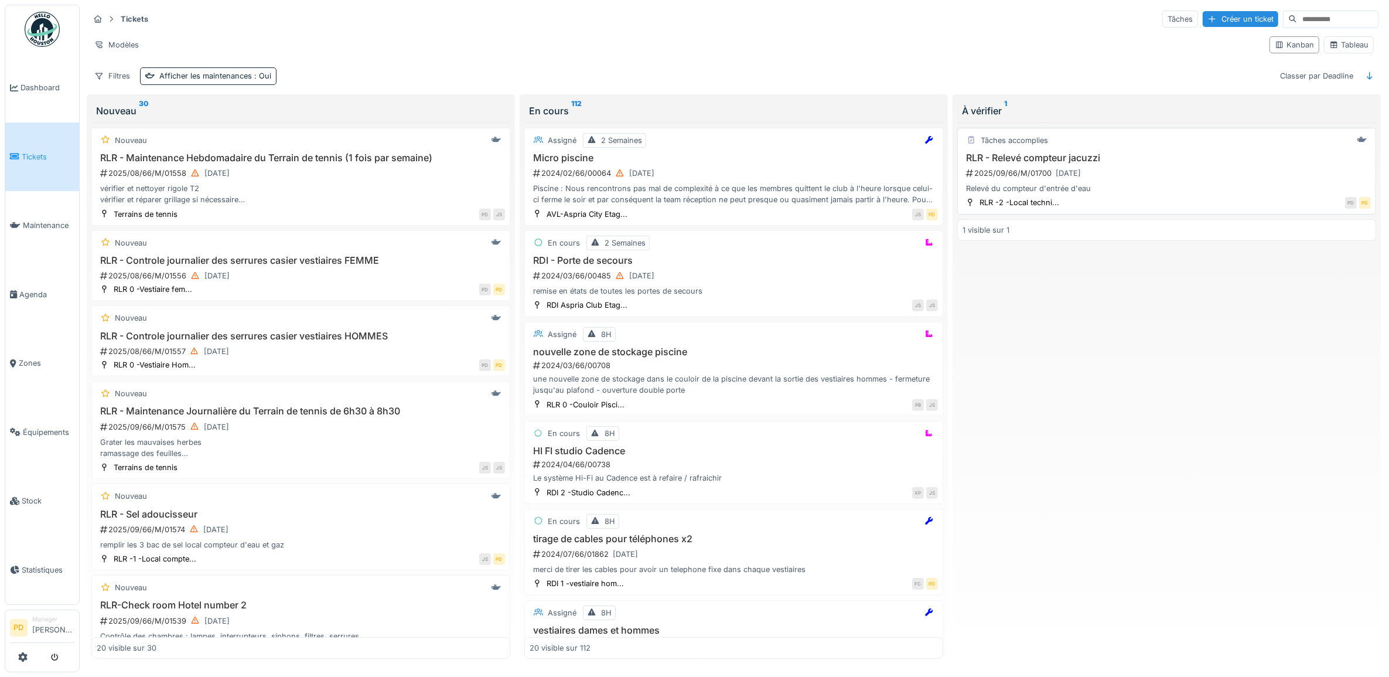
click at [1157, 180] on div "2025/09/66/M/01700 [DATE]" at bounding box center [1168, 173] width 406 height 15
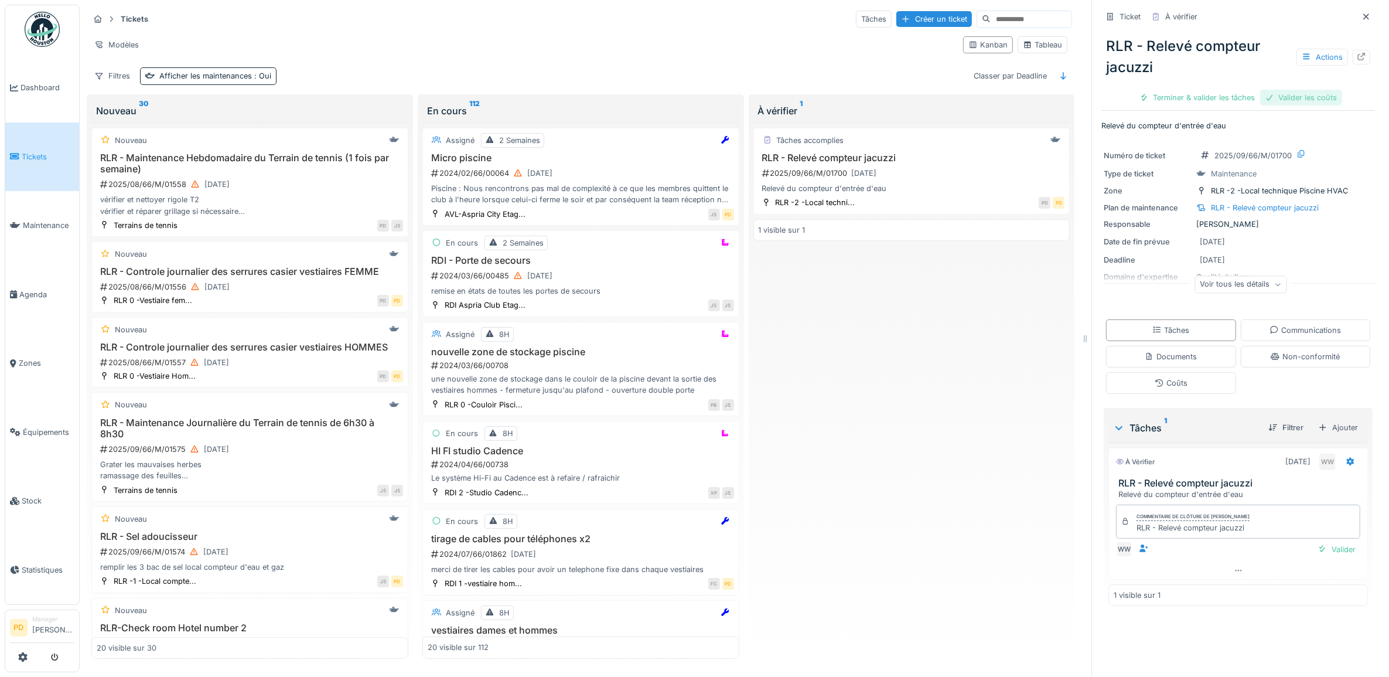
click at [1302, 100] on div "Valider les coûts" at bounding box center [1301, 98] width 82 height 16
click at [1251, 101] on div "Terminer & valider les tâches" at bounding box center [1238, 98] width 125 height 16
click at [1226, 101] on div "Clôturer le ticket" at bounding box center [1237, 98] width 81 height 16
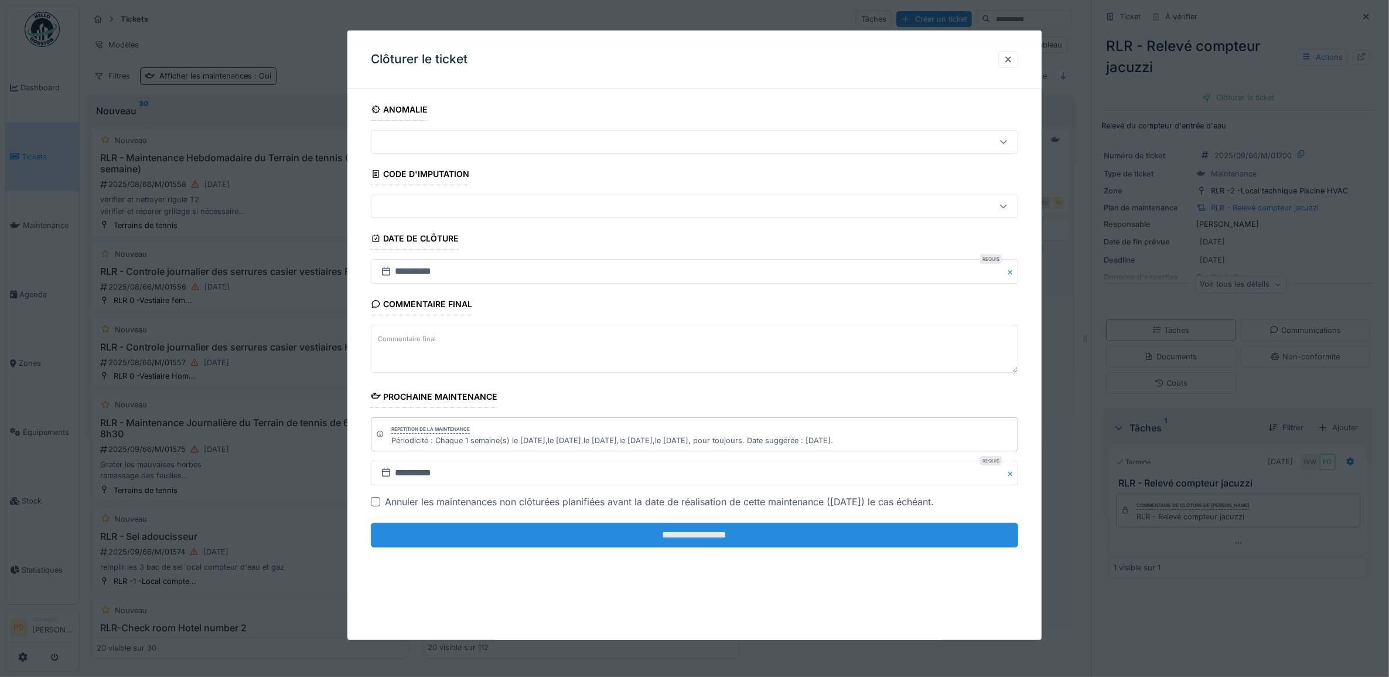
click at [854, 535] on input "**********" at bounding box center [695, 535] width 648 height 25
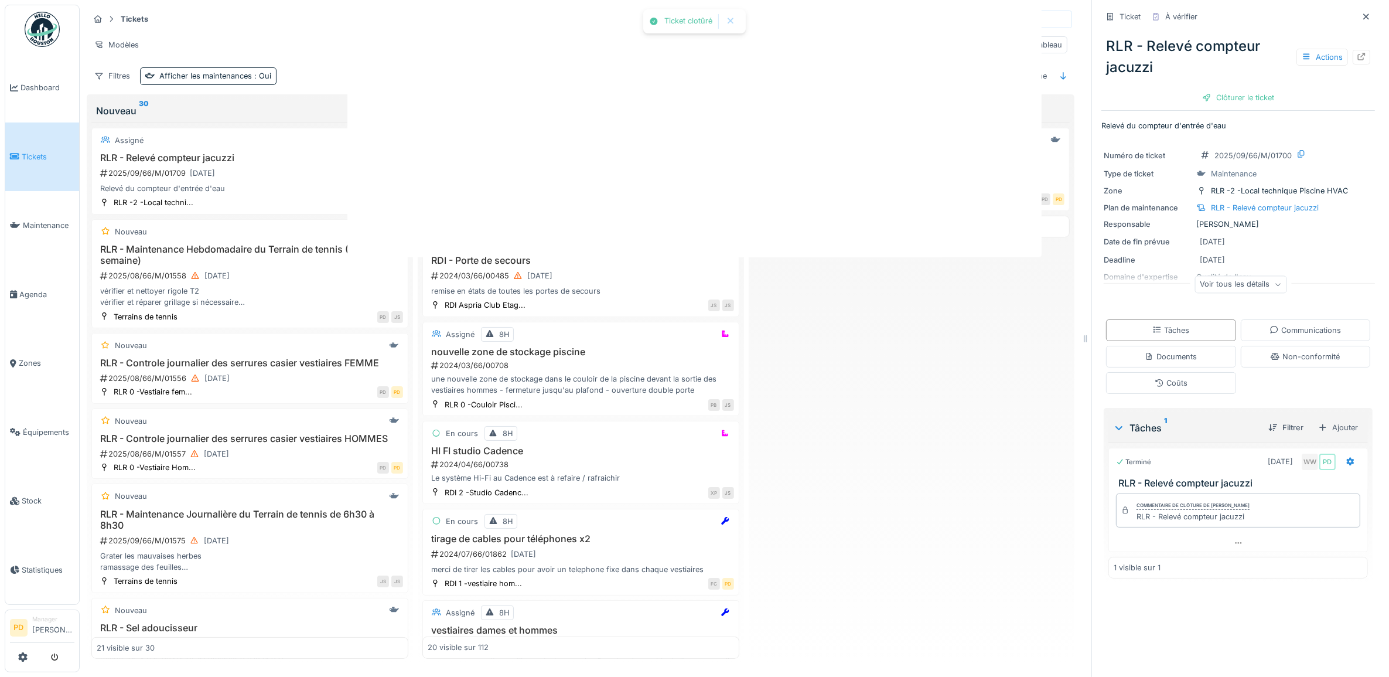
click at [677, 536] on div at bounding box center [694, 338] width 1389 height 677
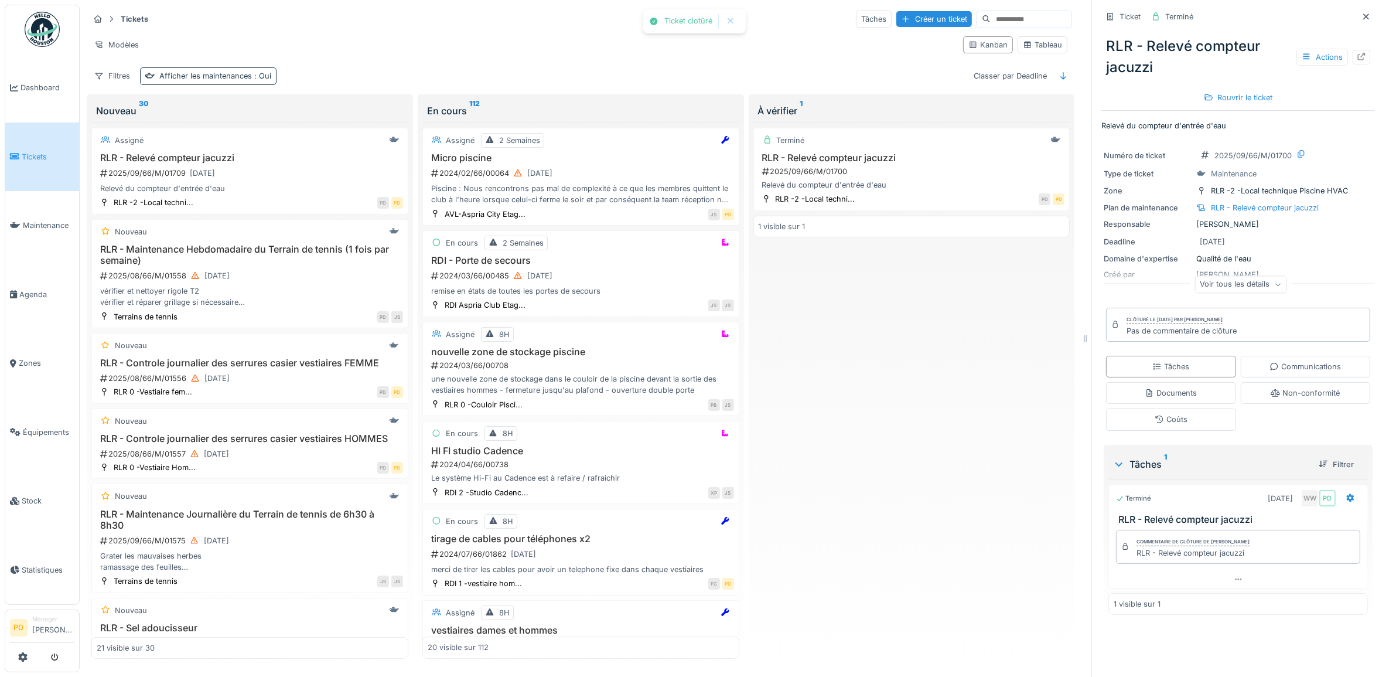
click at [261, 81] on div "Afficher les maintenances : Oui" at bounding box center [215, 75] width 112 height 11
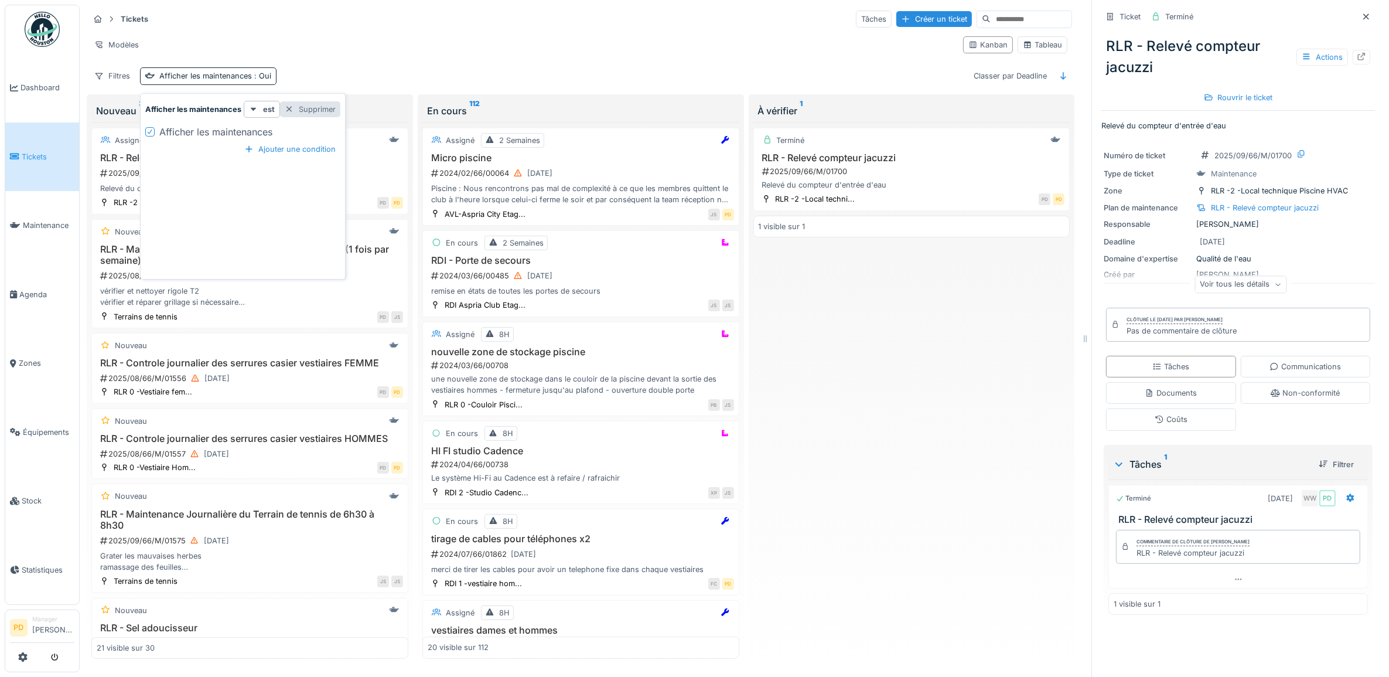
click at [318, 110] on div "Supprimer" at bounding box center [310, 109] width 60 height 16
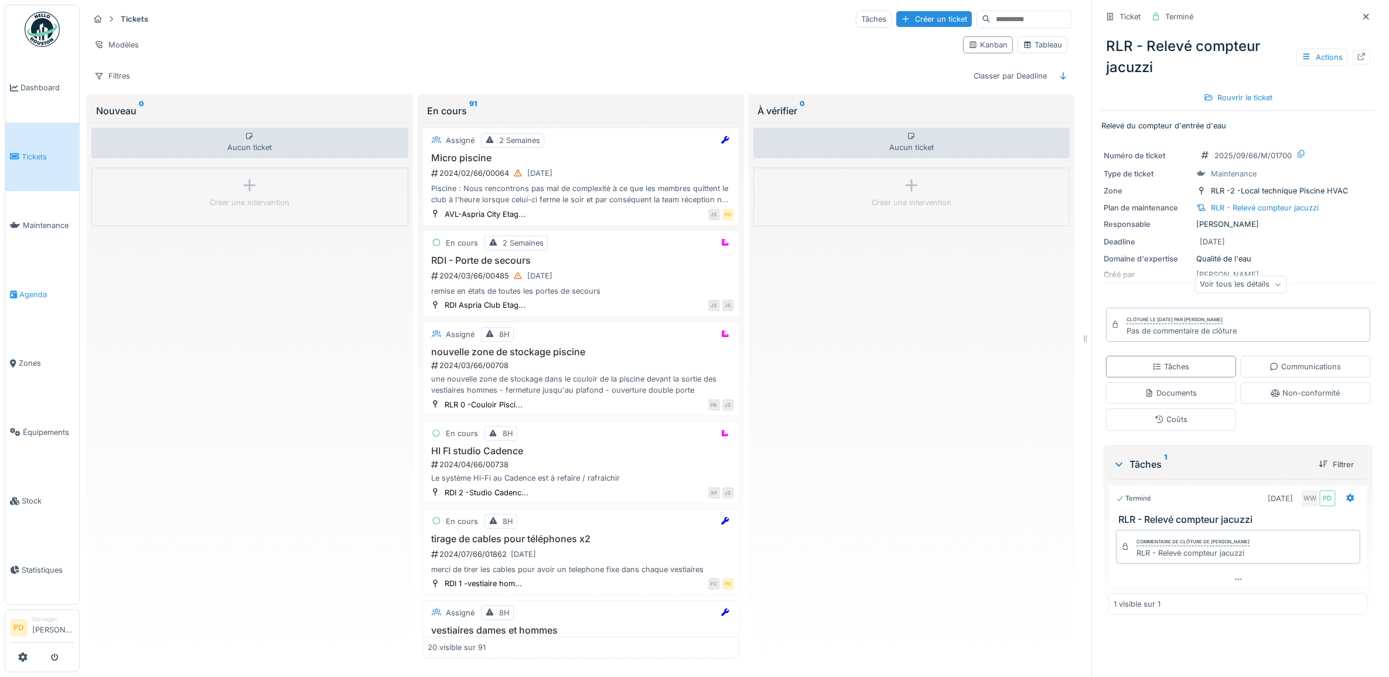
click at [28, 290] on span "Agenda" at bounding box center [46, 294] width 55 height 11
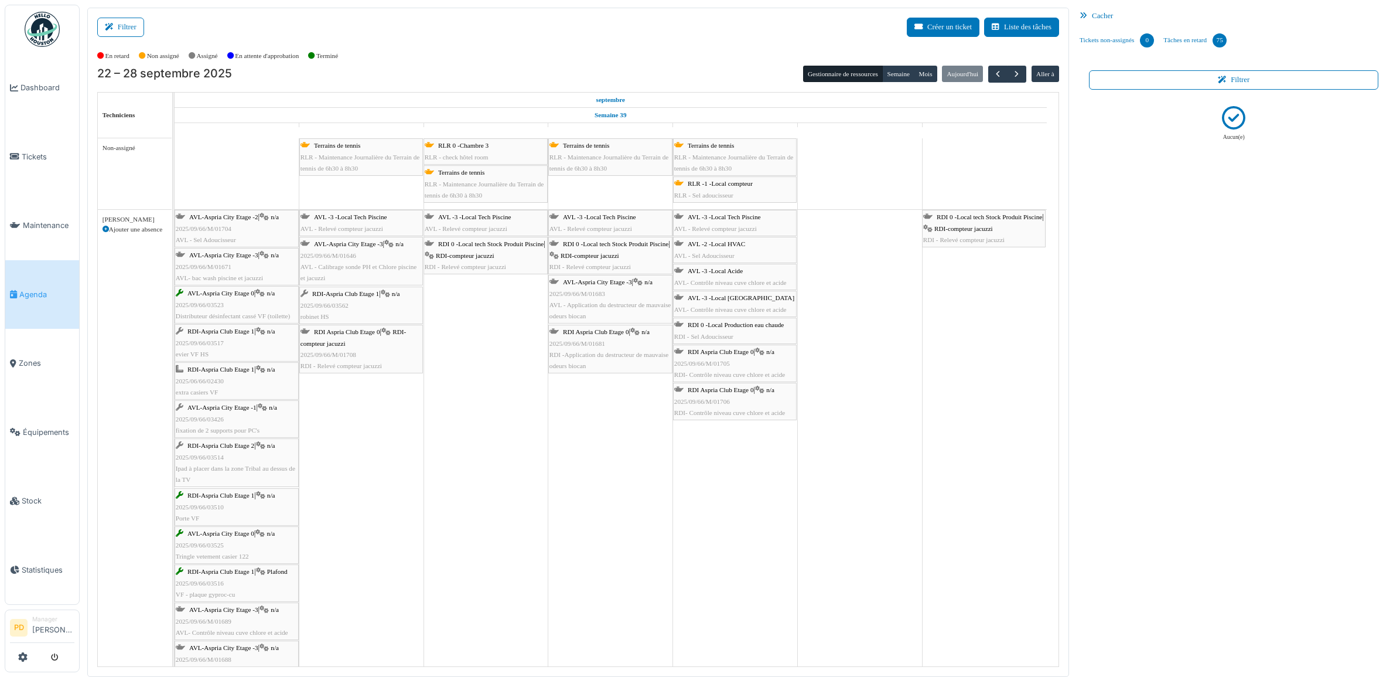
click at [37, 289] on span "Agenda" at bounding box center [46, 294] width 55 height 11
click at [36, 151] on span "Tickets" at bounding box center [48, 156] width 53 height 11
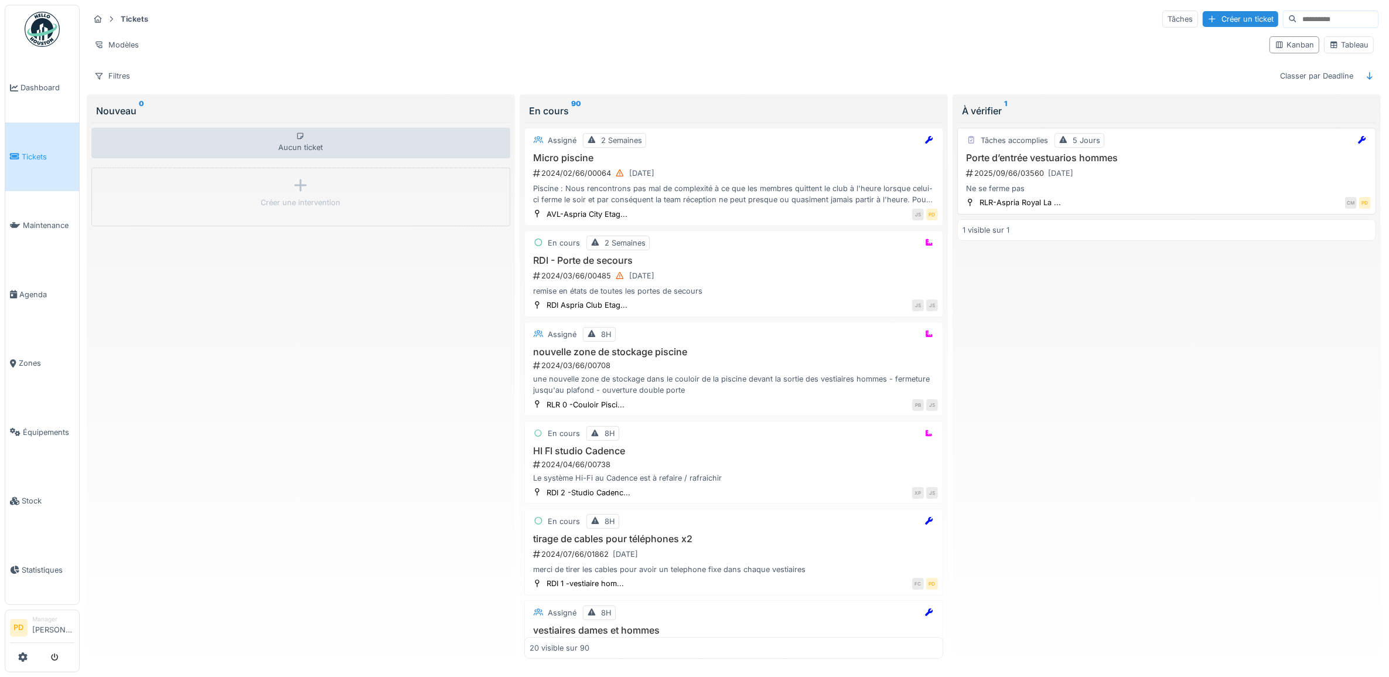
click at [1153, 177] on div "2025/09/66/03560 [DATE]" at bounding box center [1168, 173] width 406 height 15
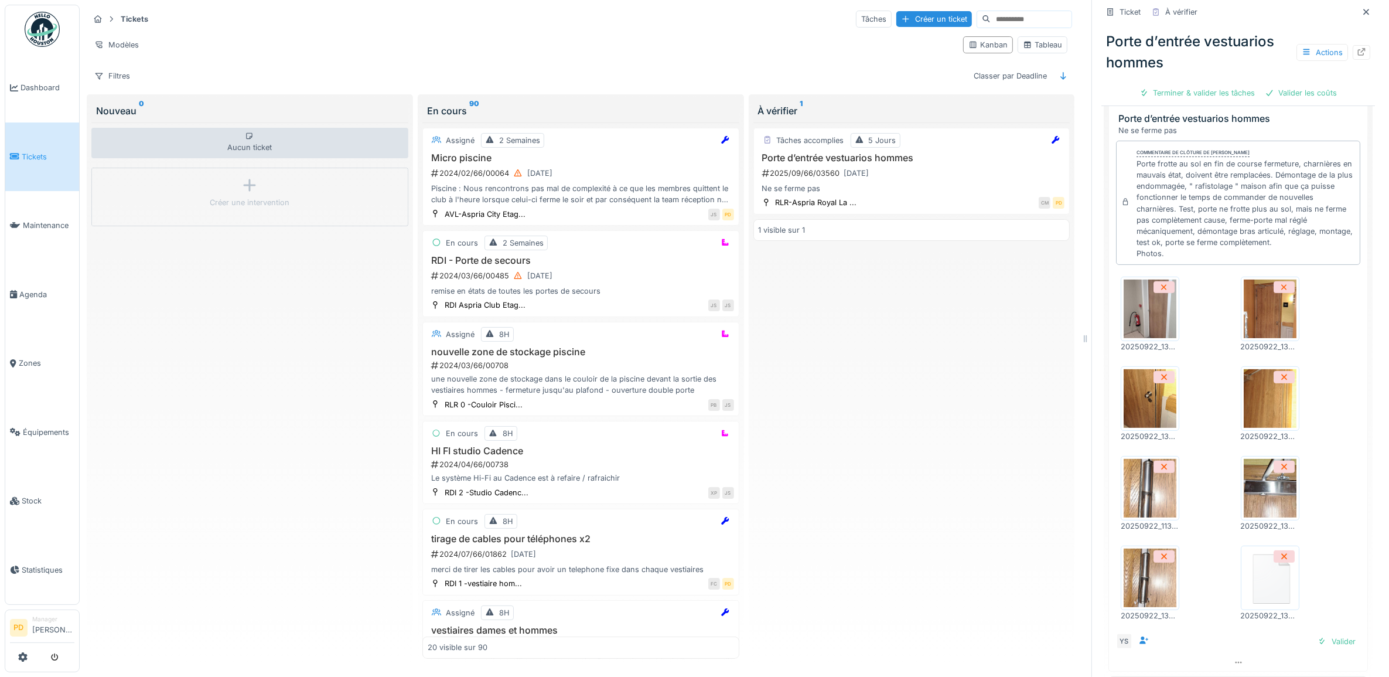
scroll to position [366, 0]
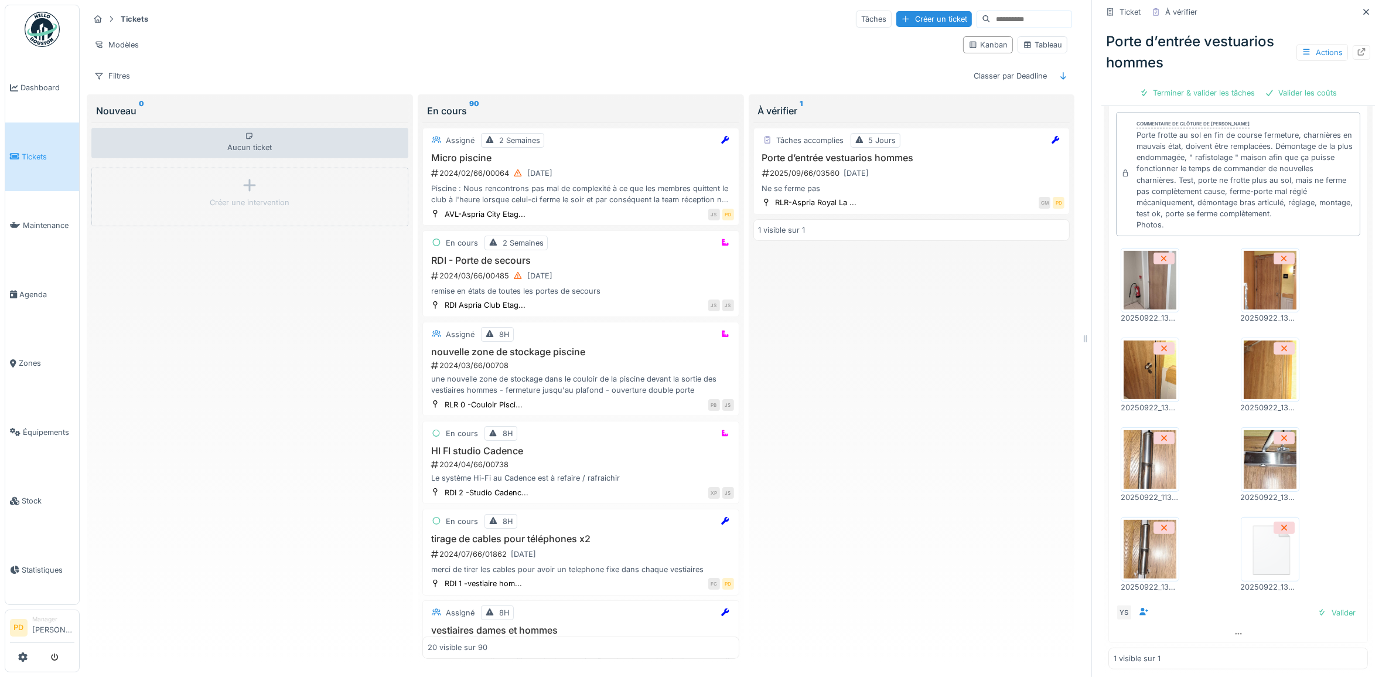
click at [1158, 482] on img at bounding box center [1150, 459] width 53 height 59
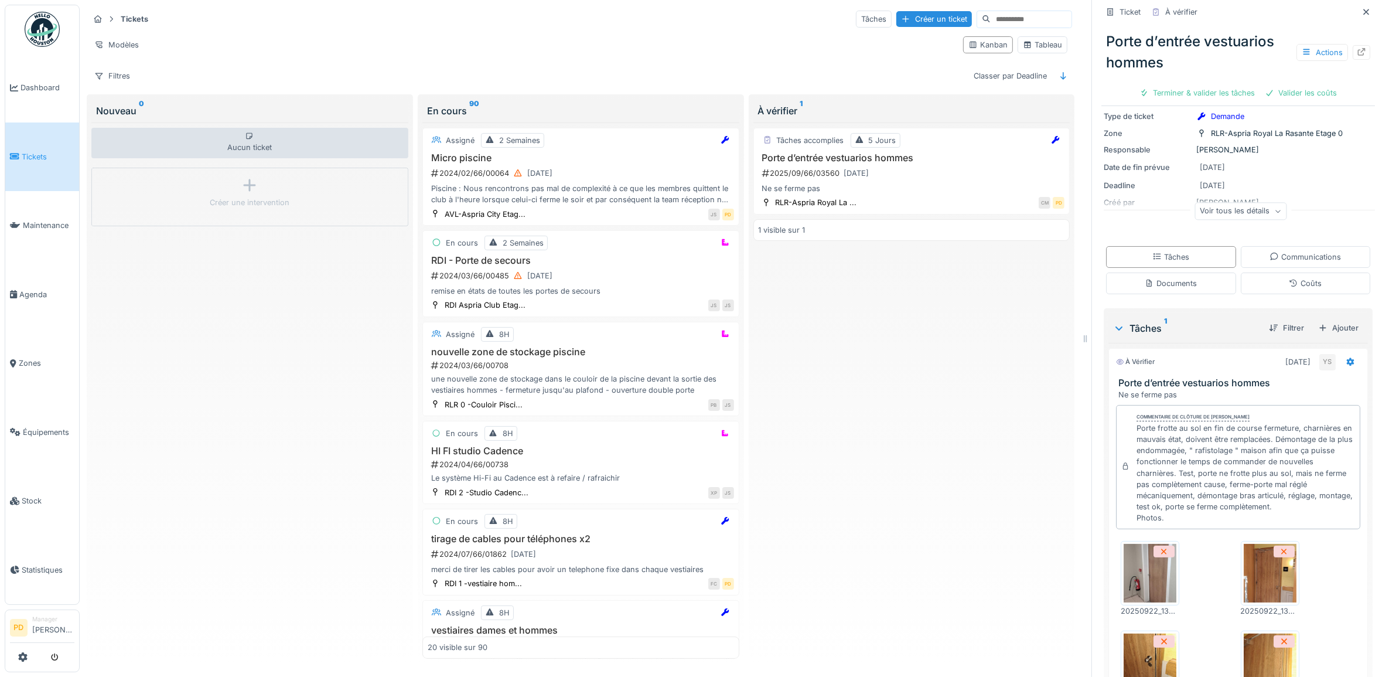
scroll to position [0, 0]
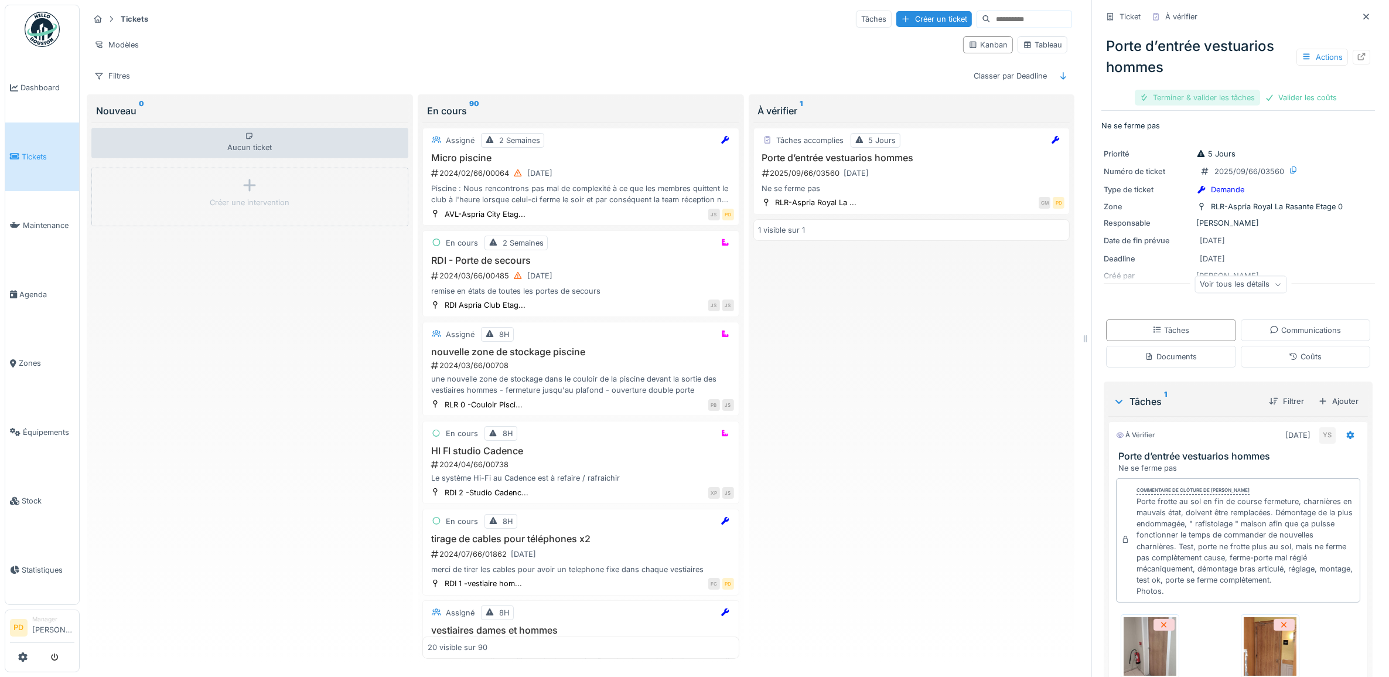
click at [1164, 98] on div "Terminer & valider les tâches" at bounding box center [1197, 98] width 125 height 16
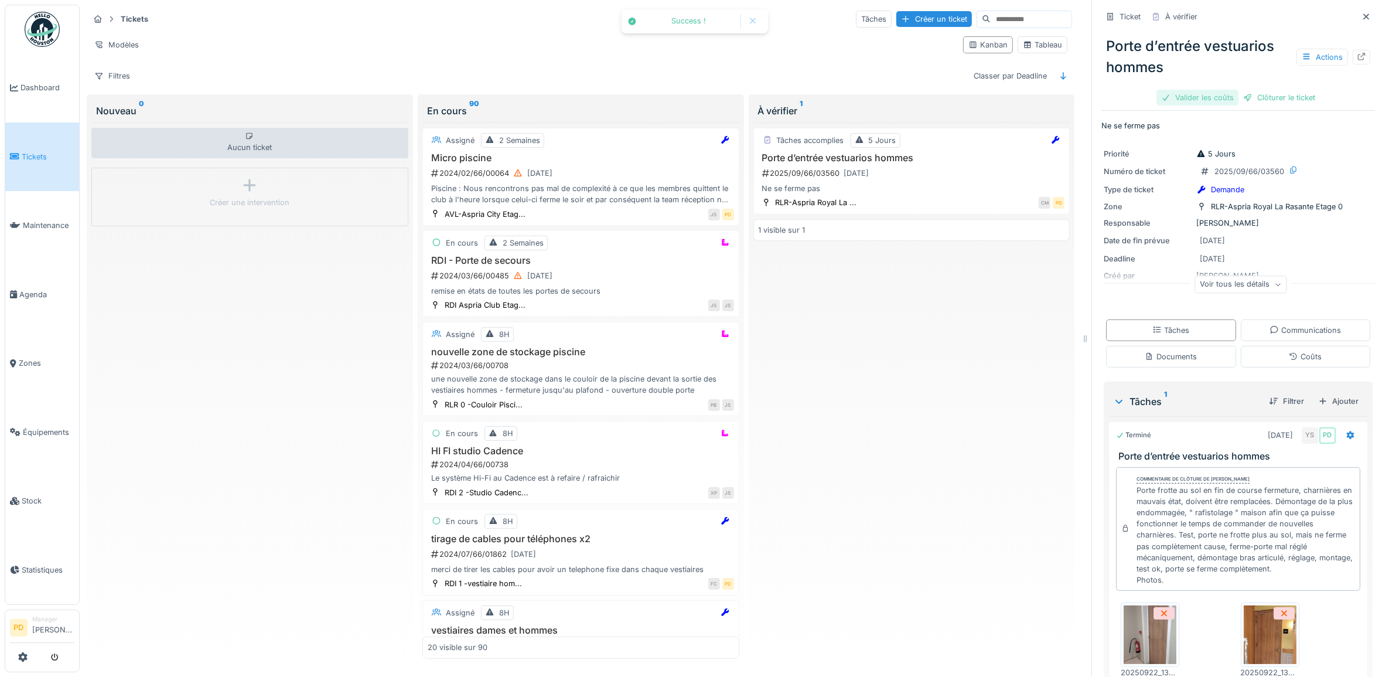
click at [1272, 100] on div "Clôturer le ticket" at bounding box center [1278, 98] width 81 height 16
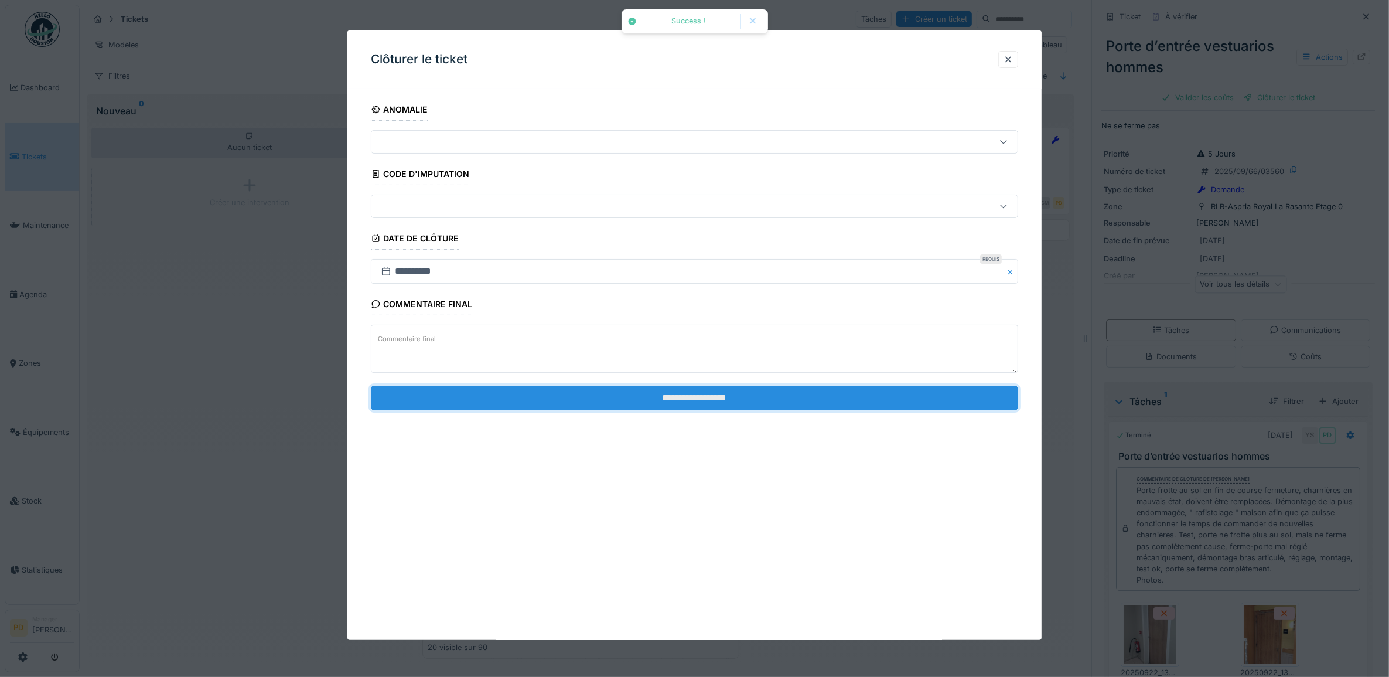
click at [824, 408] on input "**********" at bounding box center [695, 397] width 648 height 25
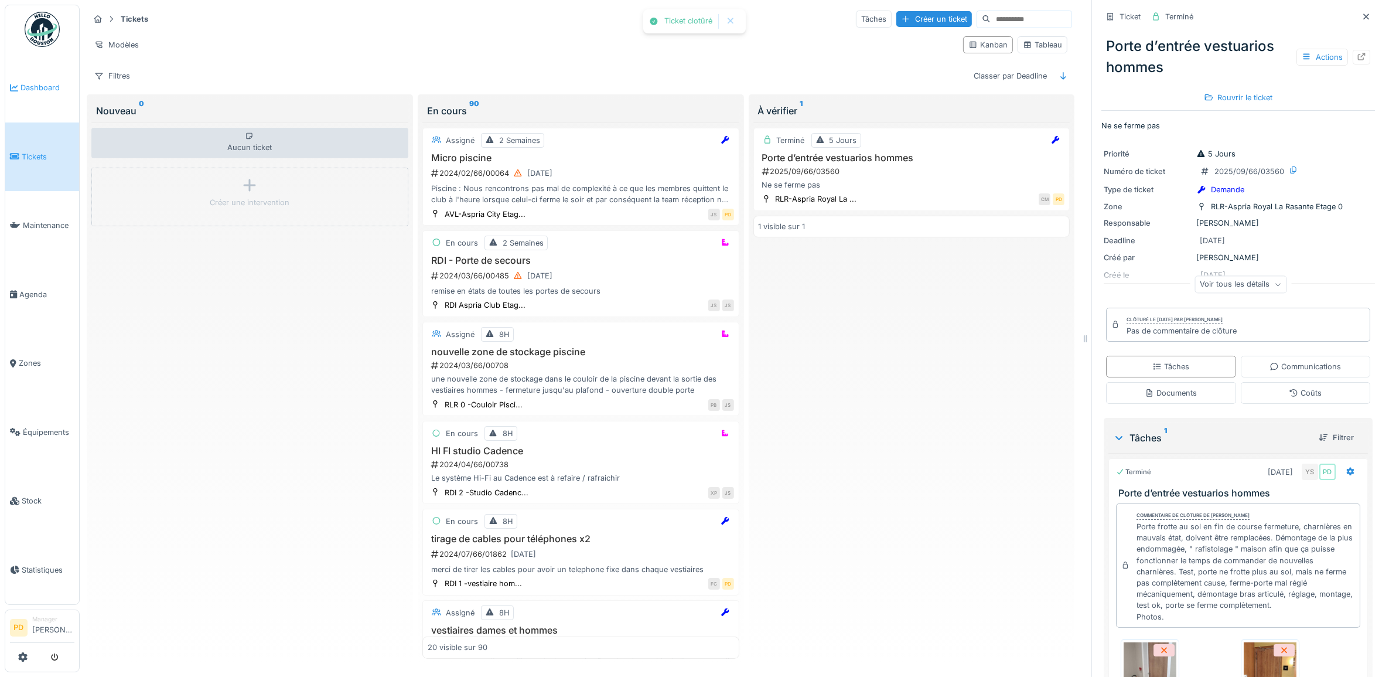
click at [47, 86] on span "Dashboard" at bounding box center [48, 87] width 54 height 11
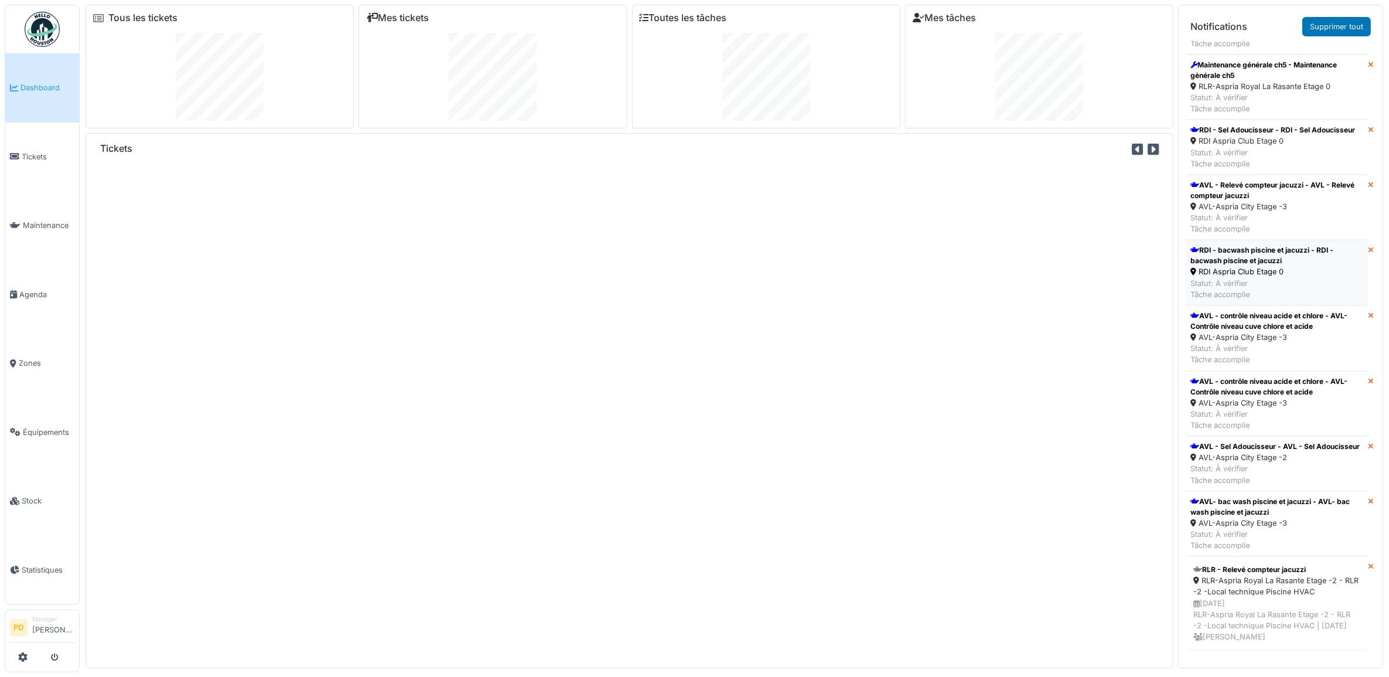
scroll to position [98, 0]
click at [1335, 23] on link "Supprimer tout" at bounding box center [1336, 26] width 69 height 19
